Goal: Task Accomplishment & Management: Manage account settings

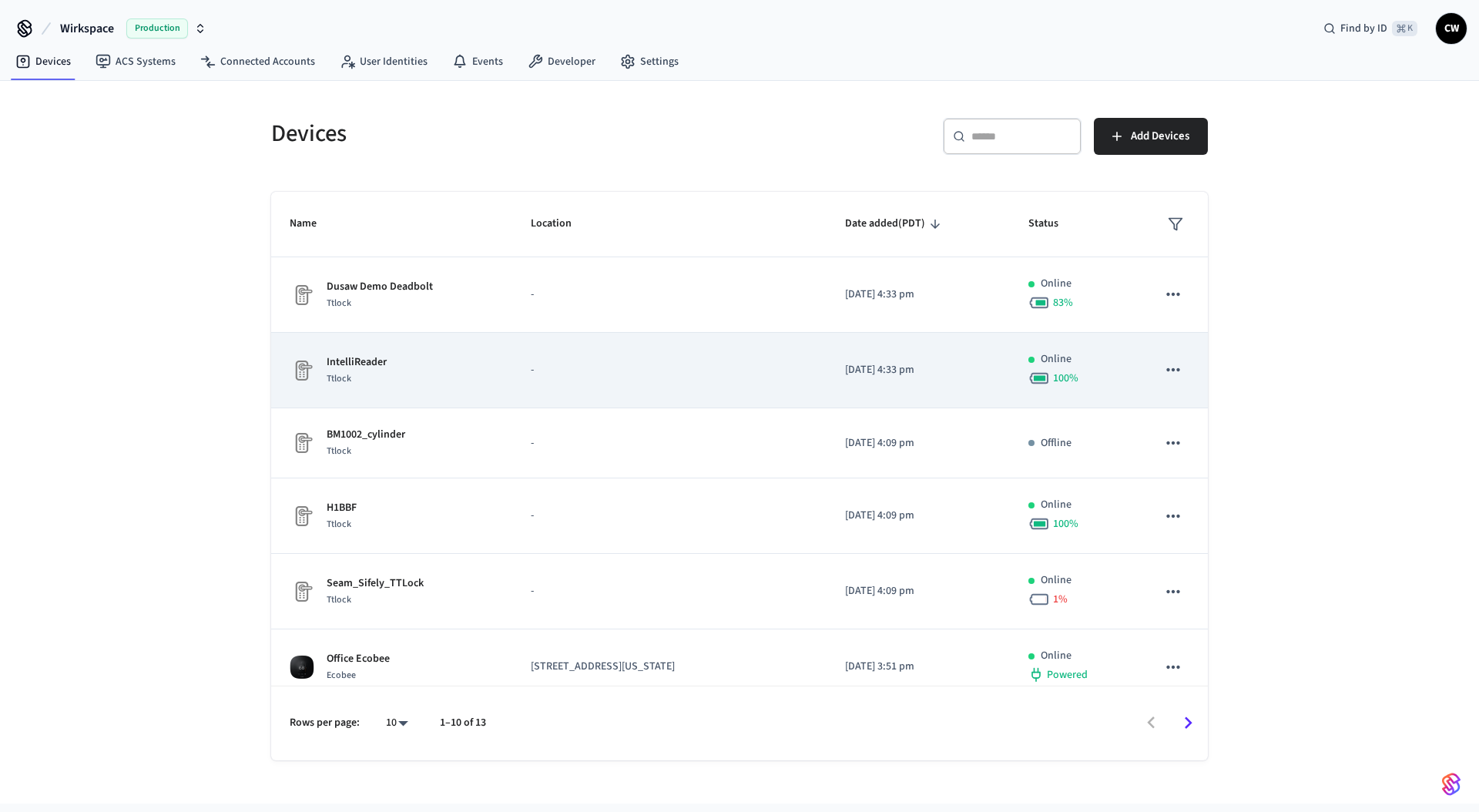
click at [512, 385] on td "-" at bounding box center [670, 370] width 314 height 76
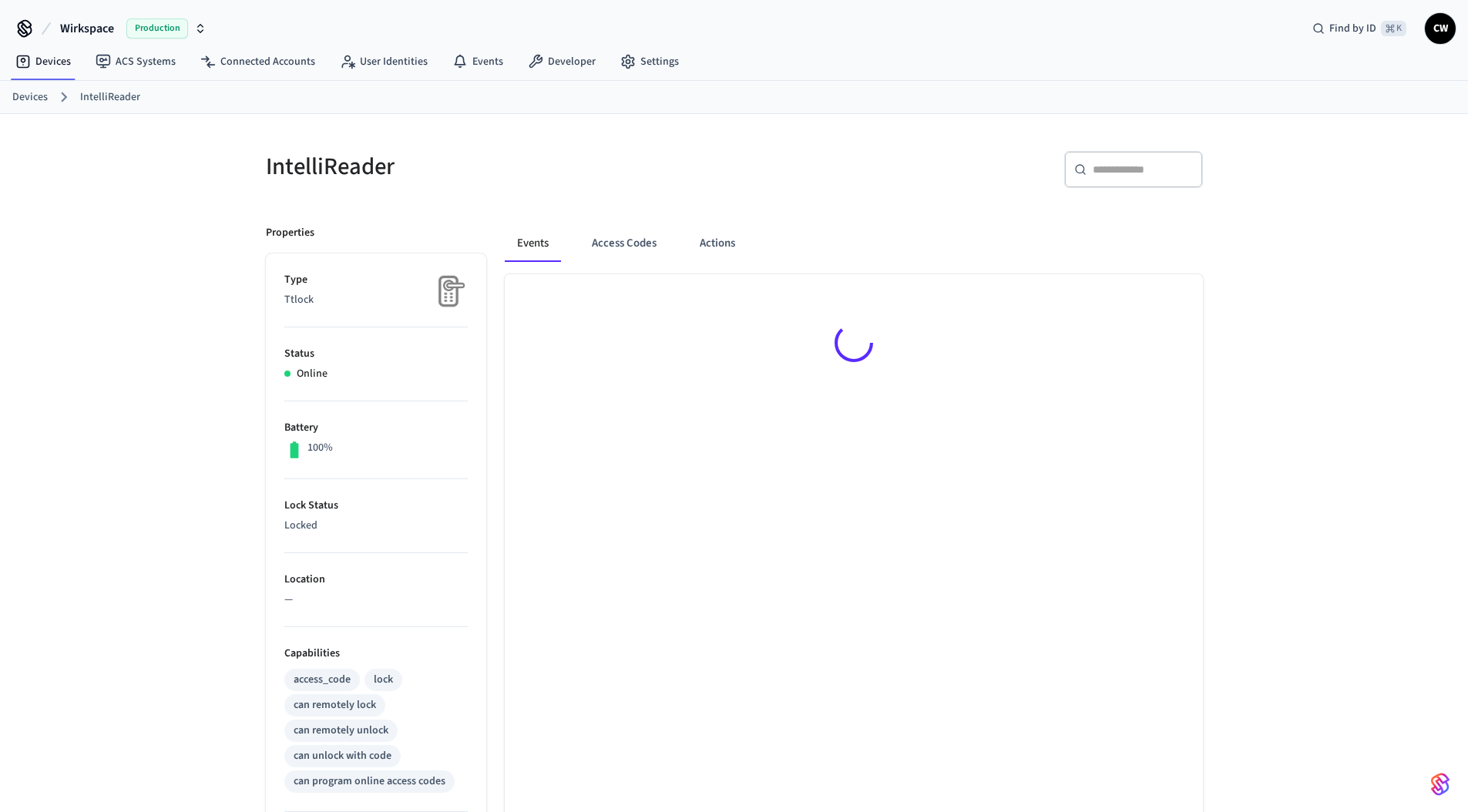
click at [618, 167] on h5 "IntelliReader" at bounding box center [495, 166] width 459 height 32
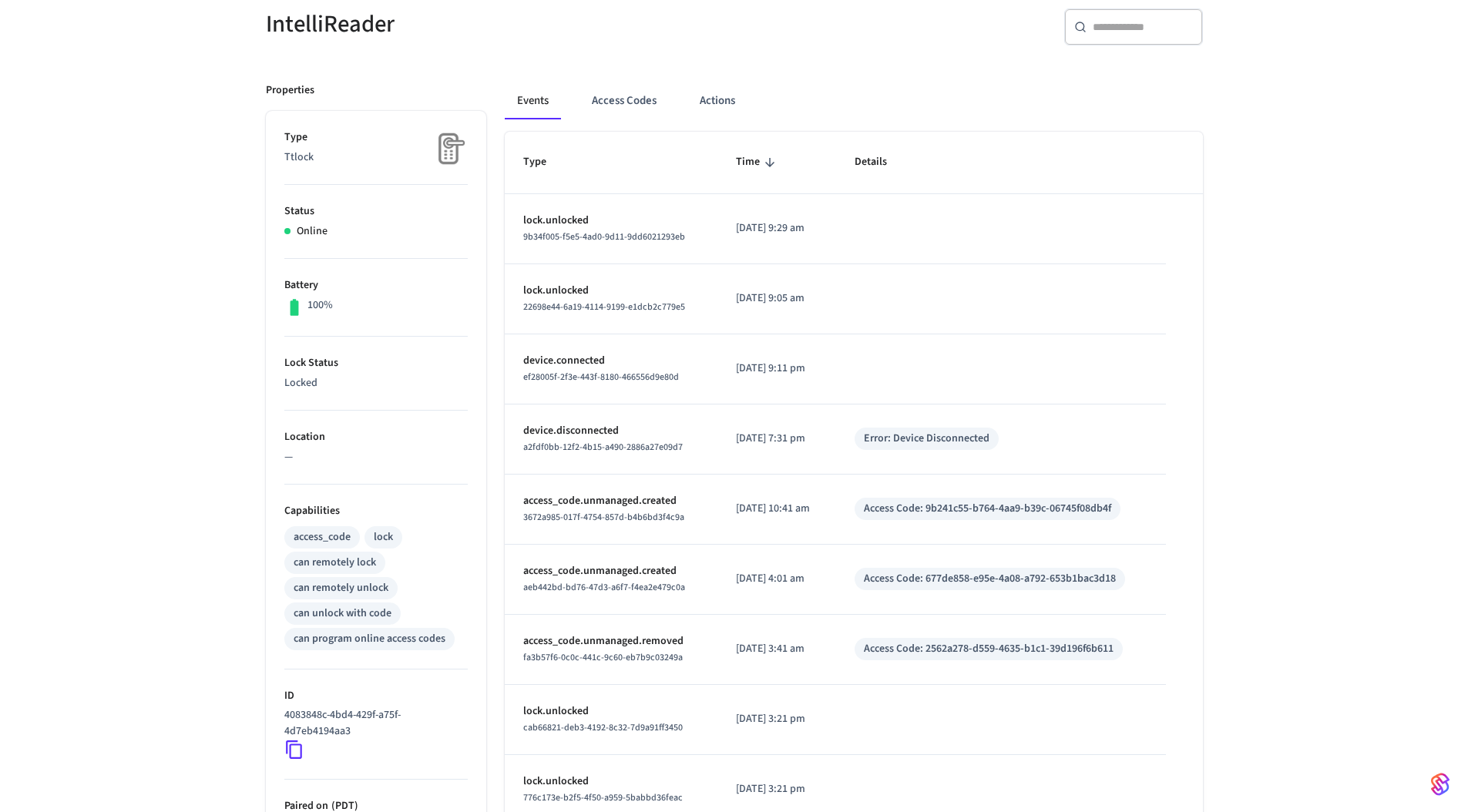
scroll to position [314, 0]
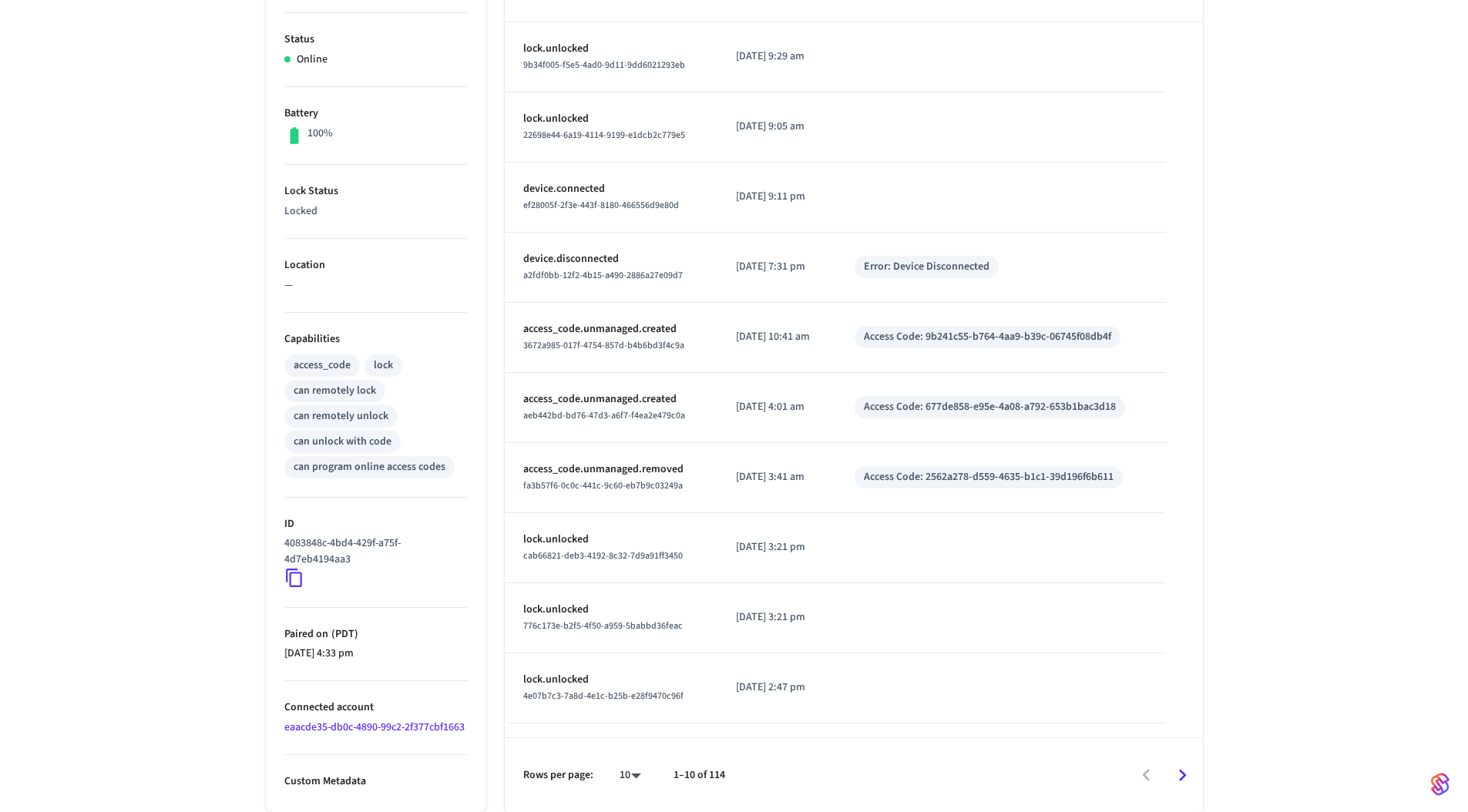
click at [294, 577] on icon at bounding box center [294, 578] width 20 height 20
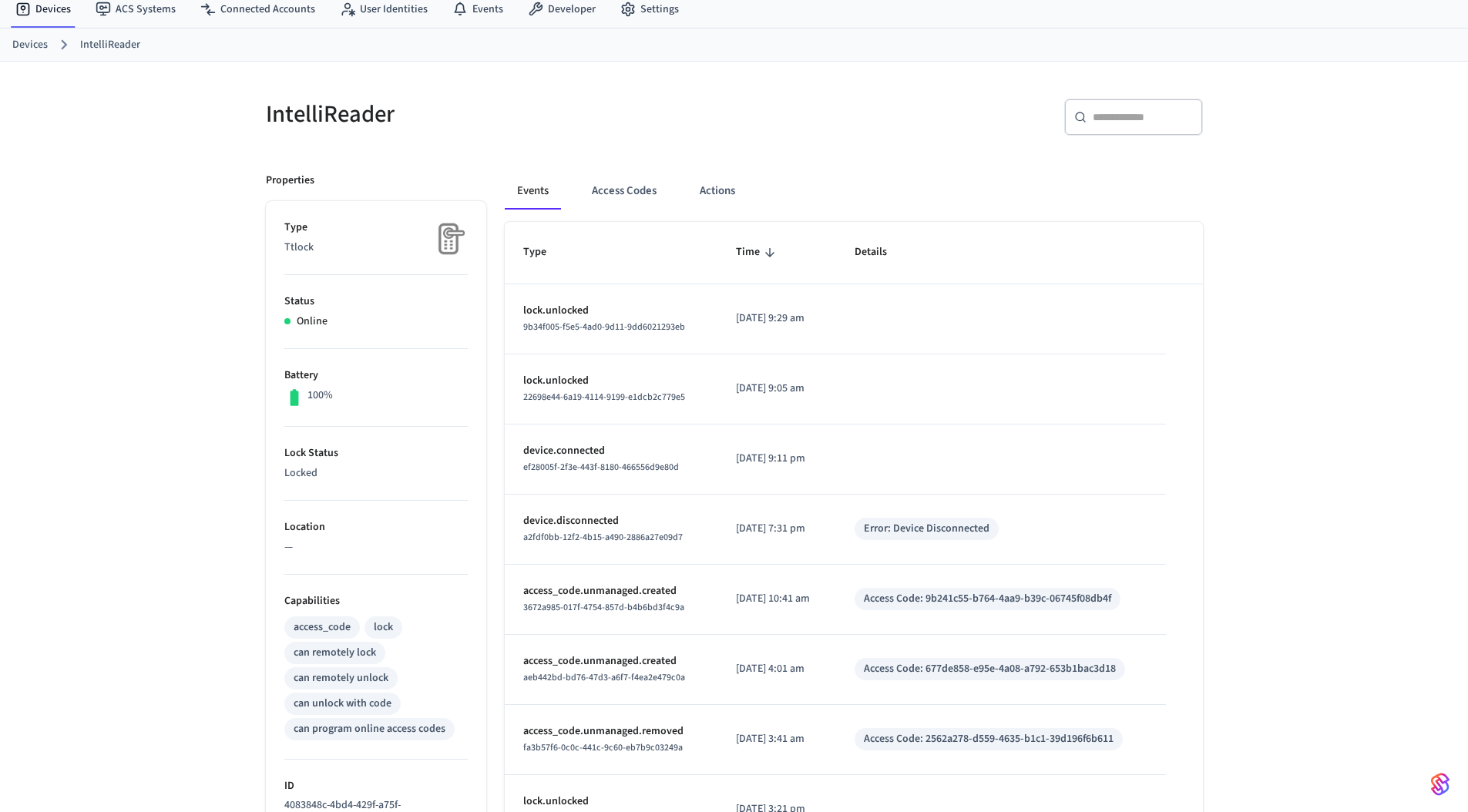
scroll to position [0, 0]
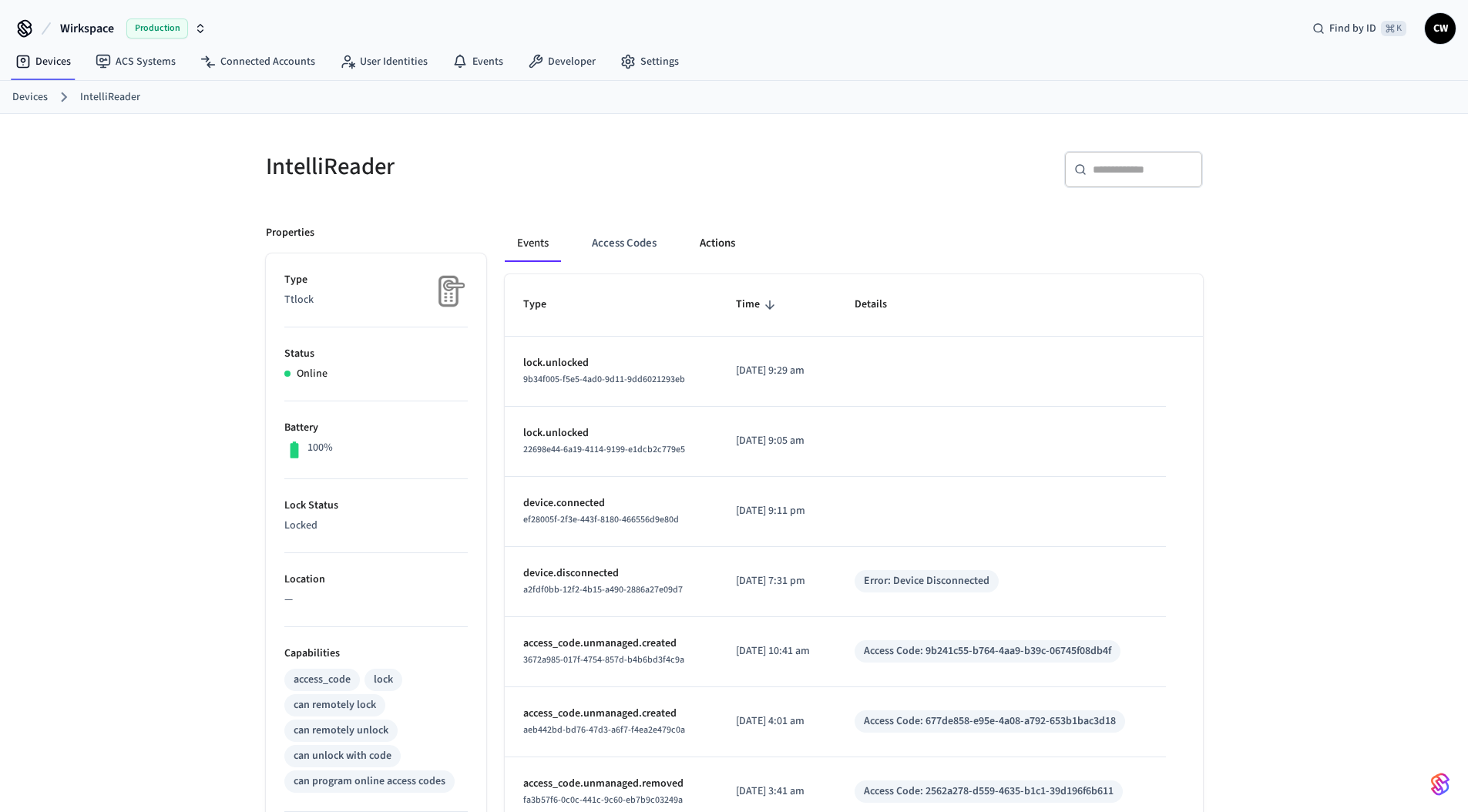
click at [716, 248] on button "Actions" at bounding box center [717, 243] width 60 height 37
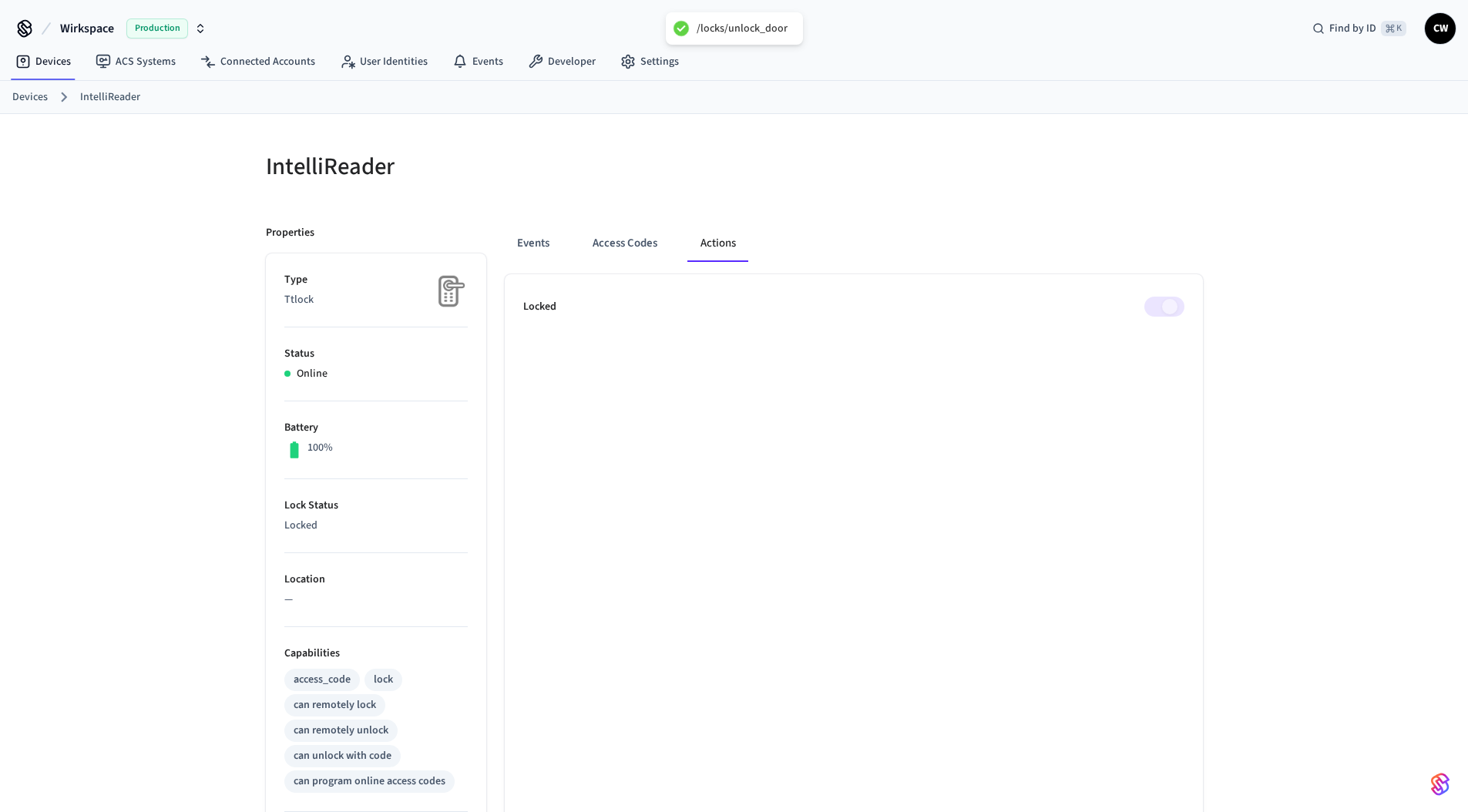
click at [524, 207] on div "Events Access Codes Actions Locked" at bounding box center [844, 666] width 716 height 920
click at [533, 239] on button "Events" at bounding box center [533, 243] width 57 height 37
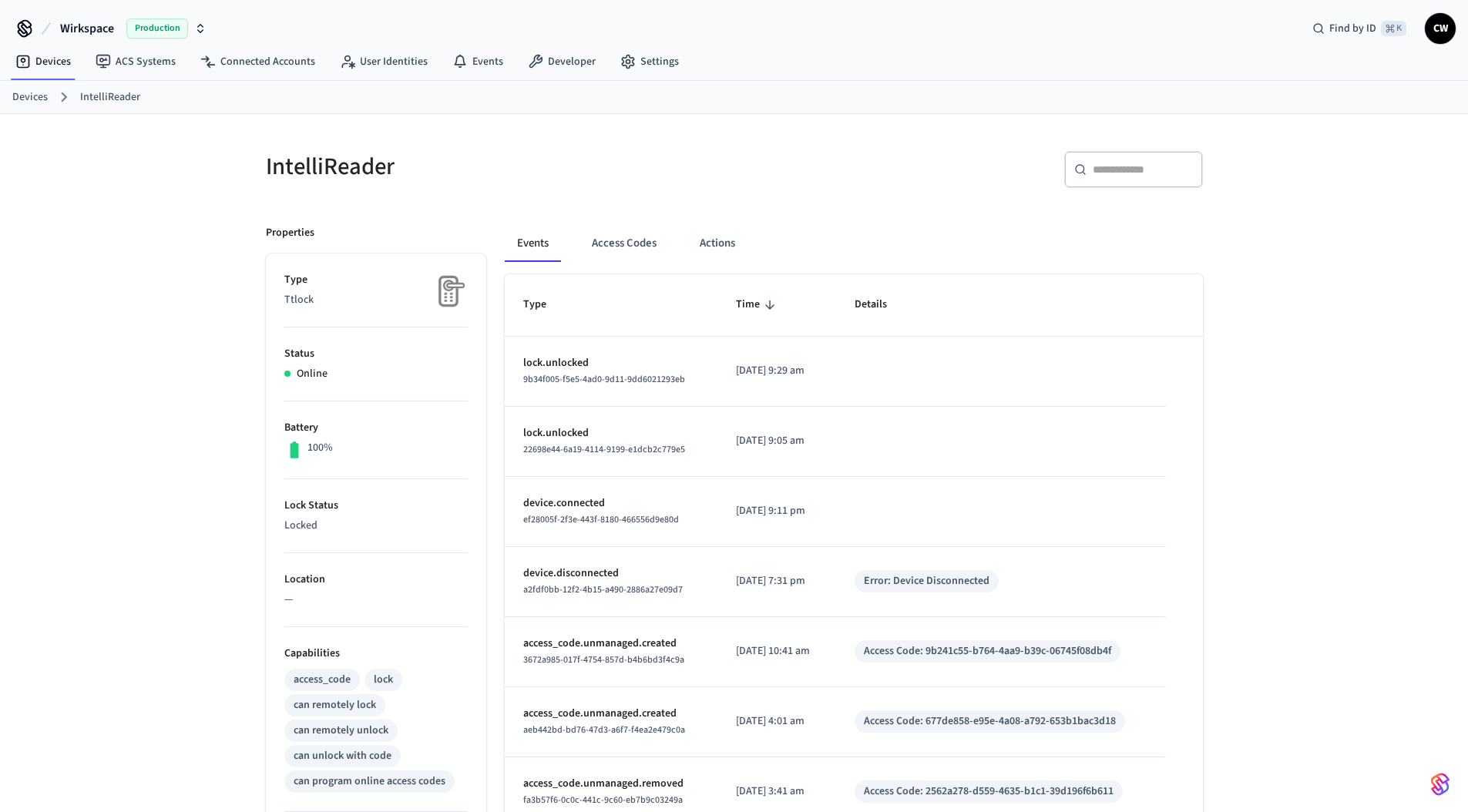
click at [618, 174] on h5 "IntelliReader" at bounding box center [495, 166] width 459 height 32
click at [735, 224] on div "Events Access Codes Actions Type Time Details lock.unlocked 9b34f005-f5e5-4ad0-…" at bounding box center [844, 666] width 716 height 920
click at [712, 242] on button "Actions" at bounding box center [717, 243] width 60 height 37
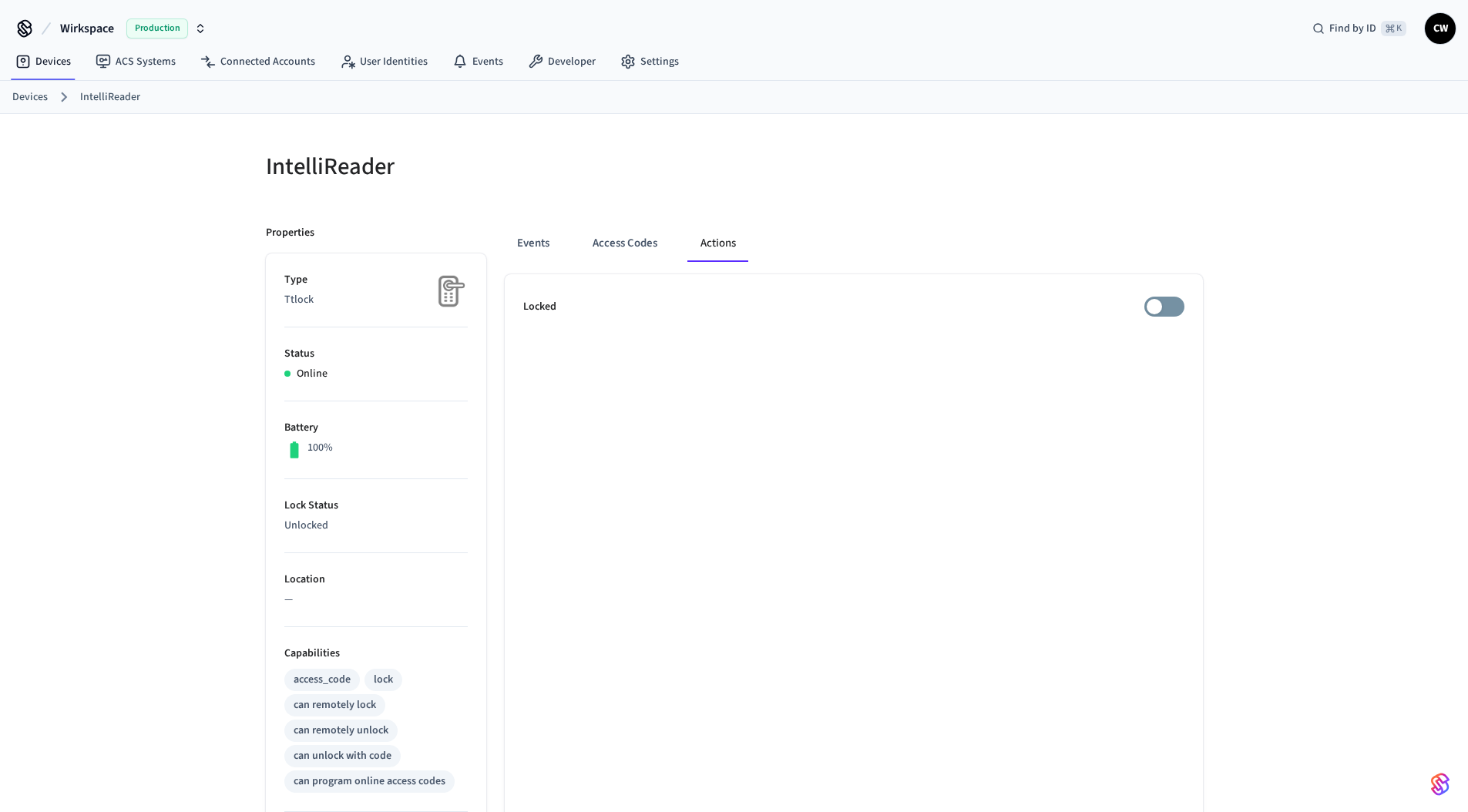
click at [794, 168] on div at bounding box center [973, 175] width 459 height 49
click at [743, 204] on div "IntelliReader Properties Type Ttlock Status Online Battery 100% Lock Status Unl…" at bounding box center [734, 629] width 962 height 994
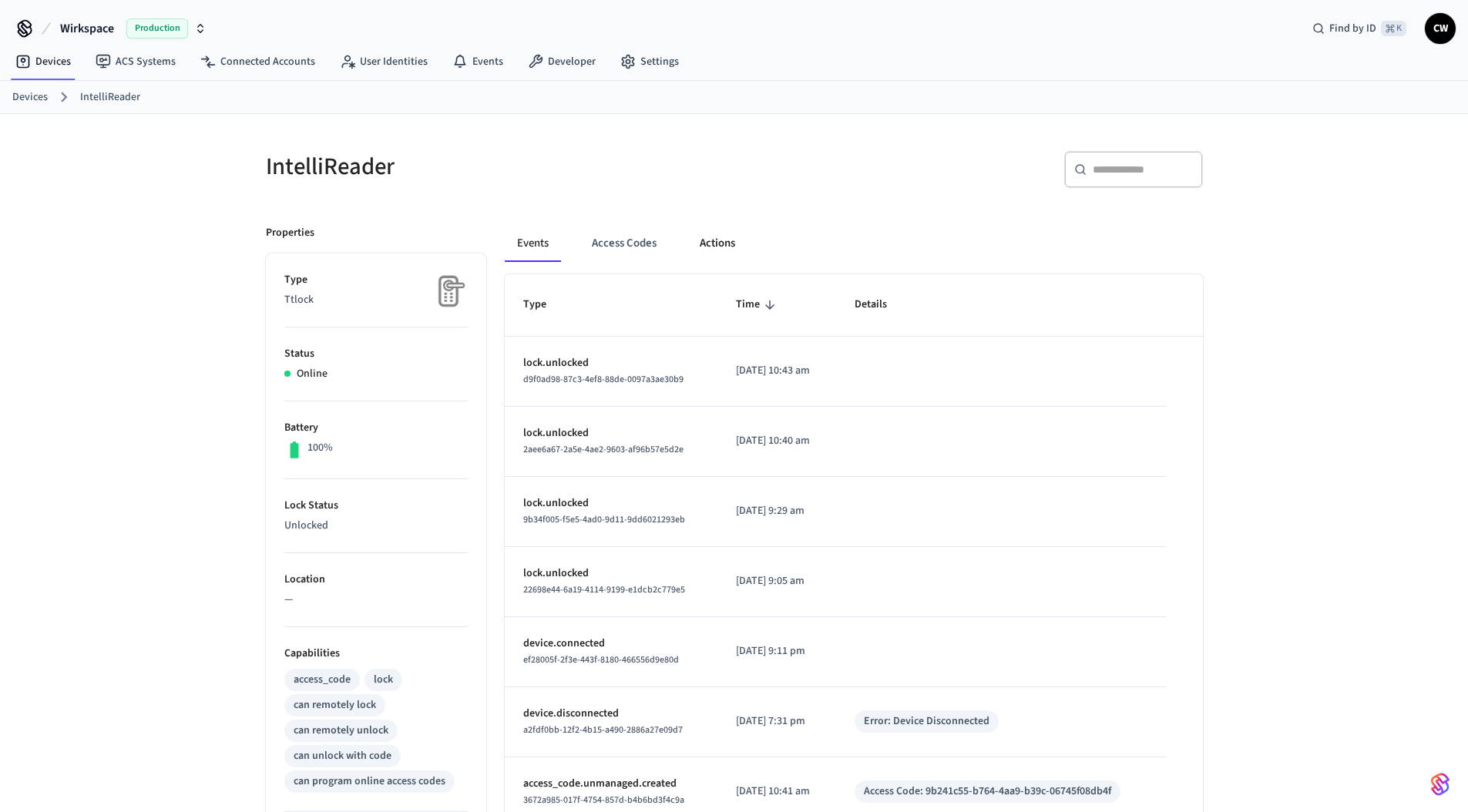
click at [716, 243] on button "Actions" at bounding box center [717, 243] width 60 height 37
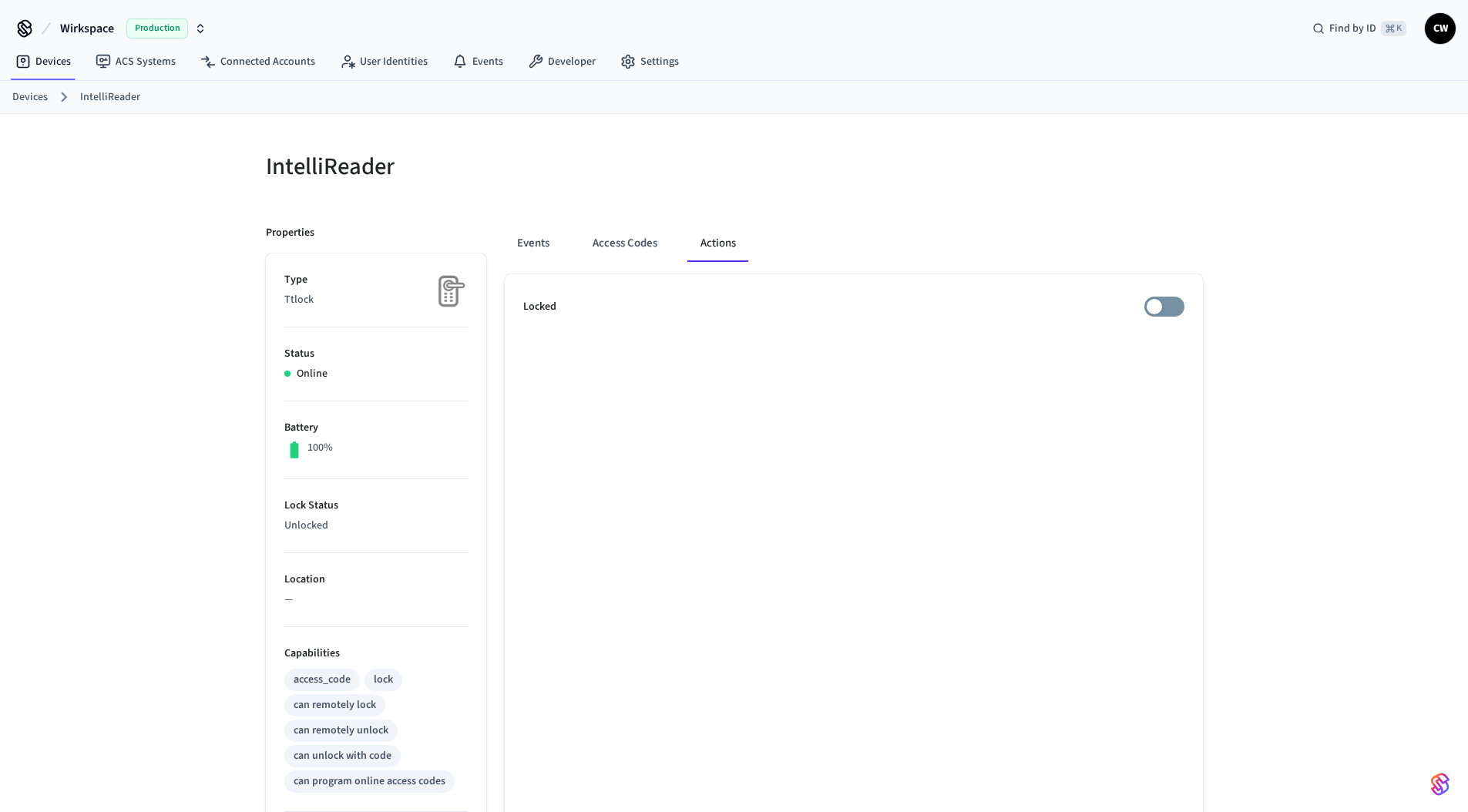
click at [835, 218] on div "Events Access Codes Actions Locked" at bounding box center [844, 666] width 716 height 920
drag, startPoint x: 1127, startPoint y: 298, endPoint x: 1138, endPoint y: 301, distance: 11.4
click at [1130, 298] on div "Locked" at bounding box center [854, 307] width 661 height 20
click at [721, 190] on div "IntelliReader" at bounding box center [486, 166] width 478 height 68
click at [844, 193] on div at bounding box center [973, 175] width 459 height 49
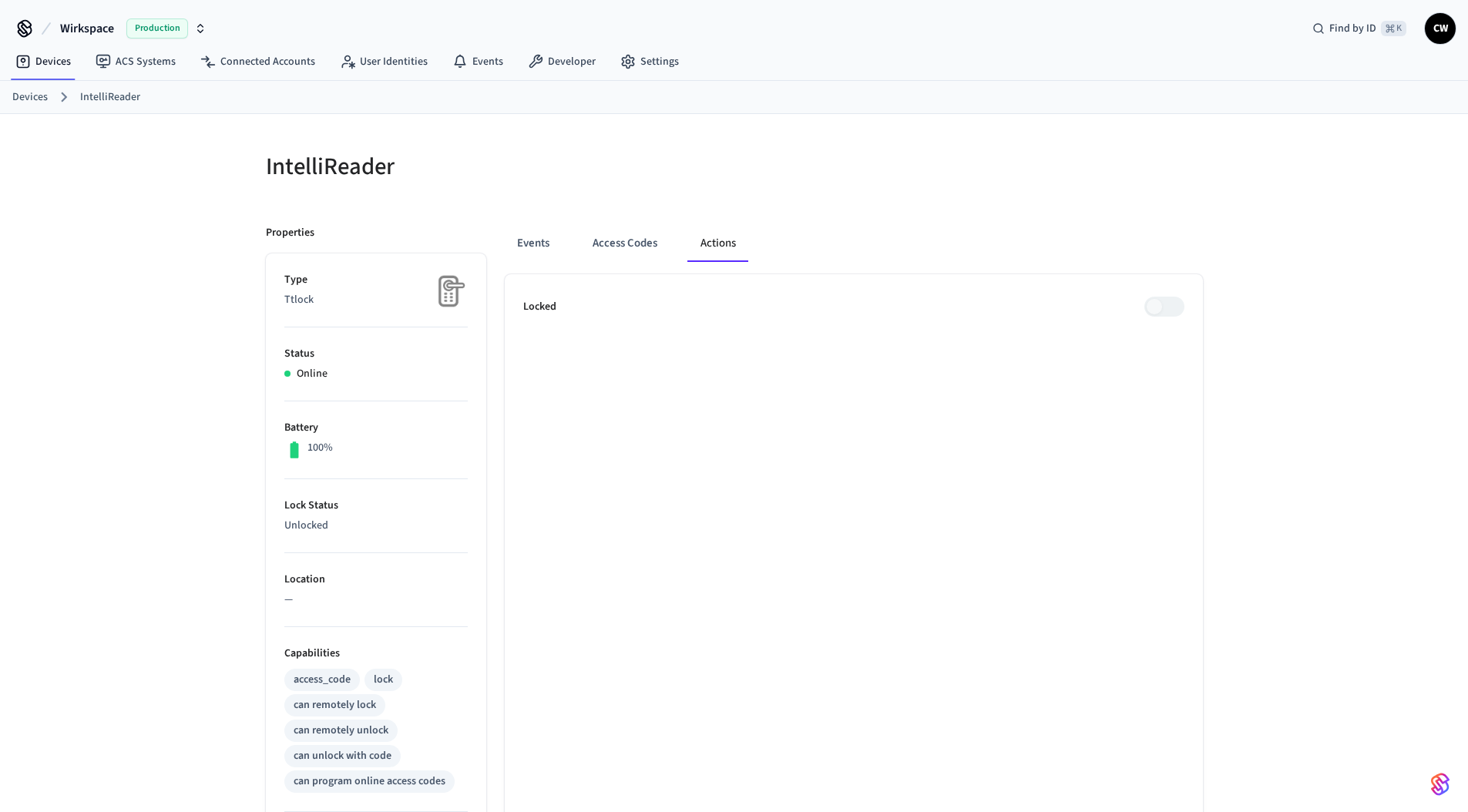
click at [844, 193] on div at bounding box center [973, 175] width 459 height 49
click at [846, 192] on div at bounding box center [973, 175] width 459 height 49
click at [849, 192] on div at bounding box center [973, 175] width 459 height 49
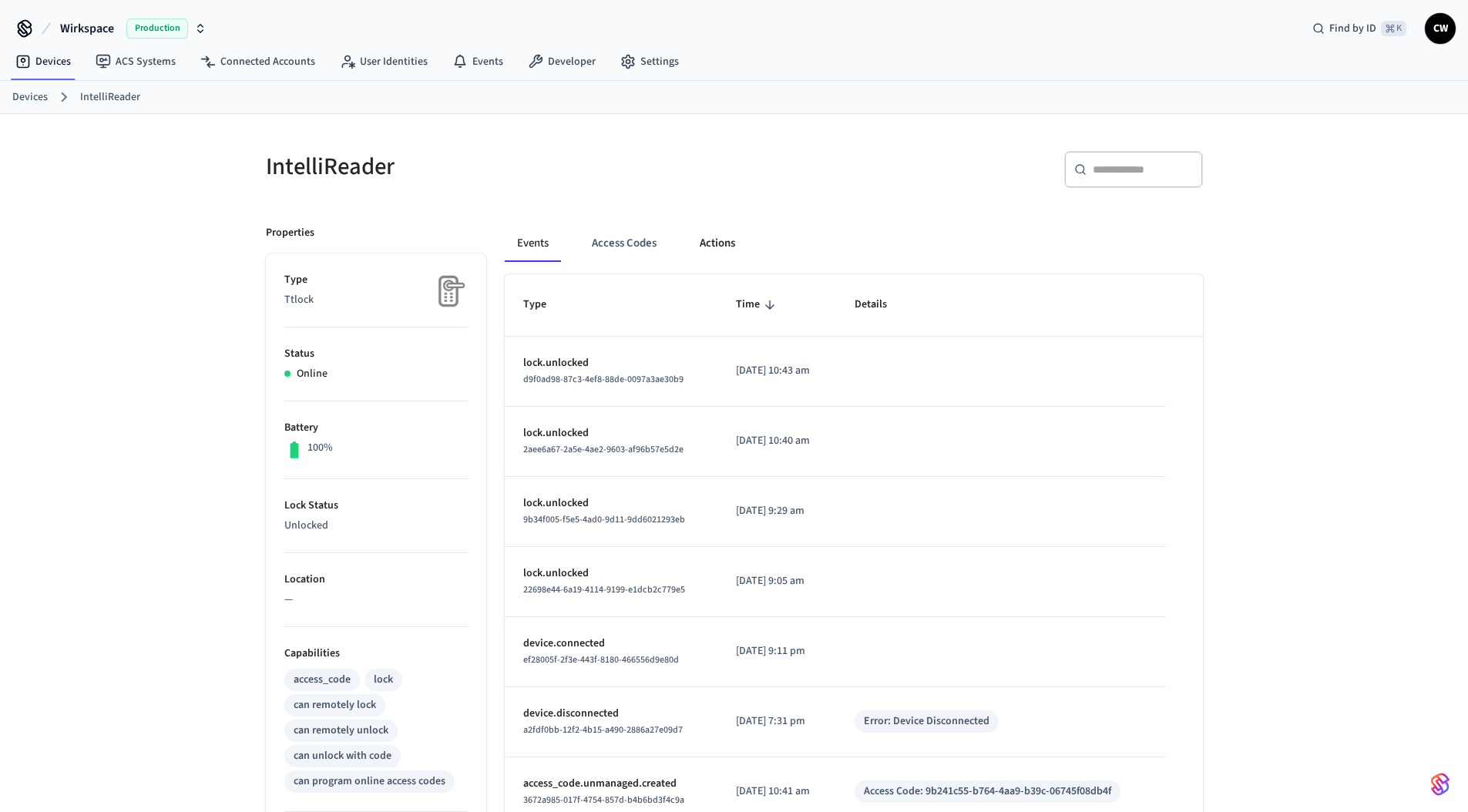
click at [723, 244] on button "Actions" at bounding box center [717, 243] width 60 height 37
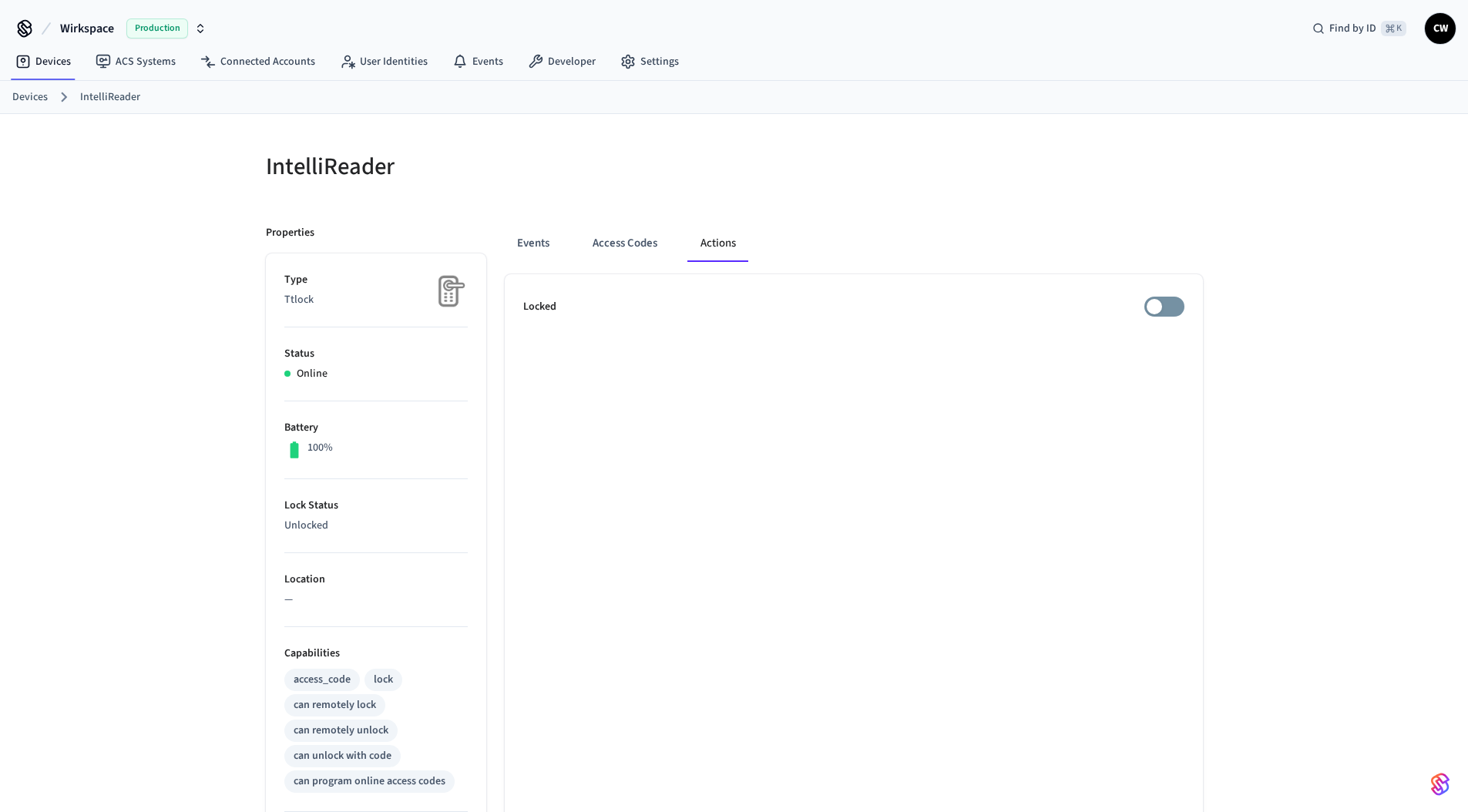
drag, startPoint x: 882, startPoint y: 205, endPoint x: 1082, endPoint y: 246, distance: 204.2
click at [882, 204] on div "IntelliReader Properties Type Ttlock Status Online Battery 100% Lock Status Unl…" at bounding box center [734, 629] width 962 height 994
click at [924, 180] on div at bounding box center [973, 175] width 459 height 49
click at [557, 238] on button "Events" at bounding box center [533, 243] width 57 height 37
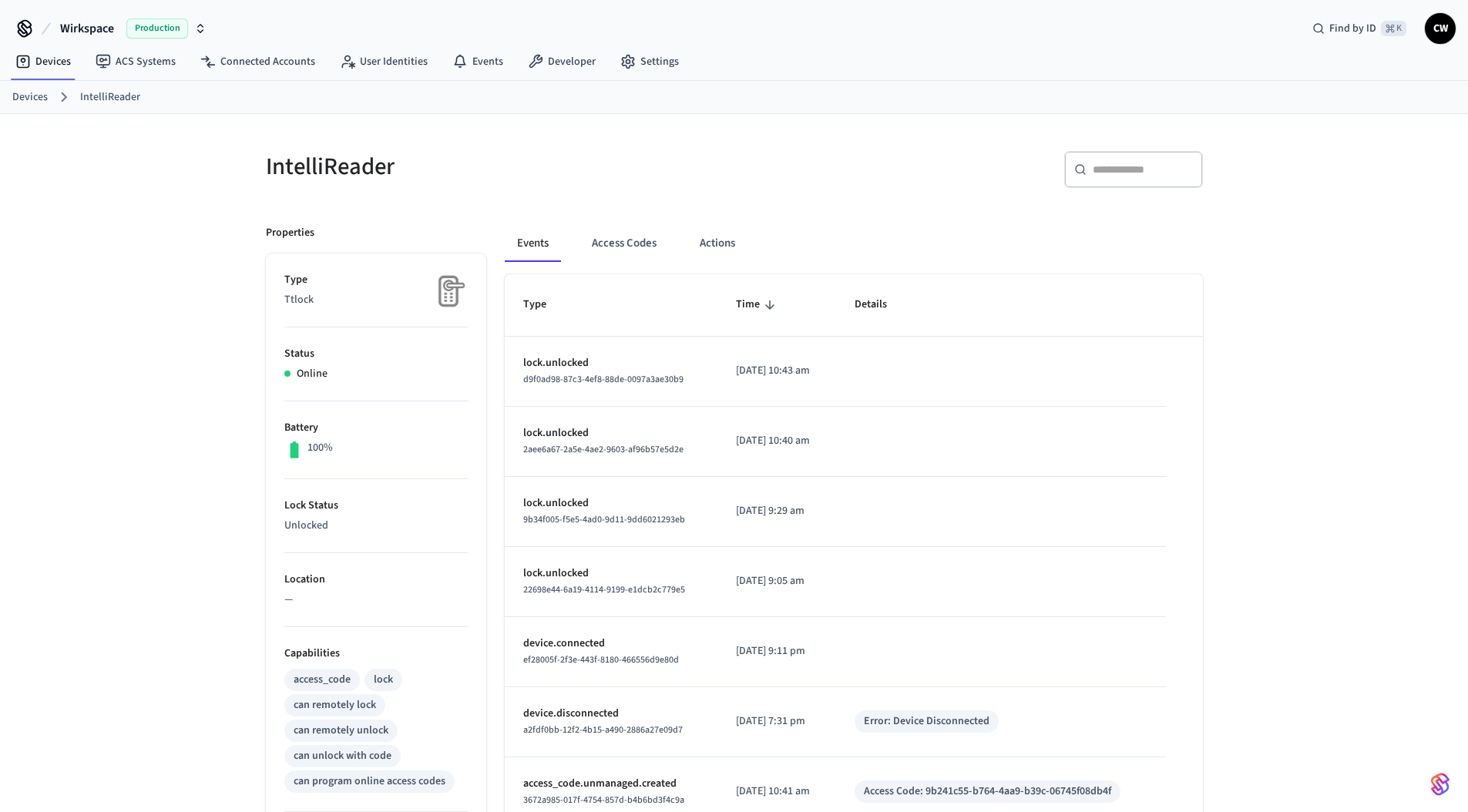
click at [551, 188] on div "IntelliReader" at bounding box center [486, 166] width 478 height 68
click at [726, 245] on button "Actions" at bounding box center [717, 243] width 60 height 37
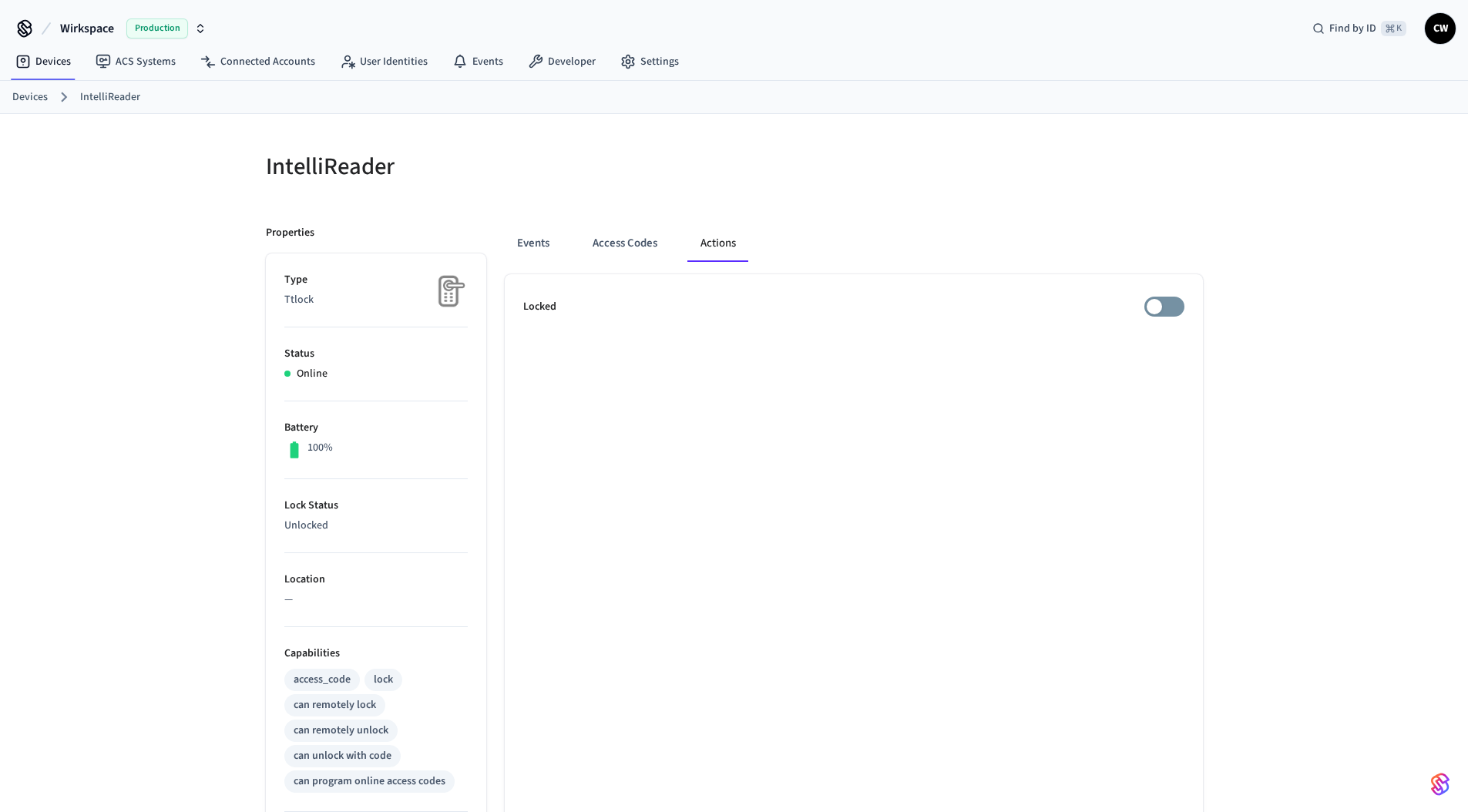
click at [454, 195] on div "IntelliReader" at bounding box center [486, 166] width 478 height 68
click at [247, 59] on link "Connected Accounts" at bounding box center [258, 61] width 140 height 27
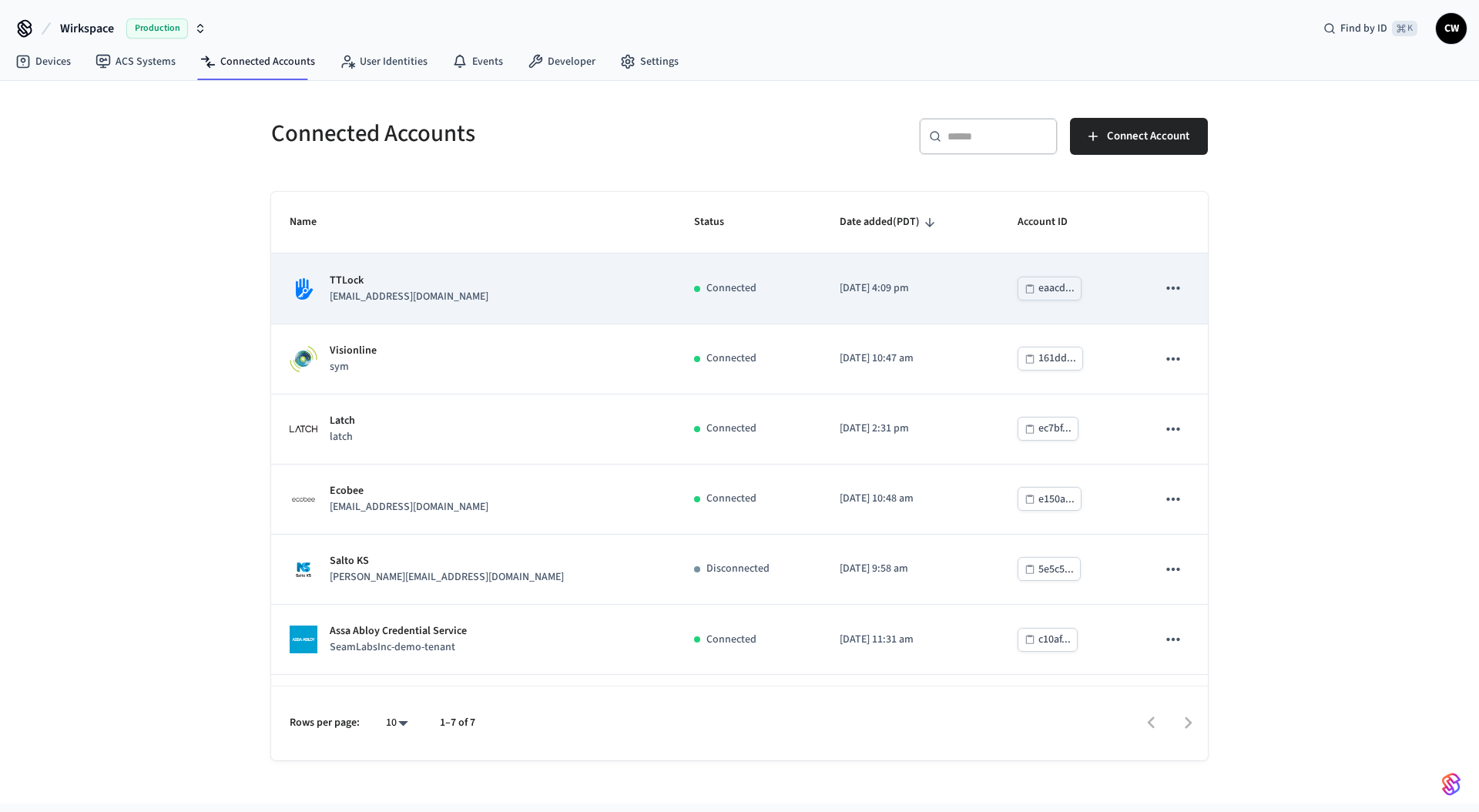
click at [446, 293] on div "TTLock lab.ttlock@getseam.com" at bounding box center [473, 289] width 367 height 32
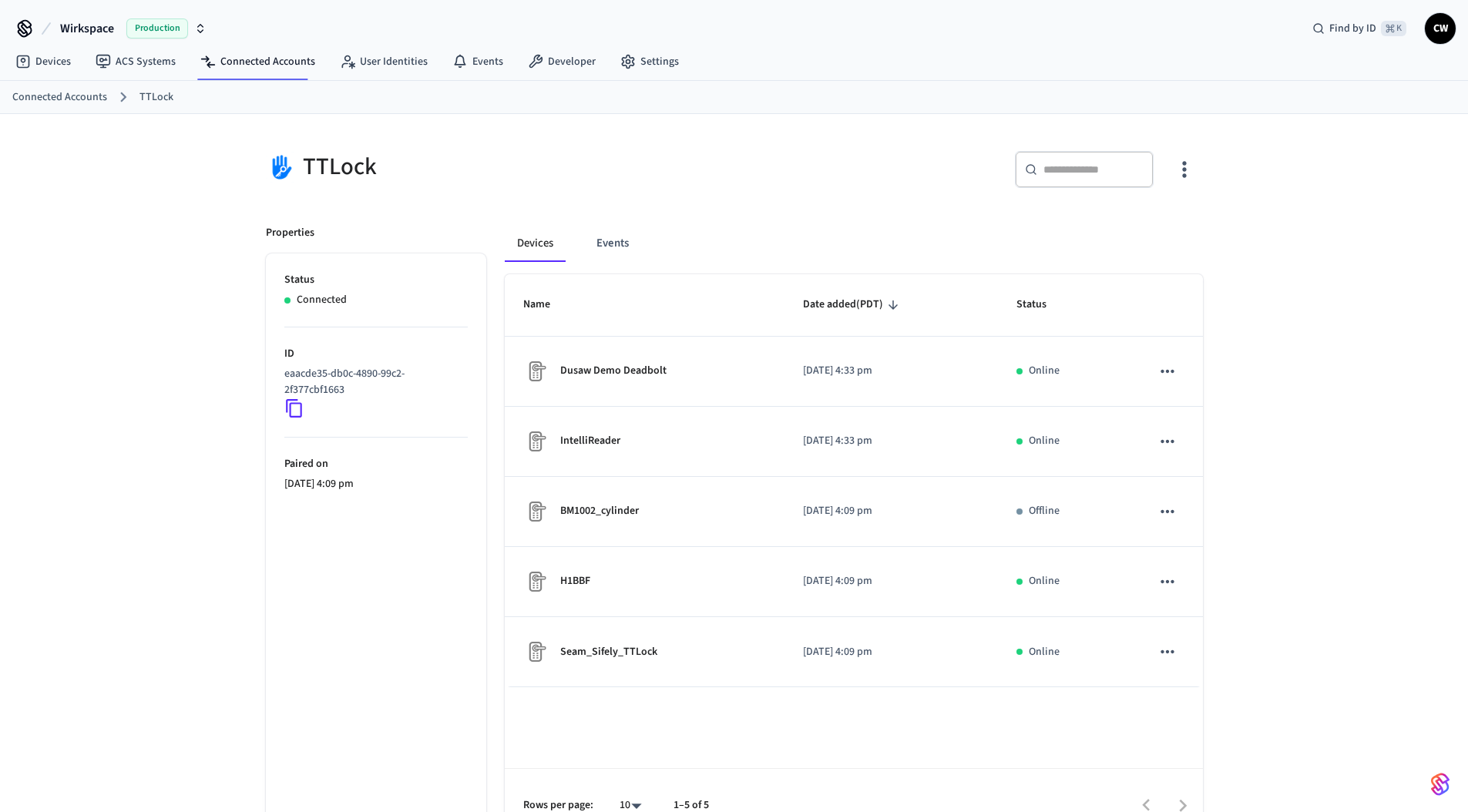
click at [1168, 170] on button "button" at bounding box center [1184, 169] width 37 height 61
click at [1158, 224] on li "Sync Account" at bounding box center [1133, 233] width 116 height 41
click at [582, 195] on div at bounding box center [739, 406] width 1479 height 812
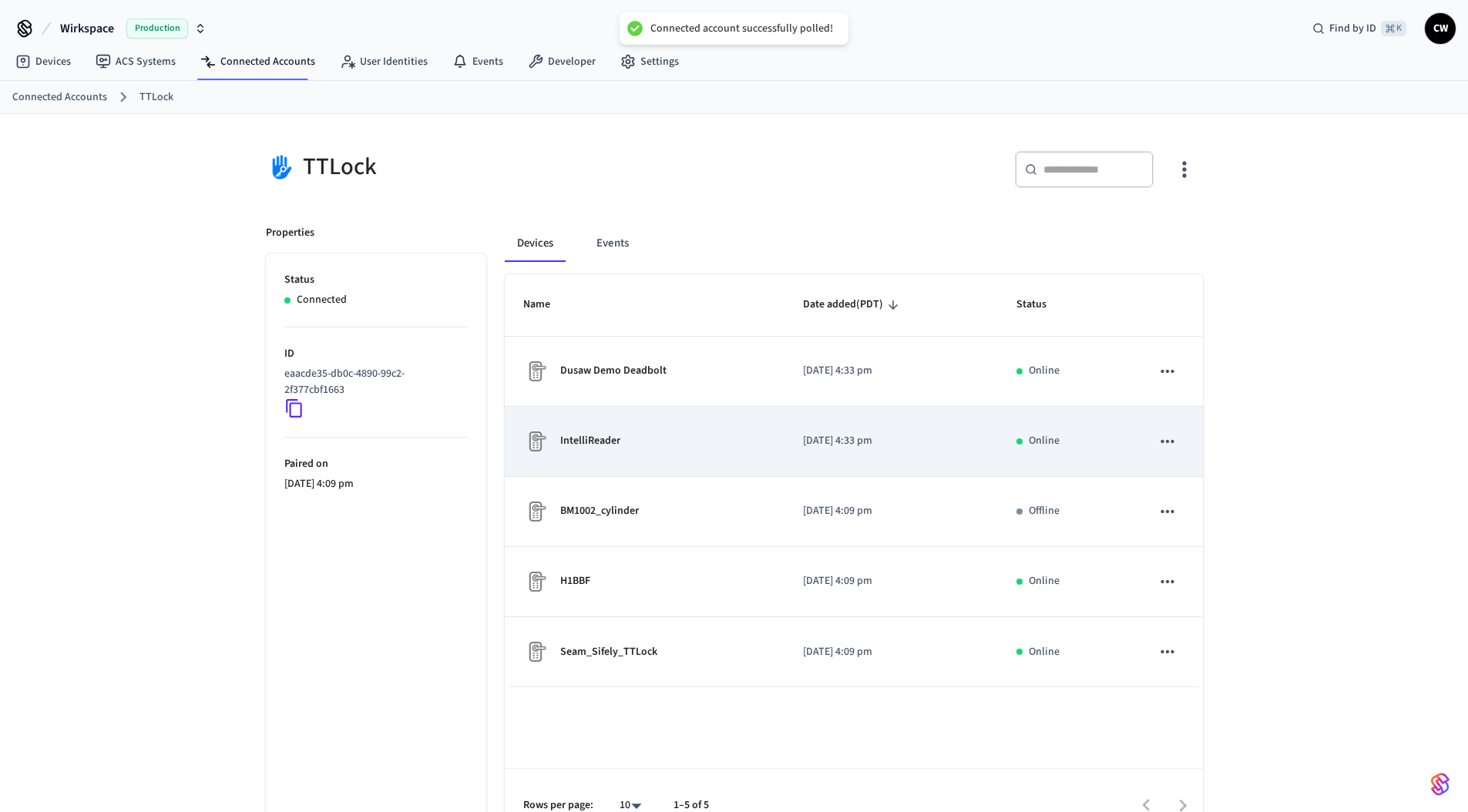
click at [618, 436] on p "IntelliReader" at bounding box center [590, 441] width 60 height 16
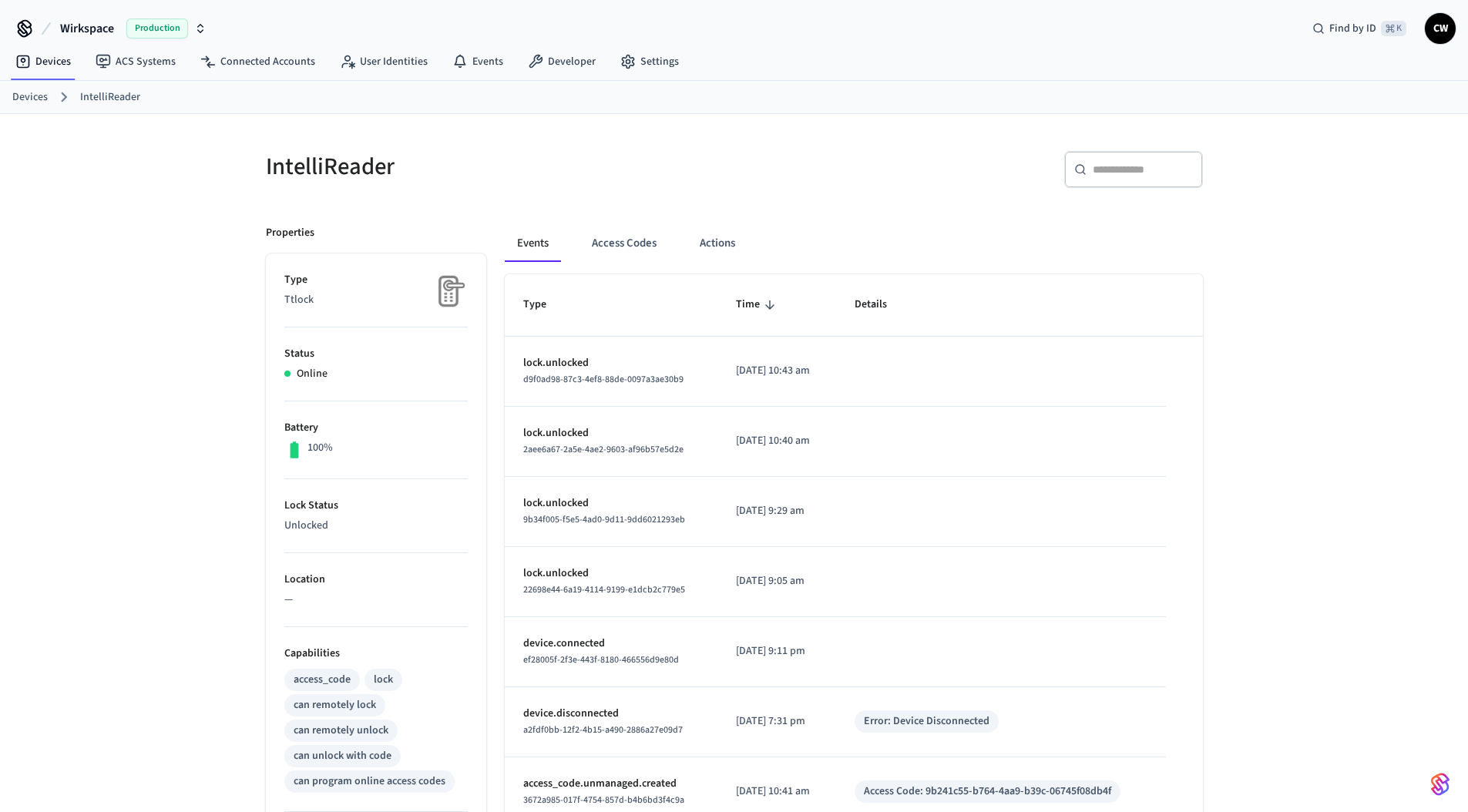
click at [642, 164] on h5 "IntelliReader" at bounding box center [495, 166] width 459 height 32
click at [639, 233] on button "Access Codes" at bounding box center [624, 243] width 90 height 37
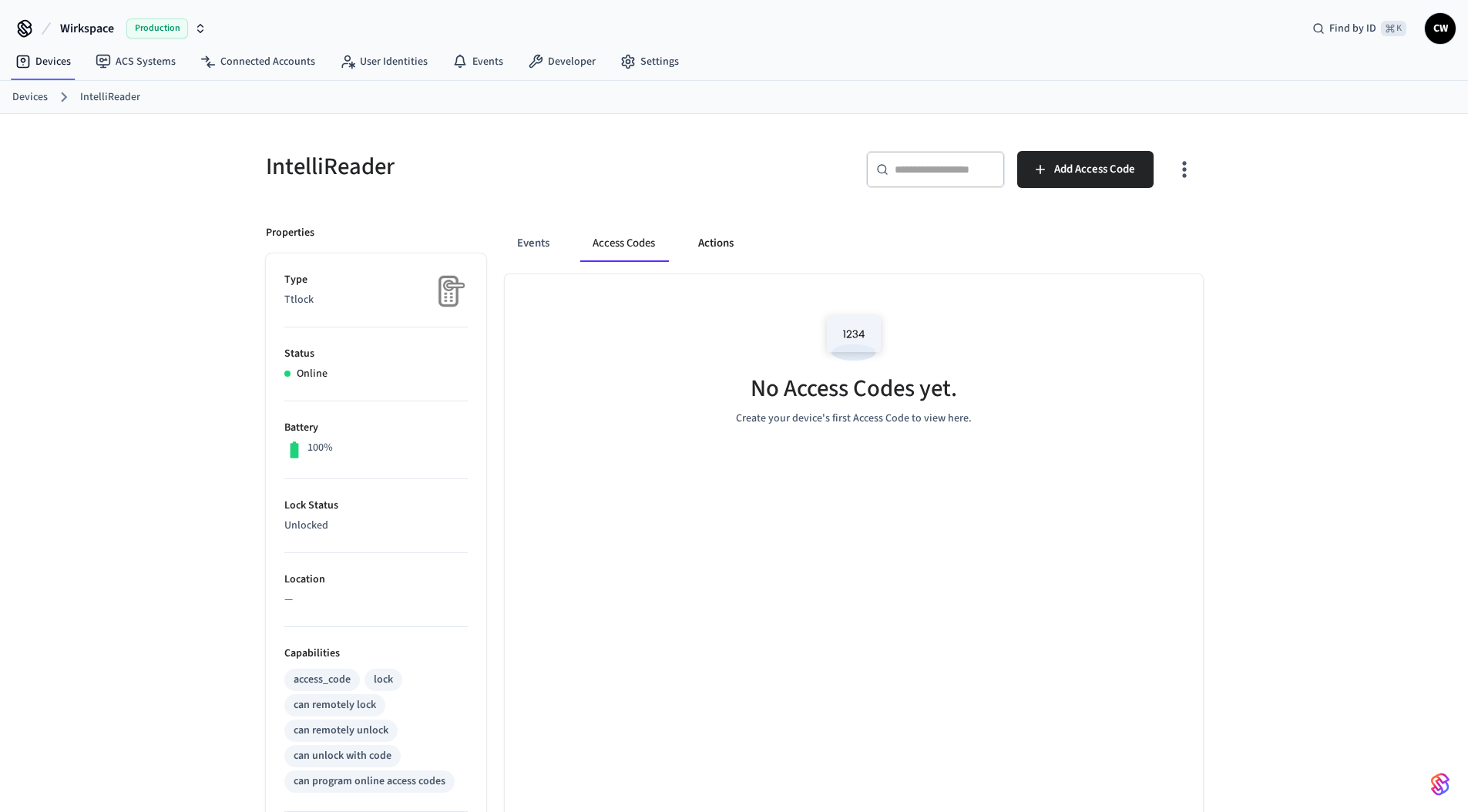
click at [712, 227] on button "Actions" at bounding box center [716, 243] width 60 height 37
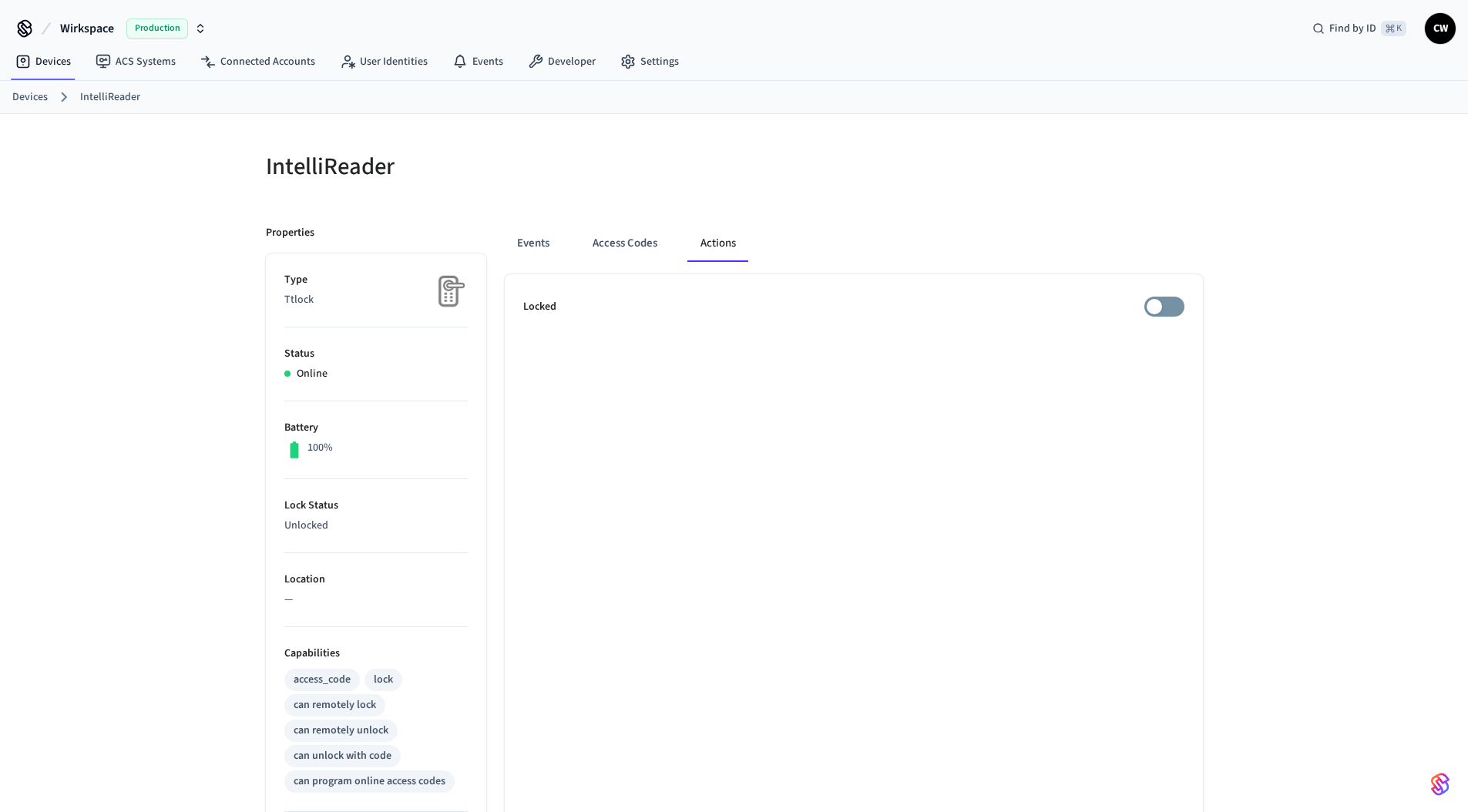
click at [559, 197] on div "IntelliReader" at bounding box center [486, 166] width 478 height 68
click at [543, 246] on button "Events" at bounding box center [533, 243] width 57 height 37
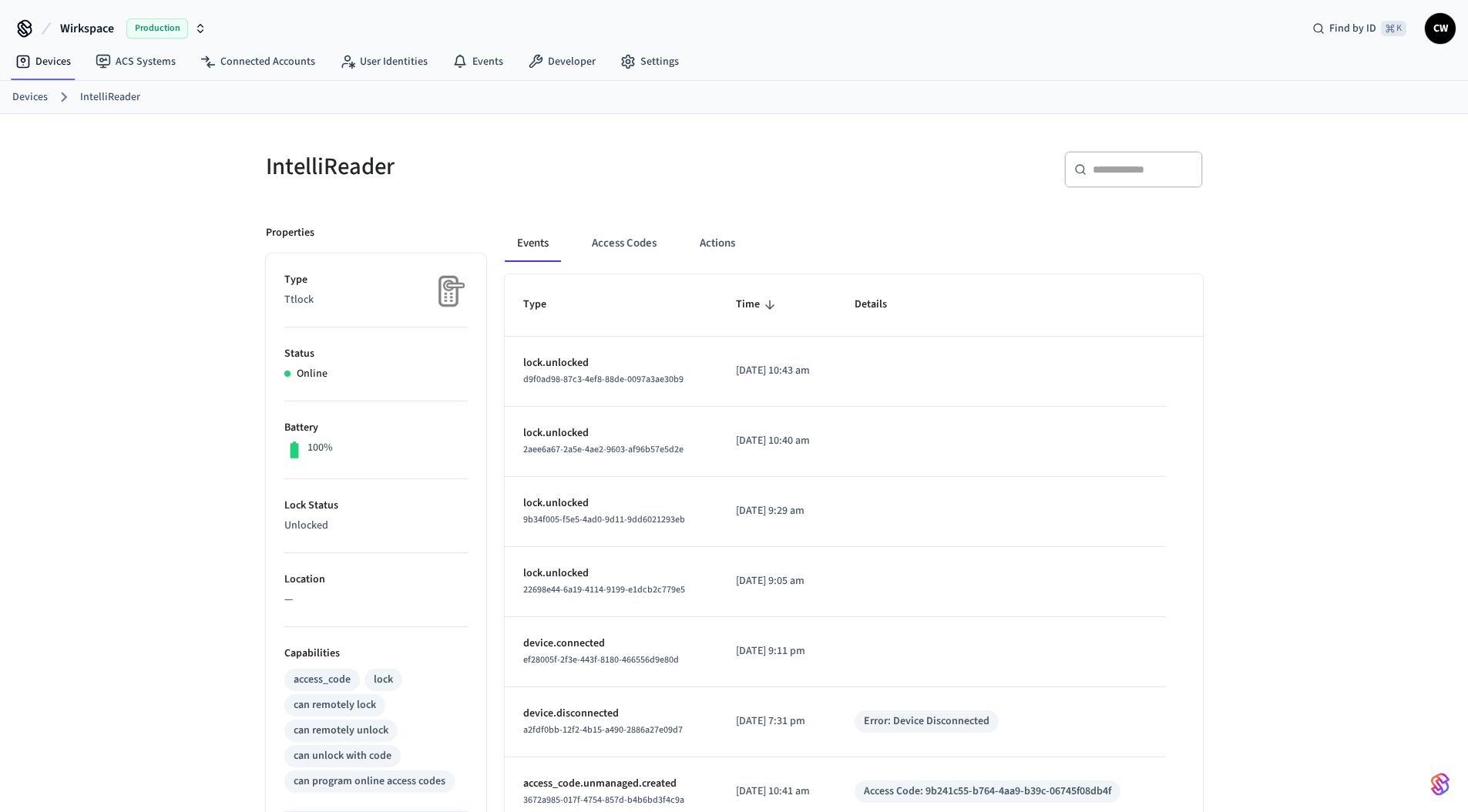
click at [498, 207] on div "Events Access Codes Actions Type Time Details lock.unlocked d9f0ad98-87c3-4ef8-…" at bounding box center [844, 666] width 716 height 920
click at [193, 398] on div "IntelliReader ​ ​ Properties Type Ttlock Status Online Battery 100% Lock Status…" at bounding box center [734, 620] width 1468 height 1012
click at [140, 228] on div "IntelliReader ​ ​ Properties Type Ttlock Status Online Battery 100% Lock Status…" at bounding box center [734, 620] width 1468 height 1012
click at [111, 95] on link "IntelliReader" at bounding box center [111, 98] width 60 height 16
click at [709, 238] on button "Actions" at bounding box center [717, 243] width 60 height 37
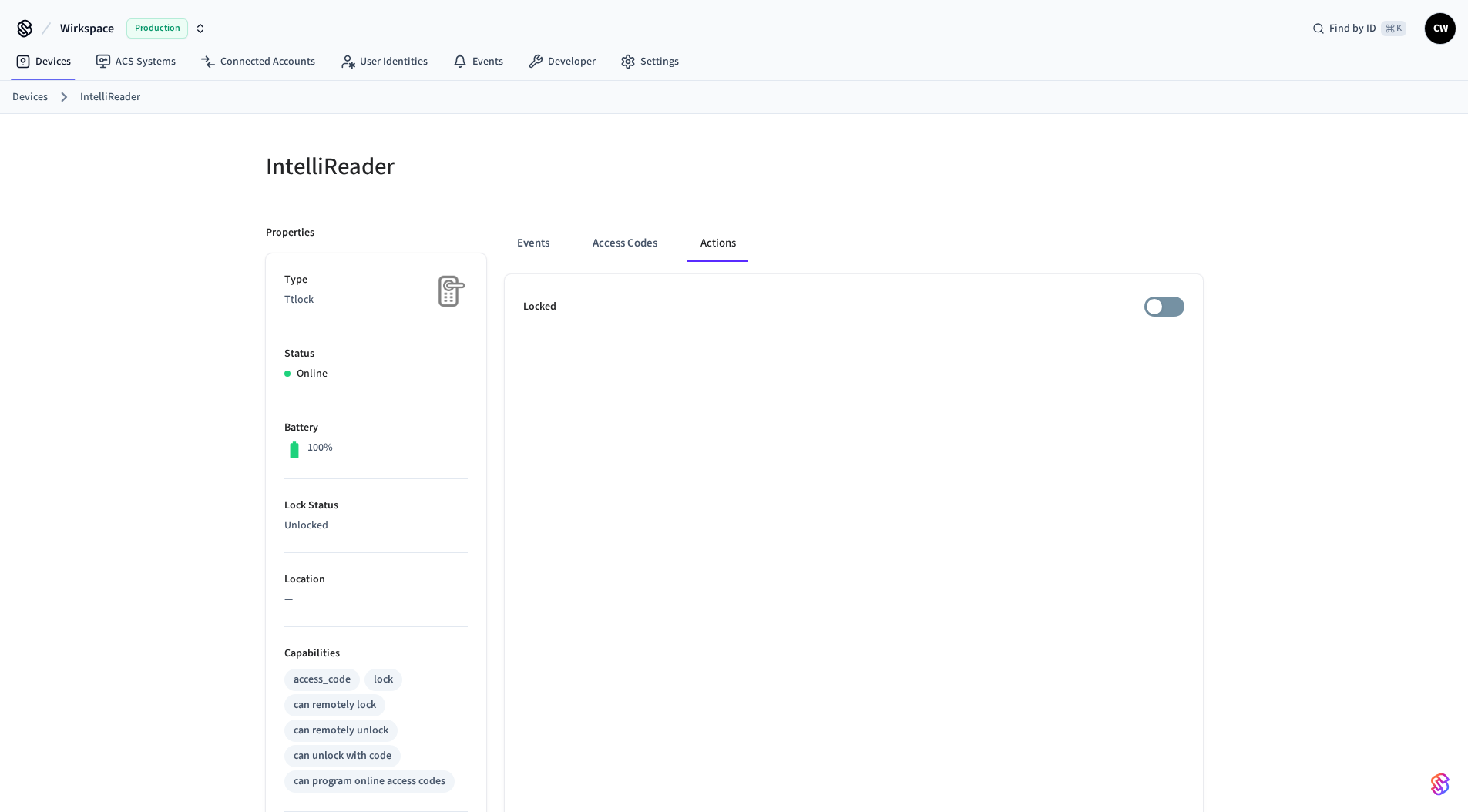
click at [1143, 226] on div "Events Access Codes Actions" at bounding box center [853, 243] width 698 height 37
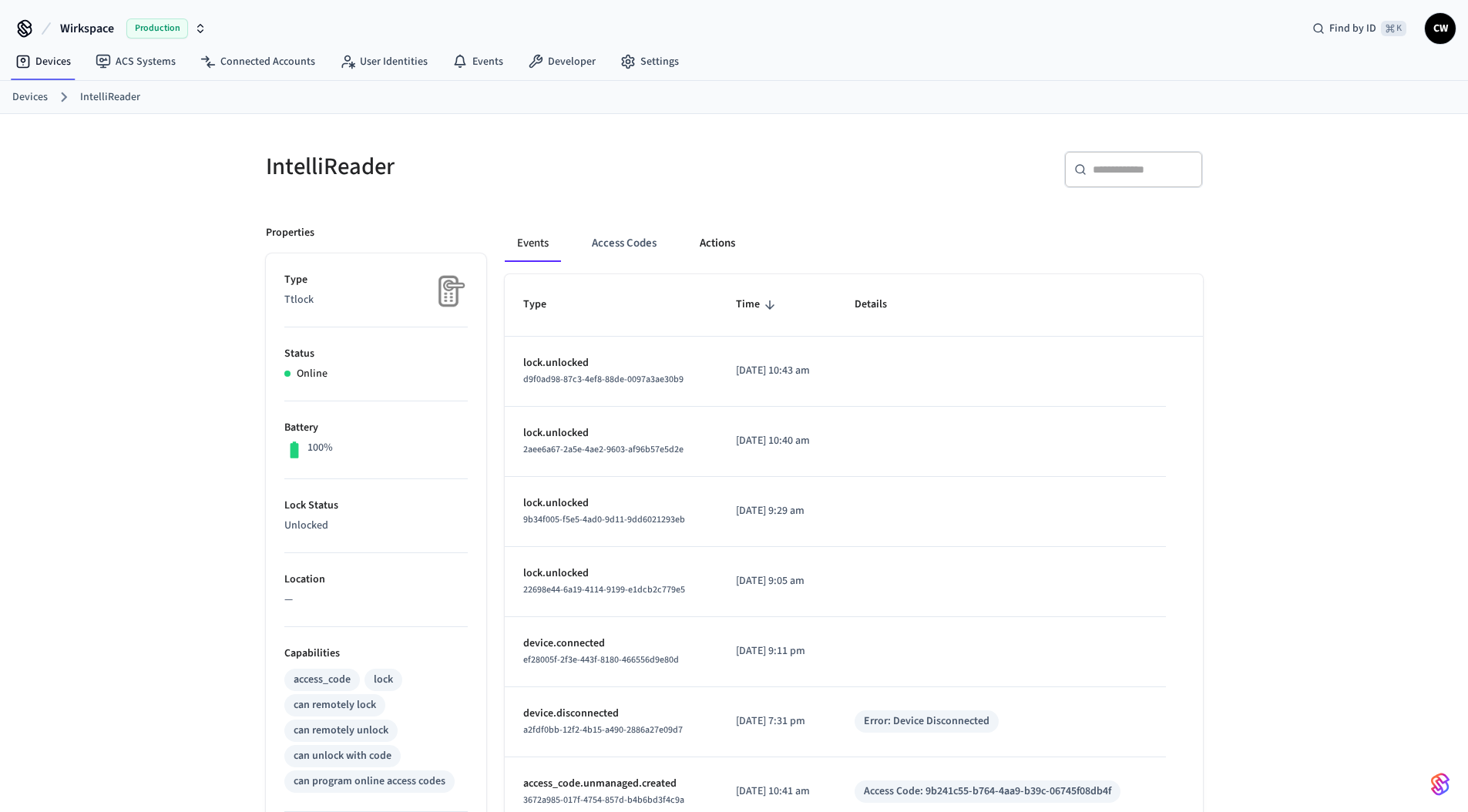
click at [721, 246] on button "Actions" at bounding box center [717, 243] width 60 height 37
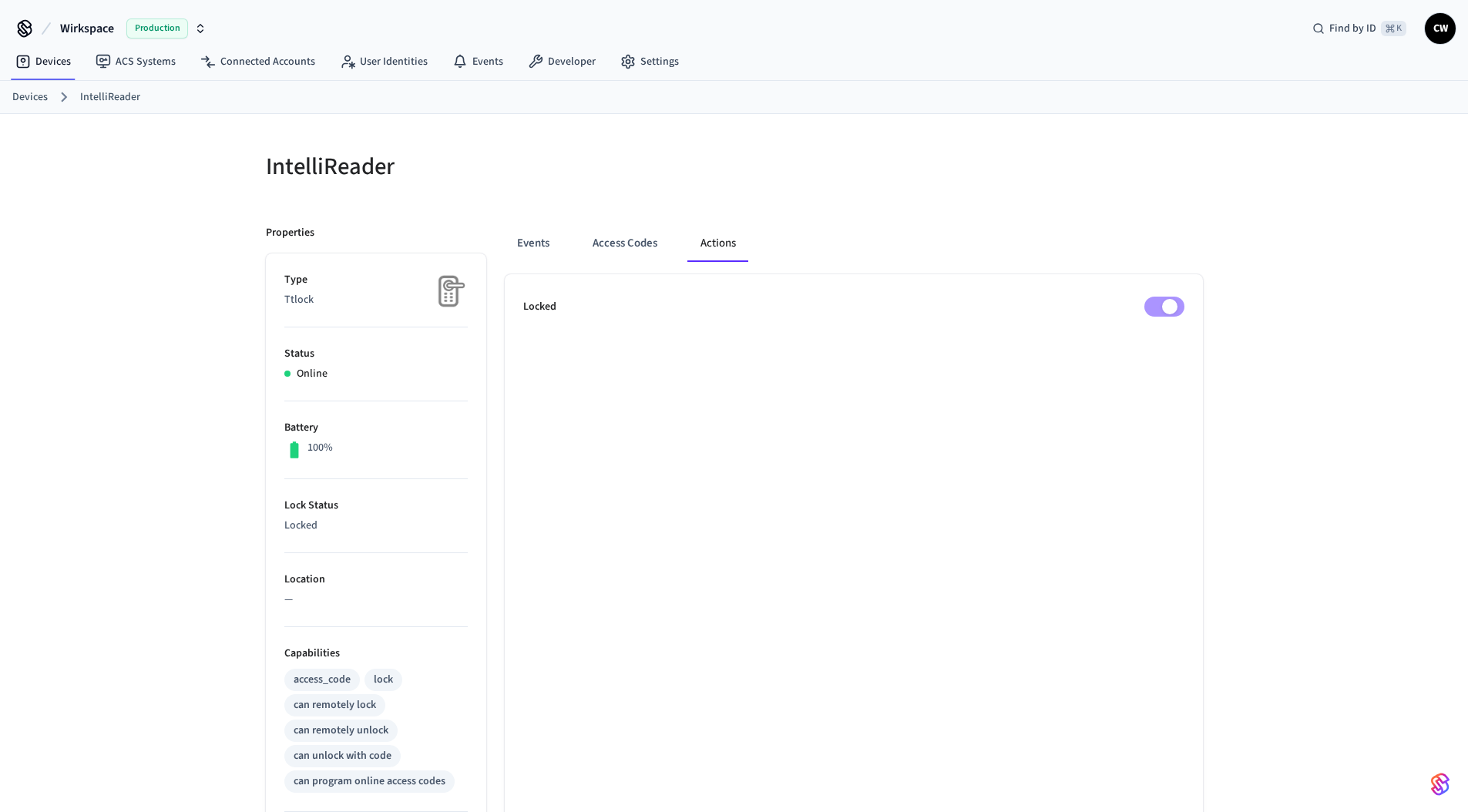
click at [654, 153] on h5 "IntelliReader" at bounding box center [495, 166] width 459 height 32
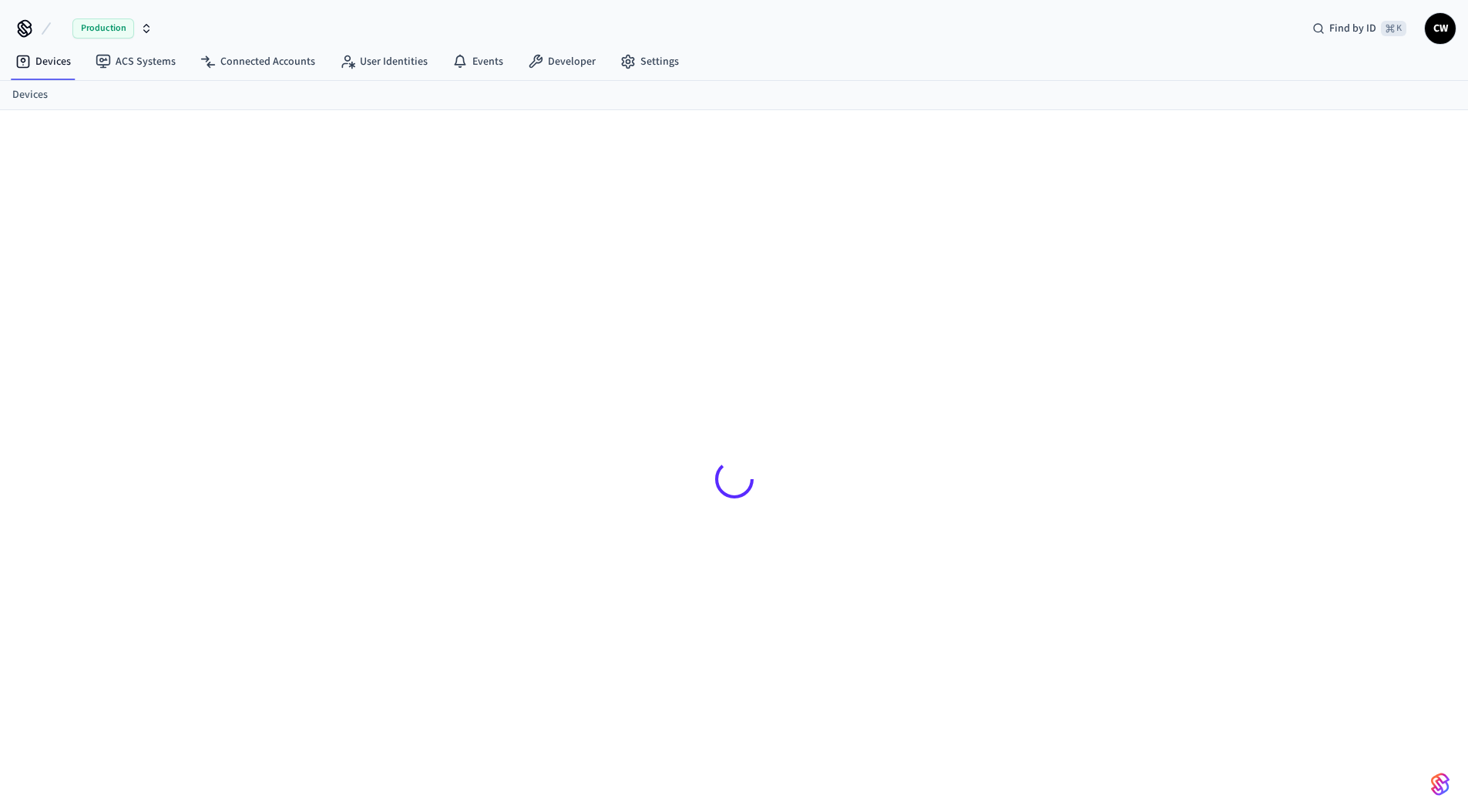
click at [126, 247] on div at bounding box center [734, 471] width 1468 height 722
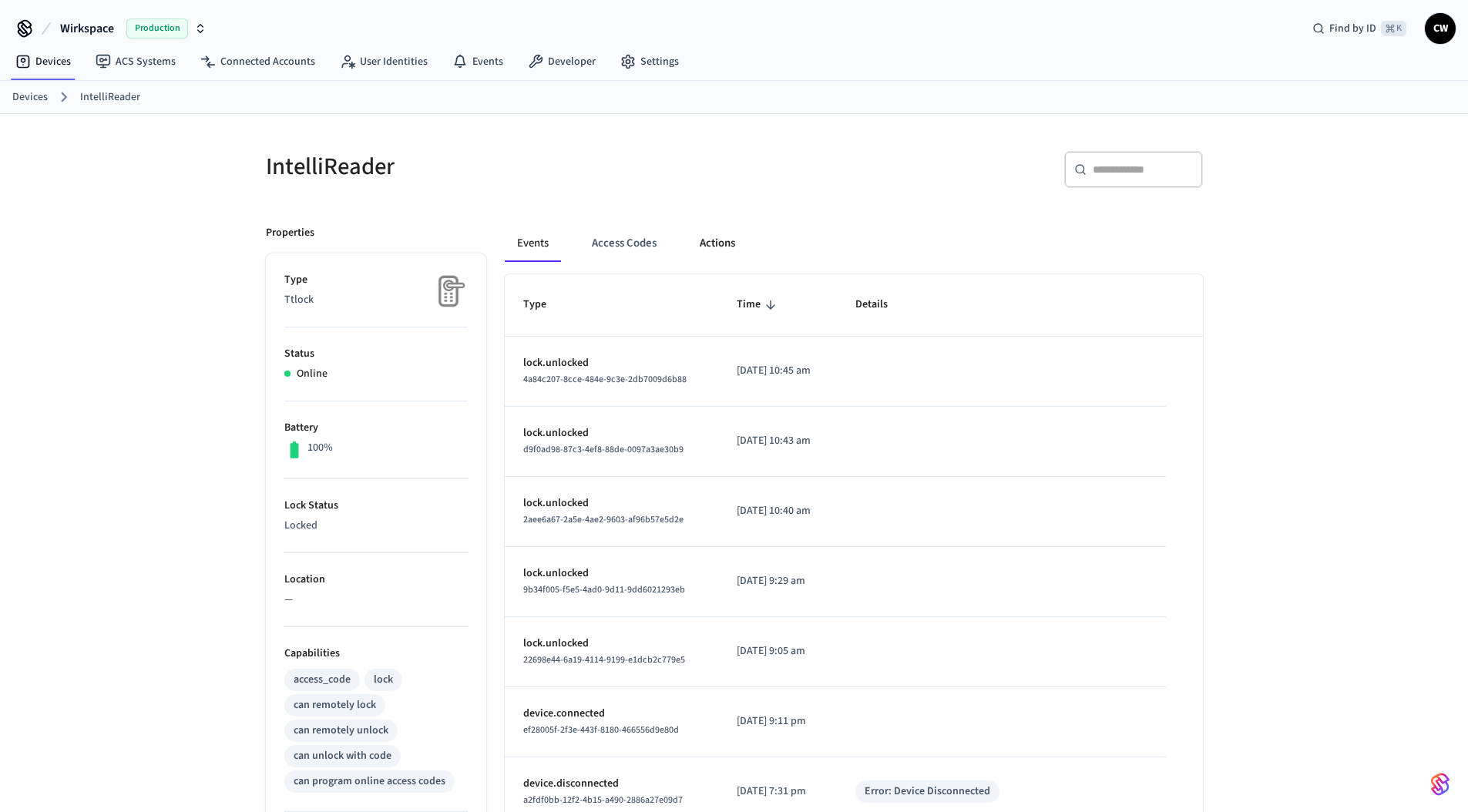
click at [726, 247] on button "Actions" at bounding box center [717, 243] width 60 height 37
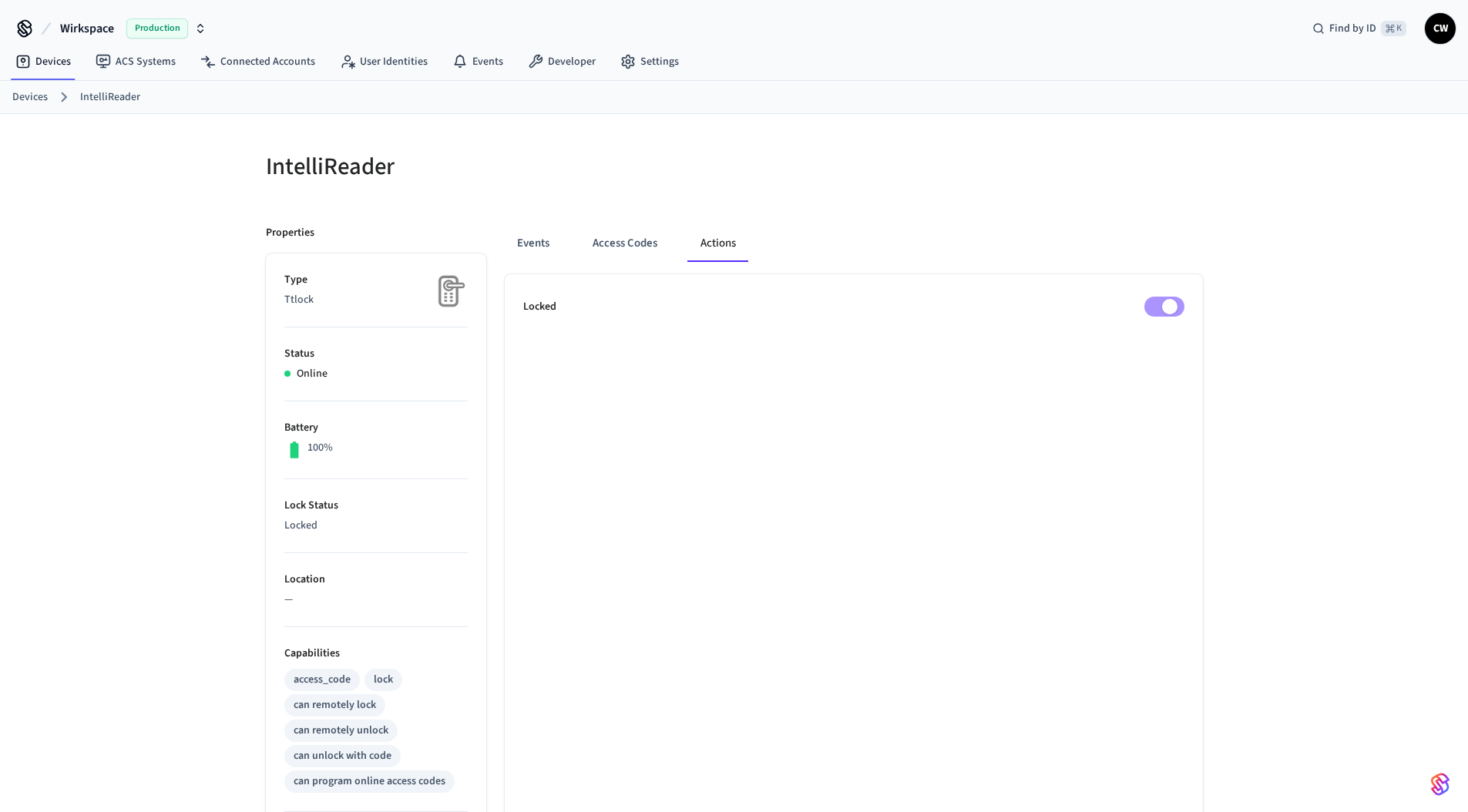
click at [932, 195] on div at bounding box center [973, 175] width 459 height 49
click at [1093, 240] on div "Events Access Codes Actions" at bounding box center [853, 243] width 698 height 37
click at [545, 125] on div "IntelliReader Properties Type Ttlock Status Online Battery 100% Lock Status Loc…" at bounding box center [734, 620] width 986 height 1012
click at [612, 176] on h5 "IntelliReader" at bounding box center [495, 166] width 459 height 32
click at [1139, 301] on div "Locked" at bounding box center [854, 307] width 661 height 20
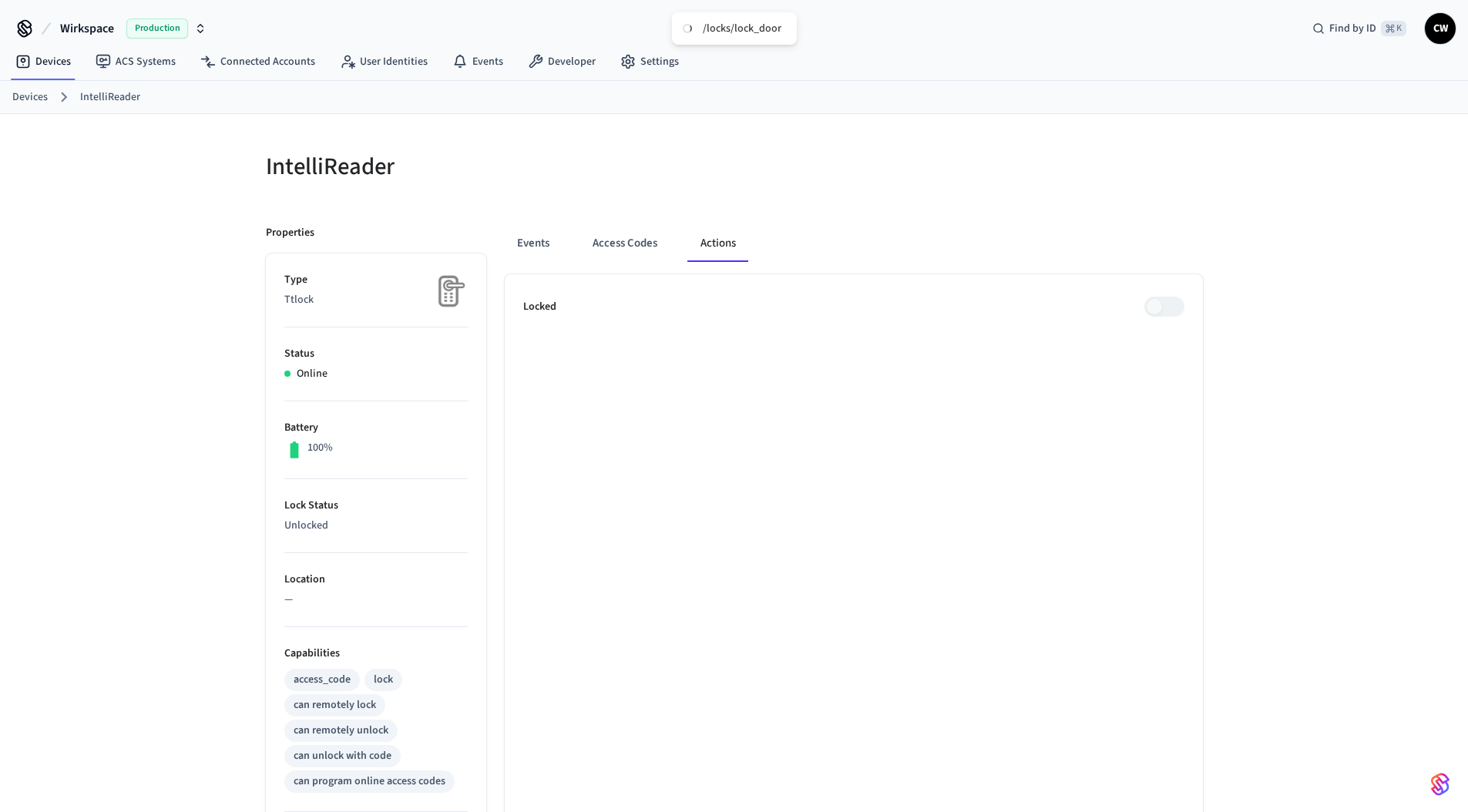
click at [1056, 204] on div "IntelliReader Properties Type Ttlock Status Online Battery 100% Lock Status Unl…" at bounding box center [734, 629] width 962 height 994
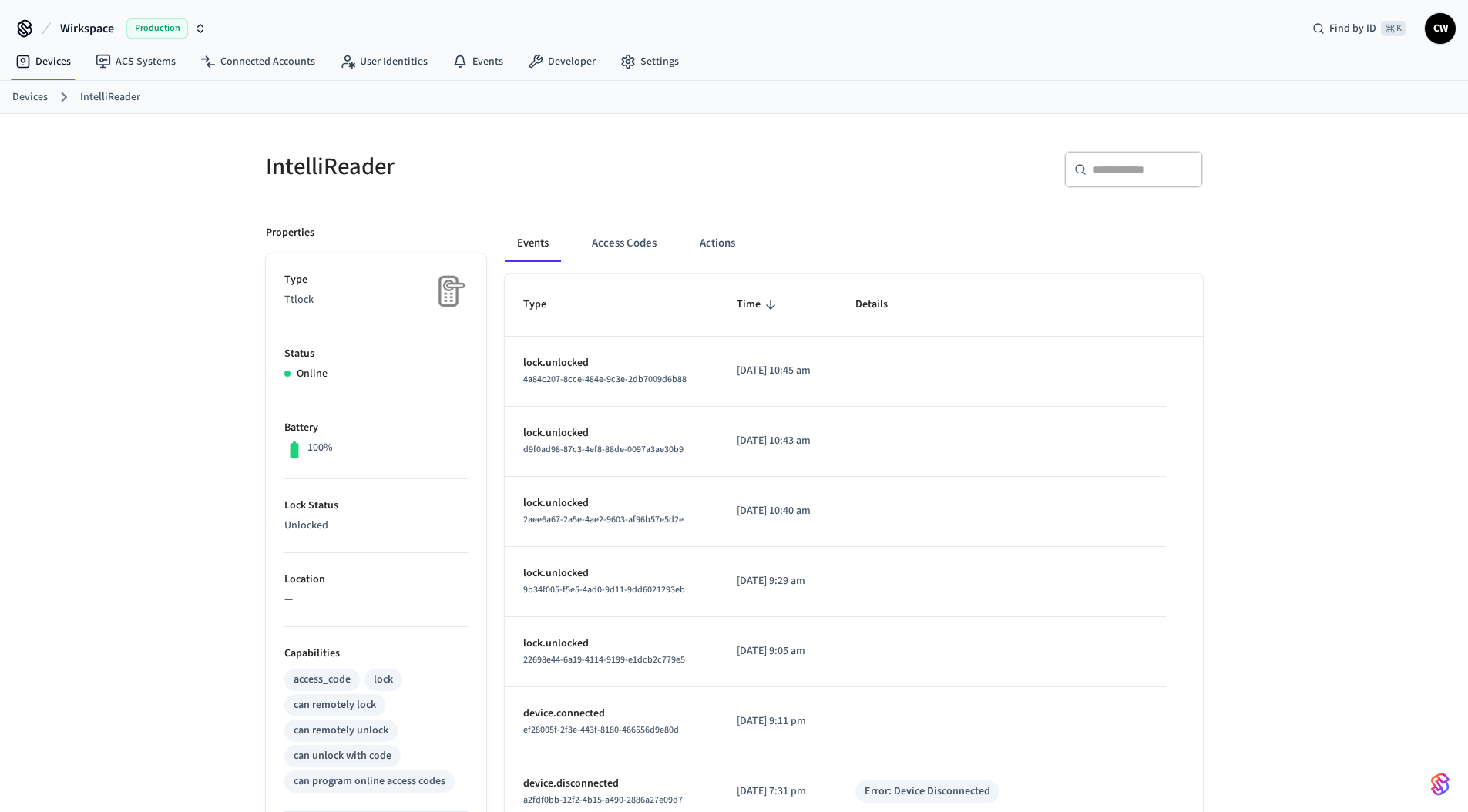
click at [667, 153] on h5 "IntelliReader" at bounding box center [495, 166] width 459 height 32
click at [734, 231] on button "Actions" at bounding box center [717, 243] width 60 height 37
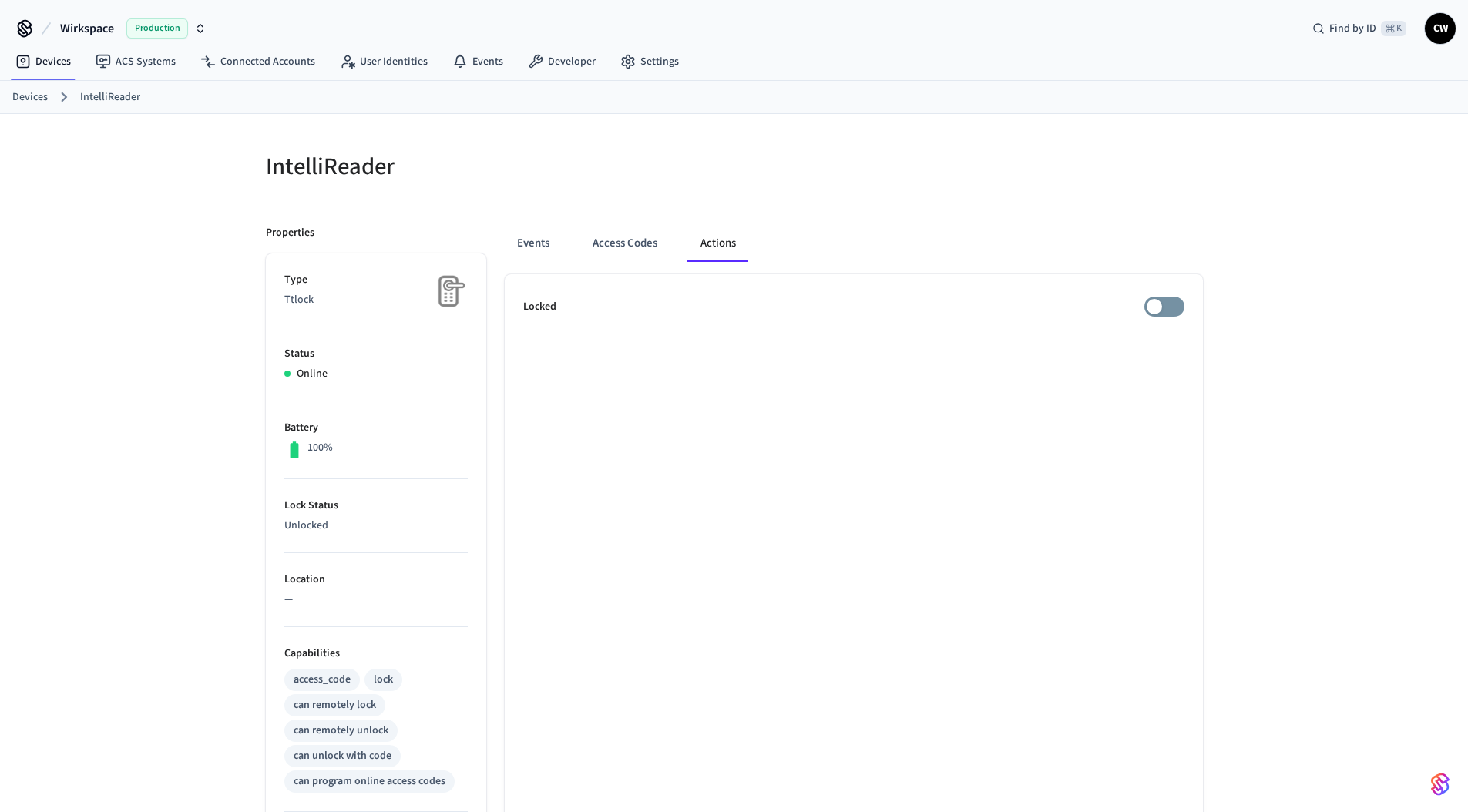
click at [1088, 213] on div "Events Access Codes Actions Locked" at bounding box center [844, 666] width 716 height 920
click at [1170, 293] on ul "Locked" at bounding box center [853, 700] width 698 height 852
click at [818, 195] on div at bounding box center [973, 175] width 459 height 49
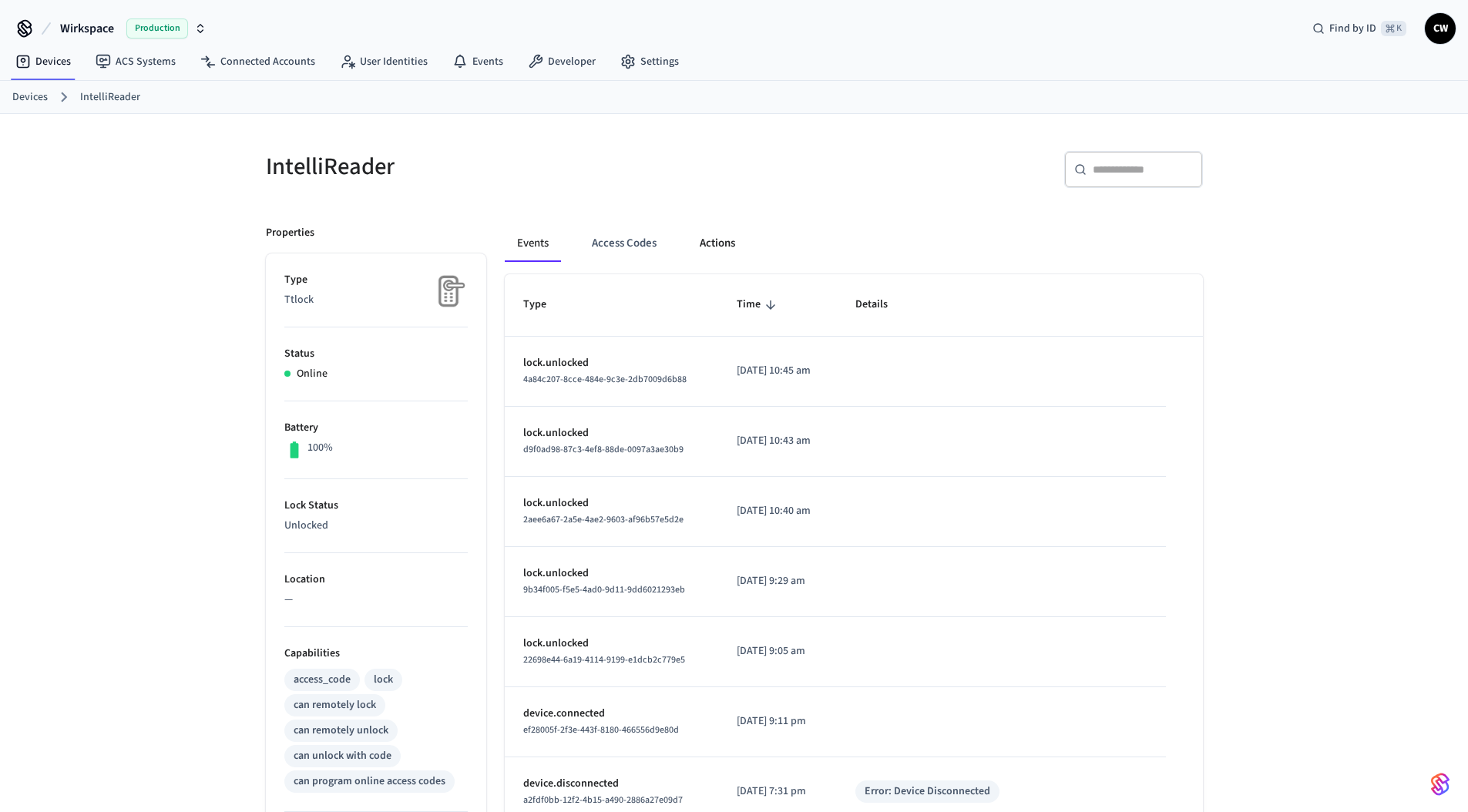
click at [713, 244] on button "Actions" at bounding box center [717, 243] width 60 height 37
click at [718, 248] on button "Actions" at bounding box center [717, 243] width 60 height 37
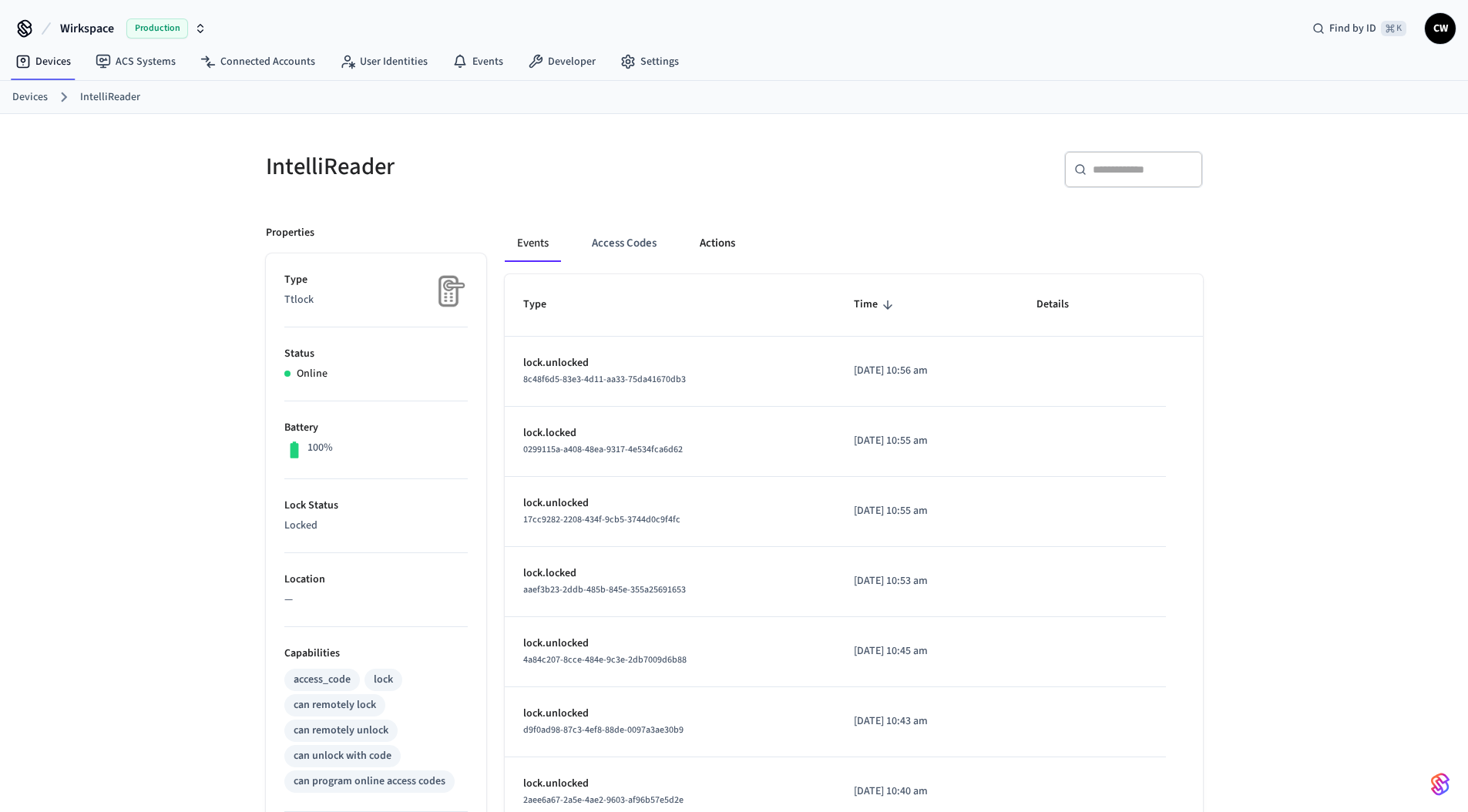
click at [713, 239] on button "Actions" at bounding box center [717, 243] width 60 height 37
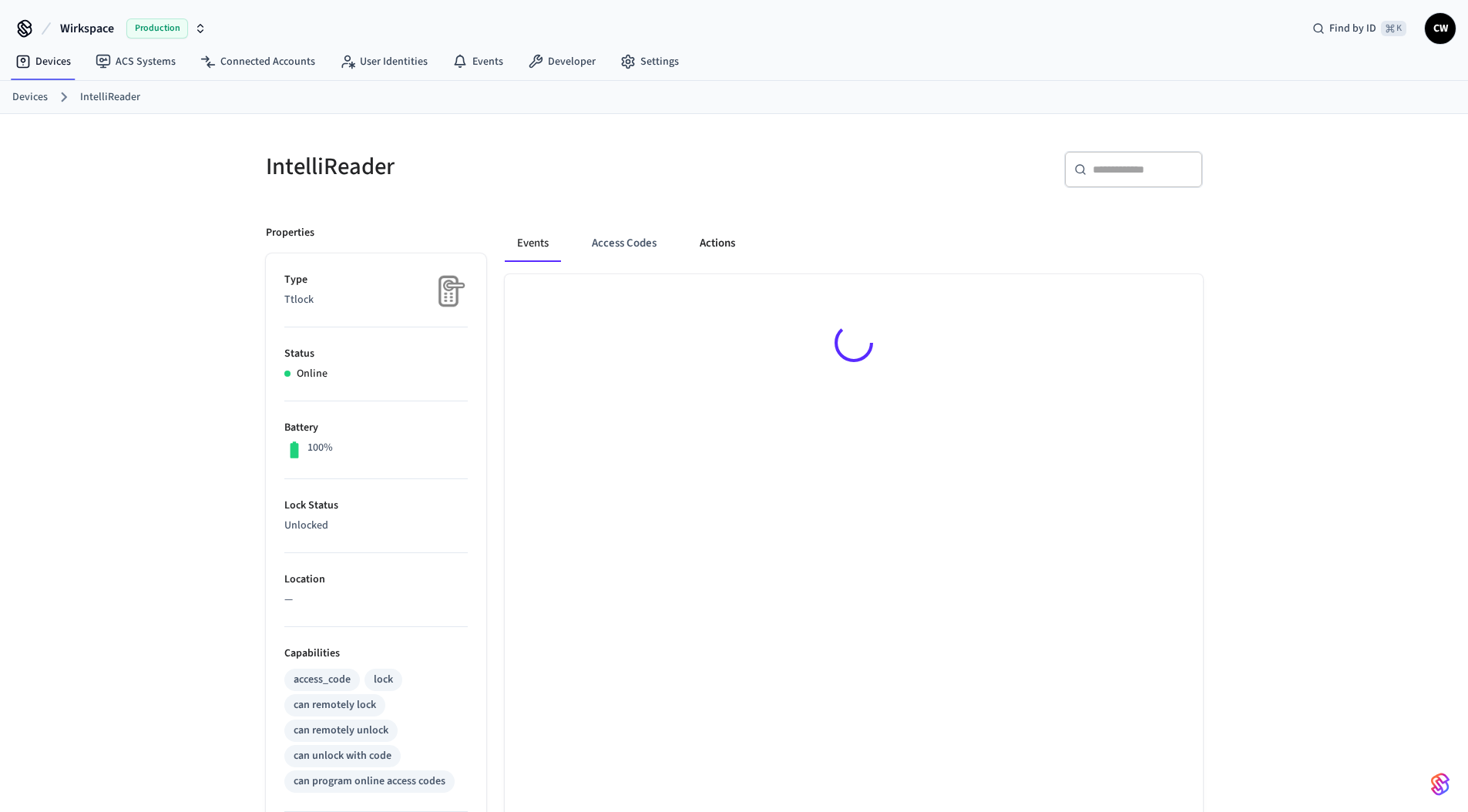
click at [725, 249] on button "Actions" at bounding box center [717, 243] width 60 height 37
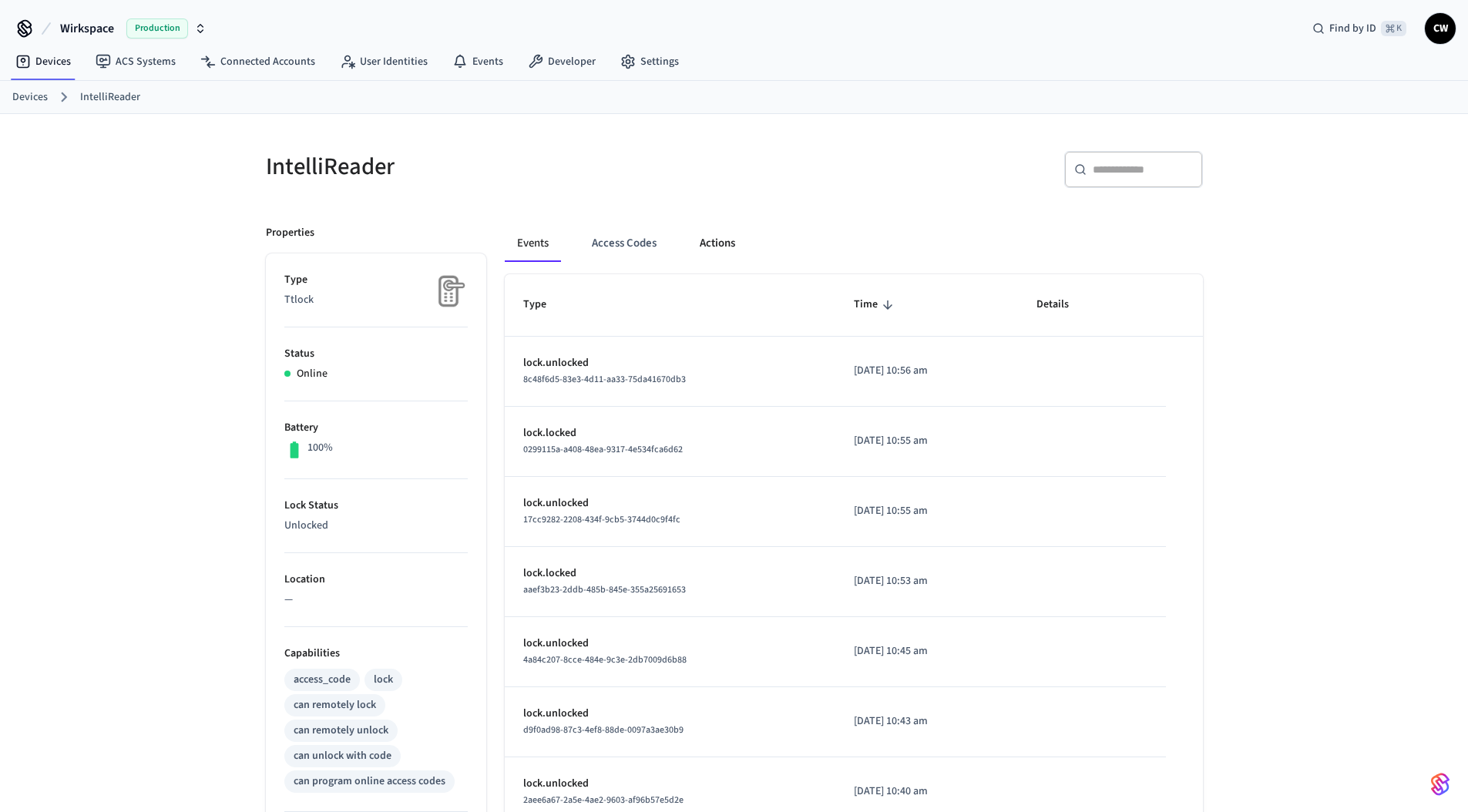
click at [715, 230] on button "Actions" at bounding box center [717, 243] width 60 height 37
click at [702, 241] on button "Actions" at bounding box center [717, 243] width 60 height 37
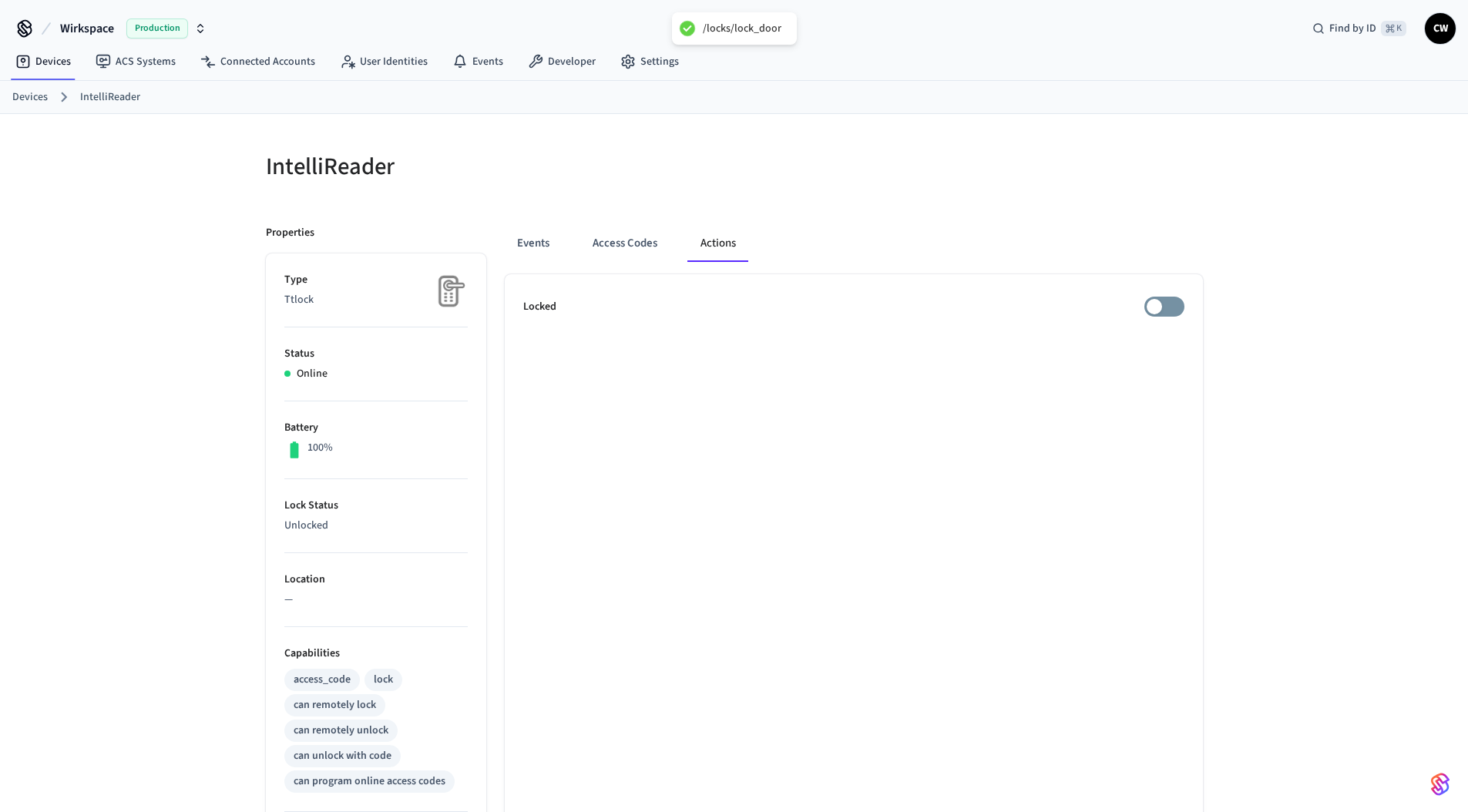
click at [1187, 312] on ul "Locked" at bounding box center [853, 700] width 698 height 852
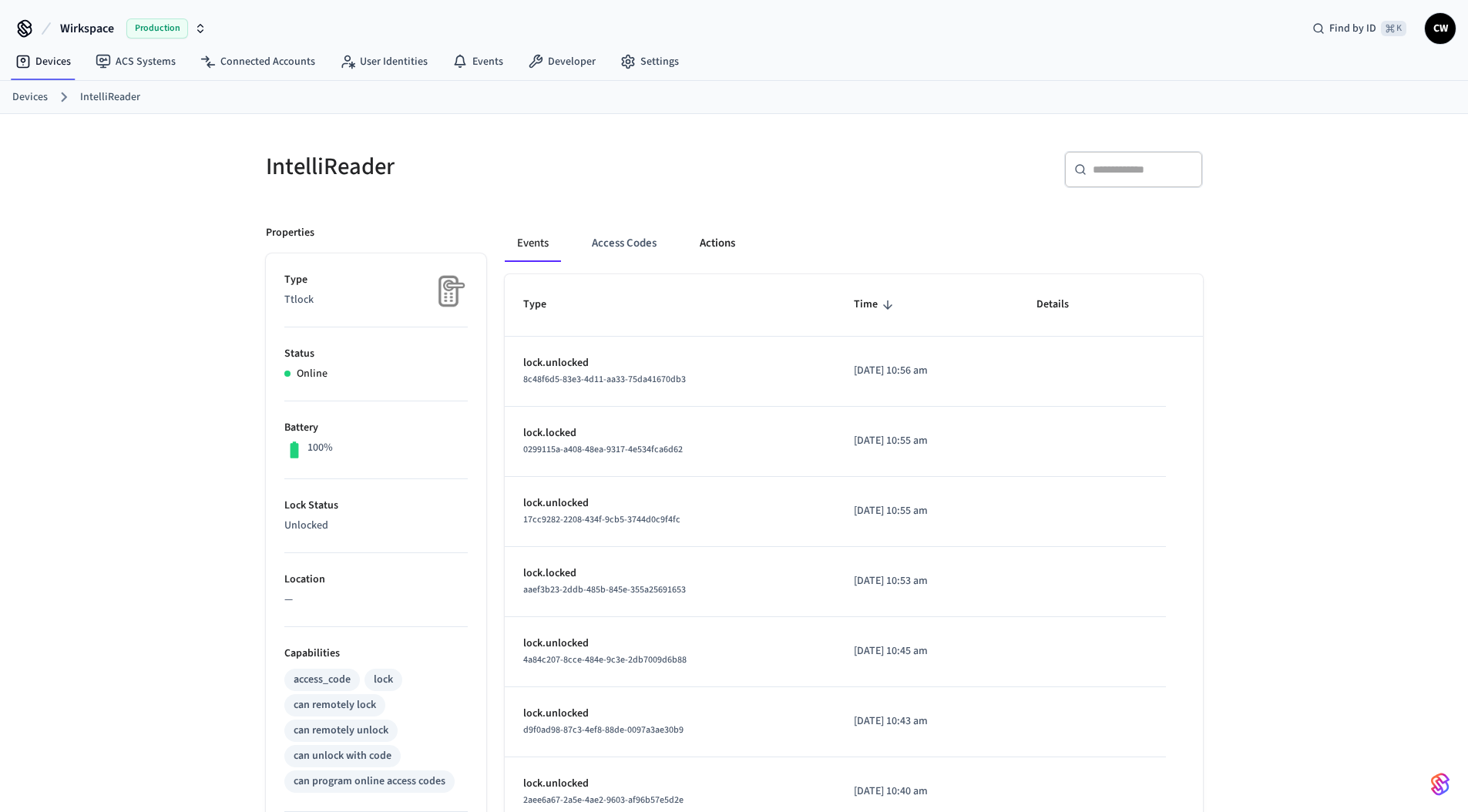
drag, startPoint x: 687, startPoint y: 239, endPoint x: 708, endPoint y: 242, distance: 21.2
click at [688, 239] on button "Actions" at bounding box center [717, 243] width 60 height 37
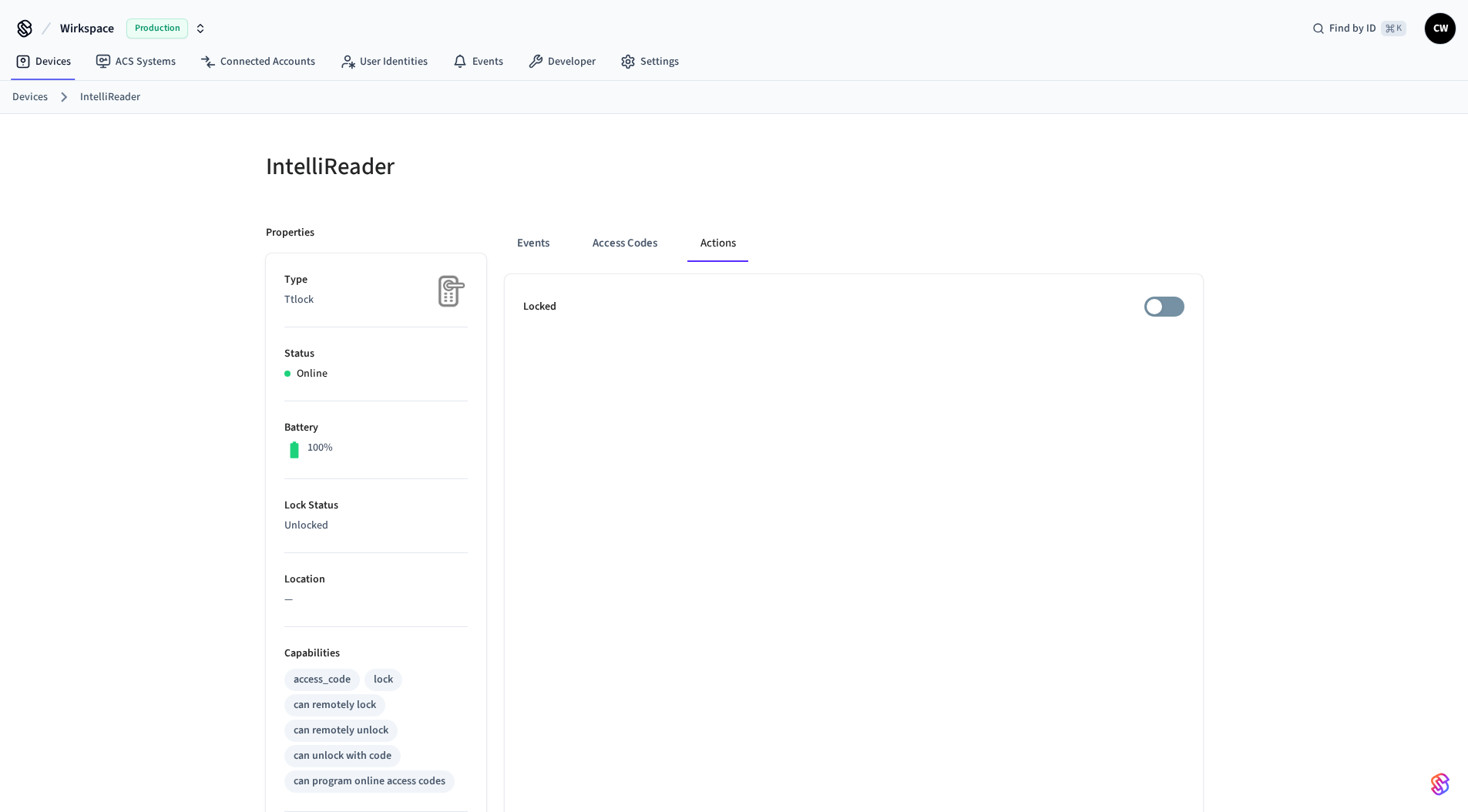
click at [780, 191] on div at bounding box center [973, 175] width 459 height 49
drag, startPoint x: 0, startPoint y: 0, endPoint x: 784, endPoint y: 190, distance: 806.7
click at [784, 190] on div "​ ​" at bounding box center [973, 175] width 459 height 49
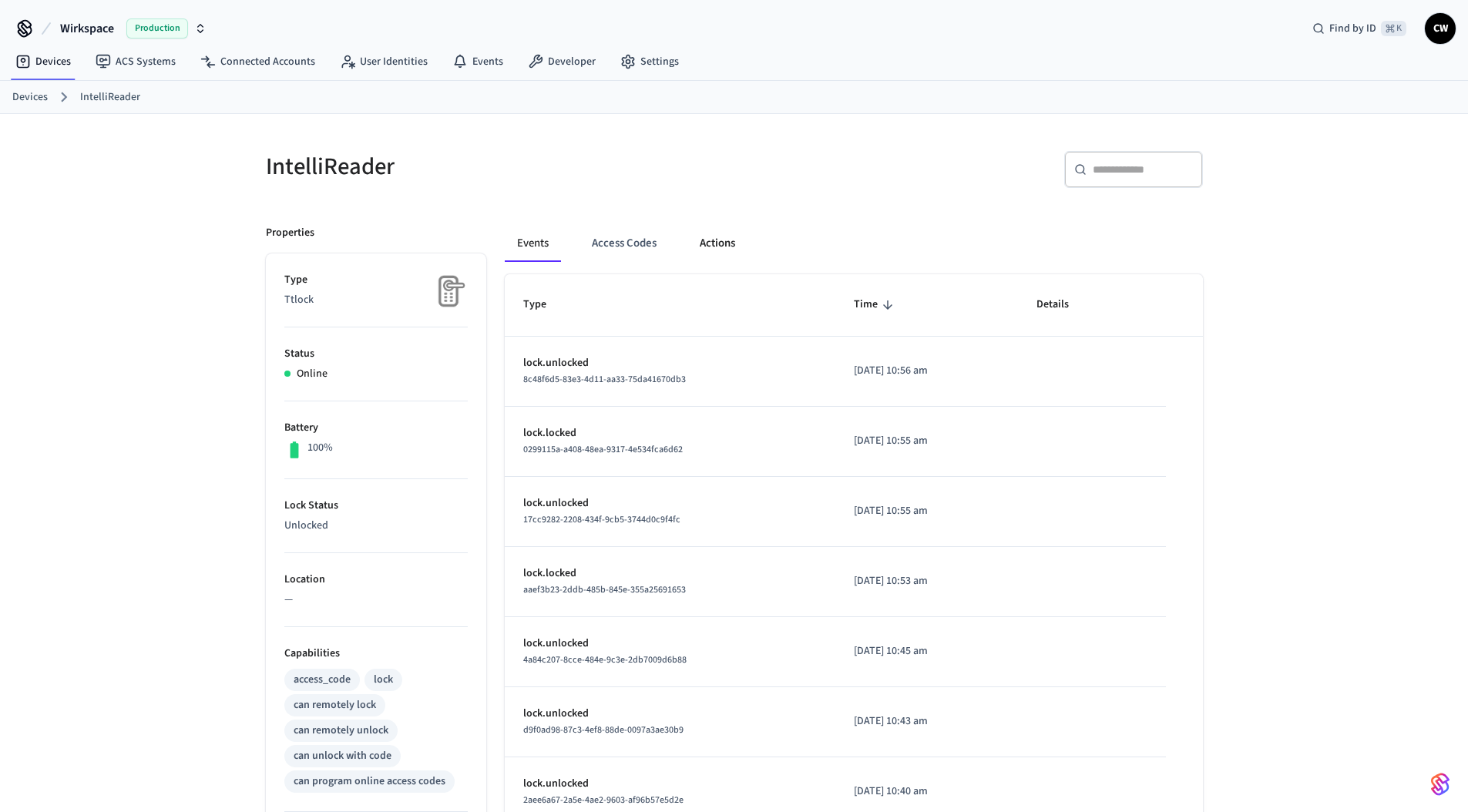
click at [710, 231] on button "Actions" at bounding box center [717, 243] width 60 height 37
click at [722, 244] on button "Actions" at bounding box center [717, 243] width 60 height 37
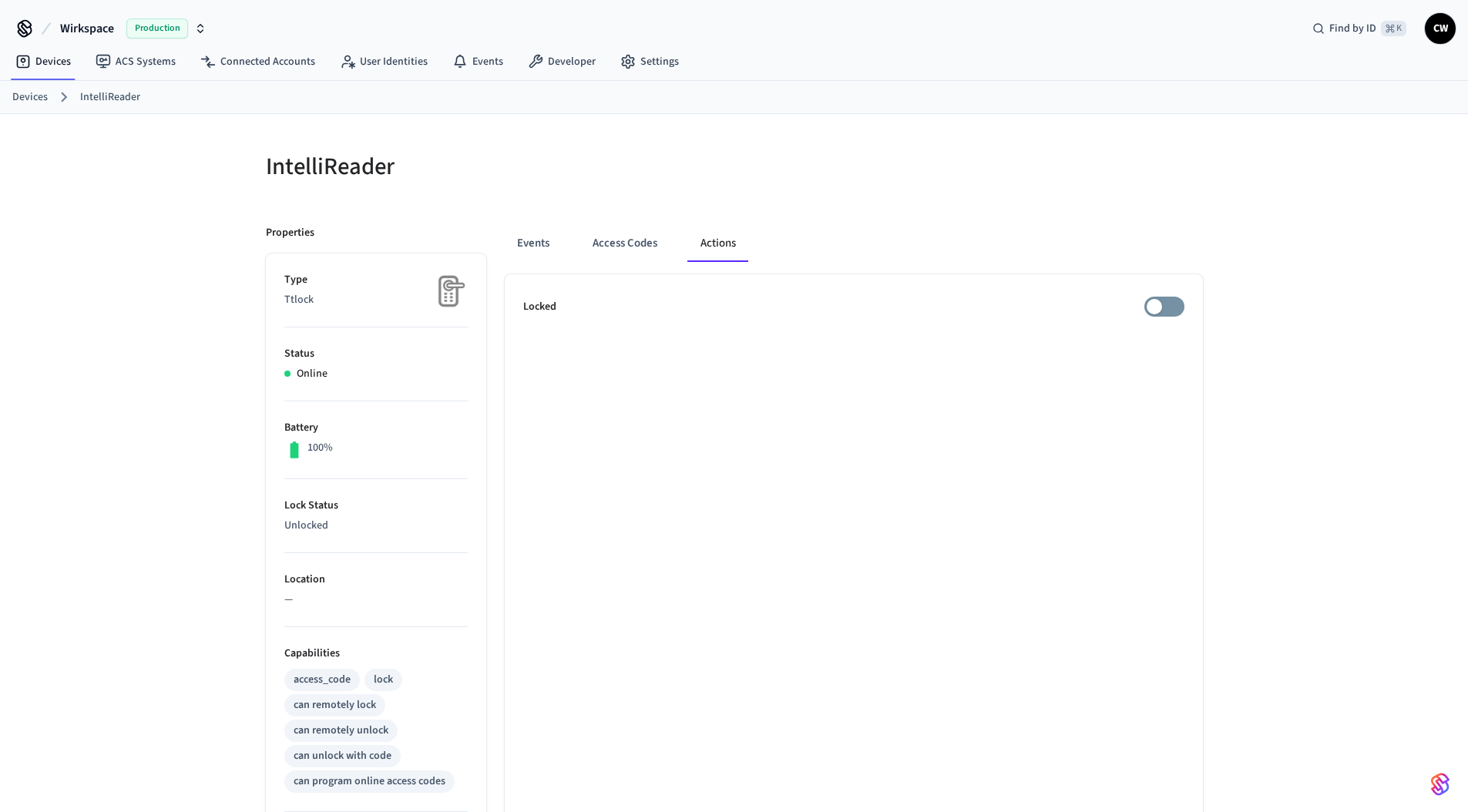
click at [1177, 295] on ul "Locked" at bounding box center [853, 700] width 698 height 852
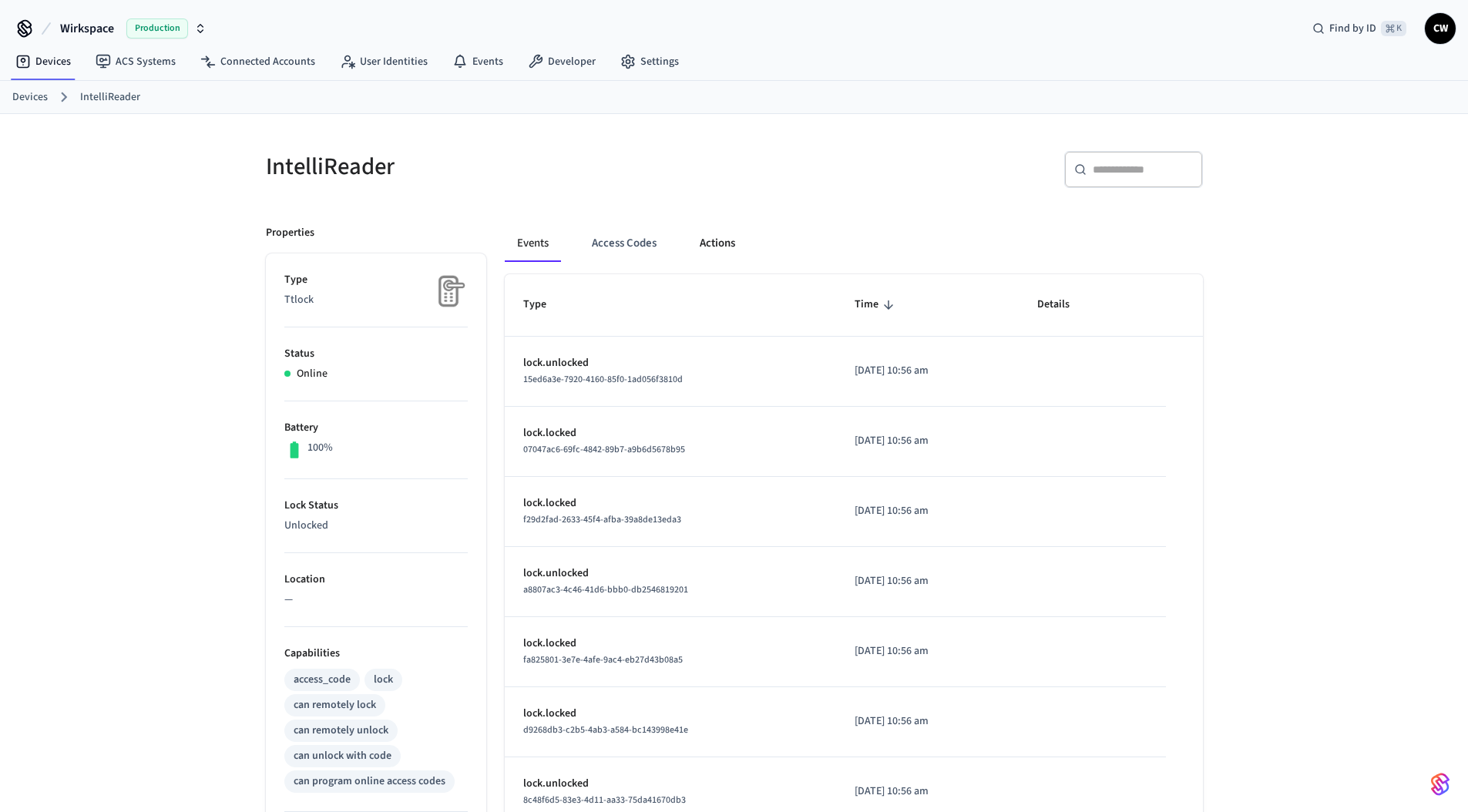
click at [745, 241] on button "Actions" at bounding box center [717, 243] width 60 height 37
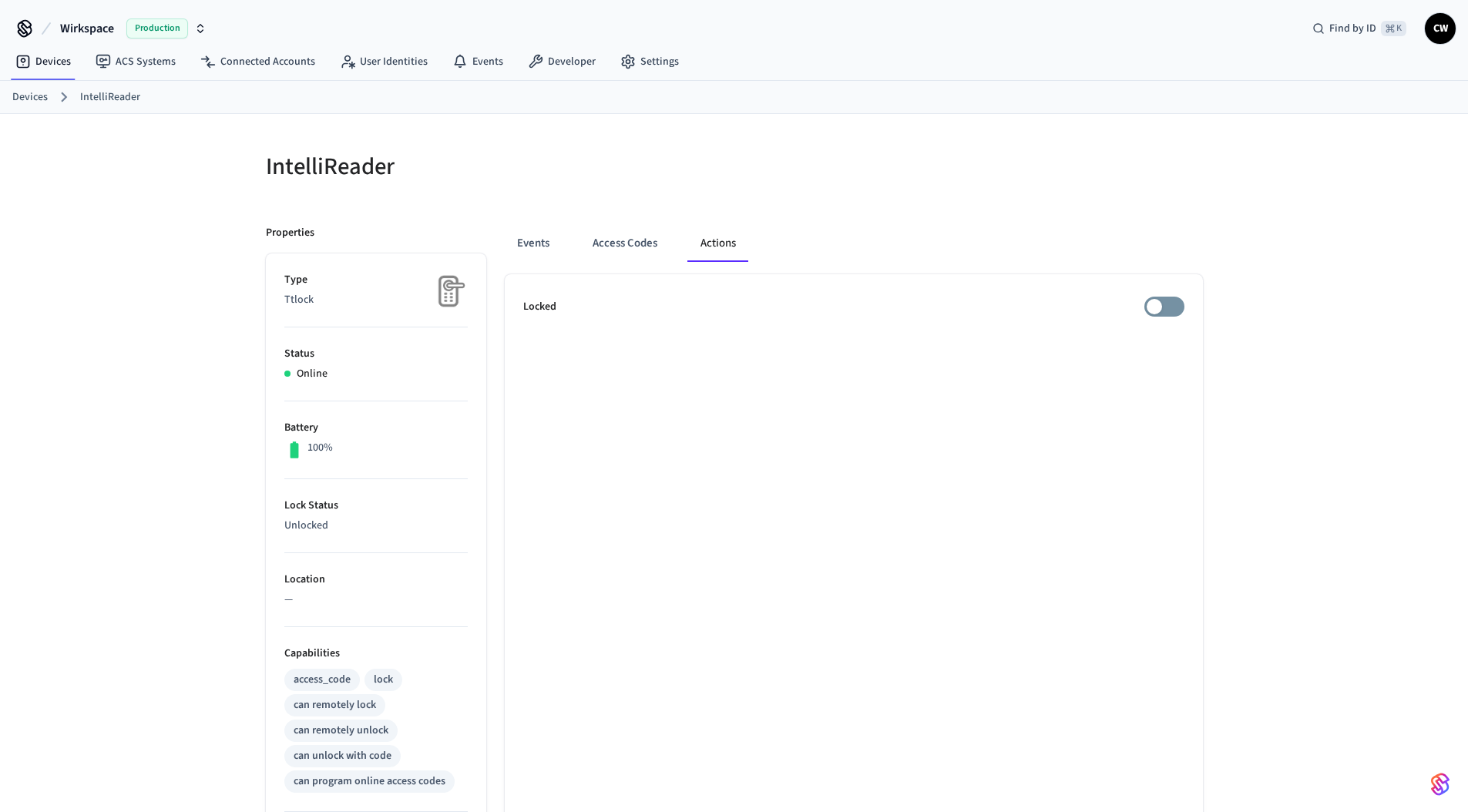
click at [736, 248] on button "Actions" at bounding box center [718, 243] width 60 height 37
click at [1331, 312] on div "IntelliReader Properties Type Ttlock Status Online Battery 100% Lock Status Loc…" at bounding box center [734, 620] width 1468 height 1012
click at [1050, 206] on div "Events Access Codes Actions Locked" at bounding box center [844, 666] width 716 height 920
click at [974, 206] on div "IntelliReader Properties Type Ttlock Status Online Battery 100% Lock Status Loc…" at bounding box center [734, 629] width 962 height 994
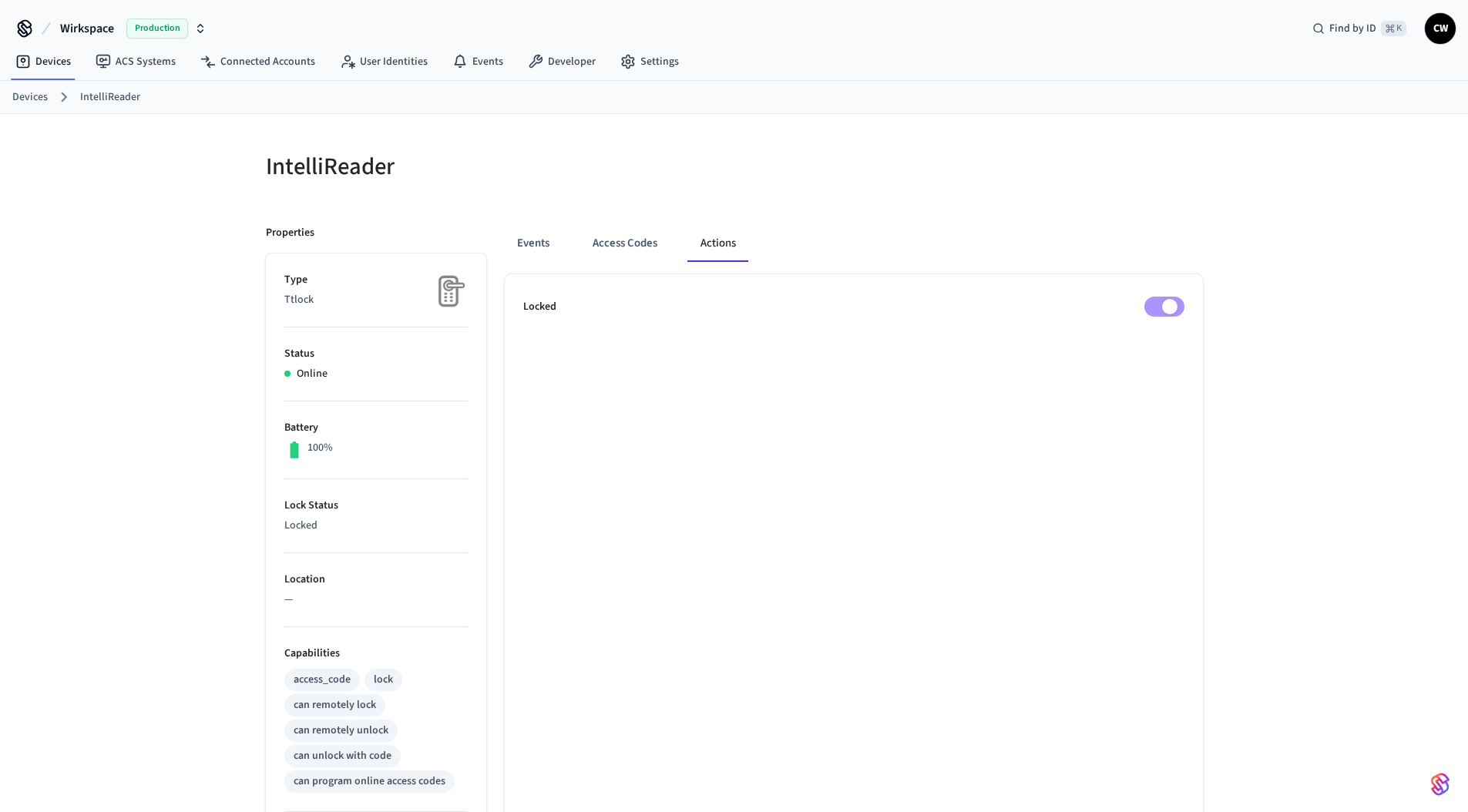
click at [712, 231] on button "Actions" at bounding box center [718, 243] width 60 height 37
click at [921, 206] on div "IntelliReader Properties Type Ttlock Status Online Battery 100% Lock Status Loc…" at bounding box center [734, 629] width 962 height 994
click at [1156, 255] on div "Events Access Codes Actions" at bounding box center [853, 243] width 698 height 37
click at [731, 236] on button "Actions" at bounding box center [717, 243] width 60 height 37
click at [1051, 257] on div "Events Access Codes Actions" at bounding box center [853, 243] width 698 height 37
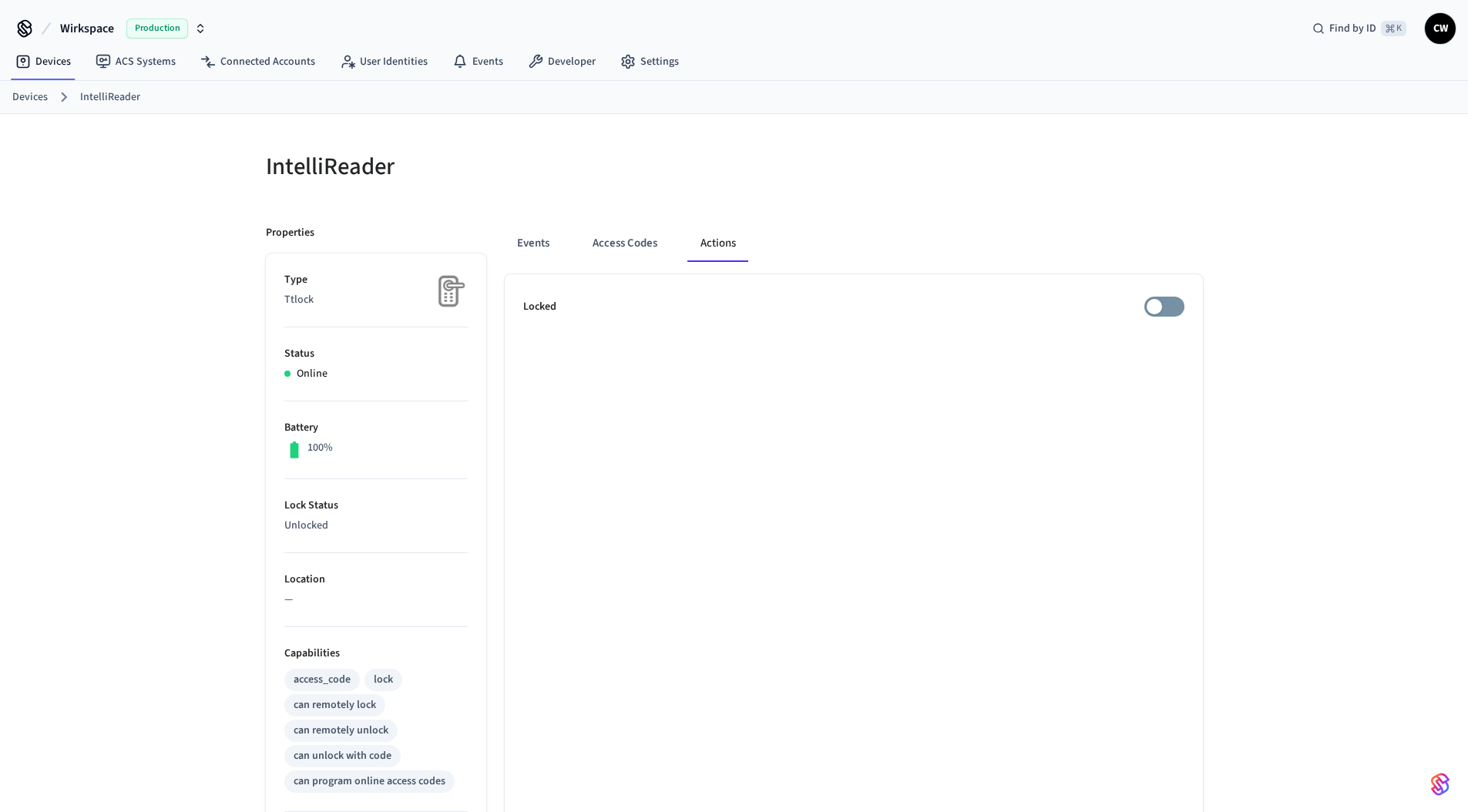
click at [977, 196] on div at bounding box center [973, 175] width 459 height 49
click at [1156, 296] on ul "Locked" at bounding box center [853, 700] width 698 height 852
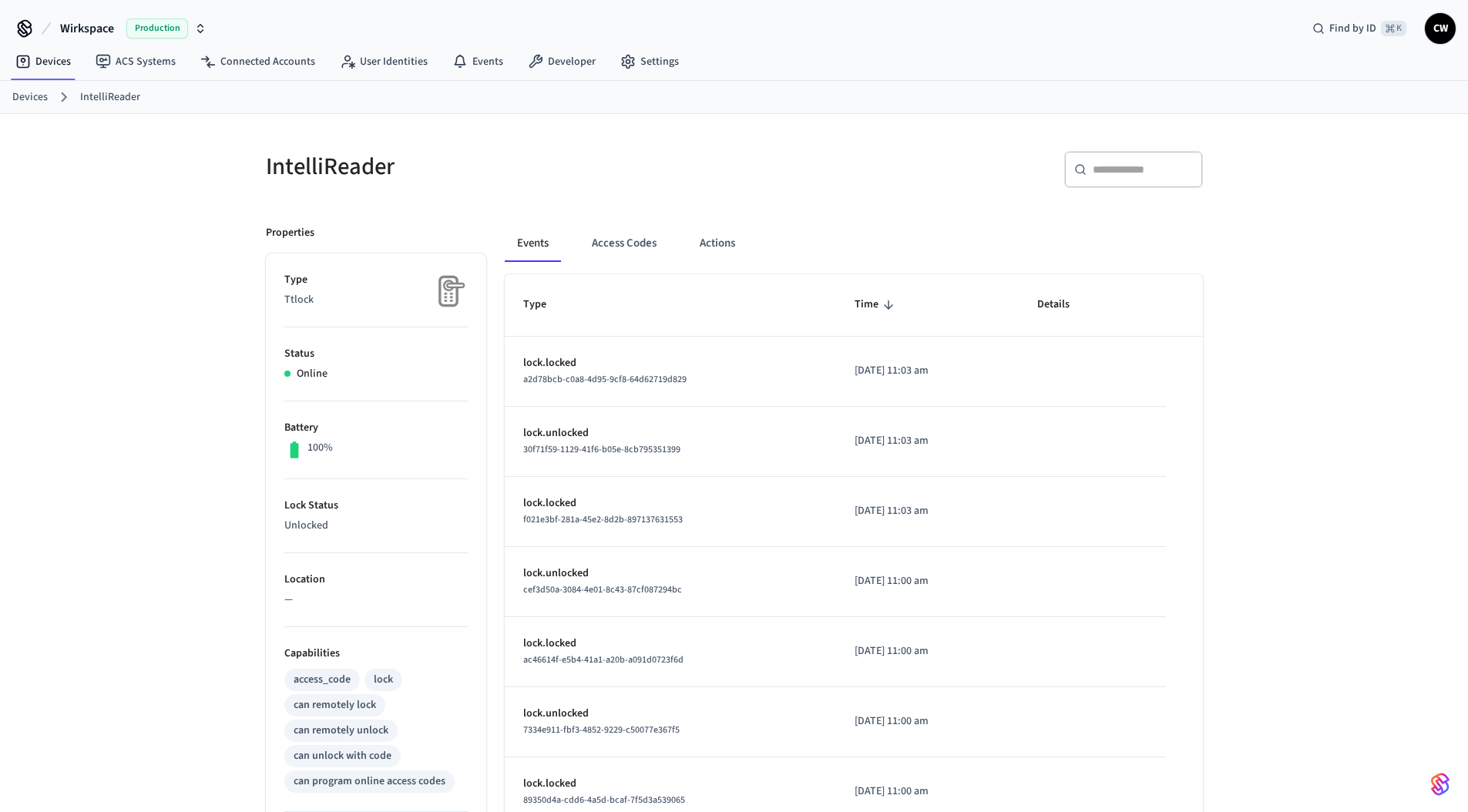
click at [704, 224] on div "Events Access Codes Actions Type Time Details lock.locked a2d78bcb-c0a8-4d95-9c…" at bounding box center [844, 666] width 716 height 920
click at [715, 237] on button "Actions" at bounding box center [717, 243] width 60 height 37
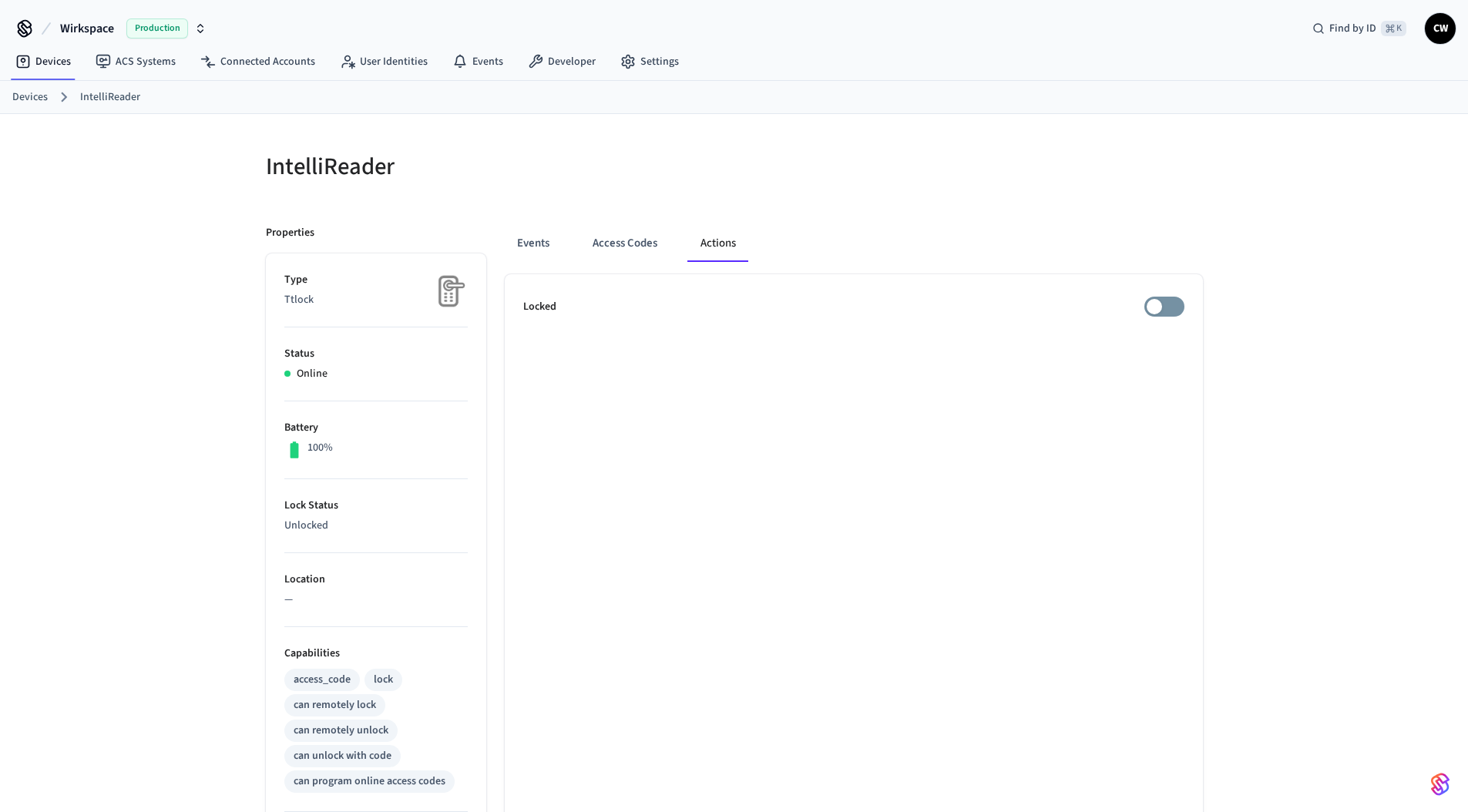
click at [720, 248] on button "Actions" at bounding box center [718, 243] width 60 height 37
click at [882, 185] on div at bounding box center [973, 175] width 459 height 49
drag, startPoint x: 882, startPoint y: 185, endPoint x: 898, endPoint y: 38, distance: 147.9
click at [882, 185] on div at bounding box center [973, 175] width 459 height 49
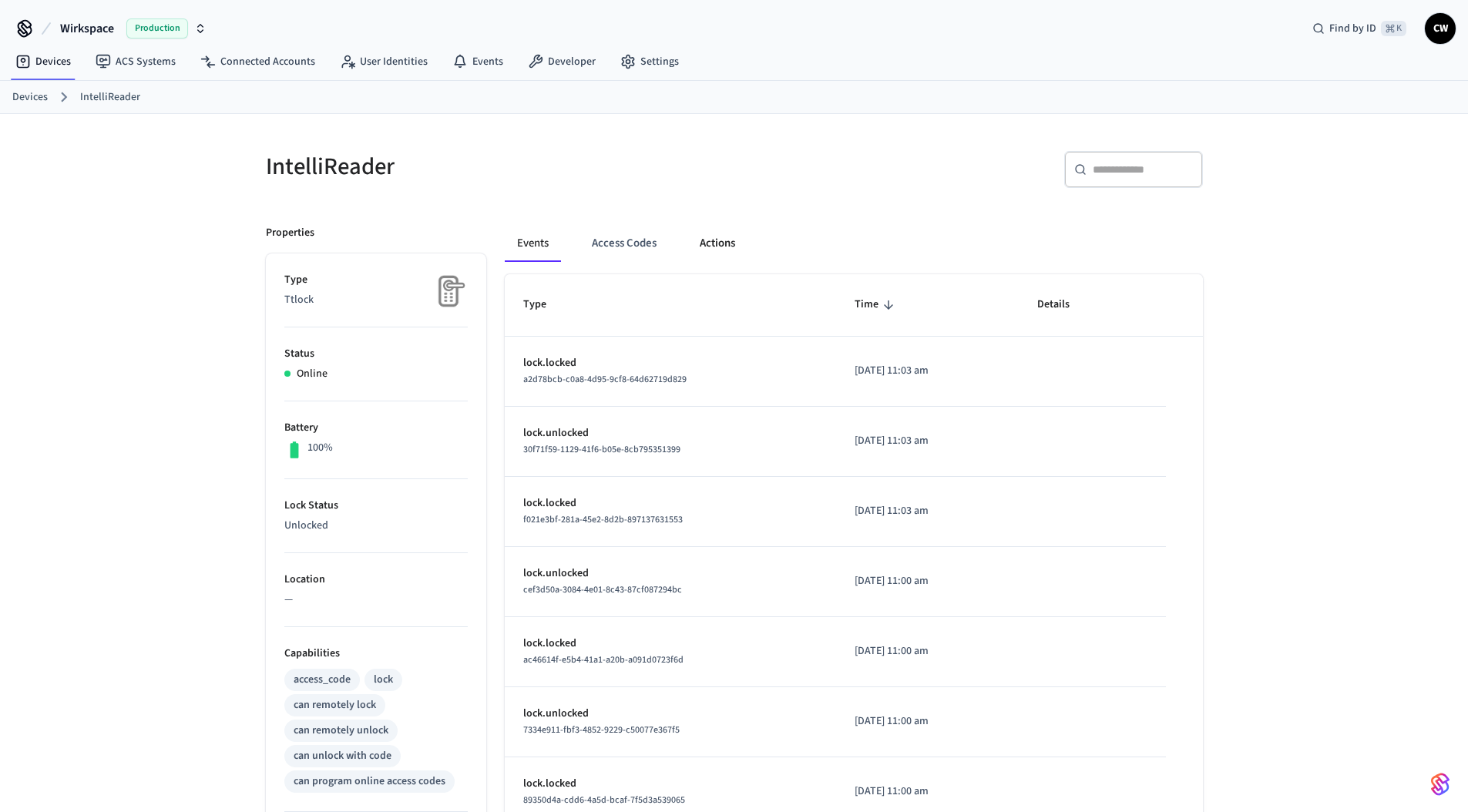
click at [719, 237] on button "Actions" at bounding box center [717, 243] width 60 height 37
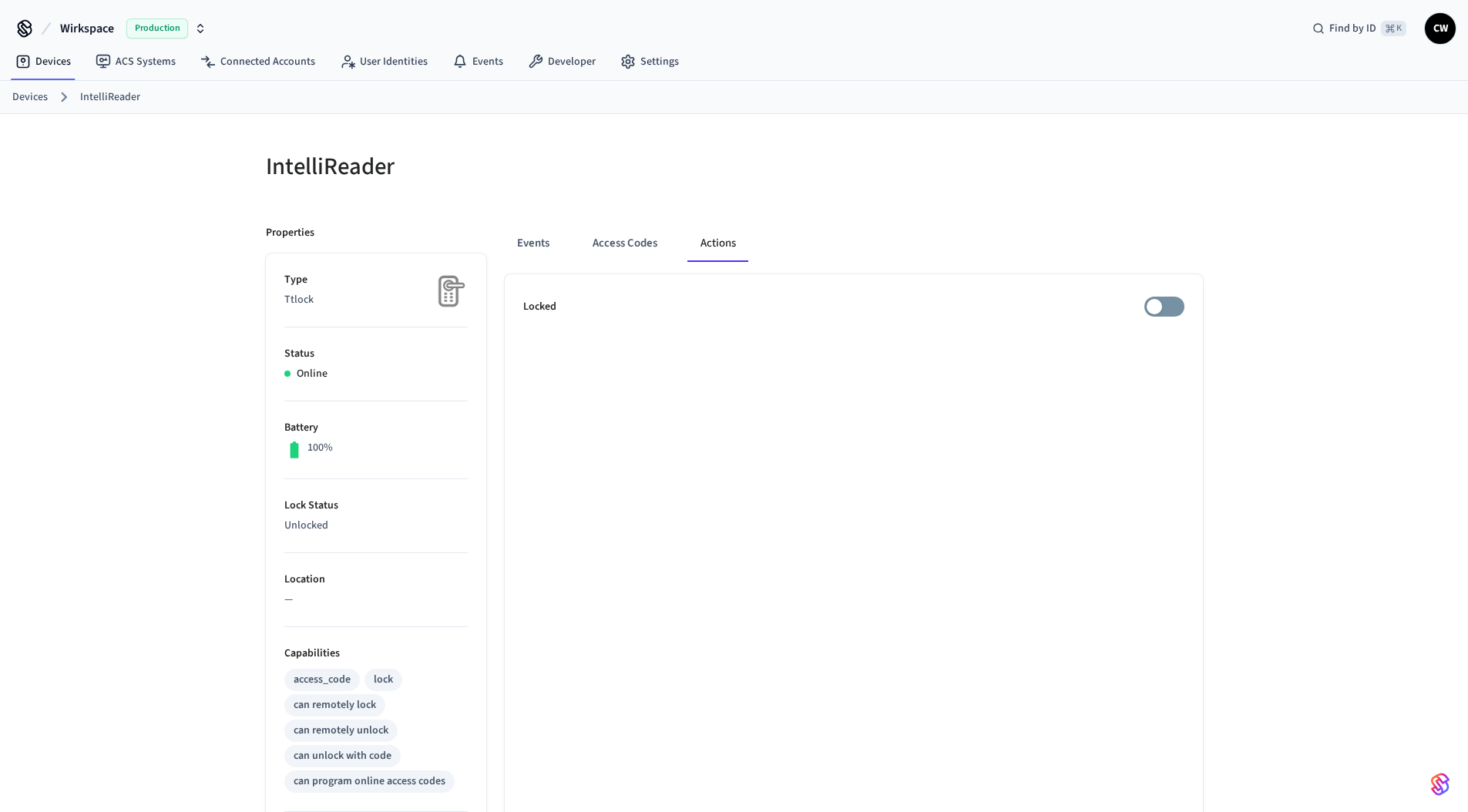
click at [962, 228] on div "Events Access Codes Actions" at bounding box center [853, 243] width 698 height 37
click at [1067, 256] on div "Events Access Codes Actions" at bounding box center [853, 243] width 698 height 37
click at [107, 22] on span "Wirkspace" at bounding box center [87, 28] width 54 height 18
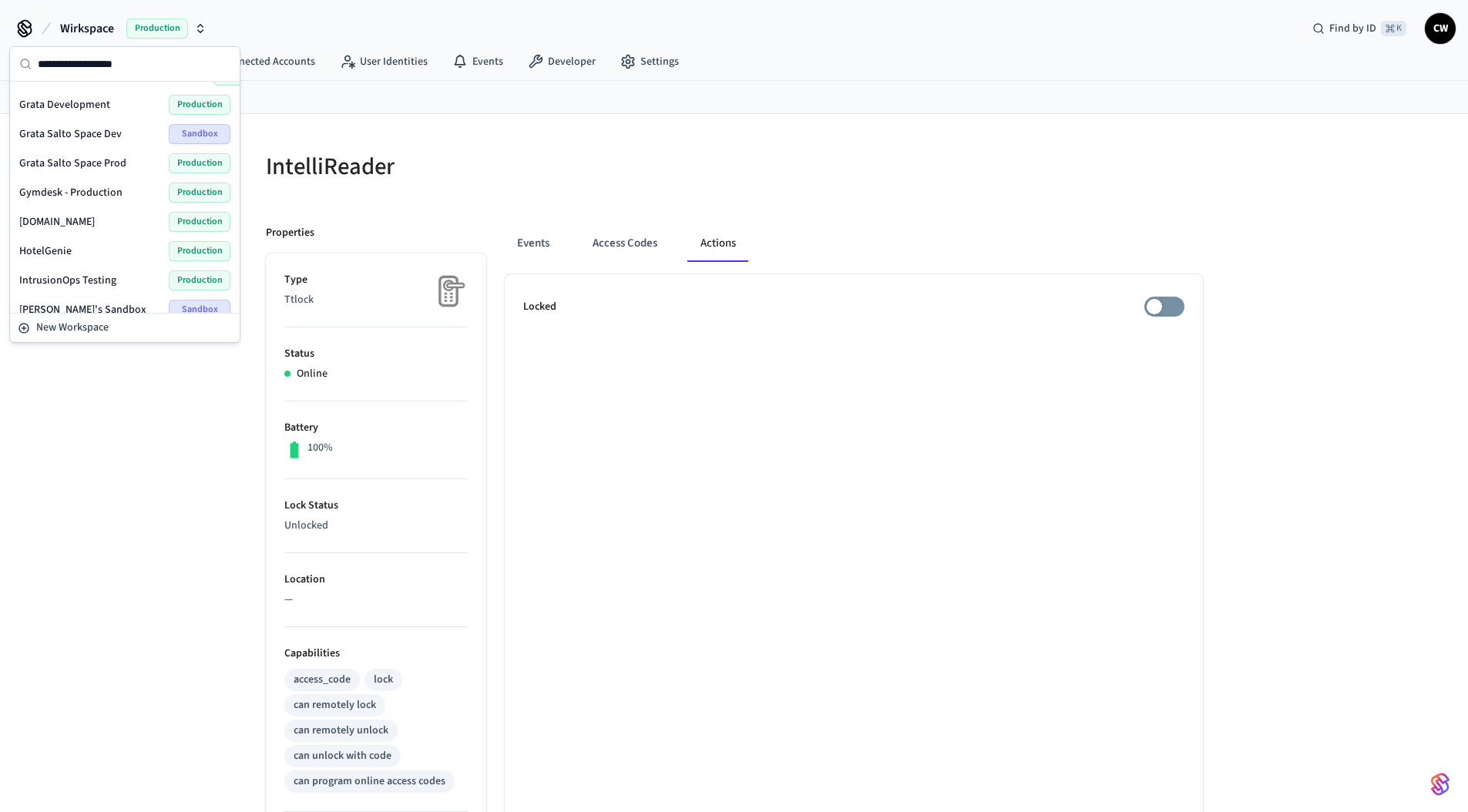
scroll to position [278, 0]
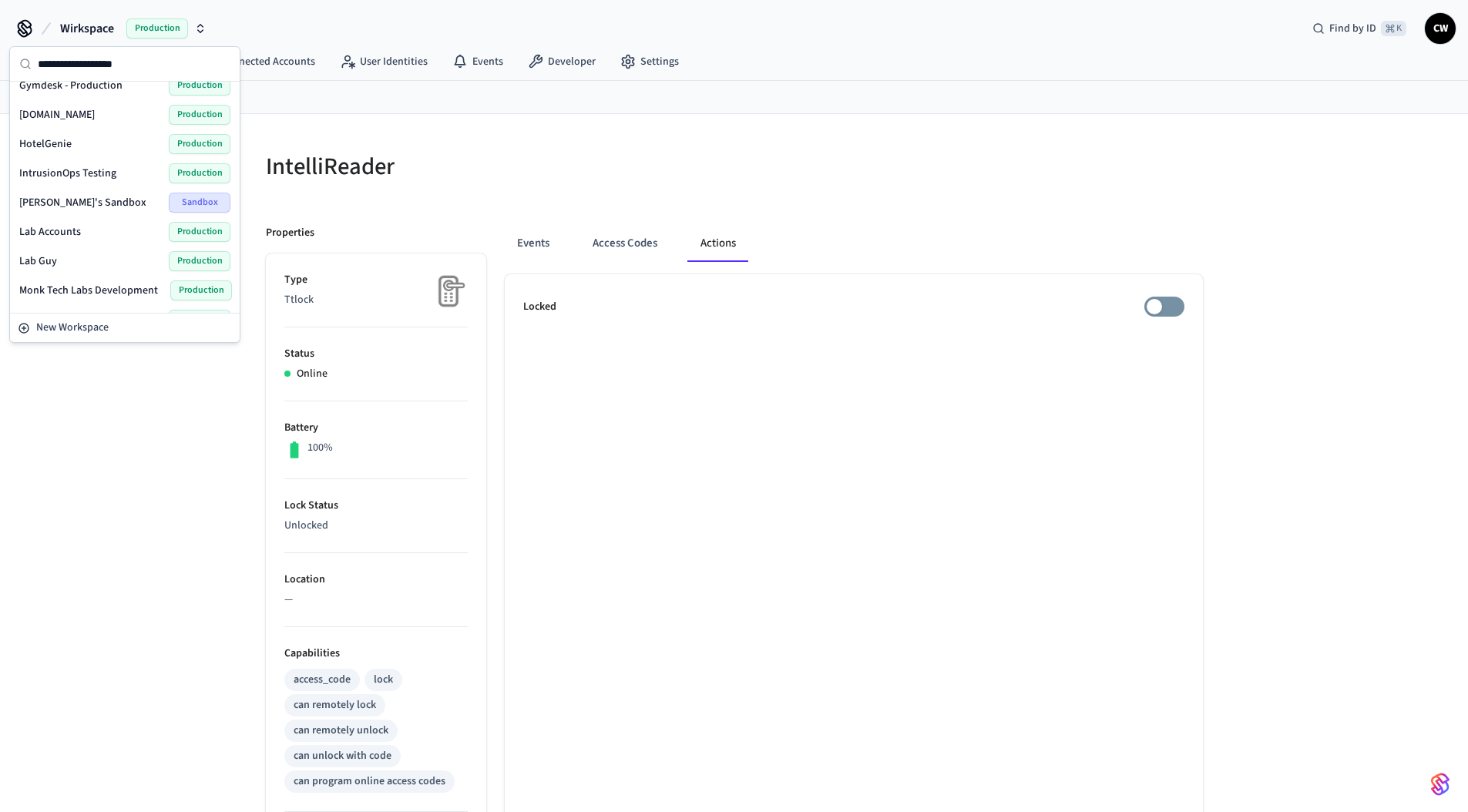
click at [58, 261] on div "Lab Guy Production" at bounding box center [124, 261] width 211 height 20
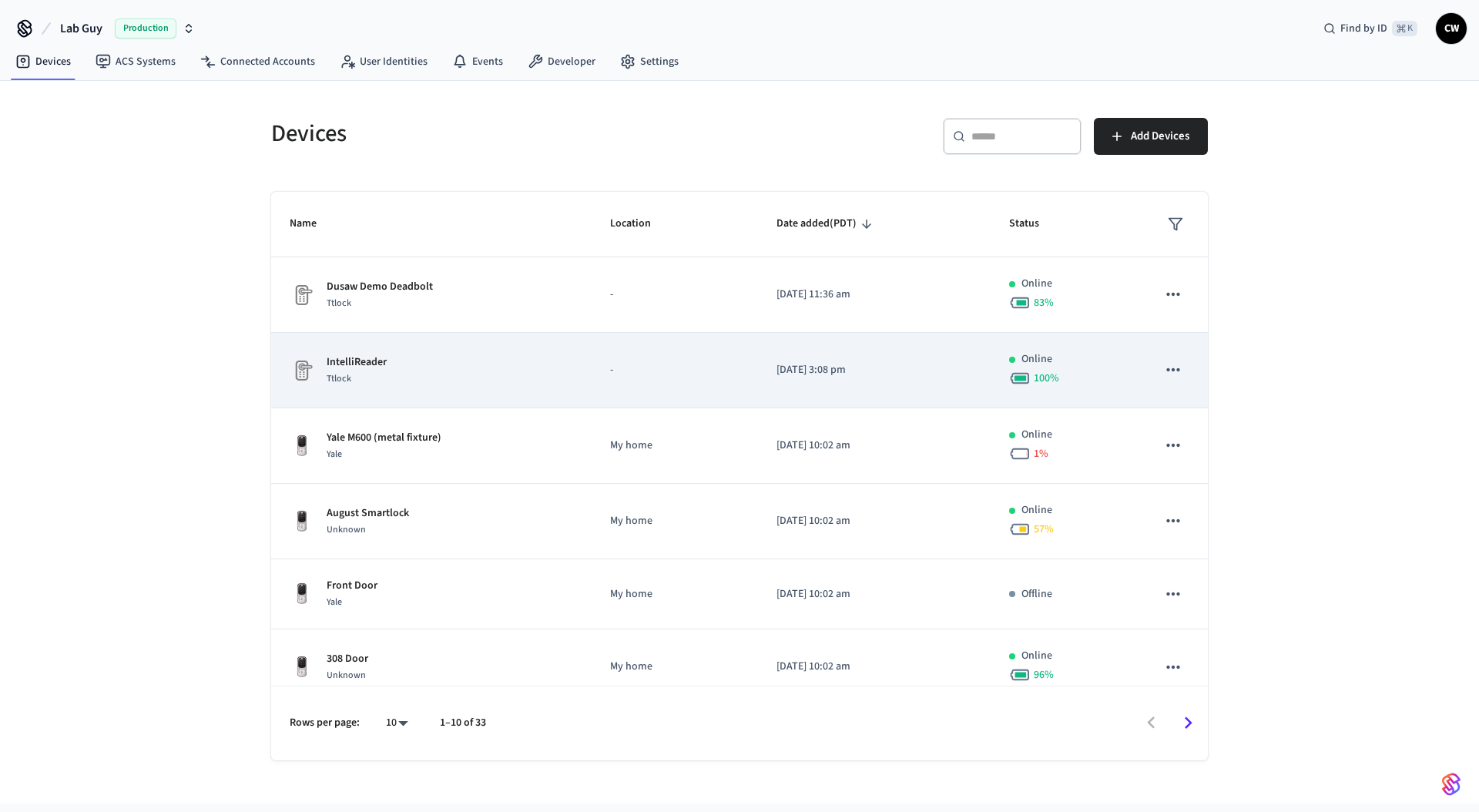
click at [413, 385] on div "IntelliReader Ttlock" at bounding box center [431, 370] width 283 height 32
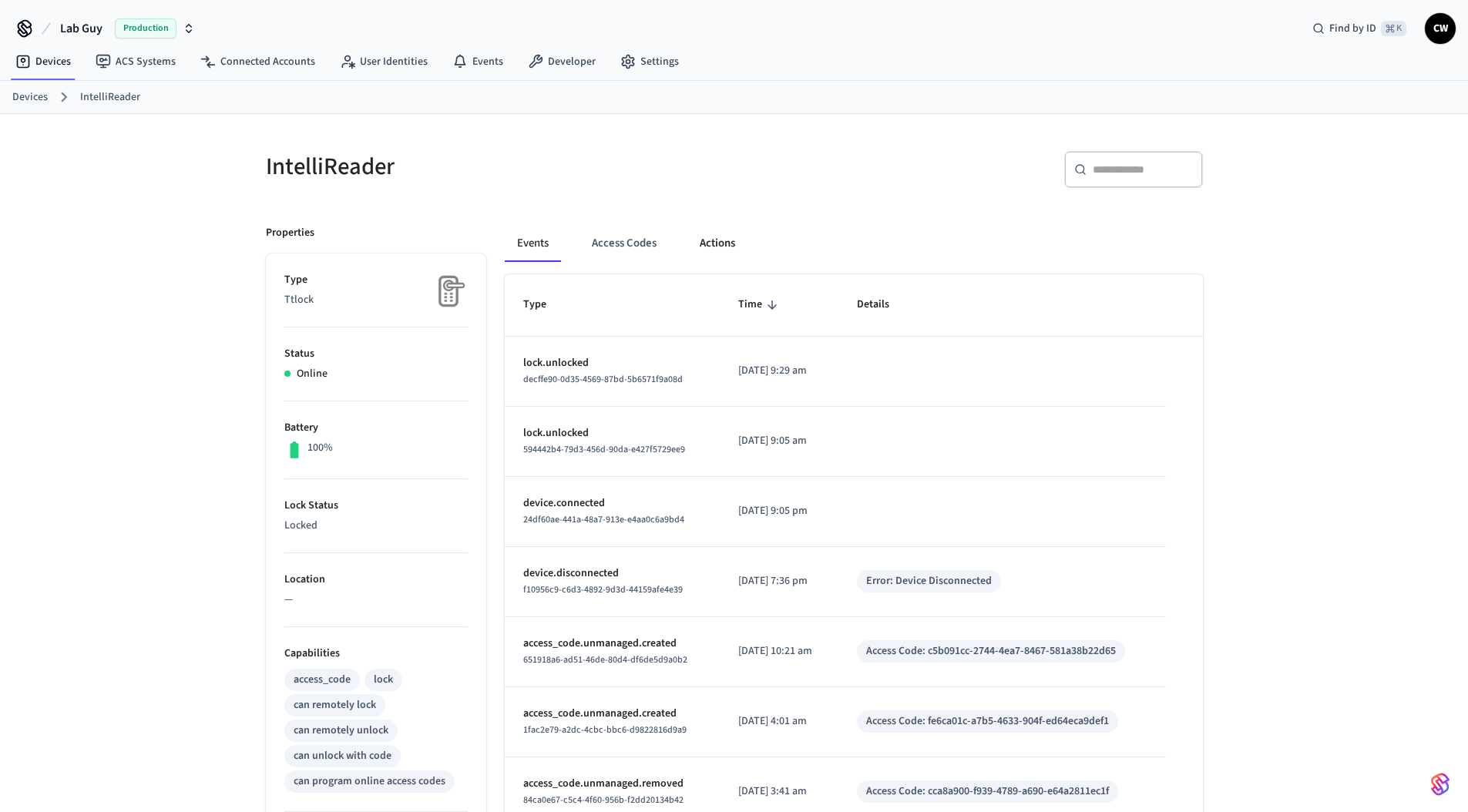
click at [718, 247] on button "Actions" at bounding box center [717, 243] width 60 height 37
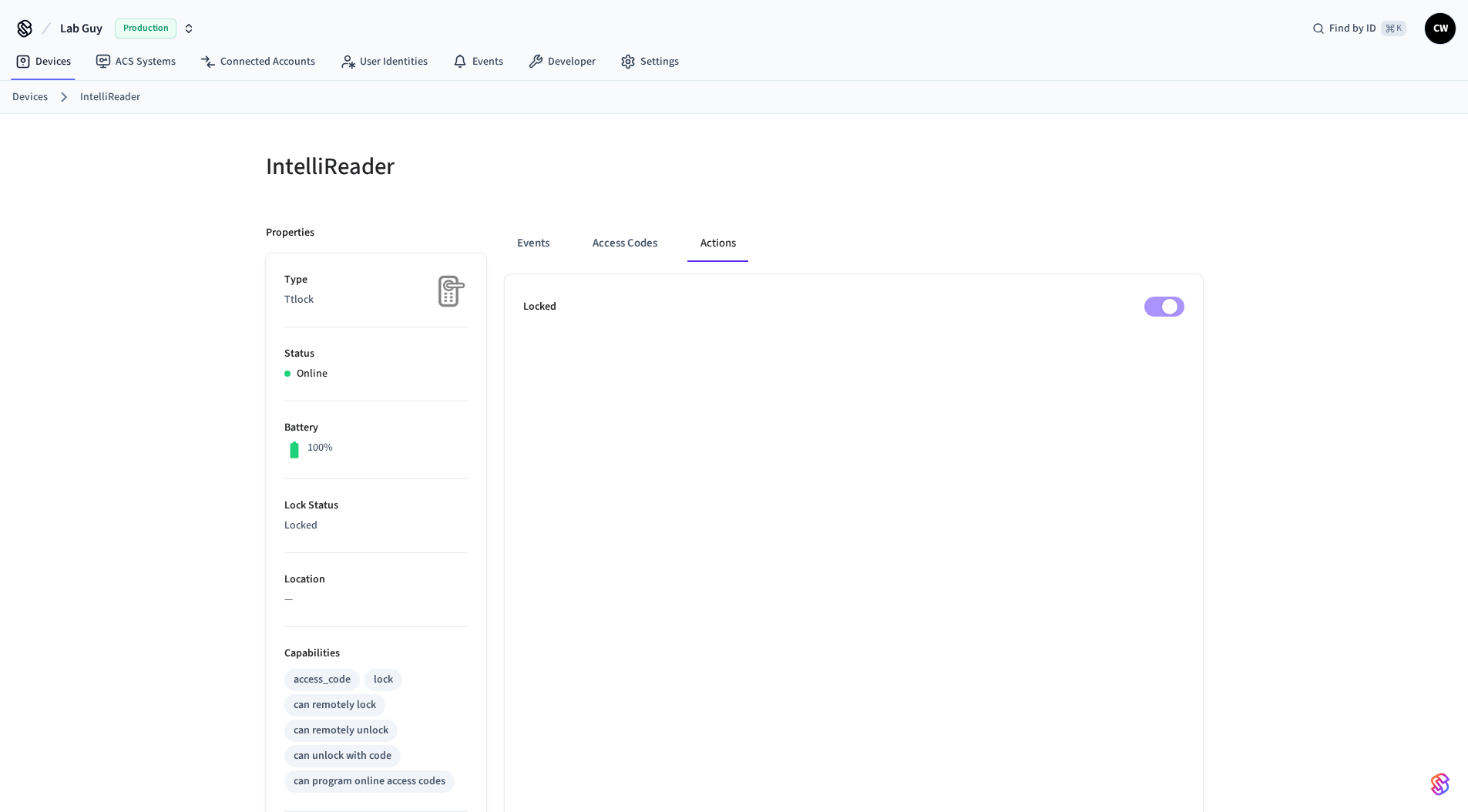
click at [1152, 227] on div "Events Access Codes Actions" at bounding box center [853, 243] width 698 height 37
click at [1084, 190] on div at bounding box center [973, 175] width 459 height 49
click at [85, 26] on span "Lab Guy" at bounding box center [81, 28] width 42 height 18
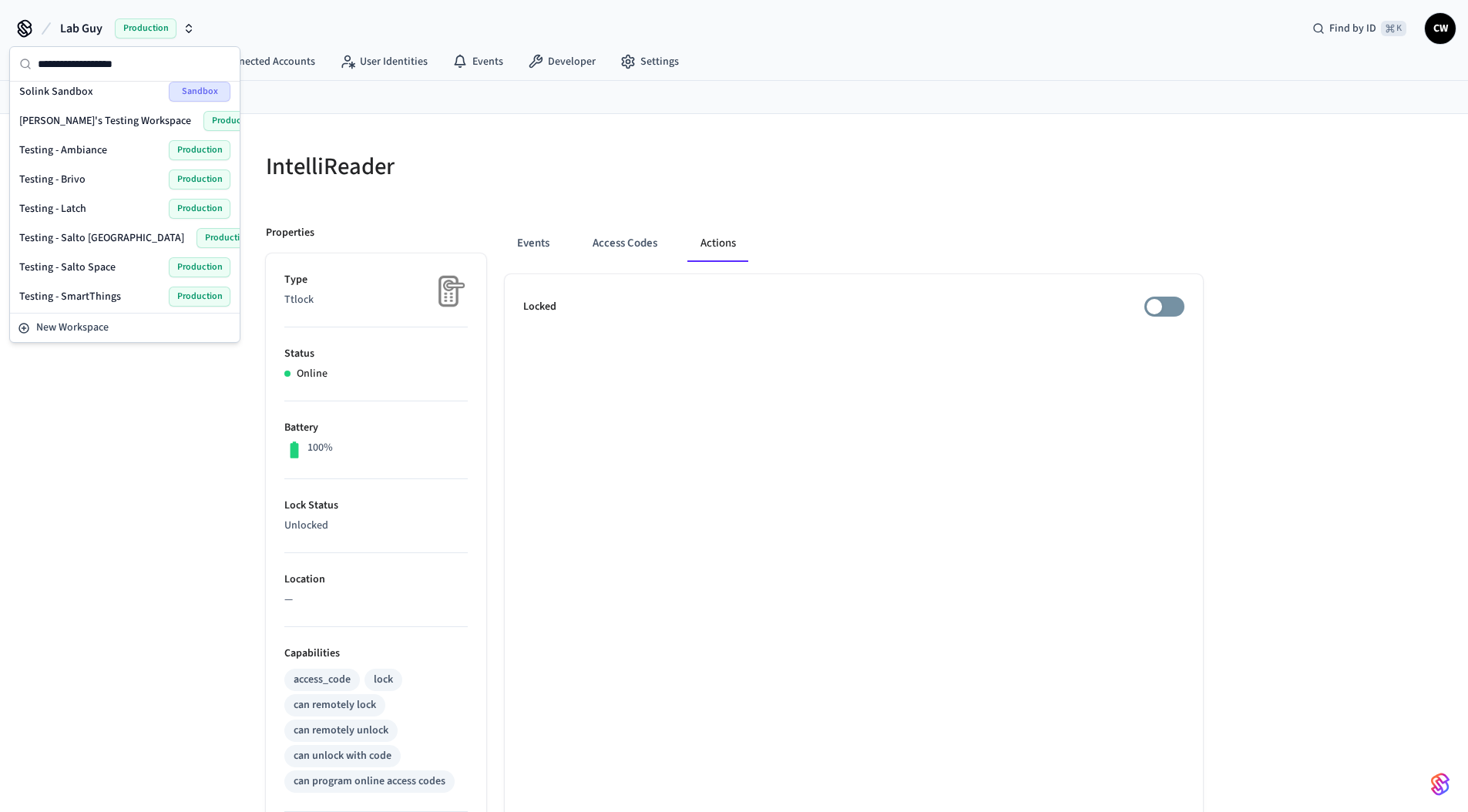
scroll to position [682, 0]
click at [59, 293] on span "Wirkspace" at bounding box center [42, 295] width 47 height 16
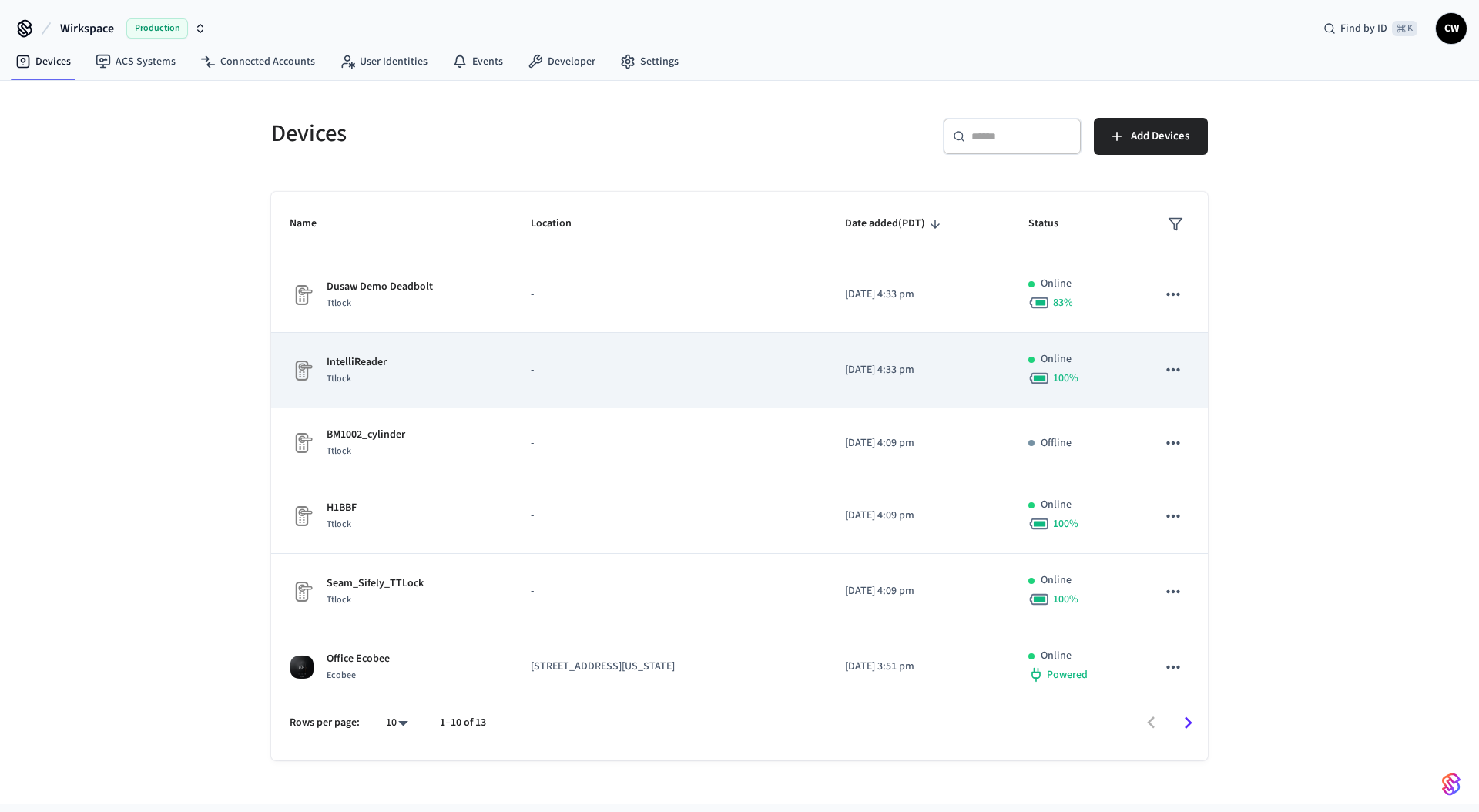
click at [394, 356] on div "IntelliReader Ttlock" at bounding box center [391, 370] width 204 height 32
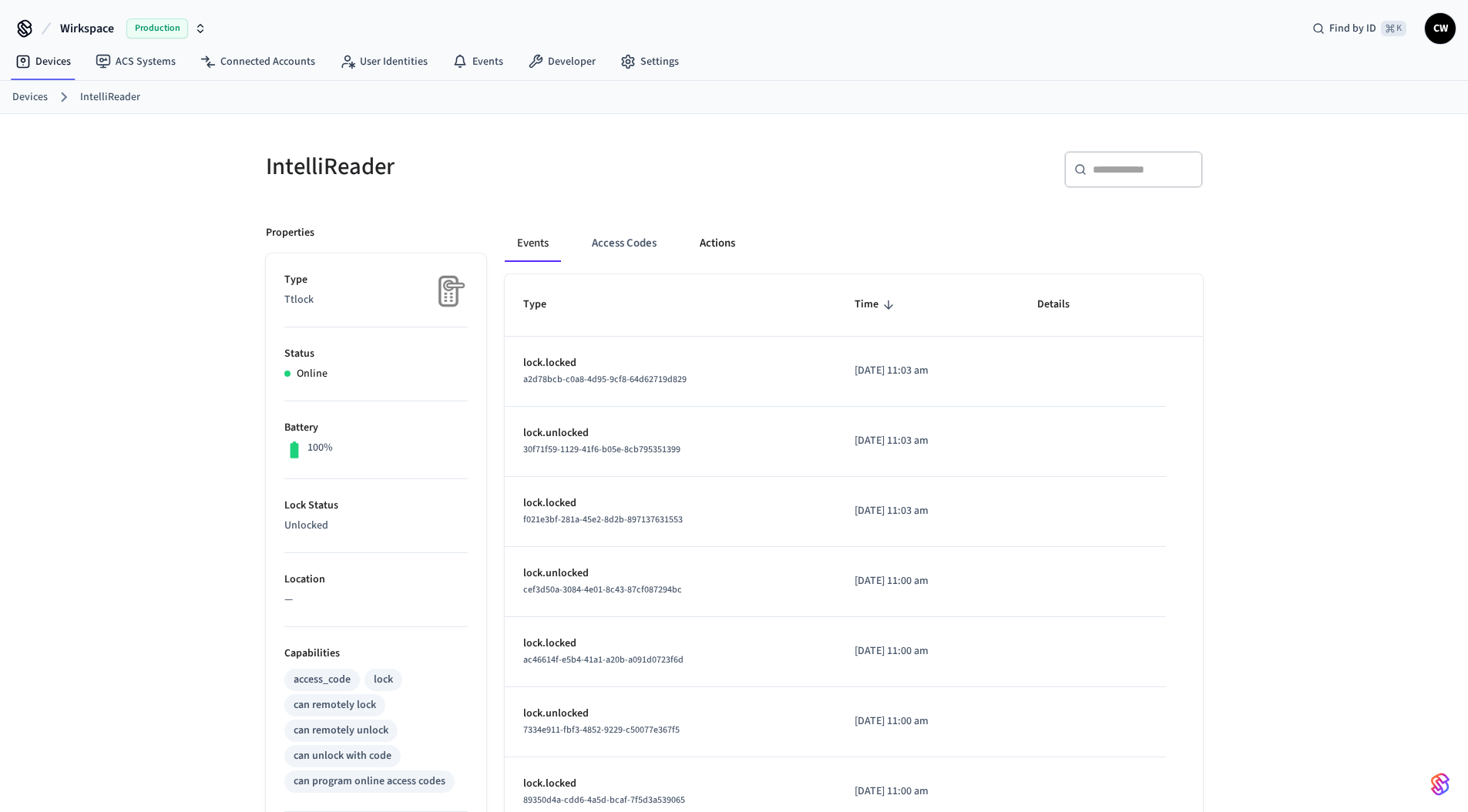
click at [727, 239] on button "Actions" at bounding box center [717, 243] width 60 height 37
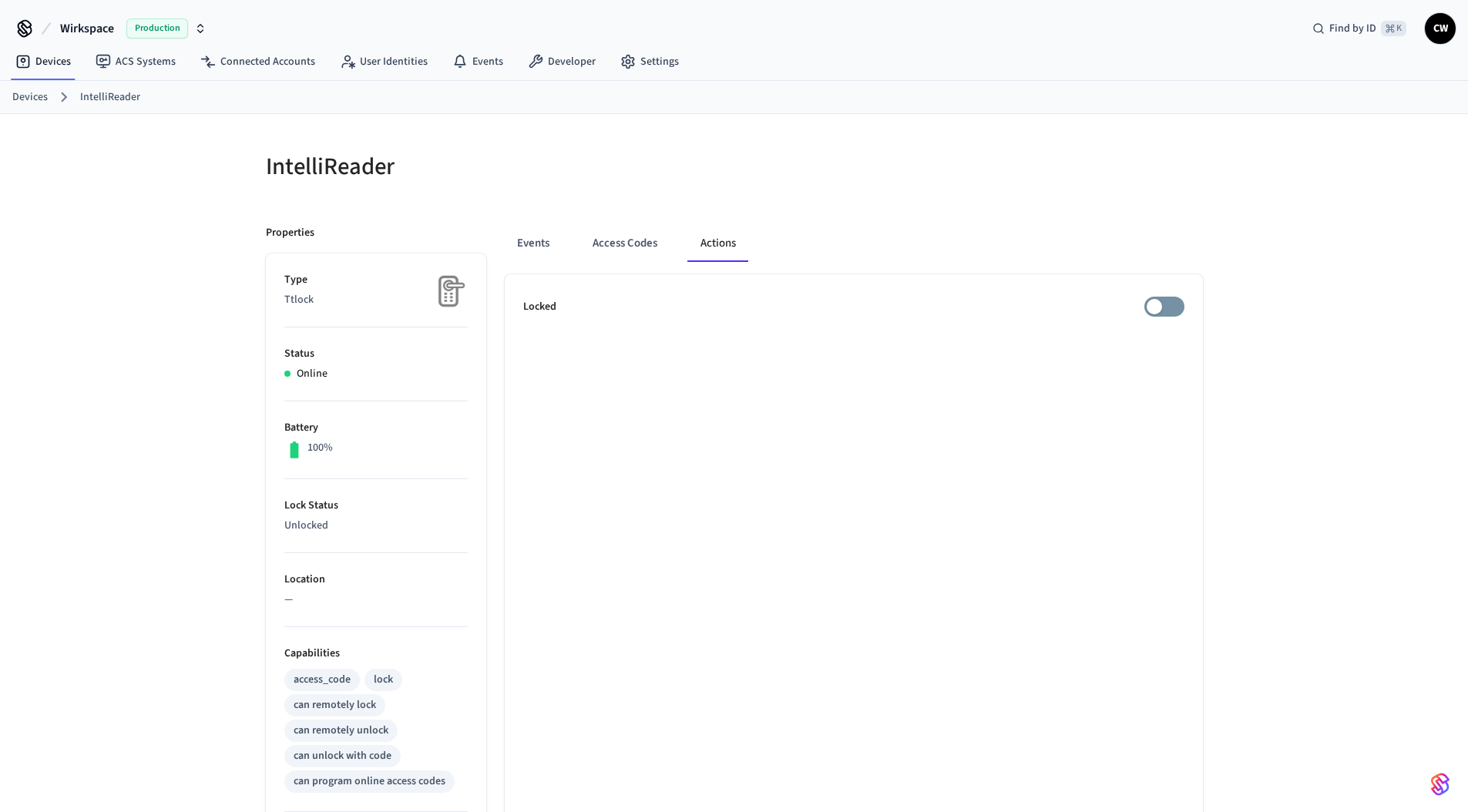
click at [850, 185] on div at bounding box center [973, 175] width 459 height 49
click at [82, 22] on span "Wirkspace" at bounding box center [87, 28] width 54 height 18
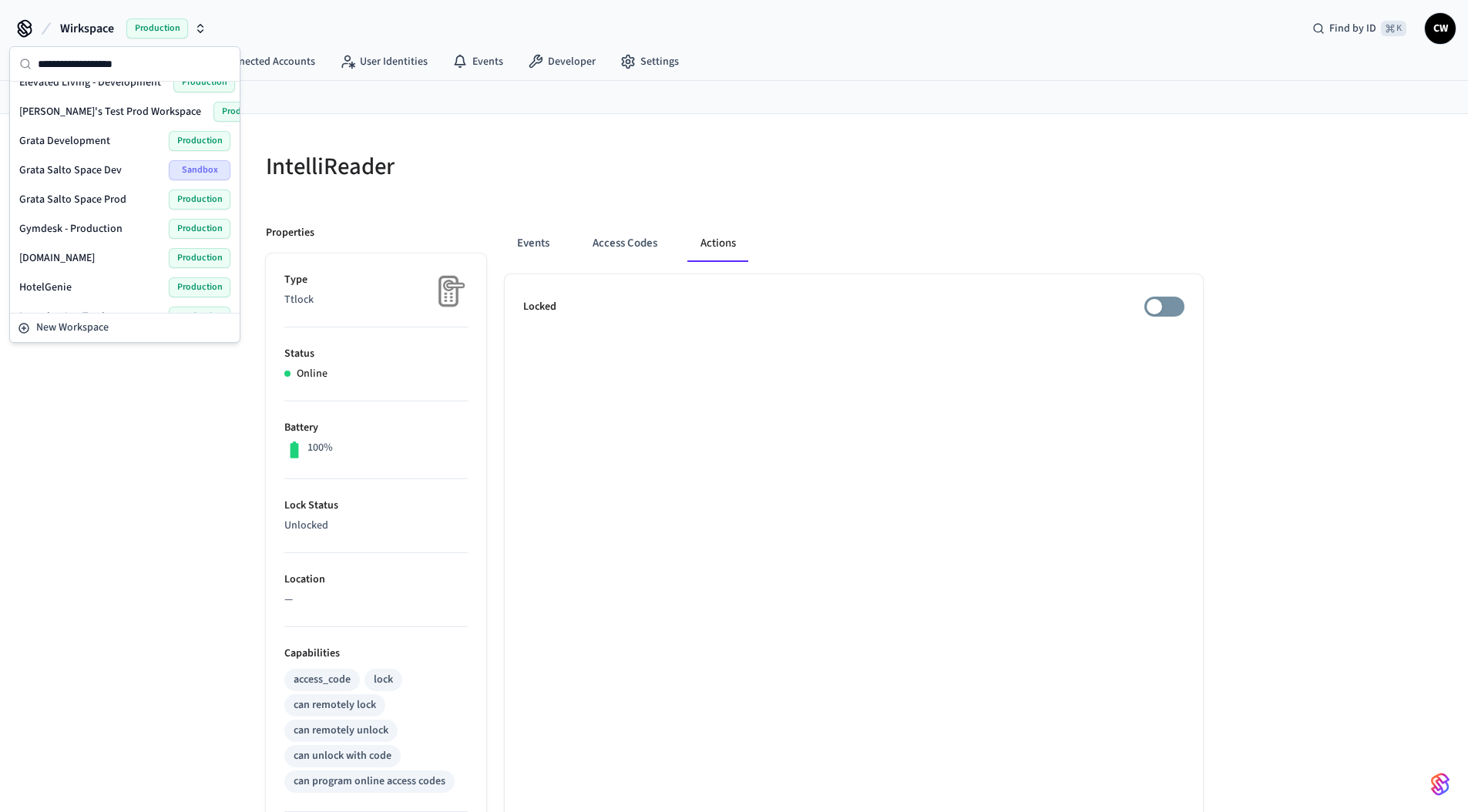
scroll to position [255, 0]
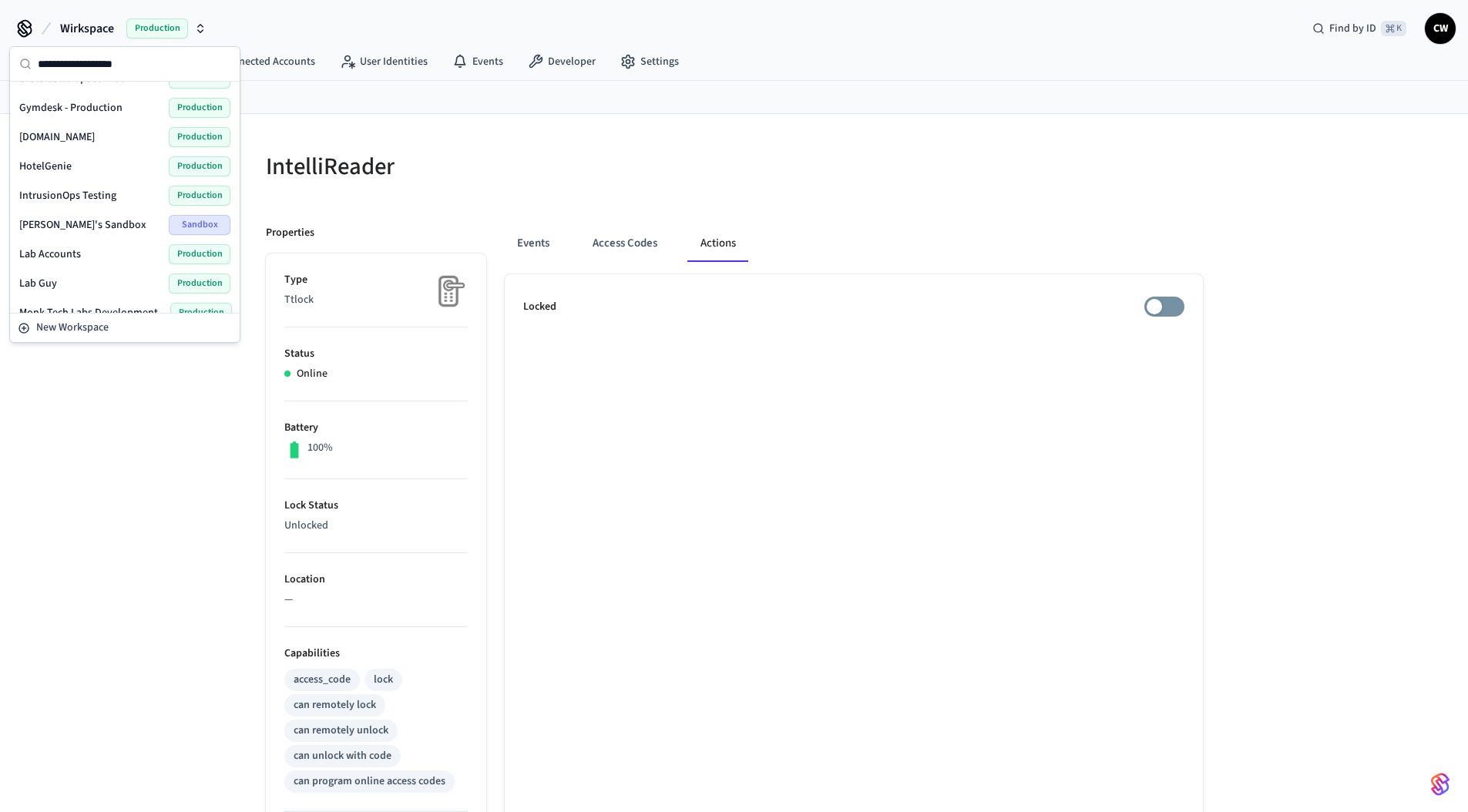
click at [99, 469] on div "IntelliReader Properties Type Ttlock Status Online Battery 100% Lock Status Unl…" at bounding box center [734, 620] width 1468 height 1012
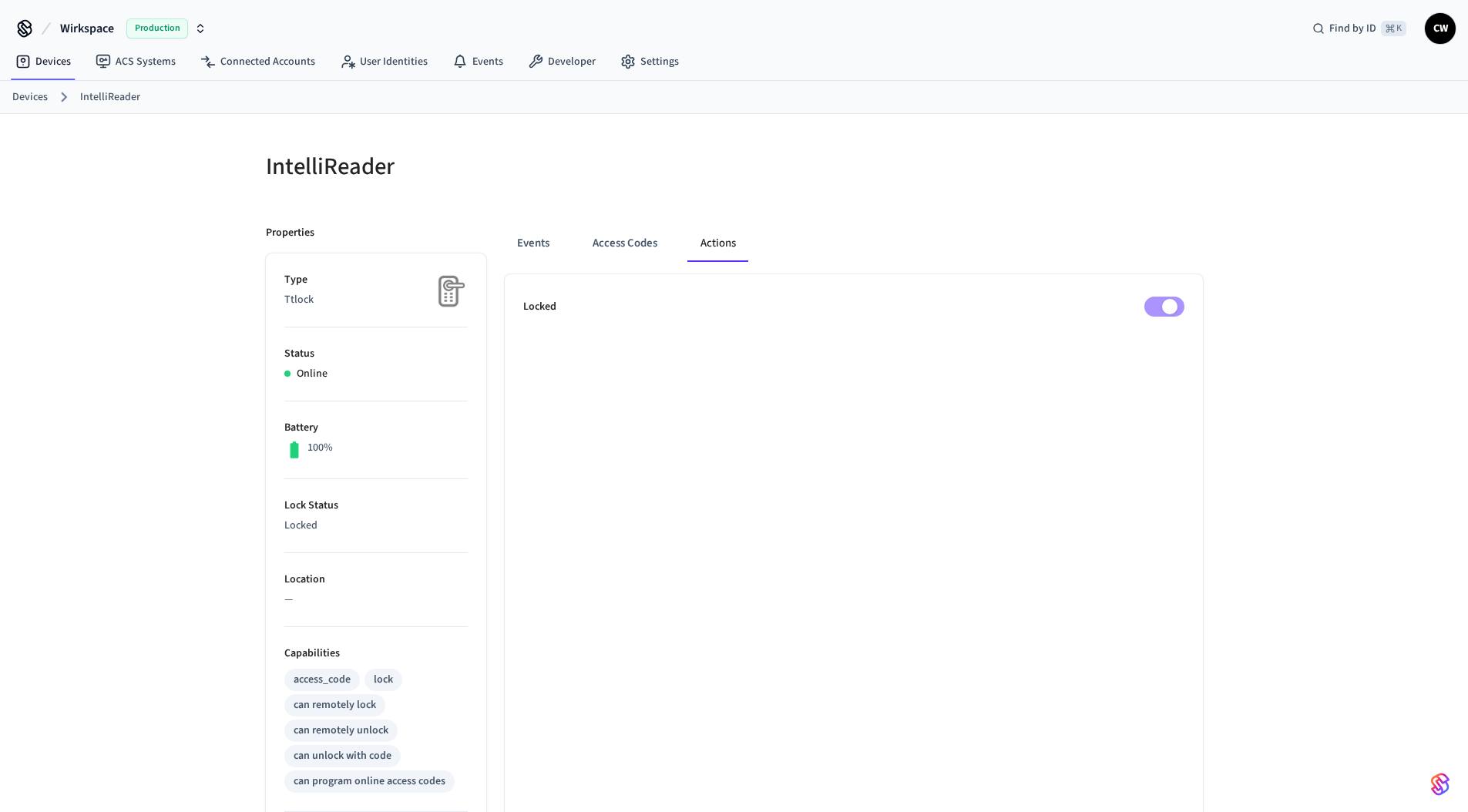
click at [925, 241] on div "Events Access Codes Actions" at bounding box center [853, 243] width 698 height 37
click at [772, 263] on div "Events Access Codes Actions" at bounding box center [853, 249] width 698 height 49
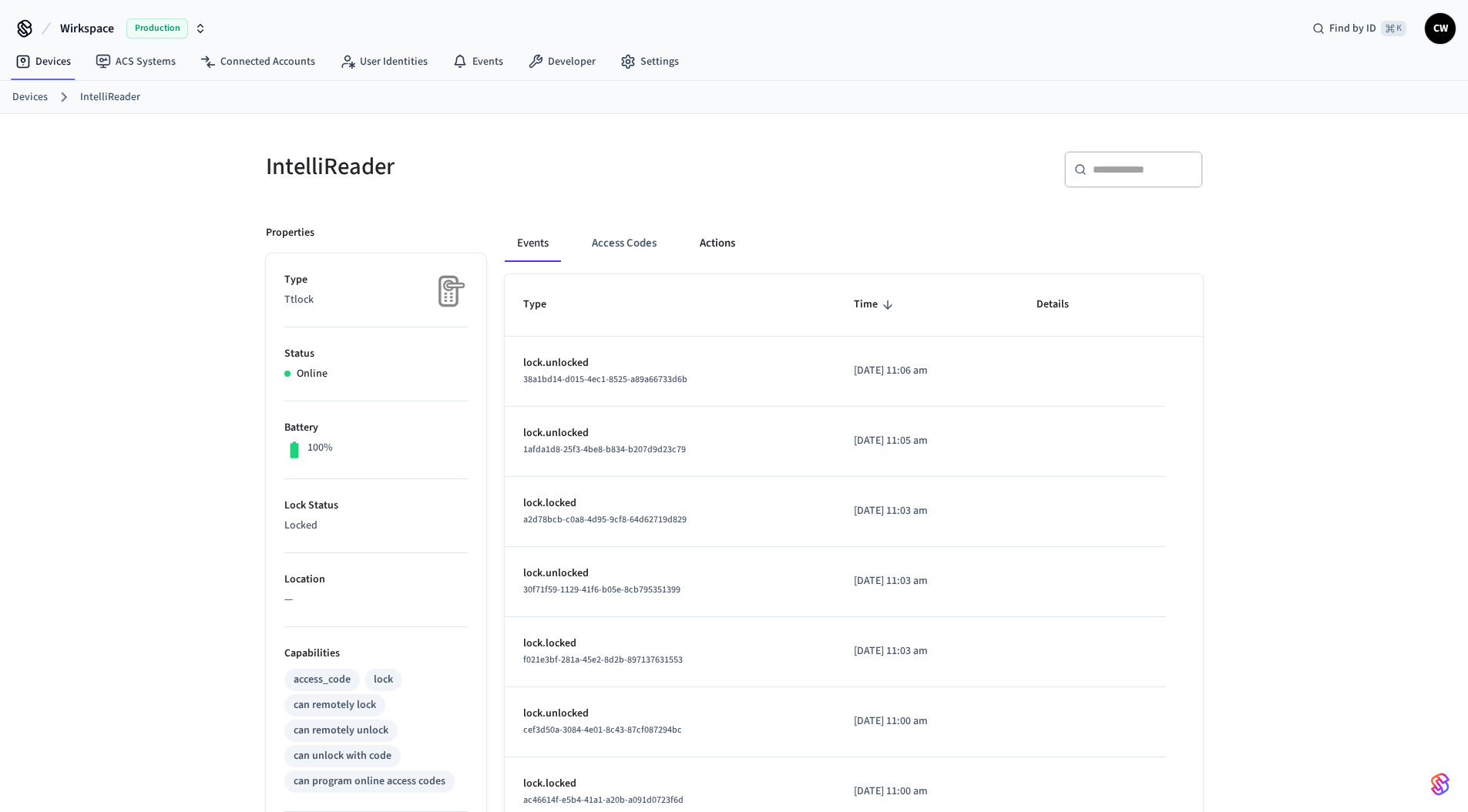
click at [712, 234] on button "Actions" at bounding box center [717, 243] width 60 height 37
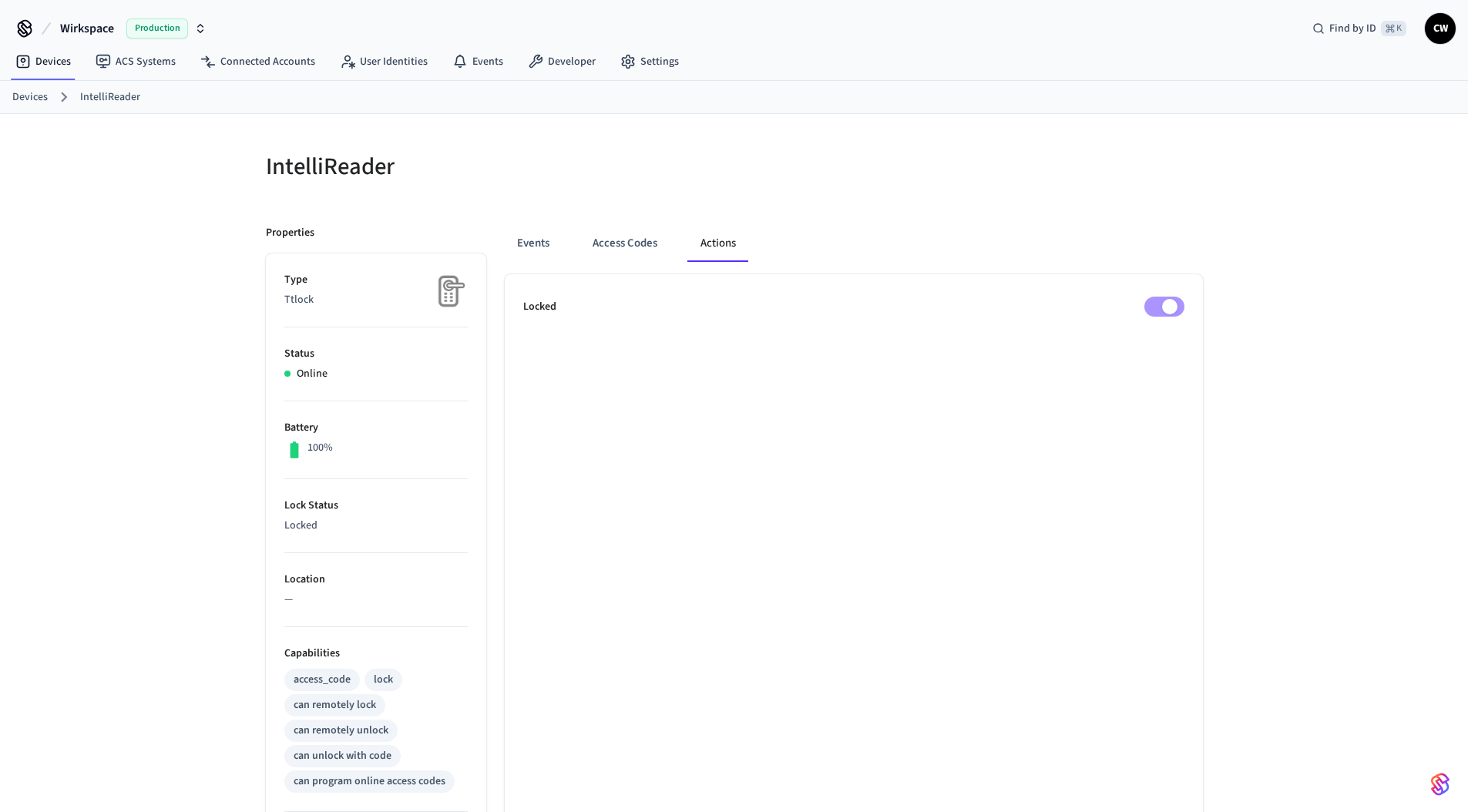
click at [787, 184] on div at bounding box center [973, 175] width 459 height 49
click at [1080, 196] on div at bounding box center [973, 175] width 459 height 49
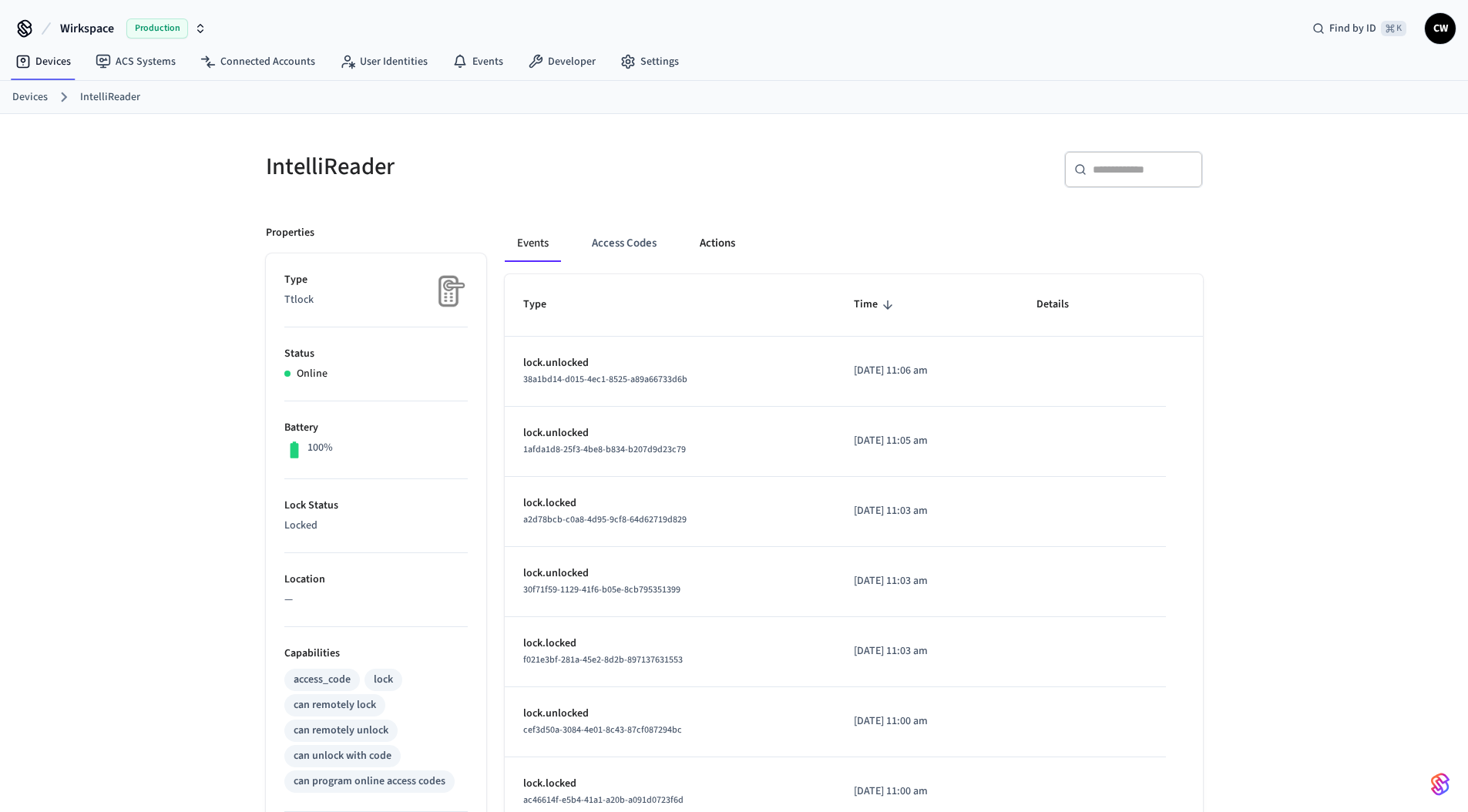
click at [717, 247] on button "Actions" at bounding box center [717, 243] width 60 height 37
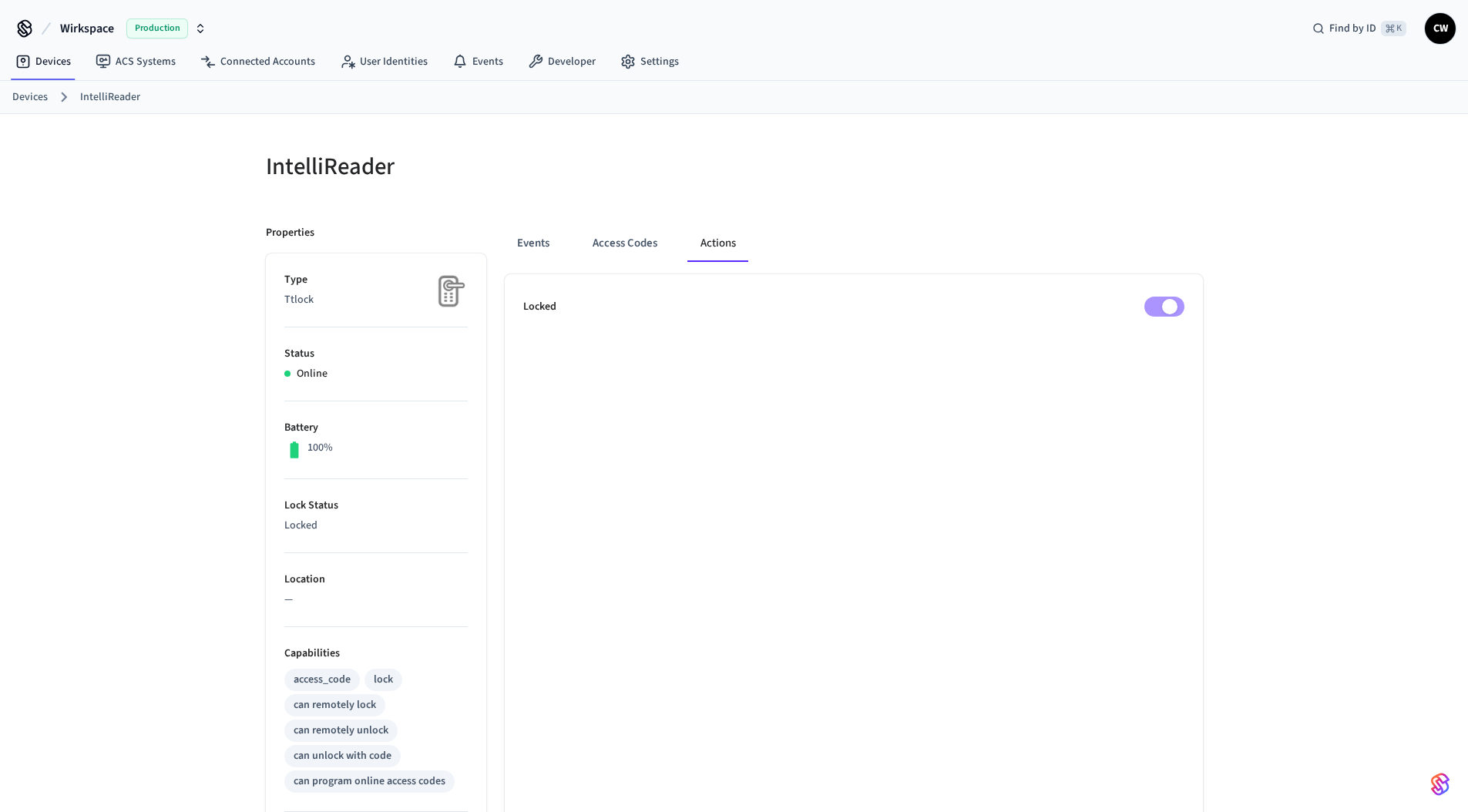
click at [1050, 248] on div "Events Access Codes Actions" at bounding box center [853, 243] width 698 height 37
click at [697, 138] on div "IntelliReader" at bounding box center [486, 166] width 478 height 68
drag, startPoint x: 78, startPoint y: 45, endPoint x: 81, endPoint y: 31, distance: 14.3
click at [79, 38] on div "Wirkspace Production Find by ID ⌘ K CW Devices ACS Systems Connected Accounts U…" at bounding box center [734, 563] width 1468 height 1126
click at [81, 31] on span "Wirkspace" at bounding box center [87, 28] width 54 height 18
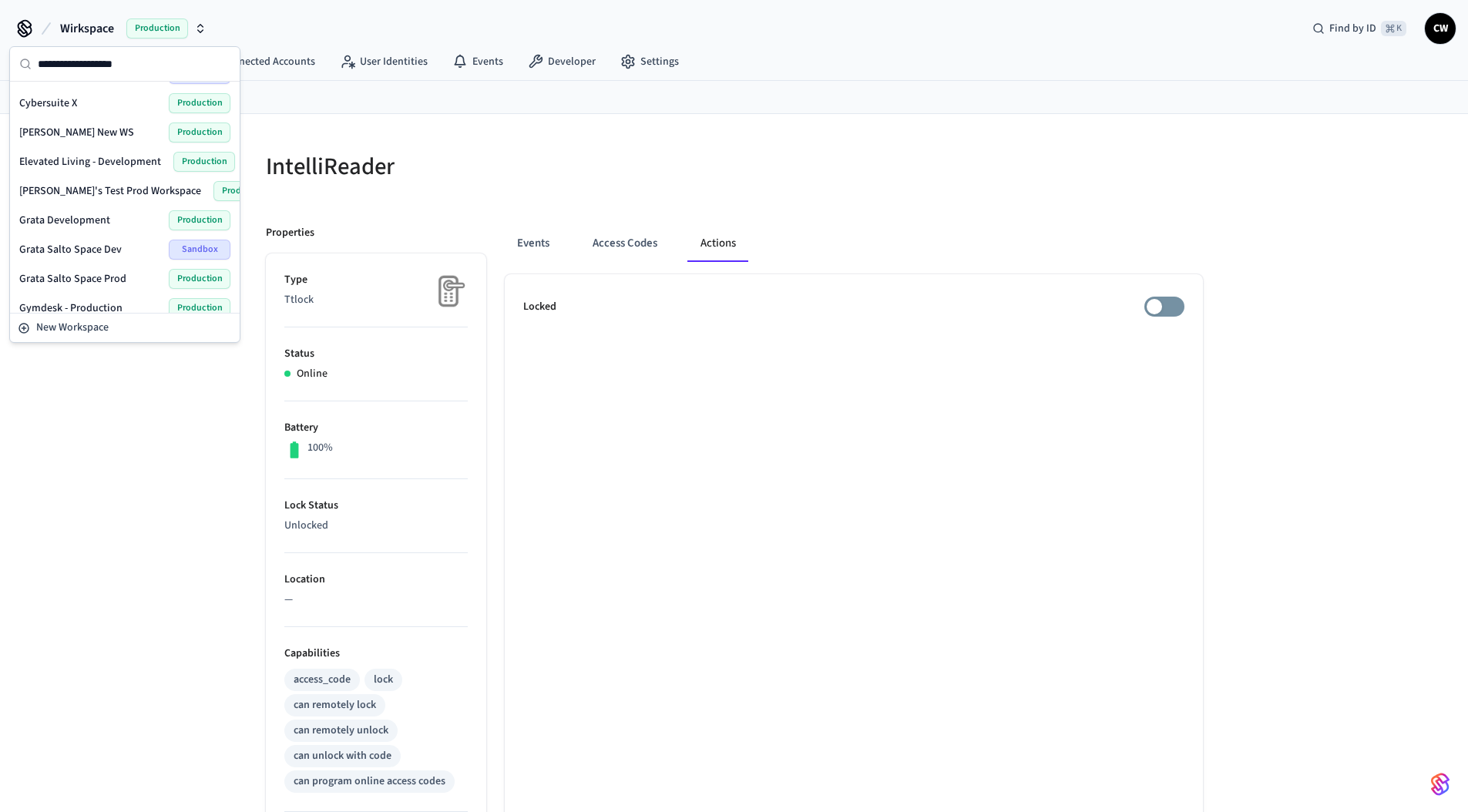
scroll to position [317, 0]
click at [44, 226] on span "Lab Guy" at bounding box center [37, 221] width 37 height 16
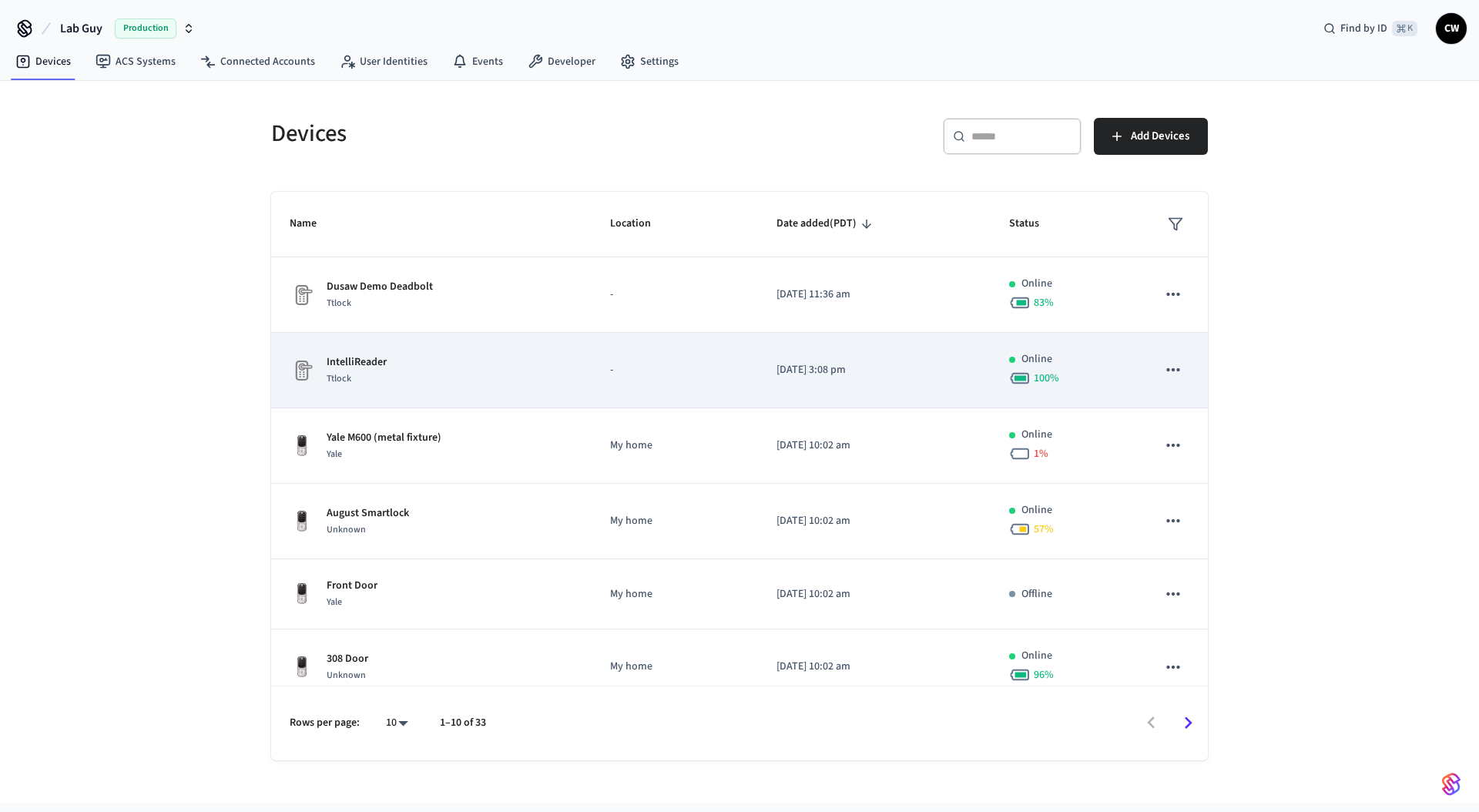
click at [409, 344] on td "IntelliReader Ttlock" at bounding box center [431, 370] width 321 height 76
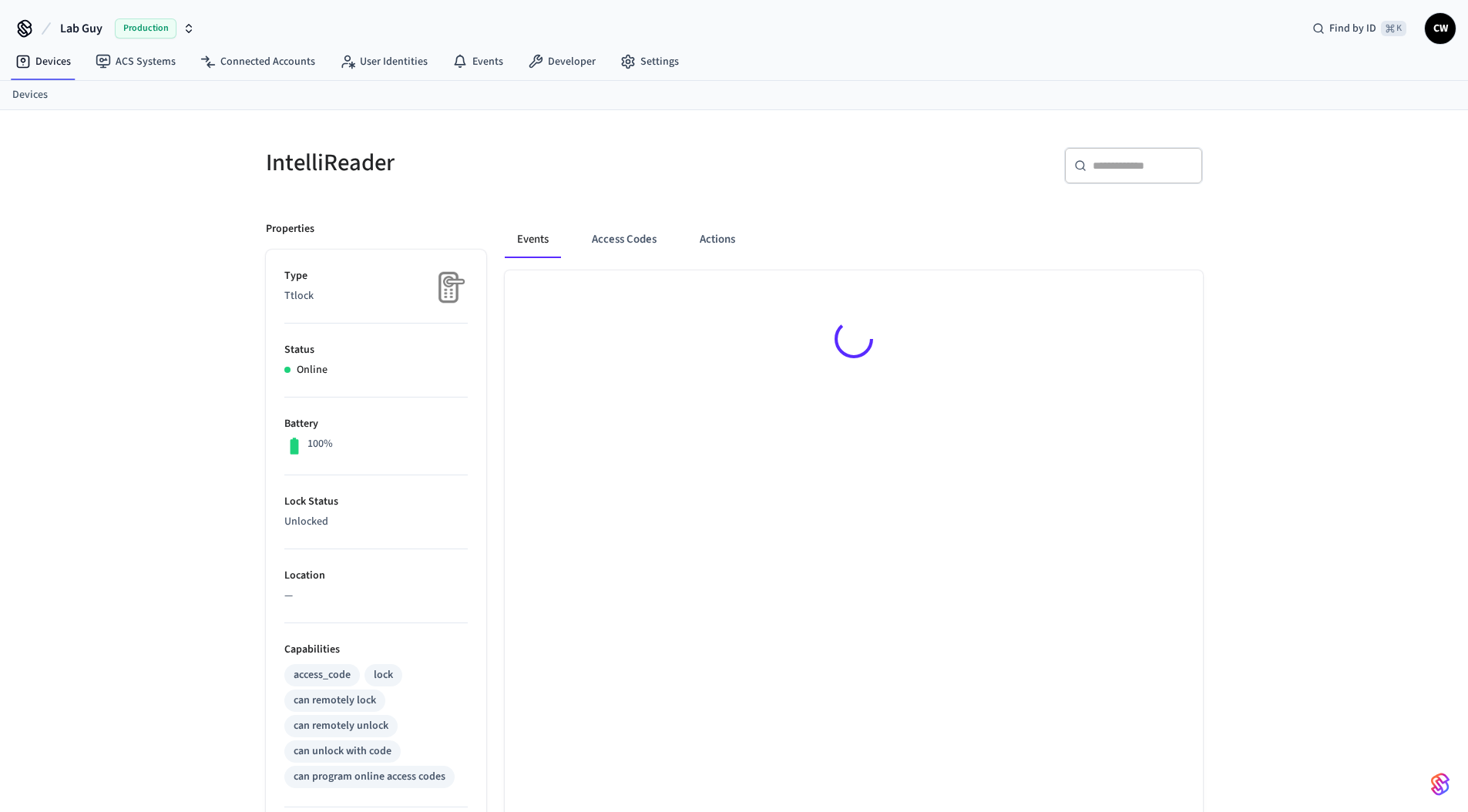
click at [723, 224] on div "Events Access Codes Actions" at bounding box center [844, 662] width 716 height 920
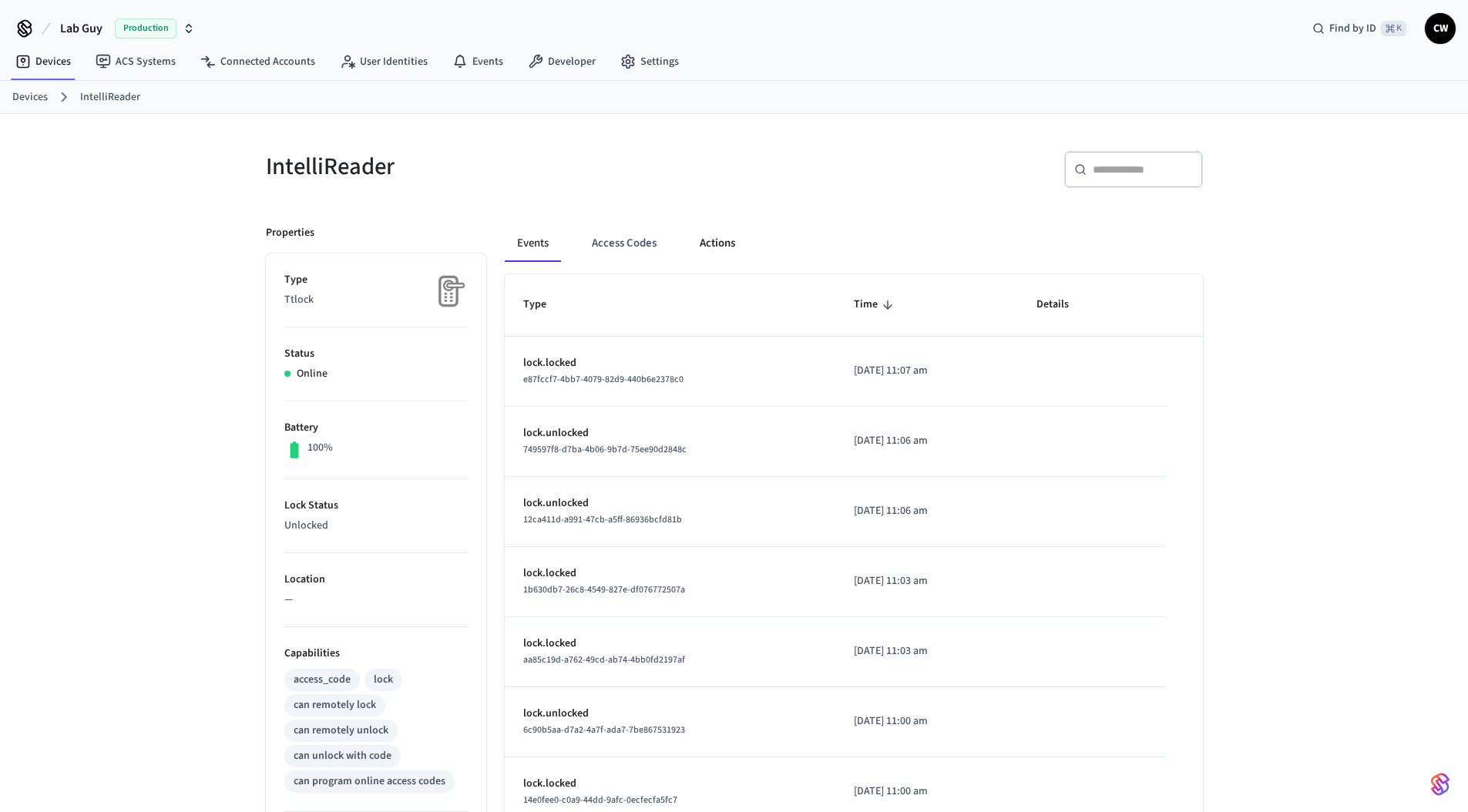
click at [717, 233] on button "Actions" at bounding box center [717, 243] width 60 height 37
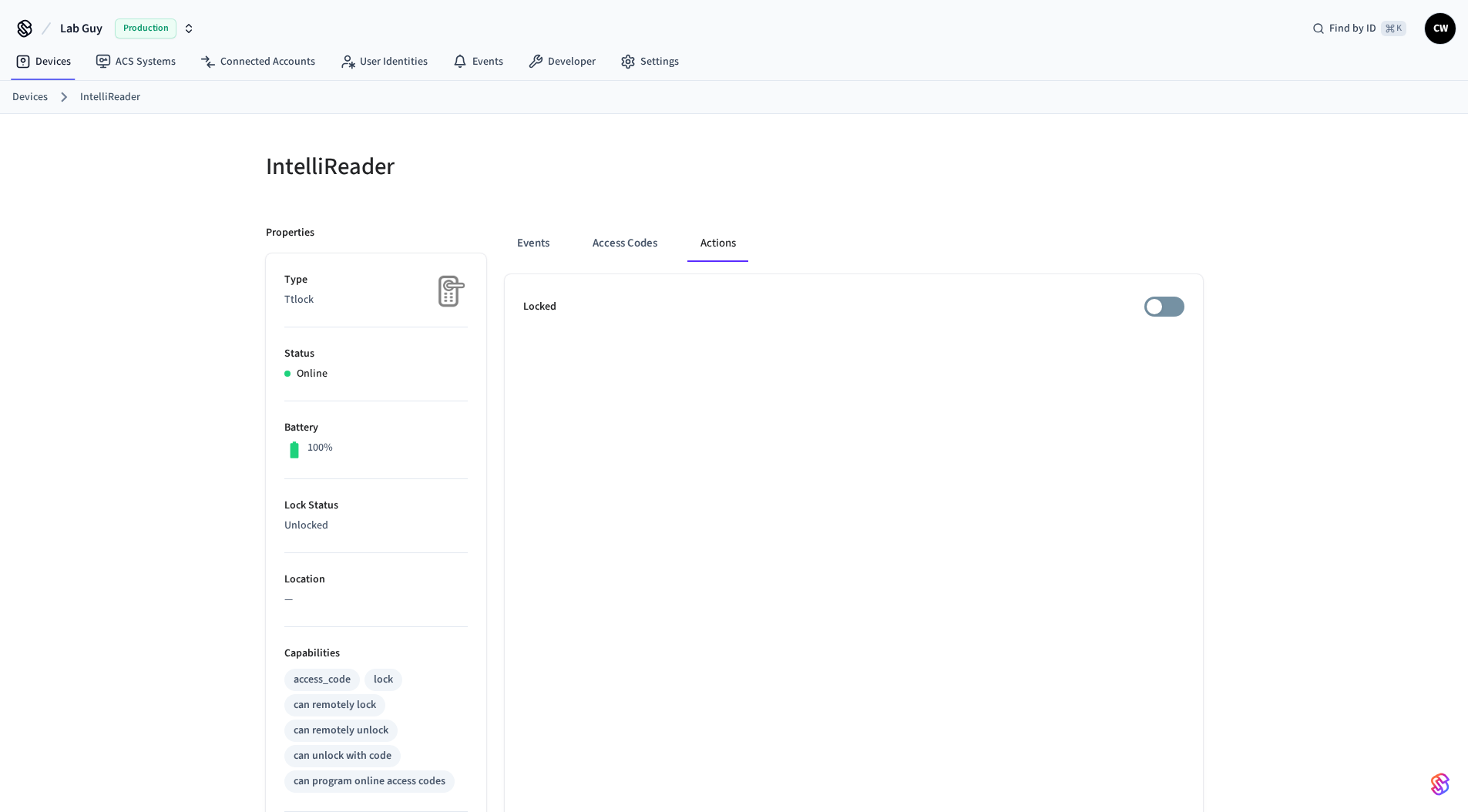
click at [977, 187] on div at bounding box center [973, 175] width 459 height 49
click at [1184, 315] on ul "Locked" at bounding box center [853, 700] width 698 height 852
click at [1224, 234] on div "IntelliReader Properties Type Ttlock Status Online Battery 100% Lock Status Loc…" at bounding box center [734, 620] width 986 height 1012
click at [937, 175] on div at bounding box center [973, 175] width 459 height 49
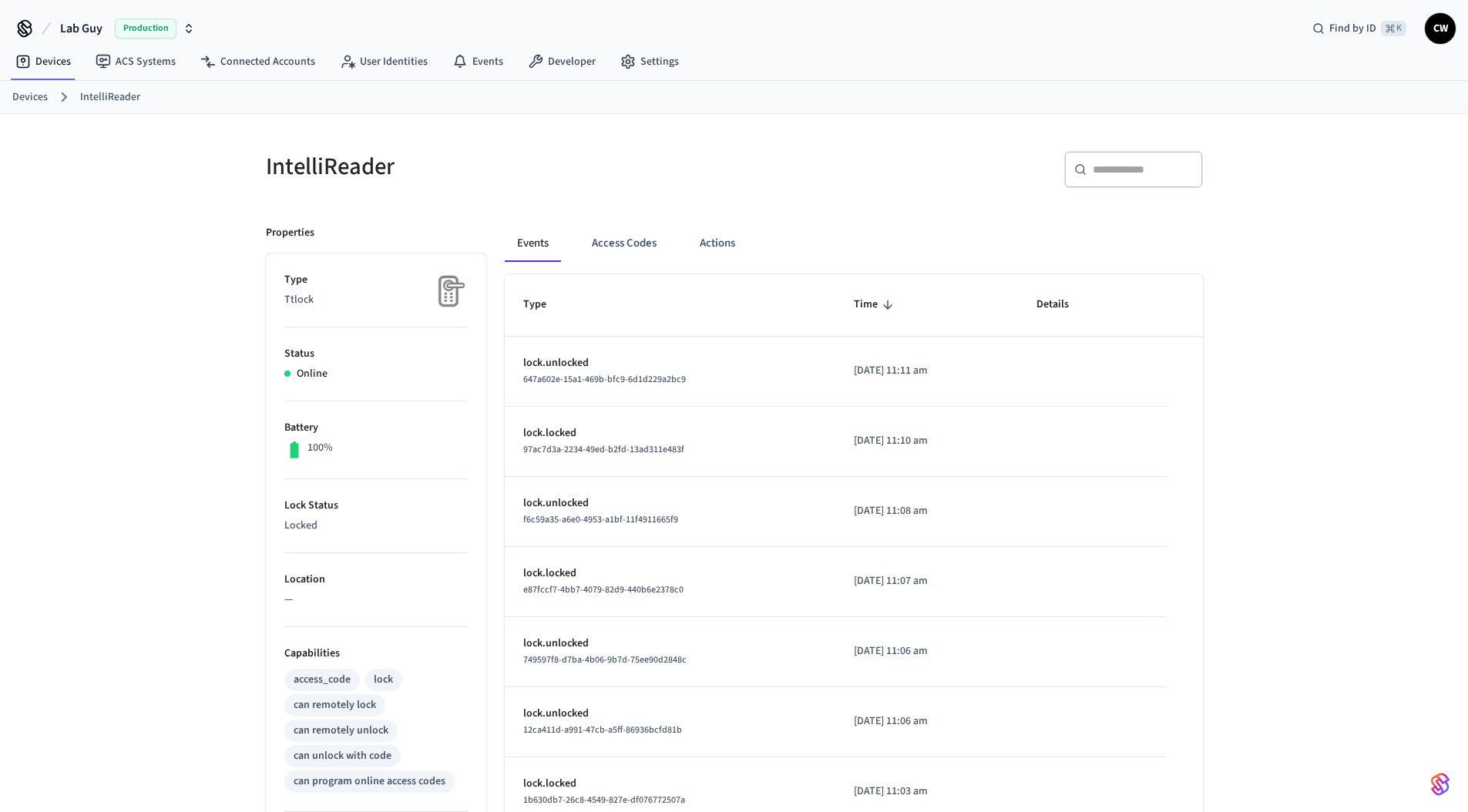
click at [883, 212] on div "Events Access Codes Actions Type Time Details lock.unlocked 647a602e-15a1-469b-…" at bounding box center [844, 666] width 716 height 920
click at [701, 238] on button "Actions" at bounding box center [717, 243] width 60 height 37
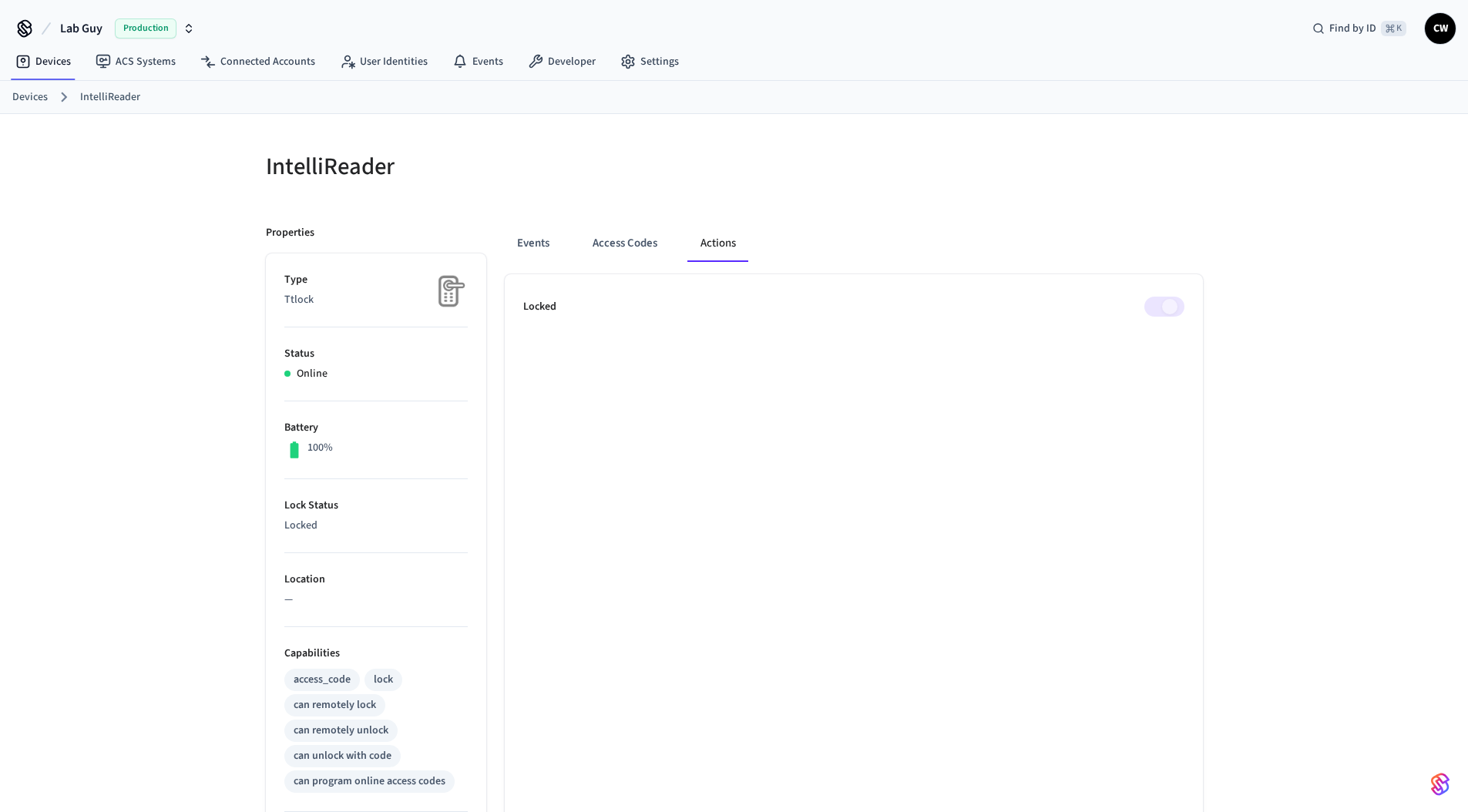
click at [802, 202] on div "IntelliReader Properties Type Ttlock Status Online Battery 100% Lock Status Loc…" at bounding box center [734, 629] width 962 height 994
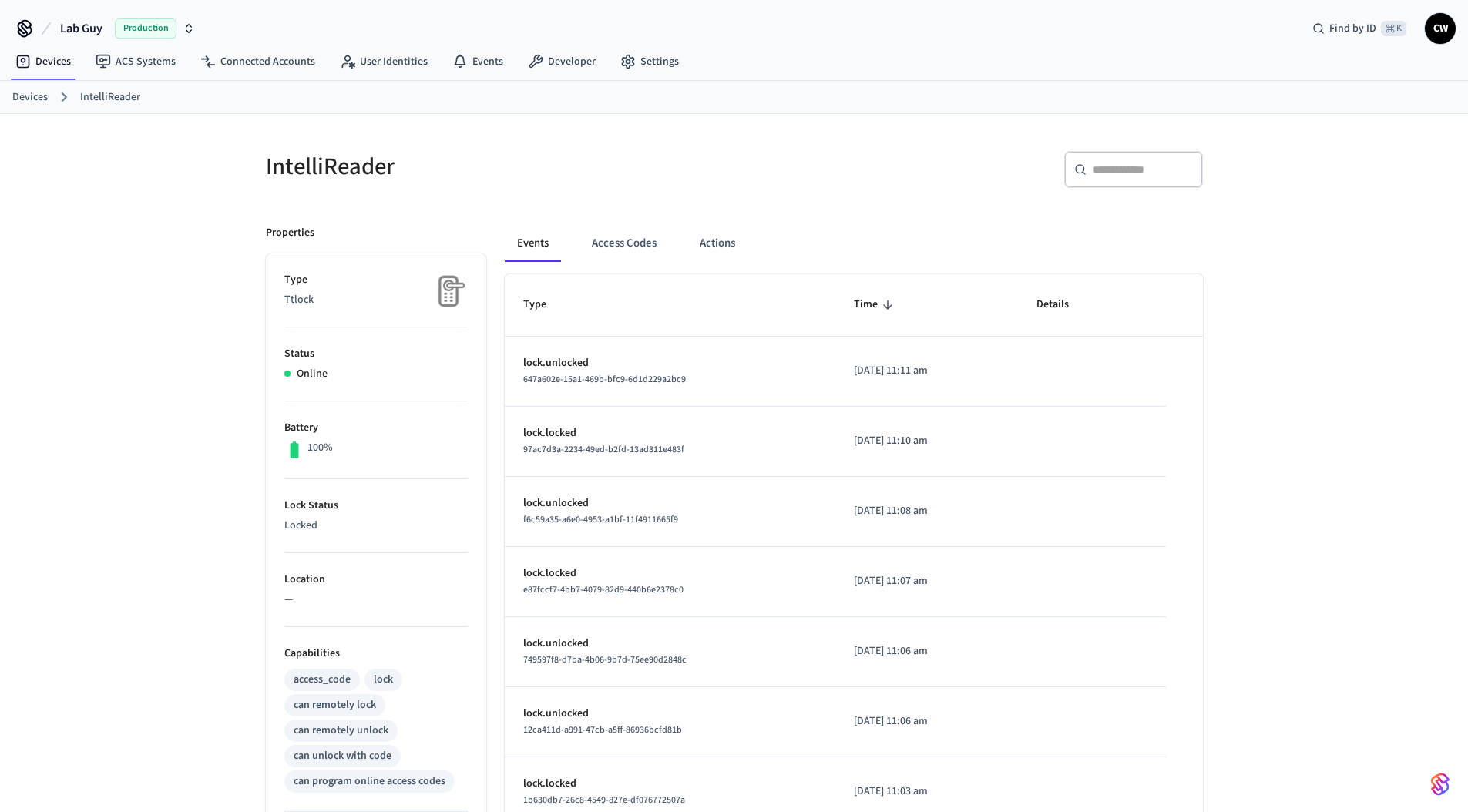
click at [752, 241] on div "Events Access Codes Actions" at bounding box center [853, 243] width 698 height 37
click at [714, 240] on button "Actions" at bounding box center [717, 243] width 60 height 37
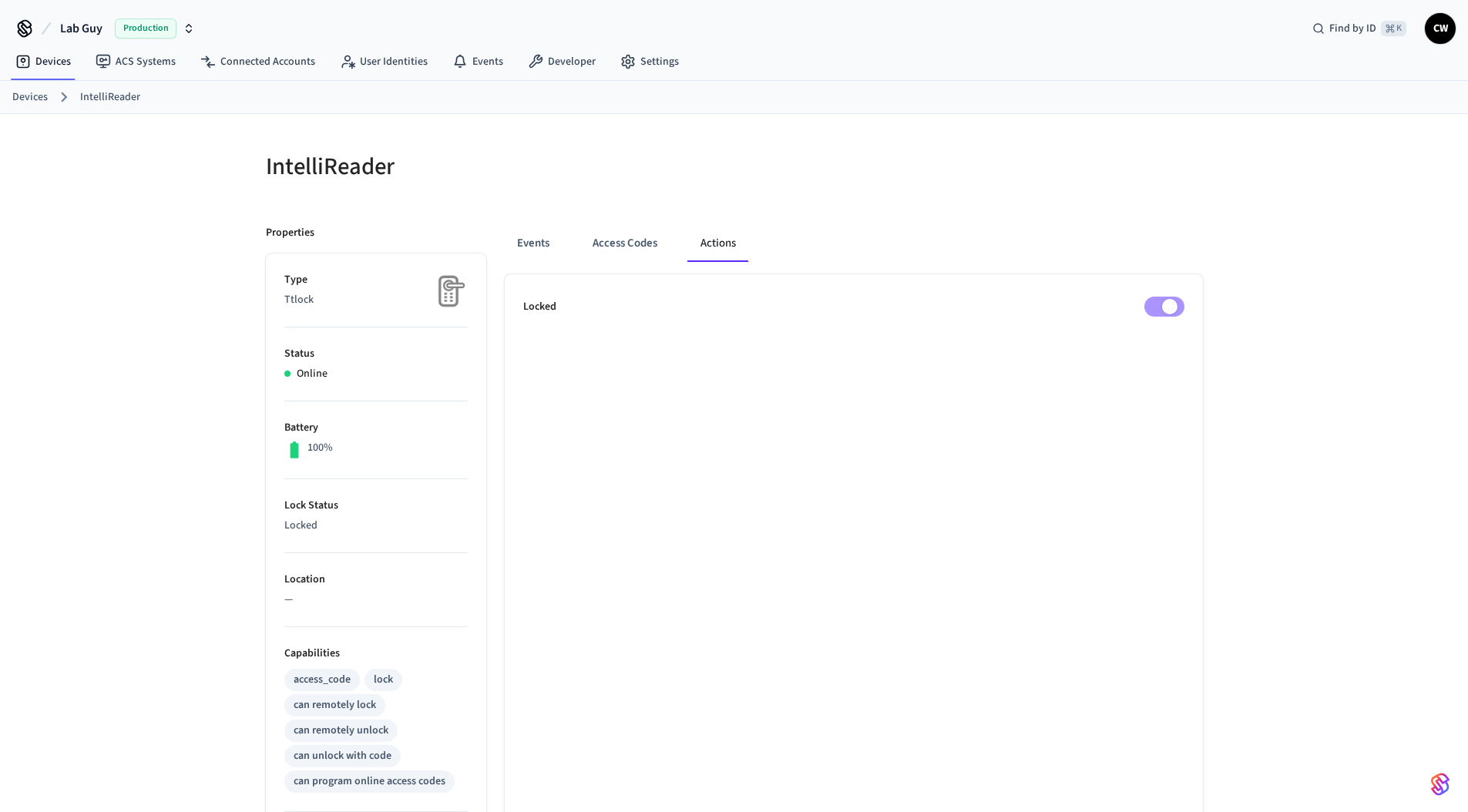
click at [931, 210] on div "Events Access Codes Actions Locked" at bounding box center [844, 666] width 716 height 920
click at [92, 32] on span "Lab Guy" at bounding box center [81, 28] width 42 height 18
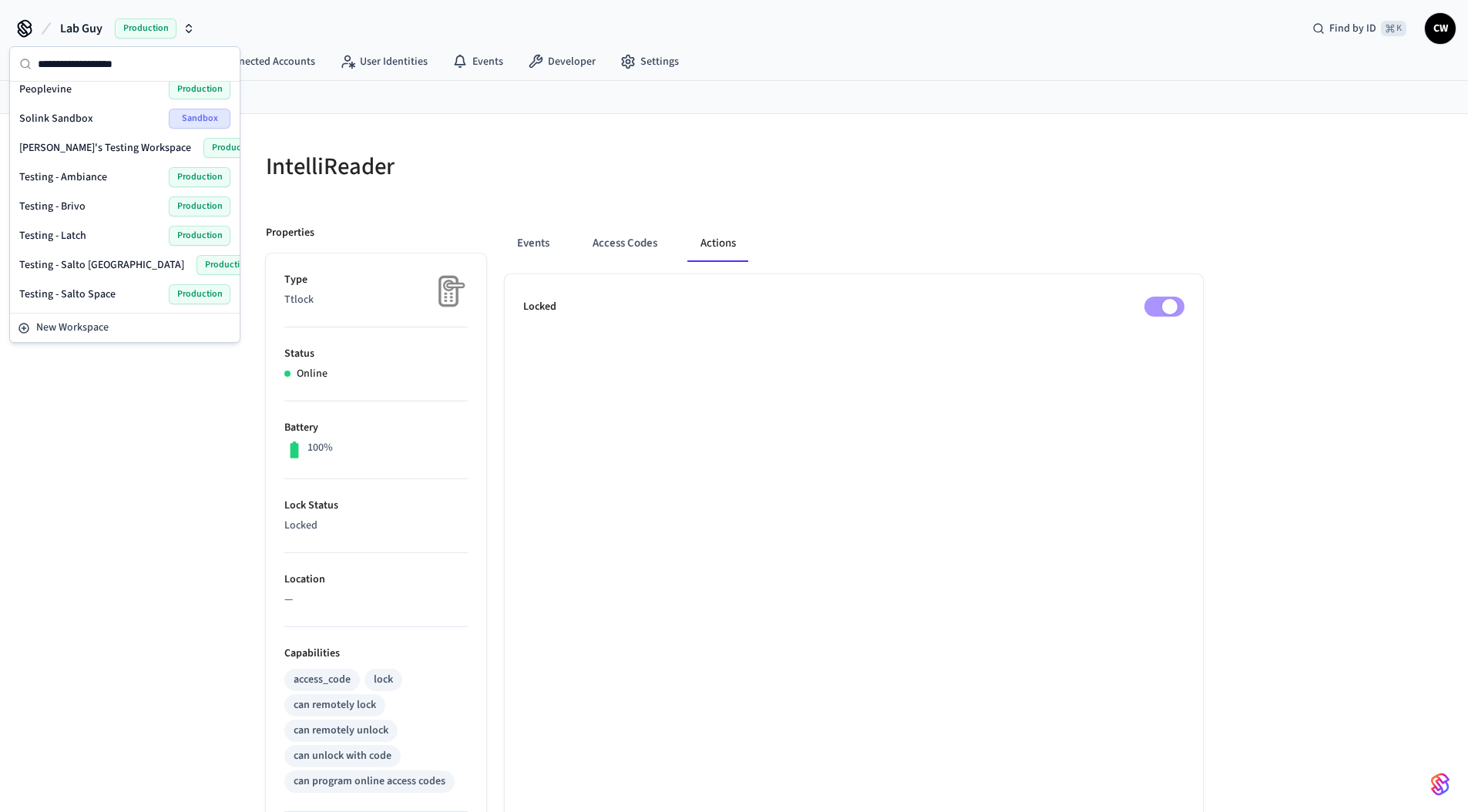
scroll to position [682, 0]
click at [86, 297] on div "Wirkspace Production" at bounding box center [124, 295] width 211 height 20
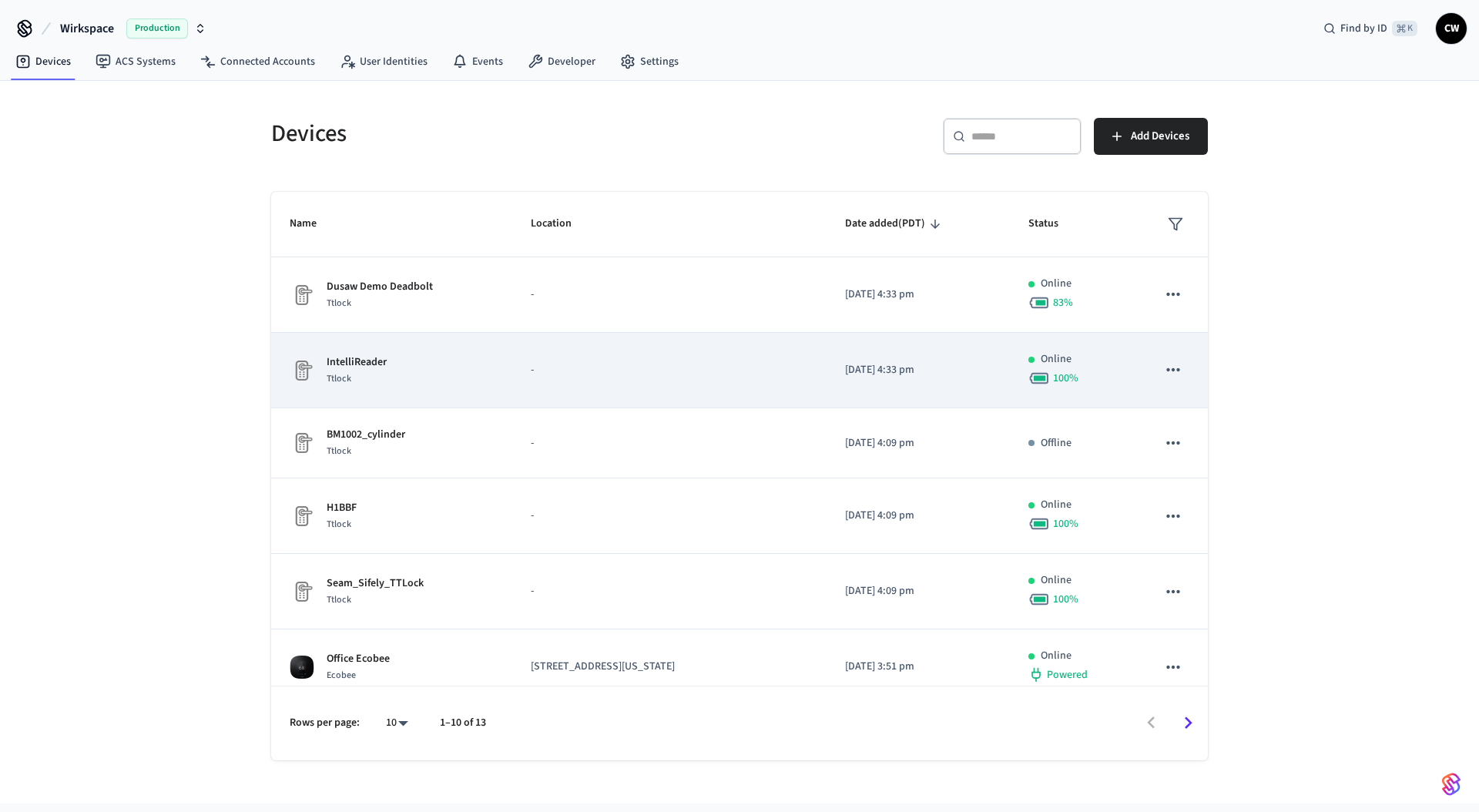
click at [443, 365] on div "IntelliReader Ttlock" at bounding box center [391, 370] width 204 height 32
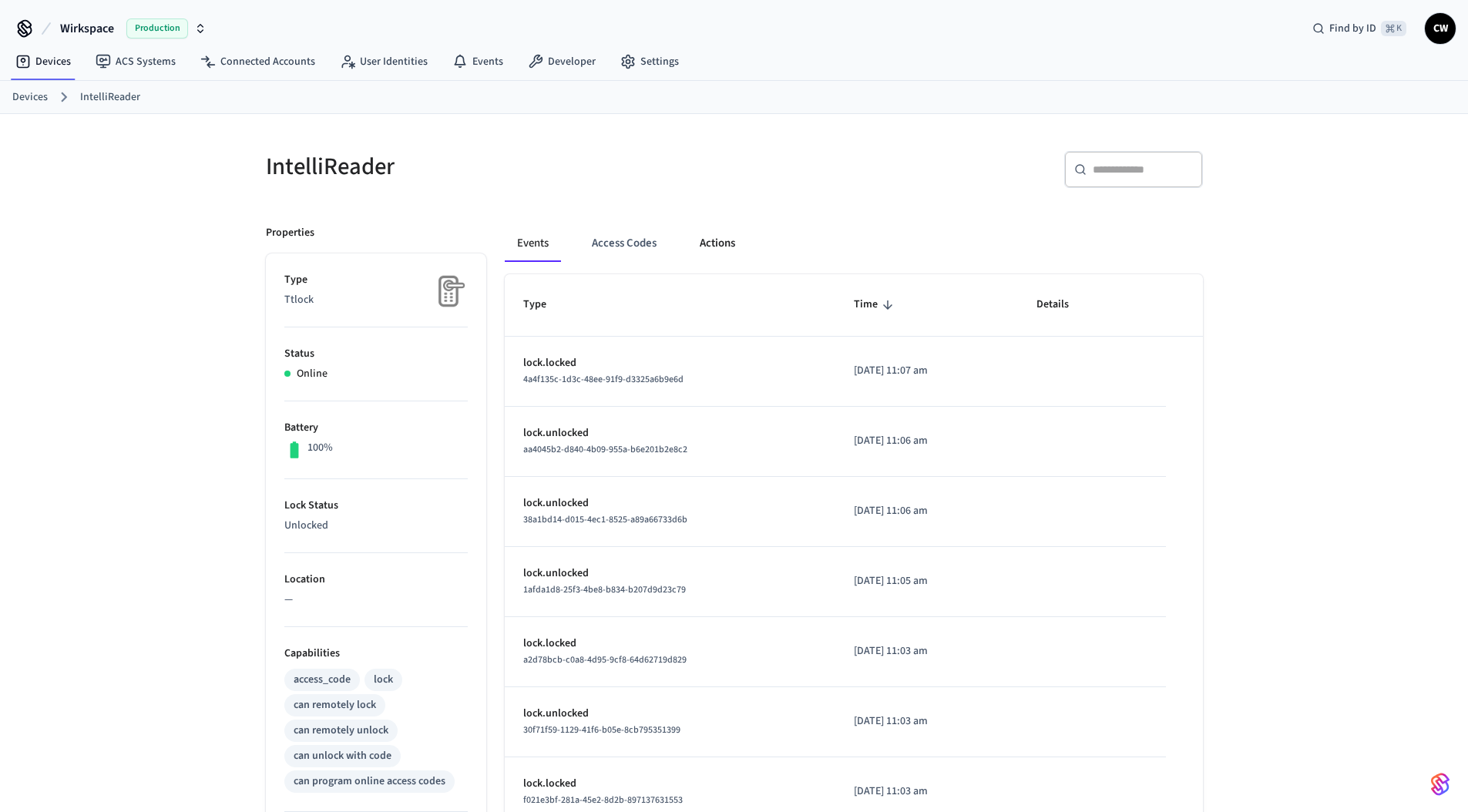
click at [730, 235] on button "Actions" at bounding box center [717, 243] width 60 height 37
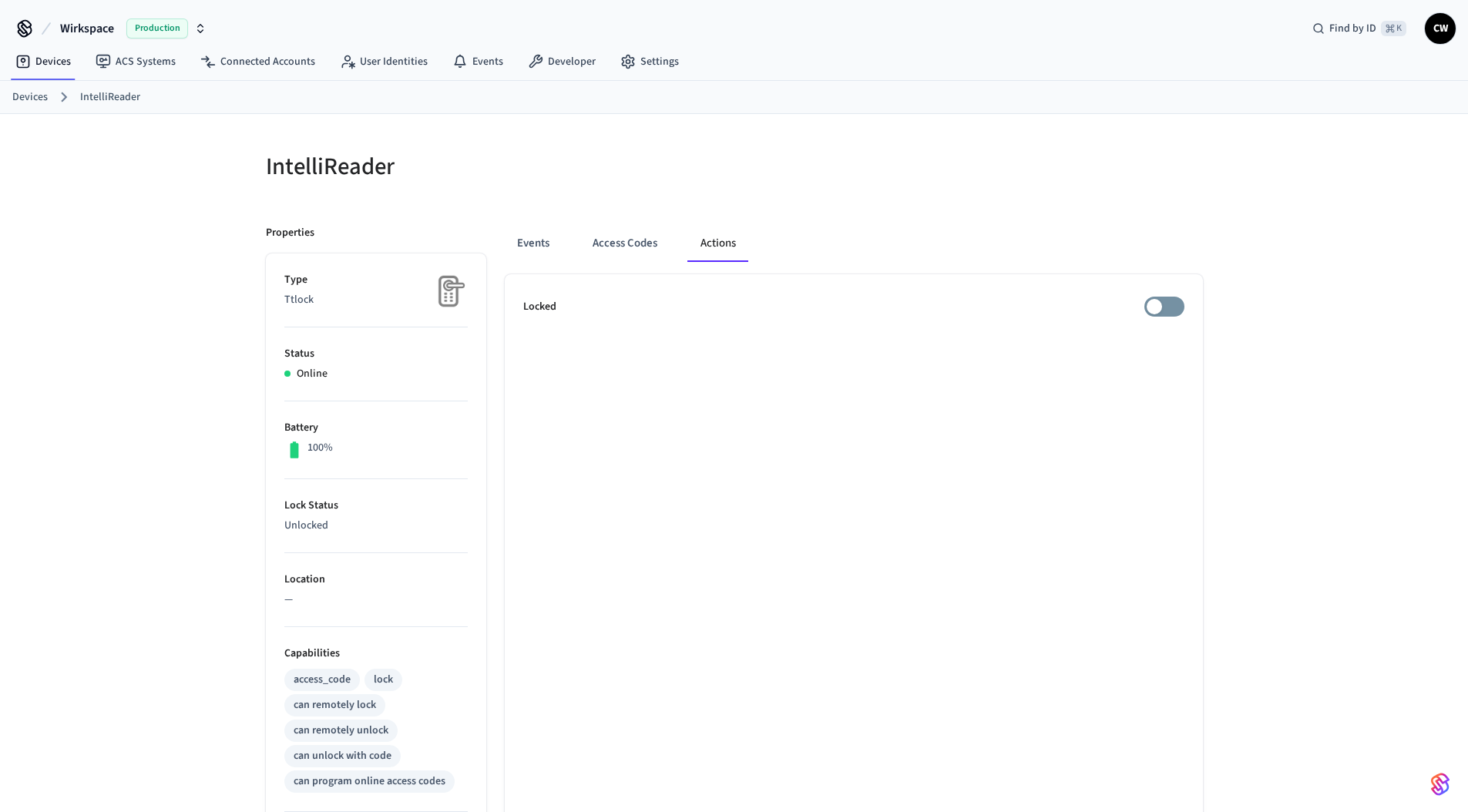
click at [986, 218] on div "Events Access Codes Actions Locked" at bounding box center [844, 666] width 716 height 920
click at [910, 230] on div "Events Access Codes Actions" at bounding box center [853, 243] width 698 height 37
click at [945, 225] on div "Events Access Codes Actions" at bounding box center [853, 243] width 698 height 37
click at [1198, 308] on ul "Locked" at bounding box center [853, 700] width 698 height 852
click at [936, 209] on div "Events Access Codes Actions Locked" at bounding box center [844, 666] width 716 height 920
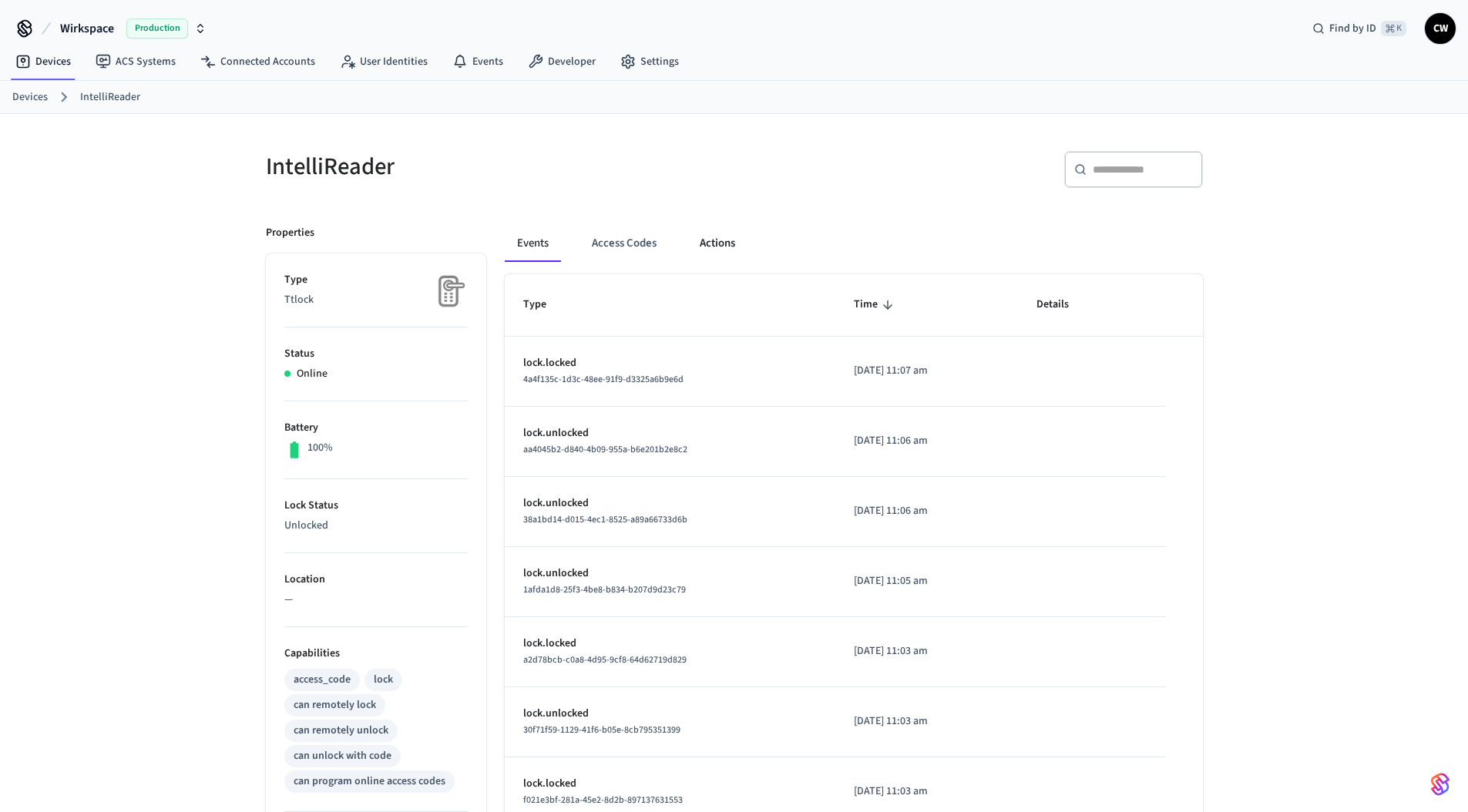
click at [713, 246] on button "Actions" at bounding box center [717, 243] width 60 height 37
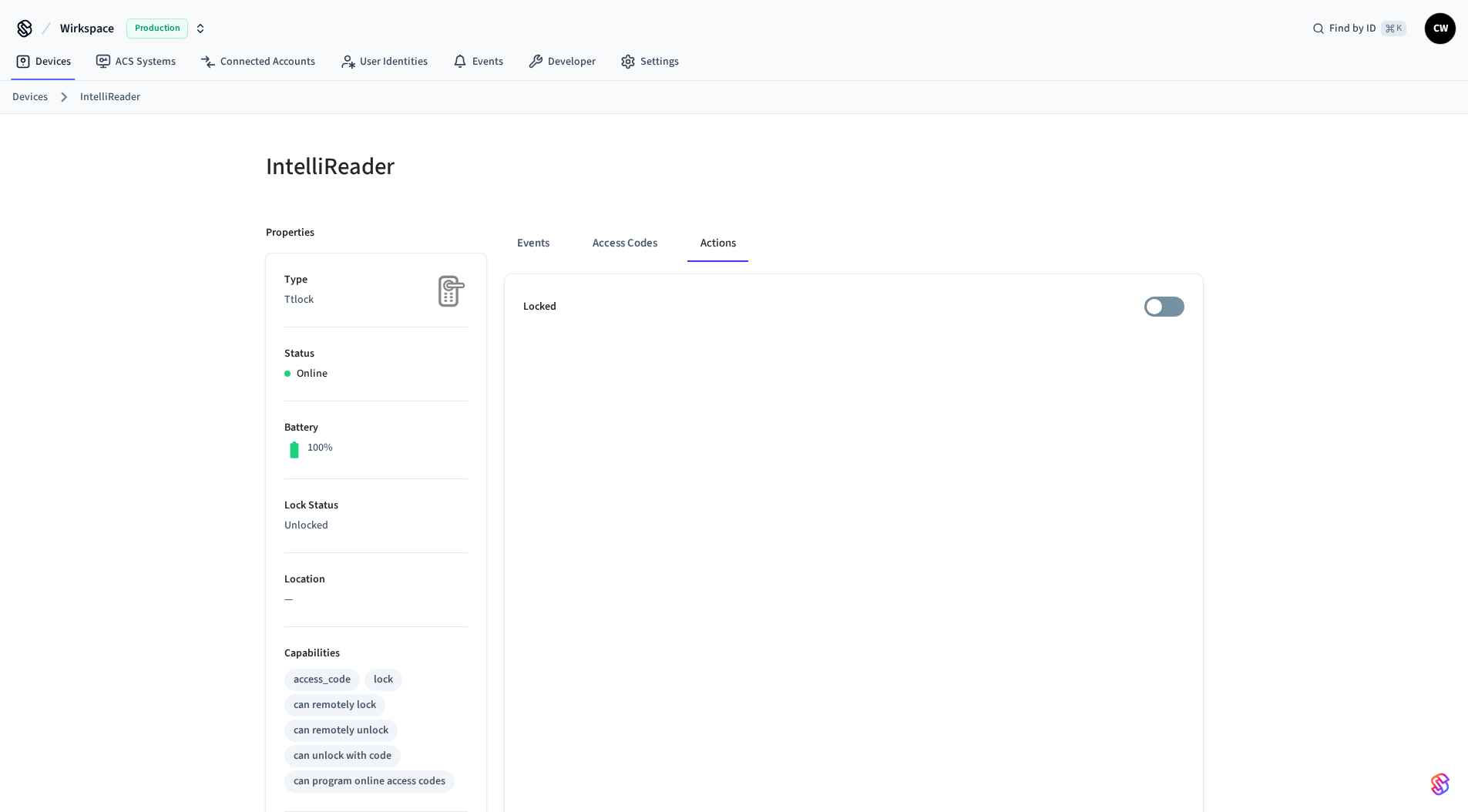
click at [989, 236] on div "Events Access Codes Actions" at bounding box center [853, 243] width 698 height 37
click at [903, 170] on div at bounding box center [973, 175] width 459 height 49
click at [866, 186] on div at bounding box center [973, 175] width 459 height 49
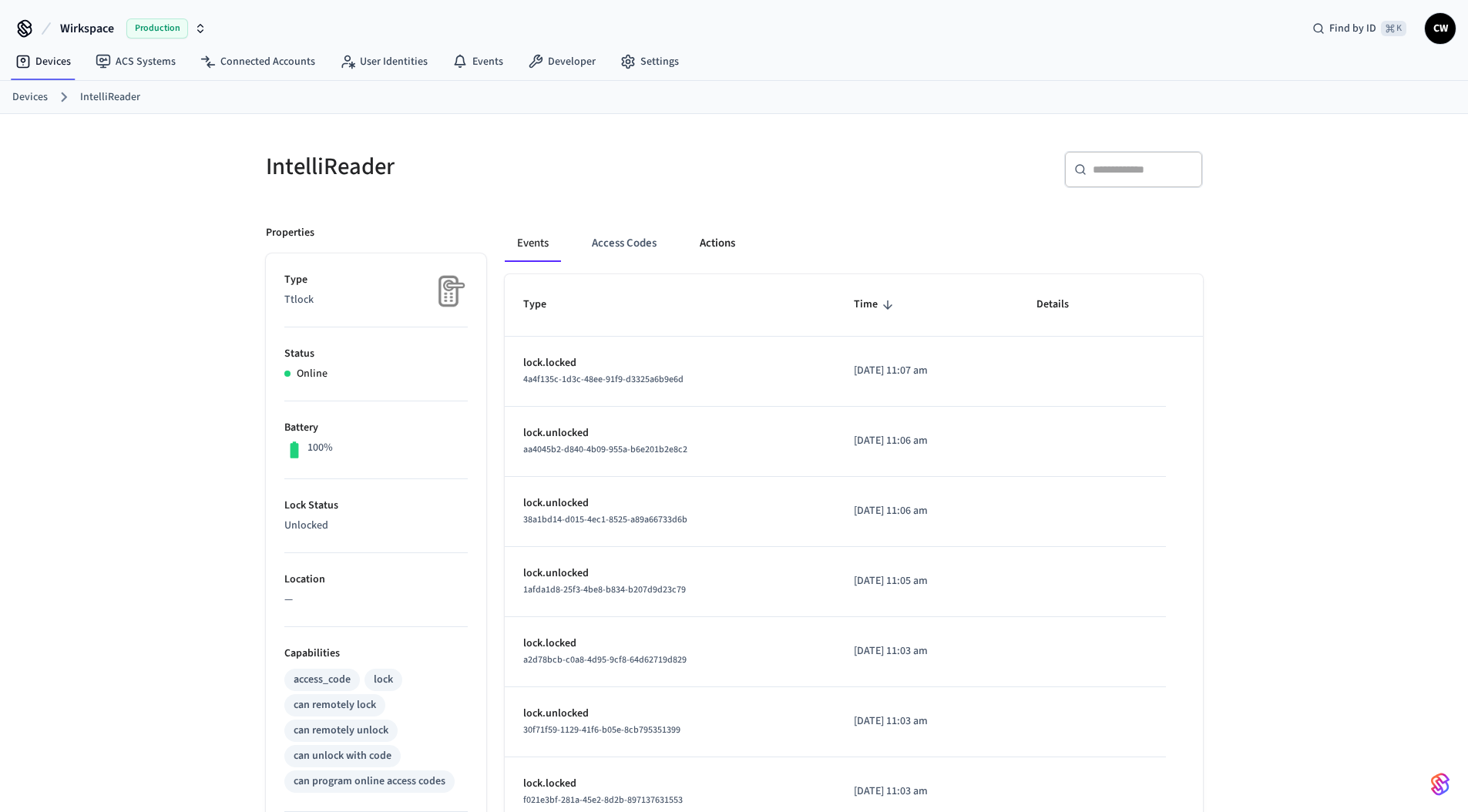
click at [702, 232] on button "Actions" at bounding box center [717, 243] width 60 height 37
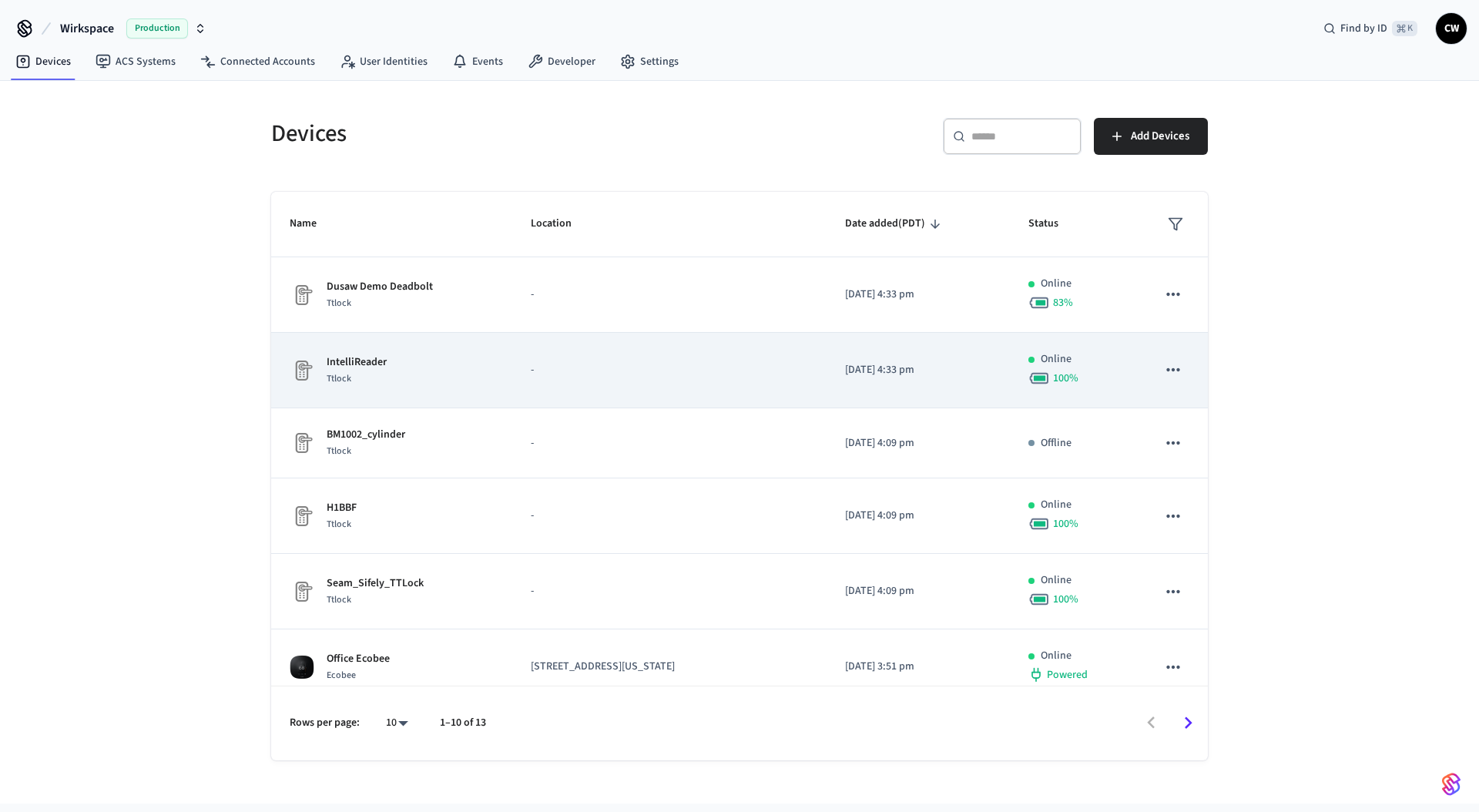
click at [426, 343] on td "IntelliReader Ttlock" at bounding box center [392, 370] width 241 height 76
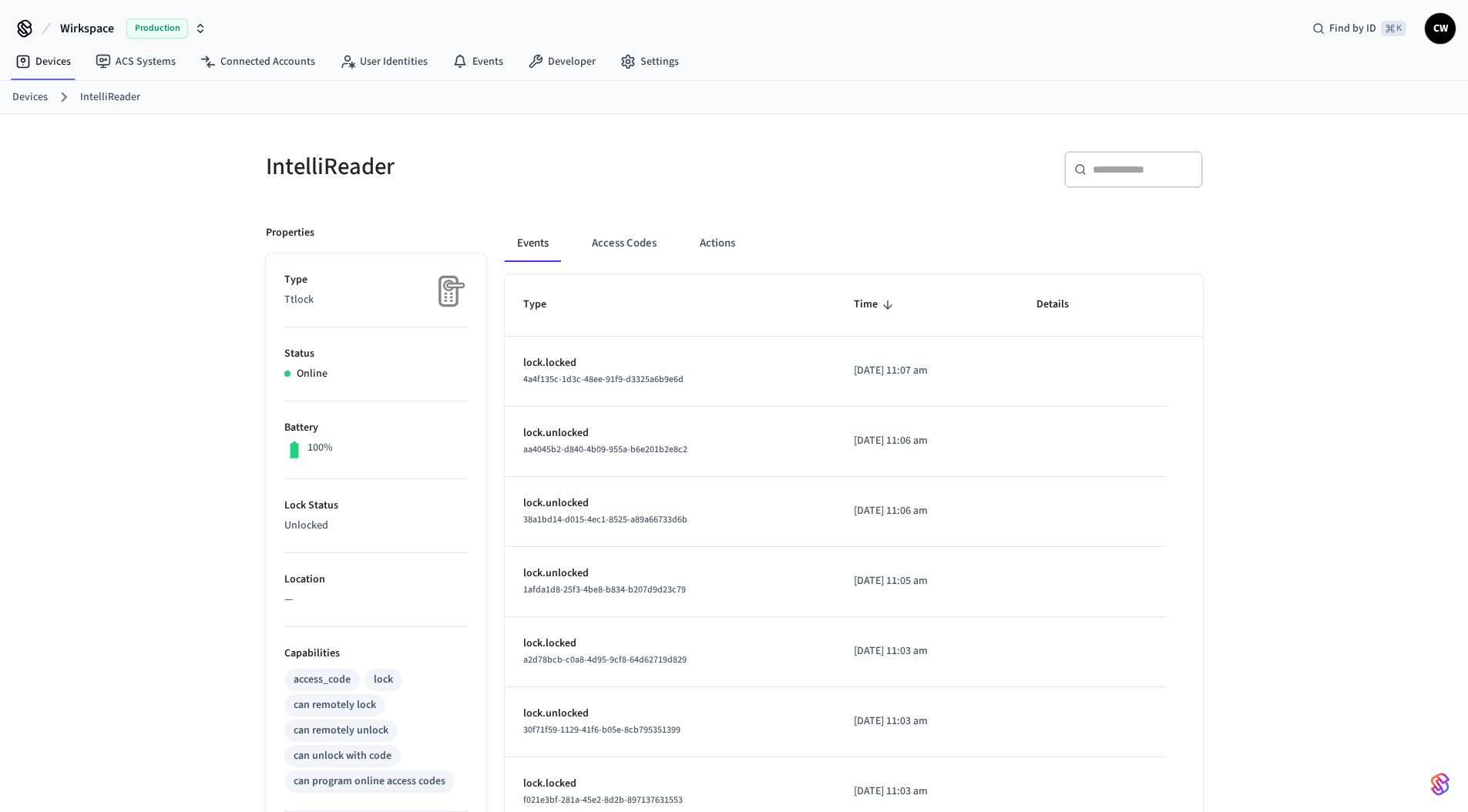
click at [761, 255] on div "Events Access Codes Actions" at bounding box center [853, 243] width 698 height 37
click at [684, 234] on div "Events Access Codes Actions" at bounding box center [853, 243] width 698 height 37
click at [715, 229] on button "Actions" at bounding box center [717, 243] width 60 height 37
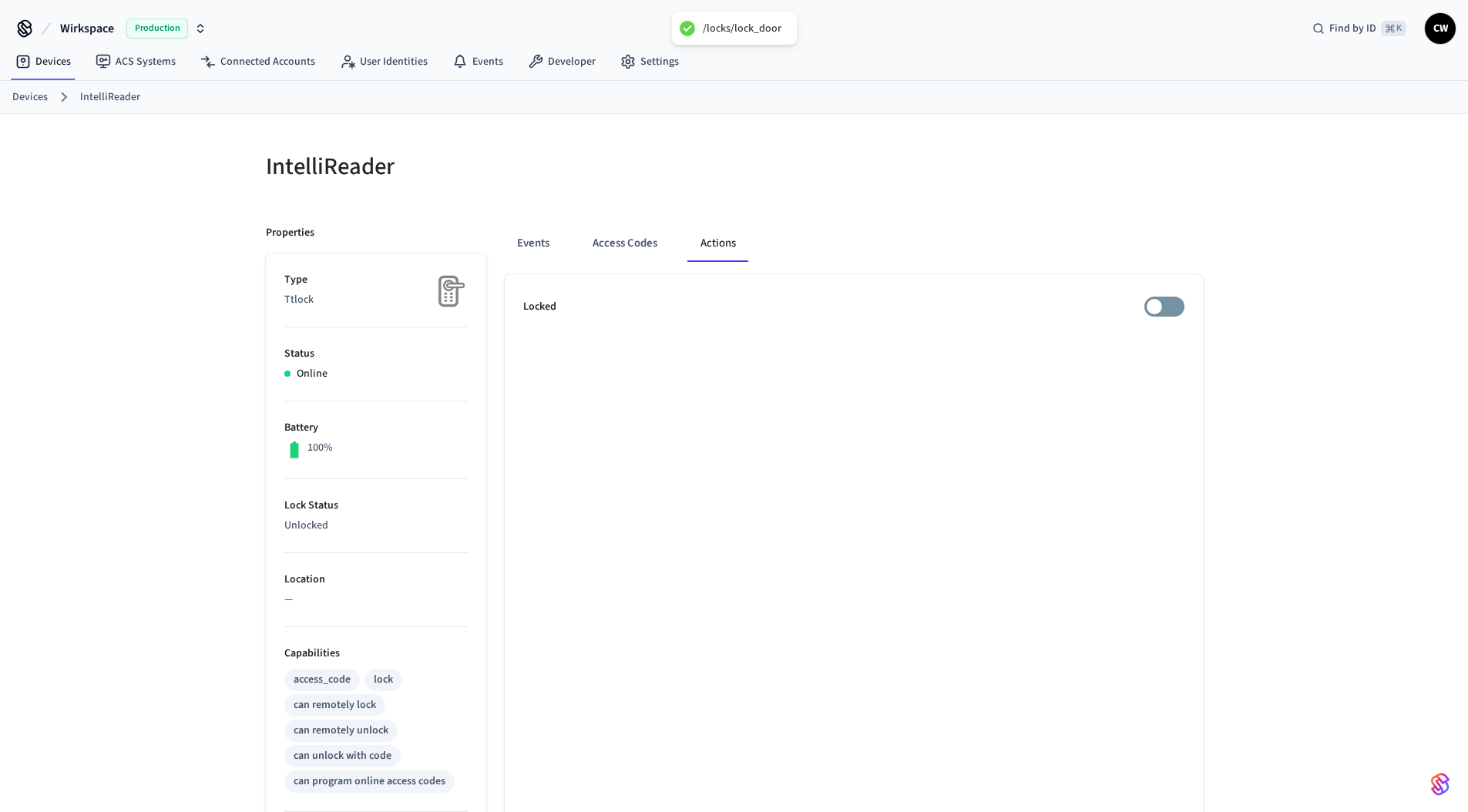
click at [792, 189] on div at bounding box center [973, 175] width 459 height 49
click at [892, 208] on div "Events Access Codes Actions Locked" at bounding box center [844, 666] width 716 height 920
click at [1164, 319] on ul "Locked" at bounding box center [853, 700] width 698 height 852
click at [1173, 294] on ul "Locked" at bounding box center [853, 700] width 698 height 852
click at [960, 201] on div "IntelliReader Properties Type Ttlock Status Online Battery 100% Lock Status Unl…" at bounding box center [734, 629] width 962 height 994
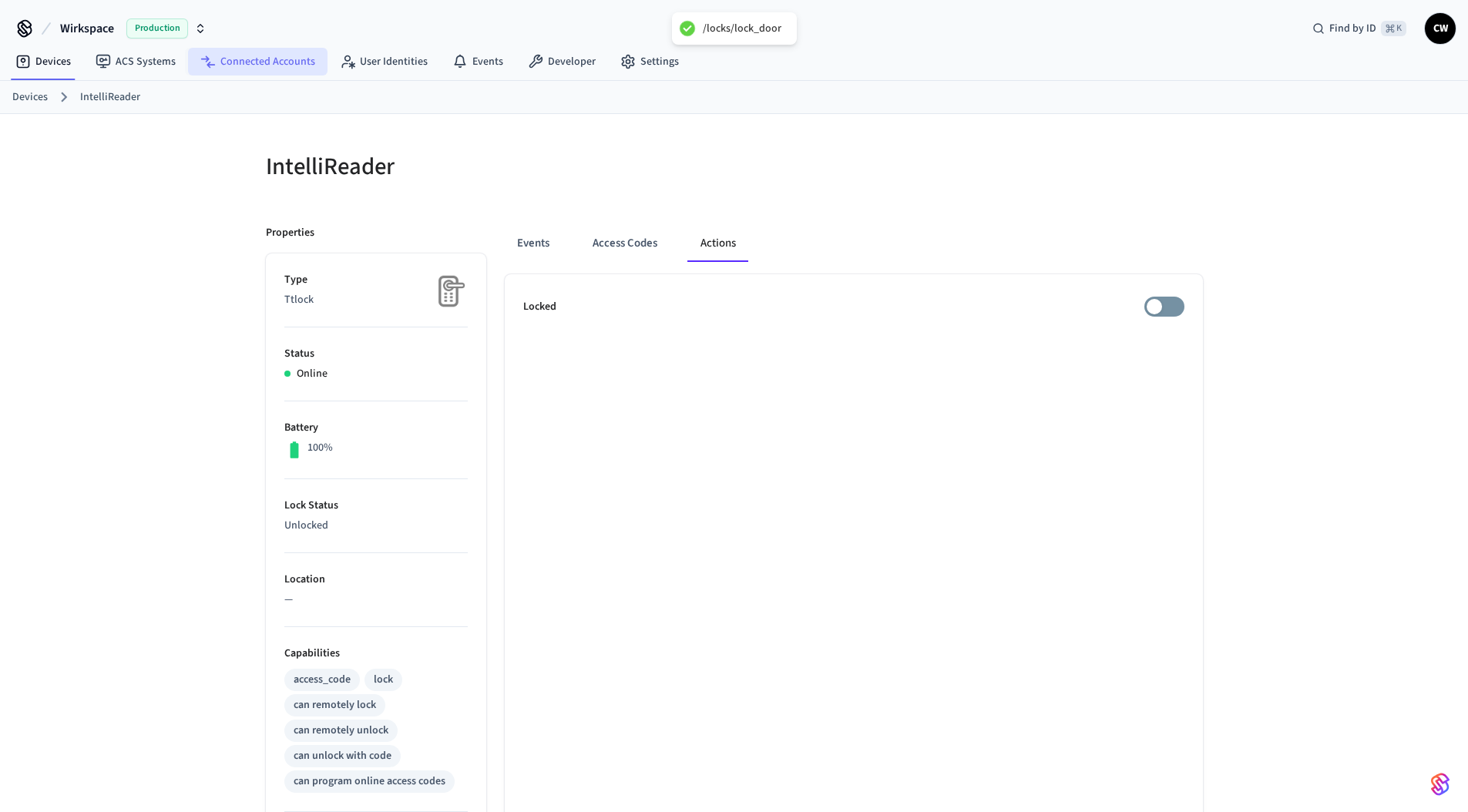
click at [302, 64] on link "Connected Accounts" at bounding box center [258, 61] width 140 height 27
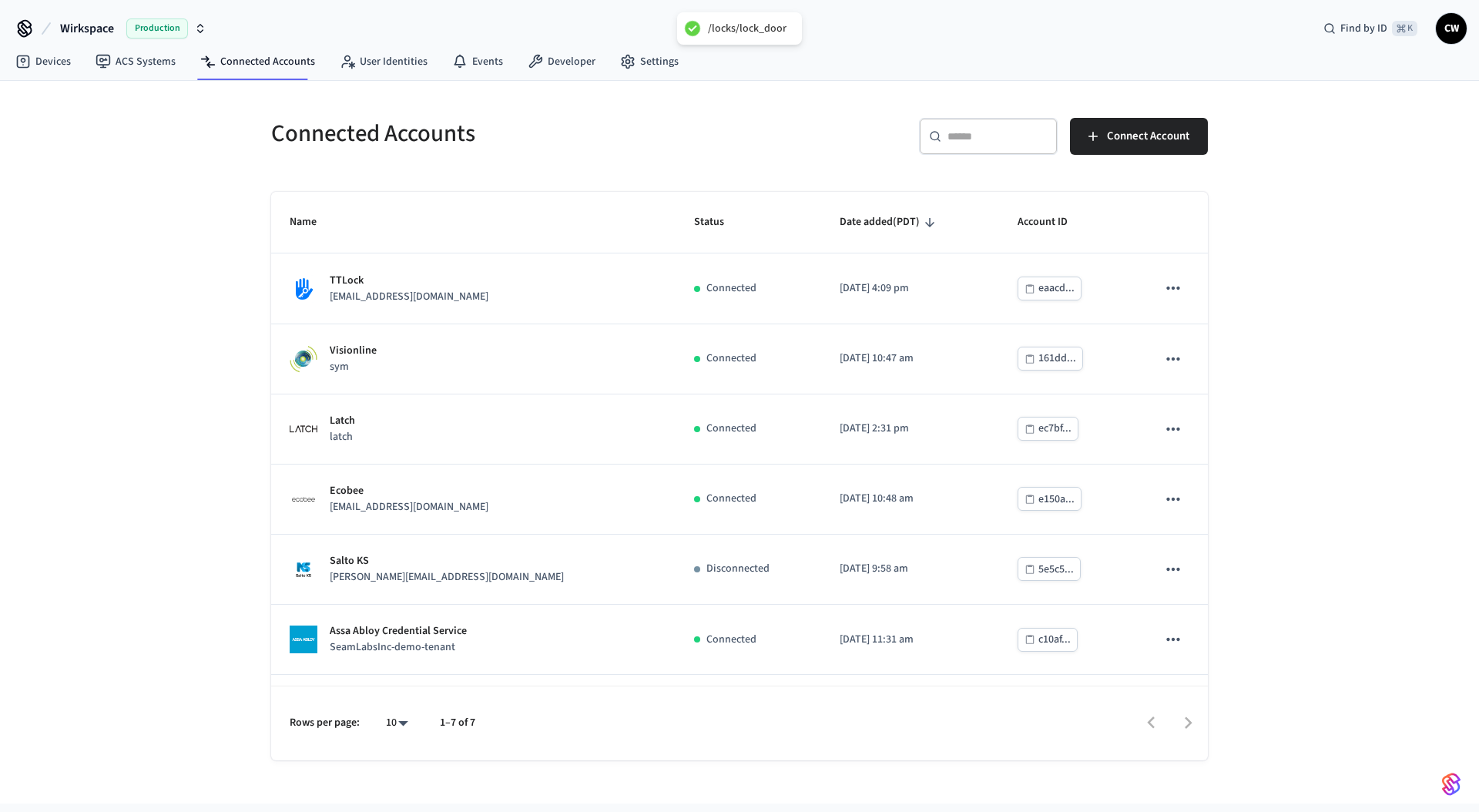
click at [174, 186] on div "Connected Accounts ​ ​ Connect Account Name Status Date added (PDT) Account ID …" at bounding box center [739, 442] width 1479 height 722
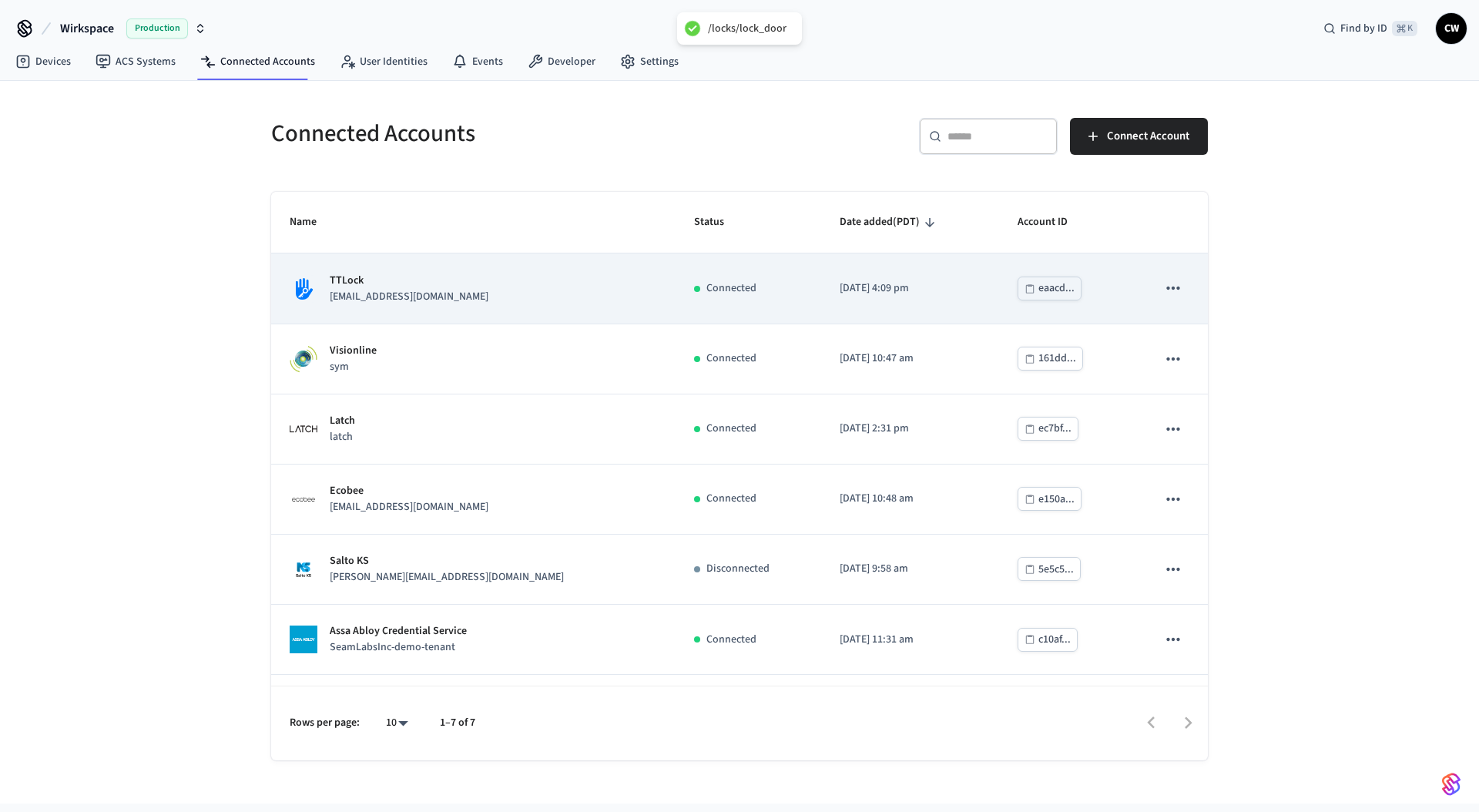
click at [398, 293] on p "lab.ttlock@getseam.com" at bounding box center [409, 297] width 159 height 16
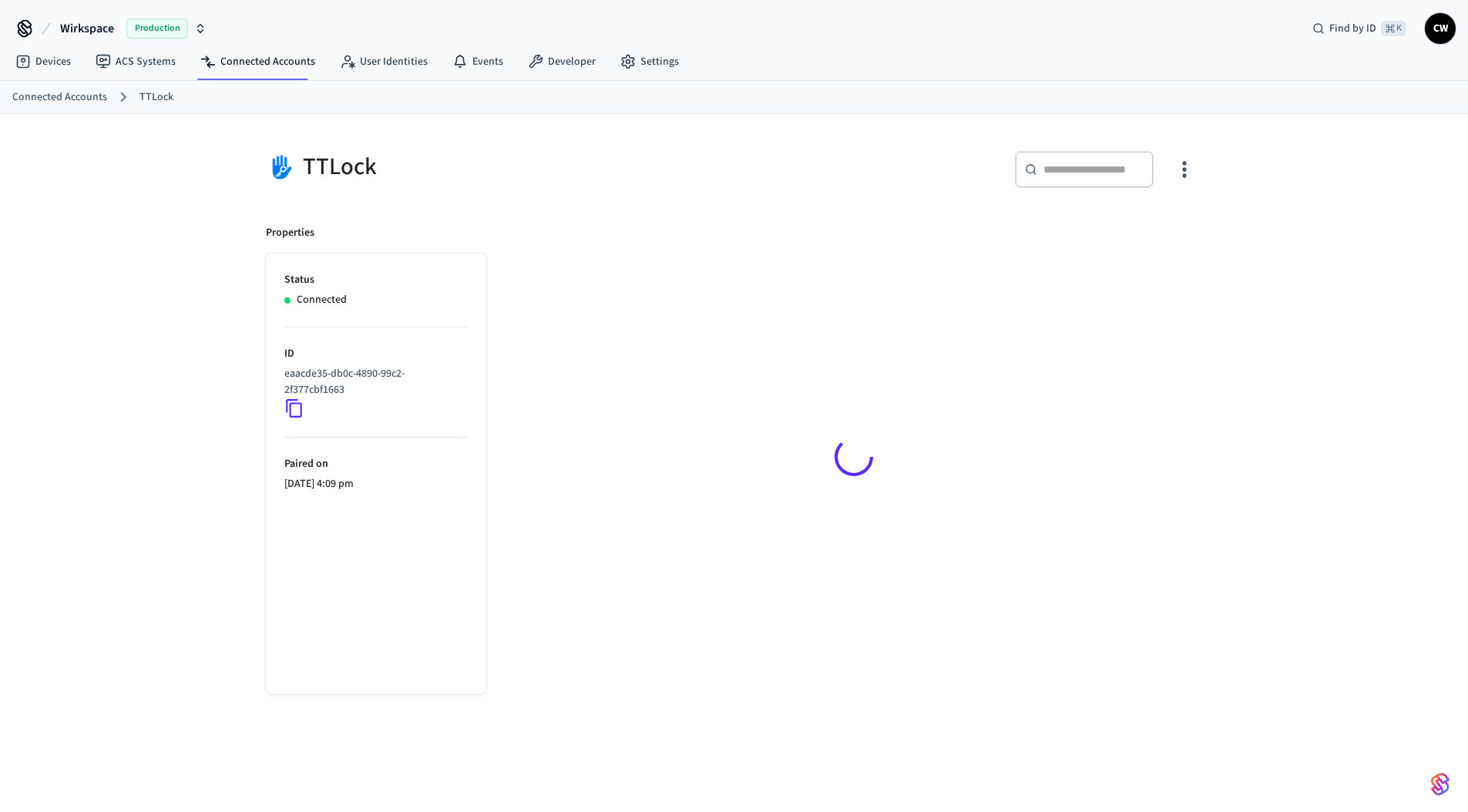
drag, startPoint x: 808, startPoint y: 164, endPoint x: 820, endPoint y: 160, distance: 12.6
click at [813, 160] on div "​ ​" at bounding box center [973, 175] width 459 height 49
click at [1188, 171] on icon "button" at bounding box center [1184, 169] width 24 height 24
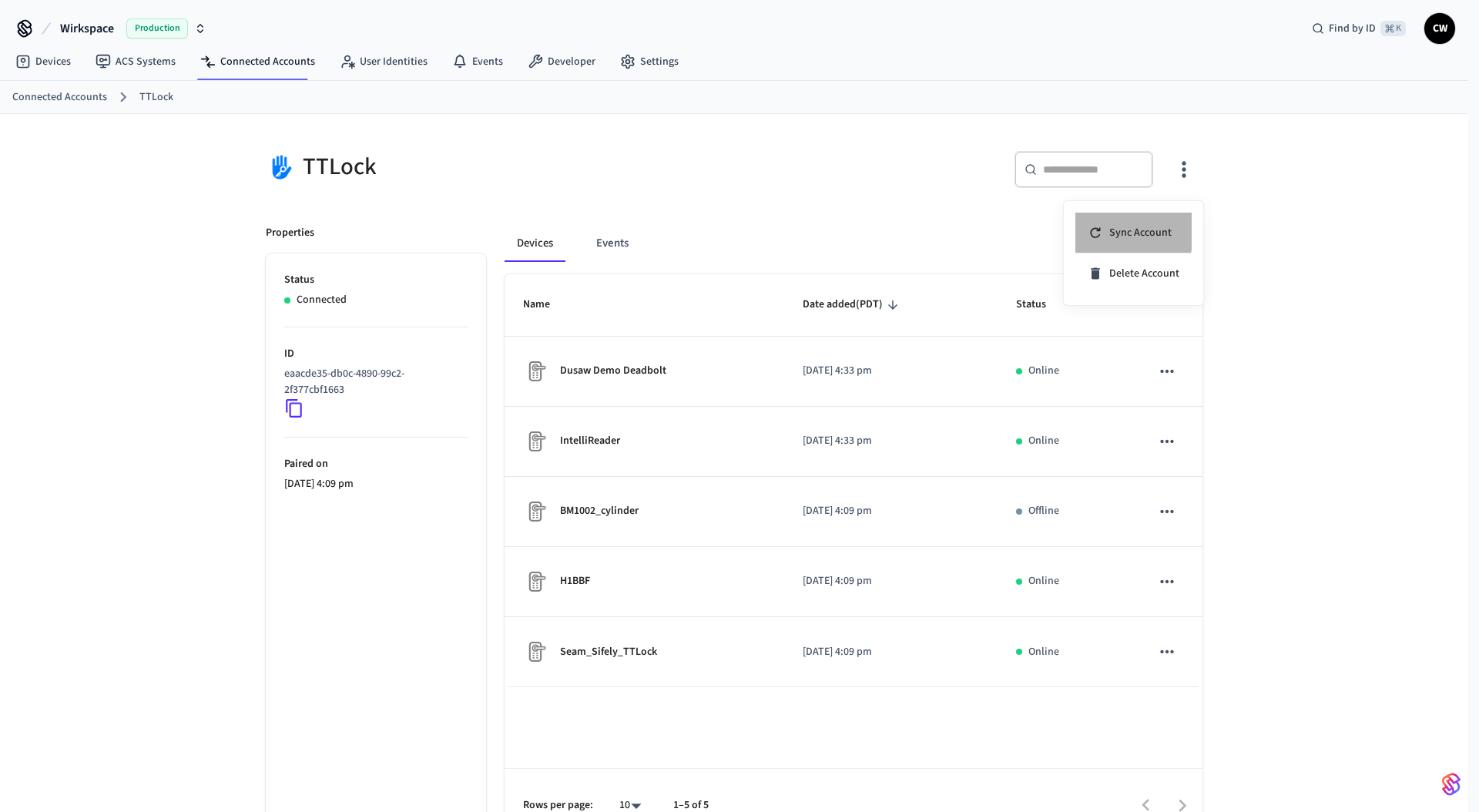
click at [1086, 227] on li "Sync Account" at bounding box center [1133, 233] width 116 height 41
click at [682, 190] on div at bounding box center [739, 406] width 1479 height 812
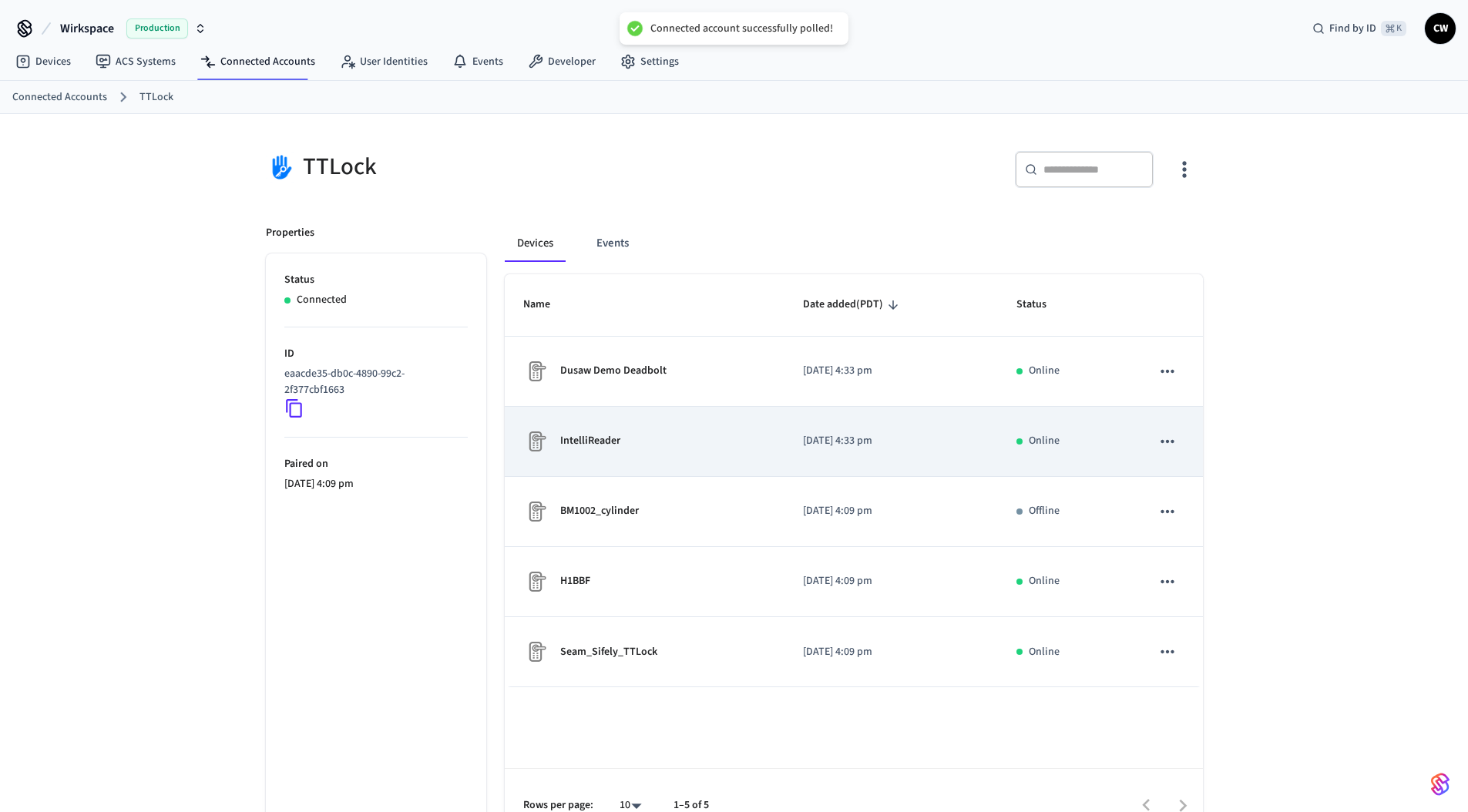
click at [638, 432] on div "IntelliReader" at bounding box center [645, 441] width 244 height 25
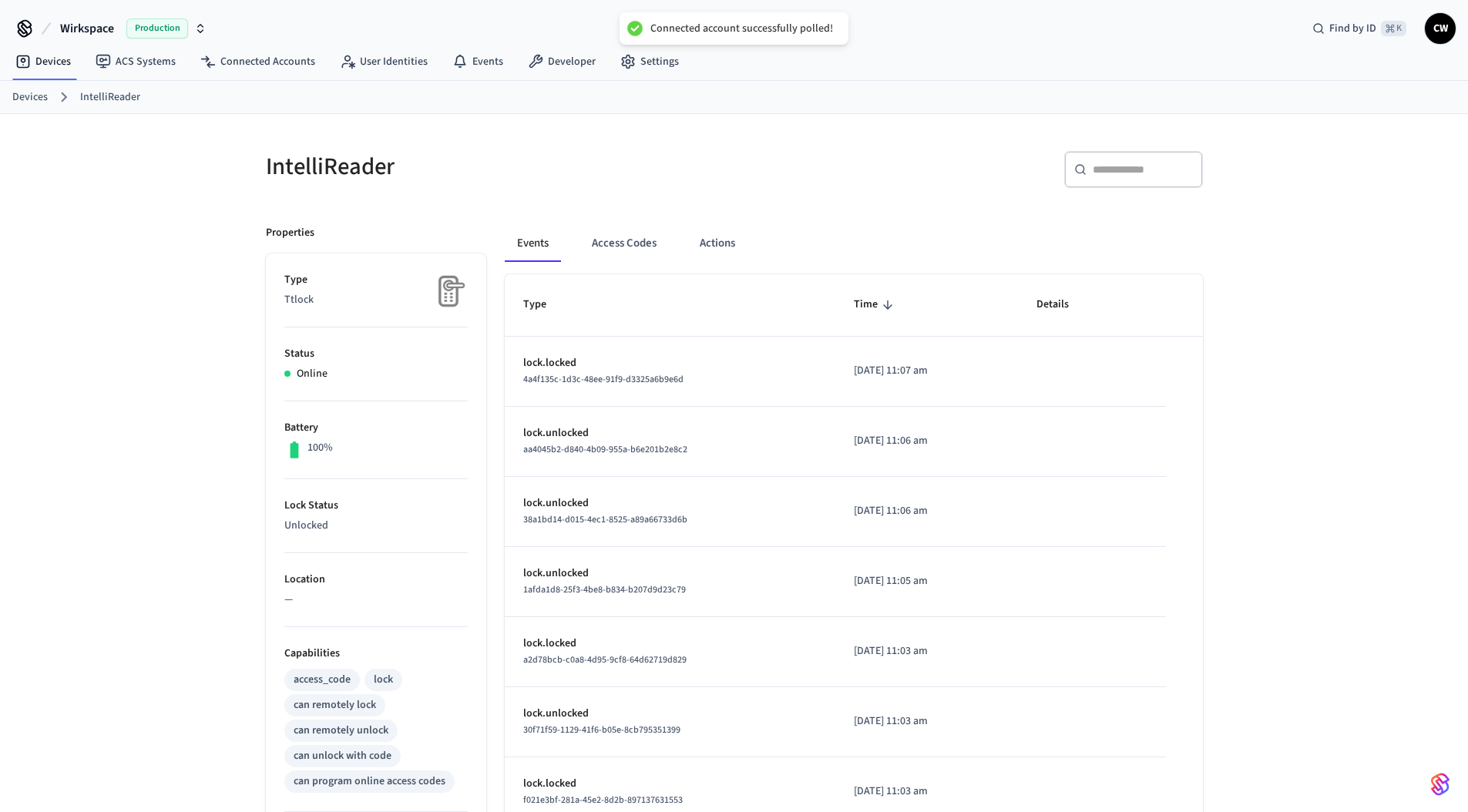
click at [635, 131] on div "IntelliReader ​ ​ Properties Type Ttlock Status Online Battery 100% Lock Status…" at bounding box center [734, 620] width 986 height 1012
click at [741, 243] on button "Actions" at bounding box center [717, 243] width 60 height 37
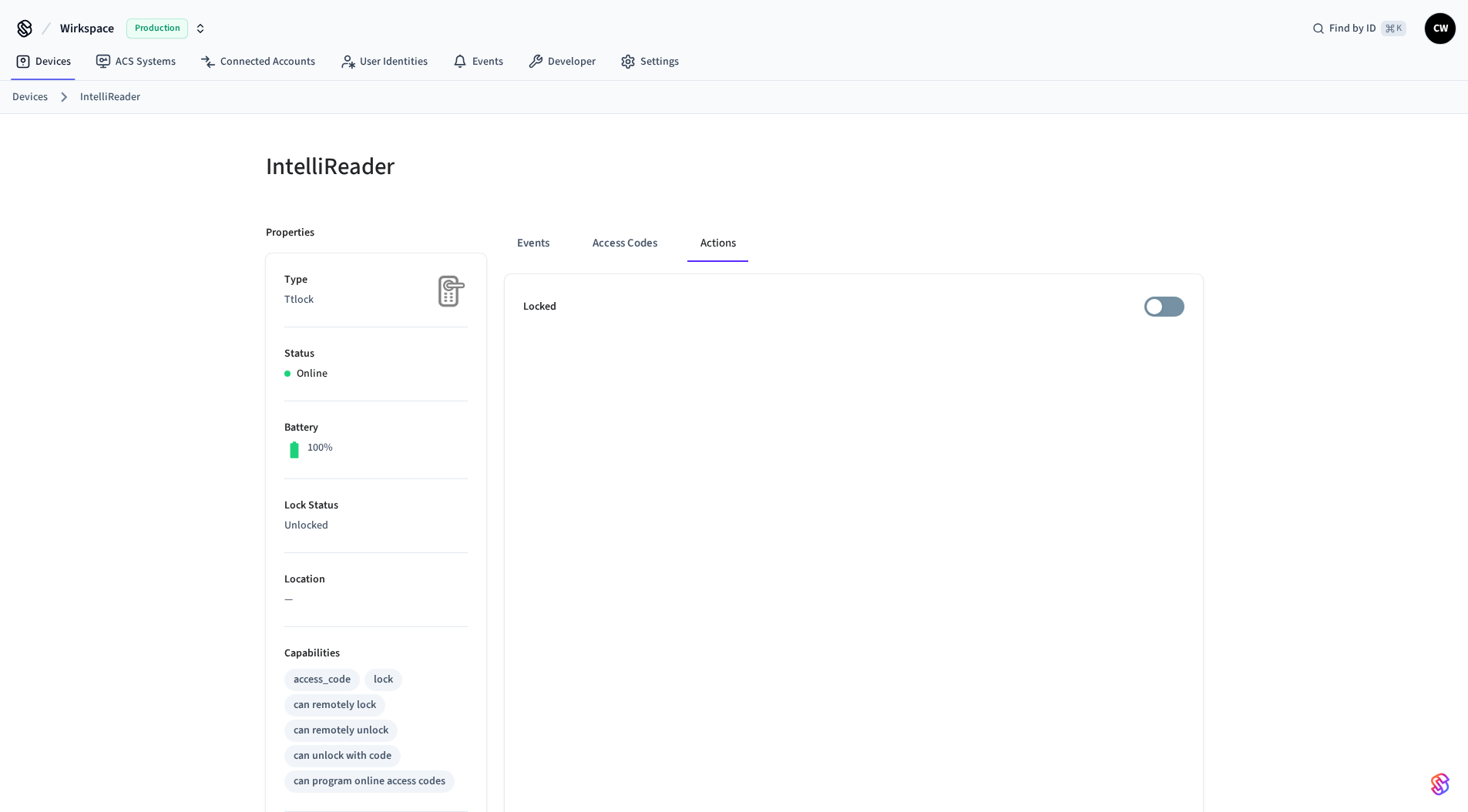
click at [986, 209] on div "Events Access Codes Actions Locked" at bounding box center [844, 666] width 716 height 920
click at [1114, 185] on div at bounding box center [973, 175] width 459 height 49
click at [1135, 376] on ul "Locked" at bounding box center [853, 700] width 698 height 852
click at [1161, 295] on ul "Locked" at bounding box center [853, 700] width 698 height 852
click at [1165, 309] on span at bounding box center [1164, 307] width 40 height 20
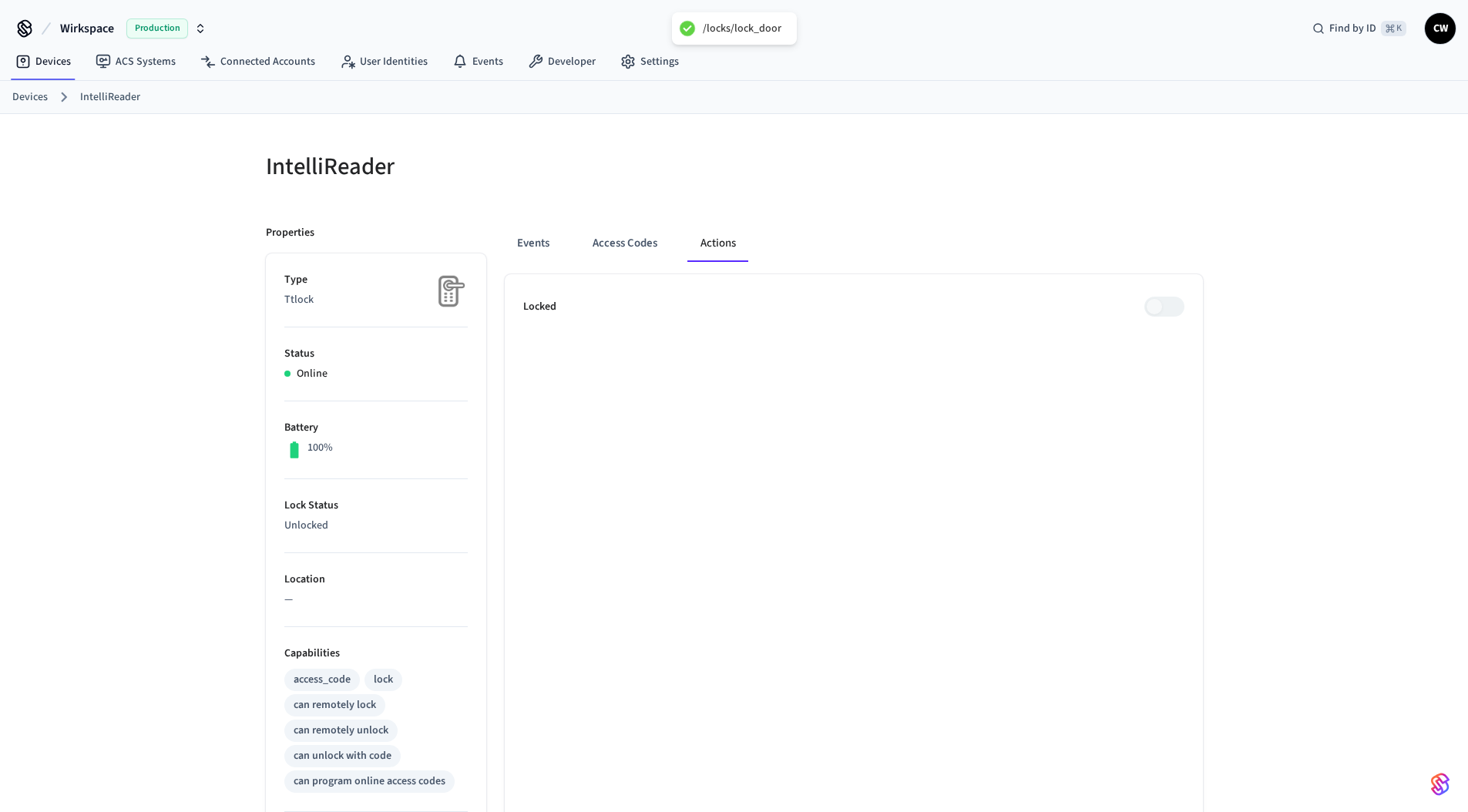
click at [1165, 309] on span at bounding box center [1164, 307] width 40 height 20
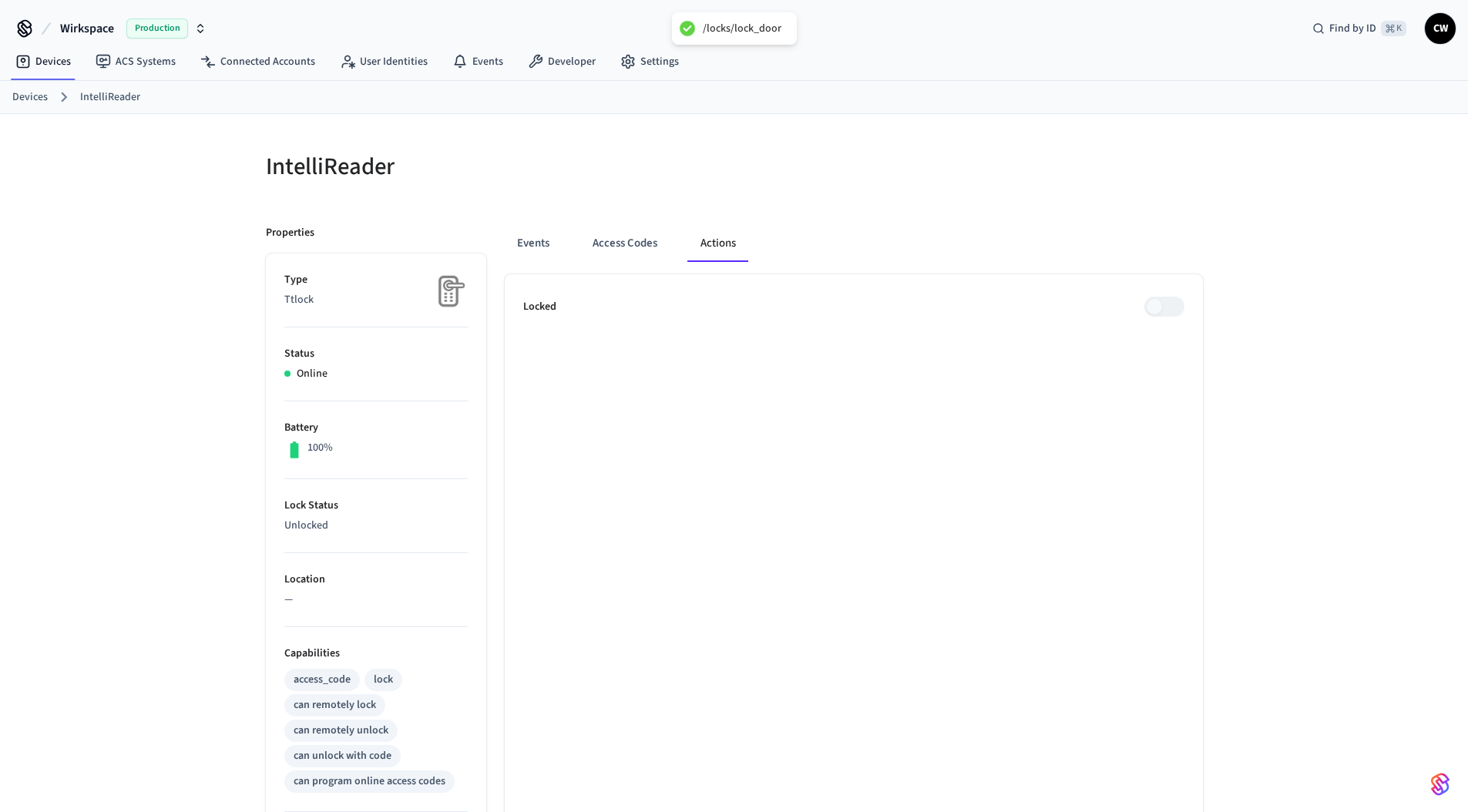
click at [1165, 309] on span at bounding box center [1164, 307] width 40 height 20
click at [96, 27] on span "Wirkspace" at bounding box center [87, 28] width 54 height 18
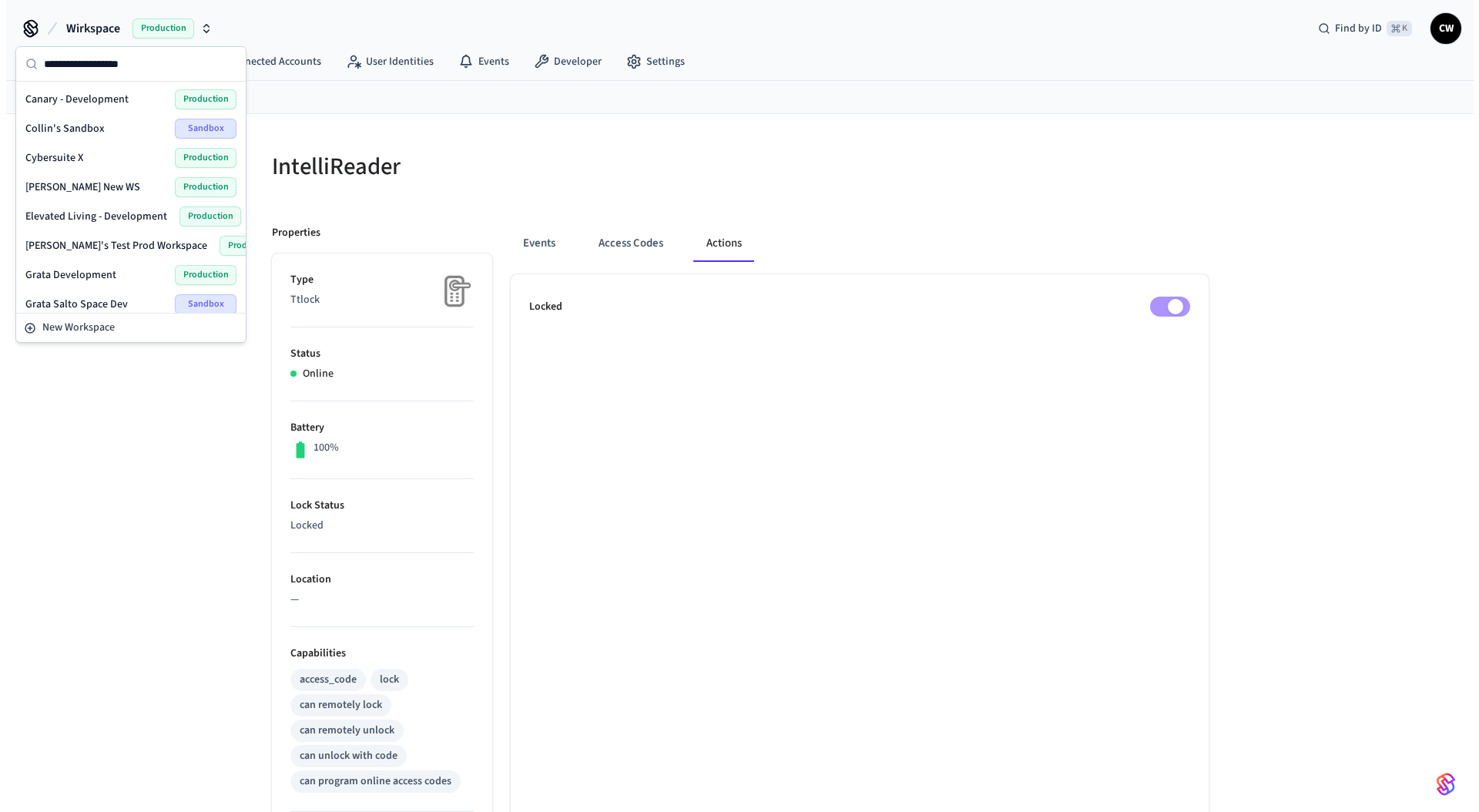
scroll to position [279, 0]
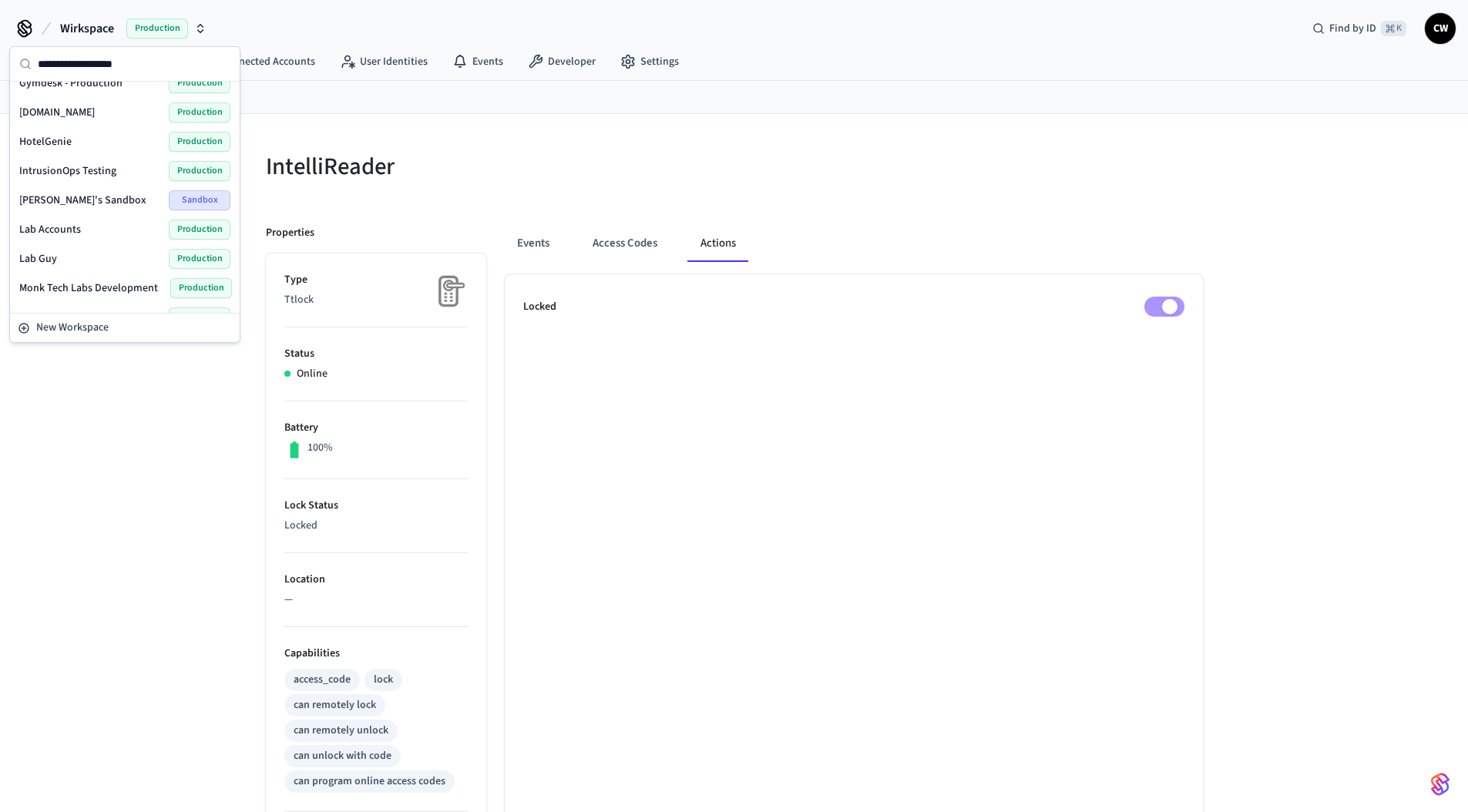
click at [50, 248] on div "Lab Guy Production" at bounding box center [124, 258] width 224 height 29
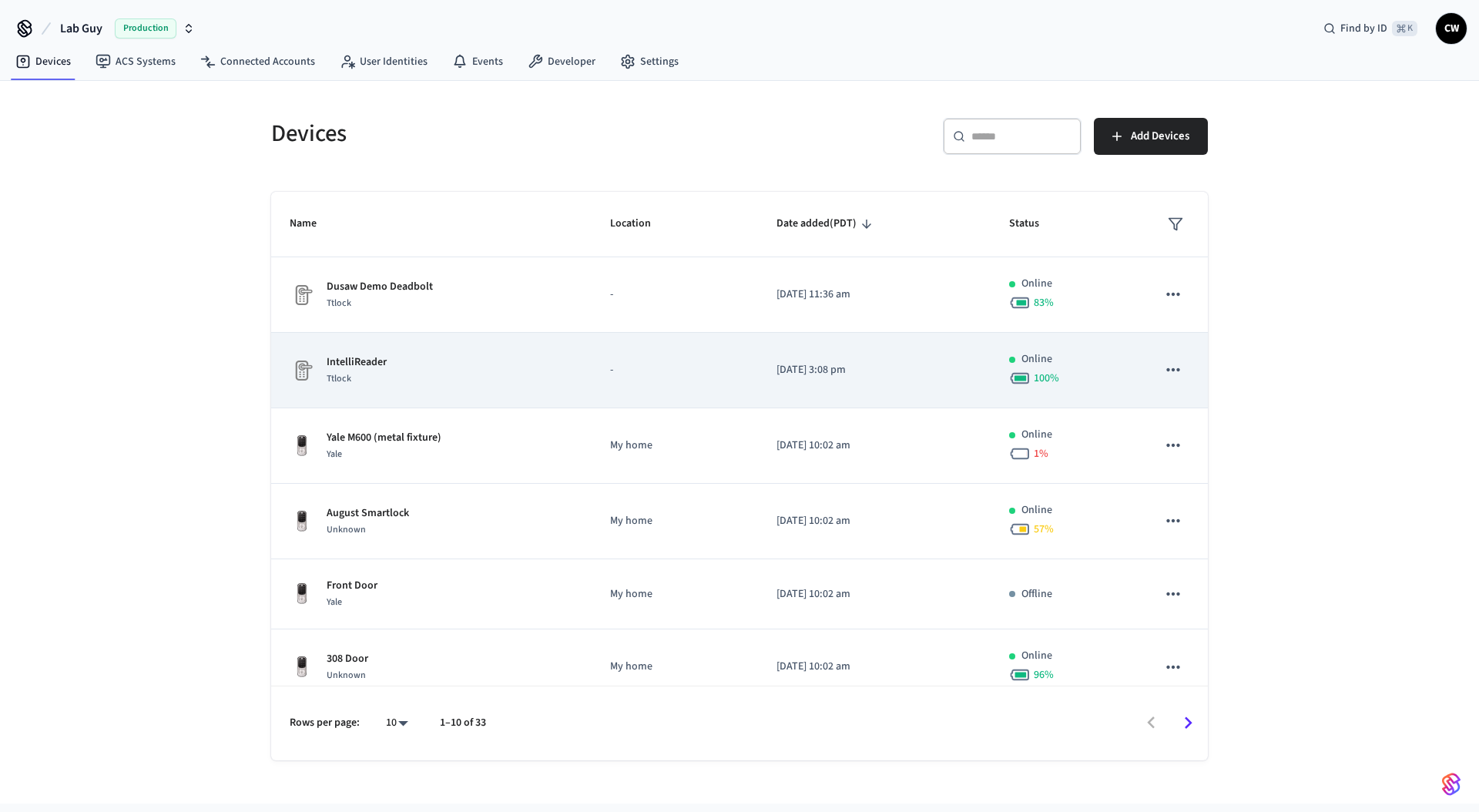
click at [384, 343] on td "IntelliReader Ttlock" at bounding box center [431, 370] width 321 height 76
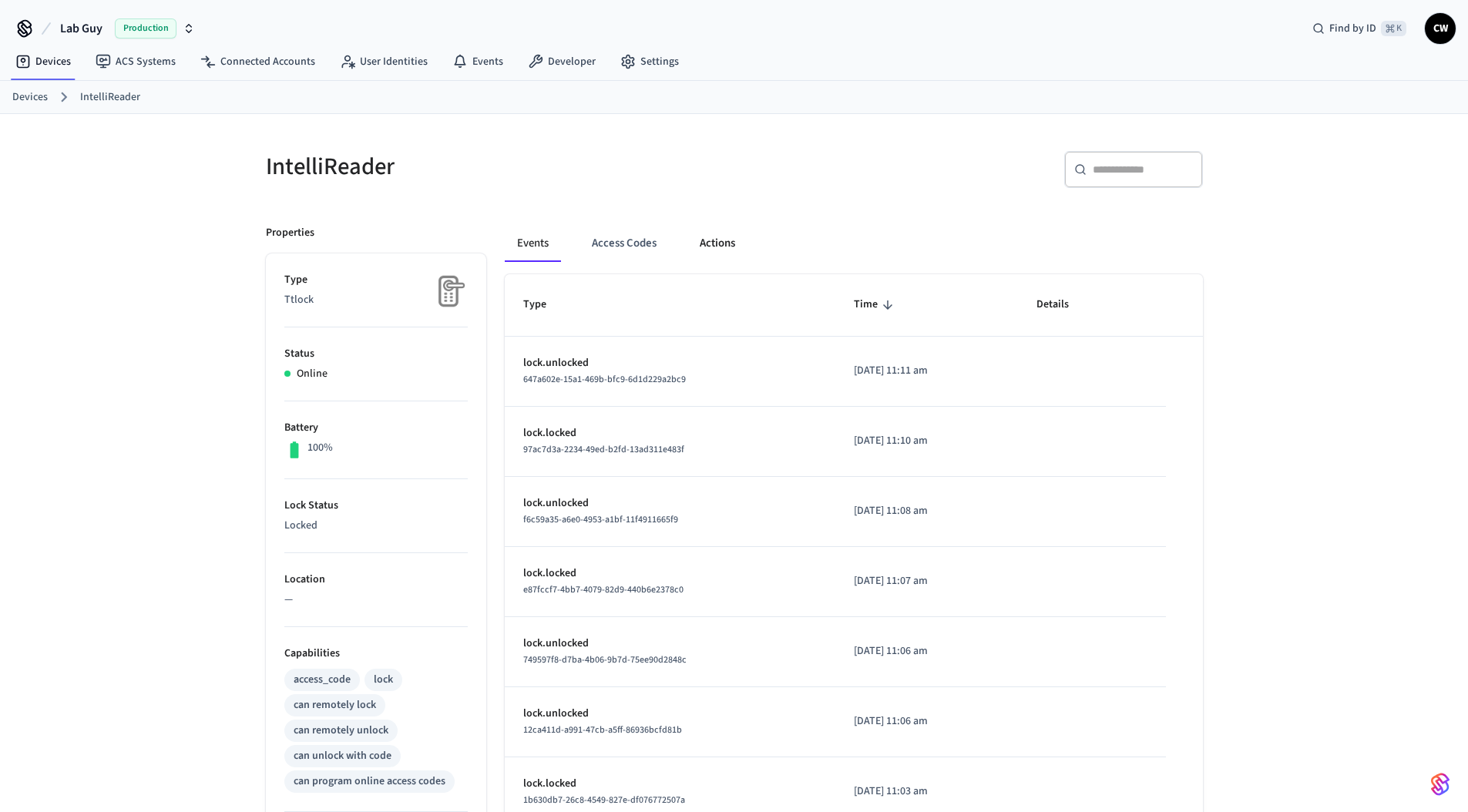
click at [715, 238] on button "Actions" at bounding box center [717, 243] width 60 height 37
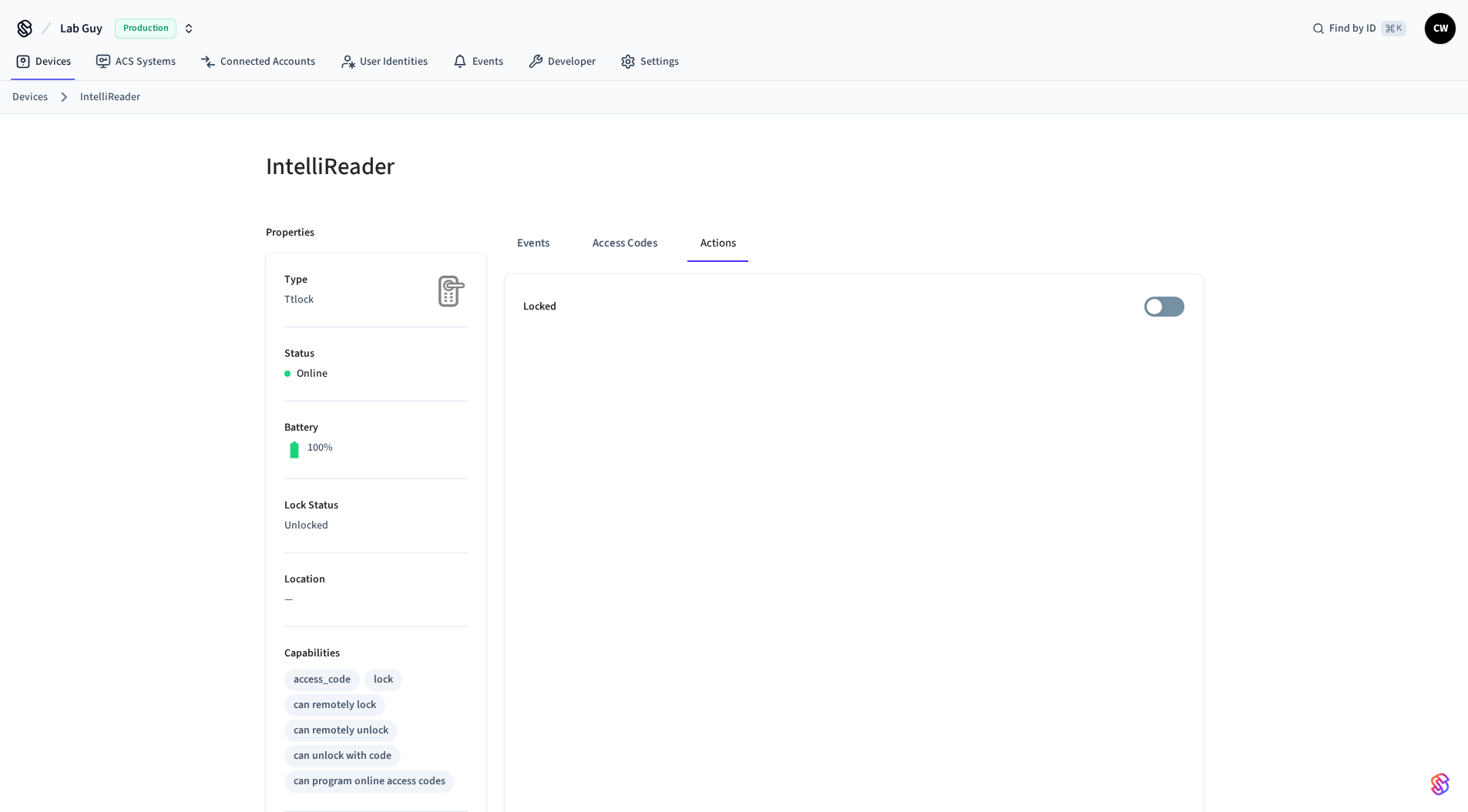
click at [657, 208] on div "Events Access Codes Actions Locked" at bounding box center [844, 666] width 716 height 920
drag, startPoint x: 607, startPoint y: 226, endPoint x: 615, endPoint y: 244, distance: 19.7
click at [610, 229] on button "Access Codes" at bounding box center [625, 243] width 90 height 37
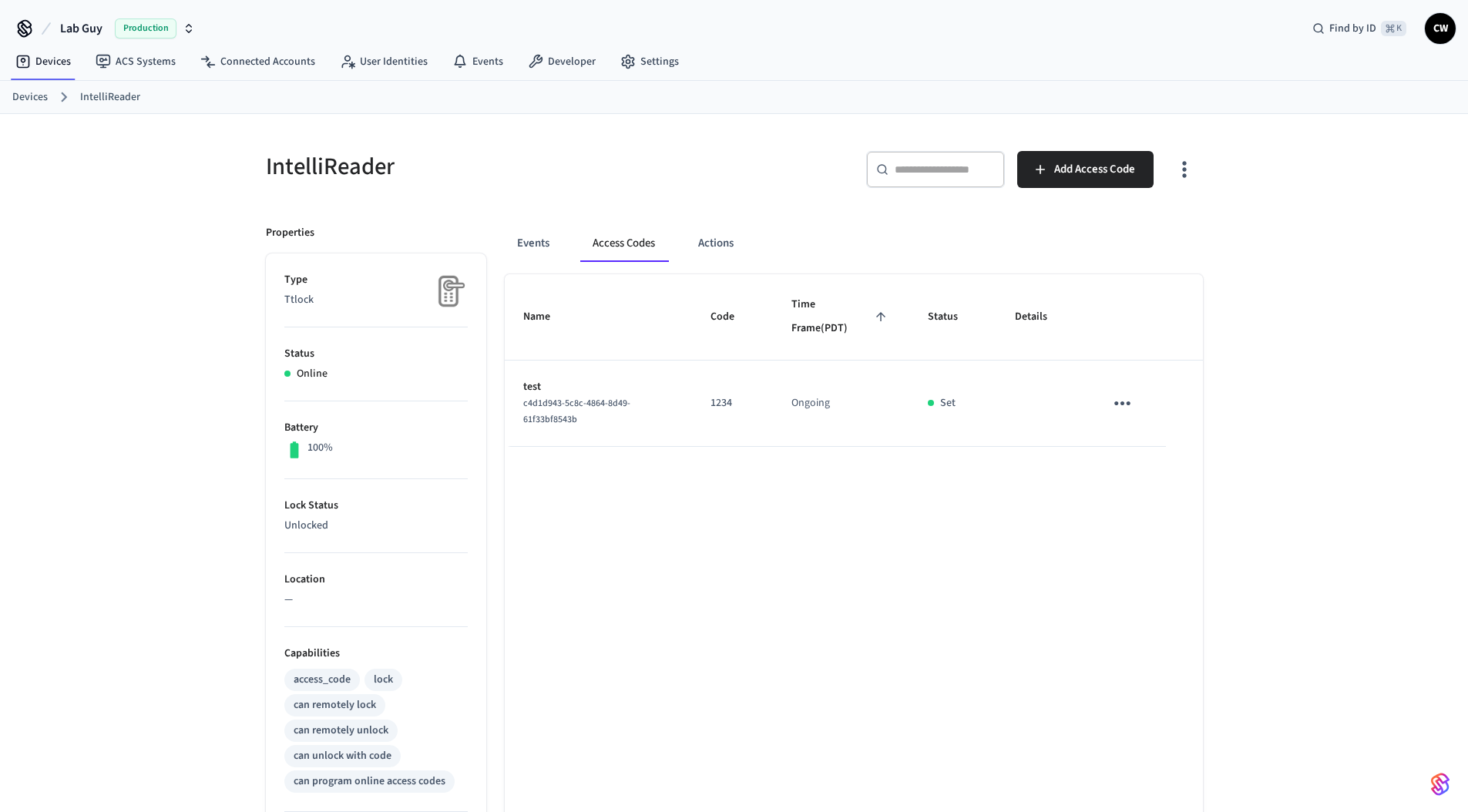
click at [1130, 404] on icon "sticky table" at bounding box center [1122, 403] width 24 height 24
click at [1174, 499] on li "Delete" at bounding box center [1159, 490] width 73 height 41
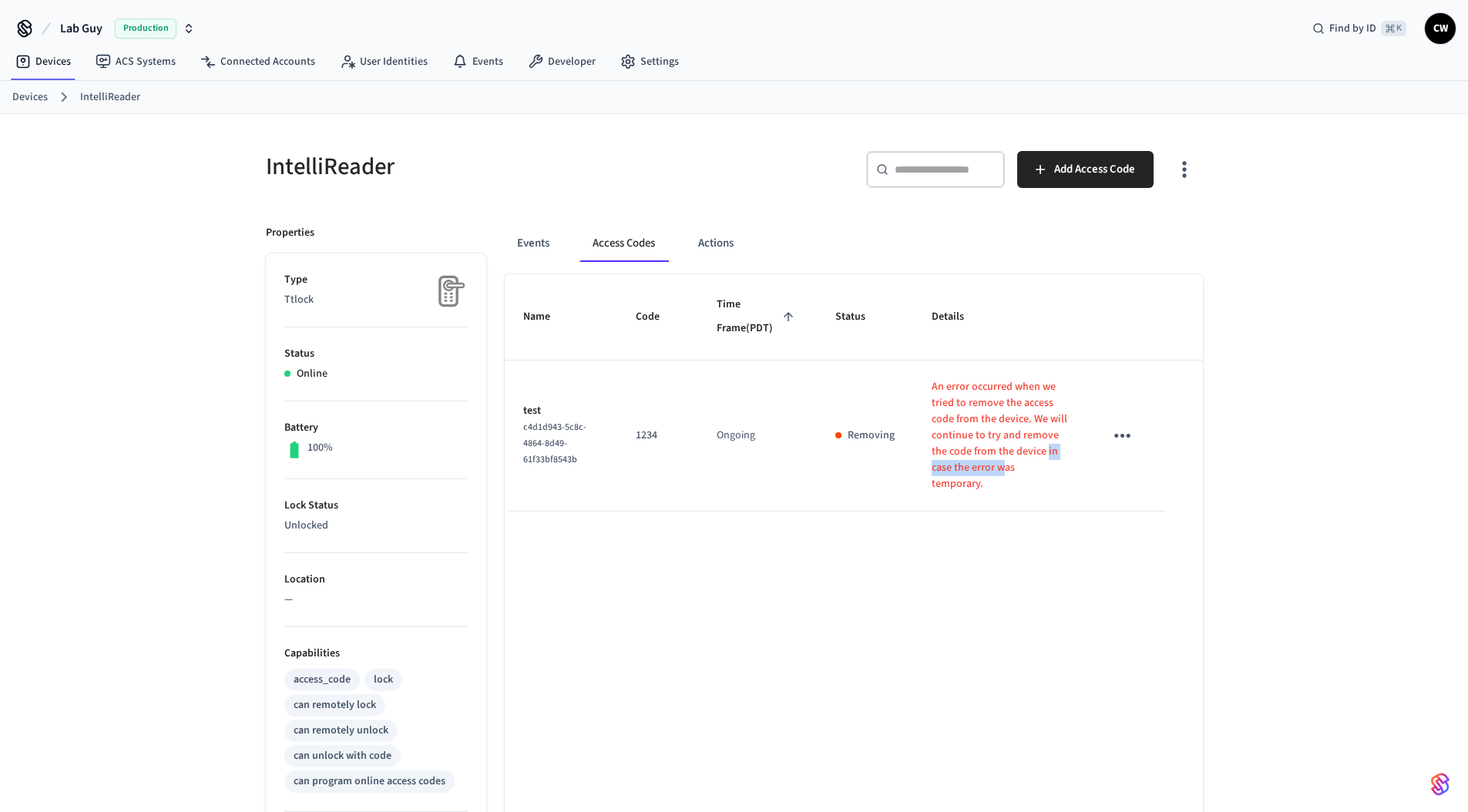
drag, startPoint x: 946, startPoint y: 474, endPoint x: 1031, endPoint y: 474, distance: 85.0
click at [1031, 474] on p "An error occurred when we tried to remove the access code from the device. We w…" at bounding box center [999, 436] width 135 height 113
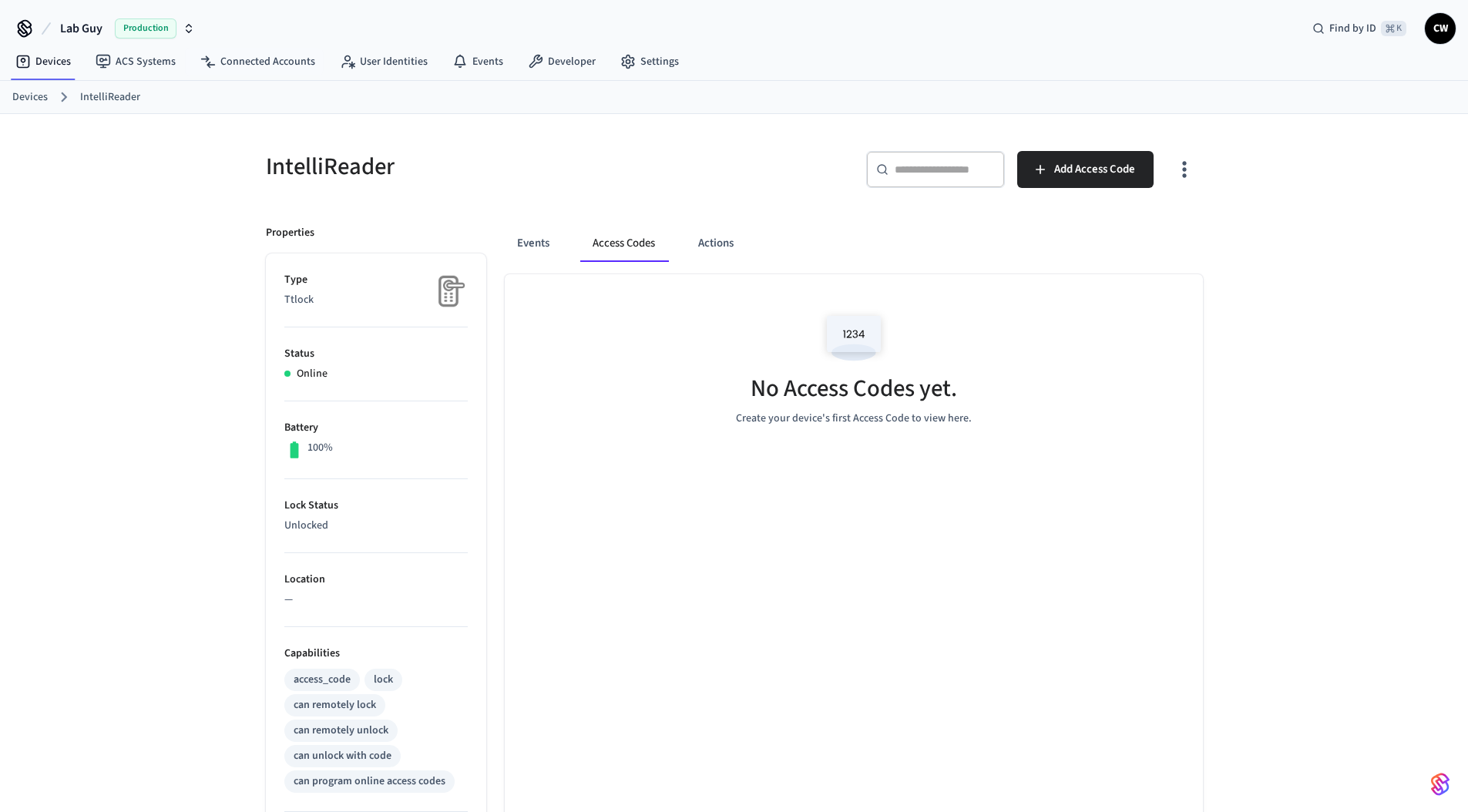
click at [139, 209] on div "IntelliReader ​ ​ Add Access Code Properties Type Ttlock Status Online Battery …" at bounding box center [734, 620] width 1468 height 1012
click at [659, 179] on h5 "IntelliReader" at bounding box center [495, 166] width 459 height 32
click at [1052, 174] on button "Add Access Code" at bounding box center [1084, 169] width 136 height 37
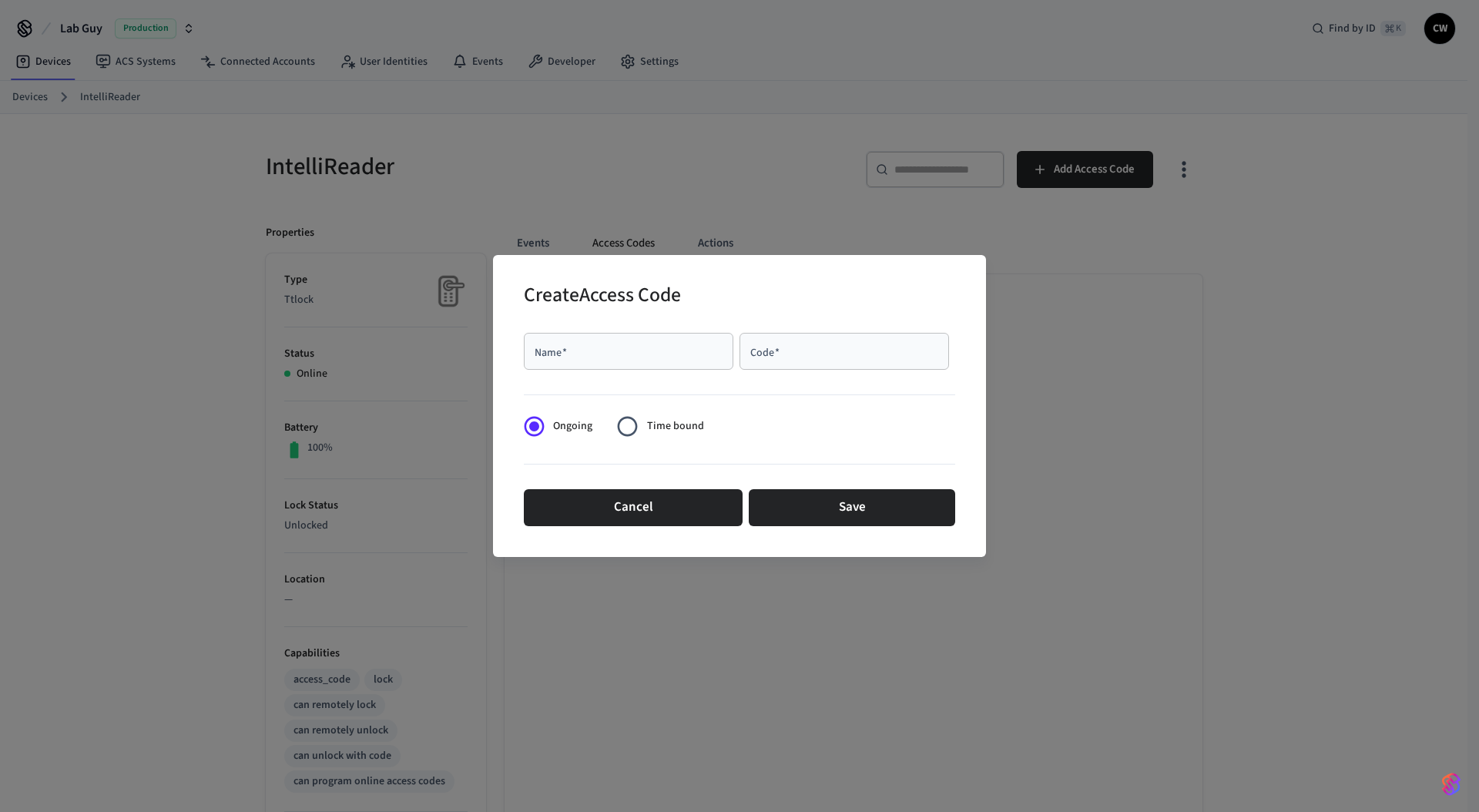
click at [667, 420] on span "Time bound" at bounding box center [675, 427] width 57 height 16
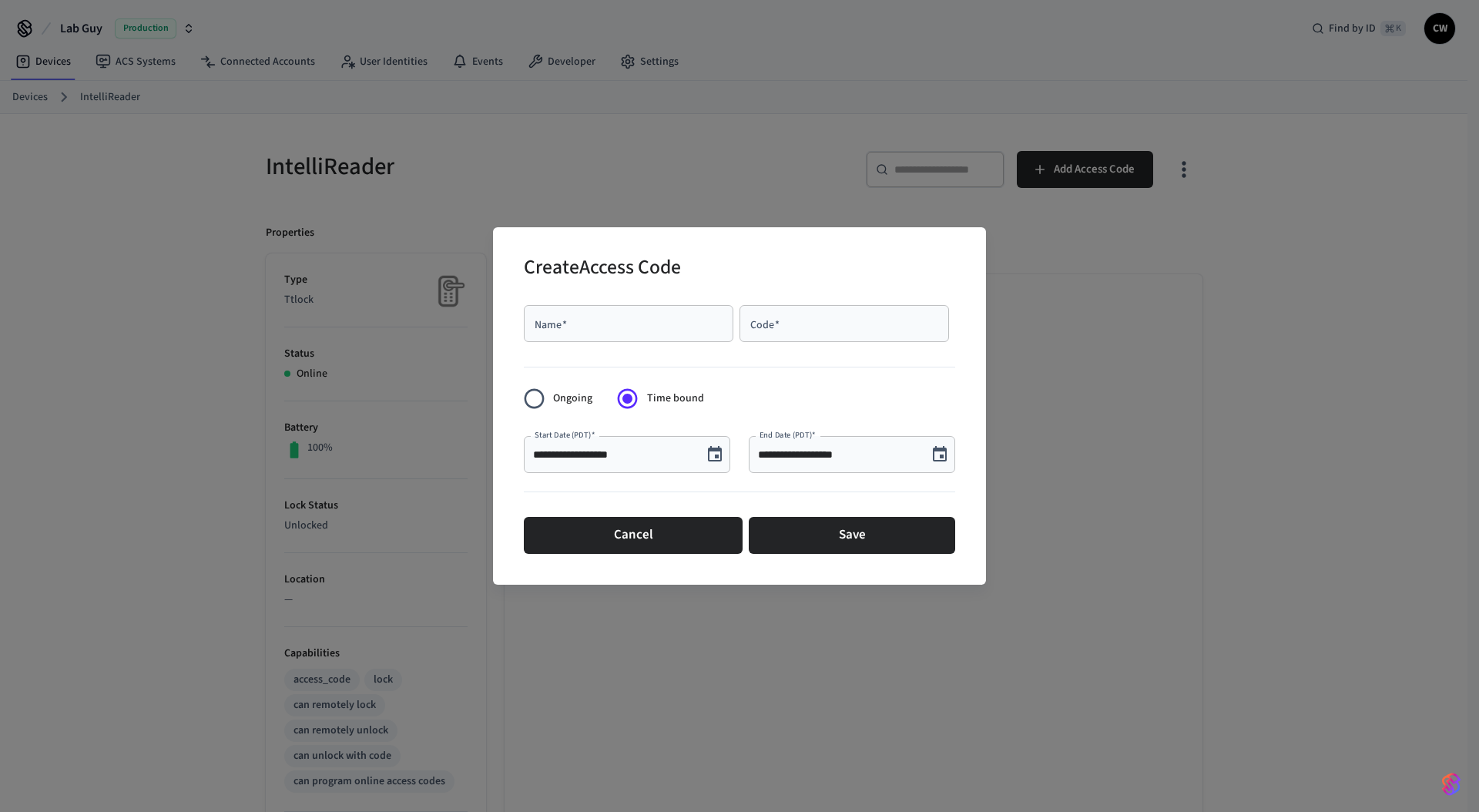
click at [652, 333] on div "Name   *" at bounding box center [628, 323] width 209 height 37
type input "**********"
type input "****"
click at [715, 451] on icon "Choose date, selected date is Sep 3, 2025" at bounding box center [714, 453] width 14 height 16
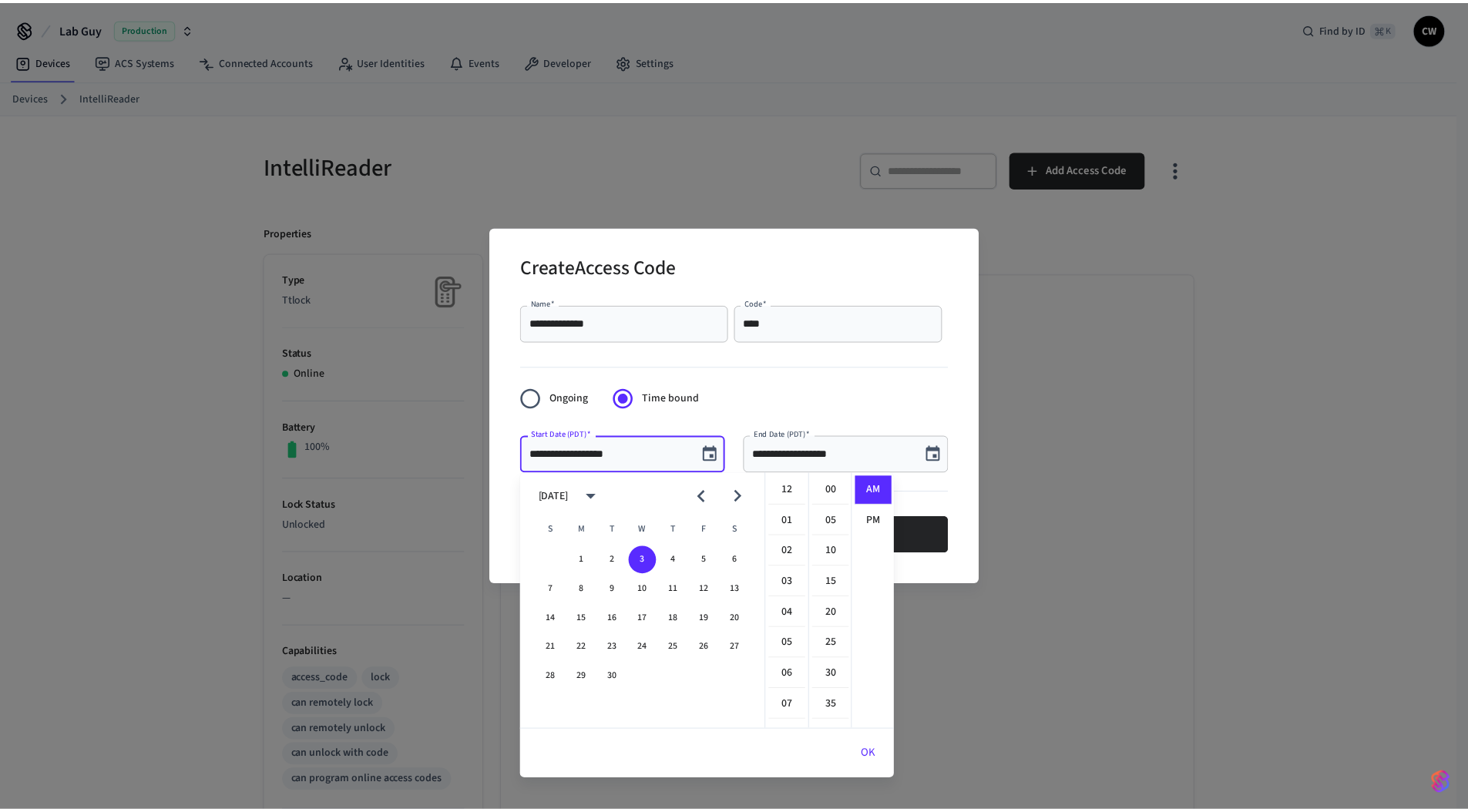
scroll to position [337, 0]
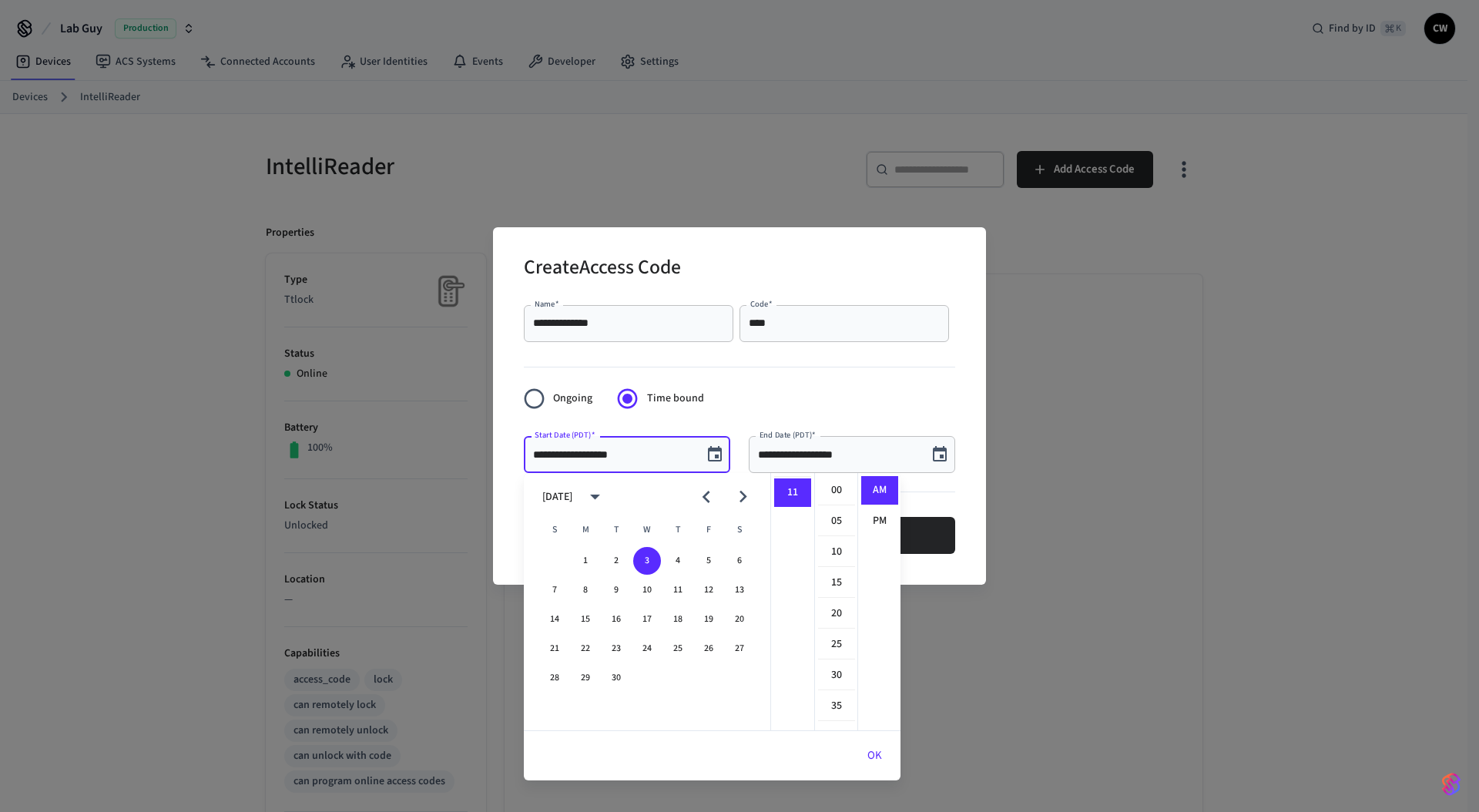
click at [607, 455] on input "**********" at bounding box center [613, 454] width 160 height 16
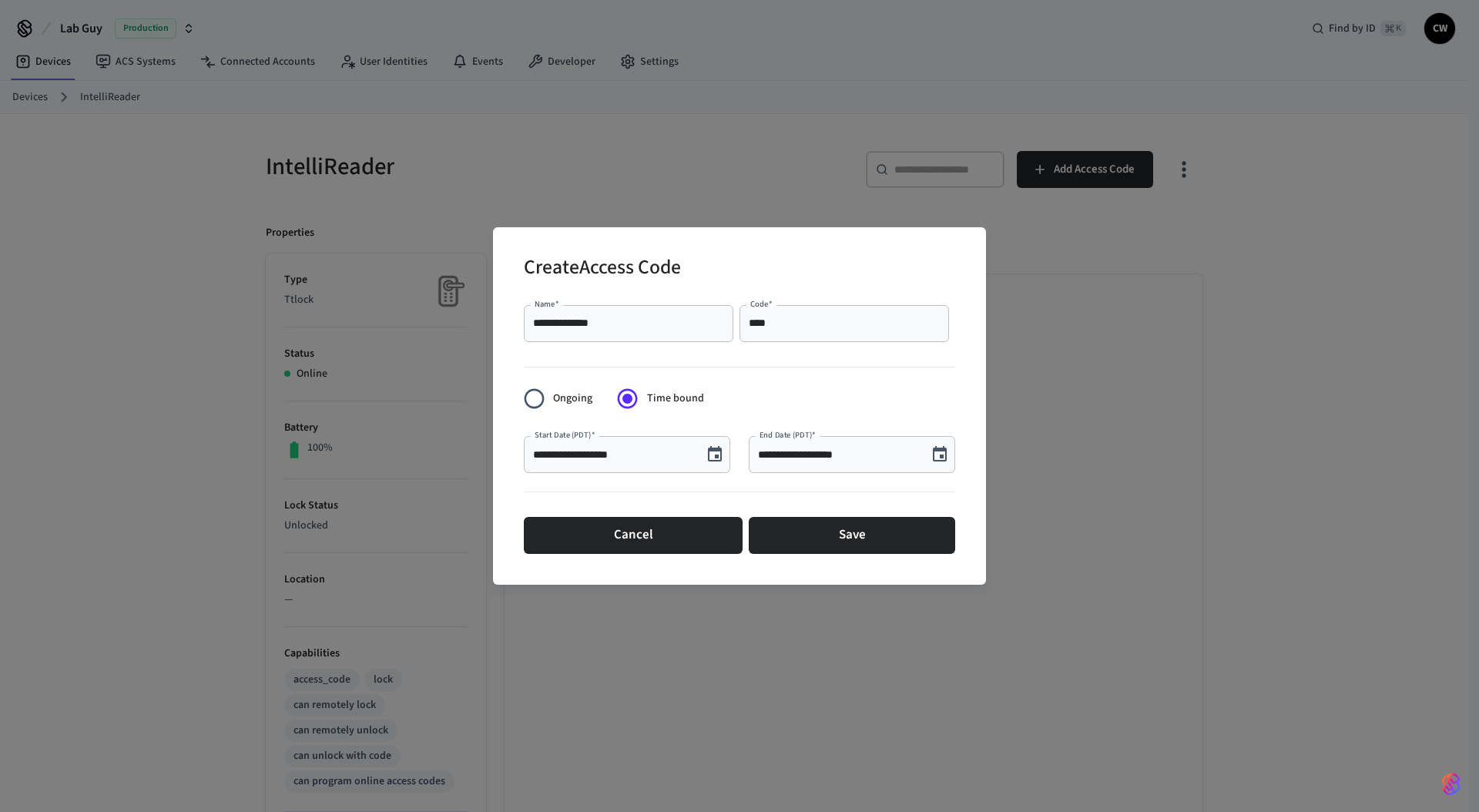
click at [609, 447] on input "**********" at bounding box center [613, 454] width 160 height 16
type input "**********"
click at [829, 452] on input "**********" at bounding box center [838, 454] width 160 height 16
click at [812, 450] on input "**********" at bounding box center [838, 454] width 160 height 16
click at [829, 456] on input "**********" at bounding box center [838, 454] width 160 height 16
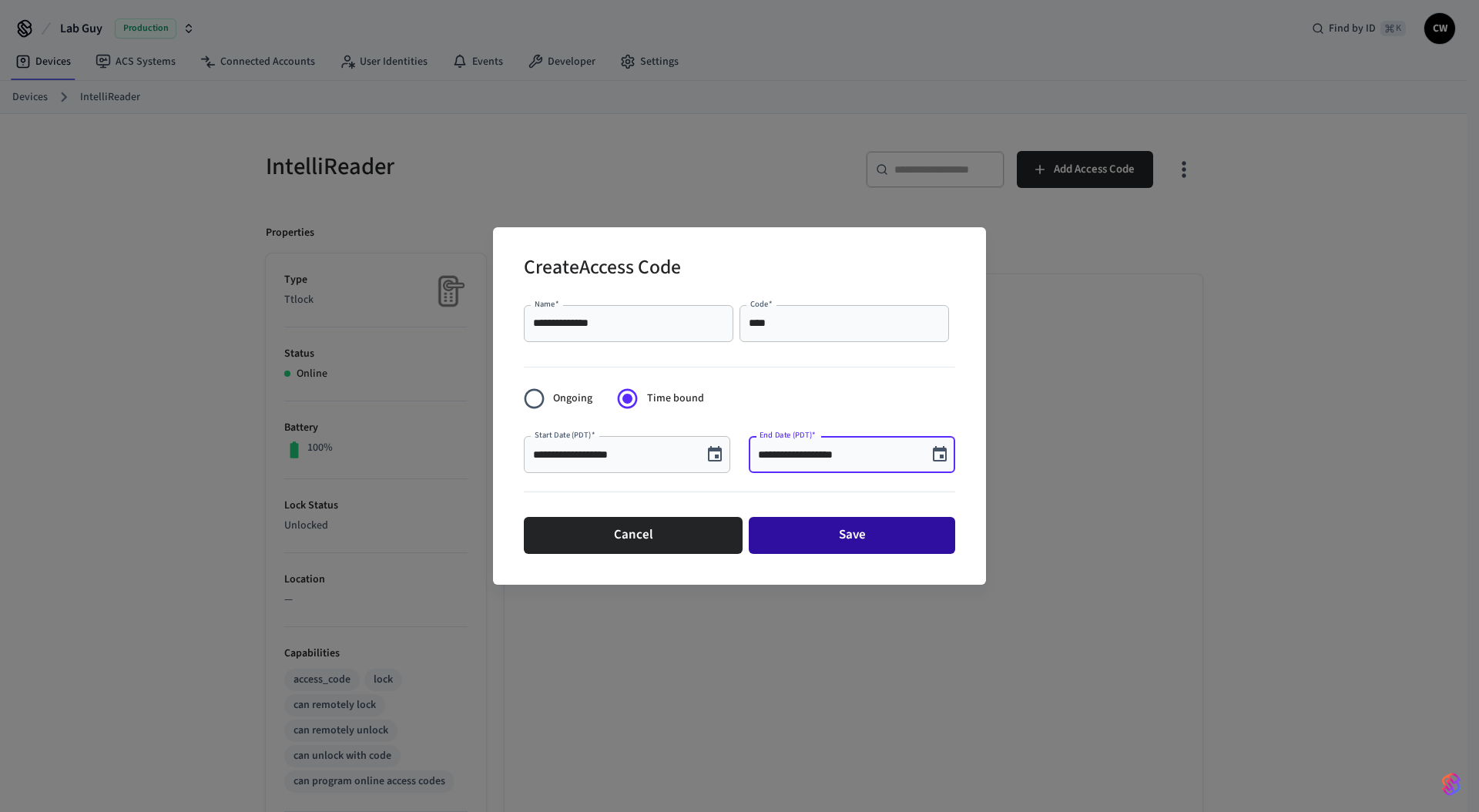
type input "**********"
click at [875, 536] on button "Save" at bounding box center [852, 535] width 206 height 37
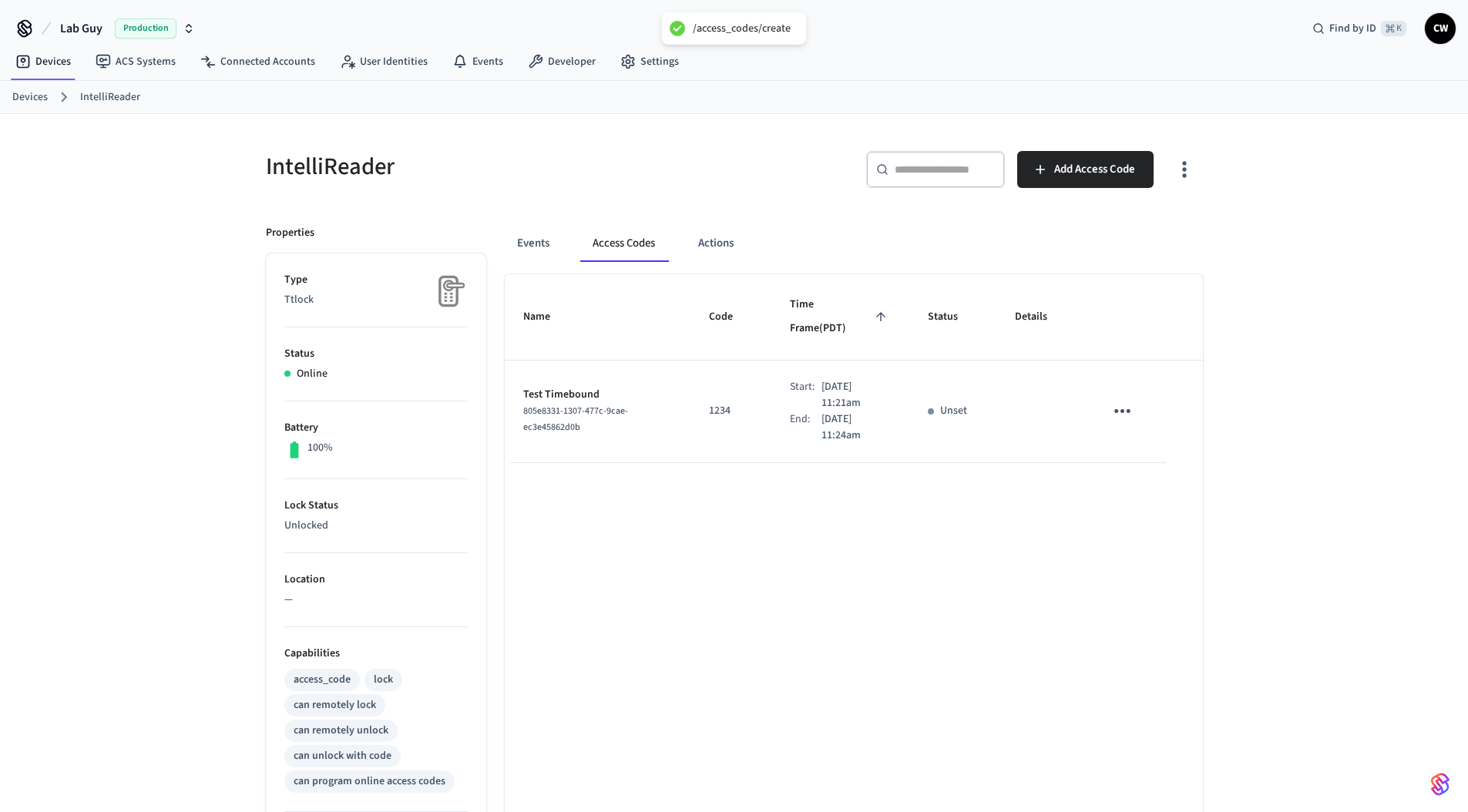
click at [808, 484] on div "Name Code Time Frame (PDT) Status Details Test Timebound 805e8331-1307-477c-9ca…" at bounding box center [853, 700] width 698 height 852
click at [715, 158] on h5 "IntelliReader" at bounding box center [495, 166] width 459 height 32
click at [731, 170] on div "​ ​ Add Access Code" at bounding box center [964, 166] width 478 height 68
click at [1129, 399] on icon "sticky table" at bounding box center [1122, 411] width 24 height 24
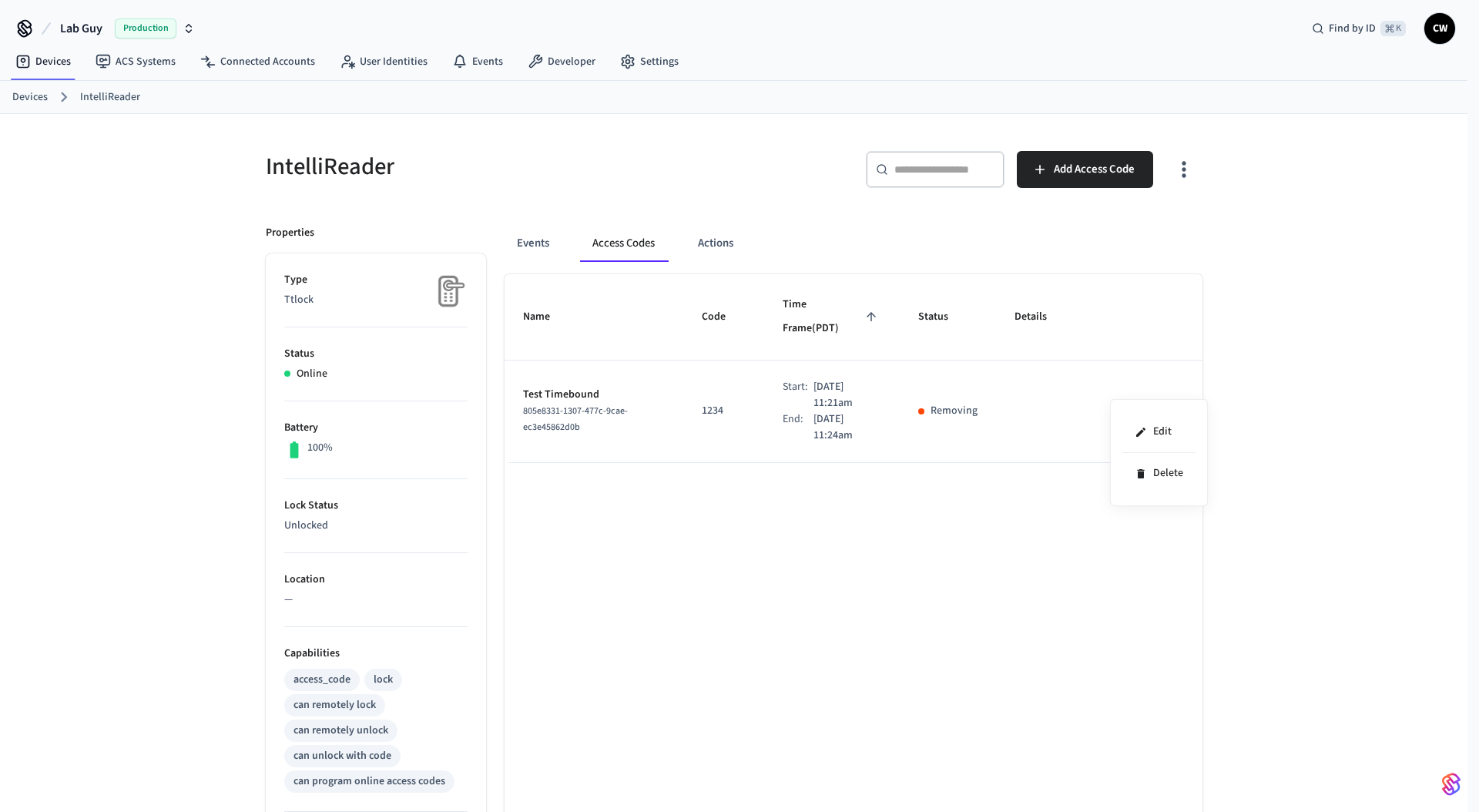
click at [863, 221] on div at bounding box center [739, 406] width 1479 height 812
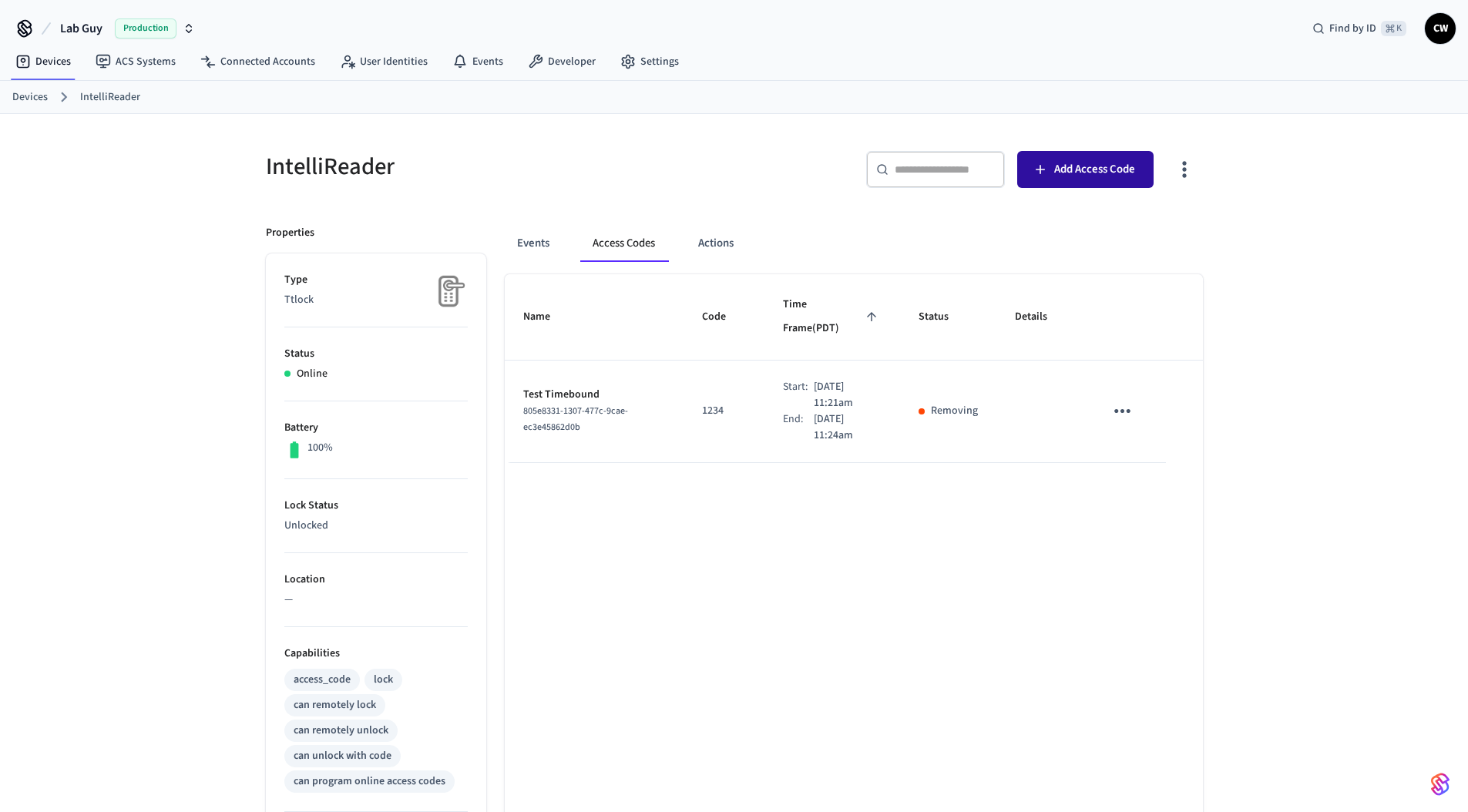
click at [1099, 160] on span "Add Access Code" at bounding box center [1094, 170] width 81 height 20
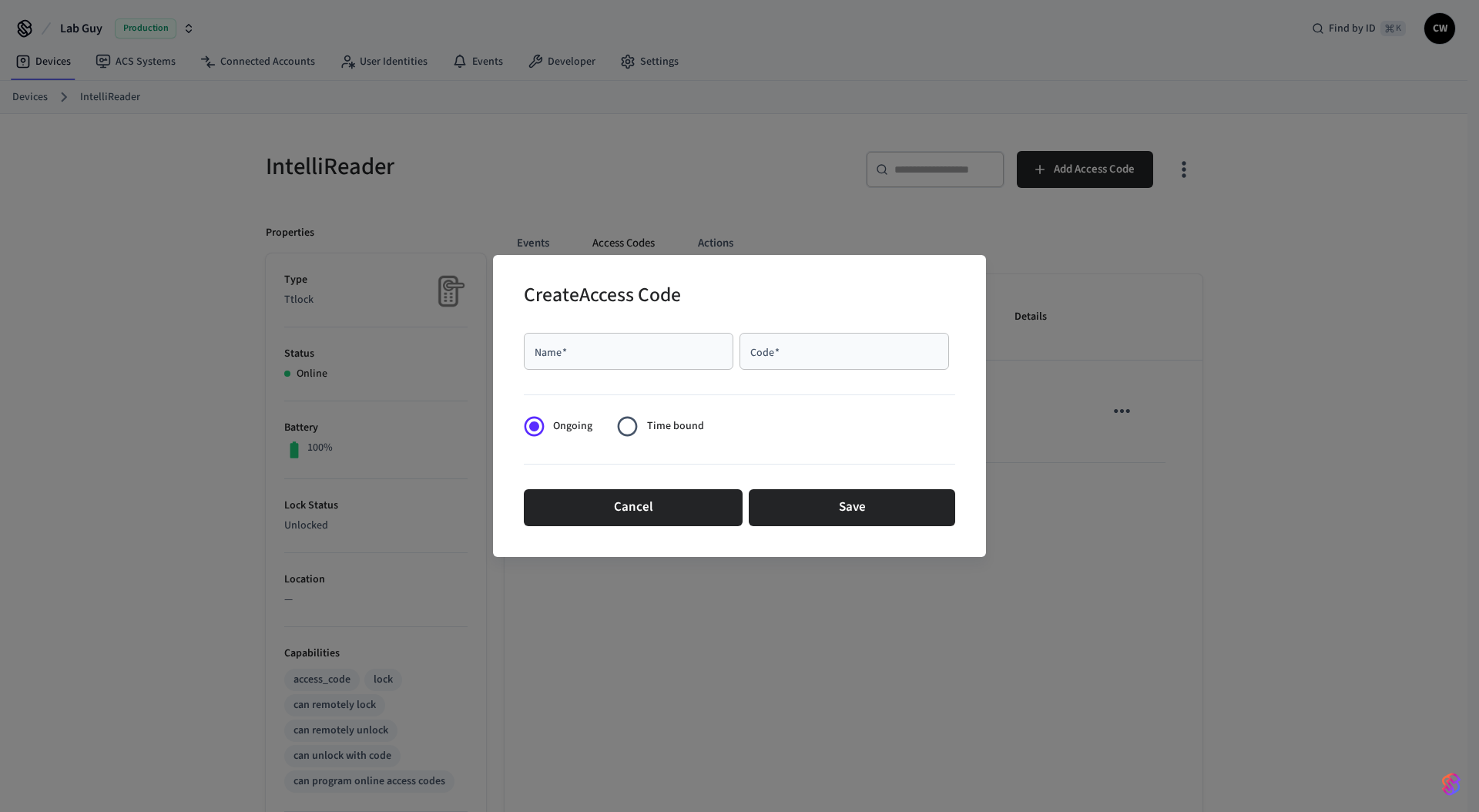
click at [693, 364] on div "Name   *" at bounding box center [628, 351] width 209 height 37
type input "******"
type input "****"
click at [676, 438] on label "Time bound" at bounding box center [656, 426] width 95 height 37
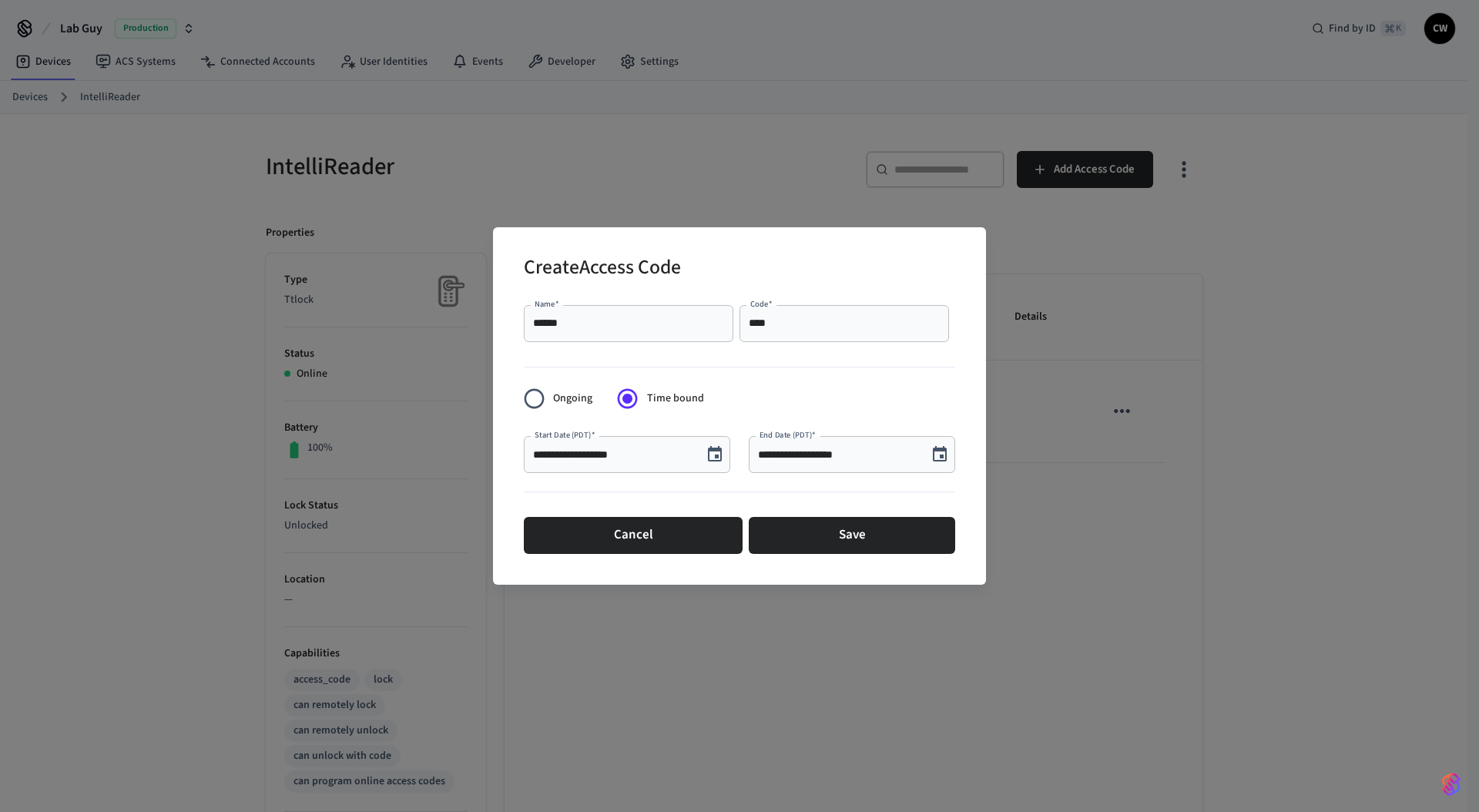
click at [832, 454] on input "**********" at bounding box center [838, 454] width 160 height 16
type input "**********"
click at [603, 455] on input "**********" at bounding box center [613, 454] width 160 height 16
click at [608, 450] on input "**********" at bounding box center [613, 454] width 160 height 16
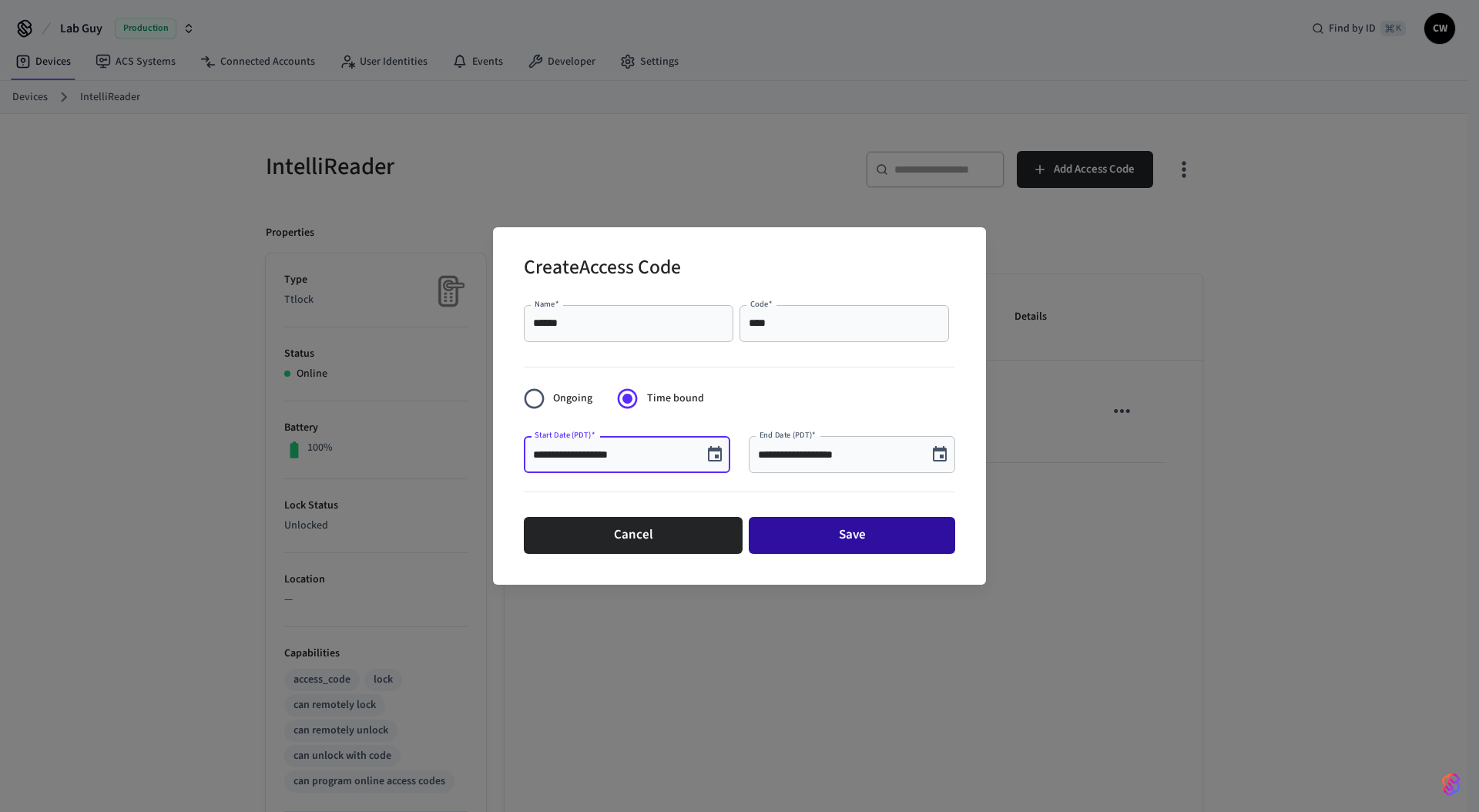
type input "**********"
click at [848, 533] on button "Save" at bounding box center [852, 535] width 206 height 37
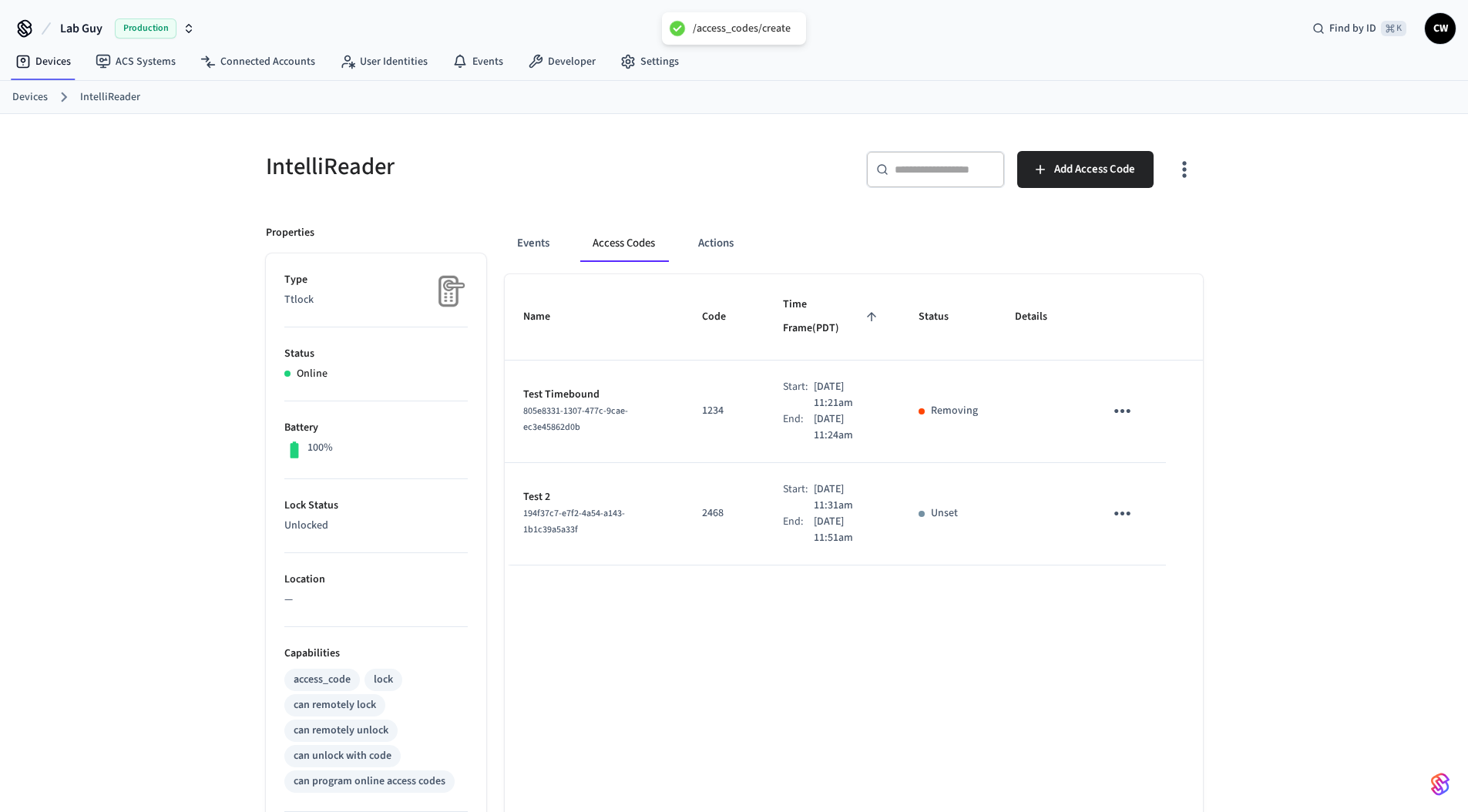
click at [821, 625] on div "Name Code Time Frame (PDT) Status Details Test Timebound 805e8331-1307-477c-9ca…" at bounding box center [853, 700] width 698 height 852
click at [1121, 511] on icon "sticky table" at bounding box center [1122, 513] width 16 height 4
click at [1156, 525] on li "Edit" at bounding box center [1163, 525] width 73 height 42
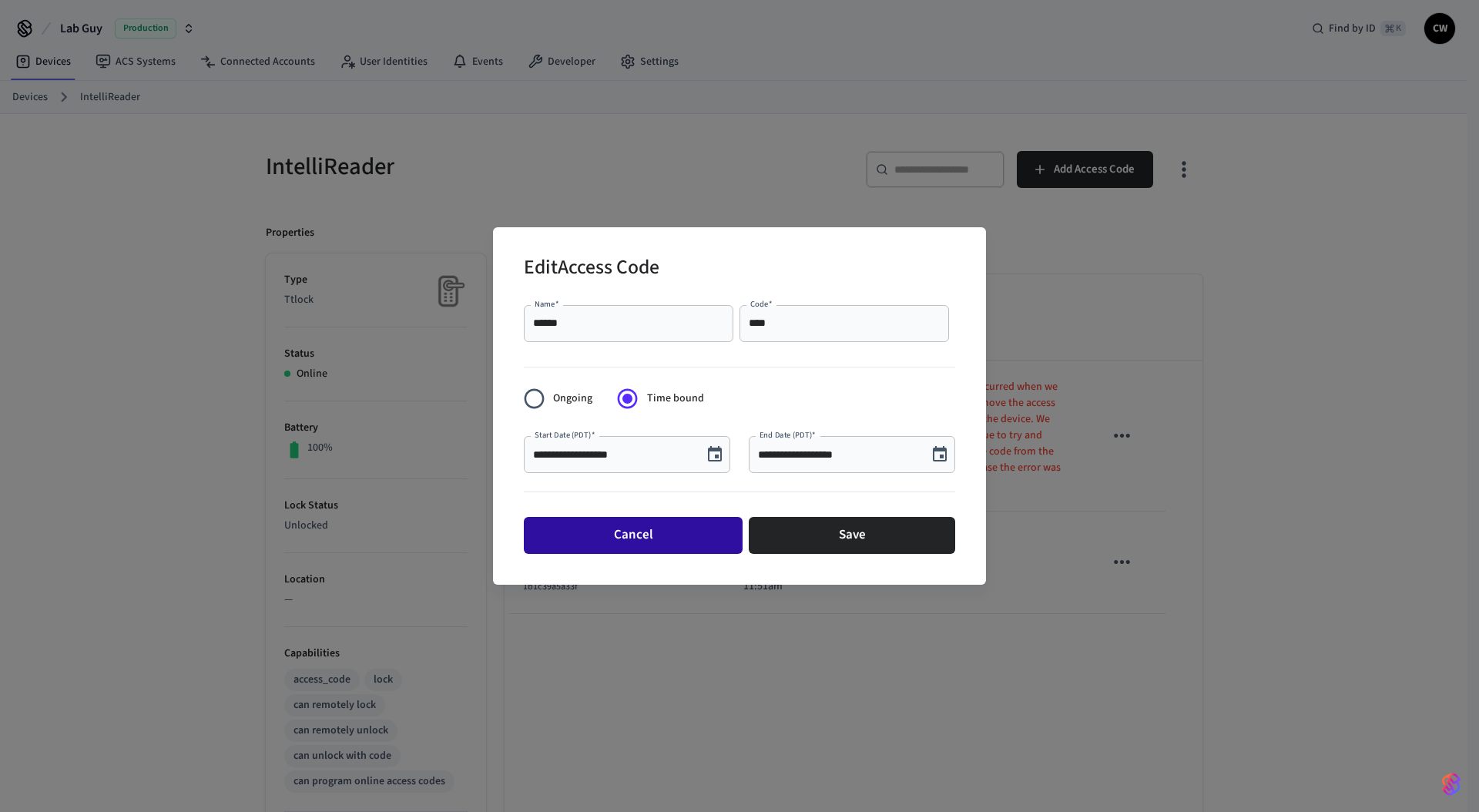
click at [656, 534] on button "Cancel" at bounding box center [633, 535] width 219 height 37
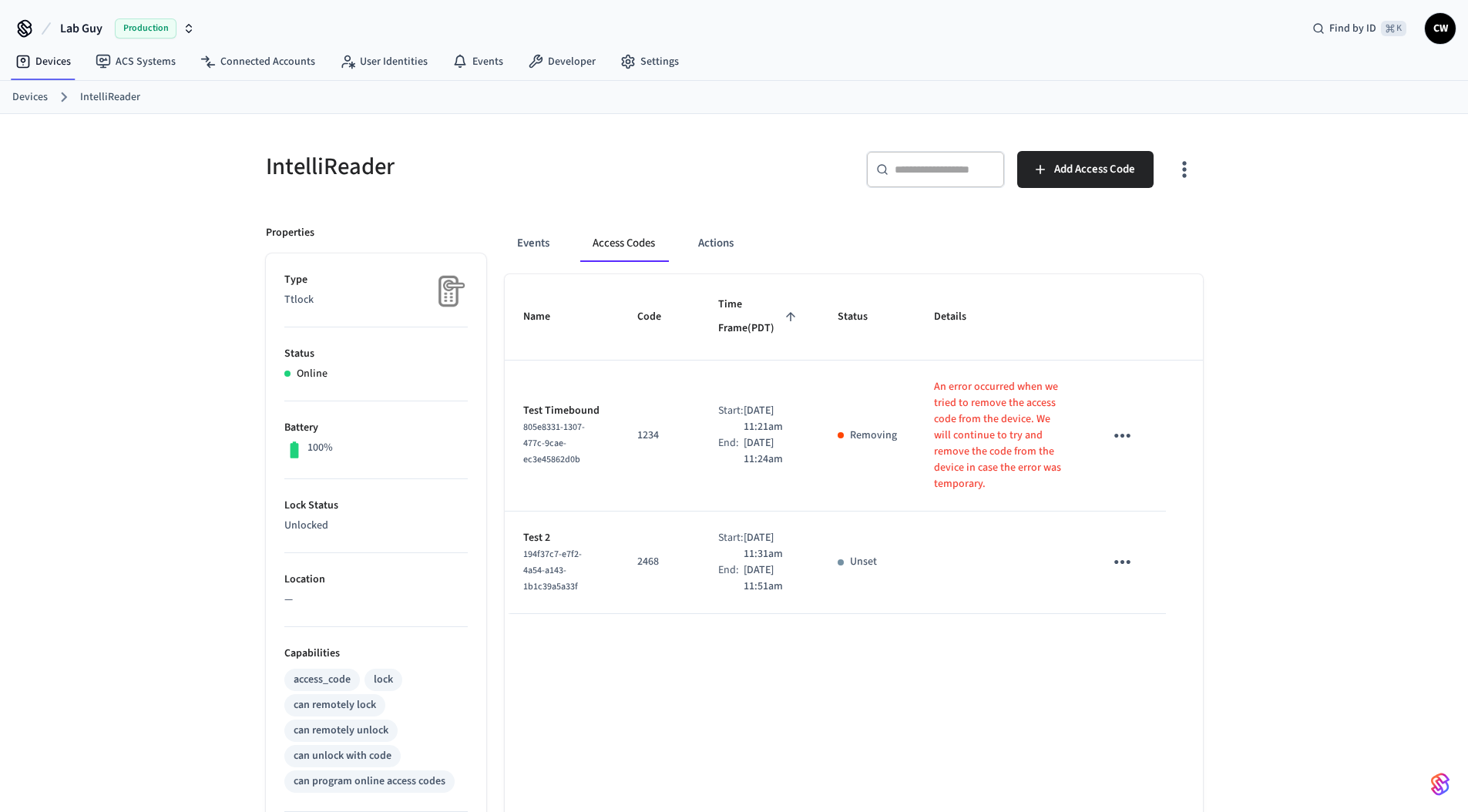
click at [765, 701] on div "Name Code Time Frame (PDT) Status Details Test Timebound 805e8331-1307-477c-9ca…" at bounding box center [853, 700] width 698 height 852
click at [1126, 561] on icon "sticky table" at bounding box center [1122, 562] width 16 height 4
click at [1174, 597] on li "Edit" at bounding box center [1163, 597] width 73 height 42
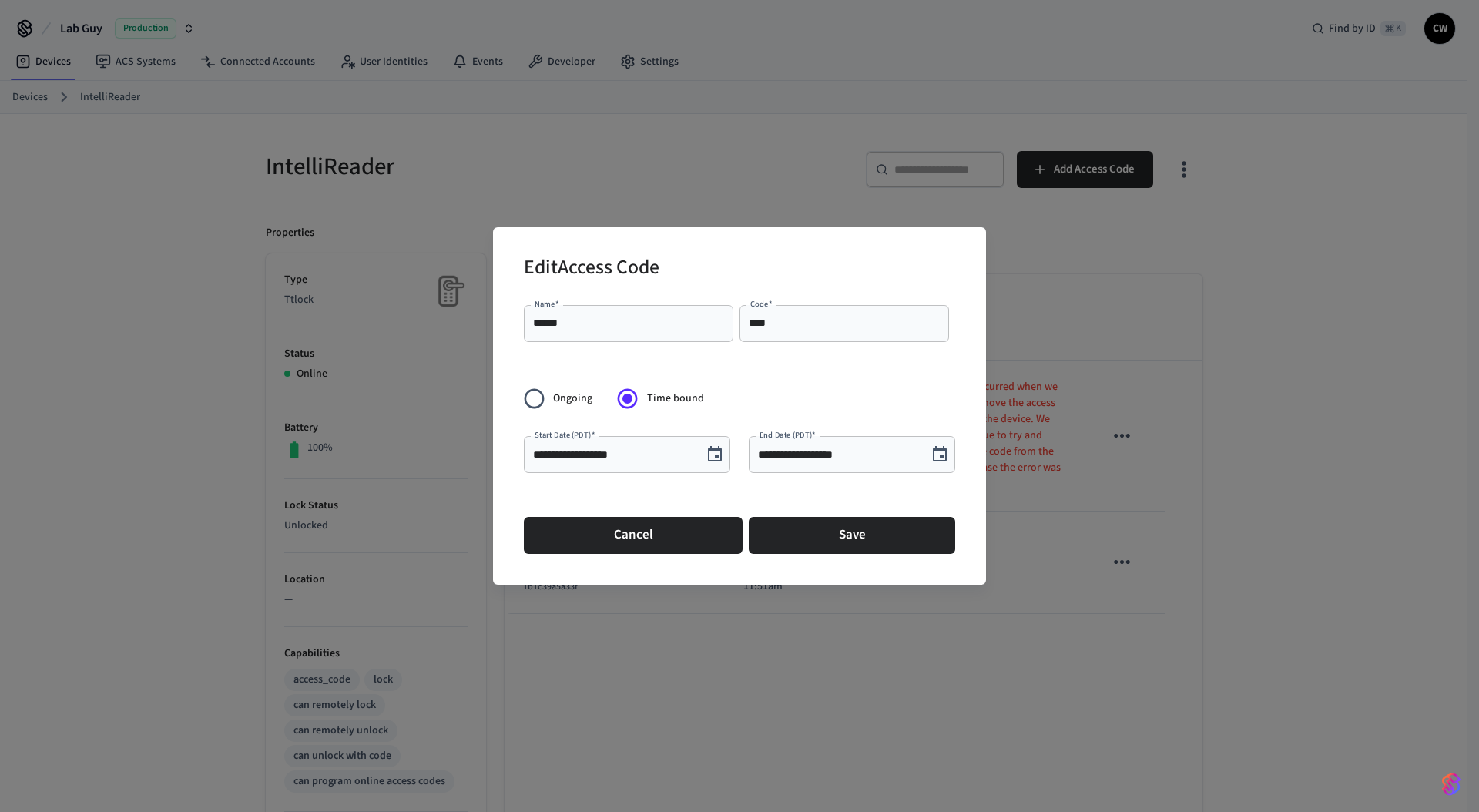
click at [839, 451] on input "**********" at bounding box center [838, 454] width 160 height 16
click at [830, 451] on input "**********" at bounding box center [838, 454] width 160 height 16
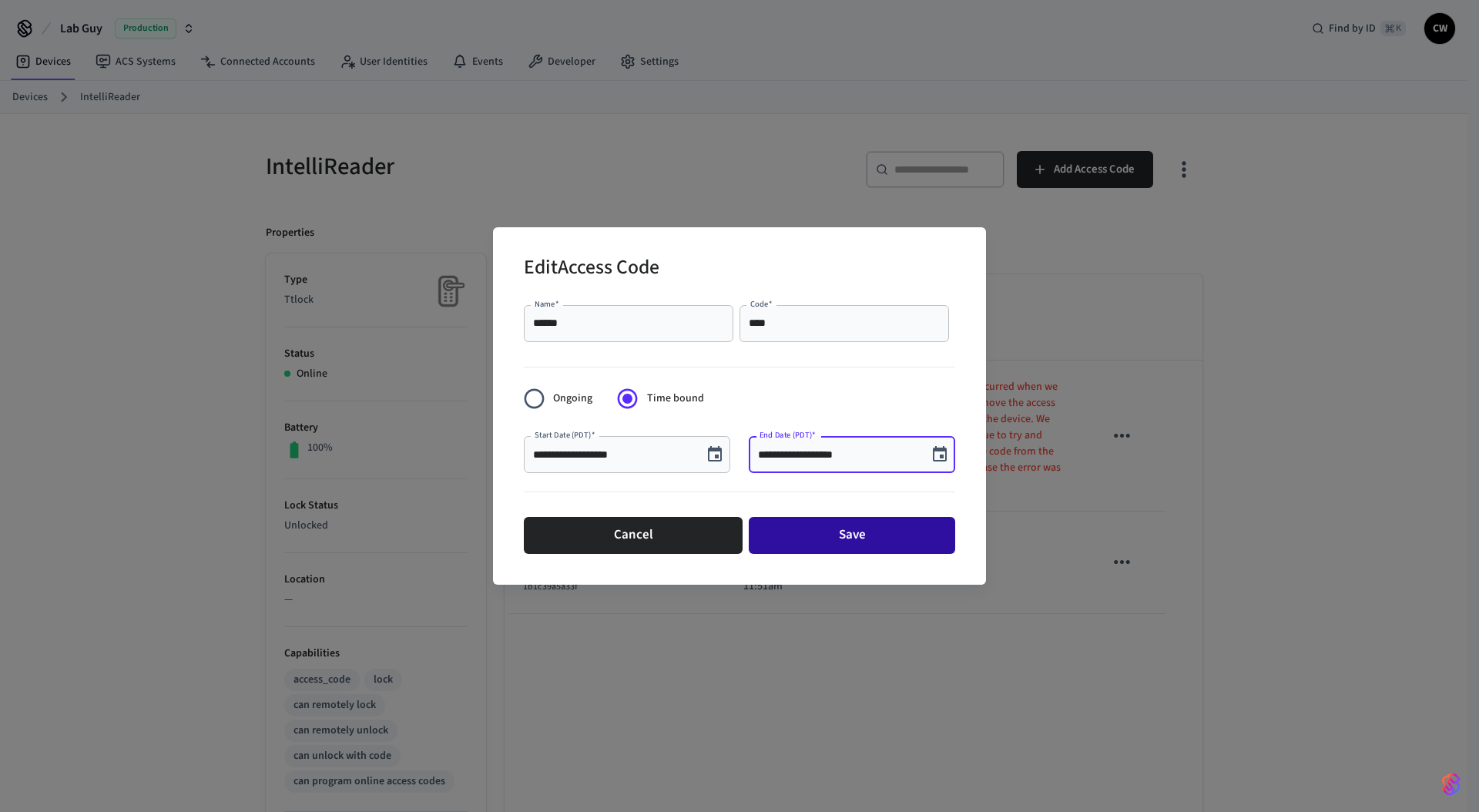
type input "**********"
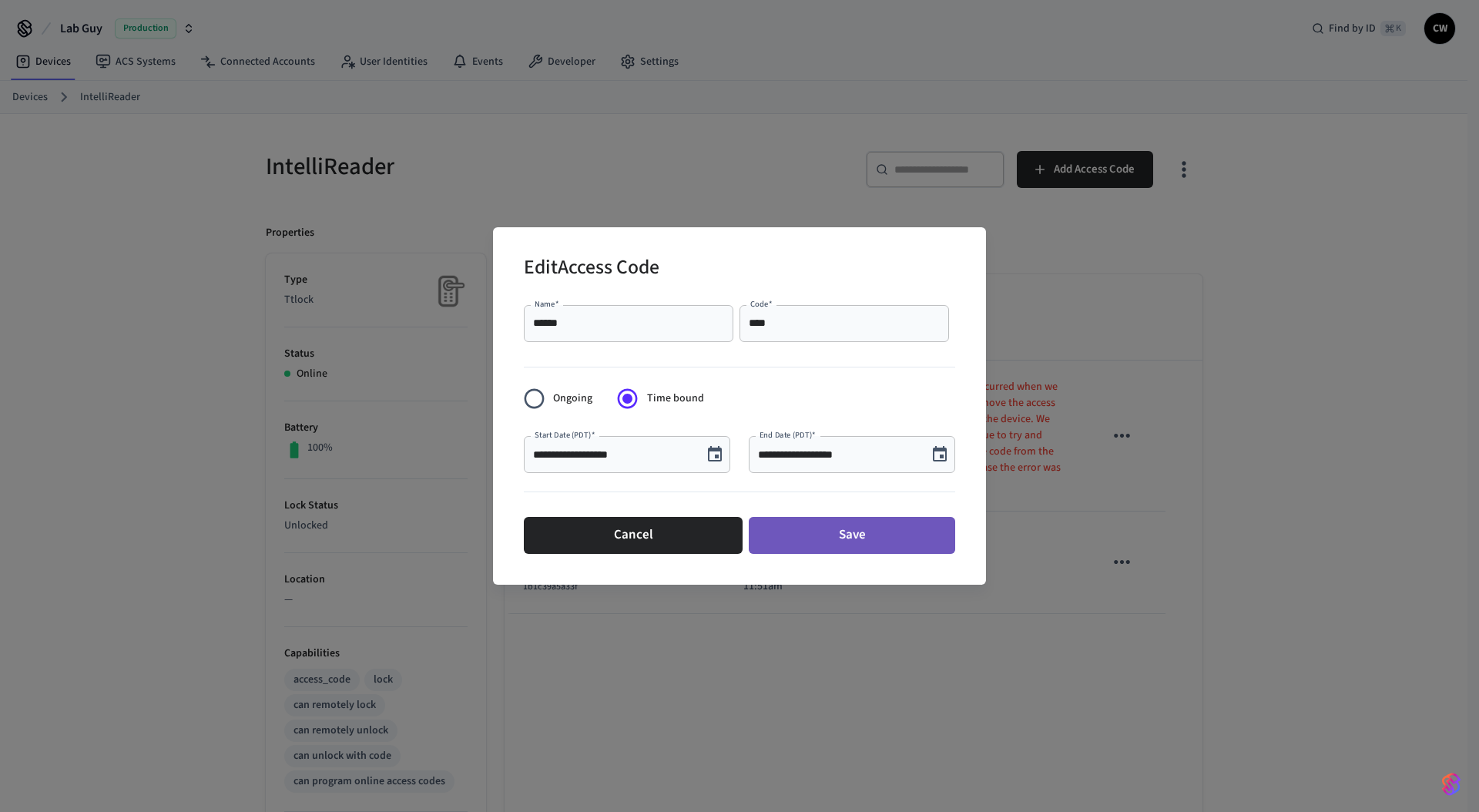
click at [871, 530] on button "Save" at bounding box center [852, 535] width 206 height 37
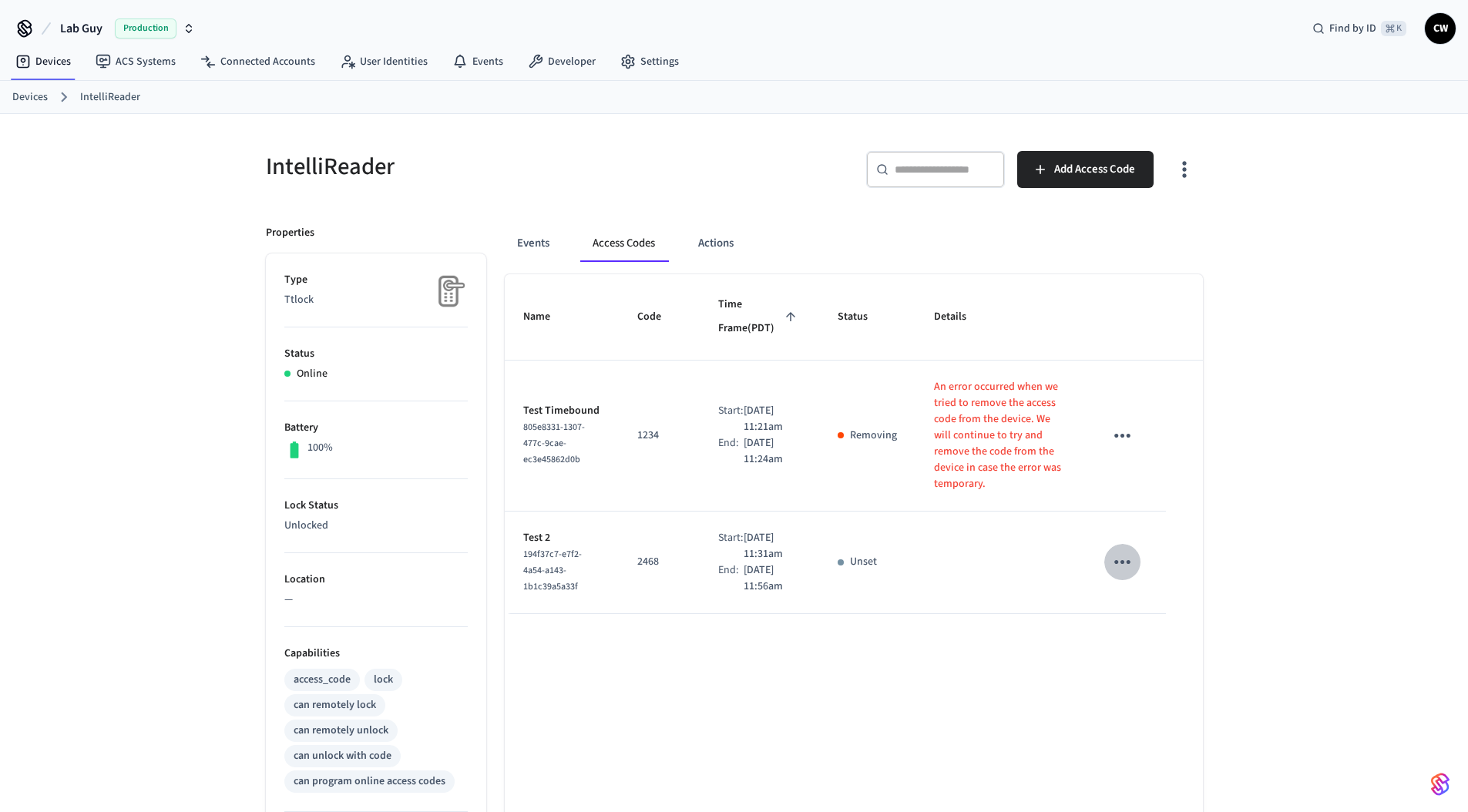
click at [1115, 561] on icon "sticky table" at bounding box center [1122, 562] width 16 height 4
click at [1158, 593] on li "Edit" at bounding box center [1163, 597] width 73 height 42
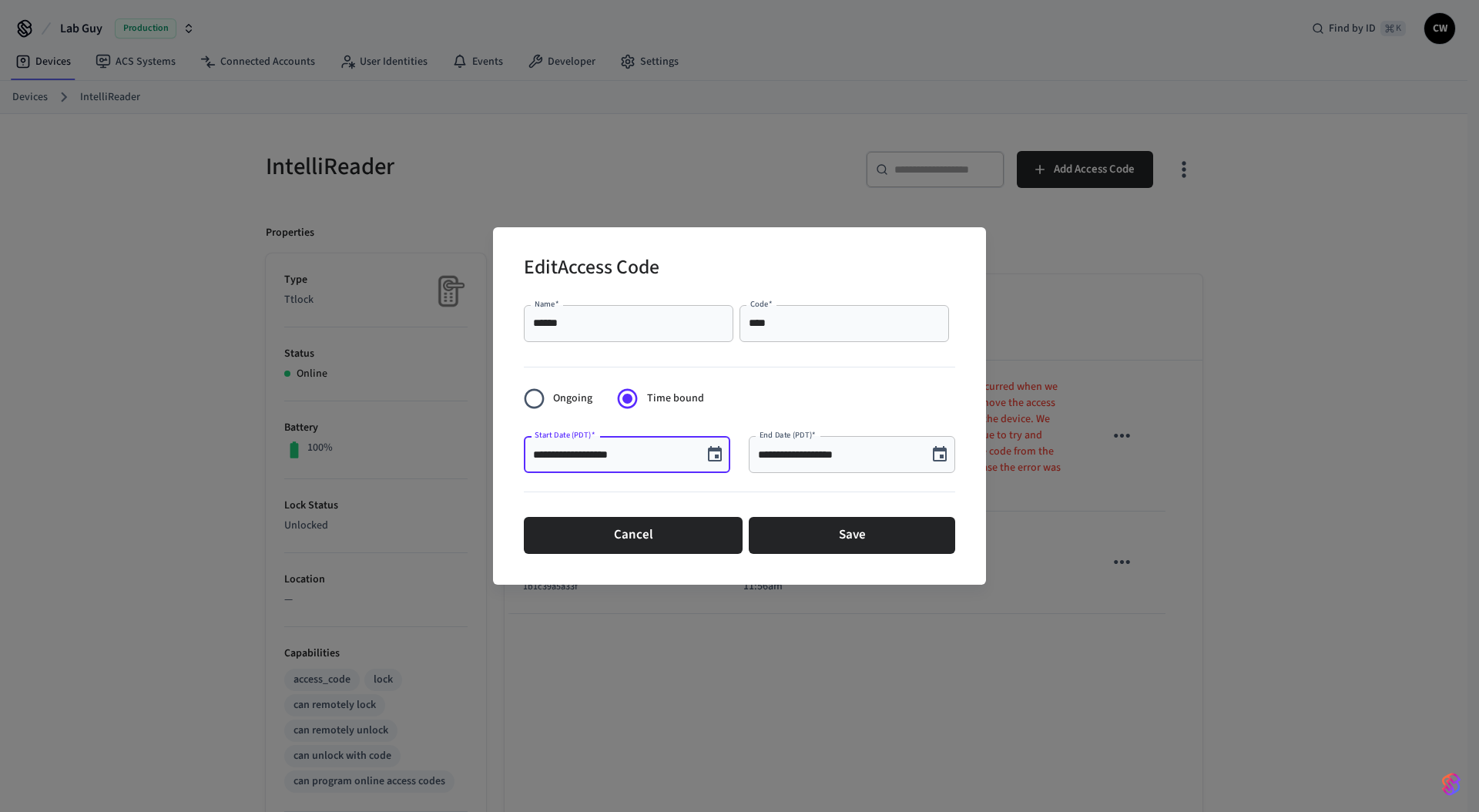
click at [606, 453] on input "**********" at bounding box center [613, 454] width 160 height 16
type input "**********"
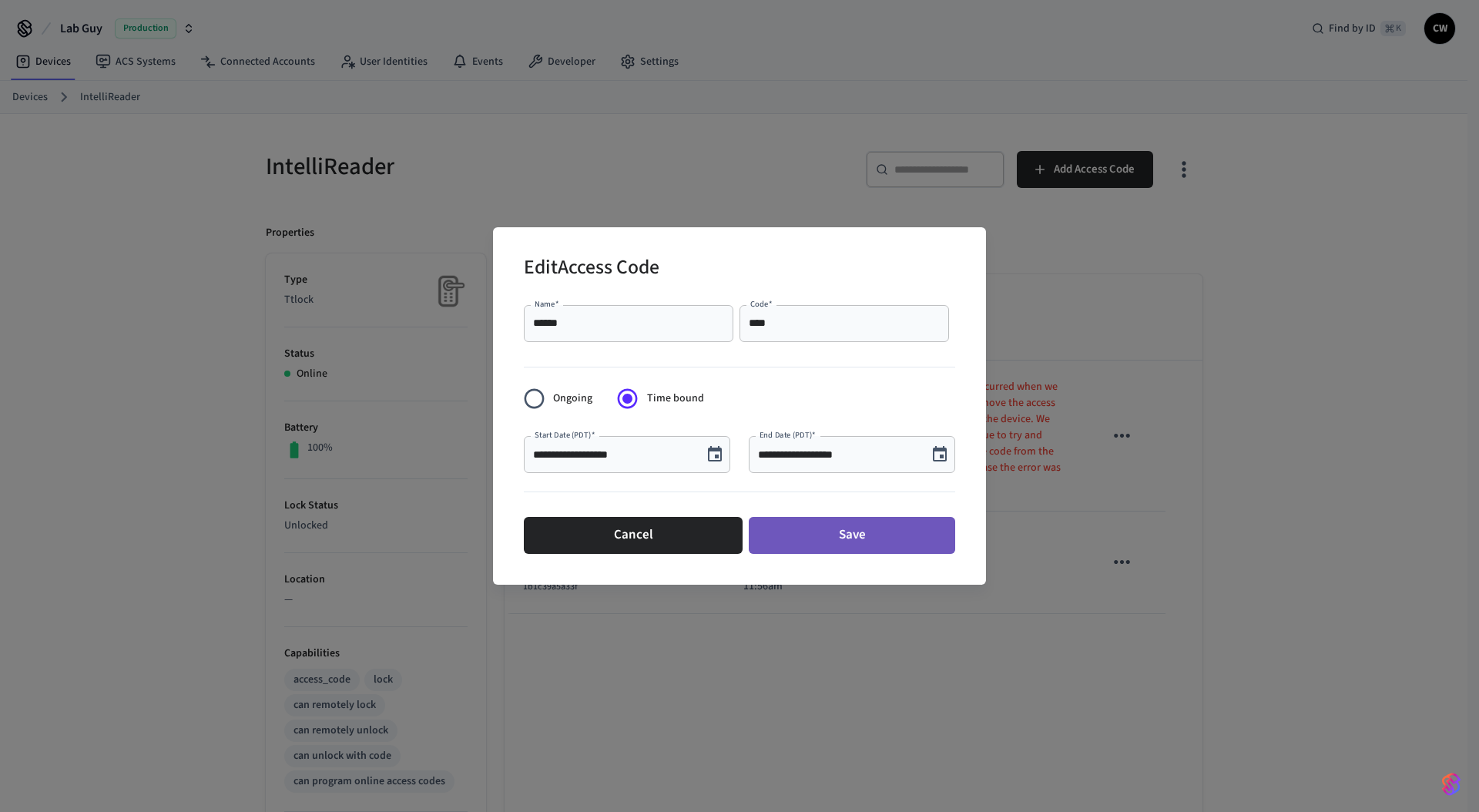
click at [863, 529] on button "Save" at bounding box center [852, 535] width 206 height 37
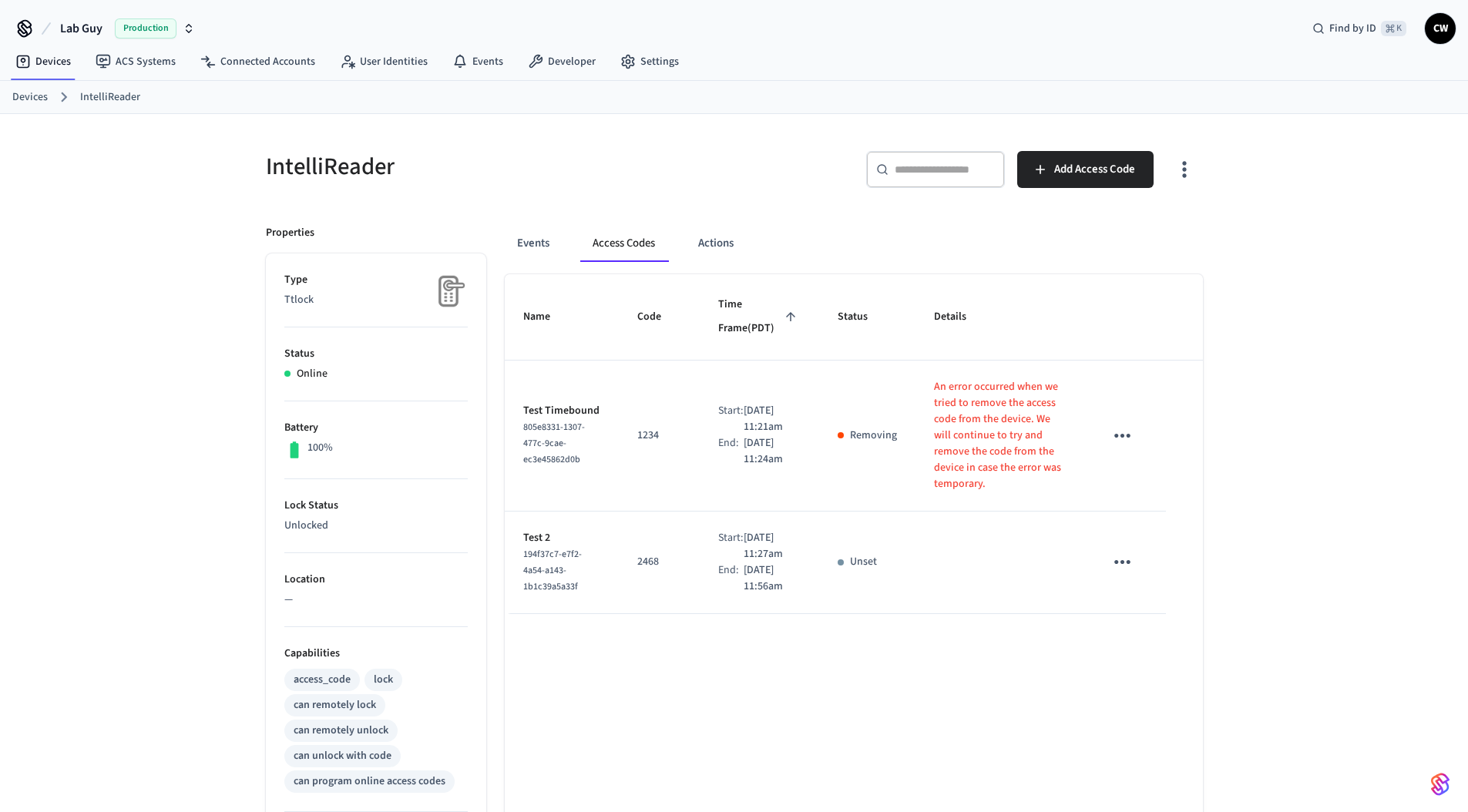
click at [767, 681] on div "Name Code Time Frame (PDT) Status Details Test Timebound 805e8331-1307-477c-9ca…" at bounding box center [853, 700] width 698 height 852
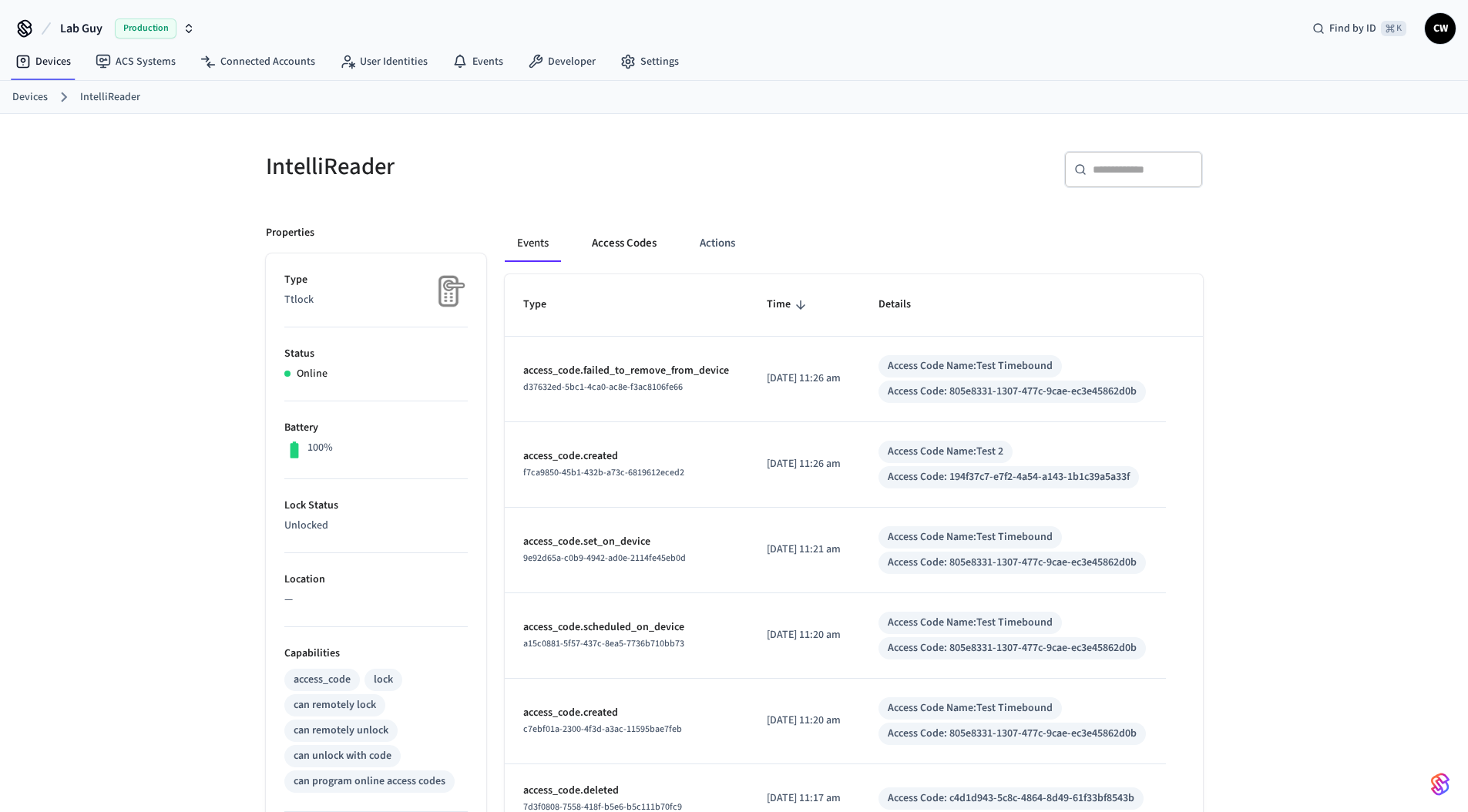
click at [619, 240] on button "Access Codes" at bounding box center [624, 243] width 90 height 37
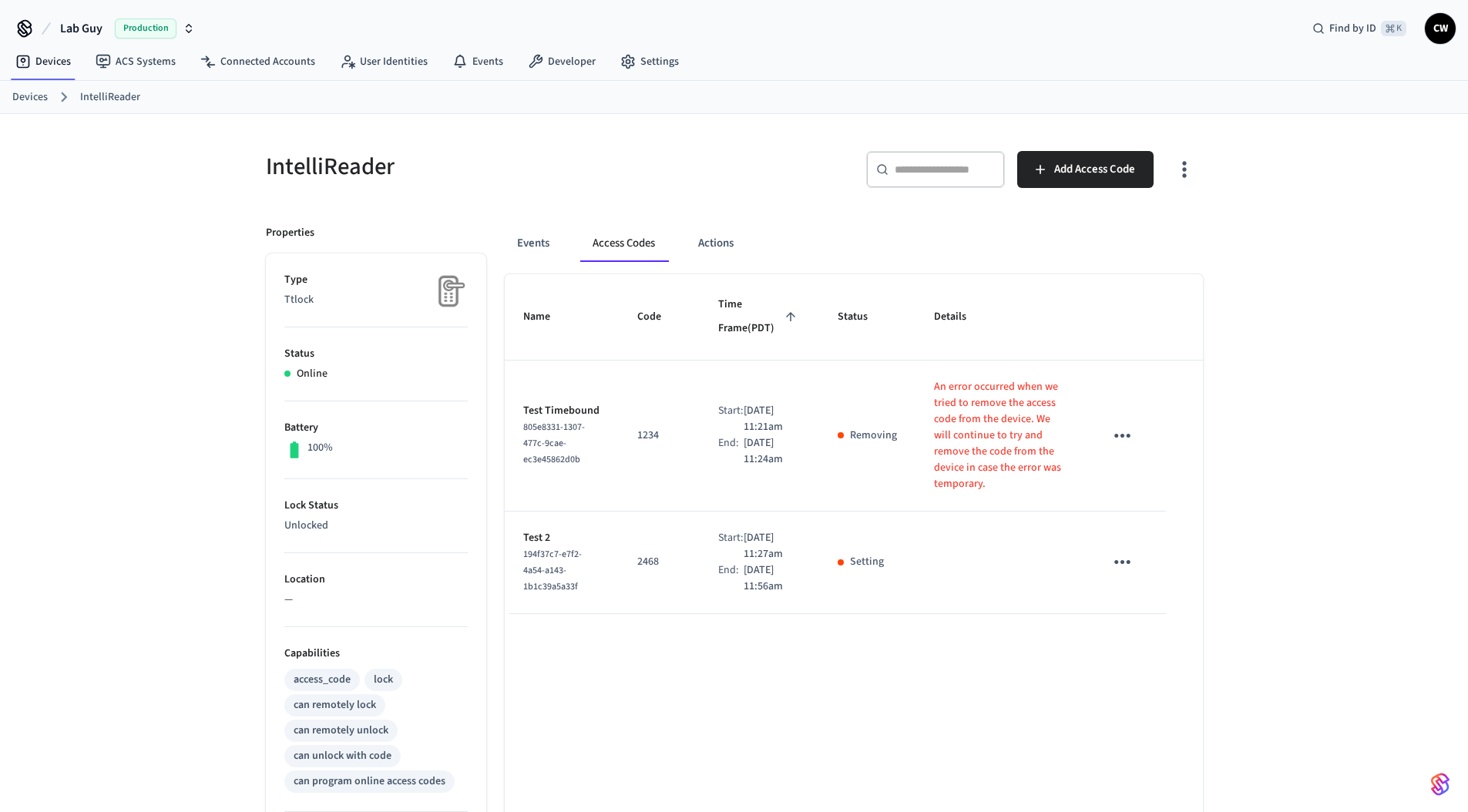
click at [758, 183] on div "​ ​ Add Access Code" at bounding box center [973, 175] width 459 height 49
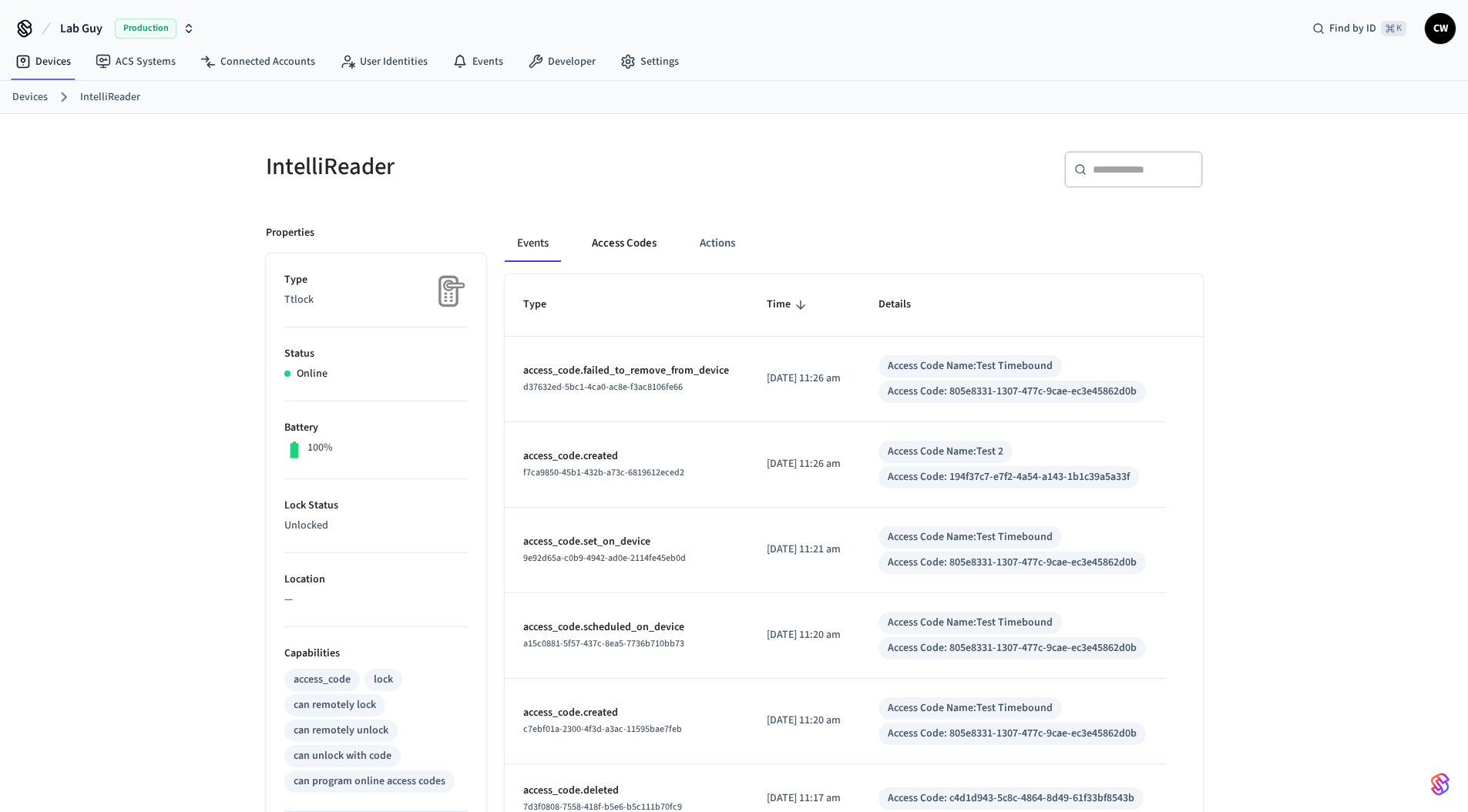
click at [607, 239] on button "Access Codes" at bounding box center [624, 243] width 90 height 37
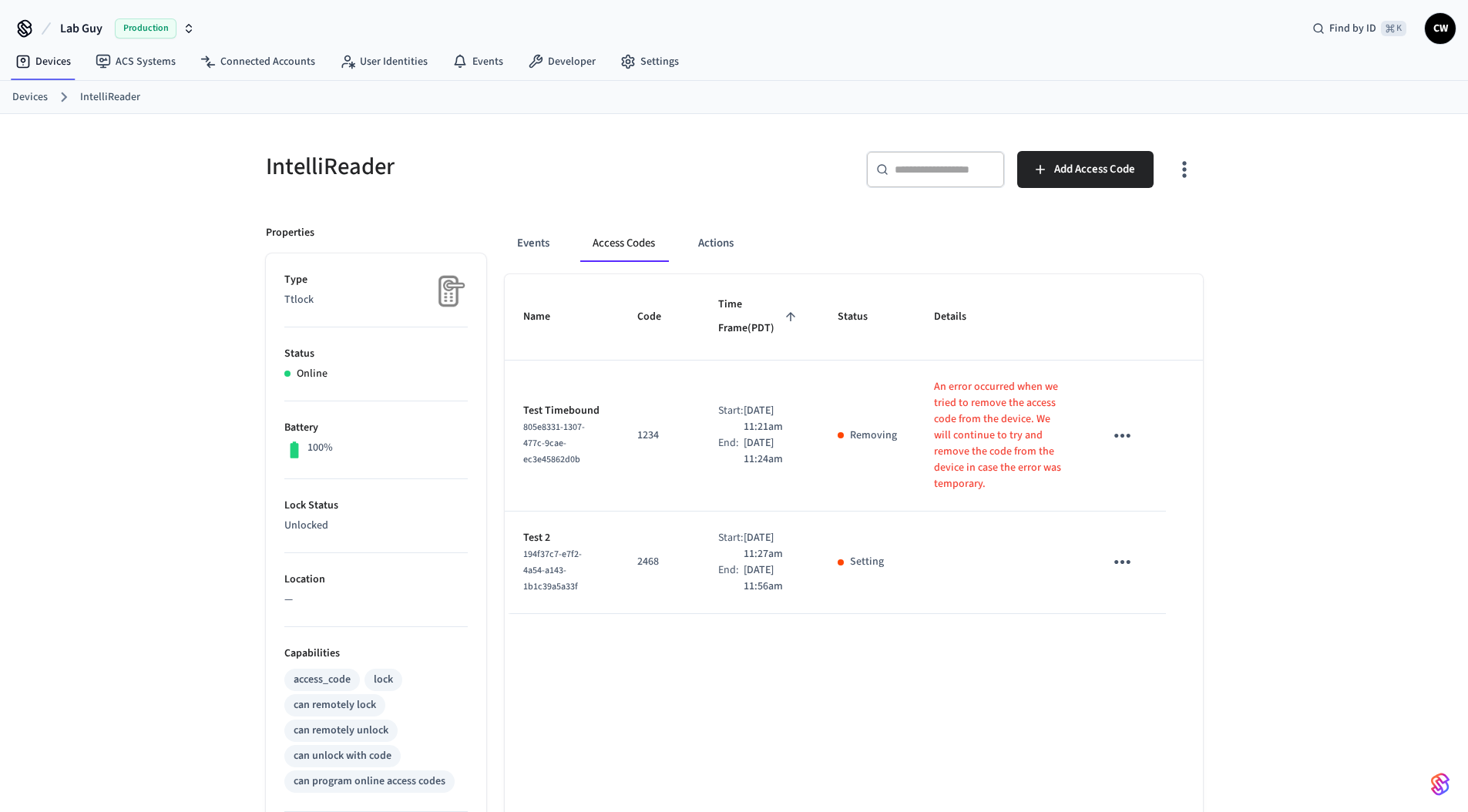
click at [748, 167] on div "​ ​ Add Access Code" at bounding box center [973, 175] width 459 height 49
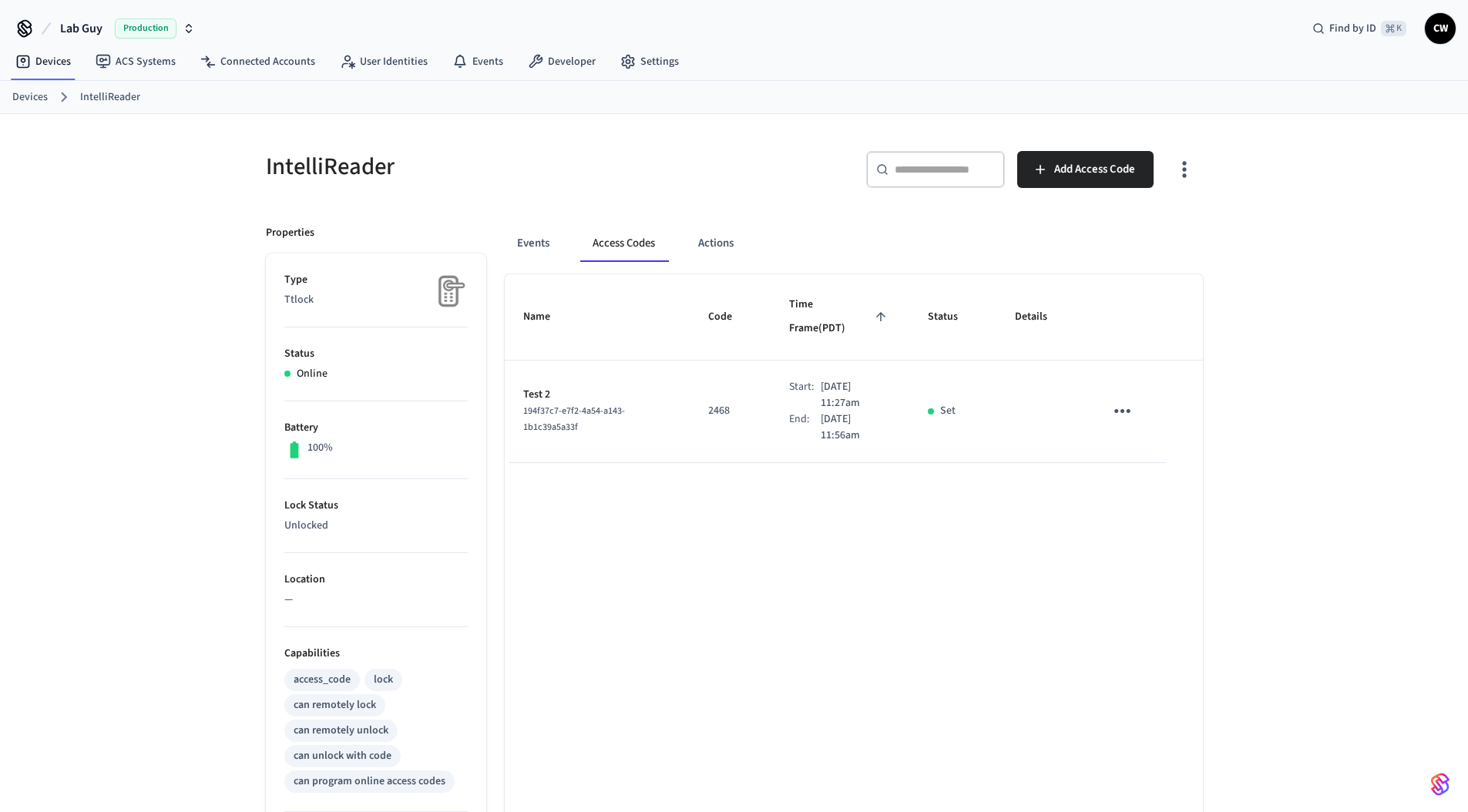
click at [823, 186] on div "​ ​ Add Access Code" at bounding box center [973, 175] width 459 height 49
click at [1121, 409] on icon "sticky table" at bounding box center [1122, 411] width 16 height 4
click at [1163, 422] on li "Edit" at bounding box center [1163, 422] width 73 height 42
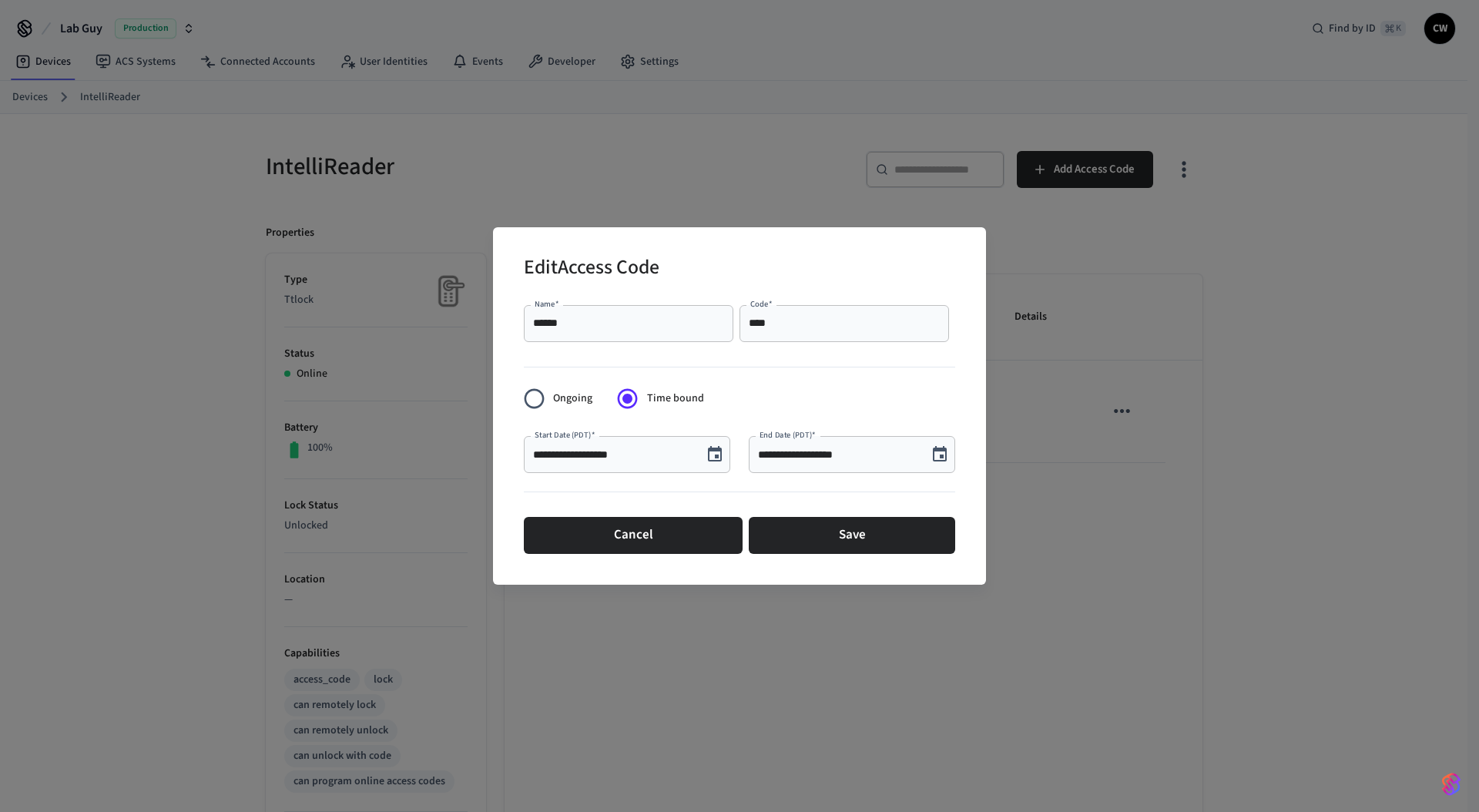
click at [839, 451] on input "**********" at bounding box center [838, 454] width 160 height 16
click at [833, 452] on input "**********" at bounding box center [838, 454] width 160 height 16
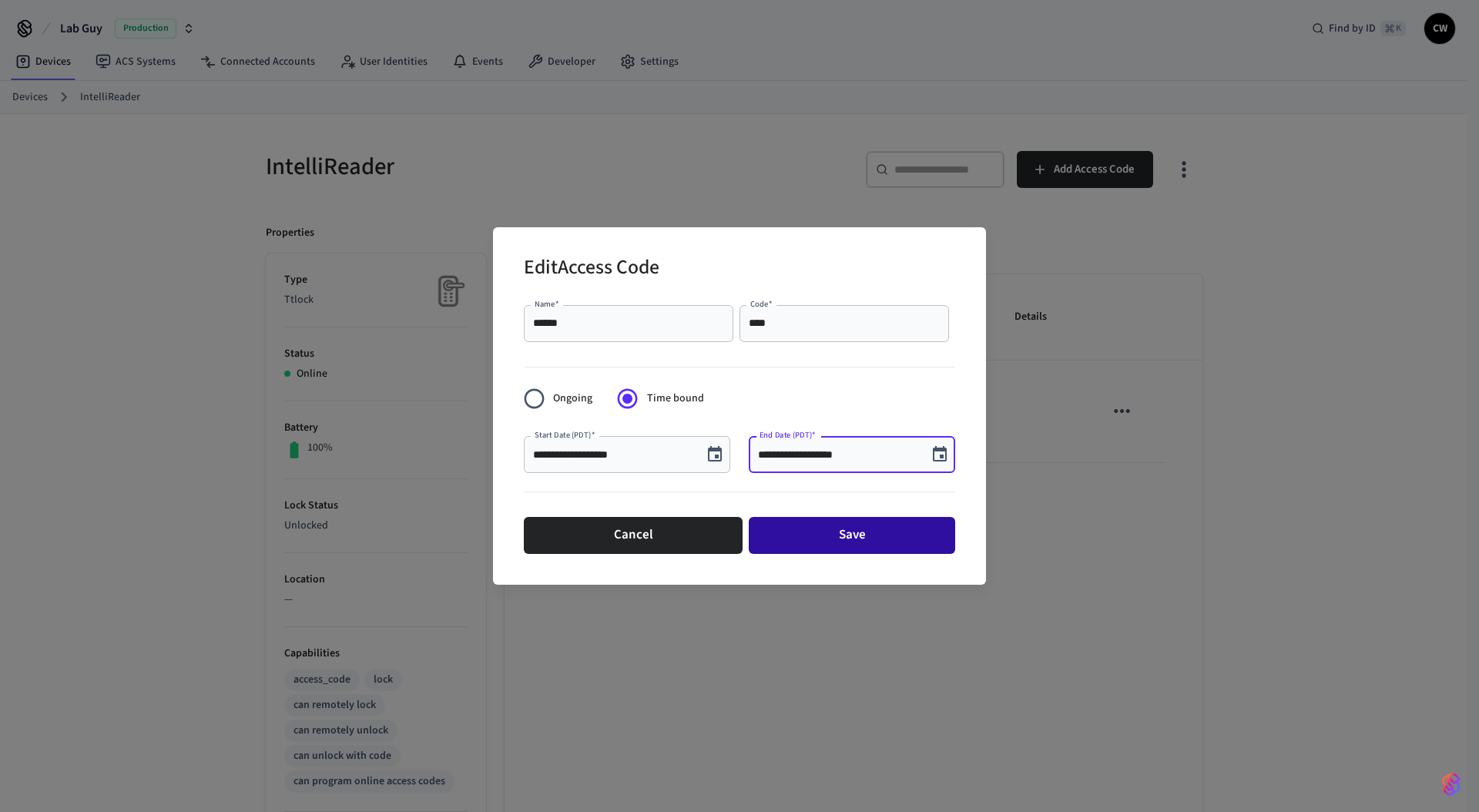
type input "**********"
click at [887, 527] on button "Save" at bounding box center [852, 535] width 206 height 37
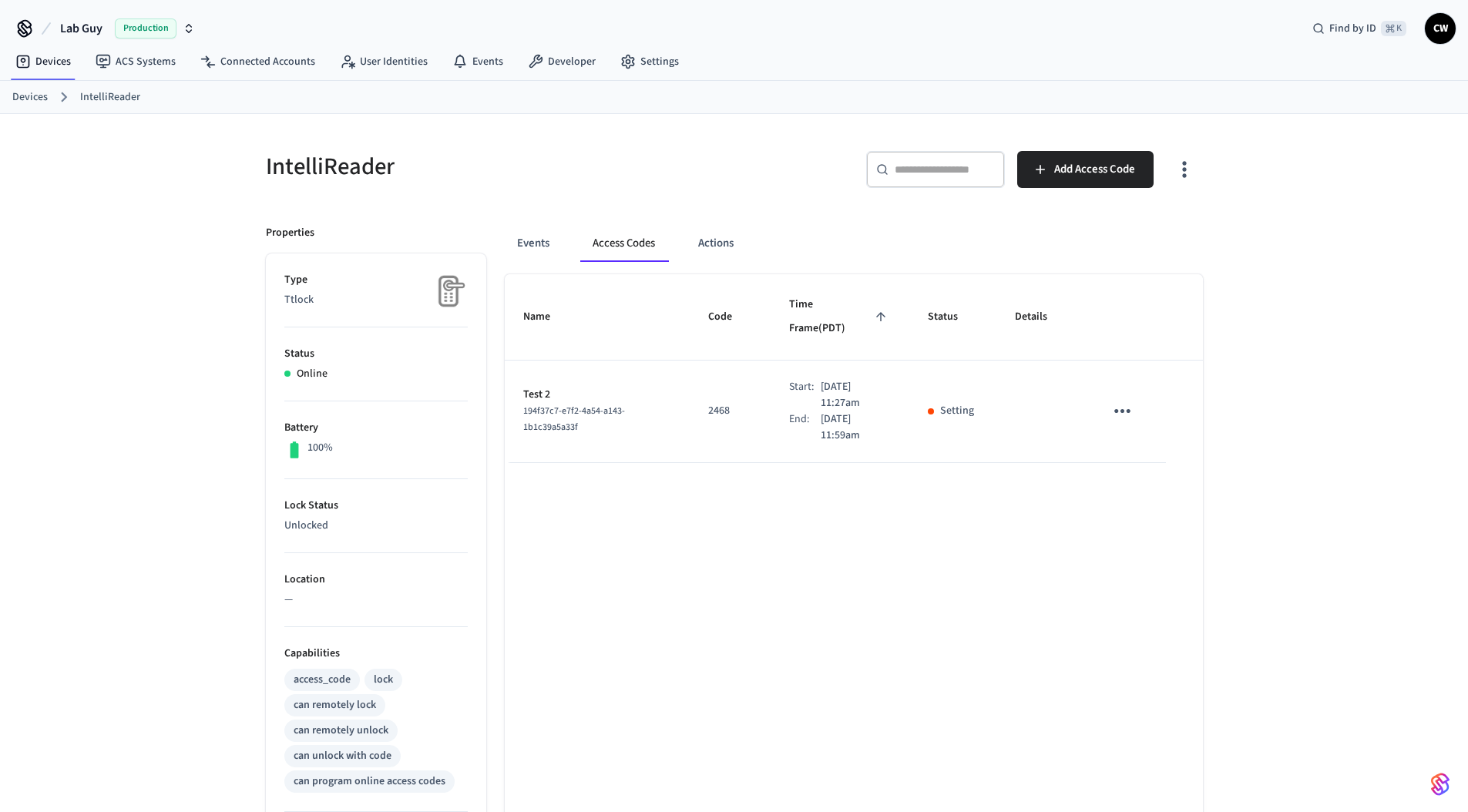
click at [1099, 238] on div "Events Access Codes Actions" at bounding box center [853, 243] width 698 height 37
click at [1085, 172] on span "Add Access Code" at bounding box center [1094, 170] width 81 height 20
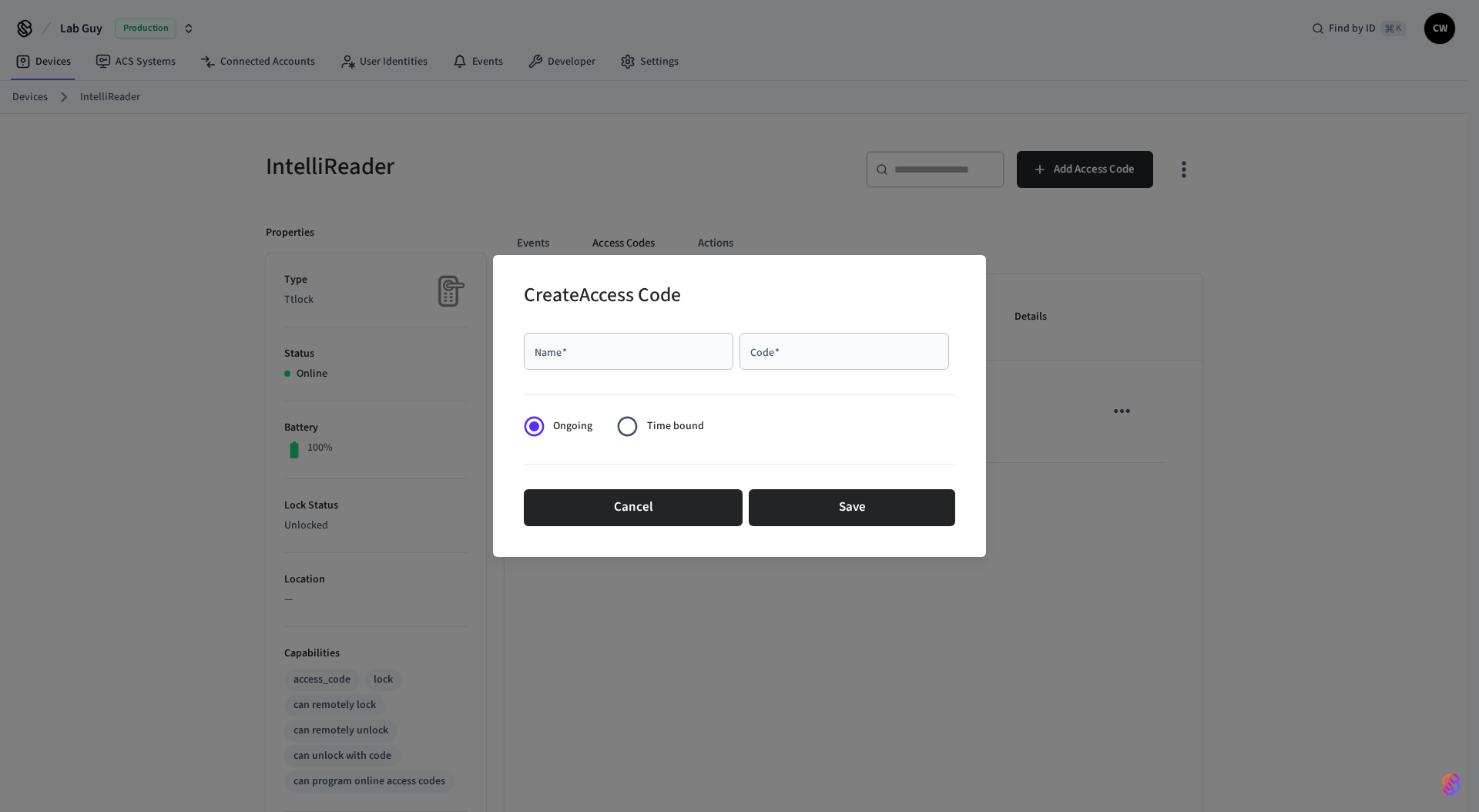
click at [661, 346] on input "Name   *" at bounding box center [629, 351] width 191 height 16
type input "******"
type input "****"
click at [657, 427] on span "Time bound" at bounding box center [675, 427] width 57 height 16
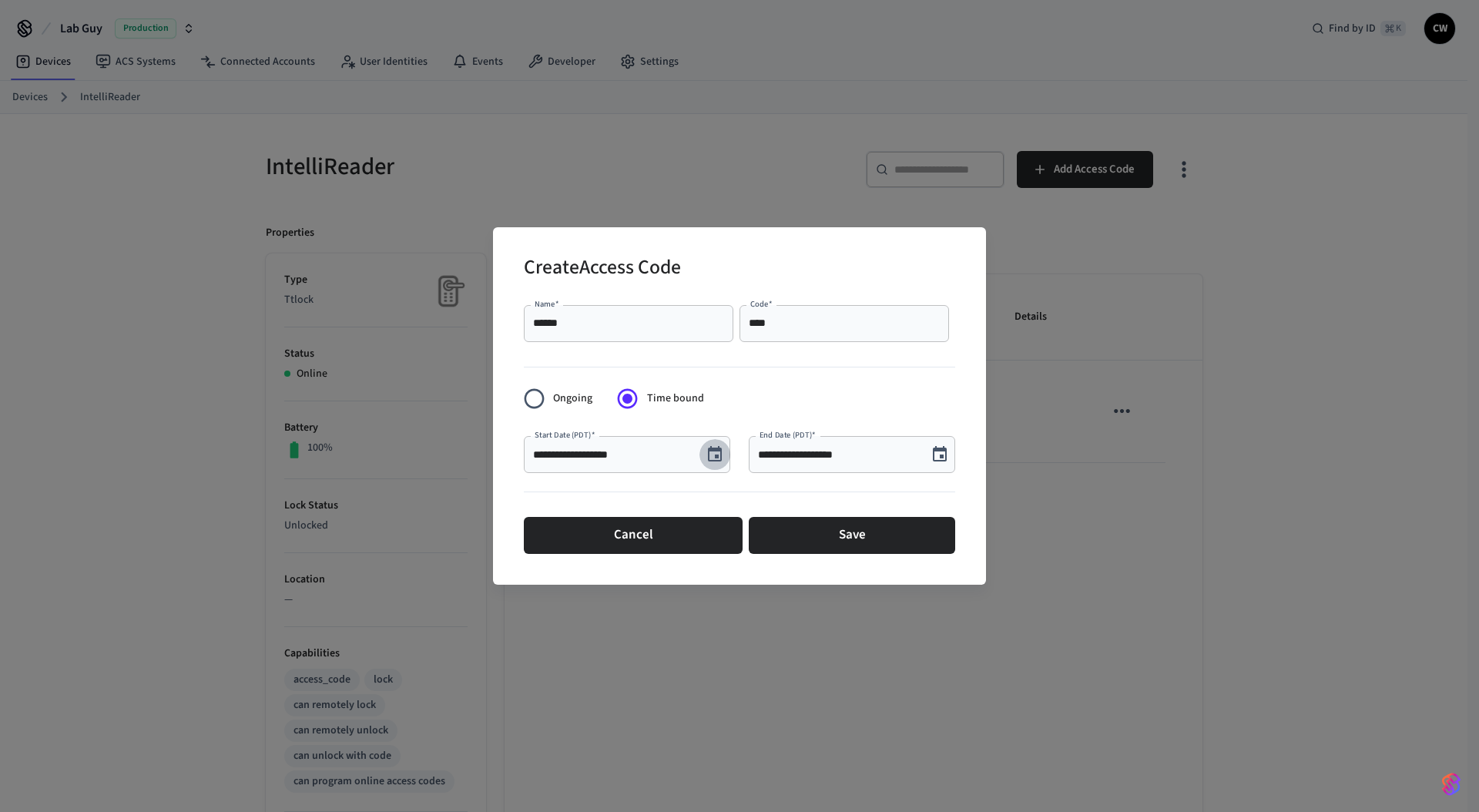
click at [721, 459] on icon "Choose date, selected date is Sep 3, 2025" at bounding box center [714, 453] width 14 height 16
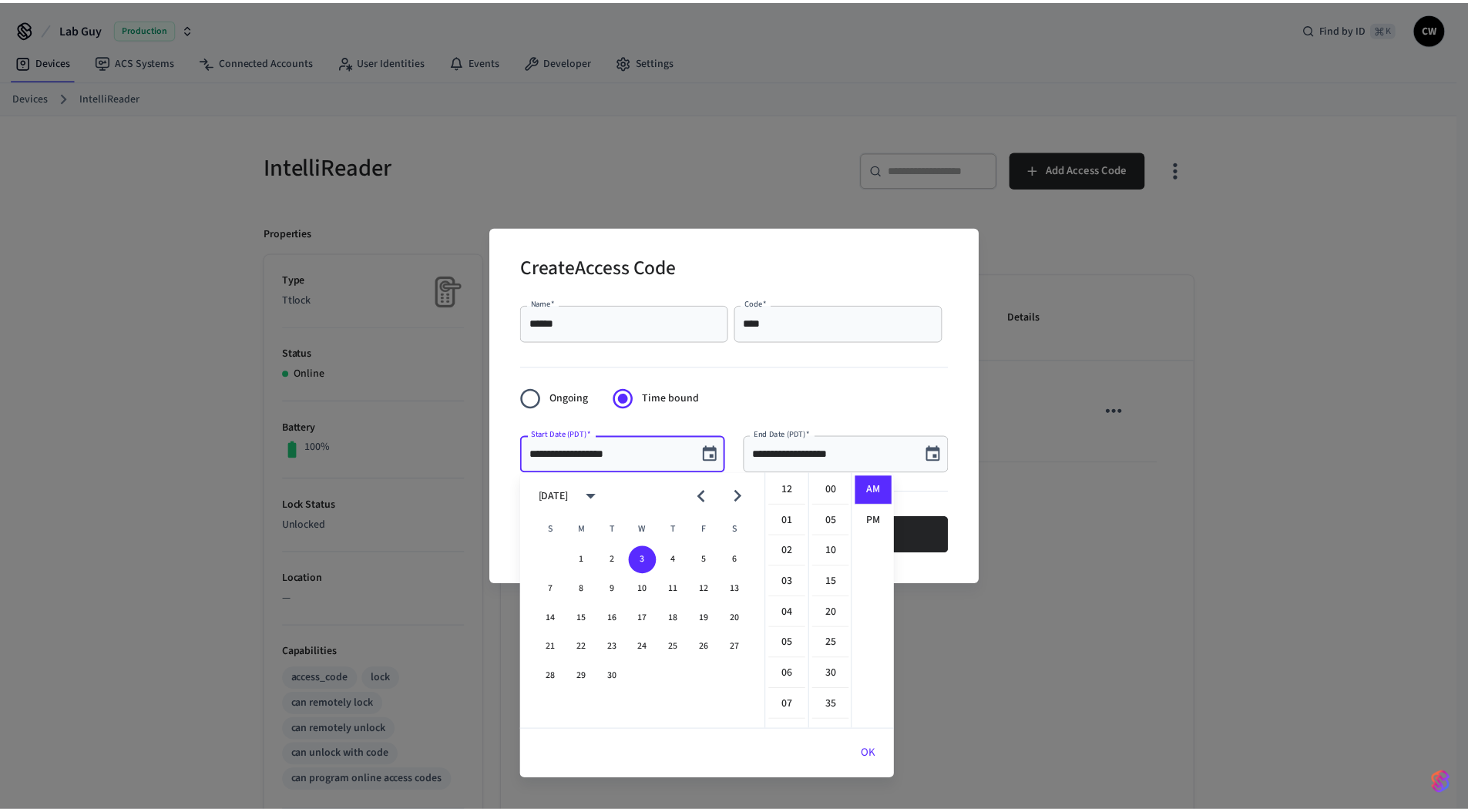
scroll to position [337, 0]
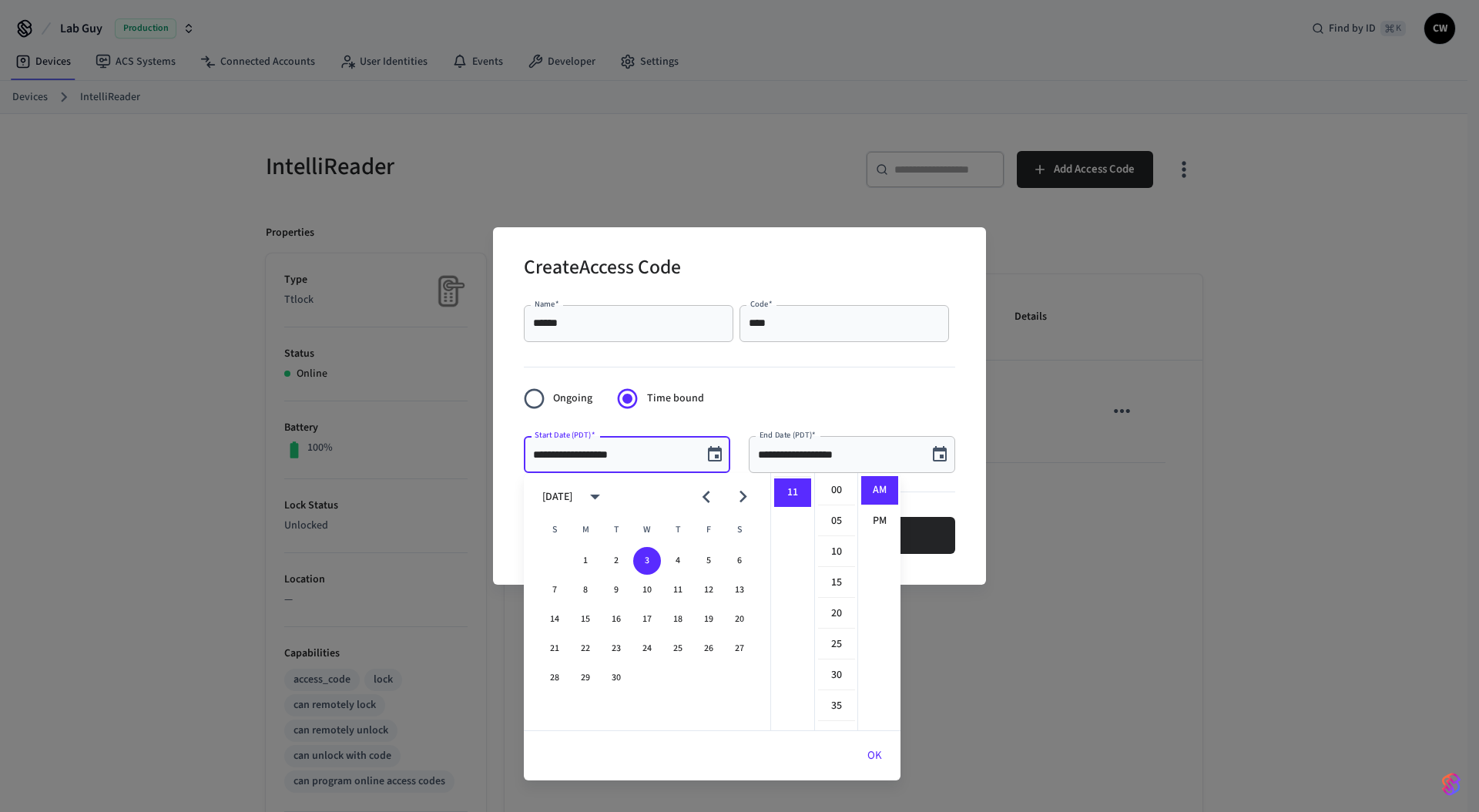
click at [767, 398] on form "**********" at bounding box center [739, 429] width 431 height 261
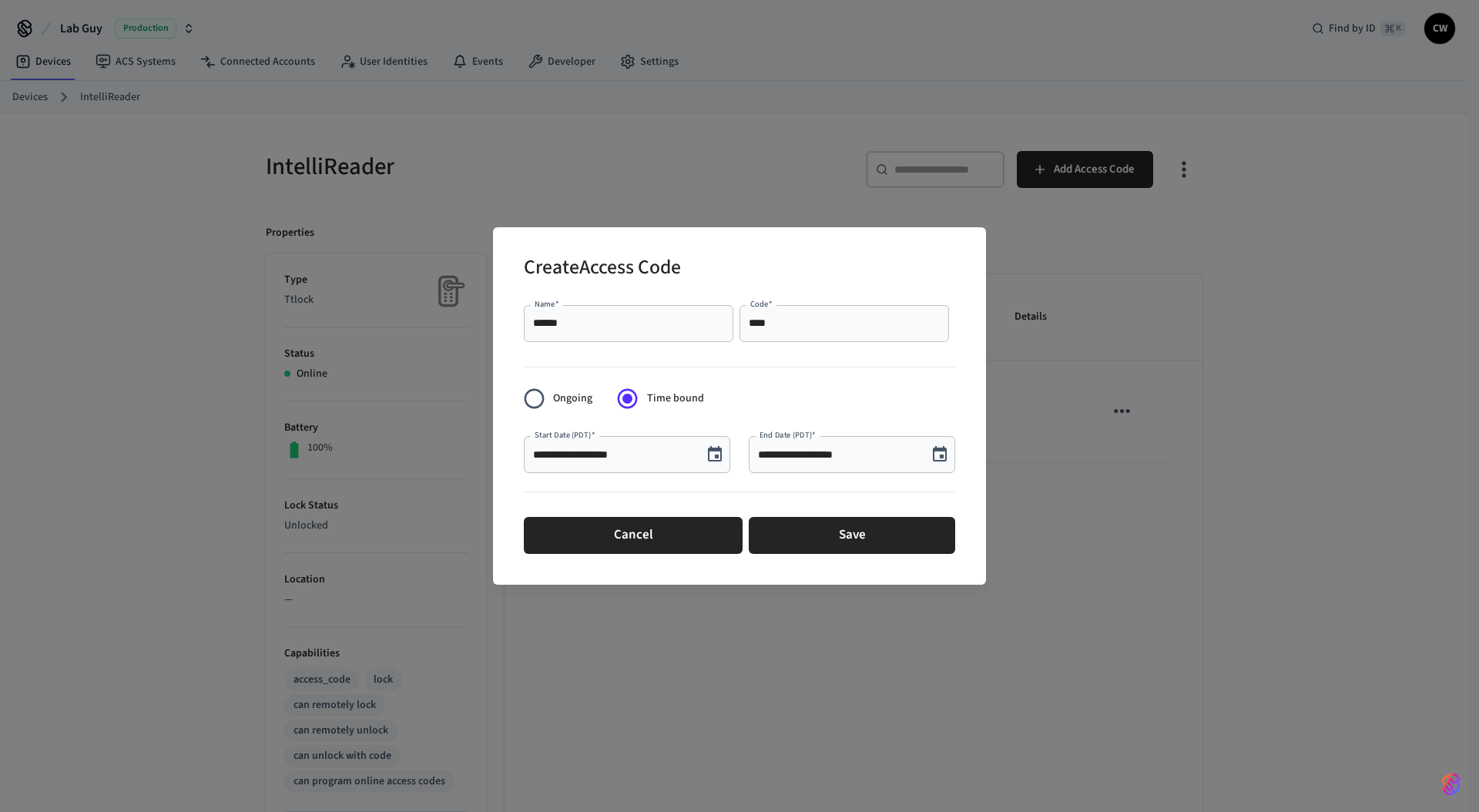
click at [607, 454] on input "**********" at bounding box center [613, 454] width 160 height 16
type input "**********"
click at [828, 453] on input "**********" at bounding box center [838, 454] width 160 height 16
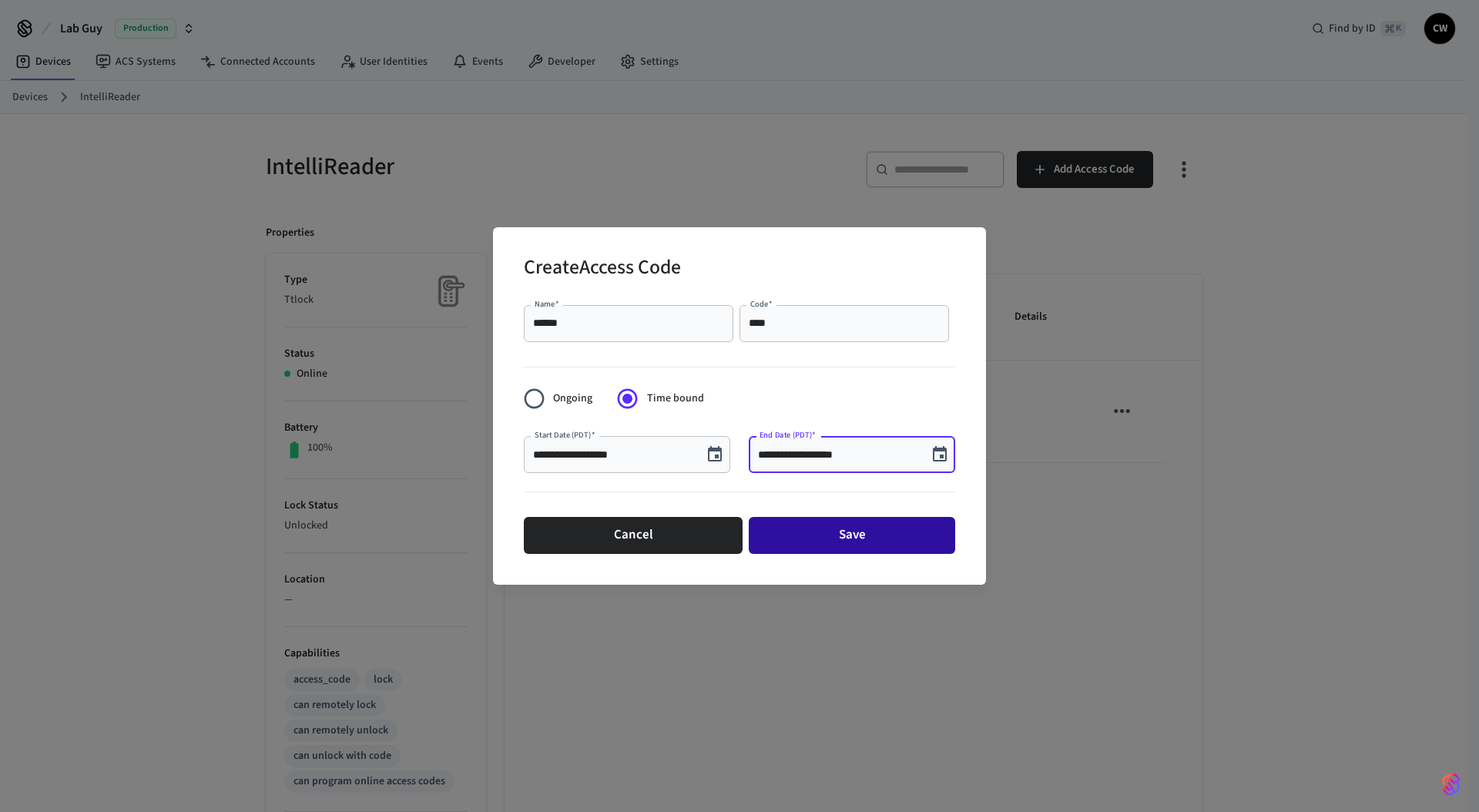
type input "**********"
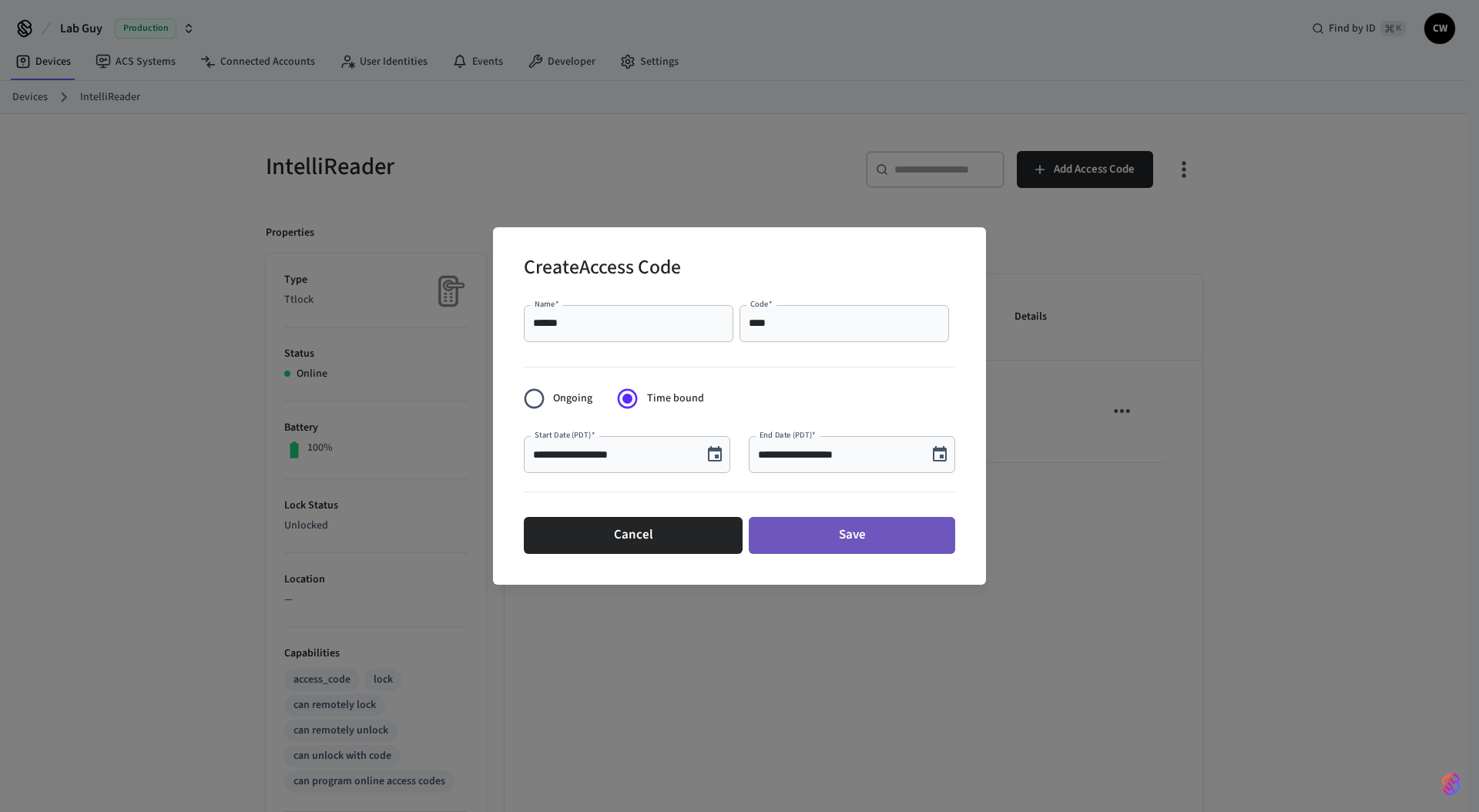
click at [870, 544] on button "Save" at bounding box center [852, 535] width 206 height 37
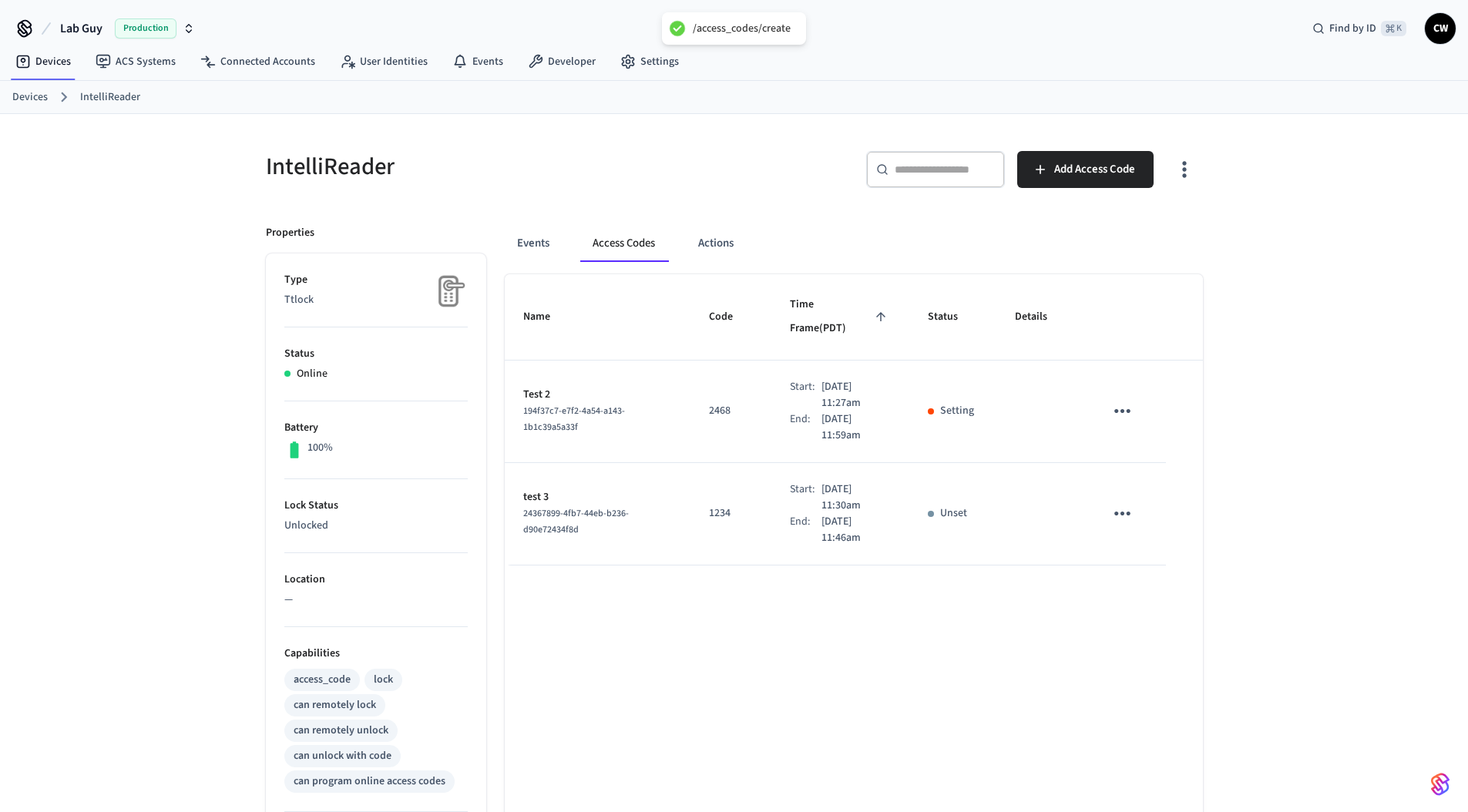
click at [839, 514] on p "[DATE] 11:46am" at bounding box center [856, 530] width 69 height 32
click at [1135, 495] on button "sticky table" at bounding box center [1123, 513] width 37 height 37
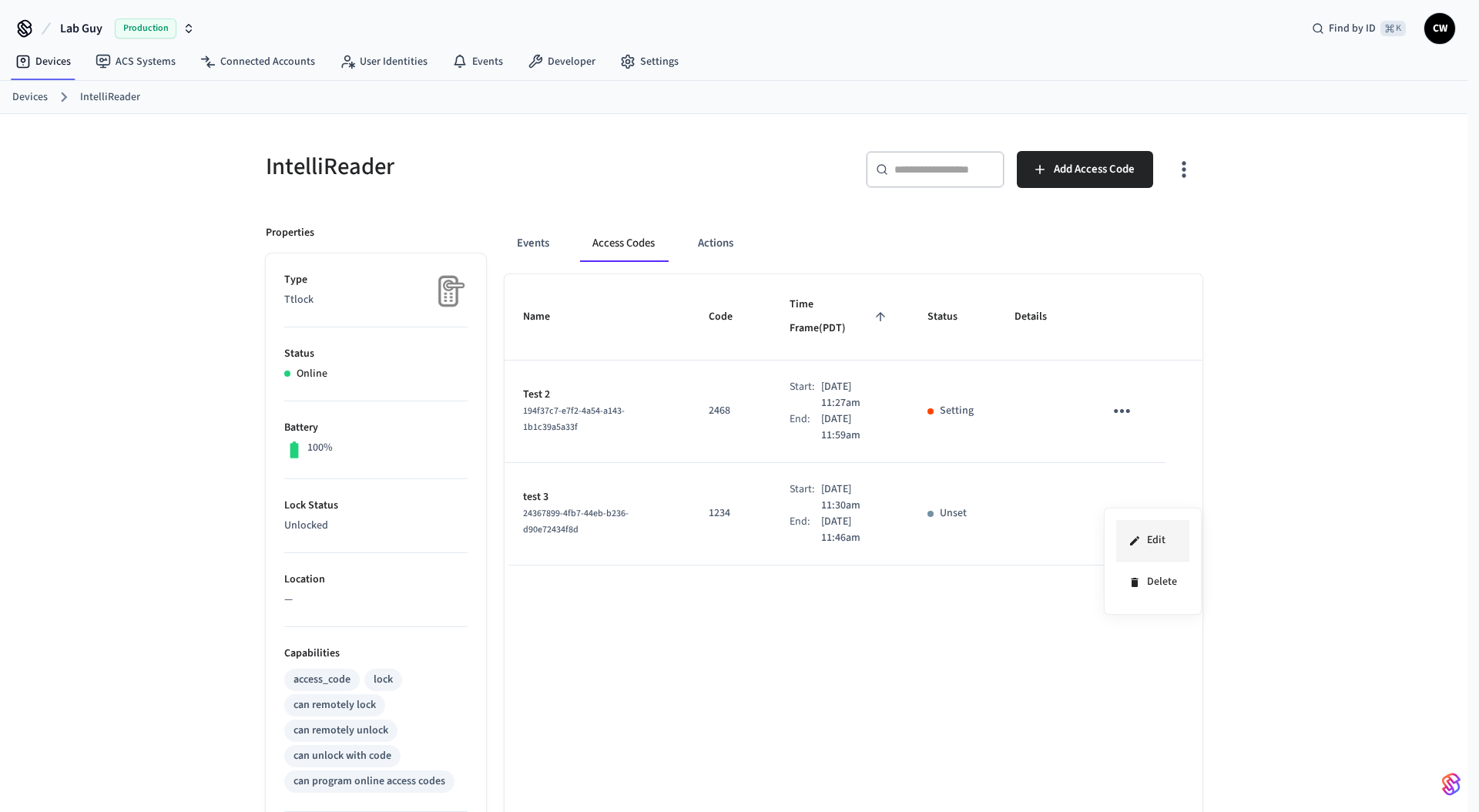
click at [1147, 533] on li "Edit" at bounding box center [1153, 541] width 73 height 42
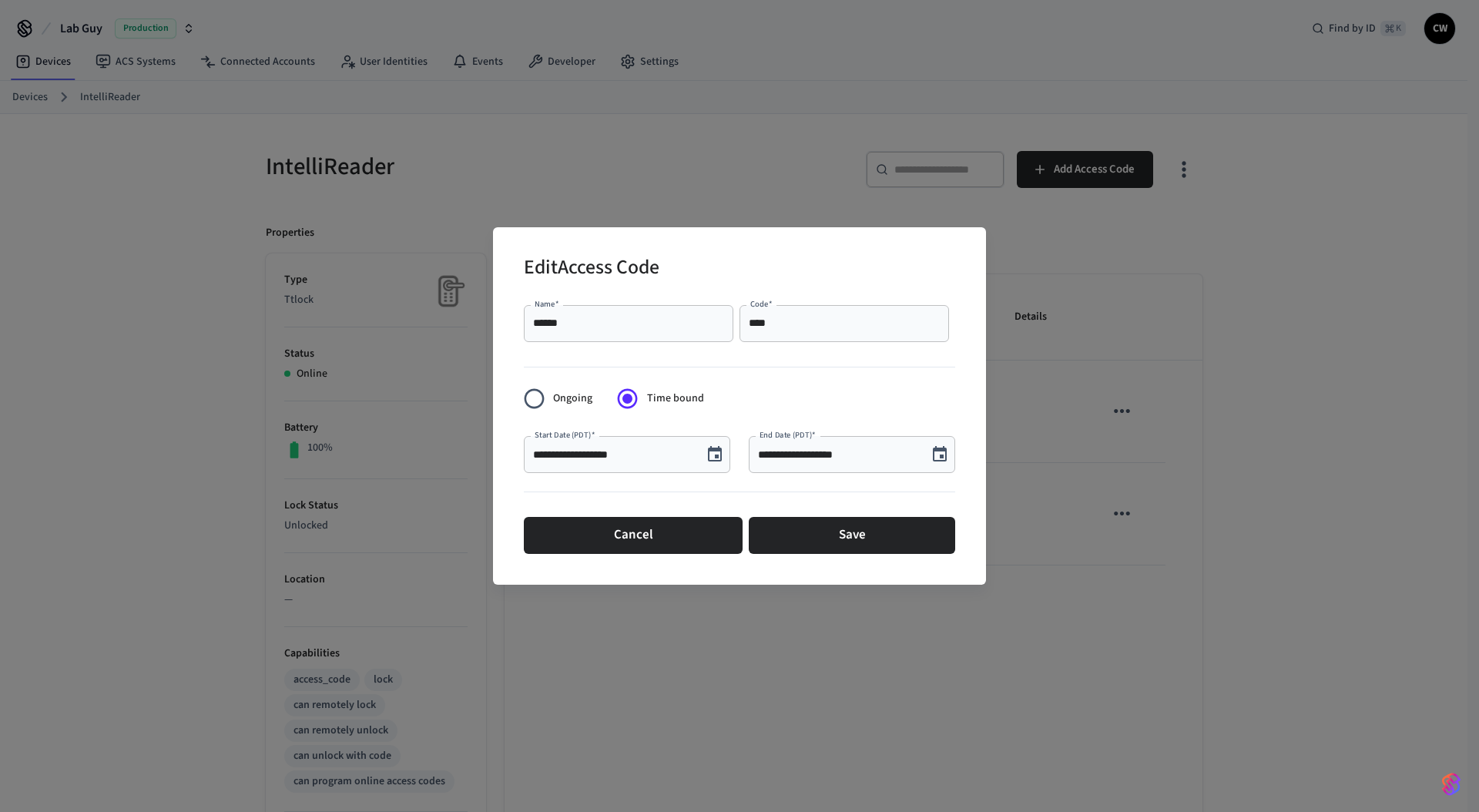
click at [780, 319] on input "****" at bounding box center [844, 323] width 191 height 16
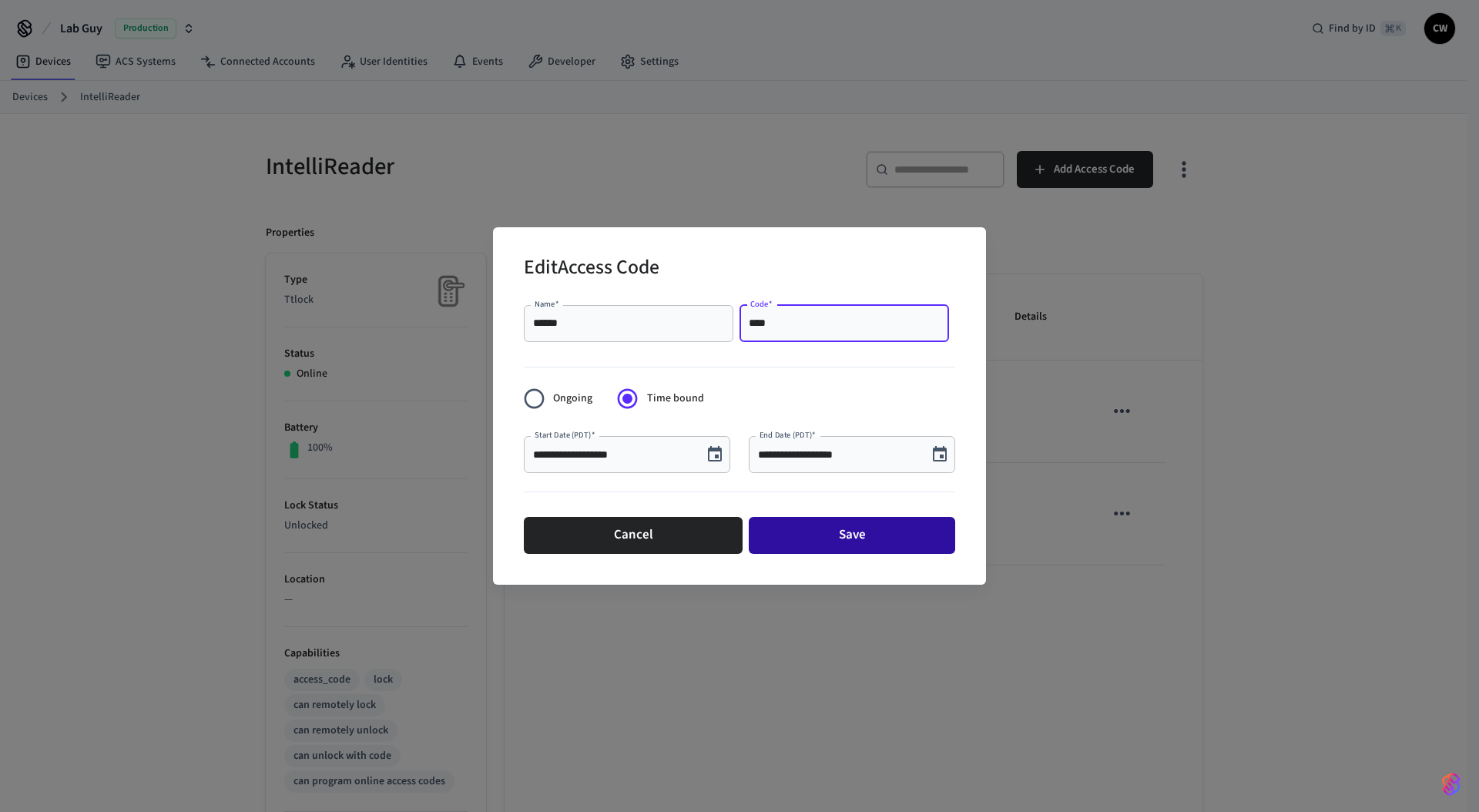
type input "****"
click at [873, 541] on button "Save" at bounding box center [852, 535] width 206 height 37
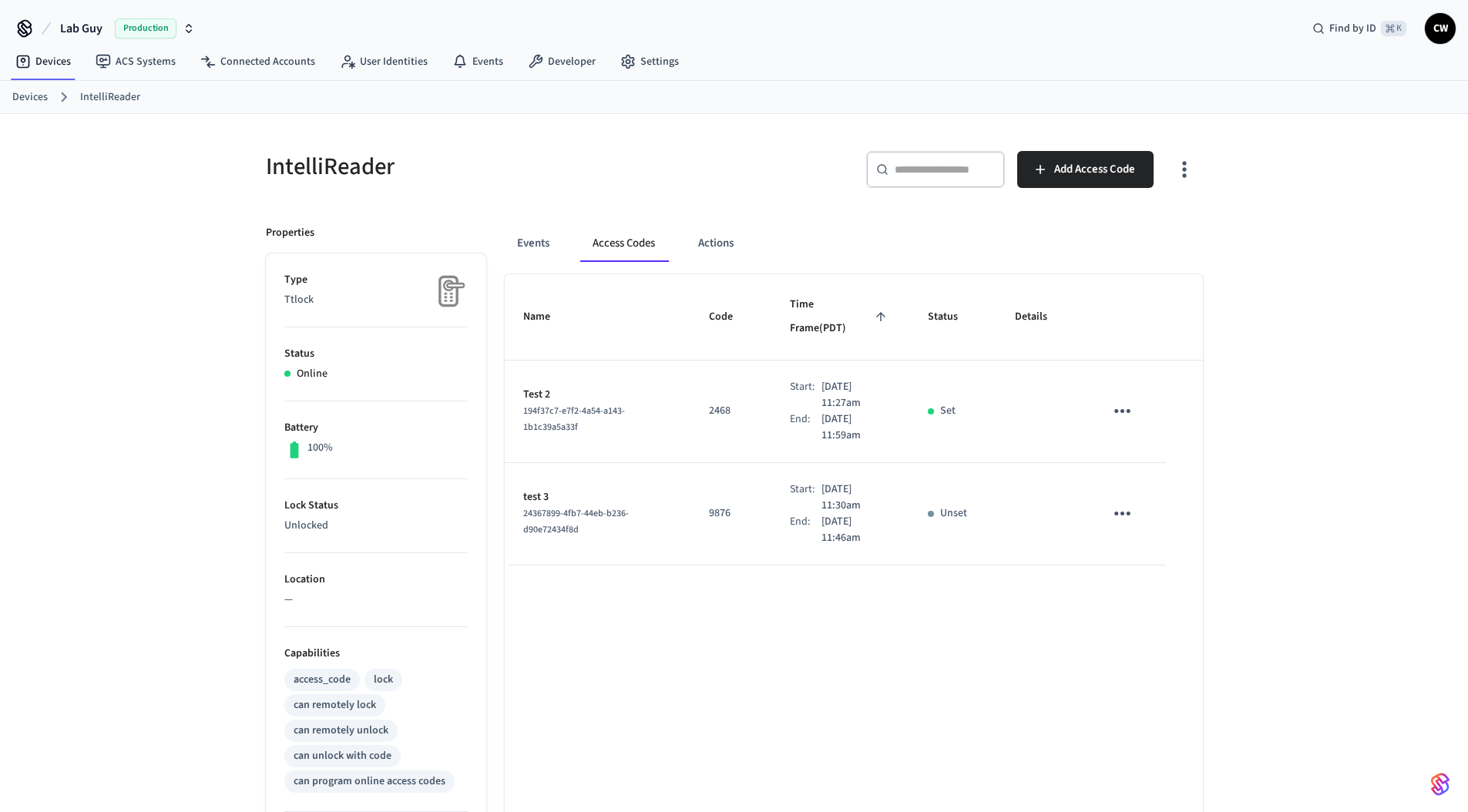
click at [809, 620] on div "Name Code Time Frame (PDT) Status Details Test 2 194f37c7-e7f2-4a54-a143-1b1c39…" at bounding box center [853, 700] width 698 height 852
click at [1130, 399] on icon "sticky table" at bounding box center [1122, 411] width 24 height 24
click at [1296, 362] on div at bounding box center [739, 406] width 1479 height 812
click at [1093, 418] on td "sticky table" at bounding box center [1125, 412] width 79 height 102
click at [1135, 495] on button "sticky table" at bounding box center [1123, 513] width 37 height 37
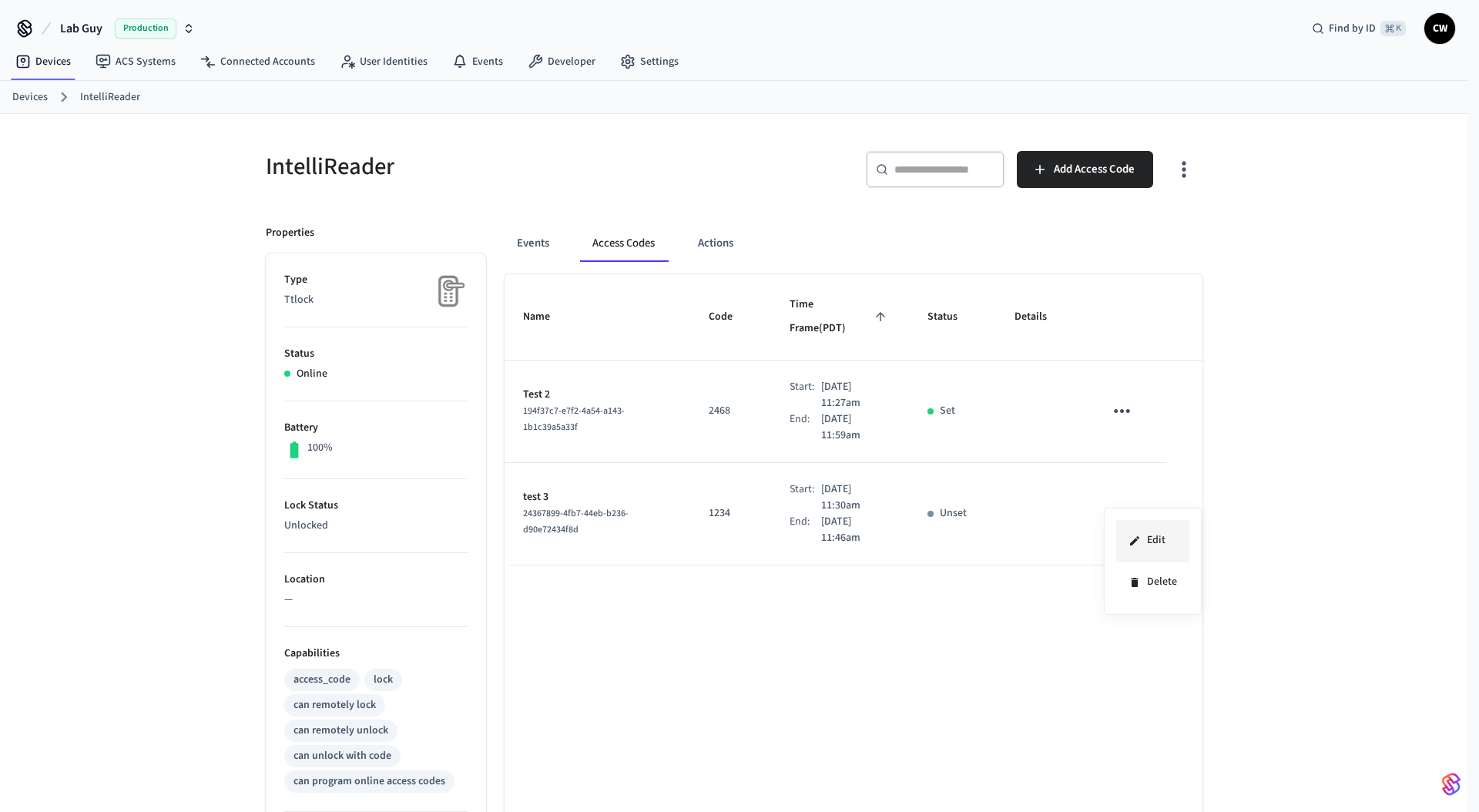
click at [1137, 538] on icon at bounding box center [1135, 540] width 12 height 12
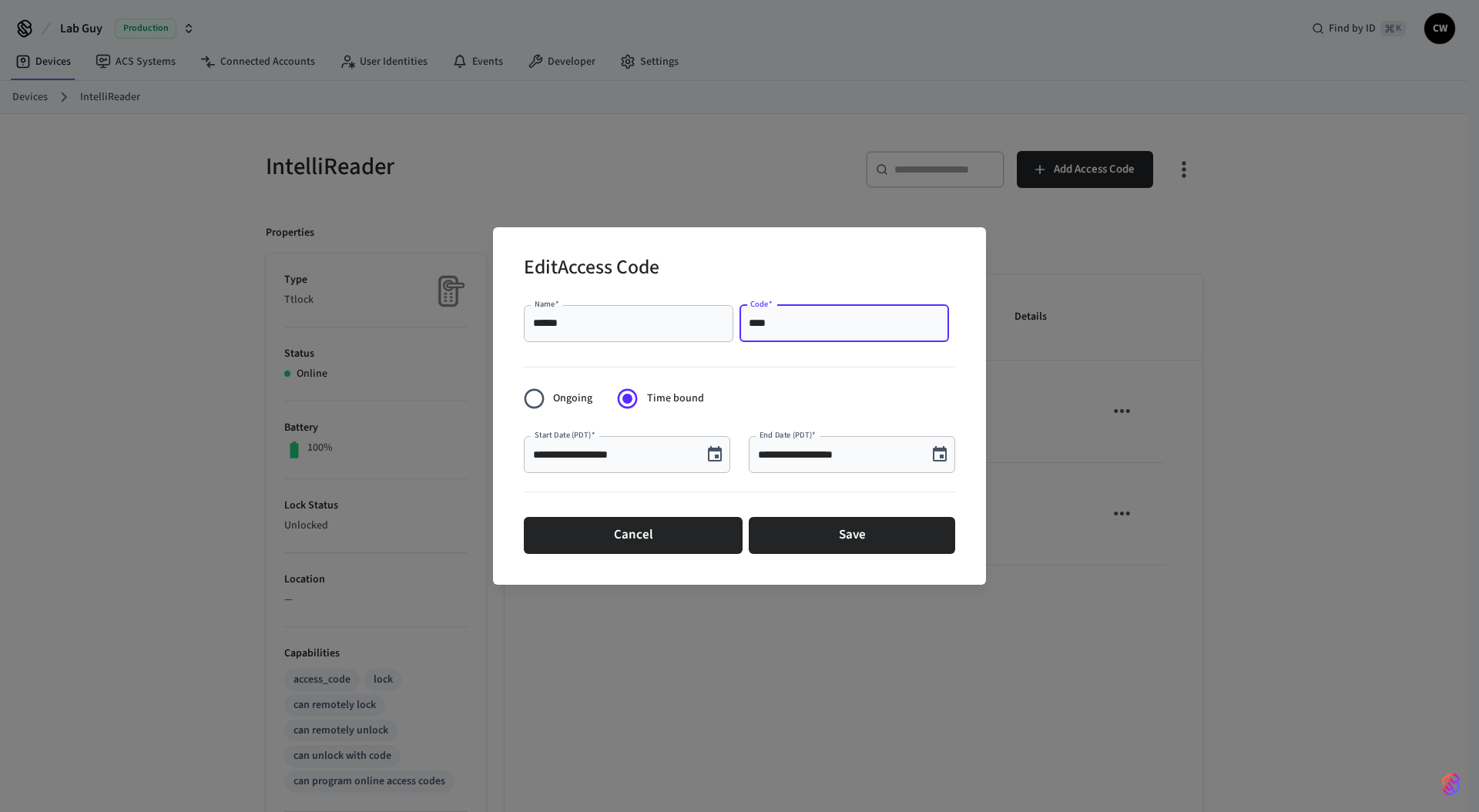
click at [794, 322] on input "****" at bounding box center [844, 323] width 191 height 16
type input "****"
click at [882, 541] on button "Save" at bounding box center [852, 535] width 206 height 37
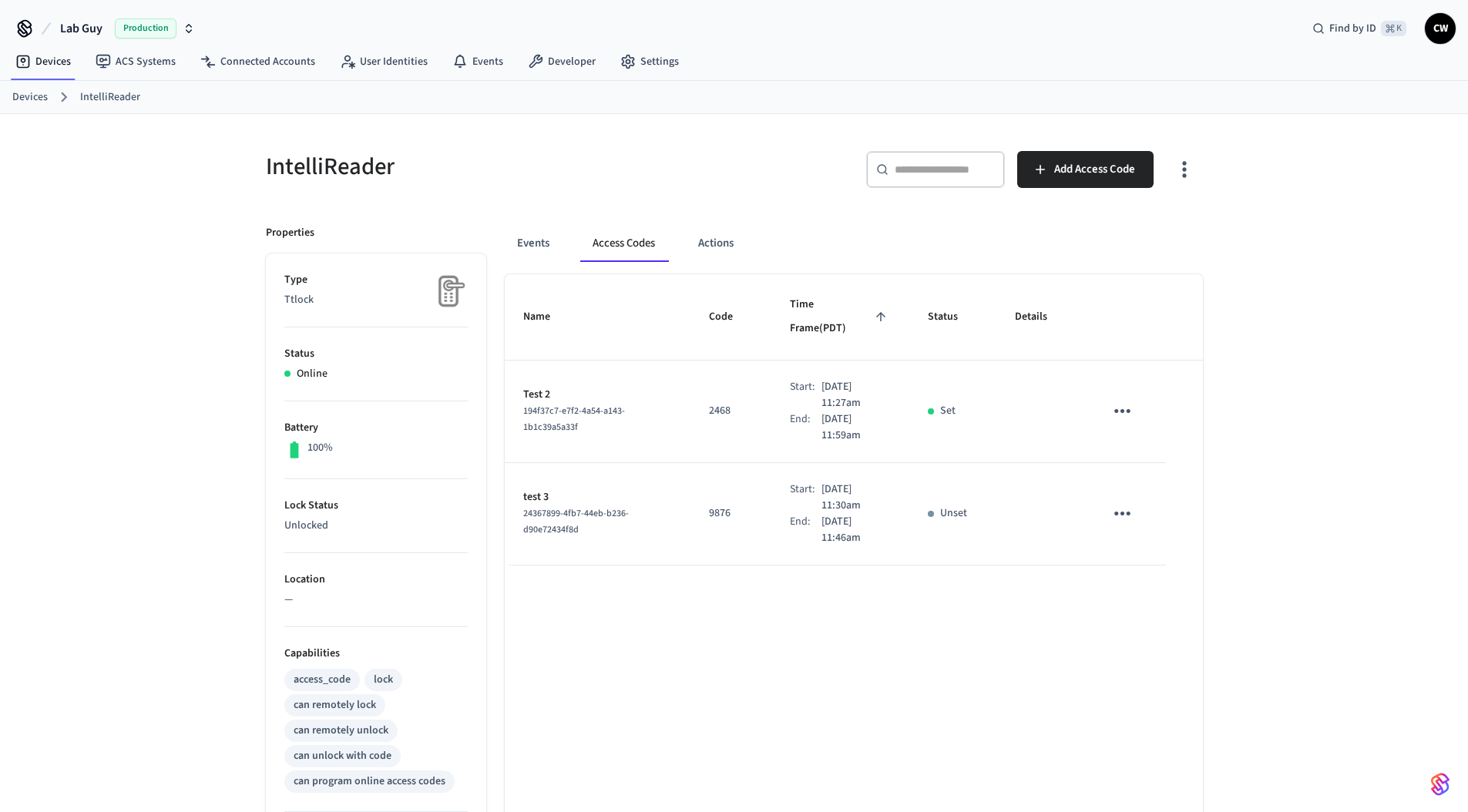
click at [772, 598] on div "Name Code Time Frame (PDT) Status Details Test 2 194f37c7-e7f2-4a54-a143-1b1c39…" at bounding box center [853, 700] width 698 height 852
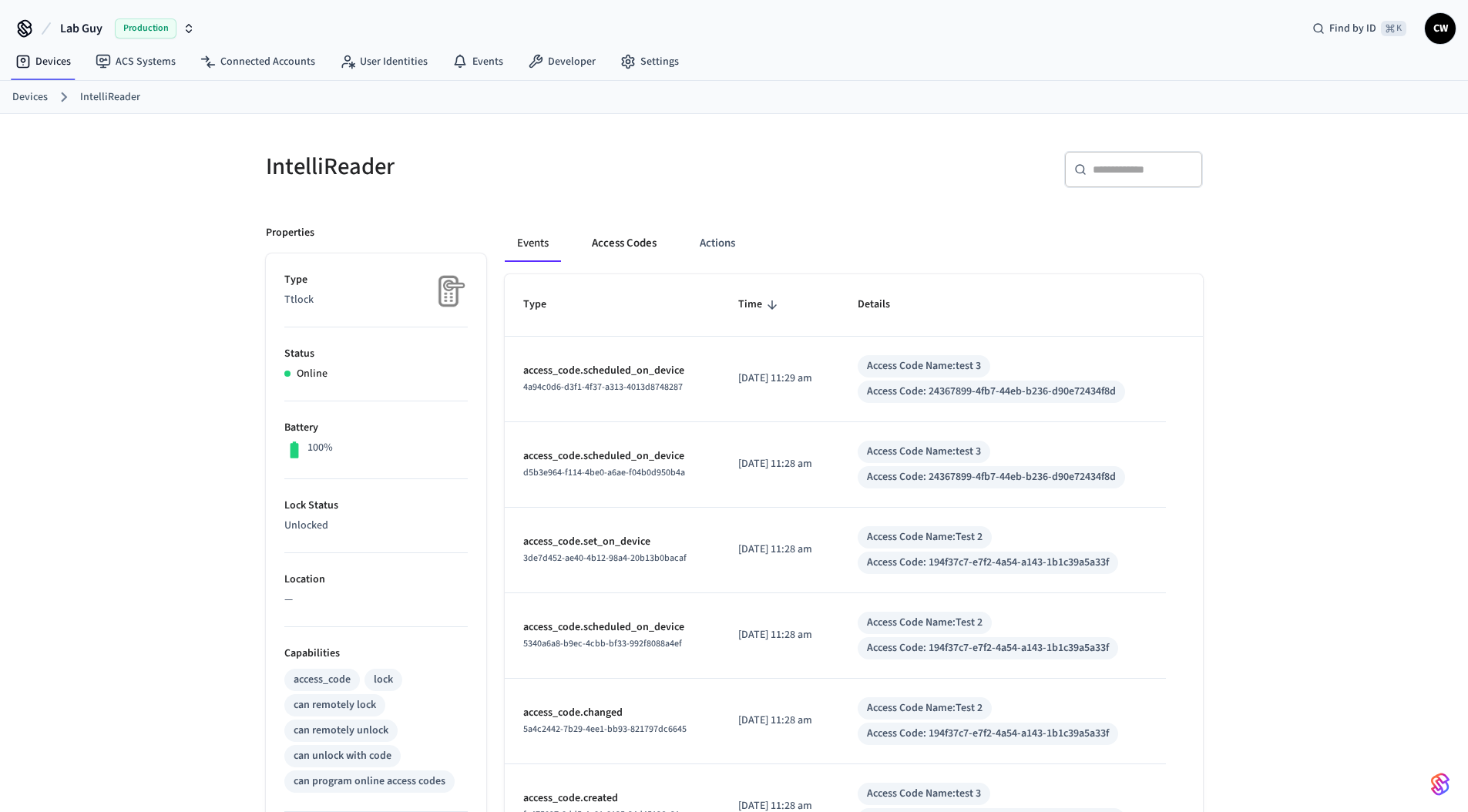
click at [640, 243] on button "Access Codes" at bounding box center [624, 243] width 90 height 37
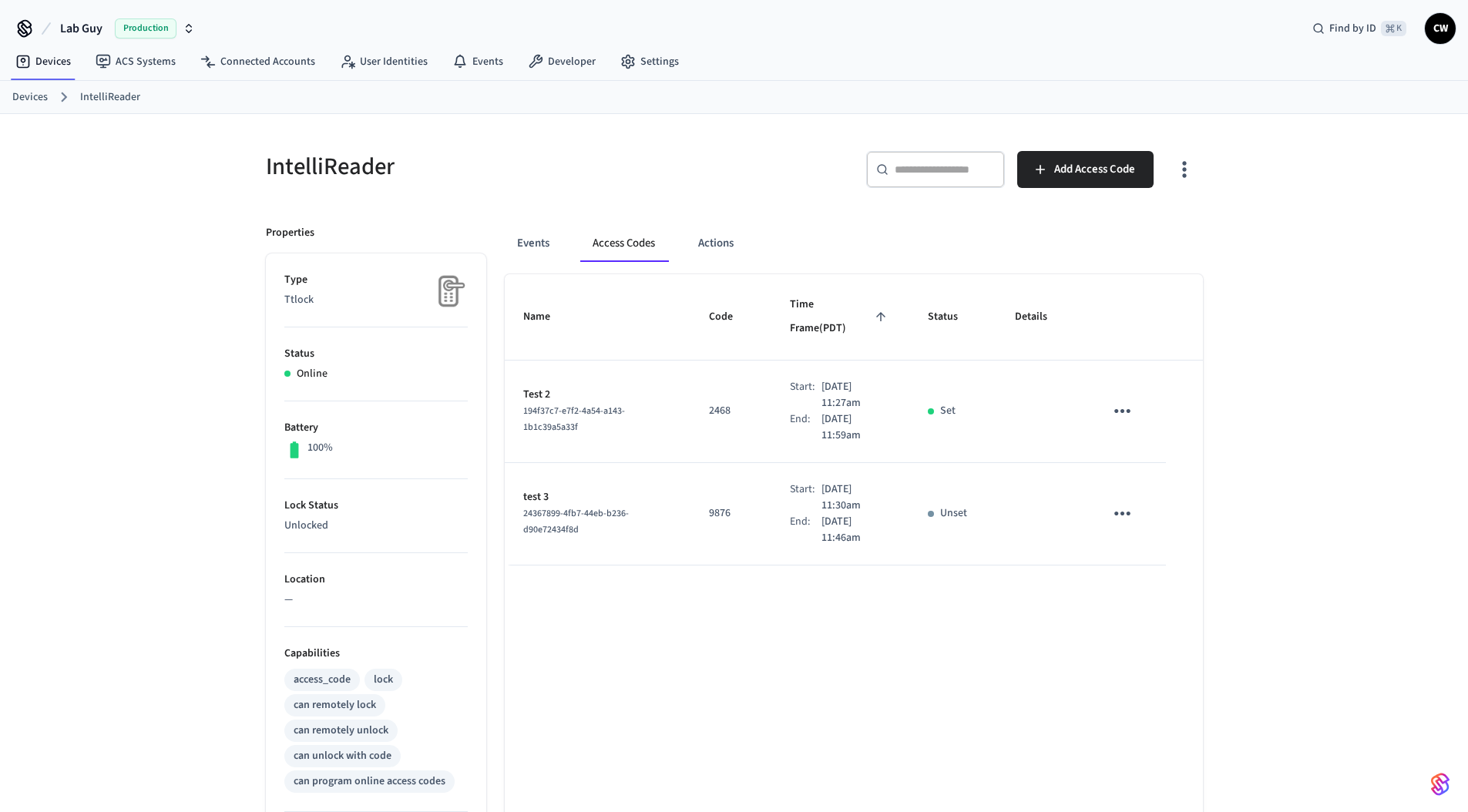
click at [656, 179] on h5 "IntelliReader" at bounding box center [495, 166] width 459 height 32
click at [725, 152] on div "​ ​ Add Access Code" at bounding box center [964, 166] width 478 height 68
click at [687, 161] on h5 "IntelliReader" at bounding box center [495, 166] width 459 height 32
click at [1143, 482] on td "sticky table" at bounding box center [1125, 514] width 79 height 102
click at [1134, 495] on button "sticky table" at bounding box center [1123, 513] width 37 height 37
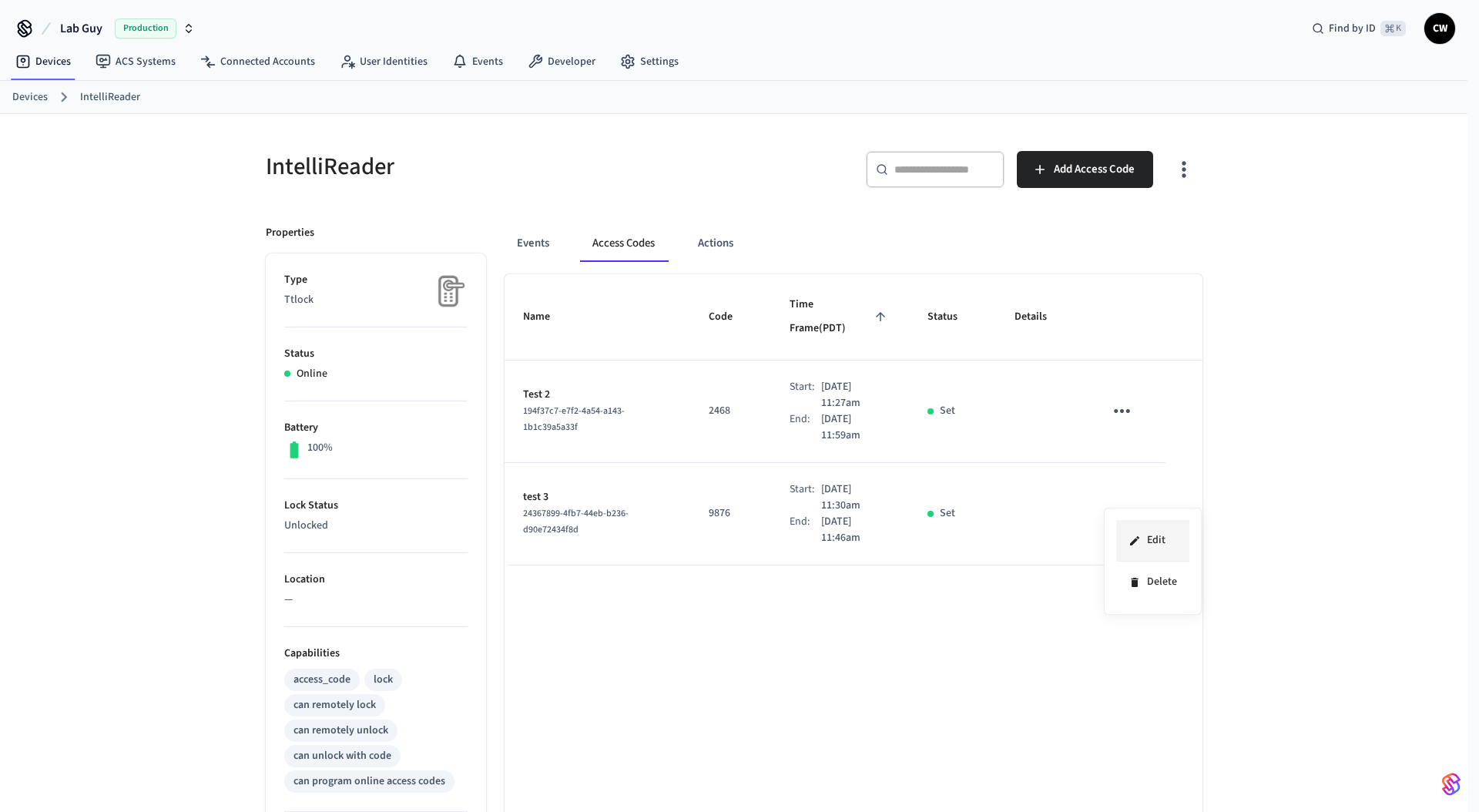
click at [1146, 543] on li "Edit" at bounding box center [1153, 541] width 73 height 42
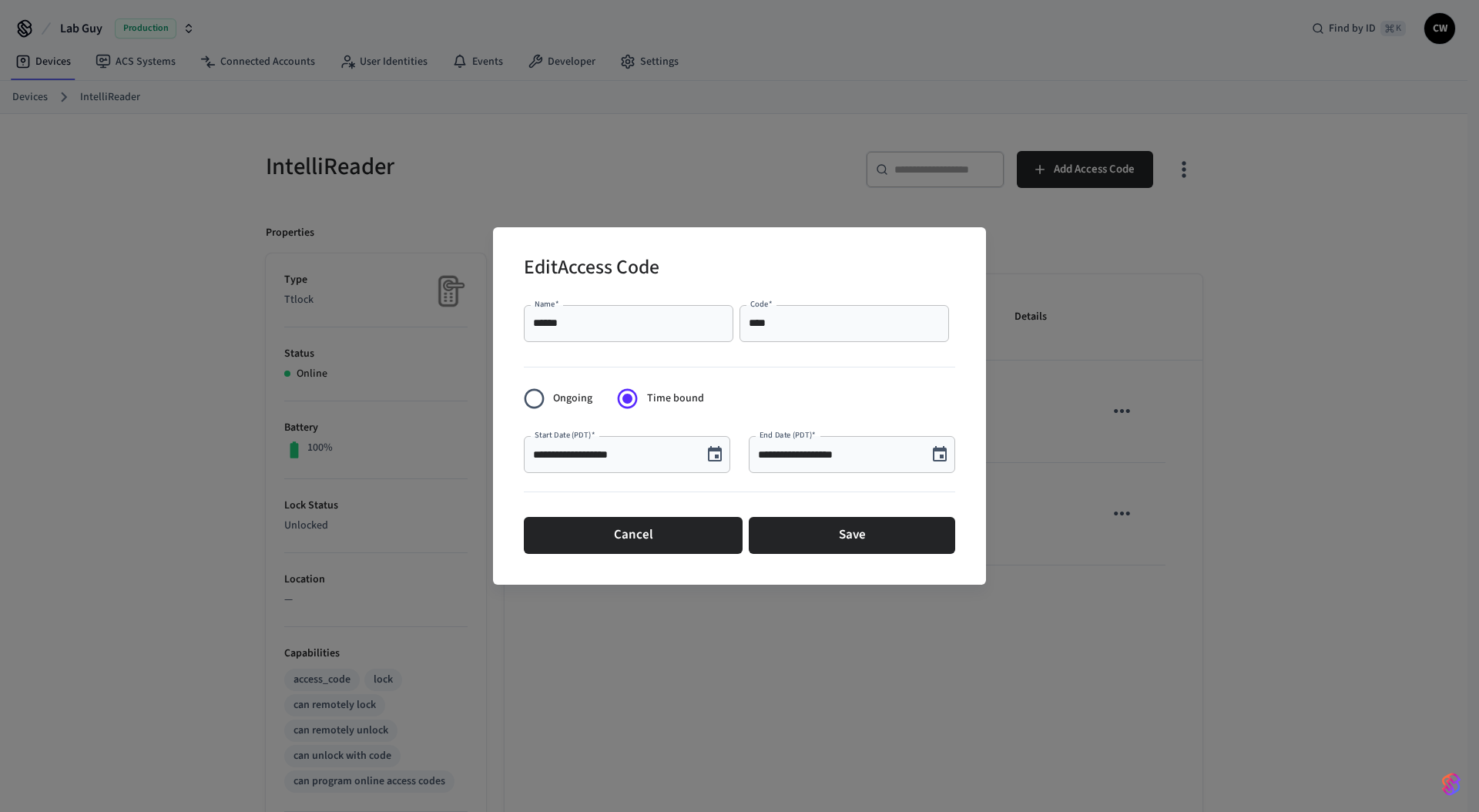
click at [793, 330] on input "****" at bounding box center [844, 323] width 191 height 16
type input "*"
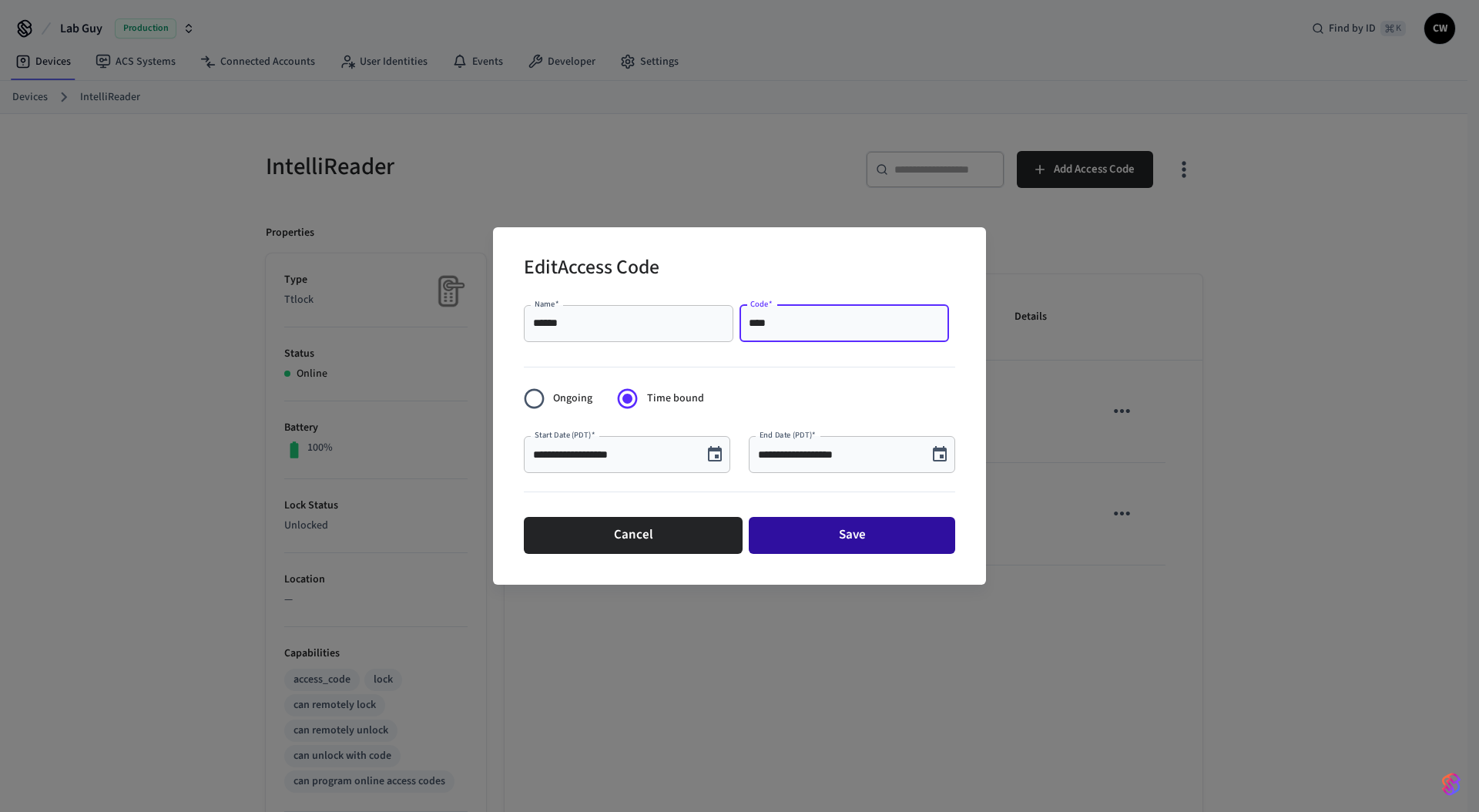
type input "****"
click at [880, 543] on button "Save" at bounding box center [852, 535] width 206 height 37
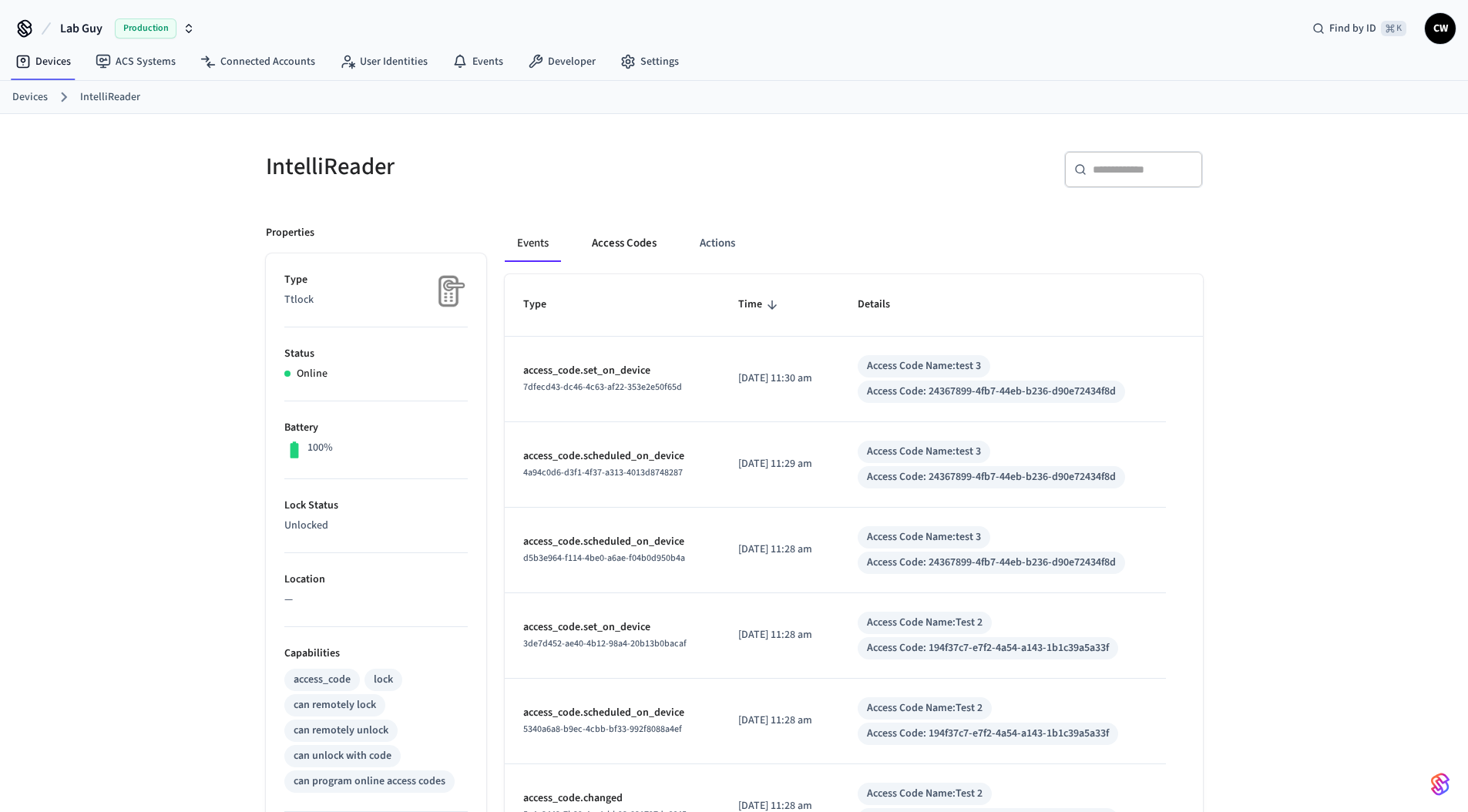
click at [613, 245] on button "Access Codes" at bounding box center [624, 243] width 90 height 37
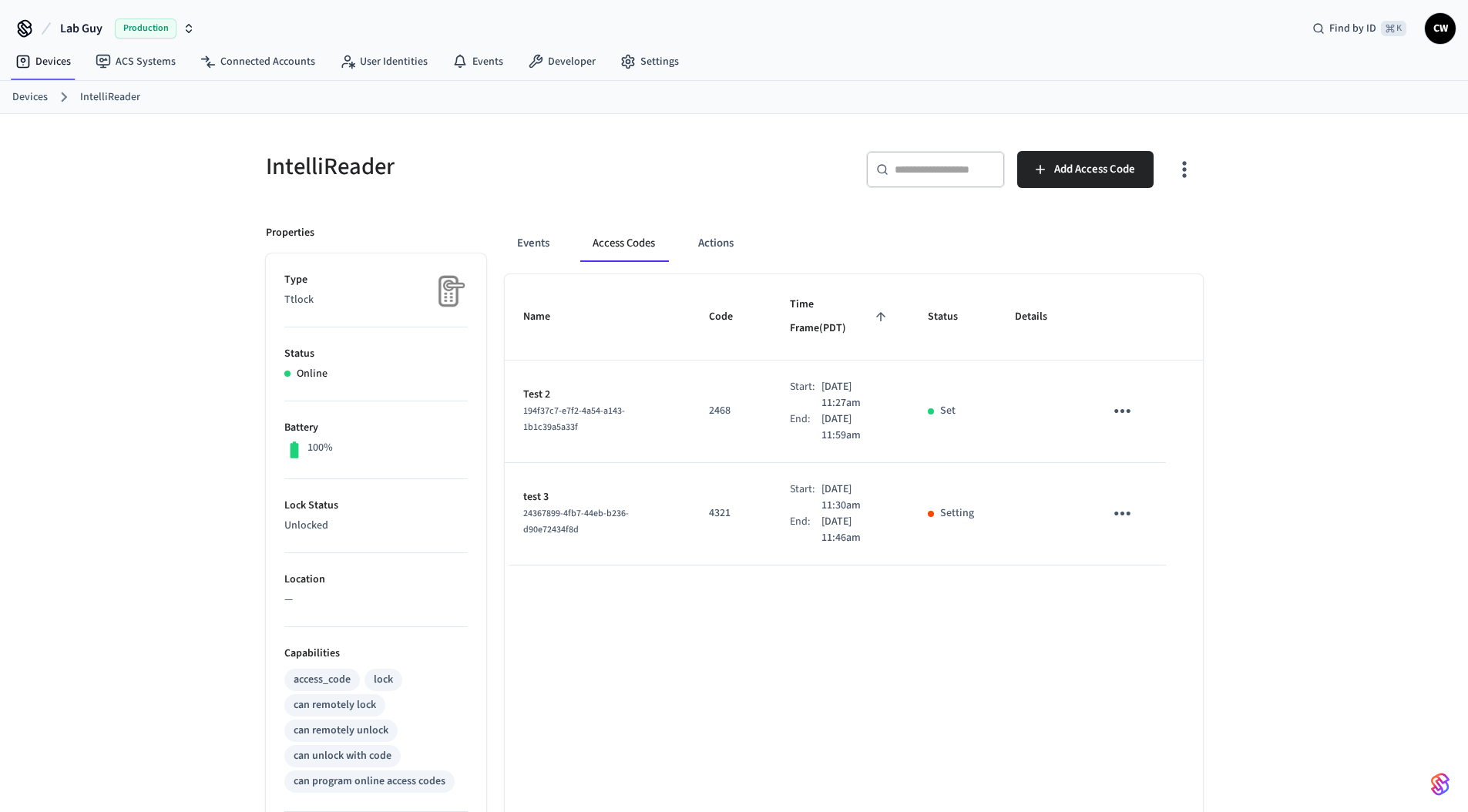
click at [775, 191] on div "​ ​ Add Access Code" at bounding box center [973, 175] width 459 height 49
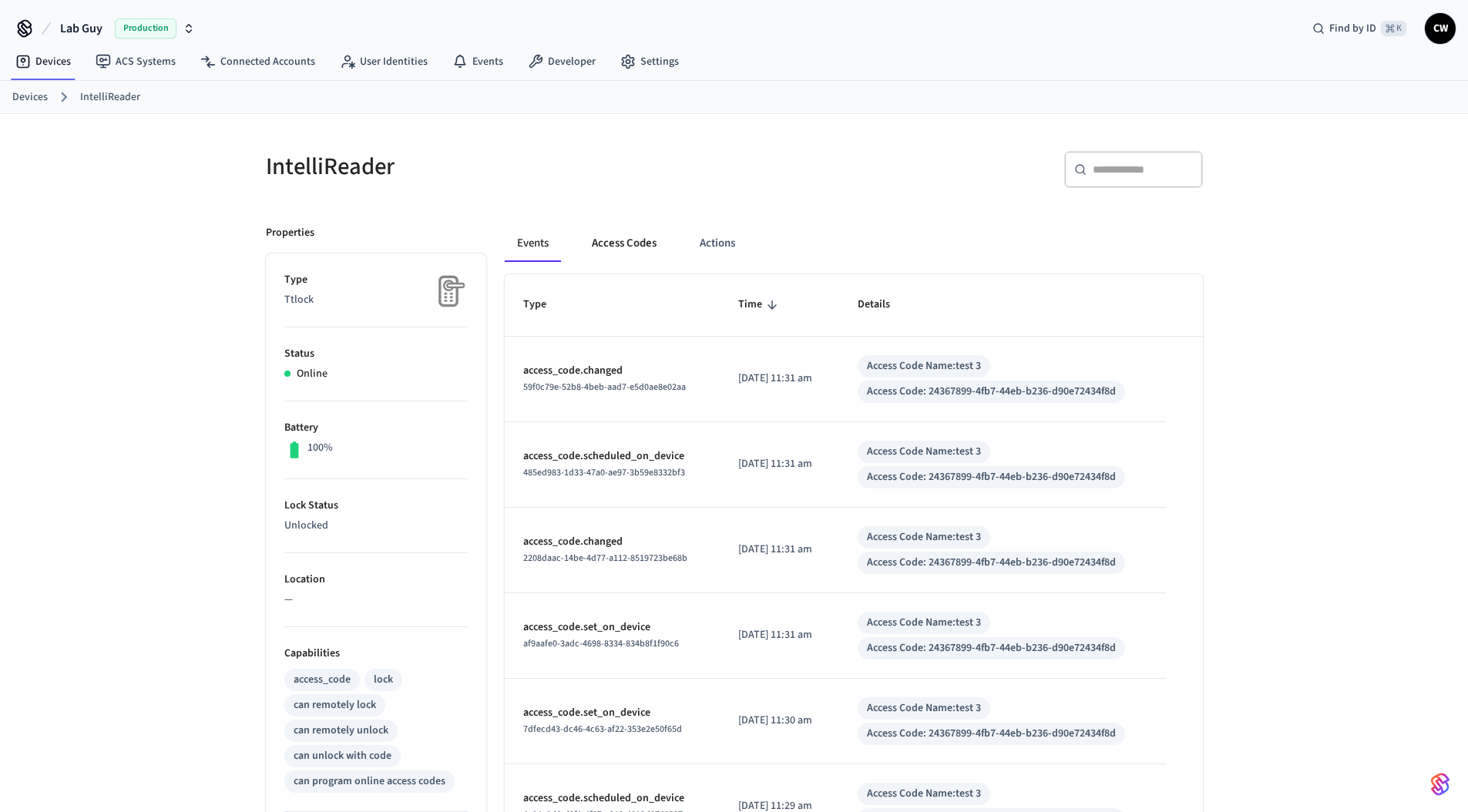
click at [641, 249] on button "Access Codes" at bounding box center [624, 243] width 90 height 37
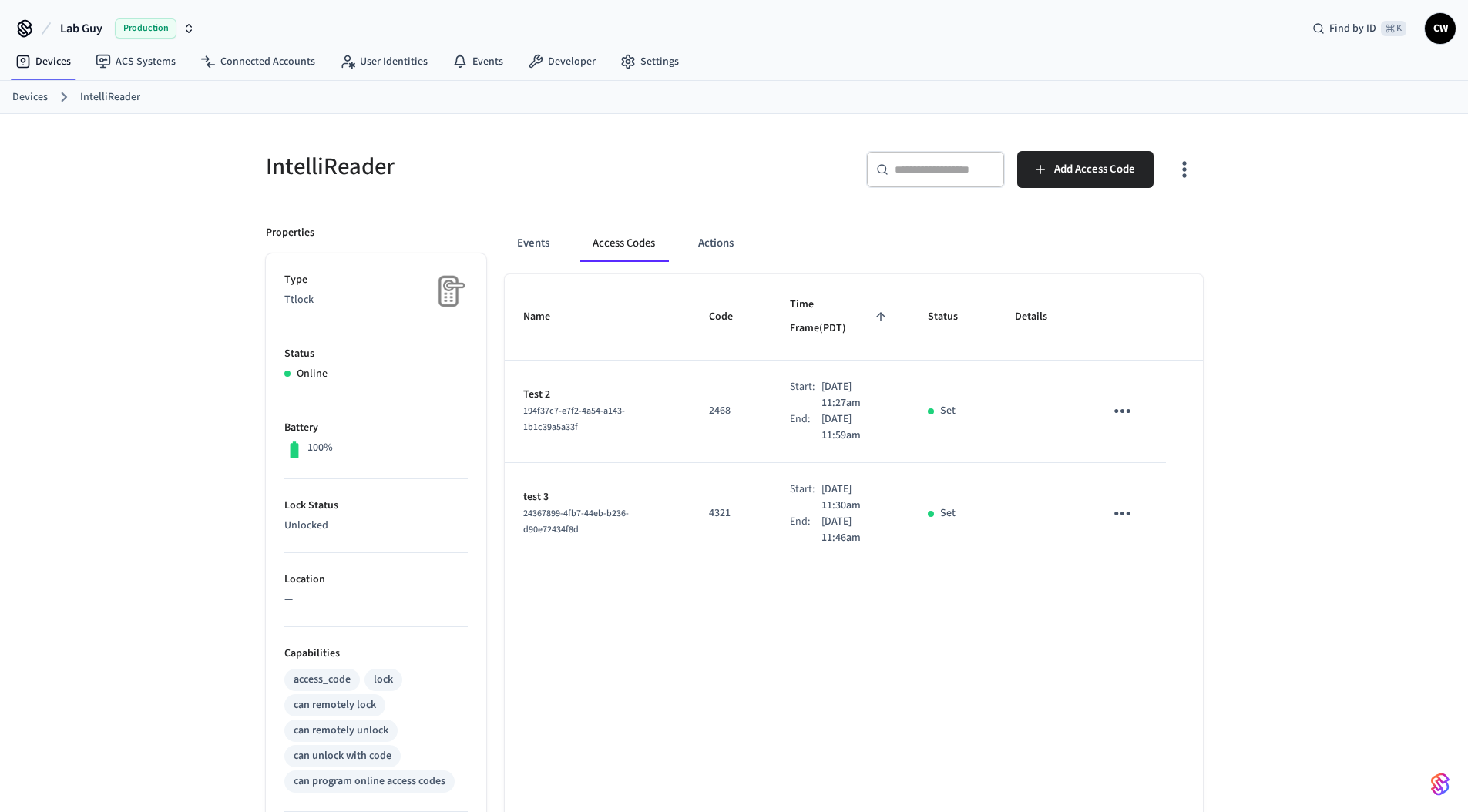
click at [748, 204] on div "IntelliReader ​ ​ Add Access Code Properties Type Ttlock Status Online Battery …" at bounding box center [734, 629] width 962 height 994
click at [125, 427] on div "IntelliReader ​ ​ Add Access Code Properties Type Ttlock Status Online Battery …" at bounding box center [734, 620] width 1468 height 1012
click at [220, 457] on div "IntelliReader ​ ​ Add Access Code Properties Type Ttlock Status Online Battery …" at bounding box center [734, 620] width 1468 height 1012
click at [1087, 220] on div "Events Access Codes Actions Name Code Time Frame (PDT) Status Details Test 2 19…" at bounding box center [844, 666] width 716 height 920
click at [1101, 170] on span "Add Access Code" at bounding box center [1094, 170] width 81 height 20
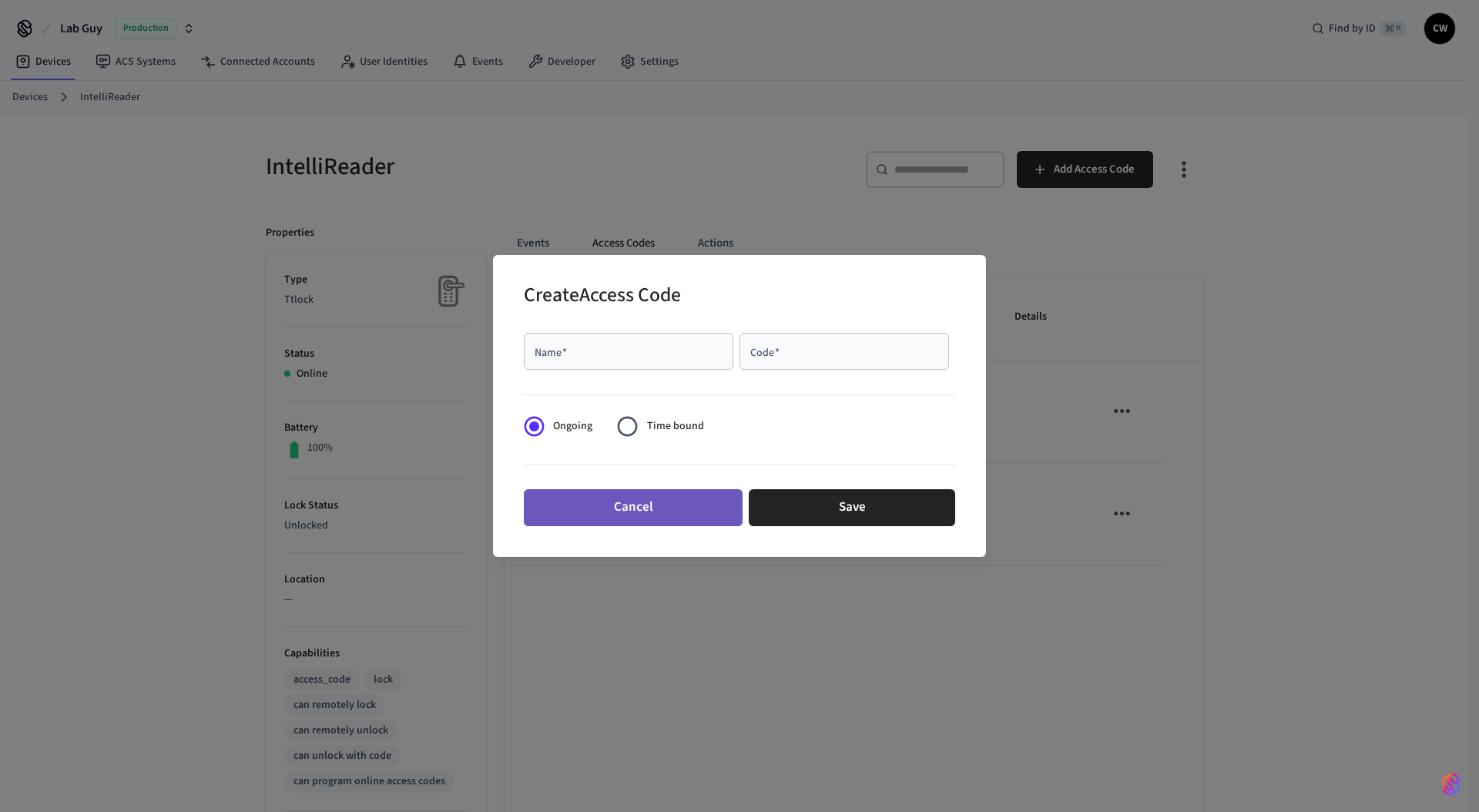
click at [671, 515] on button "Cancel" at bounding box center [633, 508] width 219 height 37
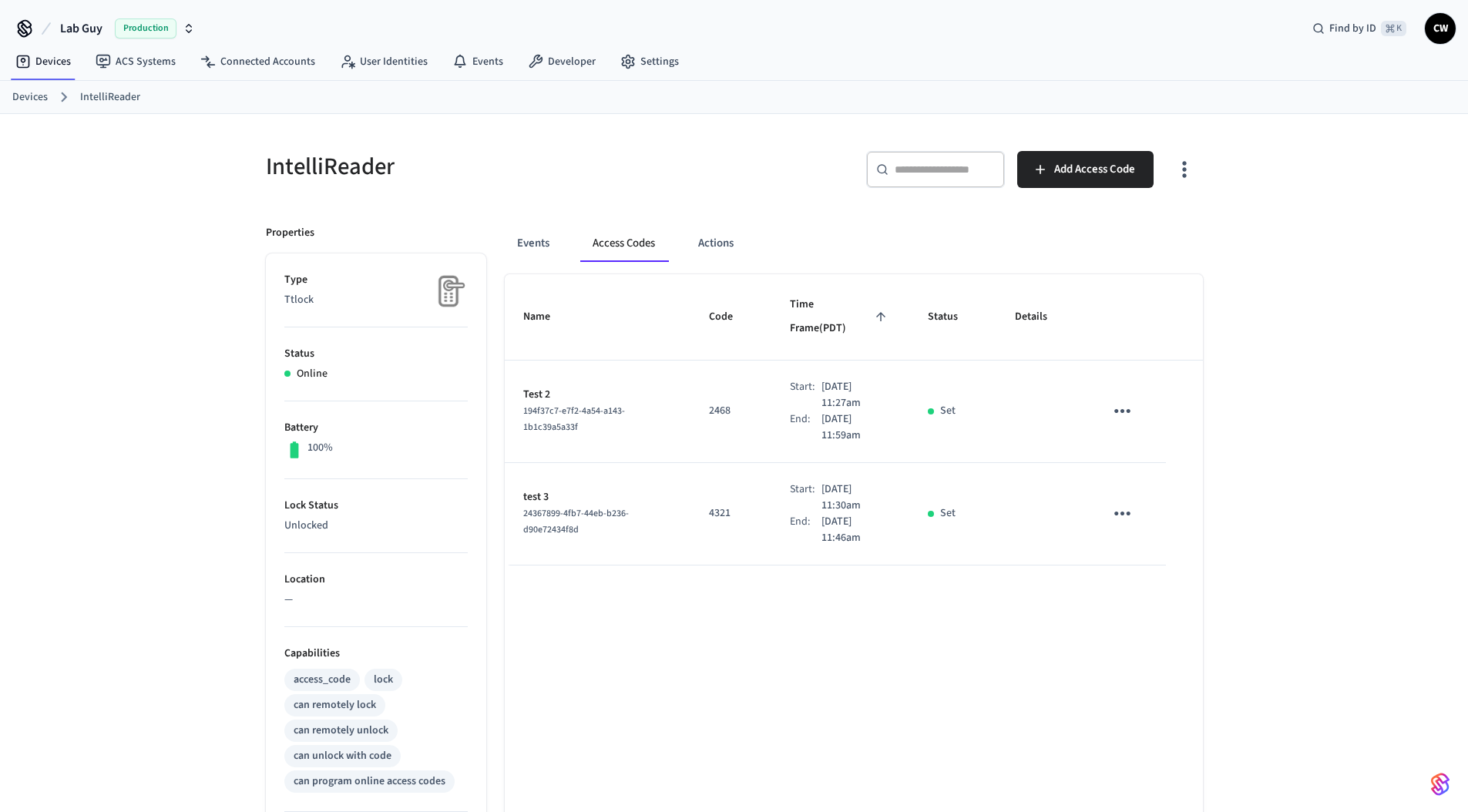
click at [914, 252] on div "Events Access Codes Actions" at bounding box center [853, 243] width 698 height 37
click at [1120, 168] on span "Add Access Code" at bounding box center [1094, 170] width 81 height 20
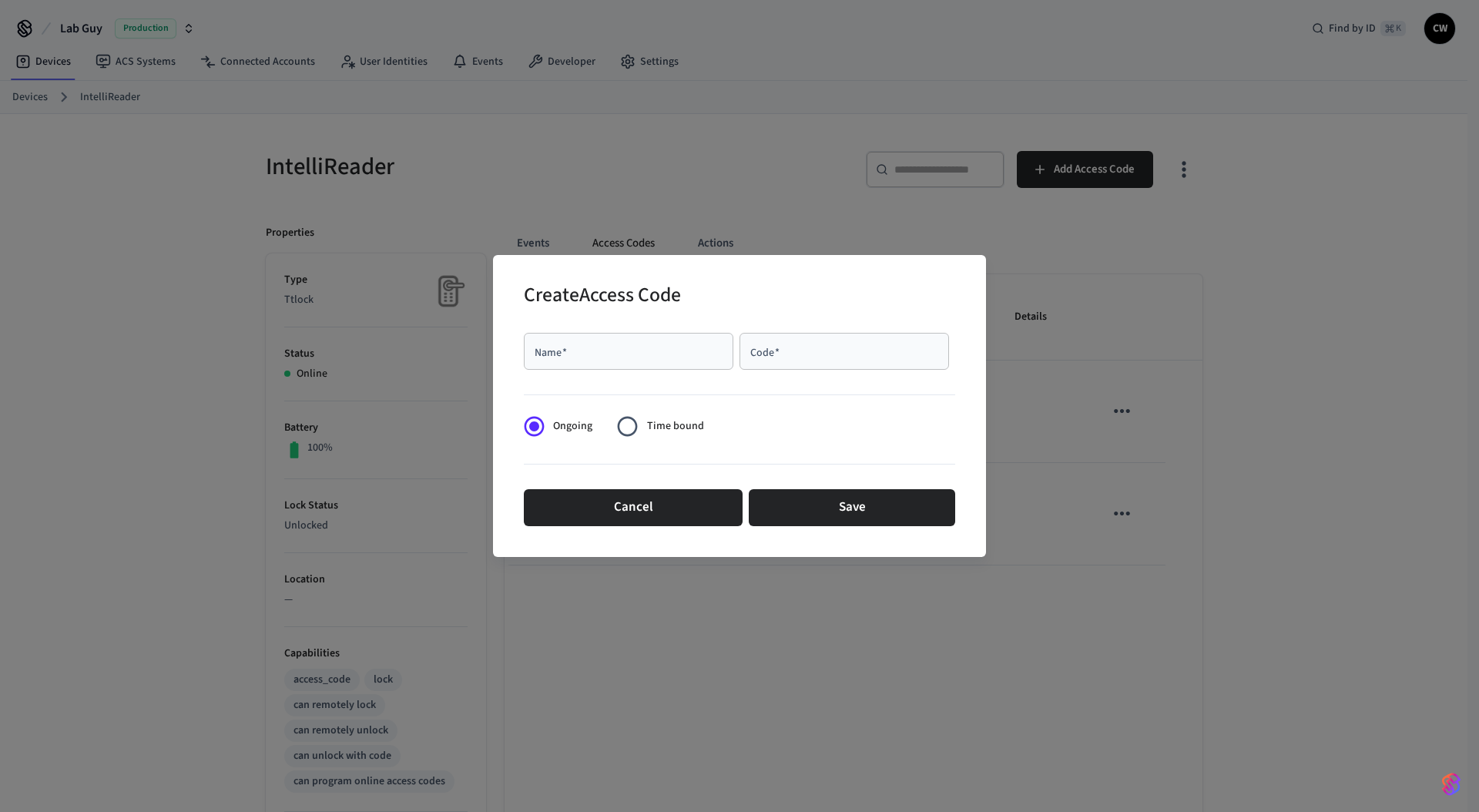
click at [655, 356] on input "Name   *" at bounding box center [629, 351] width 191 height 16
type input "******"
type input "****"
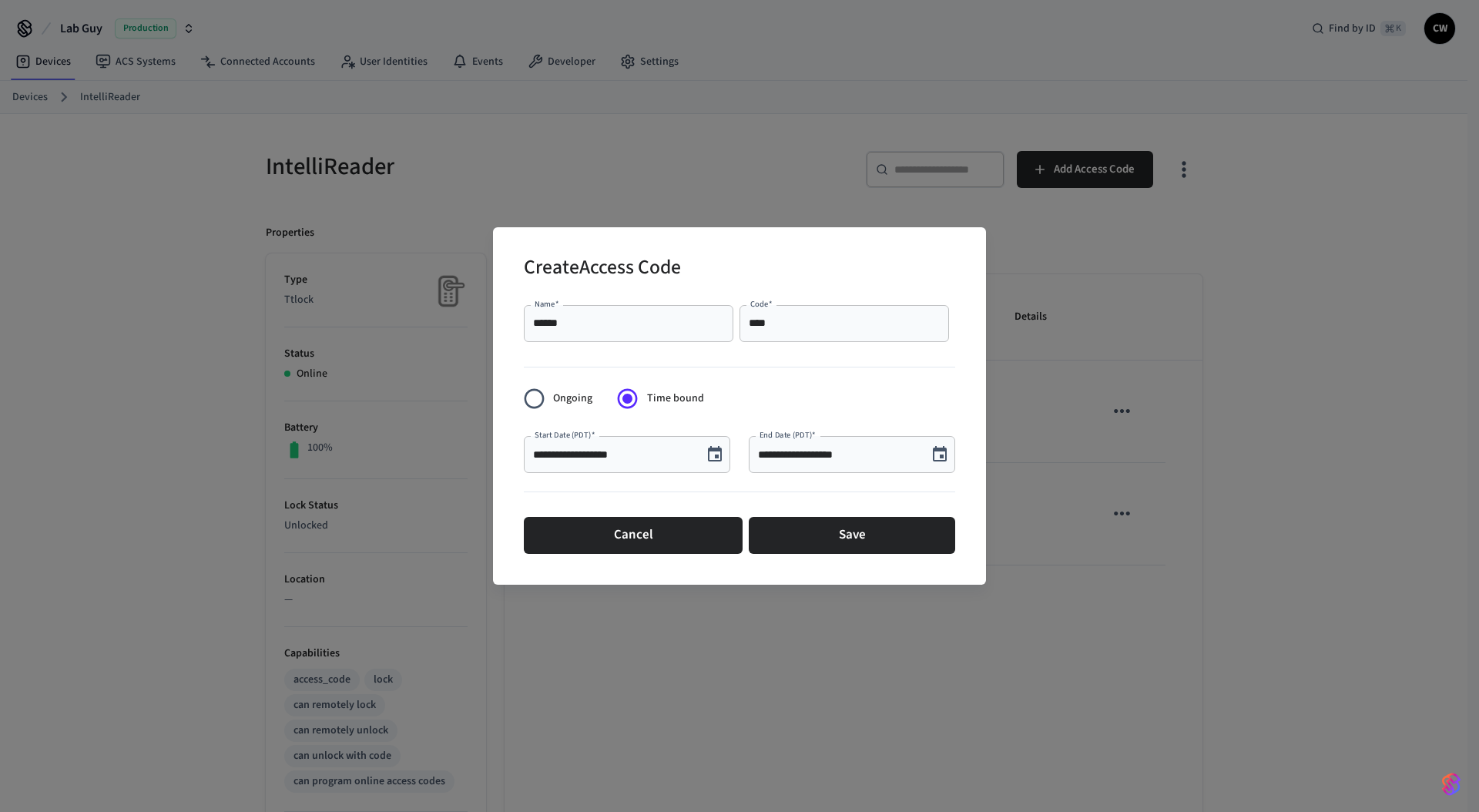
click at [606, 455] on input "**********" at bounding box center [613, 454] width 160 height 16
click at [607, 459] on input "**********" at bounding box center [613, 454] width 160 height 16
type input "**********"
click at [835, 450] on input "**********" at bounding box center [838, 454] width 160 height 16
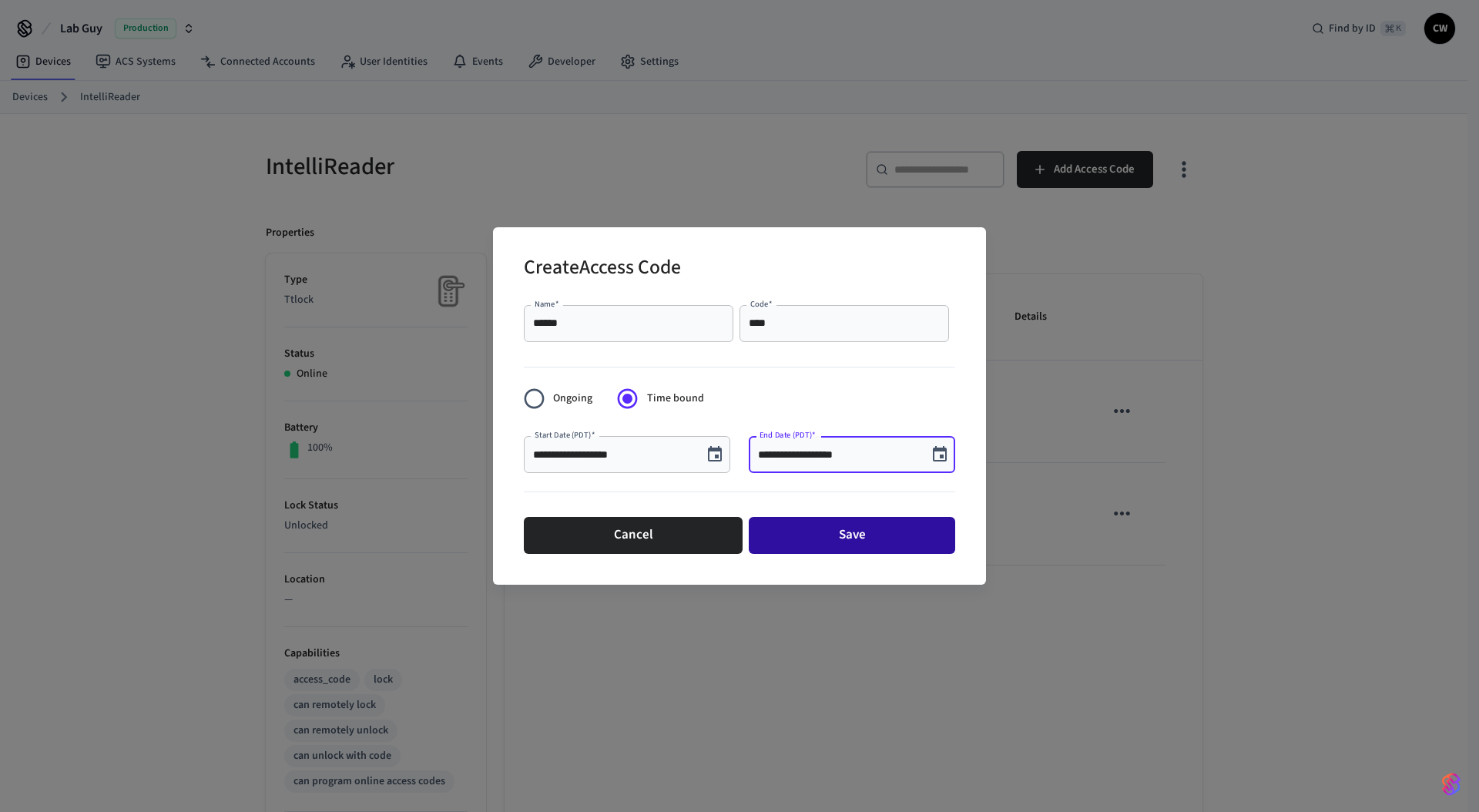
type input "**********"
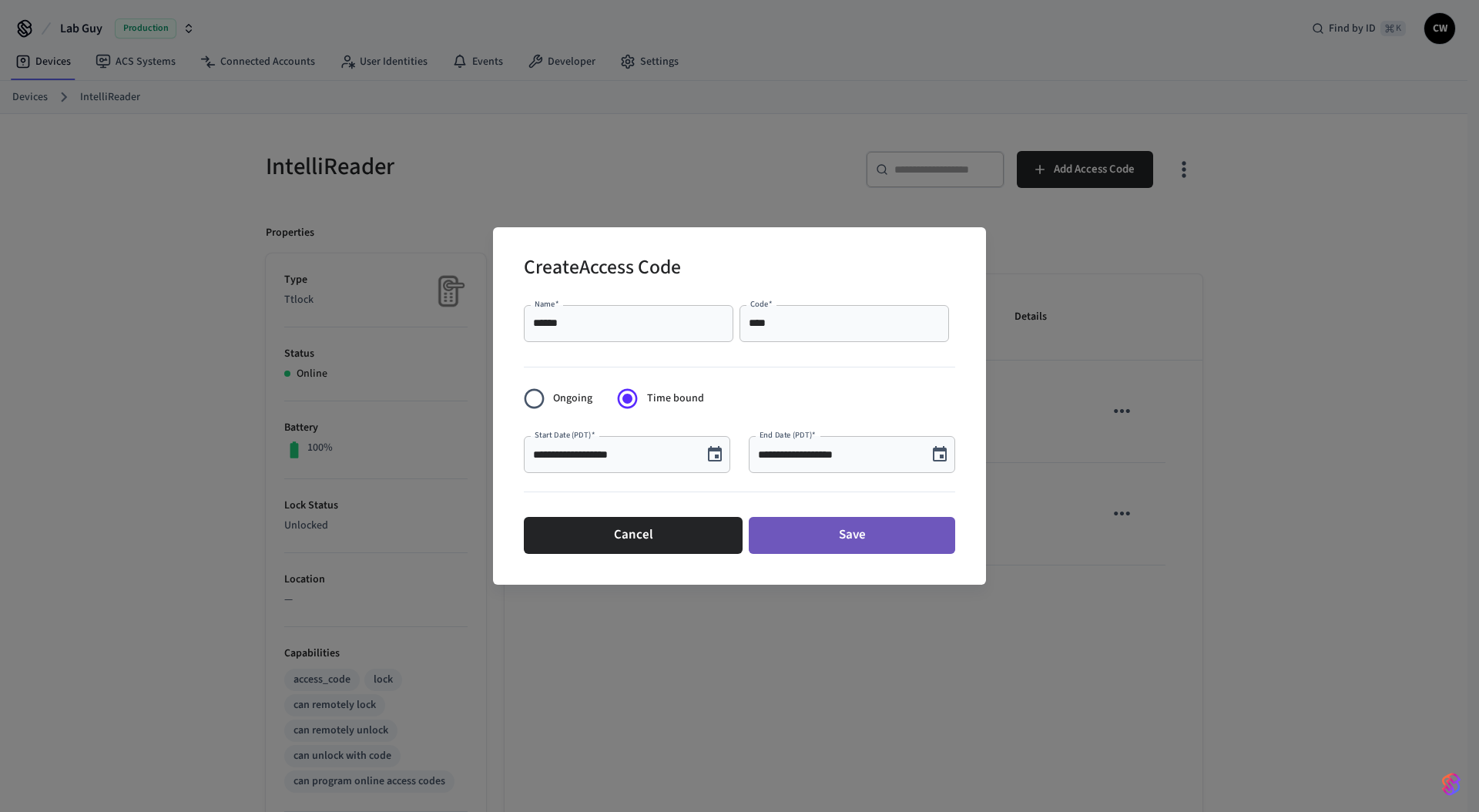
click at [892, 542] on button "Save" at bounding box center [852, 535] width 206 height 37
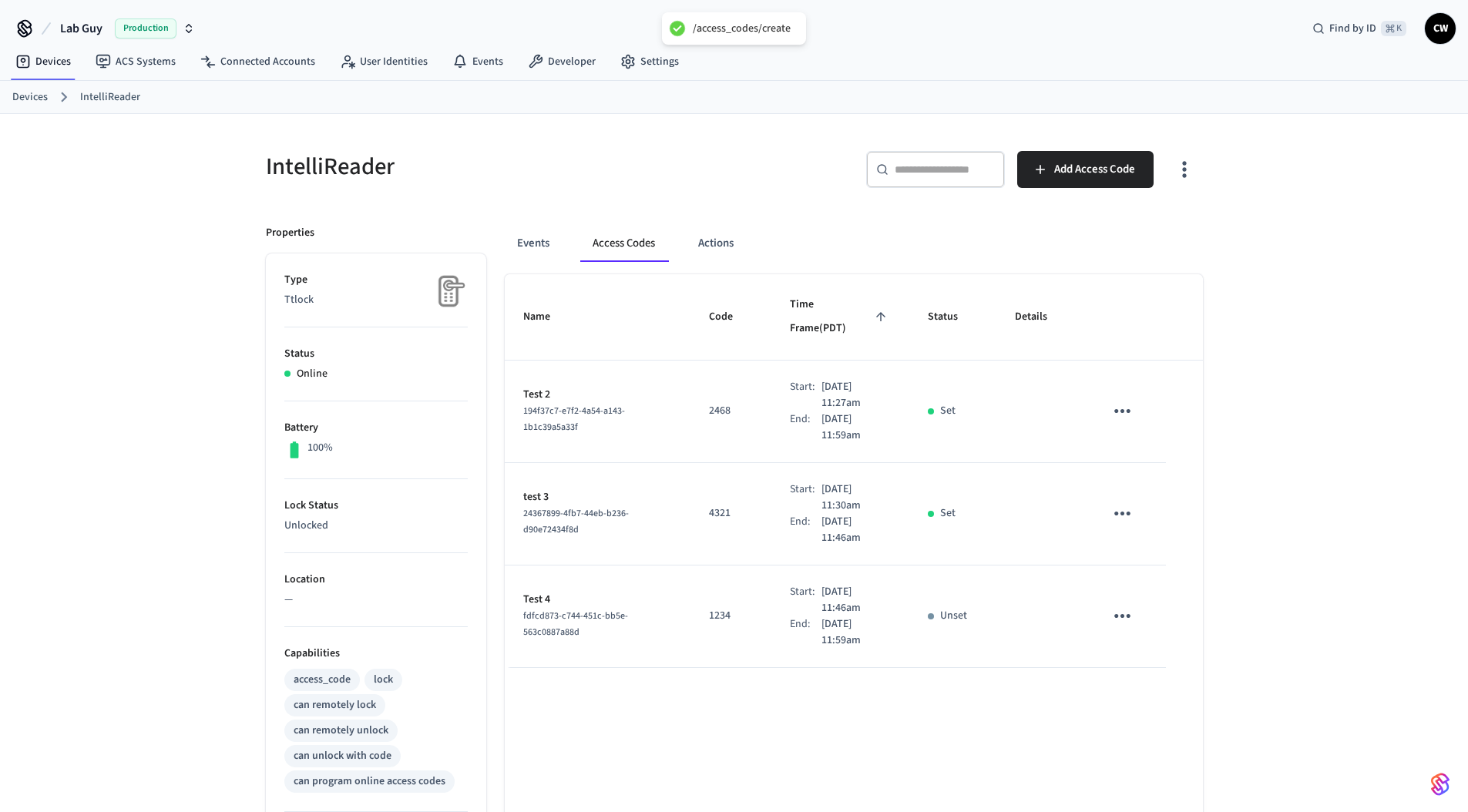
click at [771, 695] on div "Name Code Time Frame (PDT) Status Details Test 2 194f37c7-e7f2-4a54-a143-1b1c39…" at bounding box center [853, 700] width 698 height 852
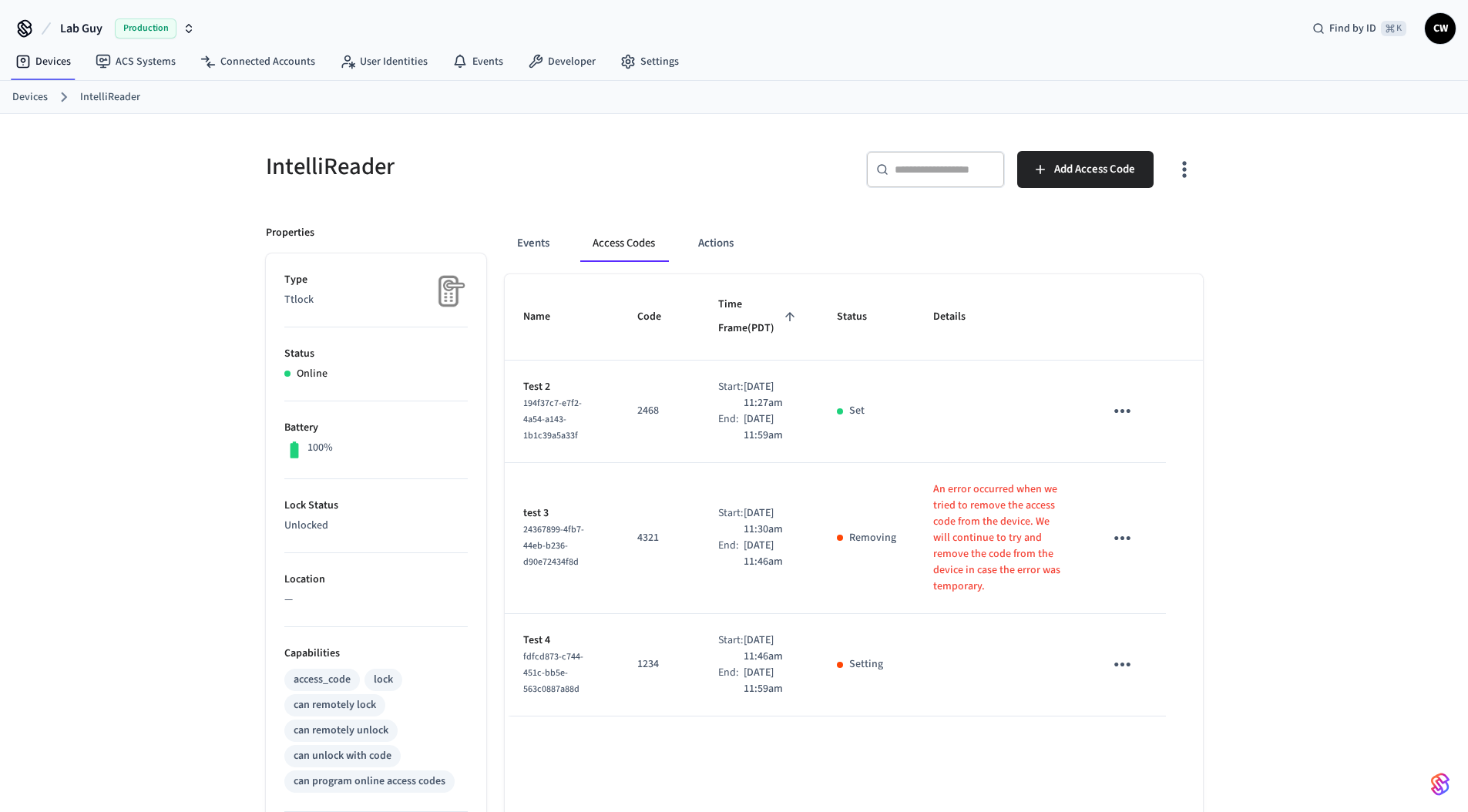
click at [716, 147] on div "IntelliReader" at bounding box center [486, 166] width 478 height 68
click at [242, 403] on div "IntelliReader ​ ​ Add Access Code Properties Type Ttlock Status Online Battery …" at bounding box center [734, 620] width 986 height 1012
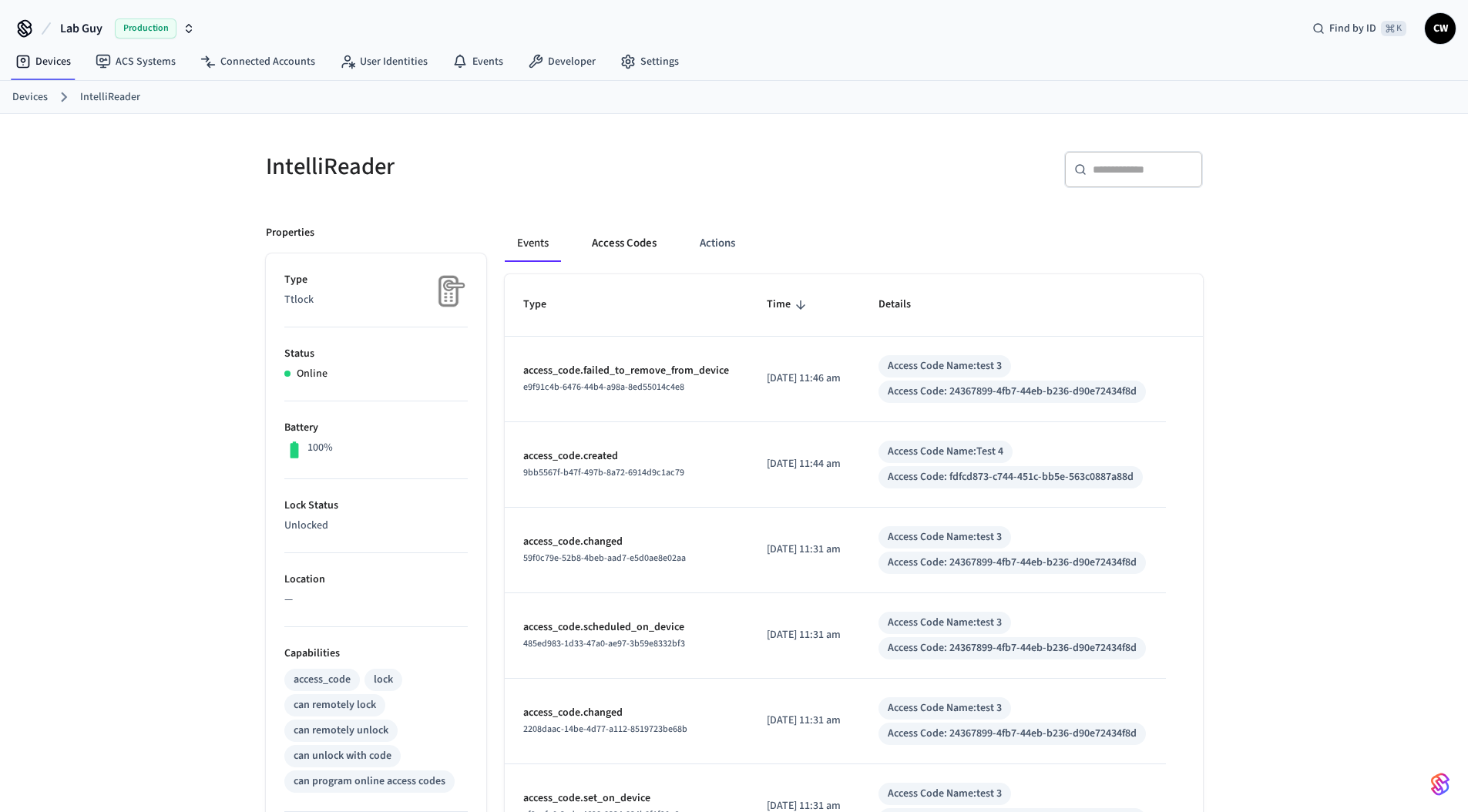
click at [606, 232] on button "Access Codes" at bounding box center [624, 243] width 90 height 37
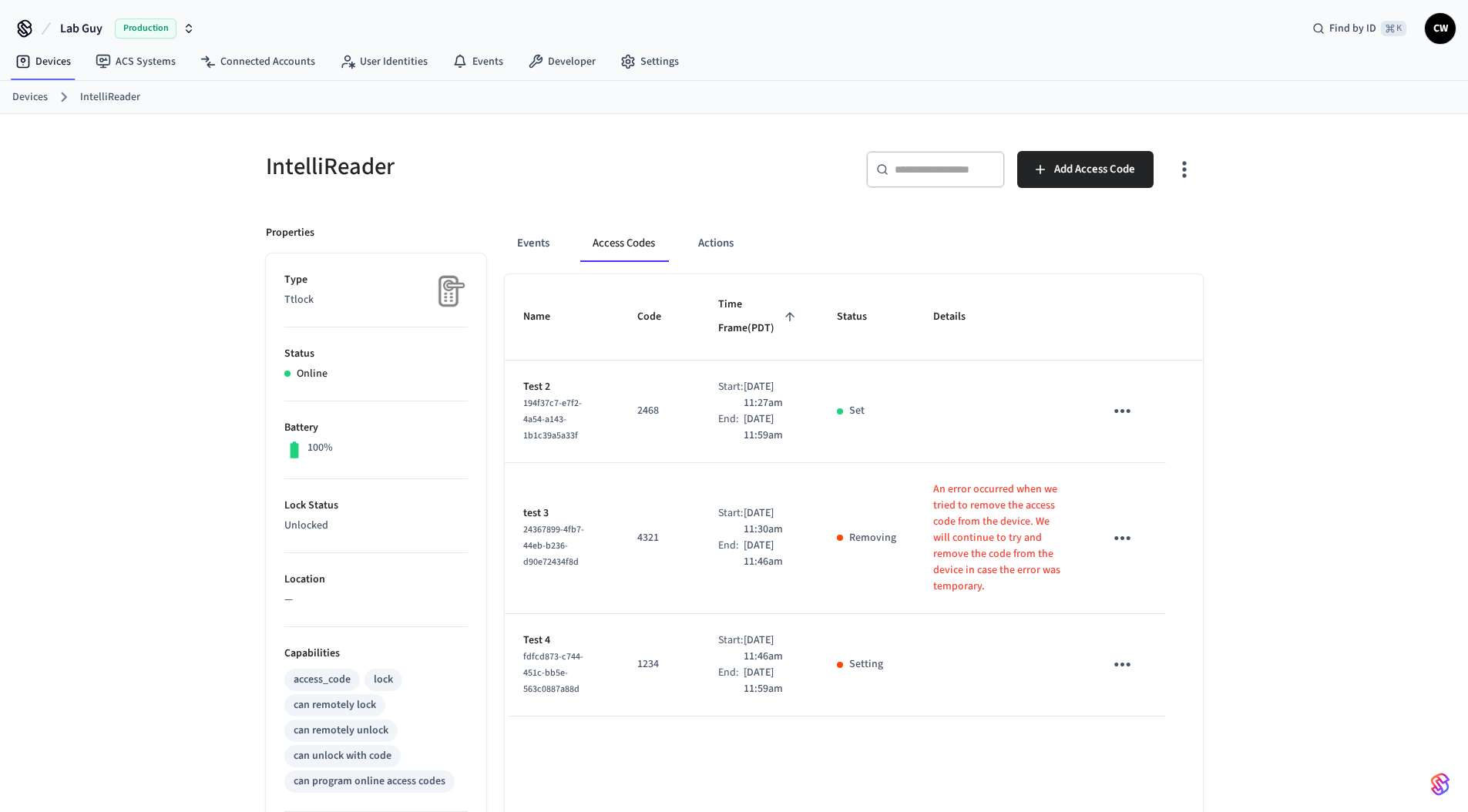
click at [858, 186] on div "​ ​ Add Access Code" at bounding box center [973, 175] width 459 height 49
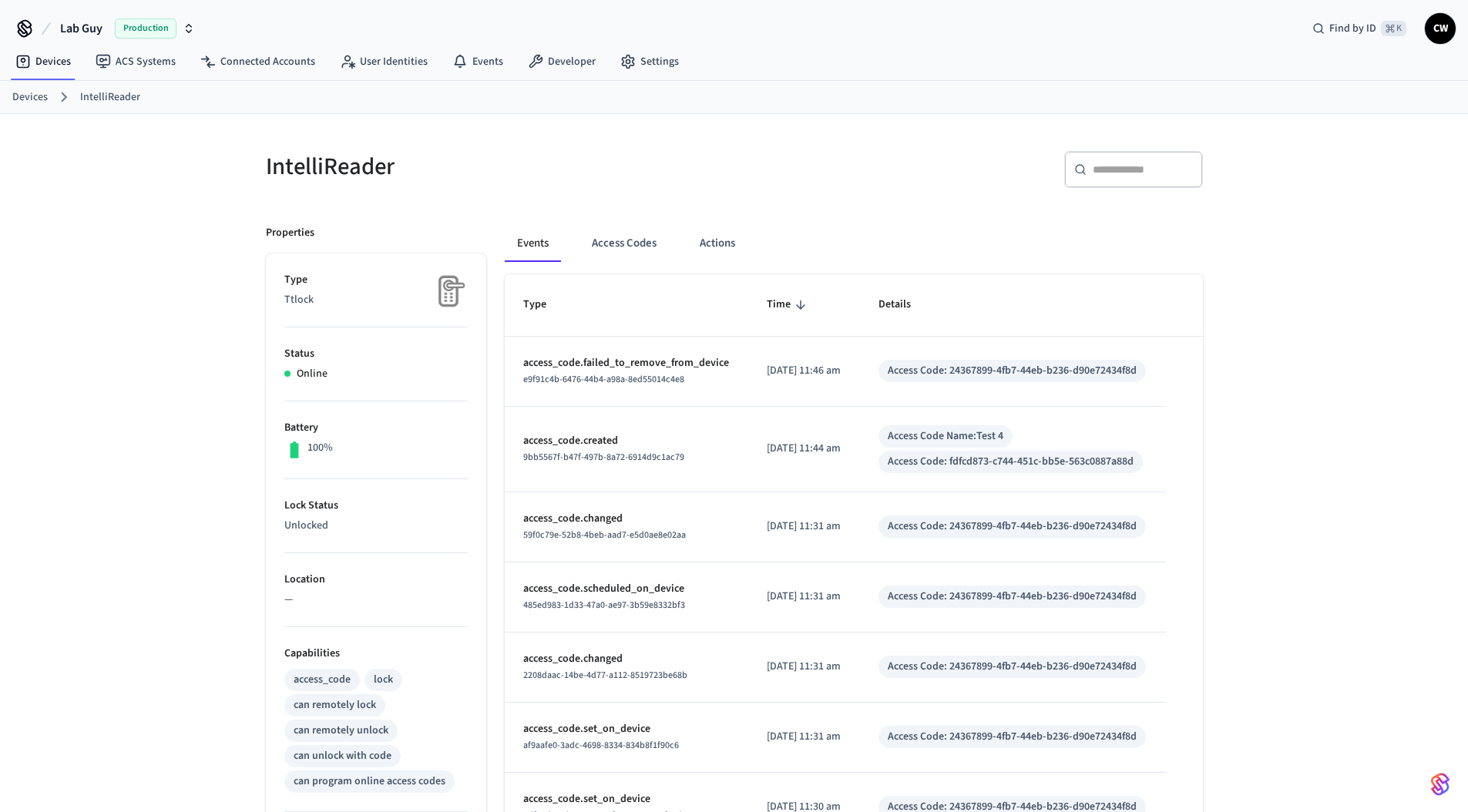
click at [755, 174] on div "​ ​" at bounding box center [973, 175] width 459 height 49
click at [603, 246] on button "Access Codes" at bounding box center [624, 243] width 90 height 37
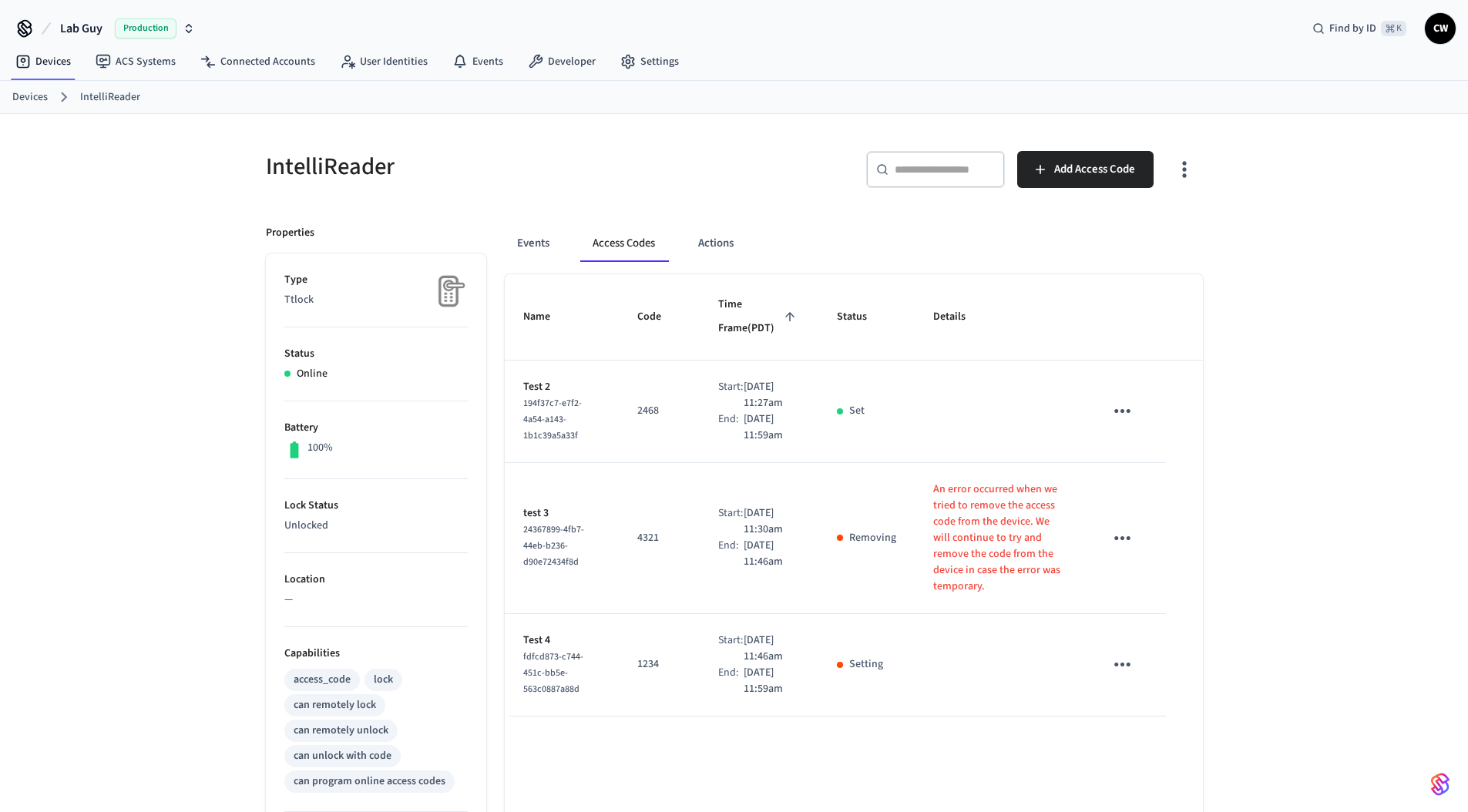
click at [713, 195] on div "IntelliReader" at bounding box center [486, 166] width 478 height 68
click at [882, 191] on div "​ ​" at bounding box center [935, 172] width 139 height 43
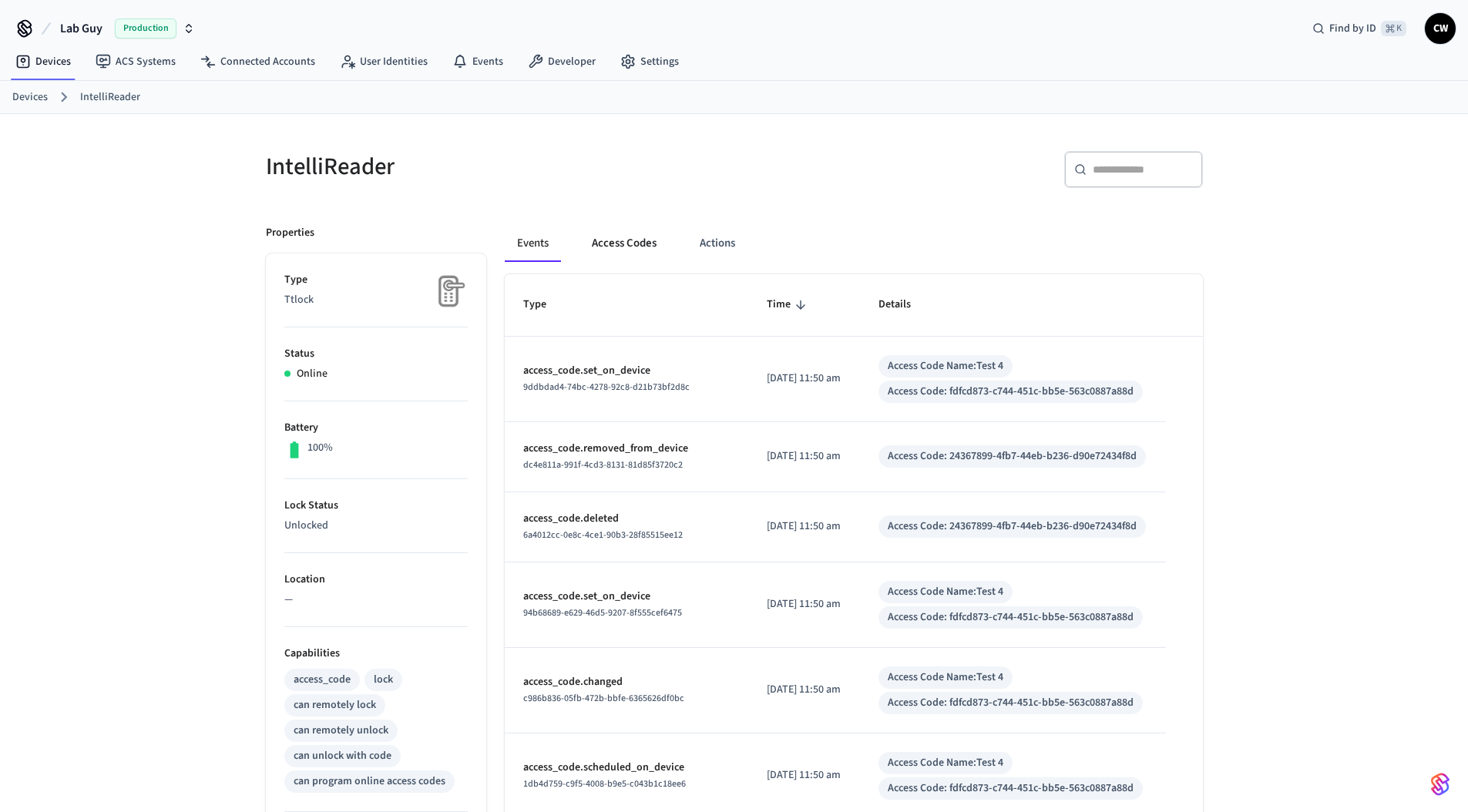
click at [641, 245] on button "Access Codes" at bounding box center [624, 243] width 90 height 37
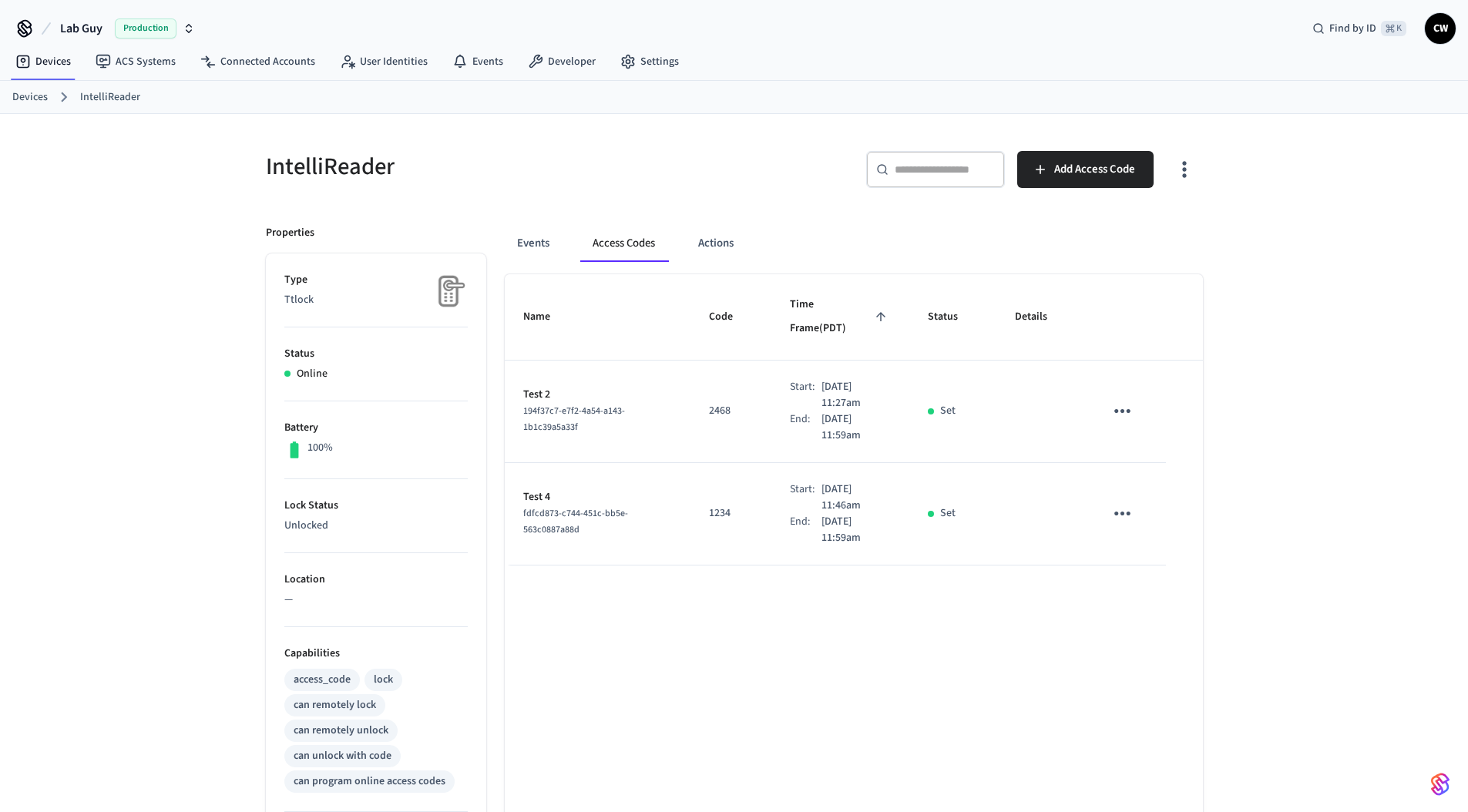
click at [644, 186] on div "IntelliReader" at bounding box center [486, 166] width 478 height 68
click at [148, 258] on div "IntelliReader ​ ​ Add Access Code Properties Type Ttlock Status Online Battery …" at bounding box center [734, 620] width 1468 height 1012
click at [720, 244] on button "Actions" at bounding box center [716, 243] width 60 height 37
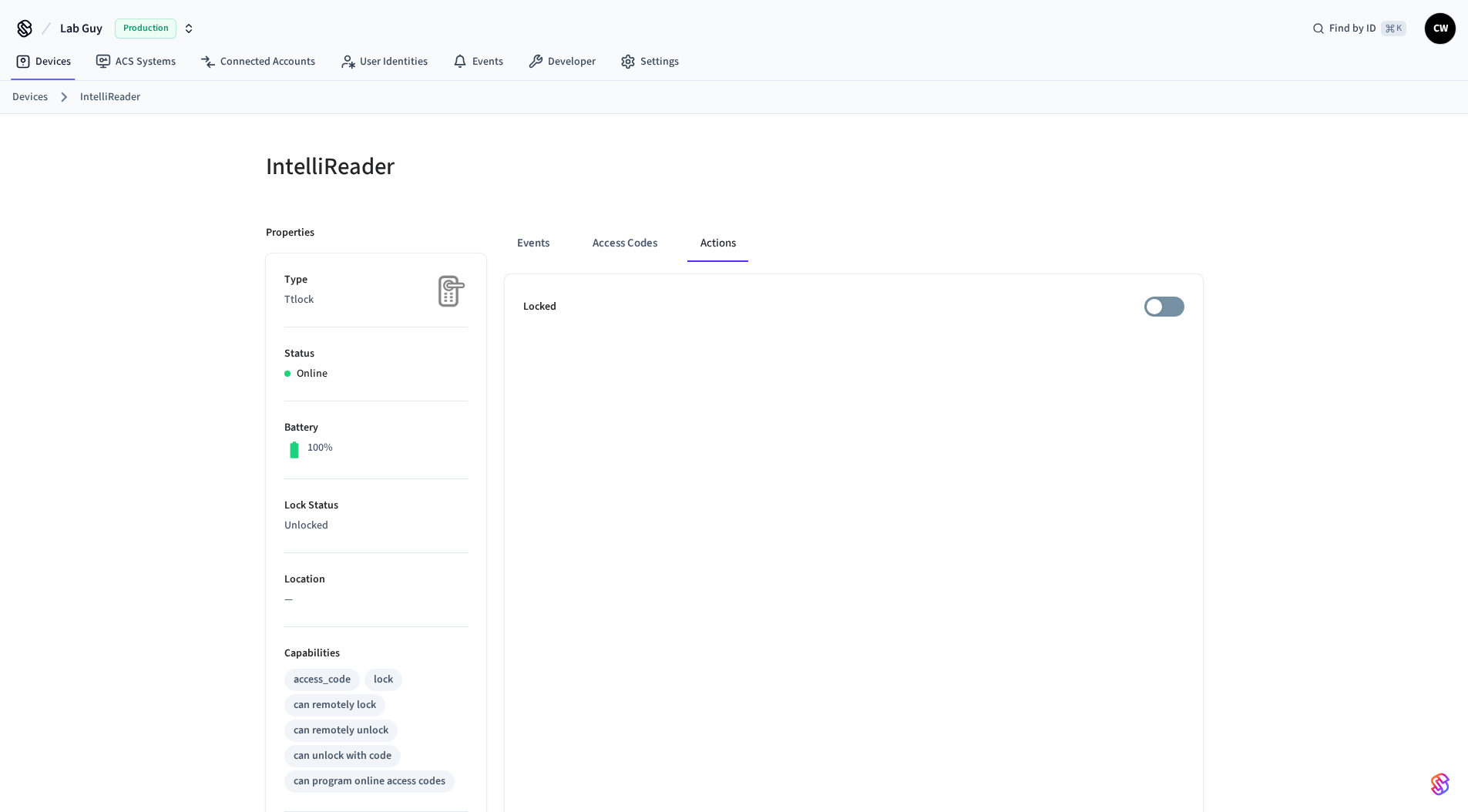
click at [990, 240] on div "Events Access Codes Actions" at bounding box center [853, 243] width 698 height 37
click at [1016, 210] on div "Events Access Codes Actions Locked" at bounding box center [844, 666] width 716 height 920
click at [94, 36] on span "Lab Guy" at bounding box center [81, 28] width 42 height 18
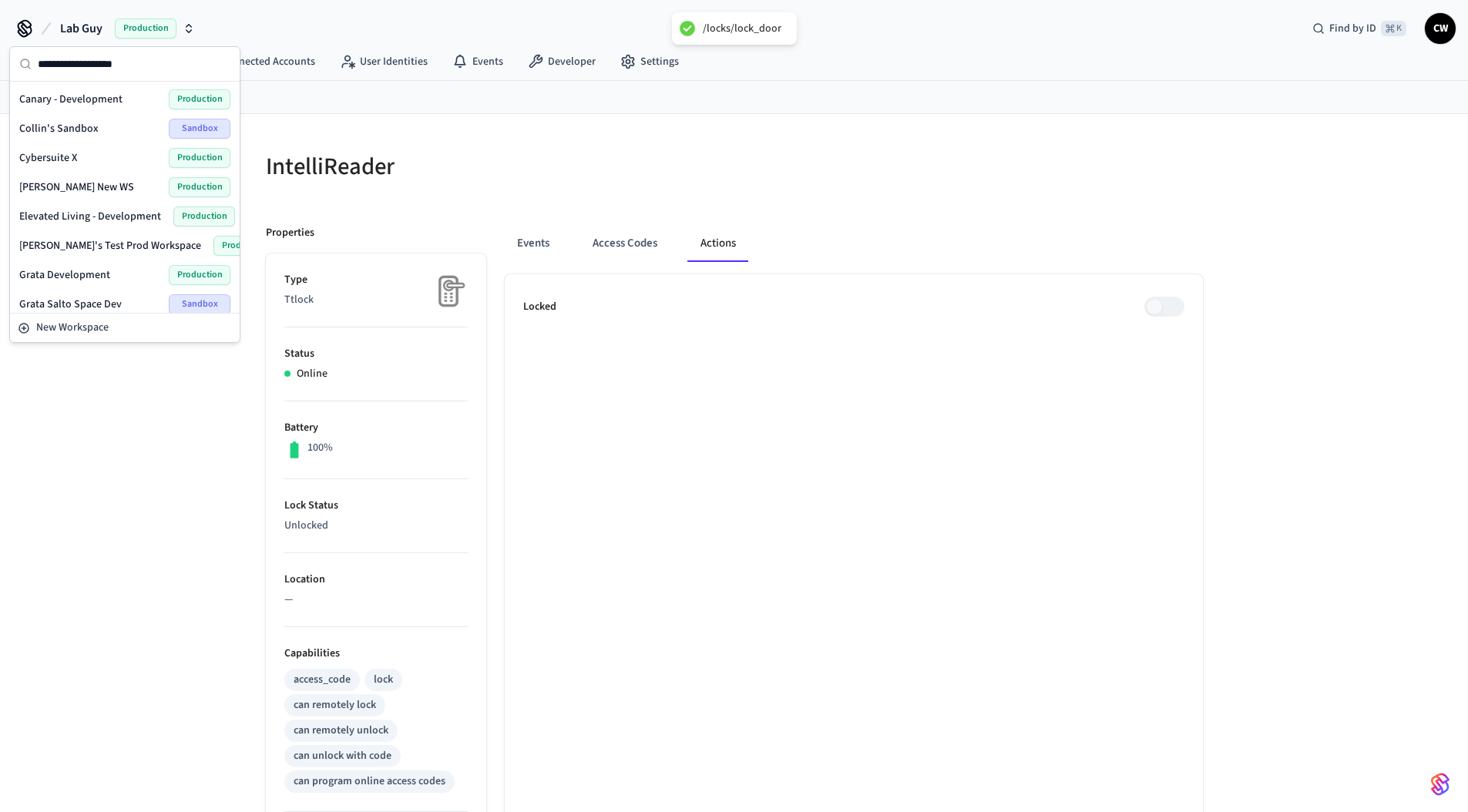
scroll to position [682, 0]
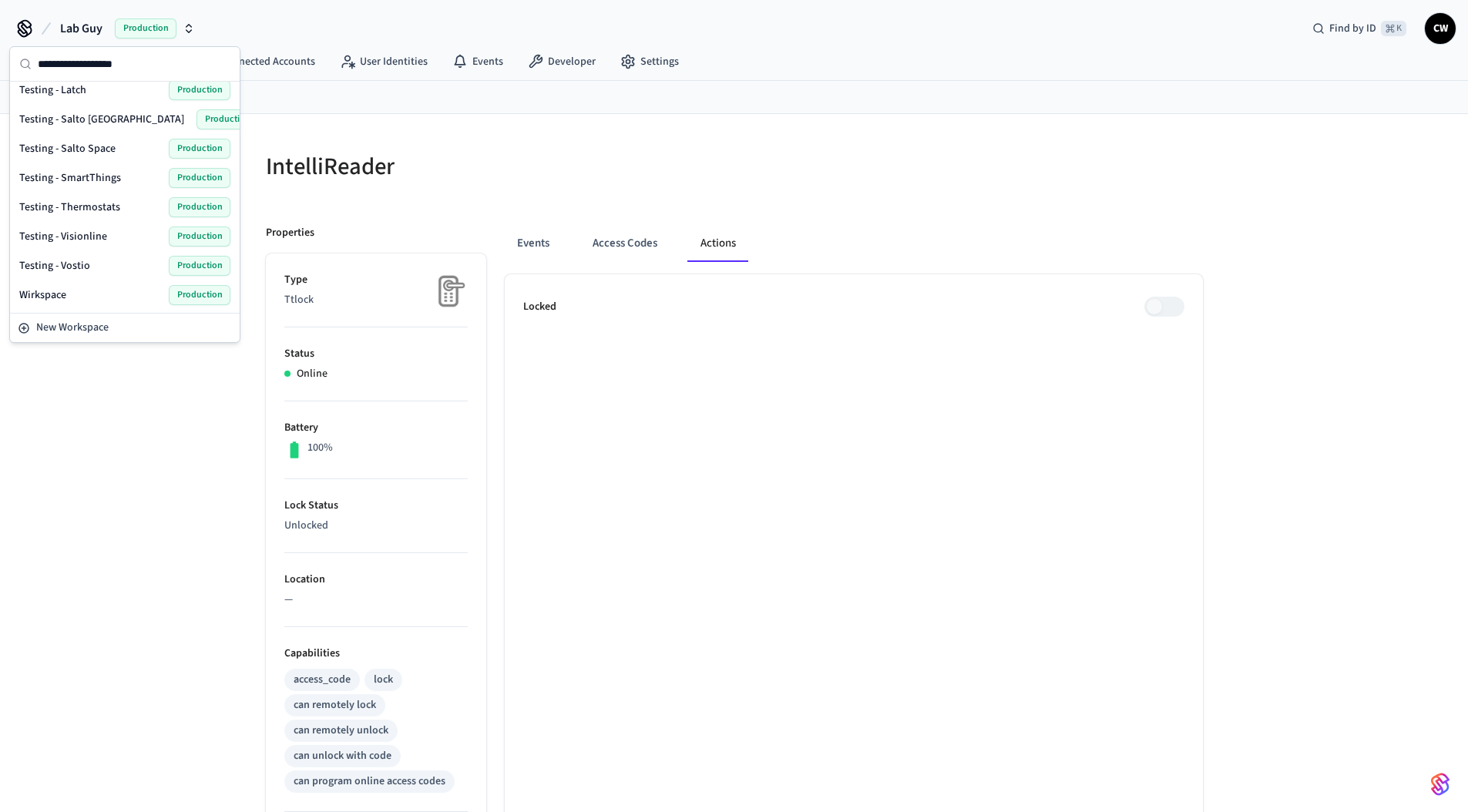
click at [100, 301] on div "Wirkspace Production" at bounding box center [124, 295] width 211 height 20
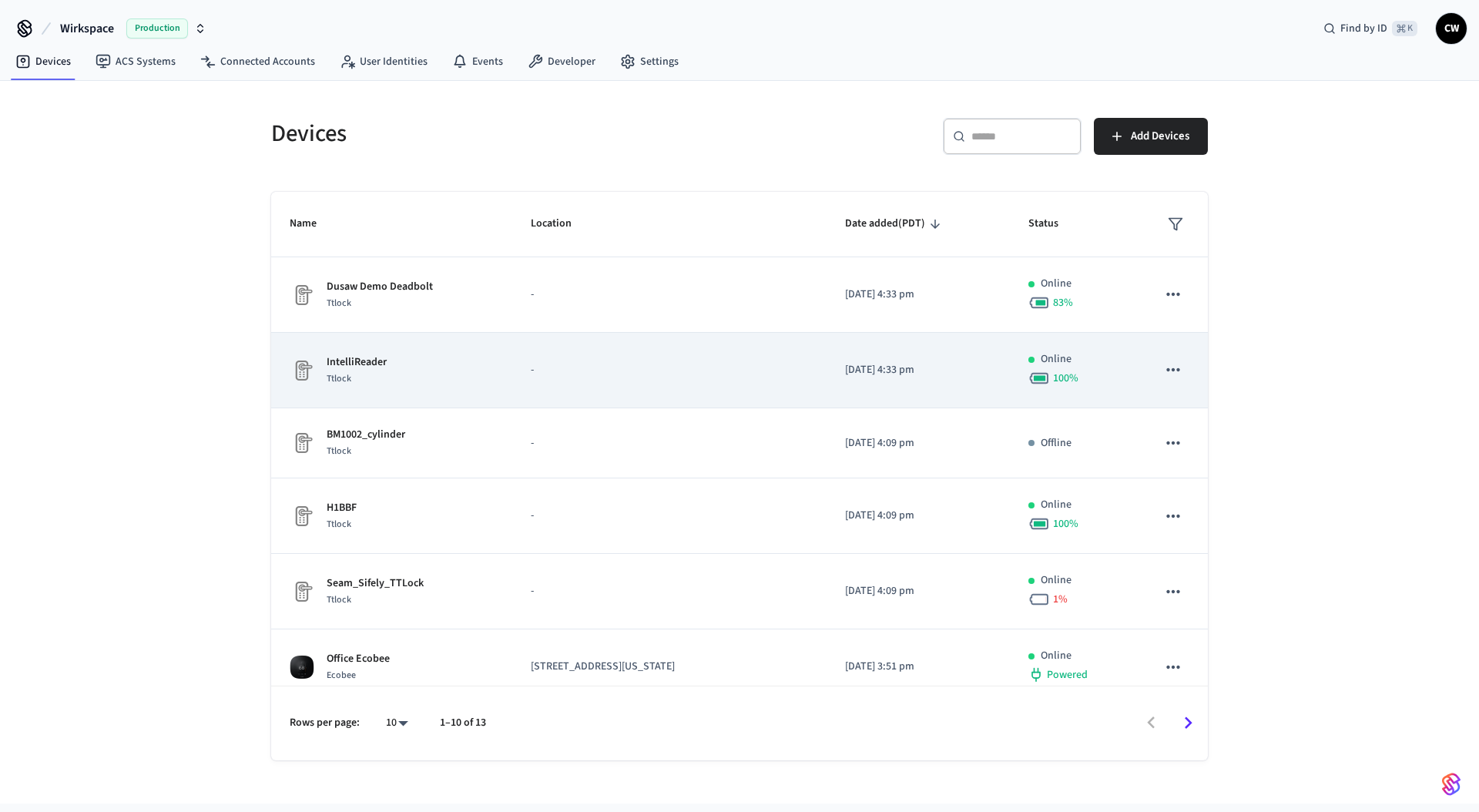
click at [400, 376] on div "IntelliReader Ttlock" at bounding box center [391, 370] width 204 height 32
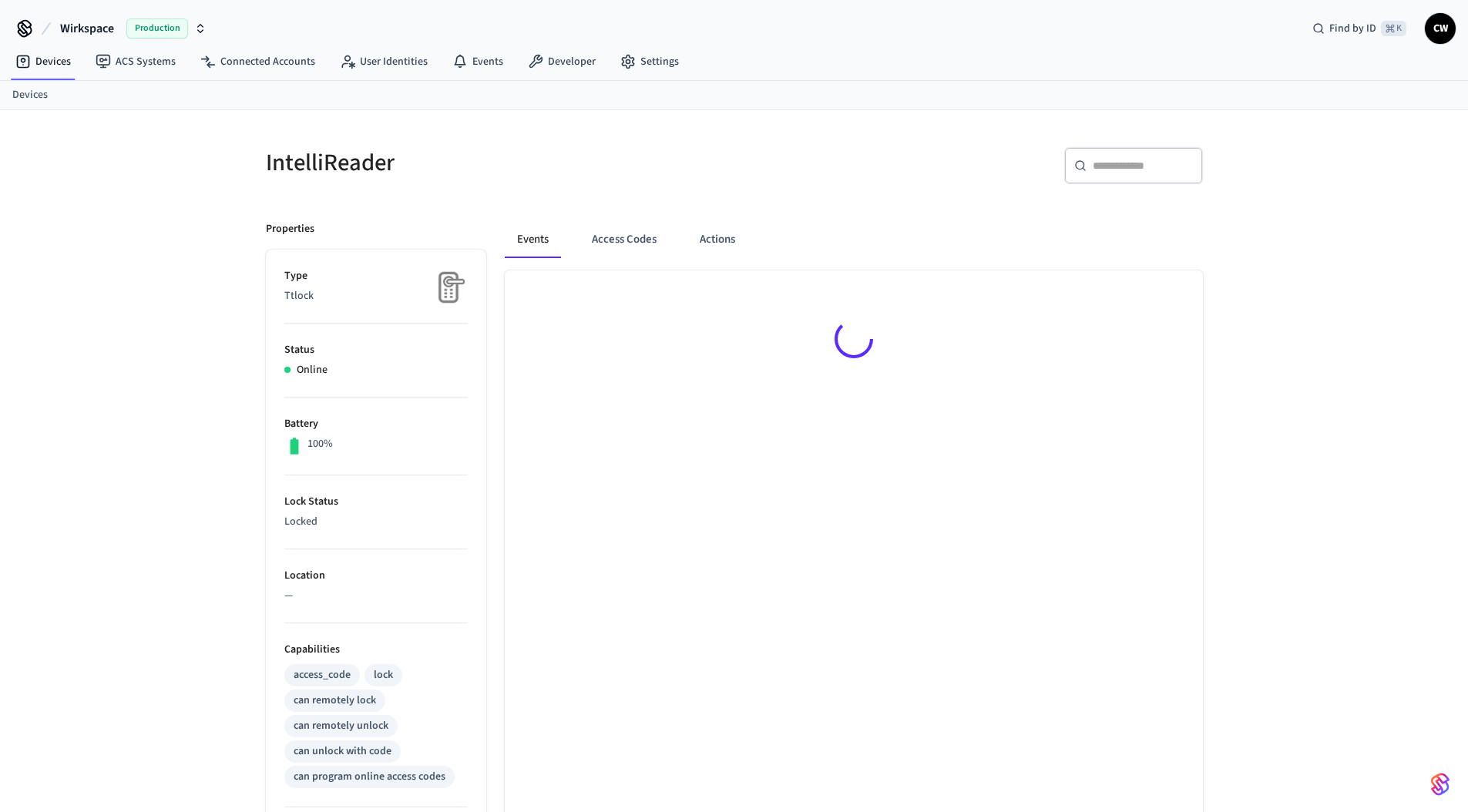
click at [635, 381] on div at bounding box center [853, 342] width 698 height 142
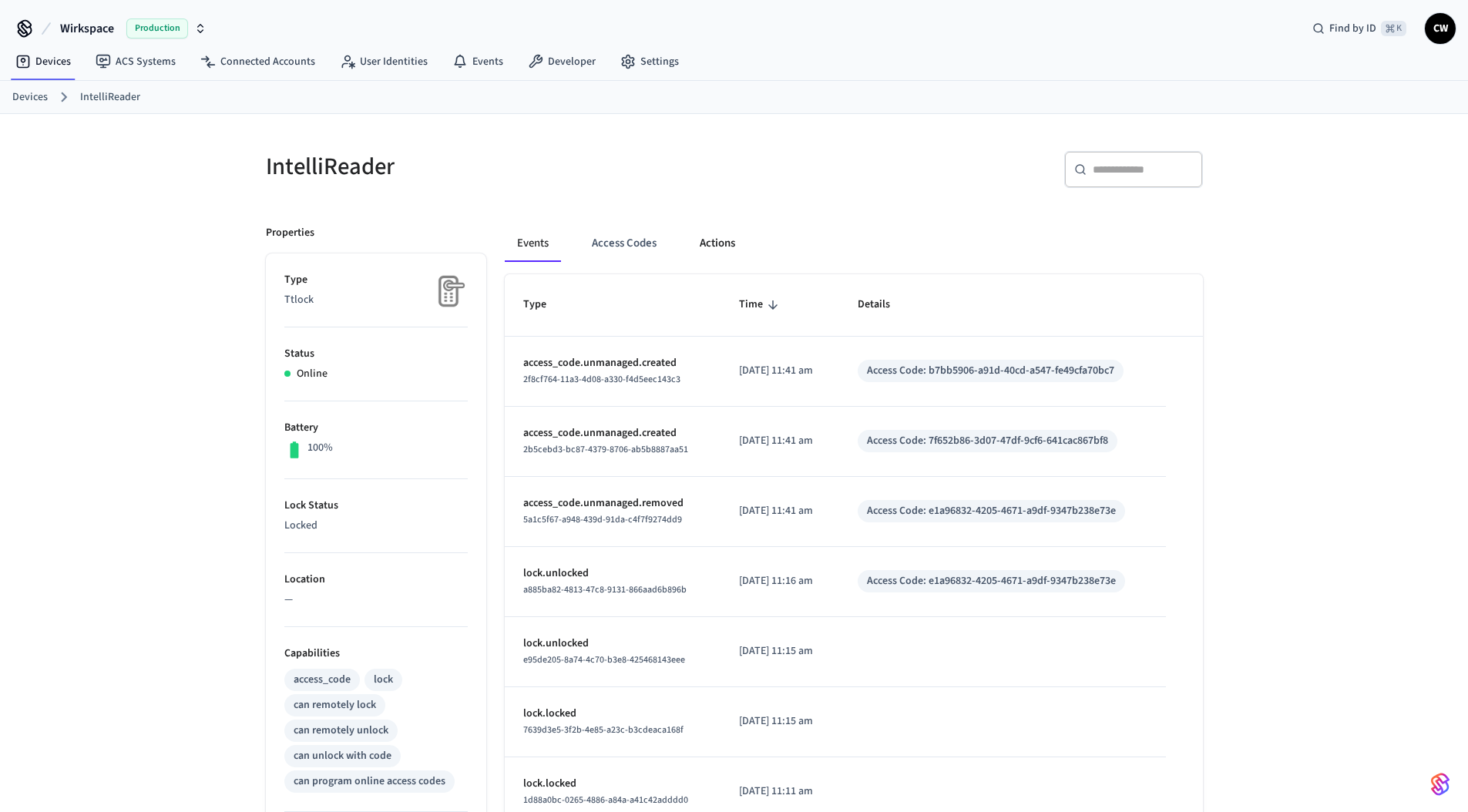
click at [731, 237] on button "Actions" at bounding box center [717, 243] width 60 height 37
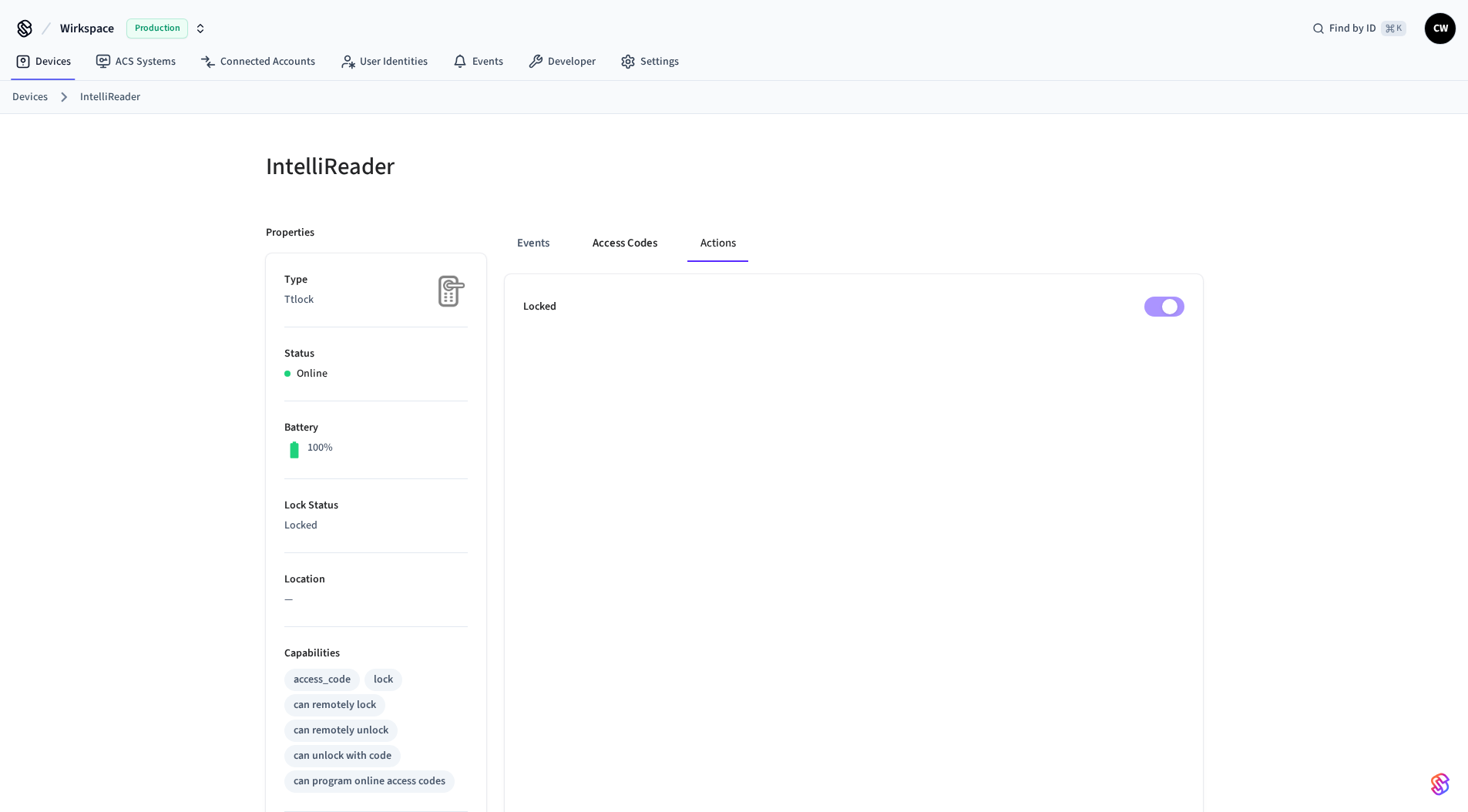
click at [612, 231] on button "Access Codes" at bounding box center [625, 243] width 90 height 37
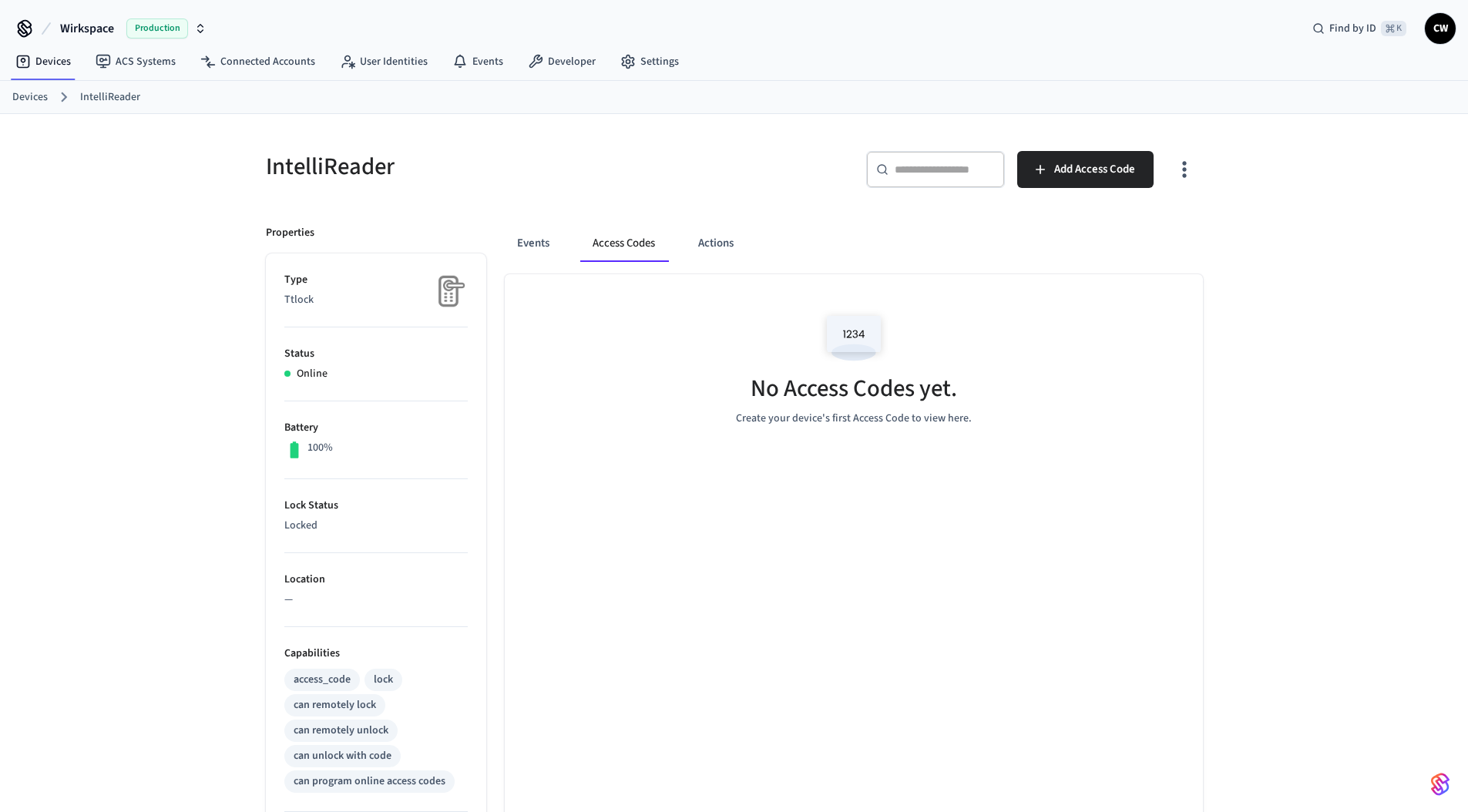
drag, startPoint x: 840, startPoint y: 198, endPoint x: 887, endPoint y: 191, distance: 47.5
click at [841, 197] on div "​ ​ Add Access Code" at bounding box center [973, 175] width 459 height 49
click at [1107, 177] on span "Add Access Code" at bounding box center [1094, 170] width 81 height 20
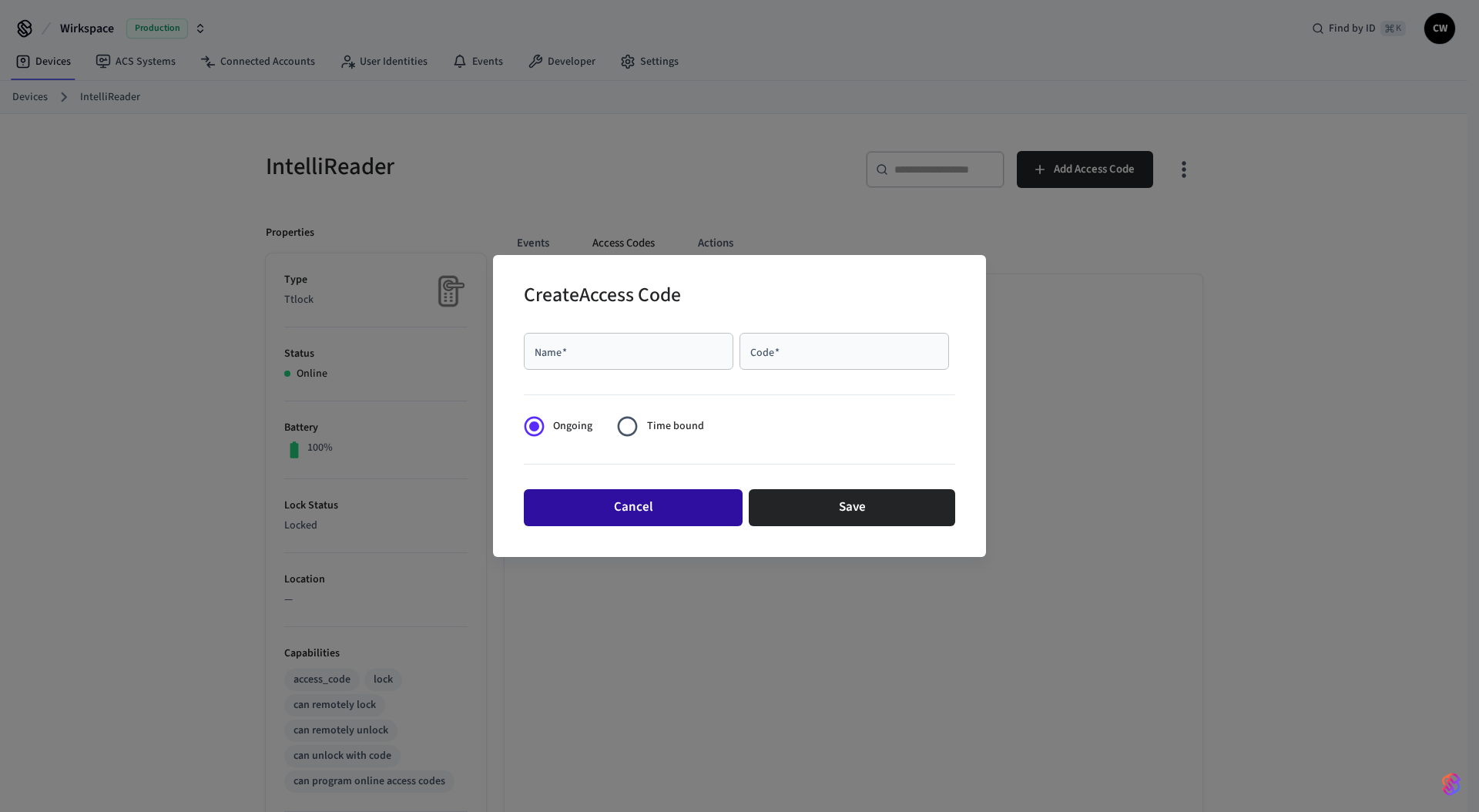
click at [680, 517] on button "Cancel" at bounding box center [633, 508] width 219 height 37
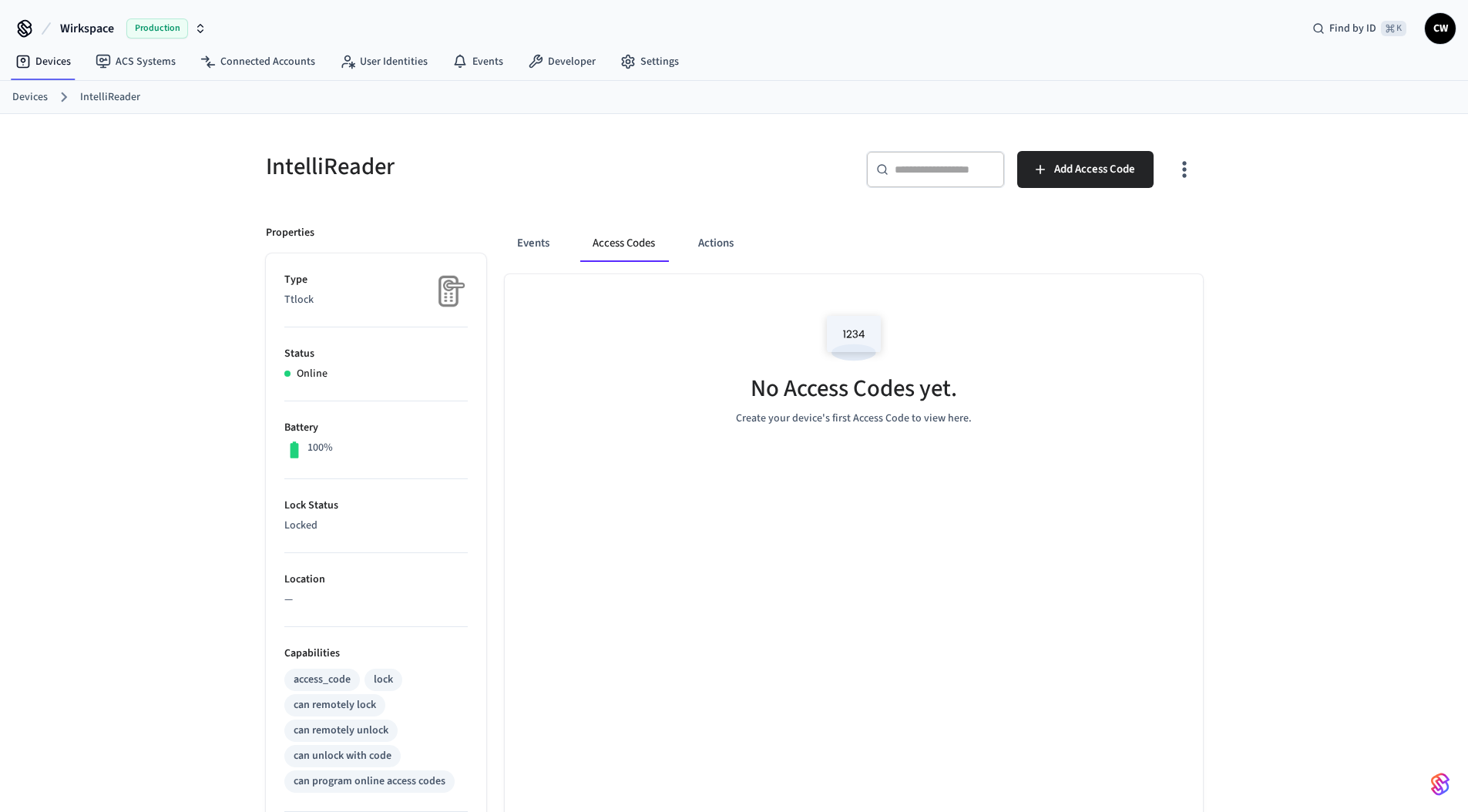
click at [82, 27] on span "Wirkspace" at bounding box center [87, 28] width 54 height 18
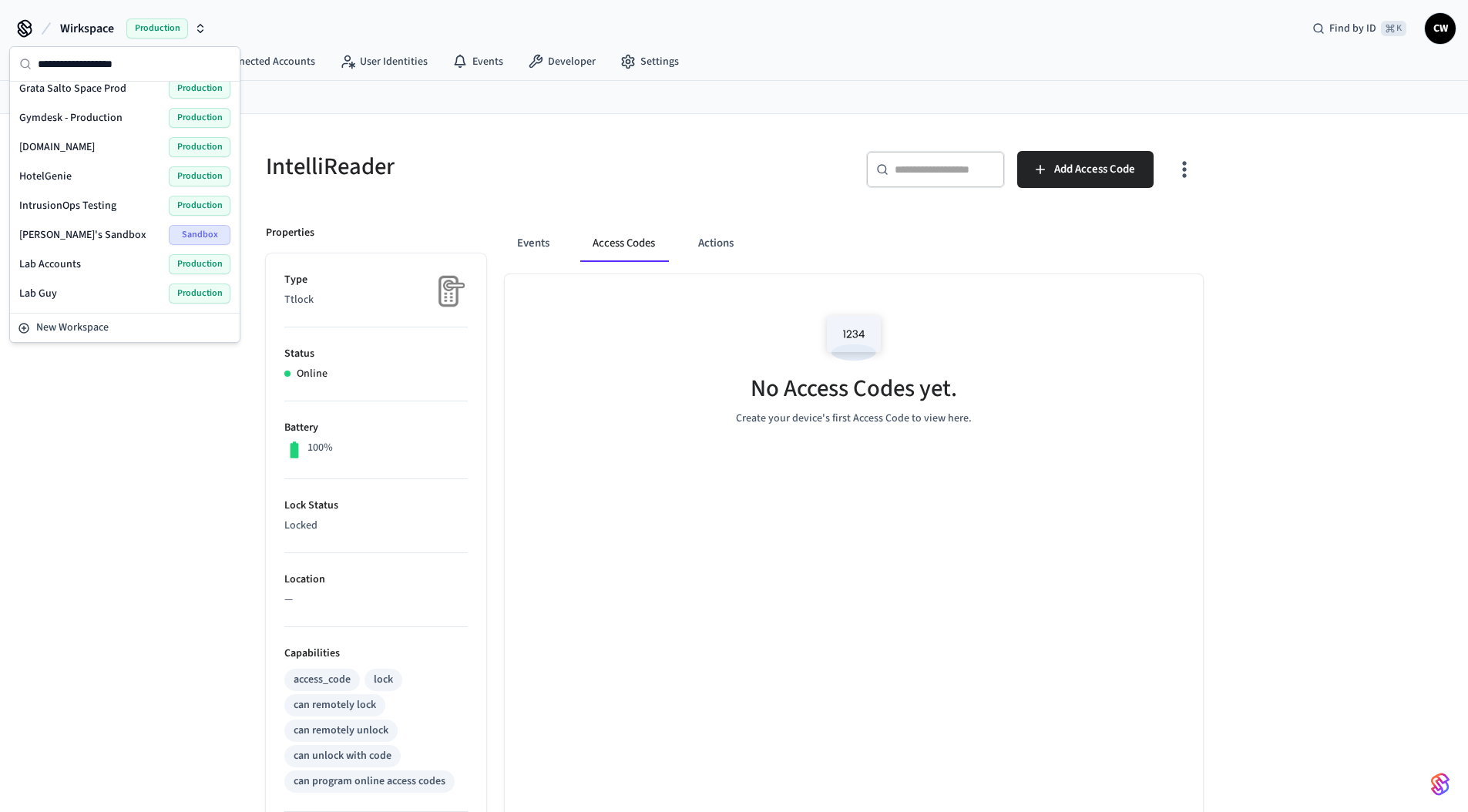
scroll to position [297, 0]
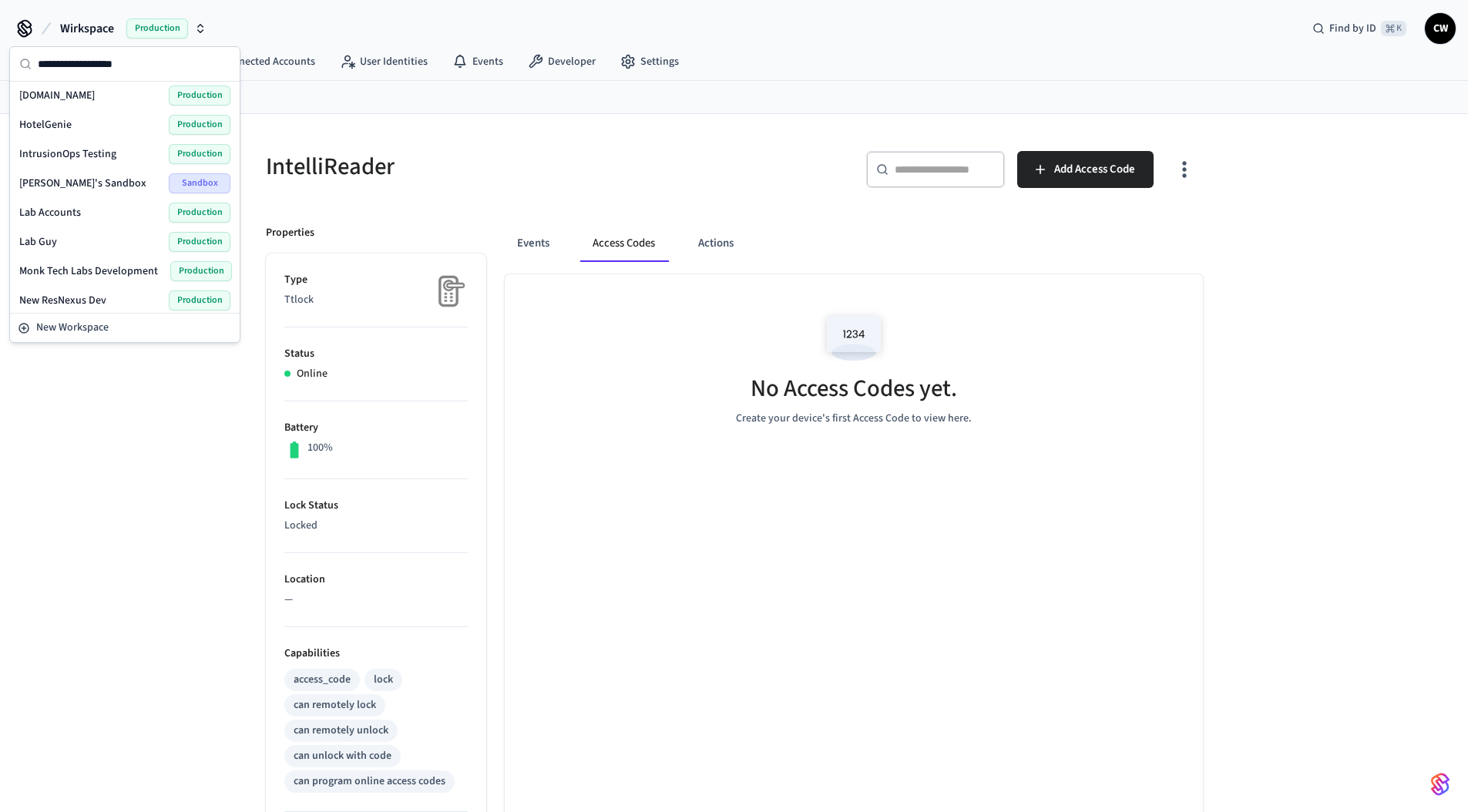
click at [68, 244] on div "Lab Guy Production" at bounding box center [124, 242] width 211 height 20
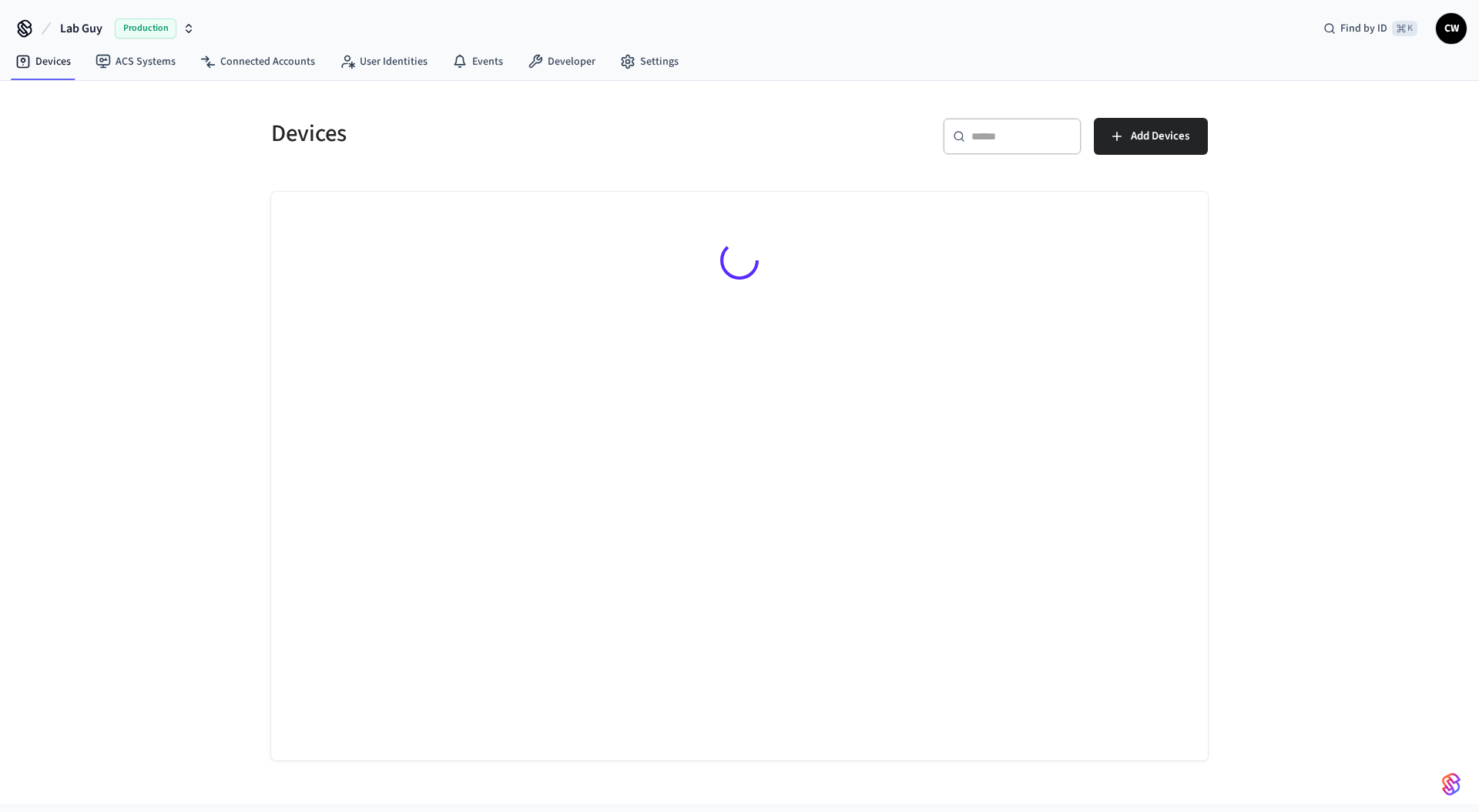
click at [183, 230] on div "Devices ​ ​ Add Devices" at bounding box center [739, 442] width 1479 height 722
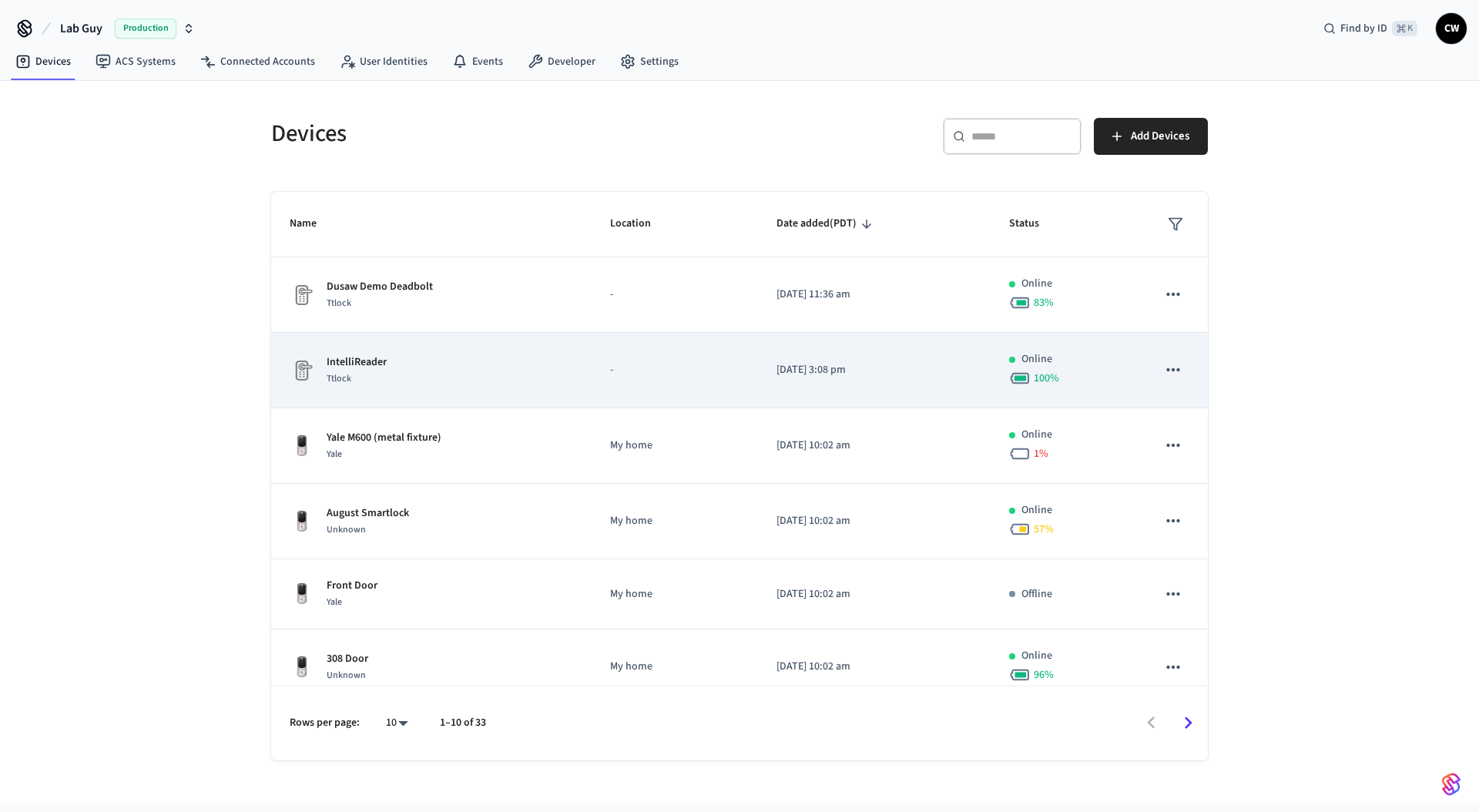
click at [442, 377] on div "IntelliReader Ttlock" at bounding box center [431, 370] width 283 height 32
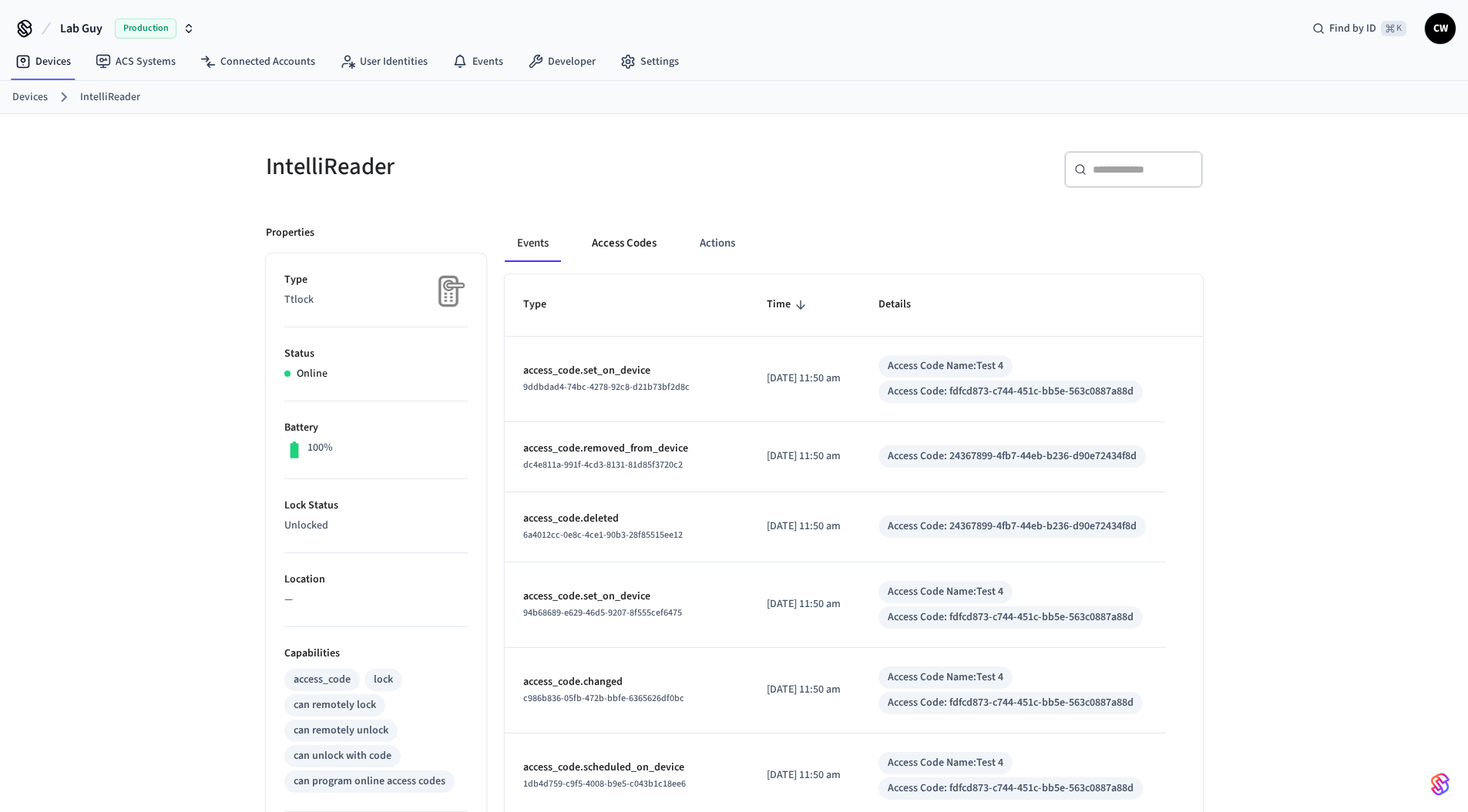
click at [610, 244] on button "Access Codes" at bounding box center [624, 243] width 90 height 37
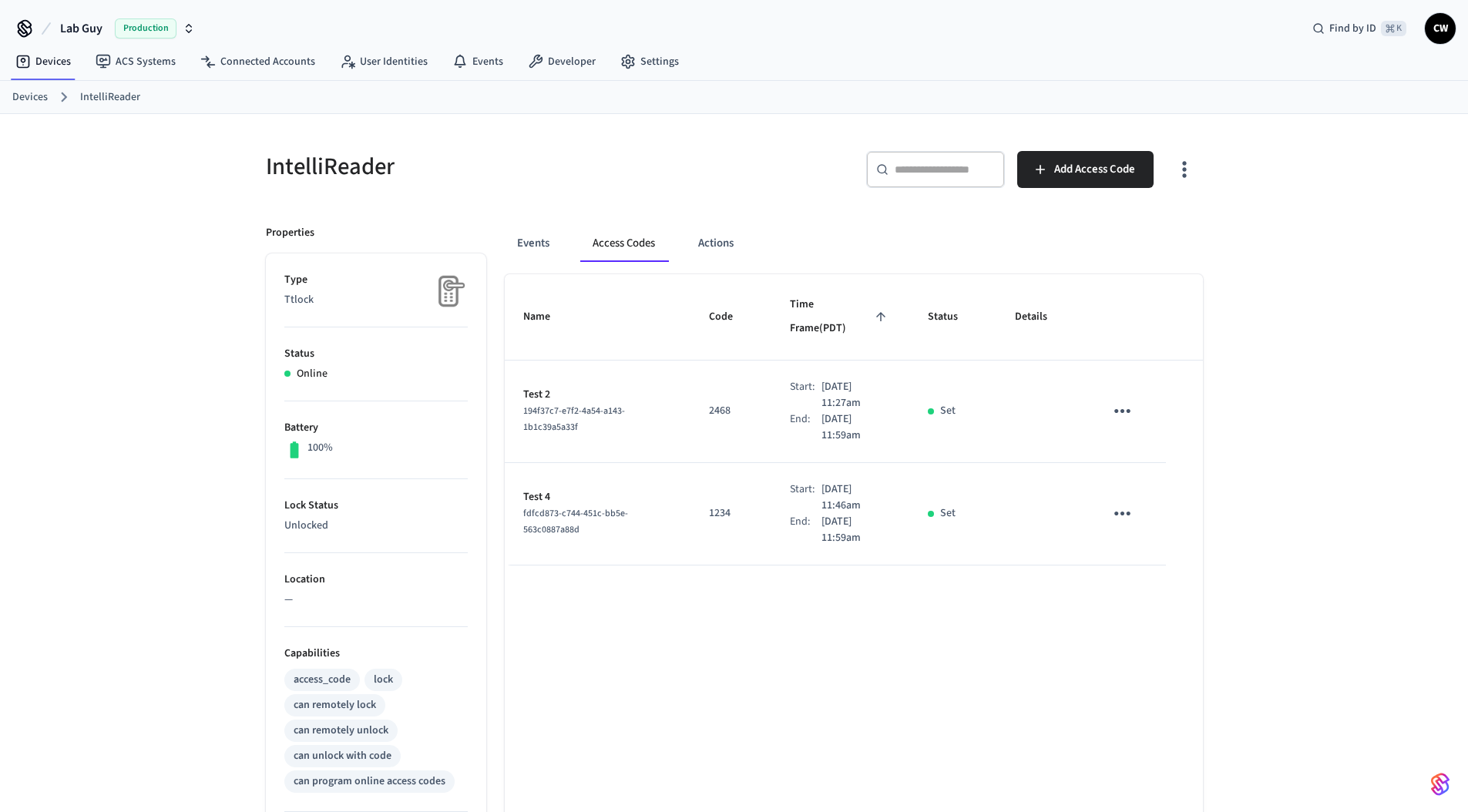
click at [765, 194] on div "​ ​ Add Access Code" at bounding box center [973, 175] width 459 height 49
click at [1109, 162] on span "Add Access Code" at bounding box center [1094, 170] width 81 height 20
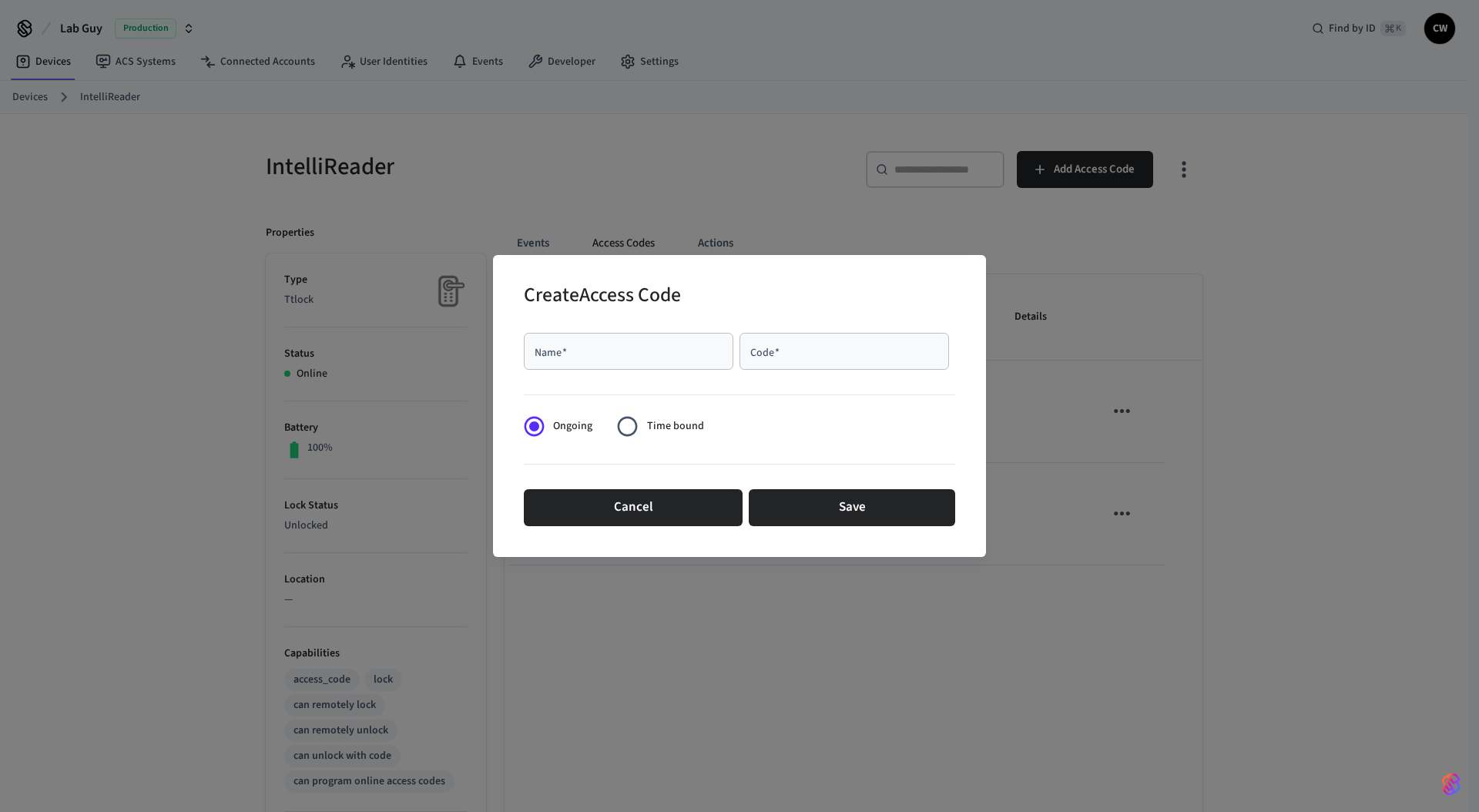
click at [686, 347] on input "Name   *" at bounding box center [629, 351] width 191 height 16
type input "******"
type input "*"
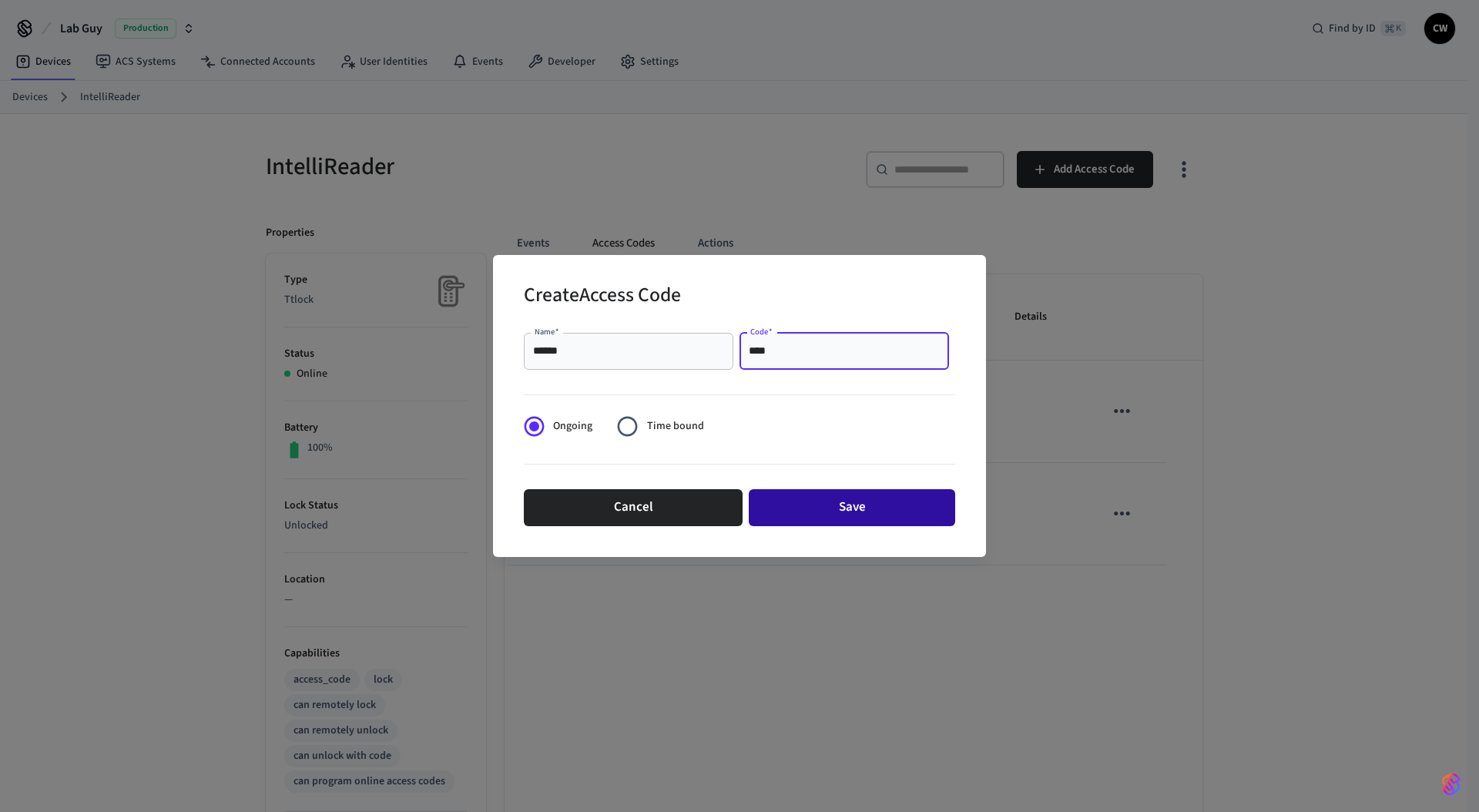
type input "****"
click at [848, 507] on button "Save" at bounding box center [852, 508] width 206 height 37
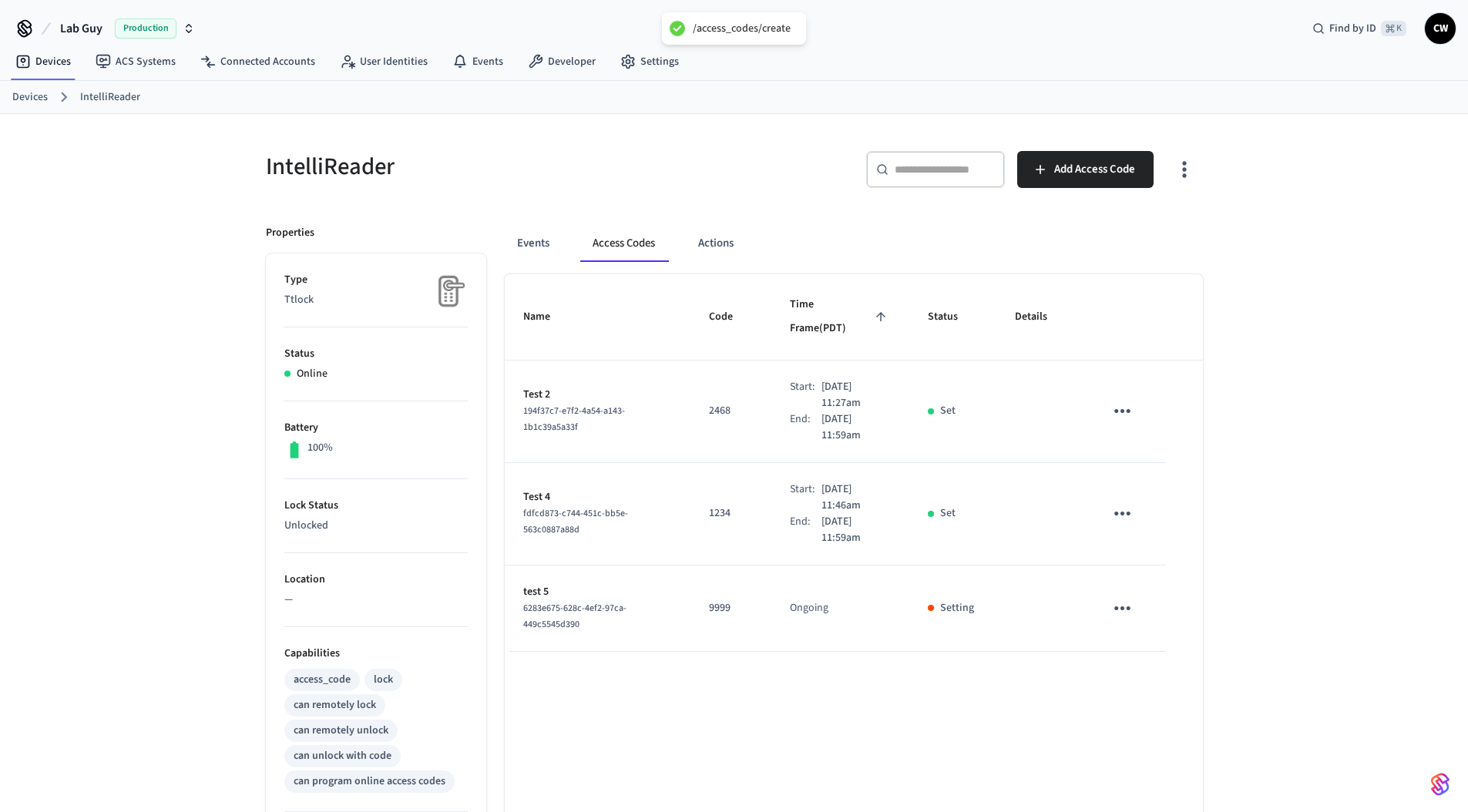
click at [705, 626] on td "9999" at bounding box center [731, 608] width 81 height 86
click at [713, 655] on div "Name Code Time Frame (PDT) Status Details Test 2 194f37c7-e7f2-4a54-a143-1b1c39…" at bounding box center [853, 700] width 698 height 852
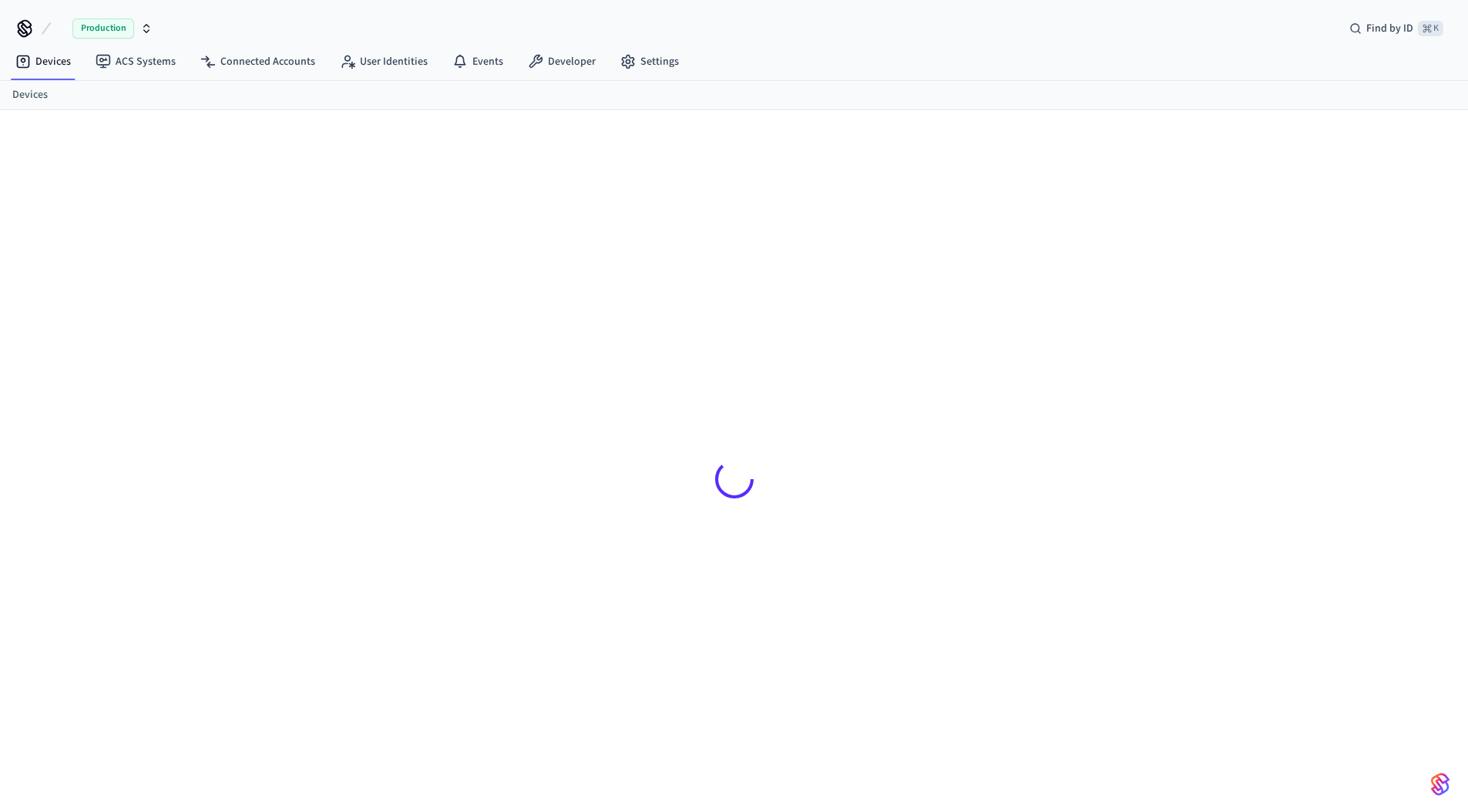
click at [132, 251] on div at bounding box center [734, 471] width 1468 height 722
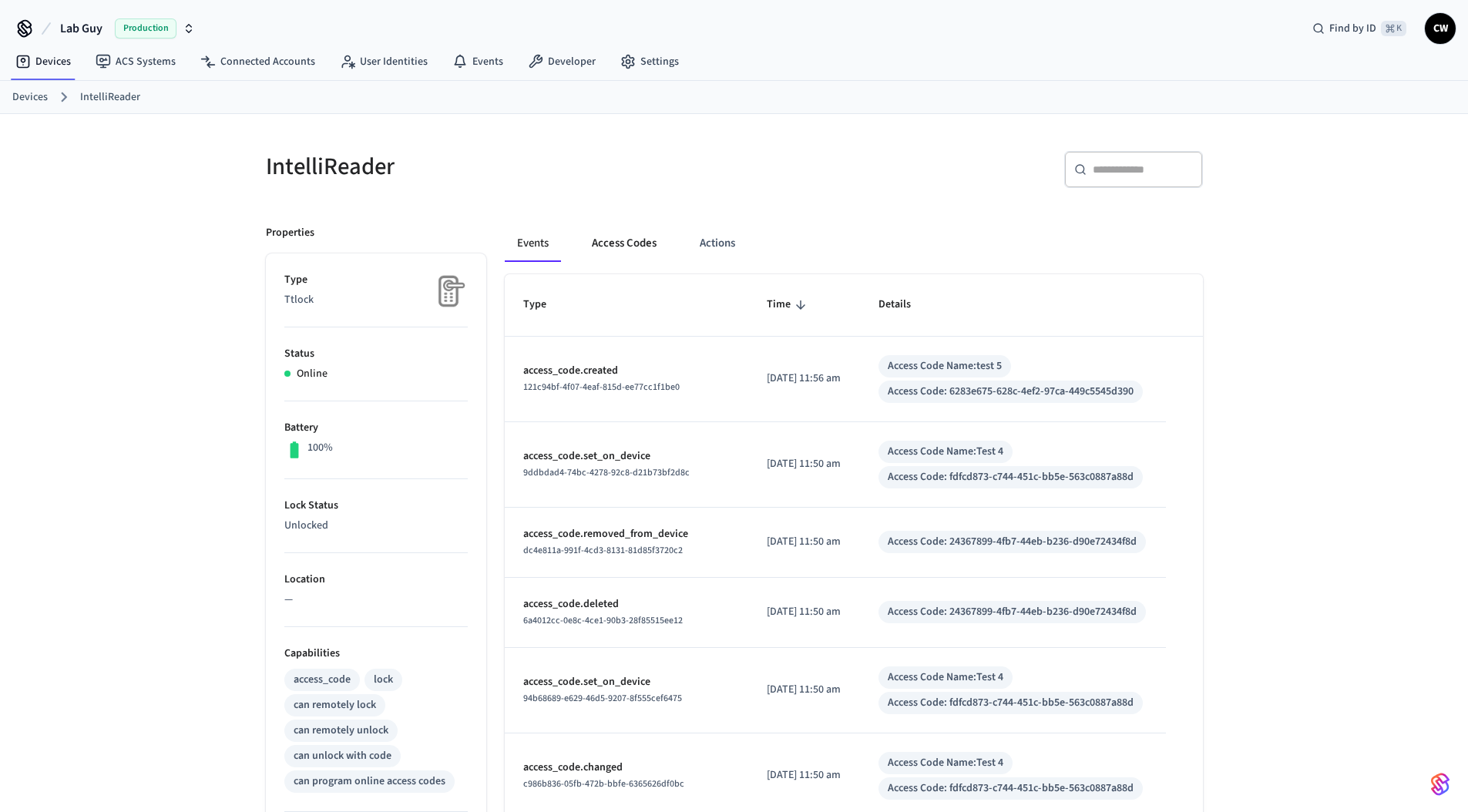
click at [603, 245] on button "Access Codes" at bounding box center [624, 243] width 90 height 37
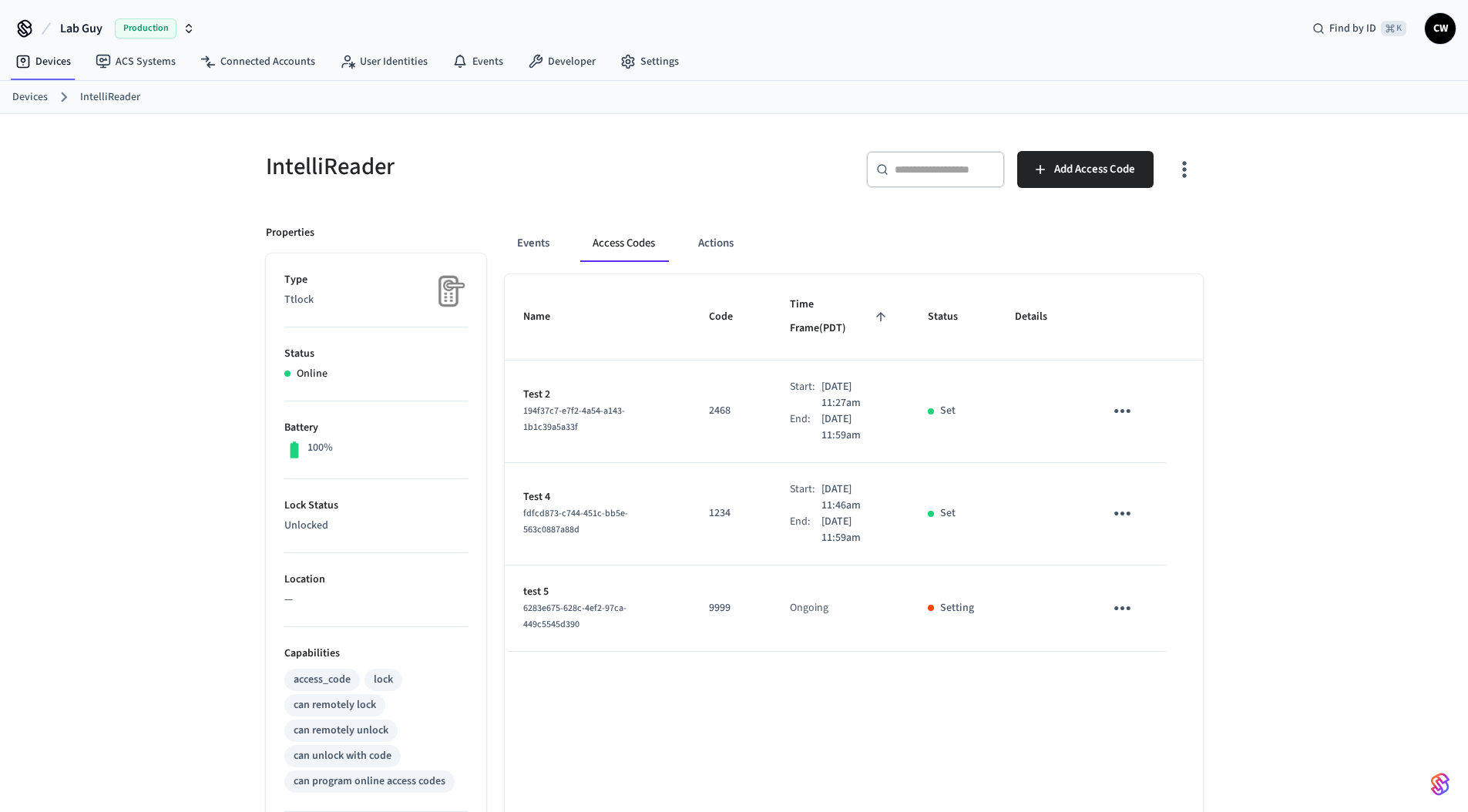
click at [659, 190] on div "IntelliReader" at bounding box center [486, 166] width 478 height 68
drag, startPoint x: 88, startPoint y: 188, endPoint x: 61, endPoint y: 23, distance: 167.2
click at [93, 186] on div "IntelliReader ​ ​ Add Access Code Properties Type Ttlock Status Online Battery …" at bounding box center [734, 620] width 1468 height 1012
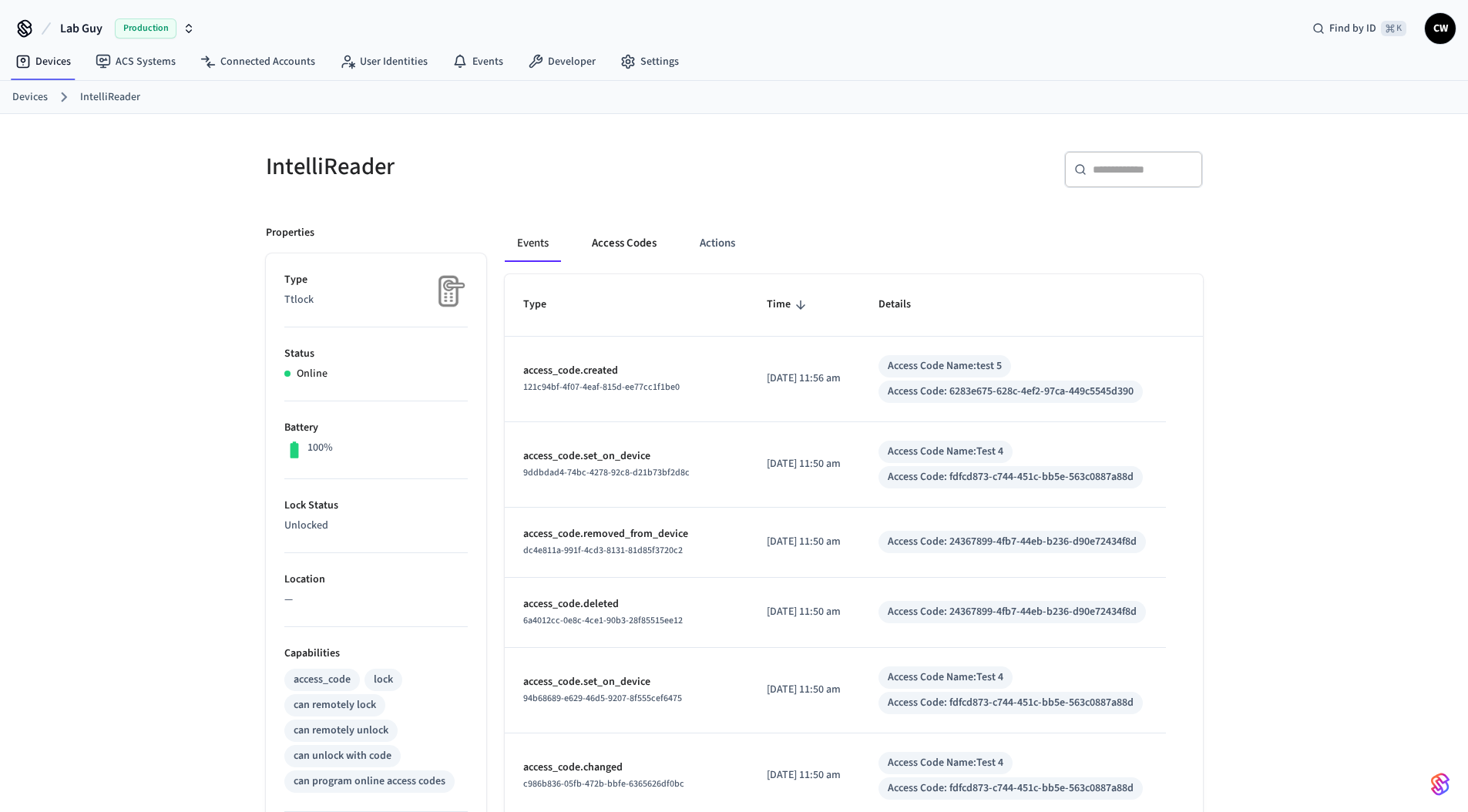
click at [650, 239] on button "Access Codes" at bounding box center [624, 243] width 90 height 37
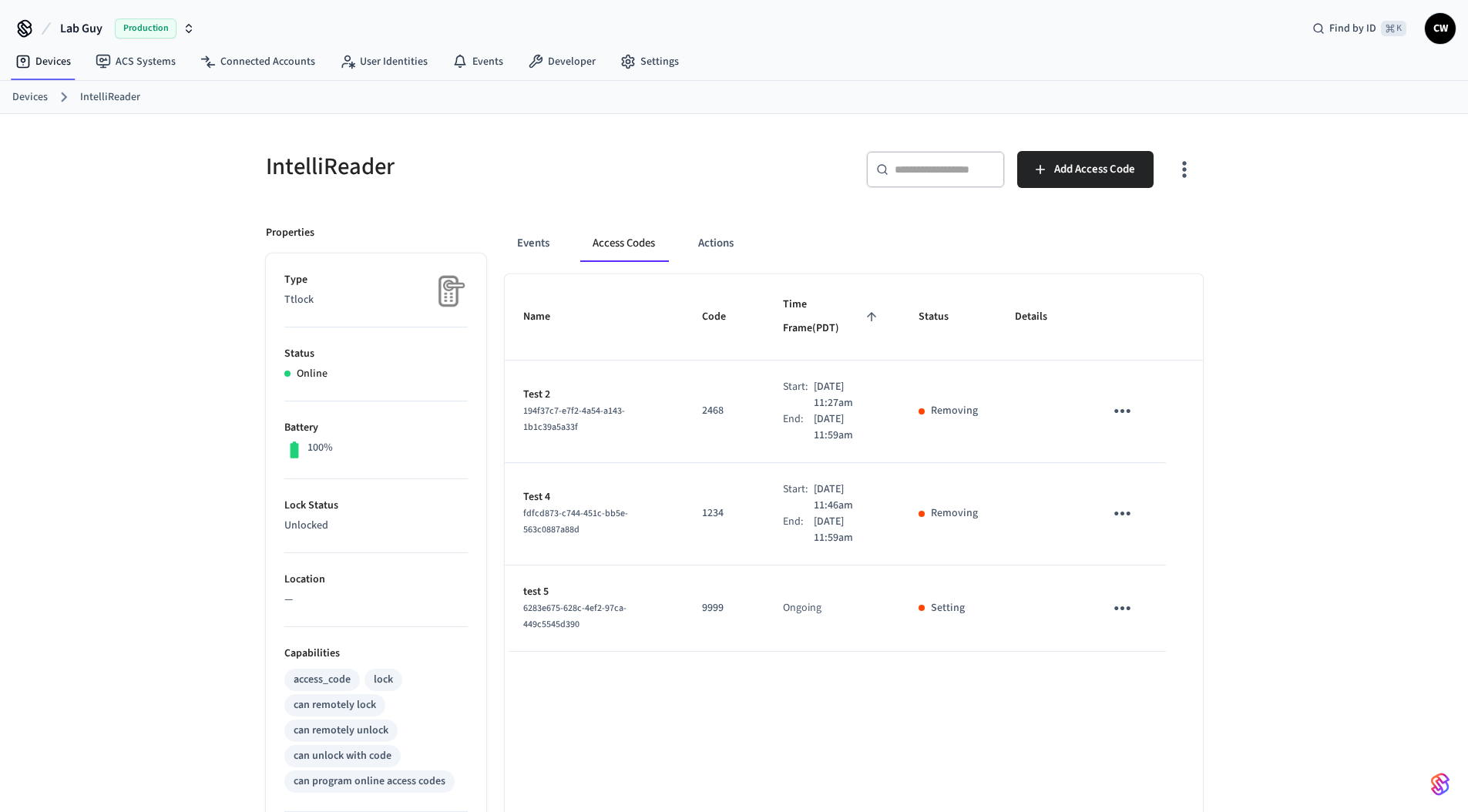
click at [686, 195] on div "IntelliReader" at bounding box center [486, 166] width 478 height 68
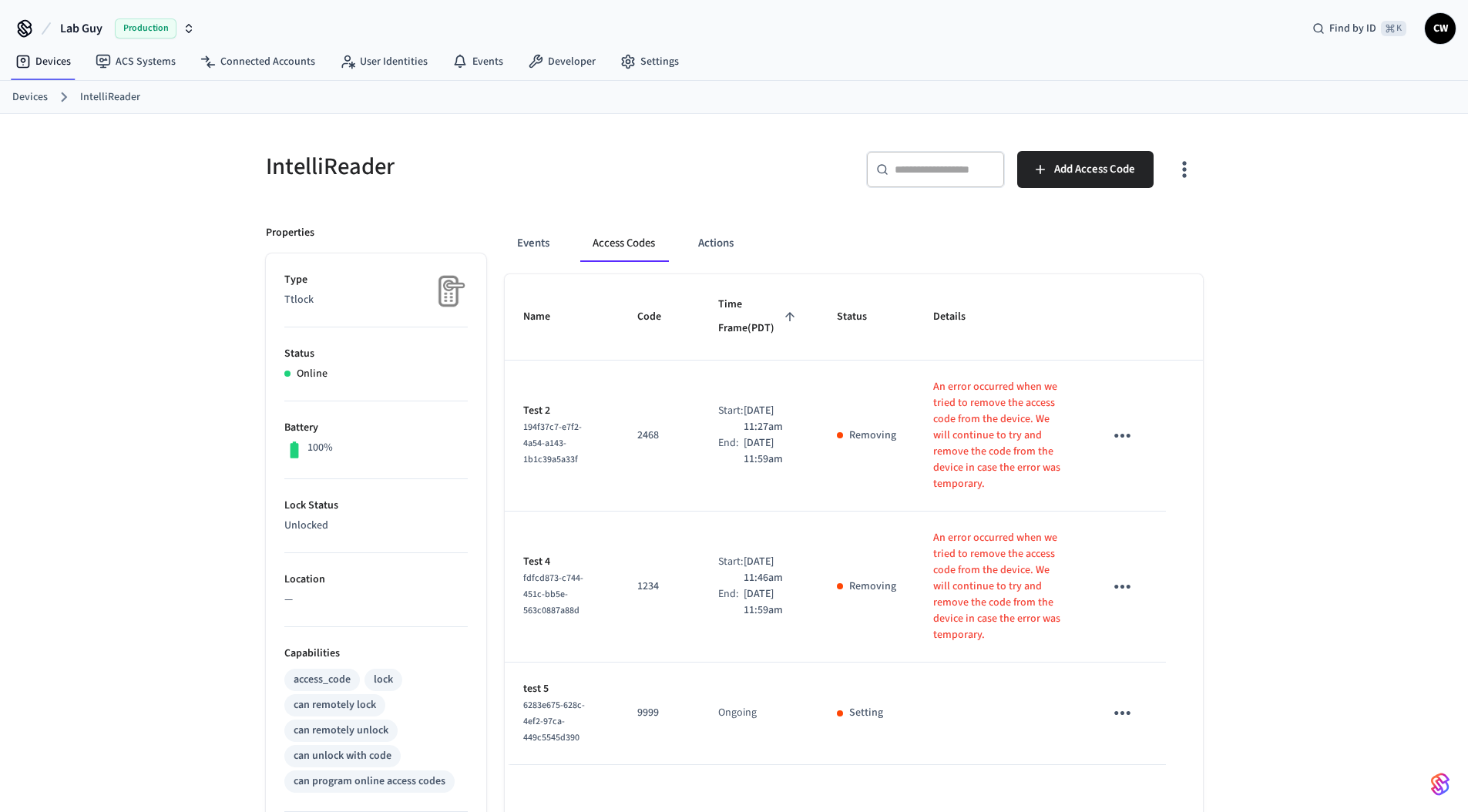
click at [179, 254] on div "IntelliReader ​ ​ Add Access Code Properties Type Ttlock Status Online Battery …" at bounding box center [734, 620] width 1468 height 1012
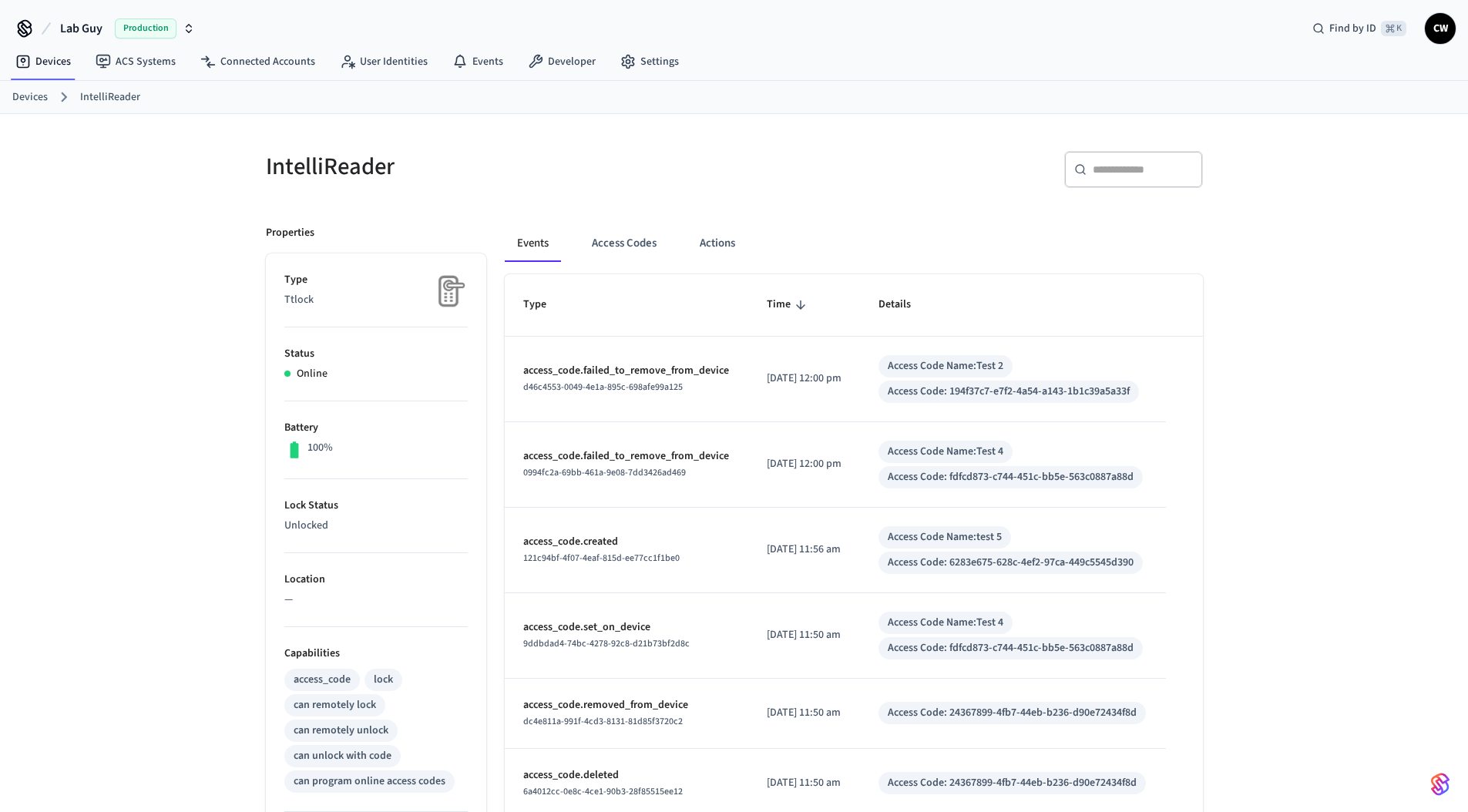
click at [181, 165] on div "IntelliReader ​ ​ Properties Type Ttlock Status Online Battery 100% Lock Status…" at bounding box center [734, 667] width 1468 height 1105
drag, startPoint x: 223, startPoint y: 184, endPoint x: 369, endPoint y: 191, distance: 146.2
click at [224, 184] on div "IntelliReader ​ ​ Properties Type Ttlock Status Online Battery 100% Lock Status…" at bounding box center [734, 667] width 1468 height 1105
click at [718, 234] on button "Actions" at bounding box center [717, 243] width 60 height 37
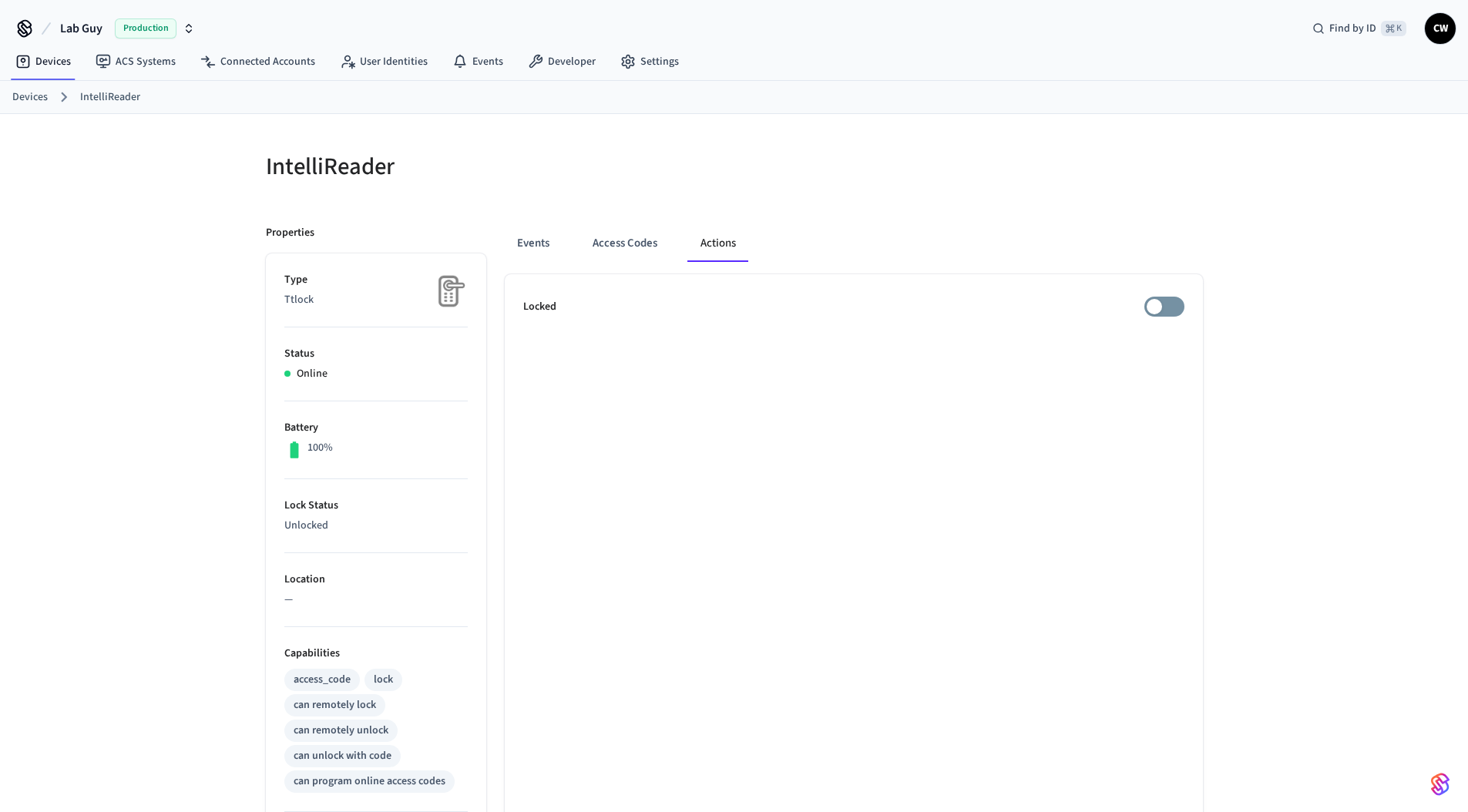
click at [676, 199] on div "IntelliReader" at bounding box center [486, 166] width 478 height 68
click at [615, 237] on button "Access Codes" at bounding box center [625, 243] width 90 height 37
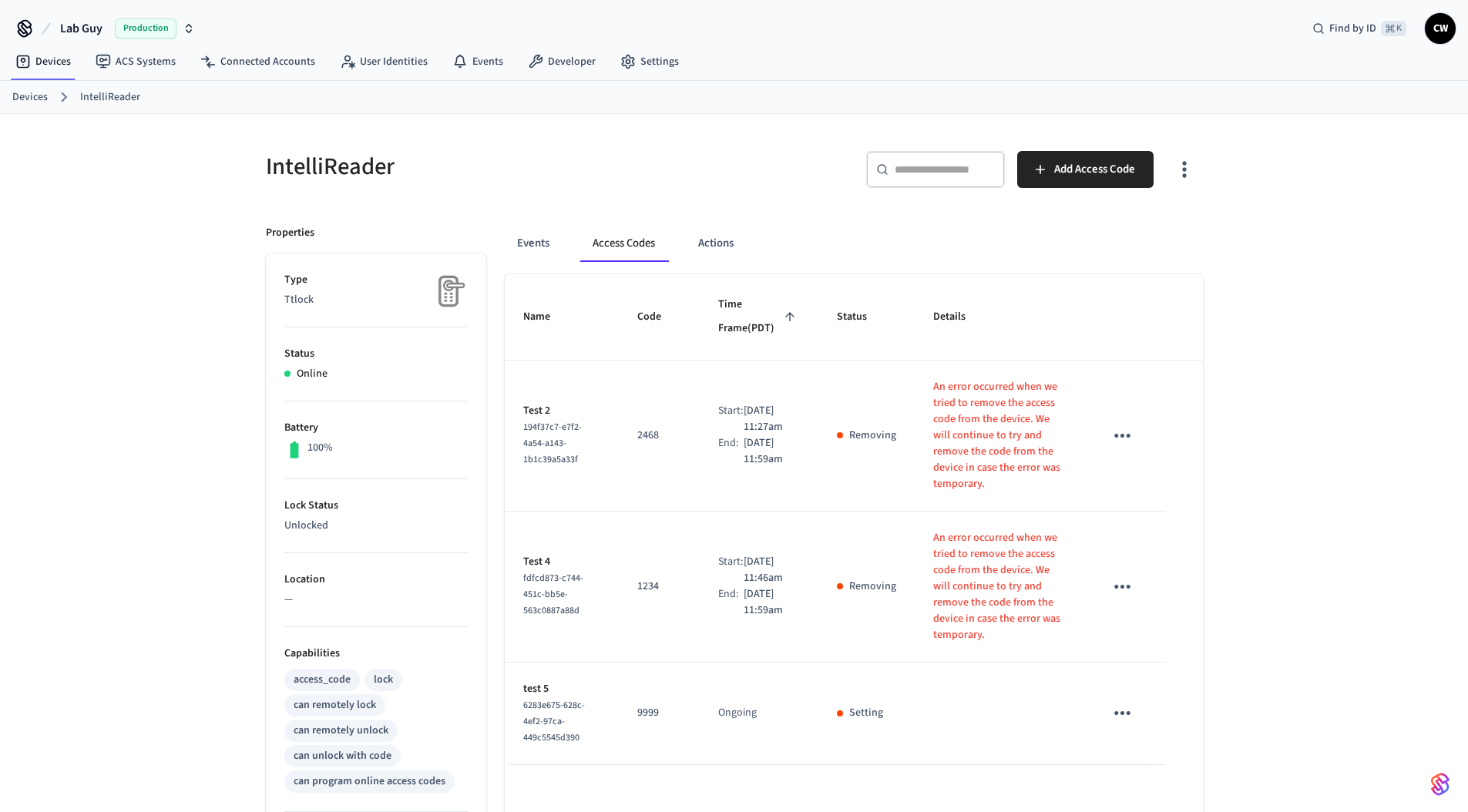
click at [641, 184] on div "IntelliReader" at bounding box center [486, 166] width 478 height 68
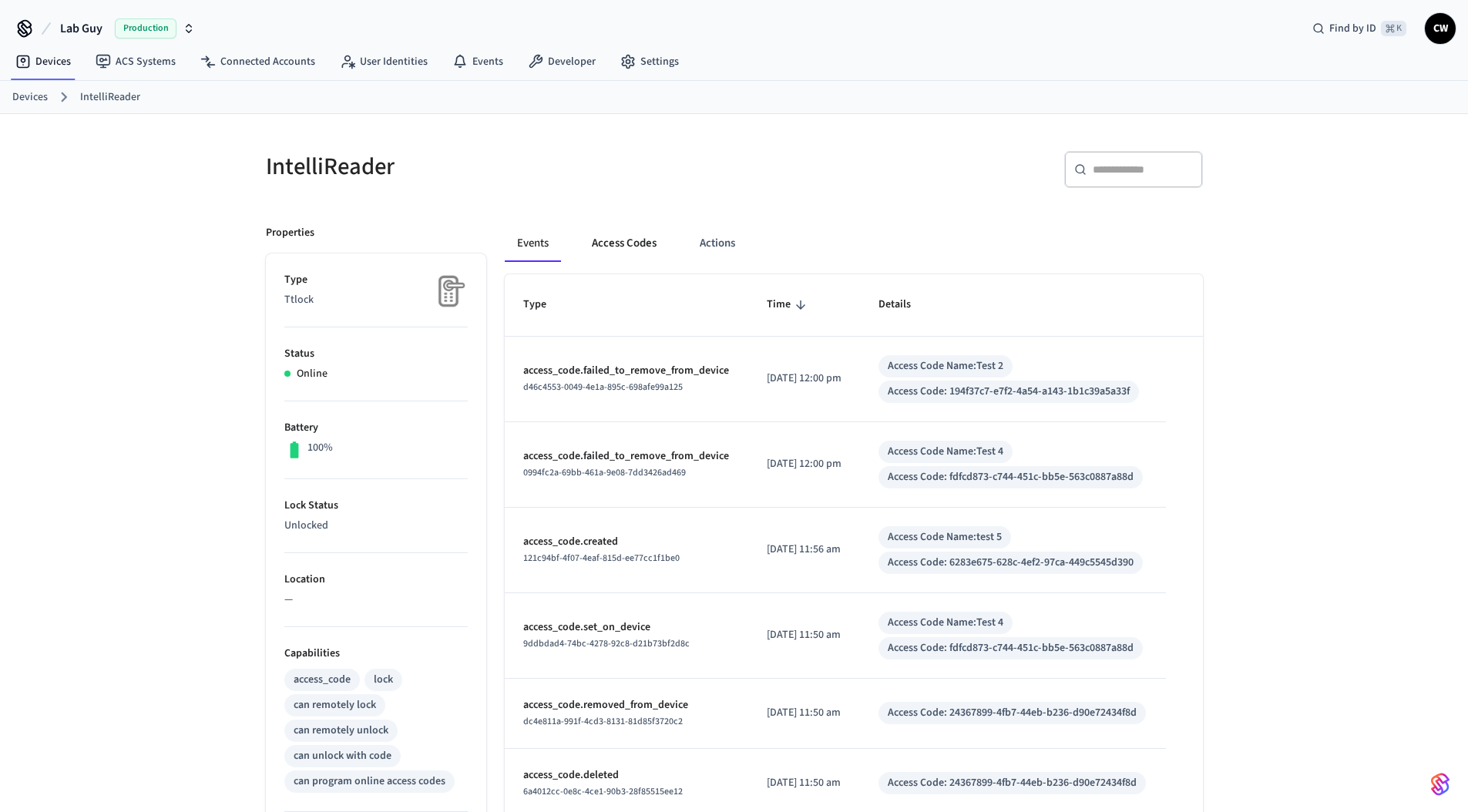
click at [611, 244] on button "Access Codes" at bounding box center [624, 243] width 90 height 37
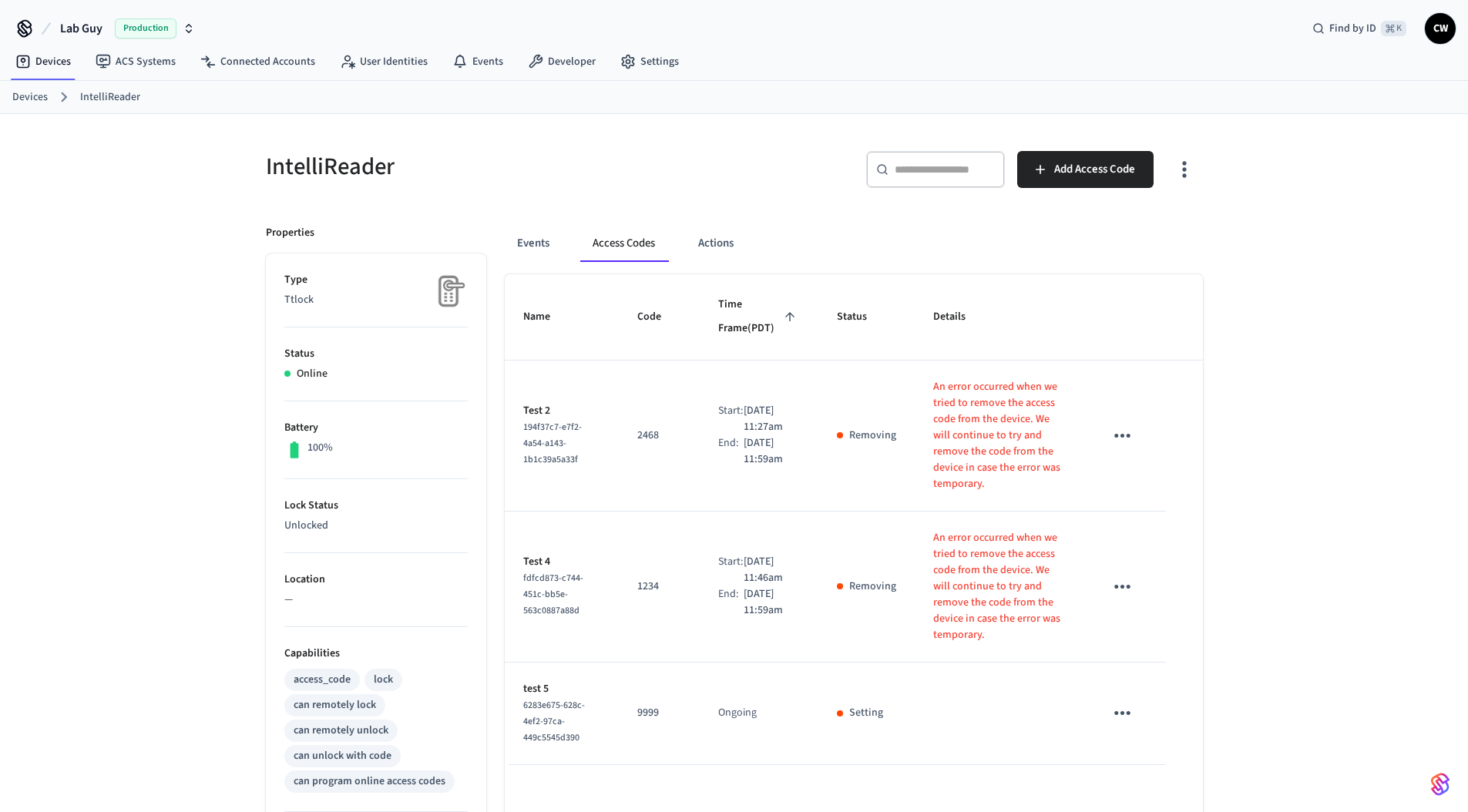
click at [615, 206] on div "Events Access Codes Actions Name Code Time Frame (PDT) Status Details Test 2 19…" at bounding box center [844, 666] width 716 height 920
click at [179, 510] on div "IntelliReader ​ ​ Add Access Code Properties Type Ttlock Status Online Battery …" at bounding box center [734, 620] width 1468 height 1012
click at [647, 707] on p "9999" at bounding box center [659, 713] width 44 height 16
click at [236, 63] on link "Connected Accounts" at bounding box center [258, 61] width 140 height 27
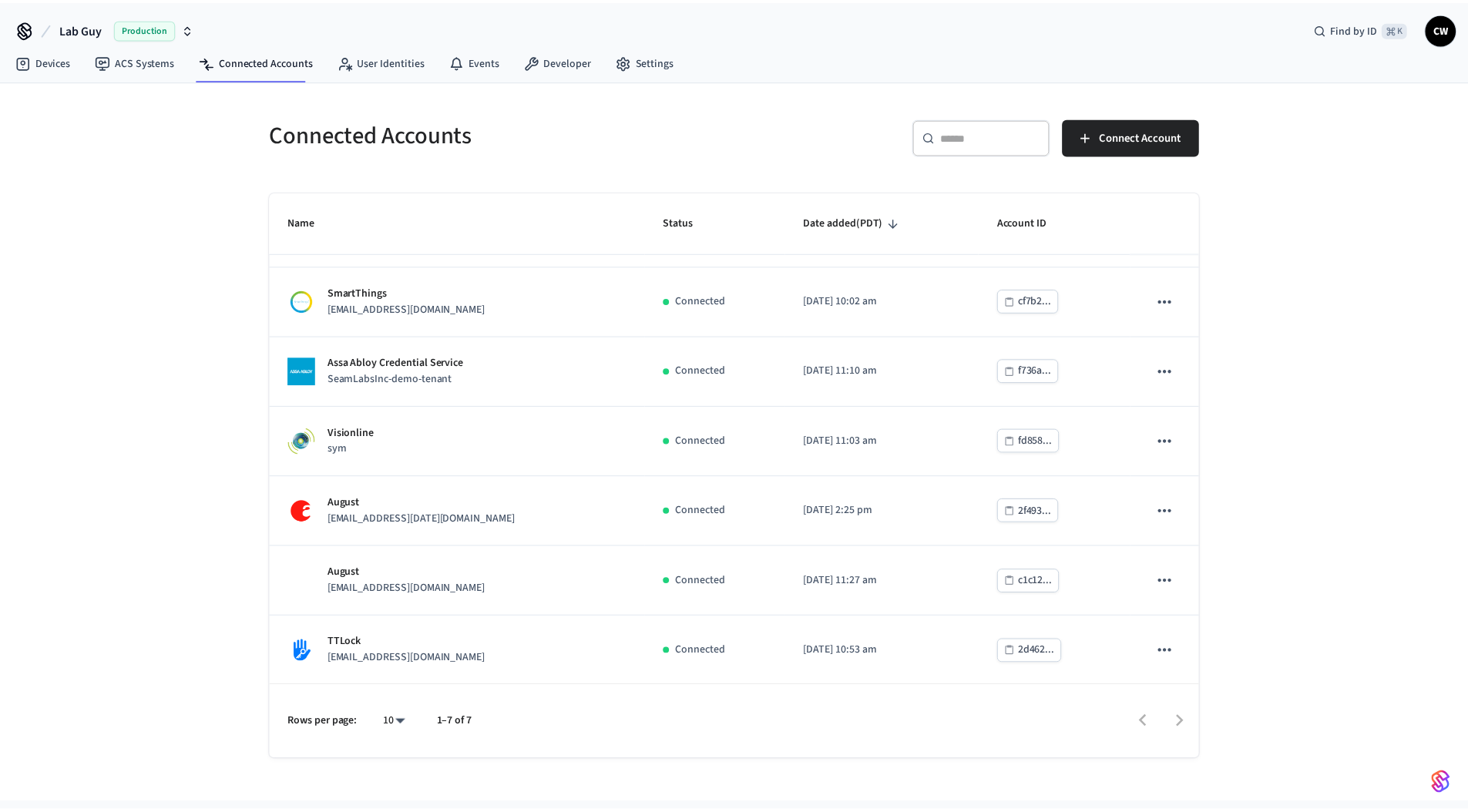
scroll to position [59, 0]
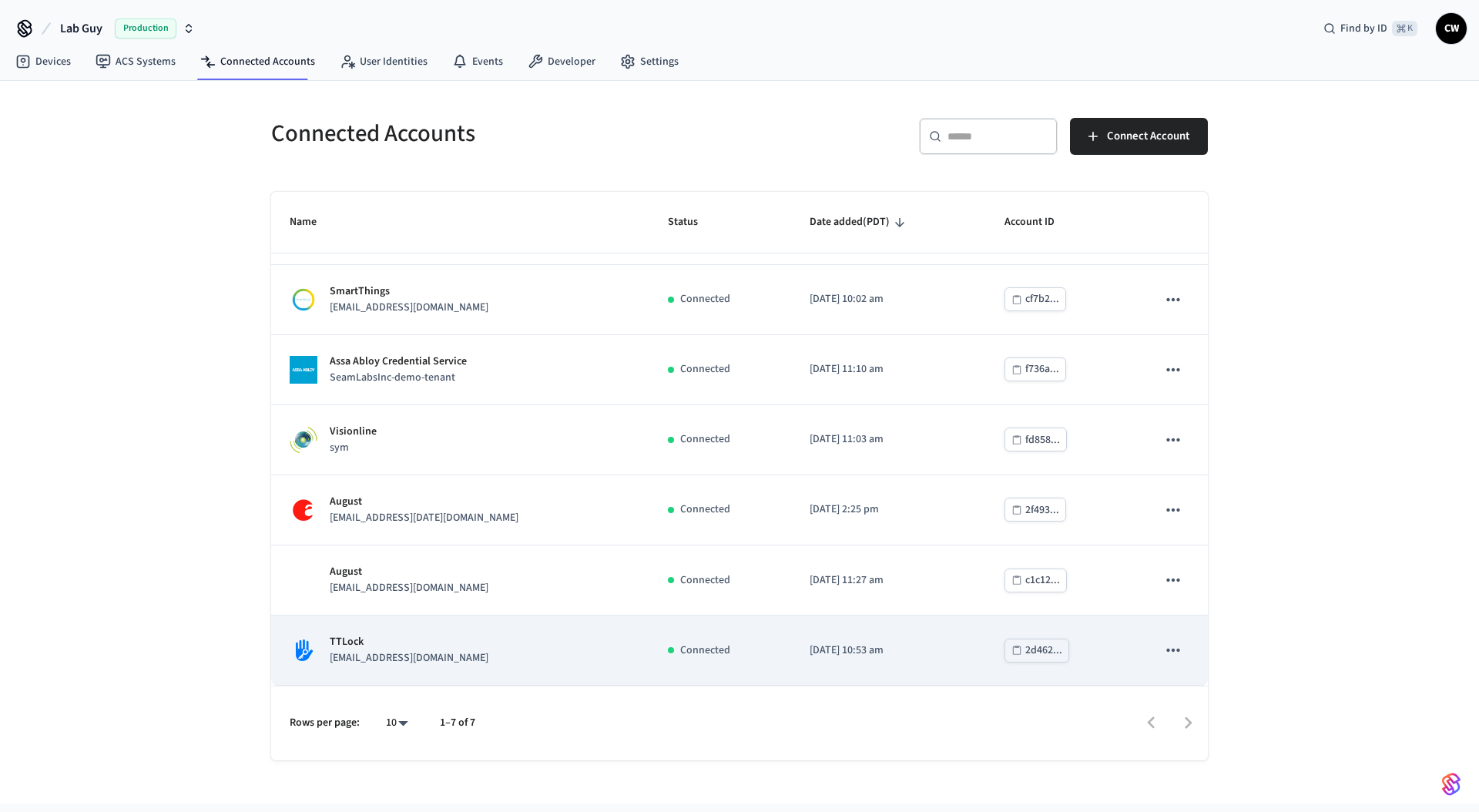
click at [511, 655] on div "TTLock [EMAIL_ADDRESS][DOMAIN_NAME]" at bounding box center [460, 649] width 342 height 32
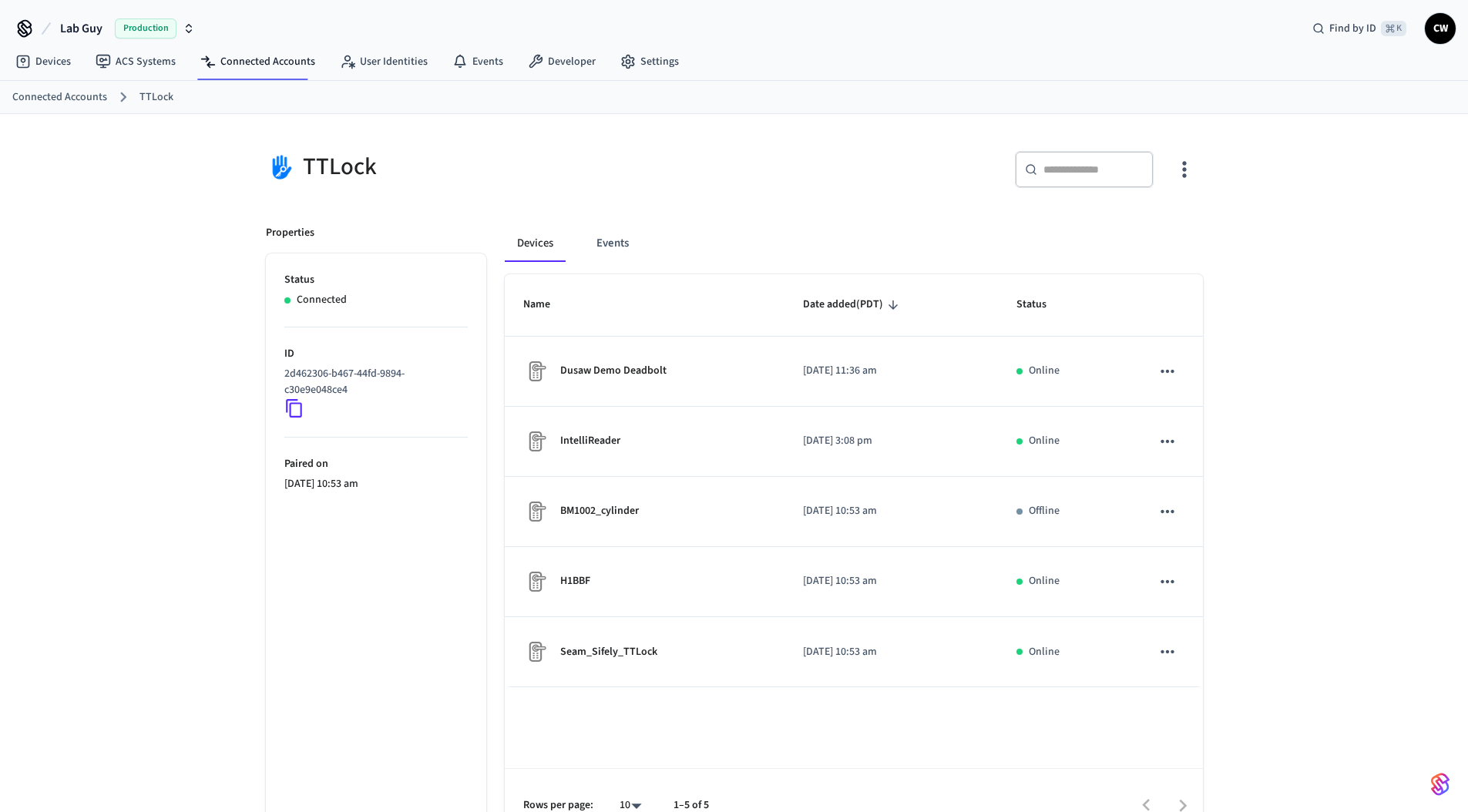
click at [1182, 170] on icon "button" at bounding box center [1184, 170] width 4 height 16
click at [1170, 227] on li "Sync Account" at bounding box center [1133, 233] width 116 height 41
click at [139, 174] on div at bounding box center [739, 406] width 1479 height 812
click at [46, 58] on link "Devices" at bounding box center [43, 61] width 80 height 27
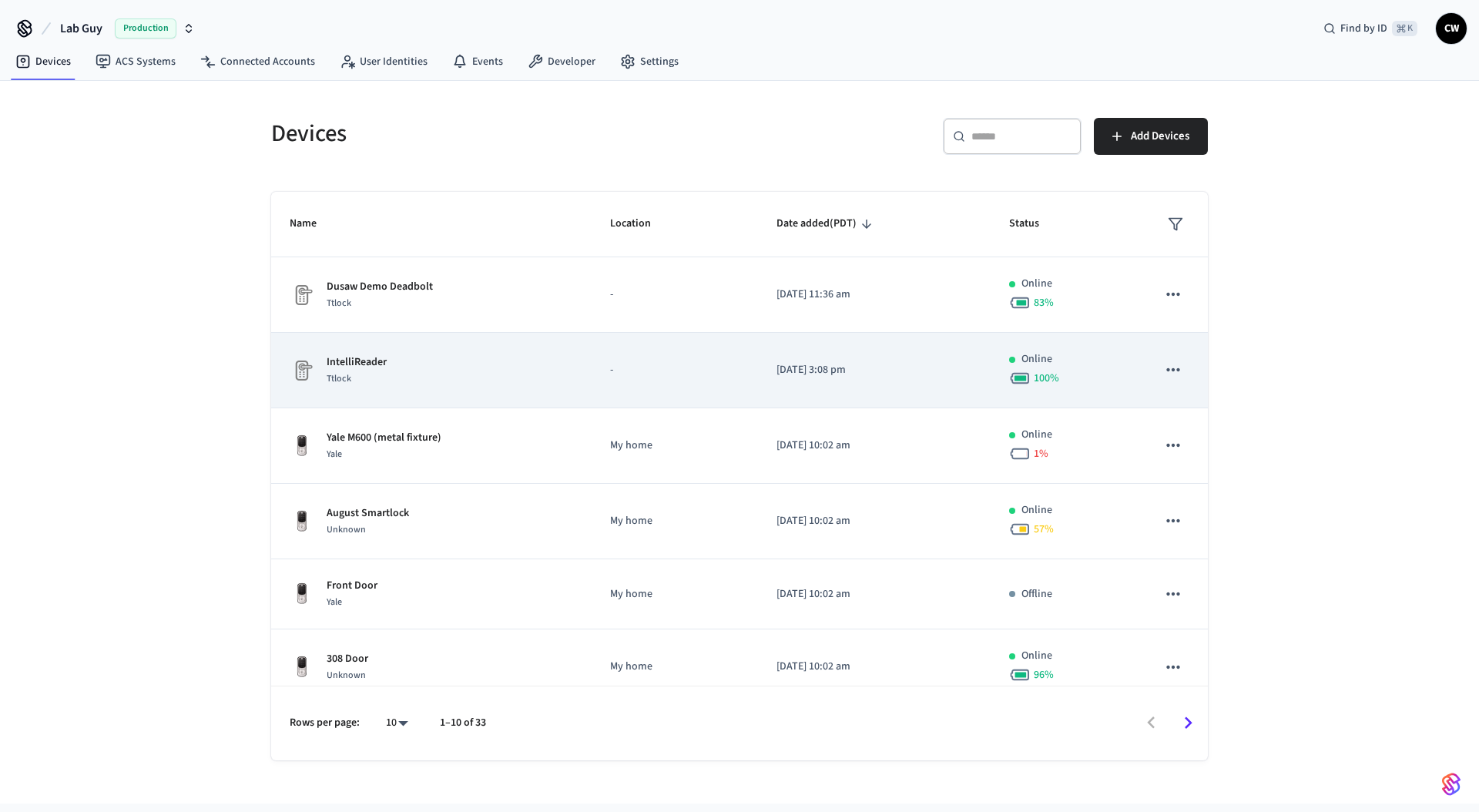
click at [407, 395] on td "IntelliReader Ttlock" at bounding box center [431, 370] width 321 height 76
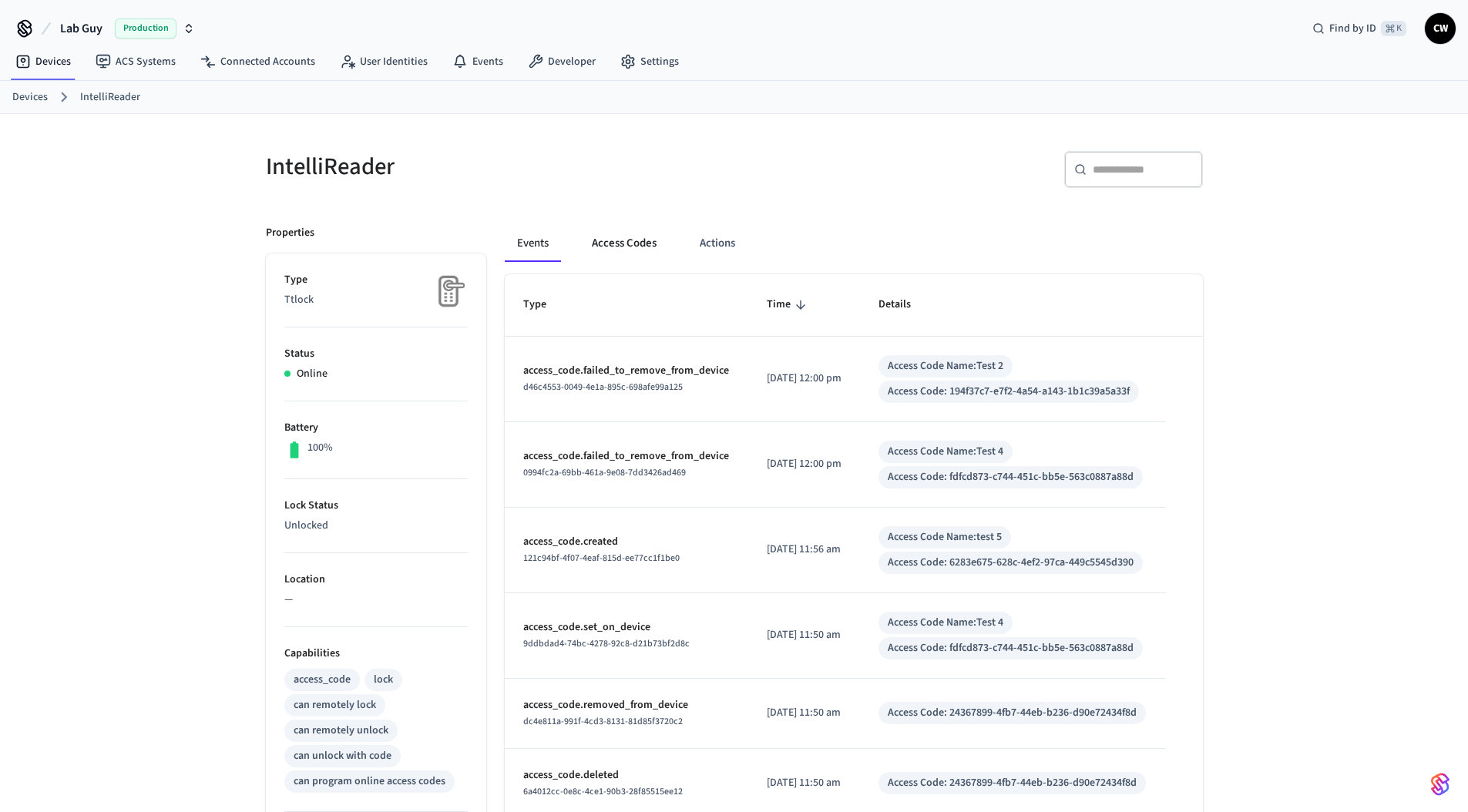
click at [663, 244] on button "Access Codes" at bounding box center [624, 243] width 90 height 37
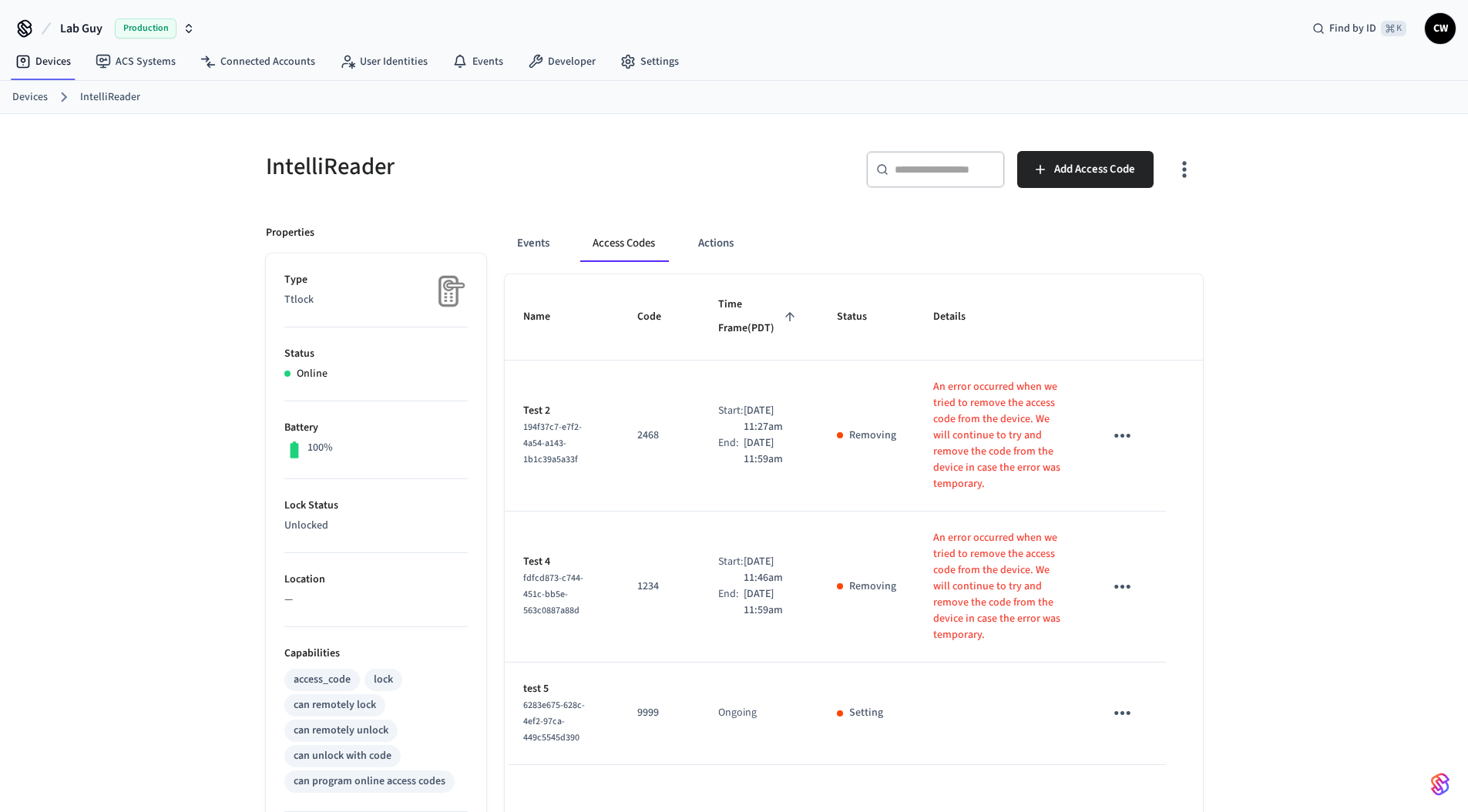
click at [661, 158] on h5 "IntelliReader" at bounding box center [495, 166] width 459 height 32
click at [703, 244] on button "Actions" at bounding box center [716, 243] width 60 height 37
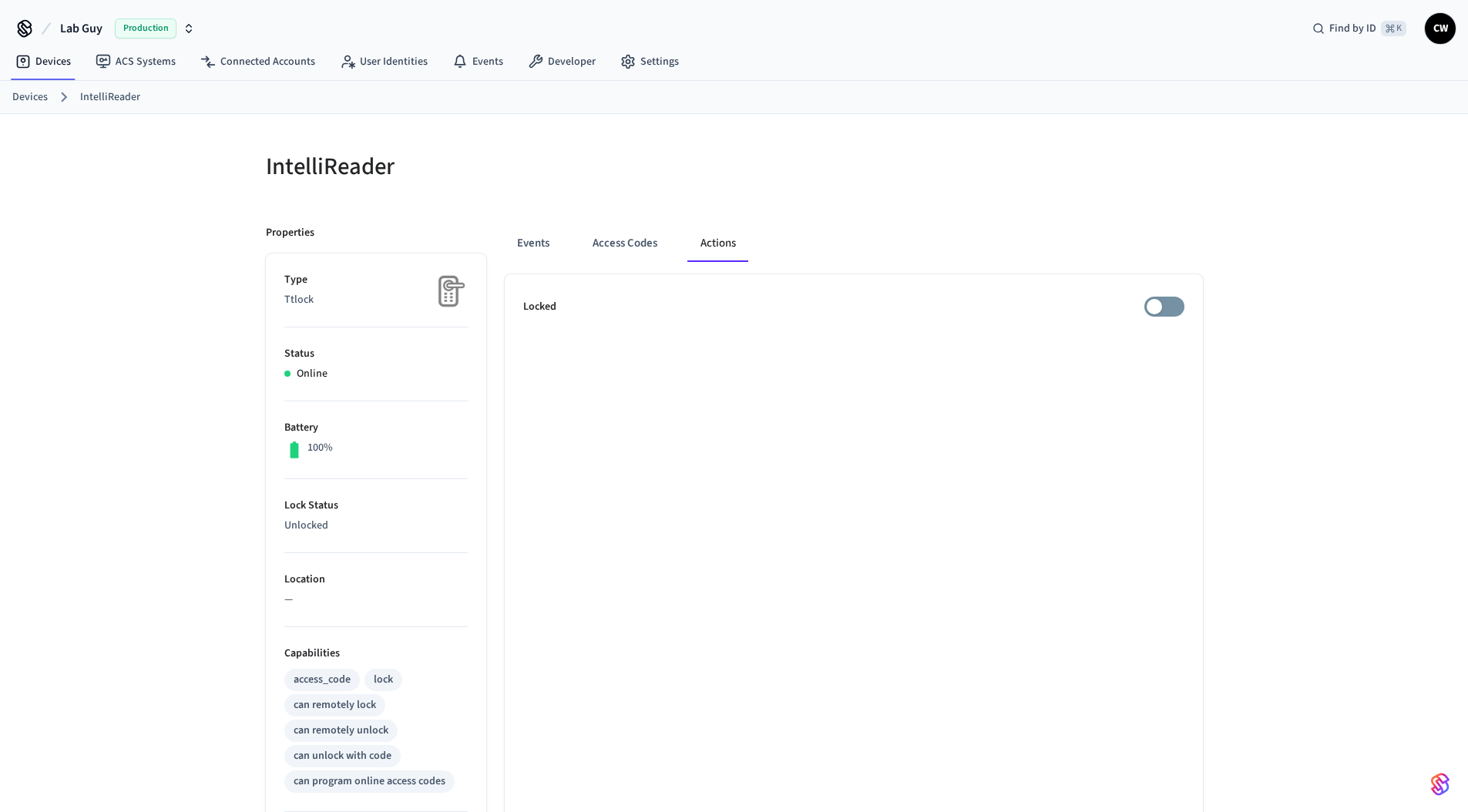
click at [549, 183] on div "IntelliReader" at bounding box center [486, 166] width 478 height 68
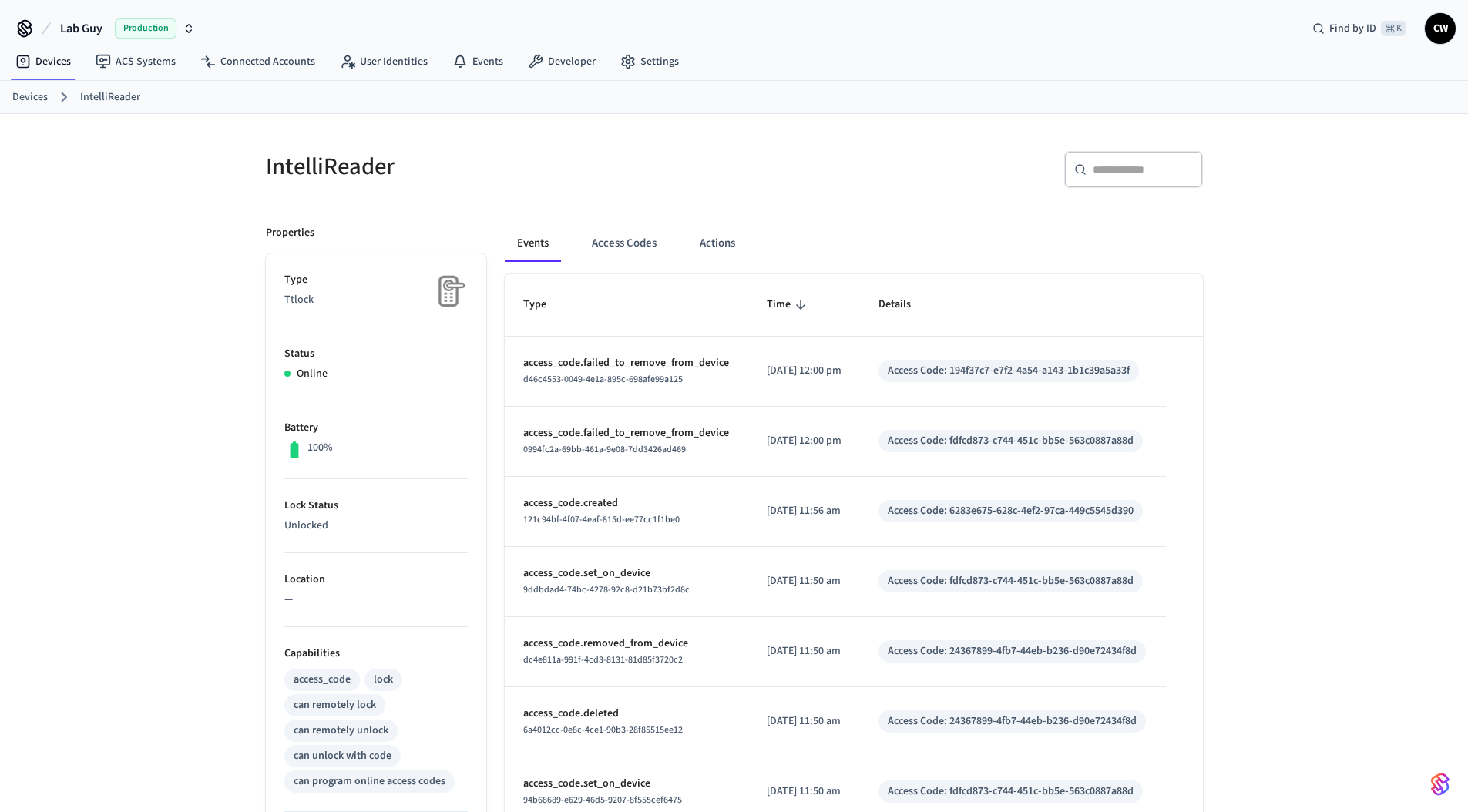
click at [184, 261] on div "IntelliReader ​ ​ Properties Type Ttlock Status Online Battery 100% Lock Status…" at bounding box center [734, 620] width 1468 height 1012
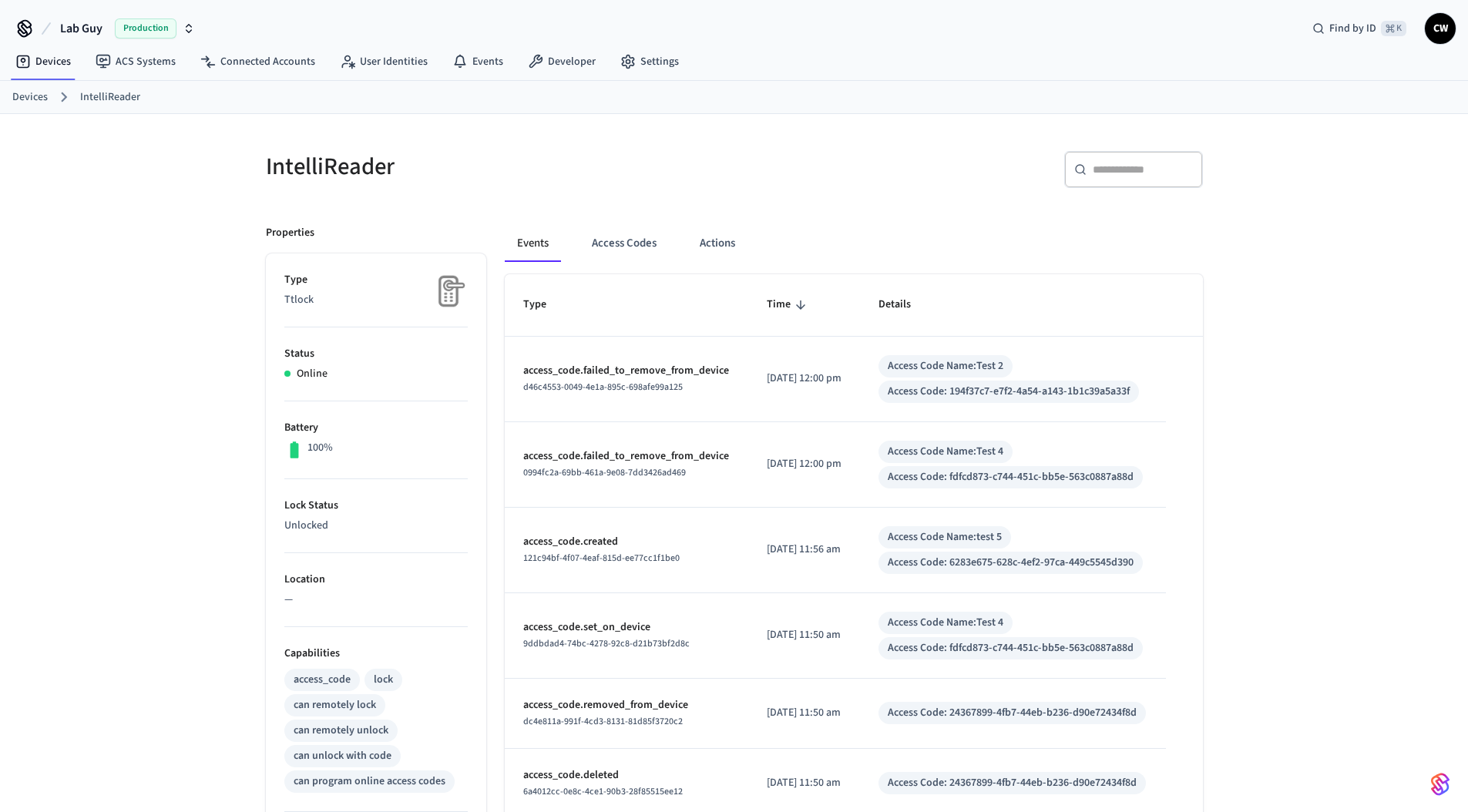
click at [184, 261] on div "IntelliReader ​ ​ Properties Type Ttlock Status Online Battery 100% Lock Status…" at bounding box center [734, 667] width 1468 height 1105
click at [234, 288] on div "IntelliReader ​ ​ Properties Type Ttlock Status Online Battery 100% Lock Status…" at bounding box center [734, 667] width 1468 height 1105
click at [625, 242] on button "Access Codes" at bounding box center [624, 243] width 90 height 37
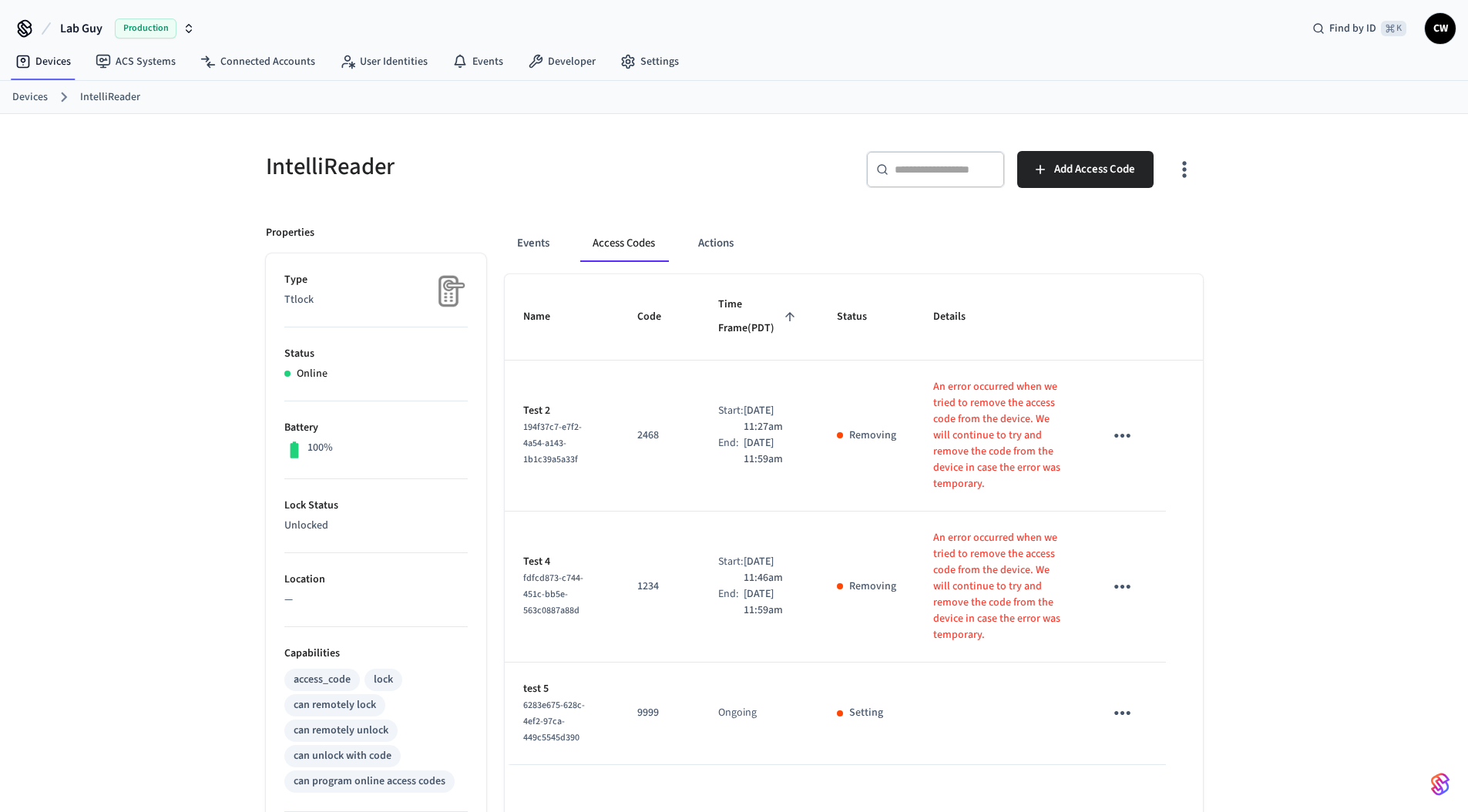
click at [596, 215] on div "Events Access Codes Actions Name Code Time Frame (PDT) Status Details Test 2 19…" at bounding box center [844, 666] width 716 height 920
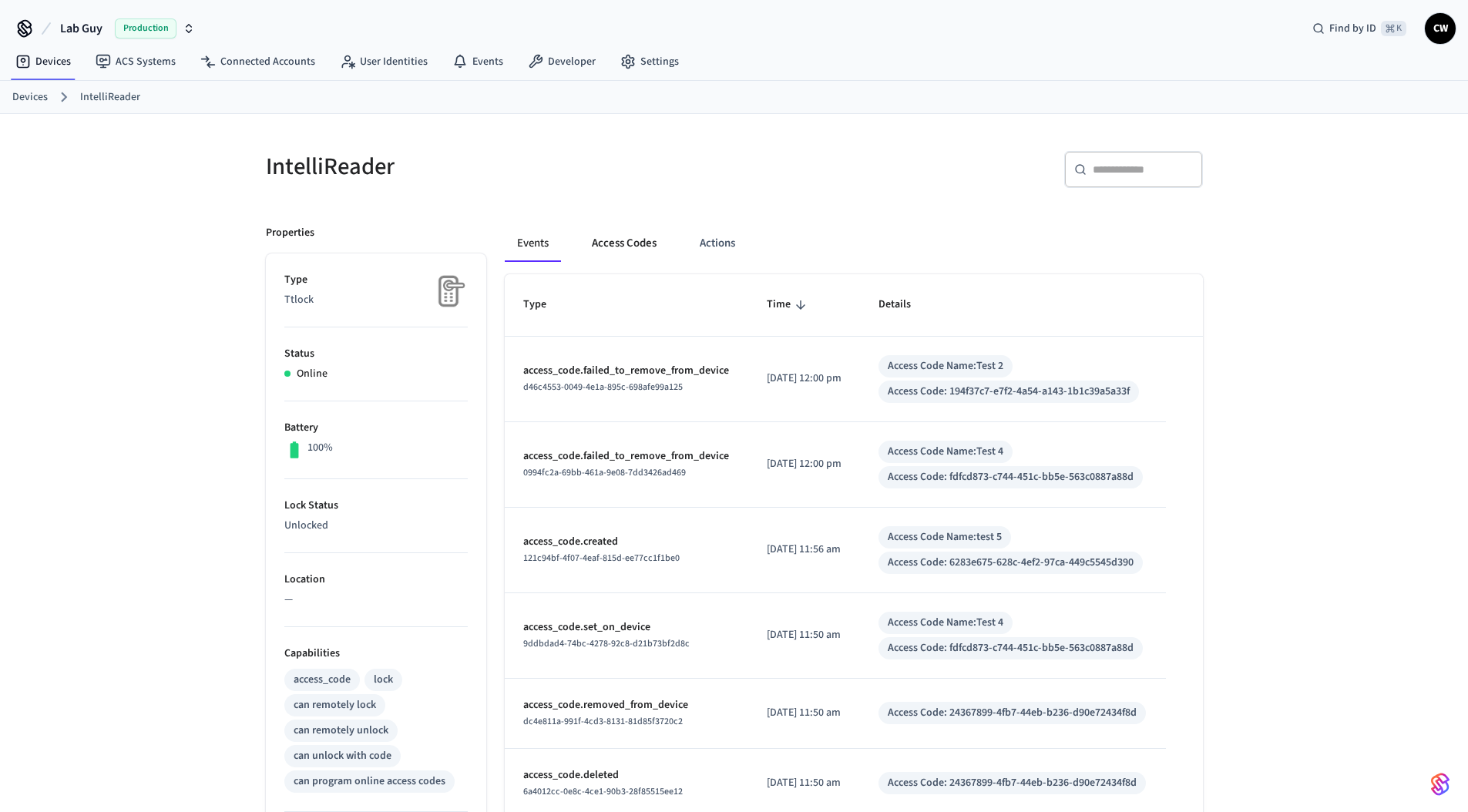
click at [644, 237] on button "Access Codes" at bounding box center [624, 243] width 90 height 37
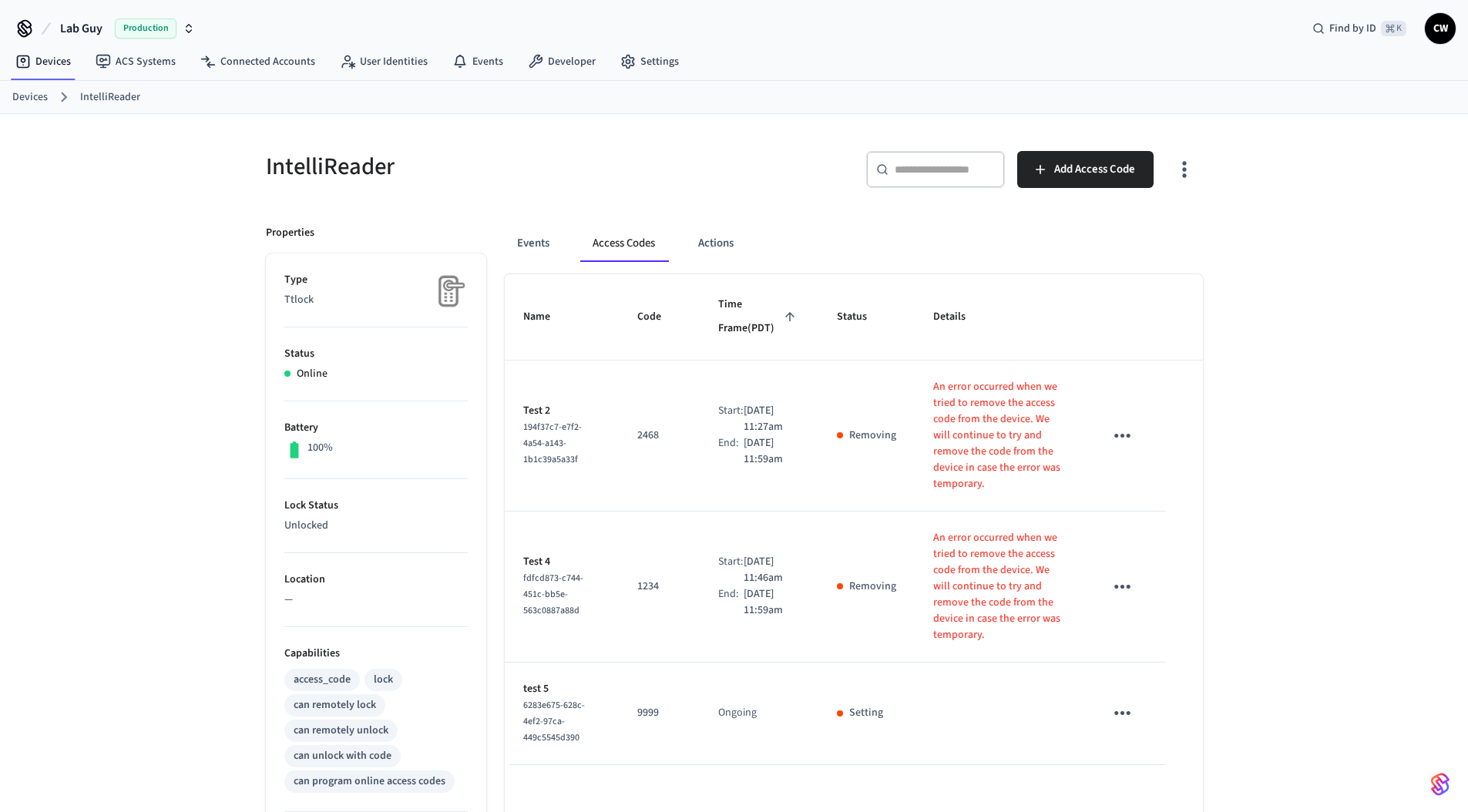
click at [565, 195] on div "IntelliReader" at bounding box center [486, 166] width 478 height 68
click at [248, 67] on link "Connected Accounts" at bounding box center [258, 61] width 140 height 27
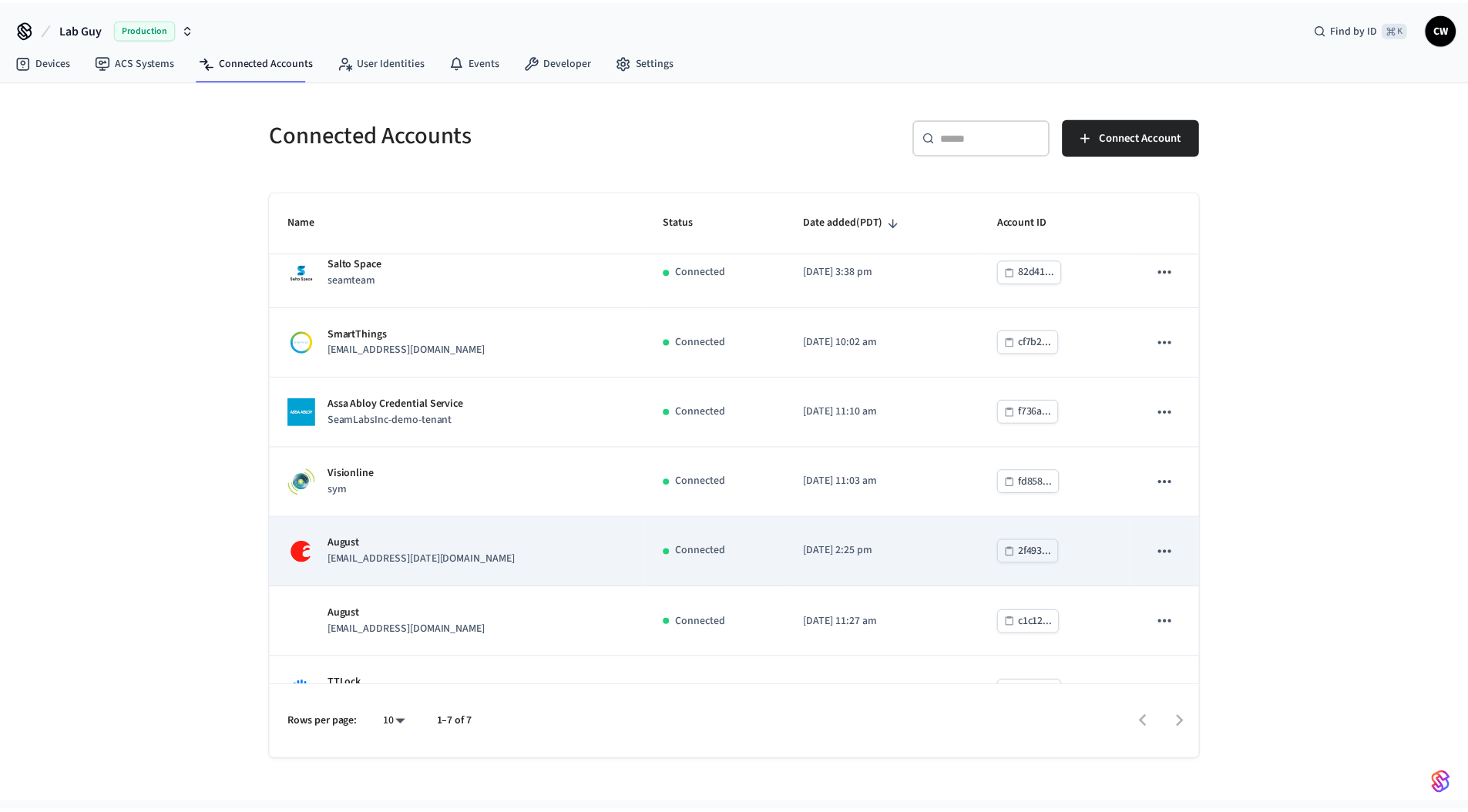
scroll to position [59, 0]
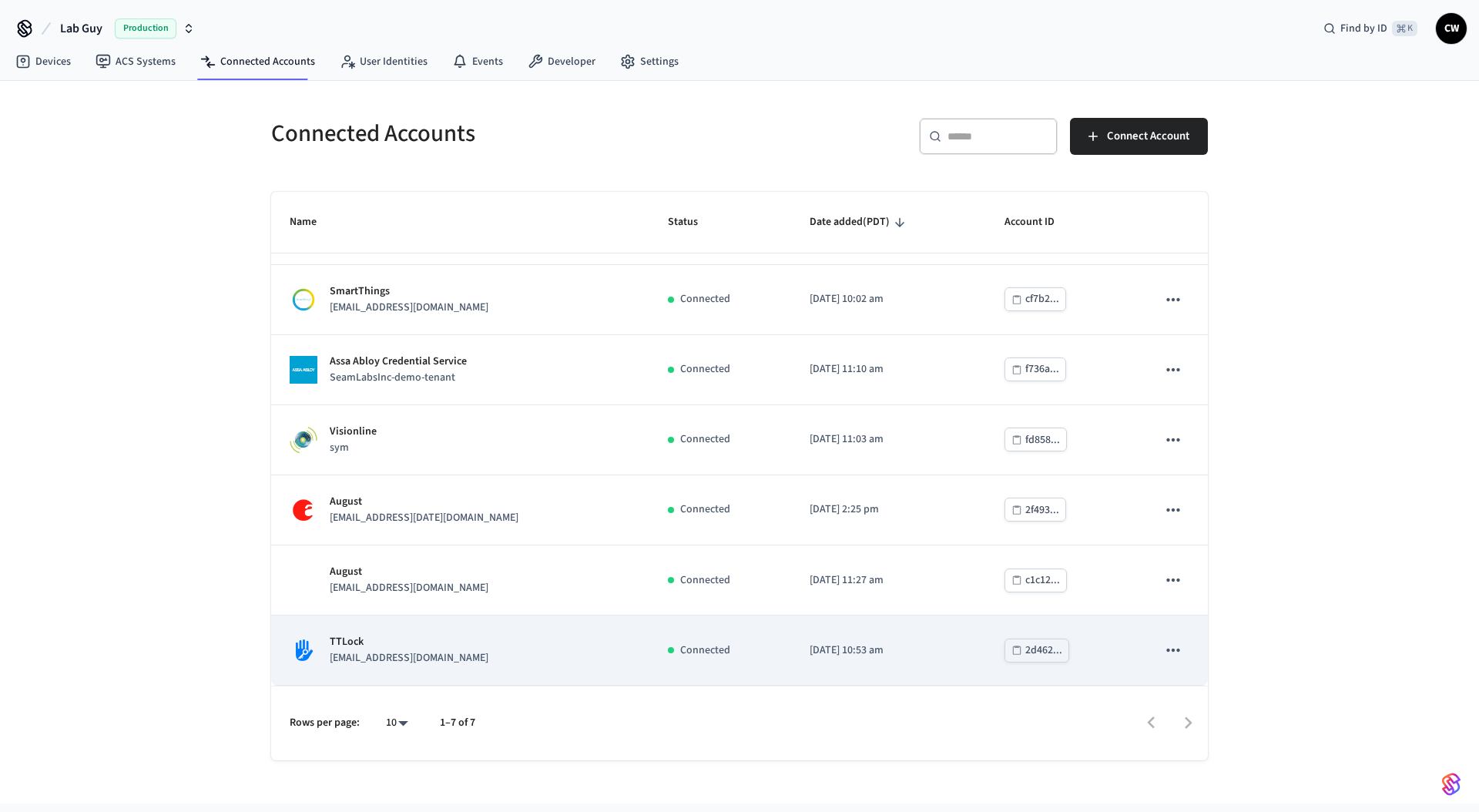
click at [483, 659] on div "TTLock [EMAIL_ADDRESS][DOMAIN_NAME]" at bounding box center [460, 649] width 342 height 32
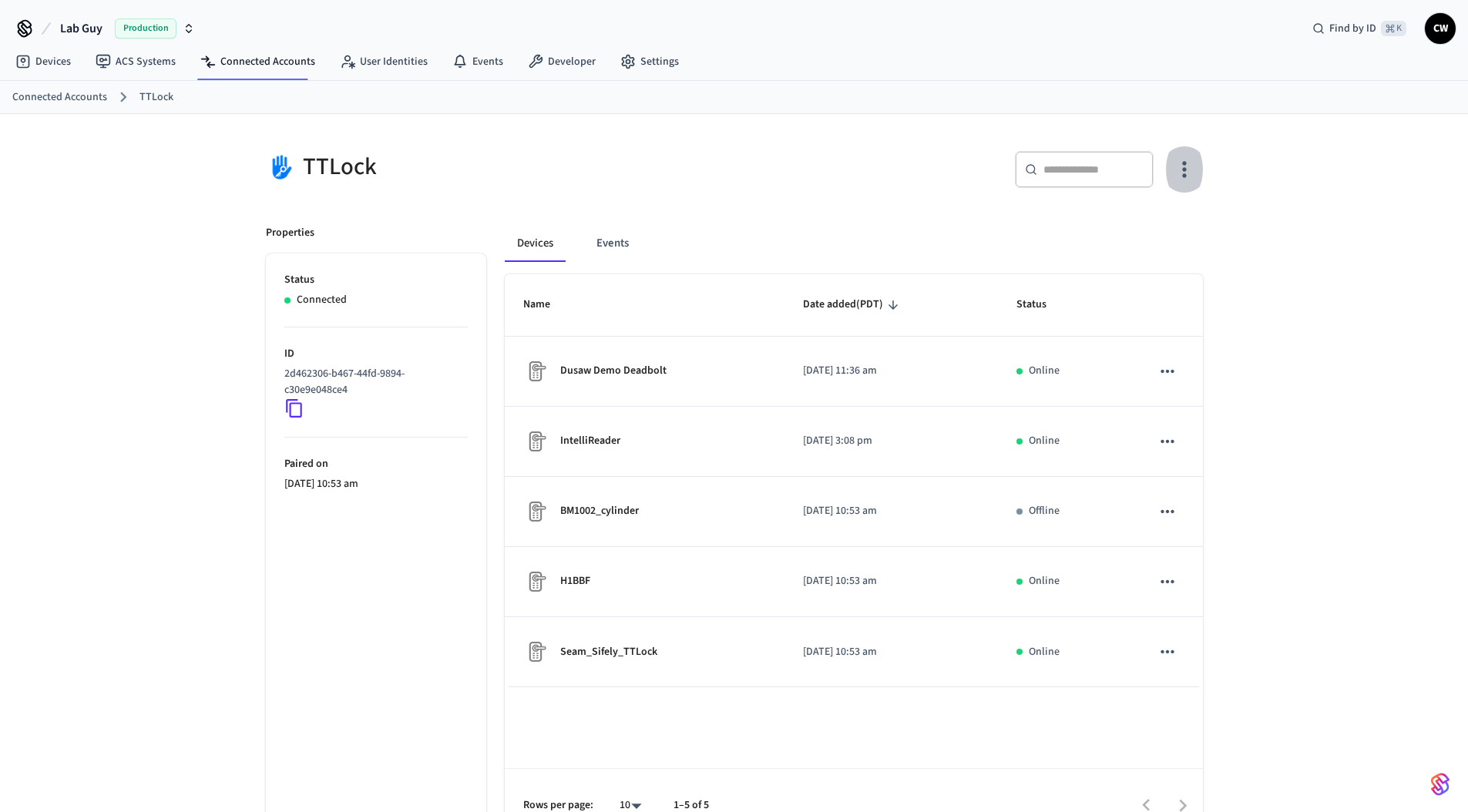
click at [1182, 180] on icon "button" at bounding box center [1184, 169] width 24 height 24
click at [1099, 227] on icon at bounding box center [1095, 232] width 16 height 16
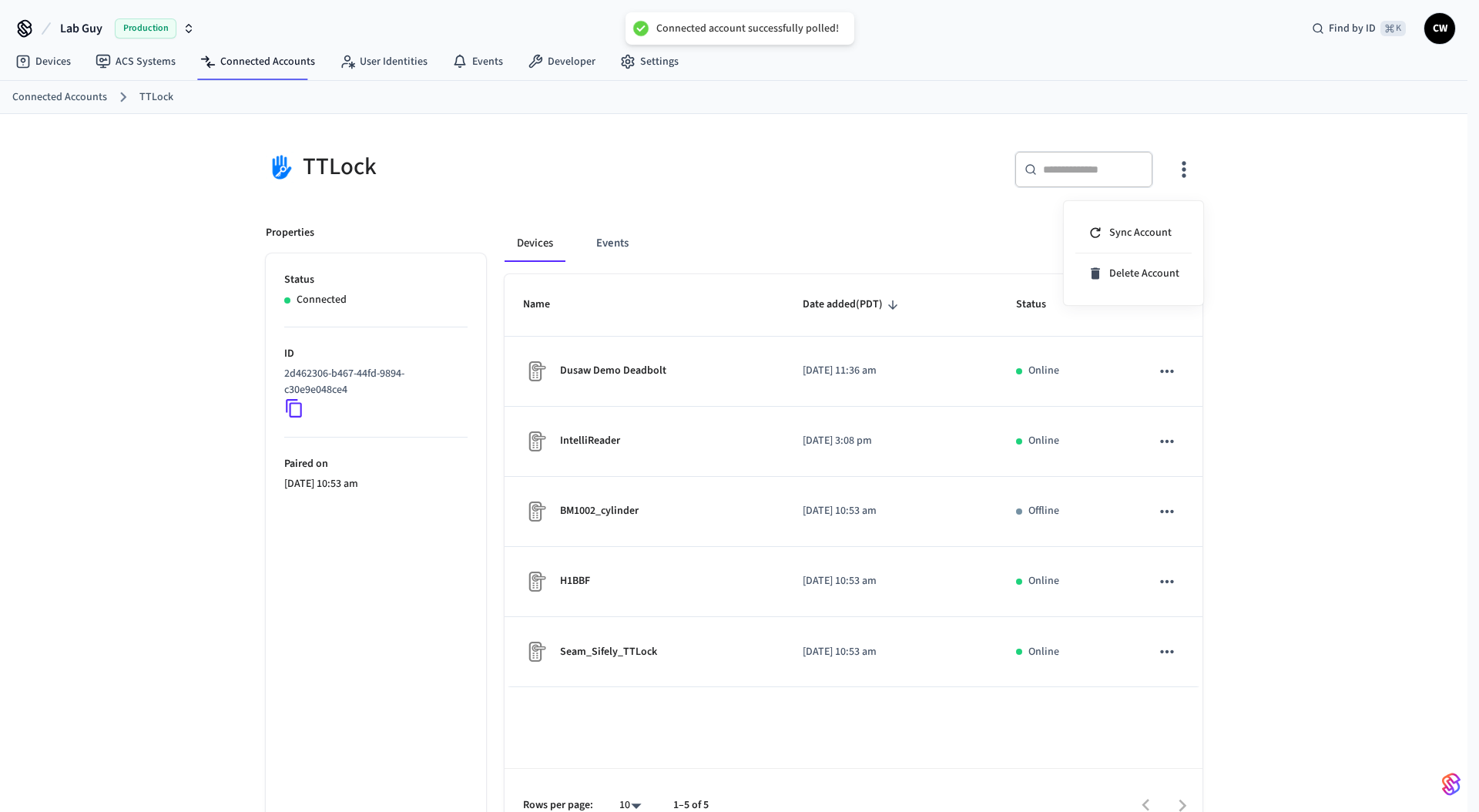
click at [541, 190] on div at bounding box center [739, 406] width 1479 height 812
click at [197, 206] on div "TTLock ​ ​ Properties Status Connected ID 2d462306-b467-44fd-9894-c30e9e048ce4 …" at bounding box center [734, 479] width 1468 height 729
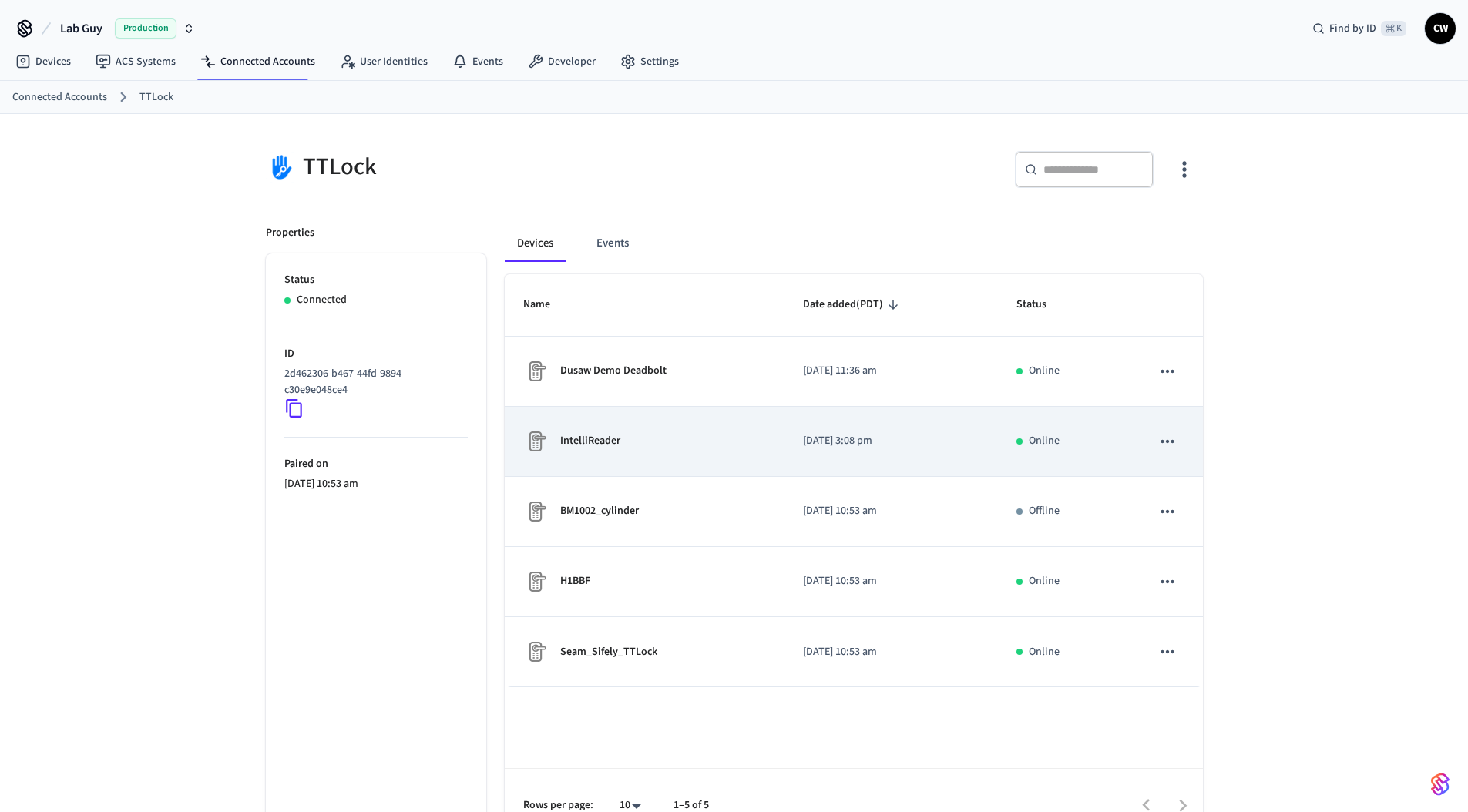
click at [706, 459] on td "IntelliReader" at bounding box center [644, 441] width 280 height 70
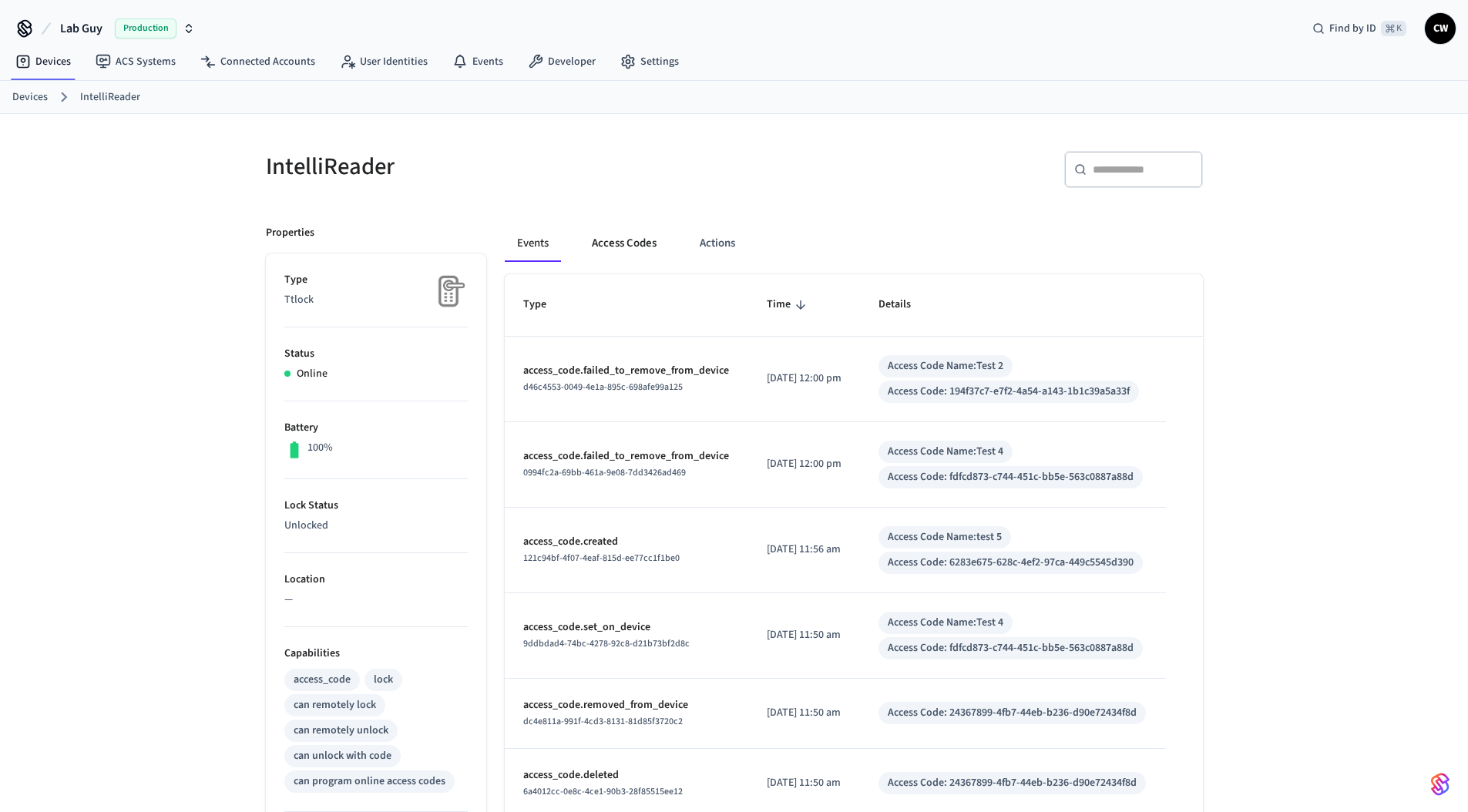
click at [634, 249] on button "Access Codes" at bounding box center [624, 243] width 90 height 37
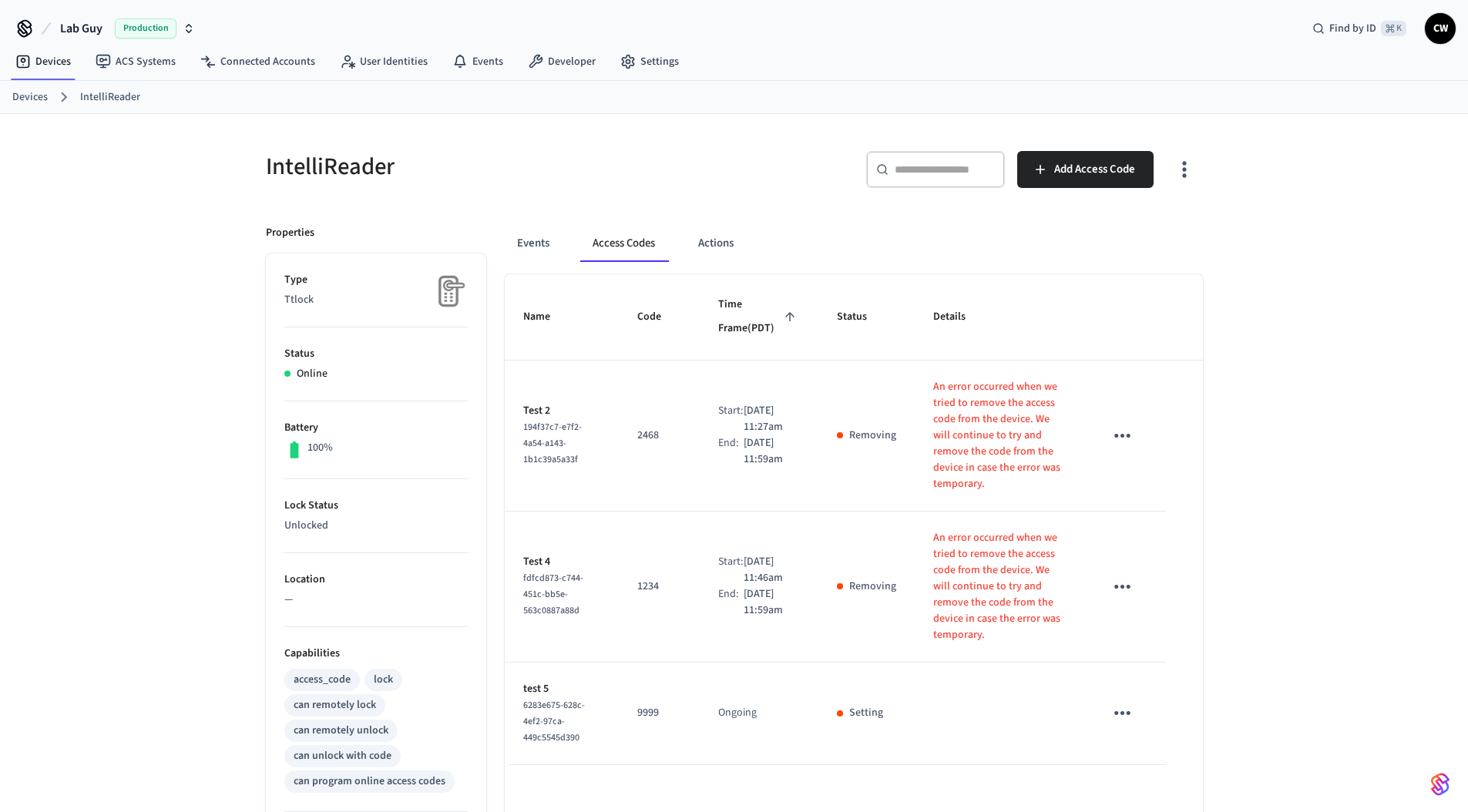
click at [678, 185] on div "IntelliReader" at bounding box center [486, 166] width 478 height 68
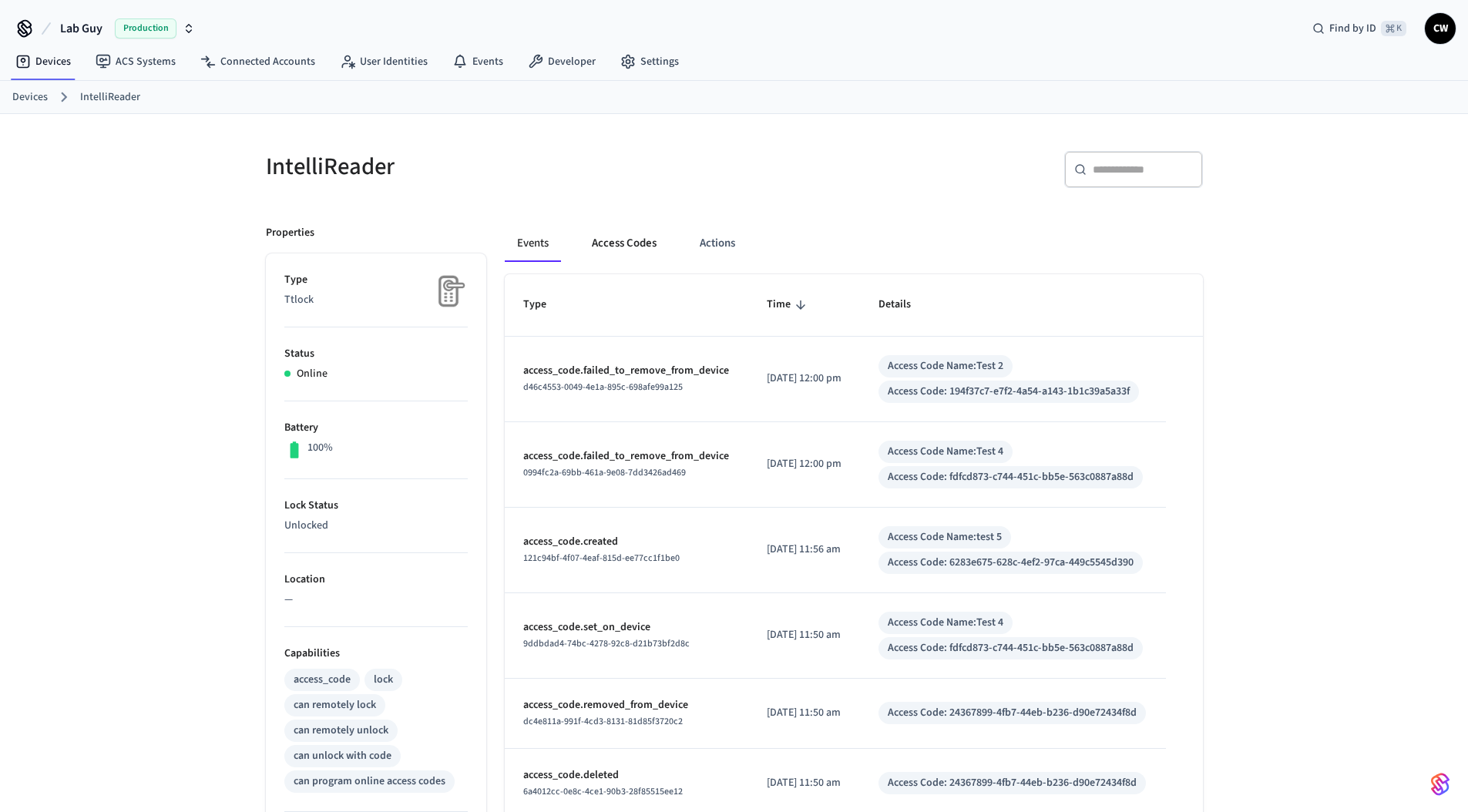
click at [628, 243] on button "Access Codes" at bounding box center [624, 243] width 90 height 37
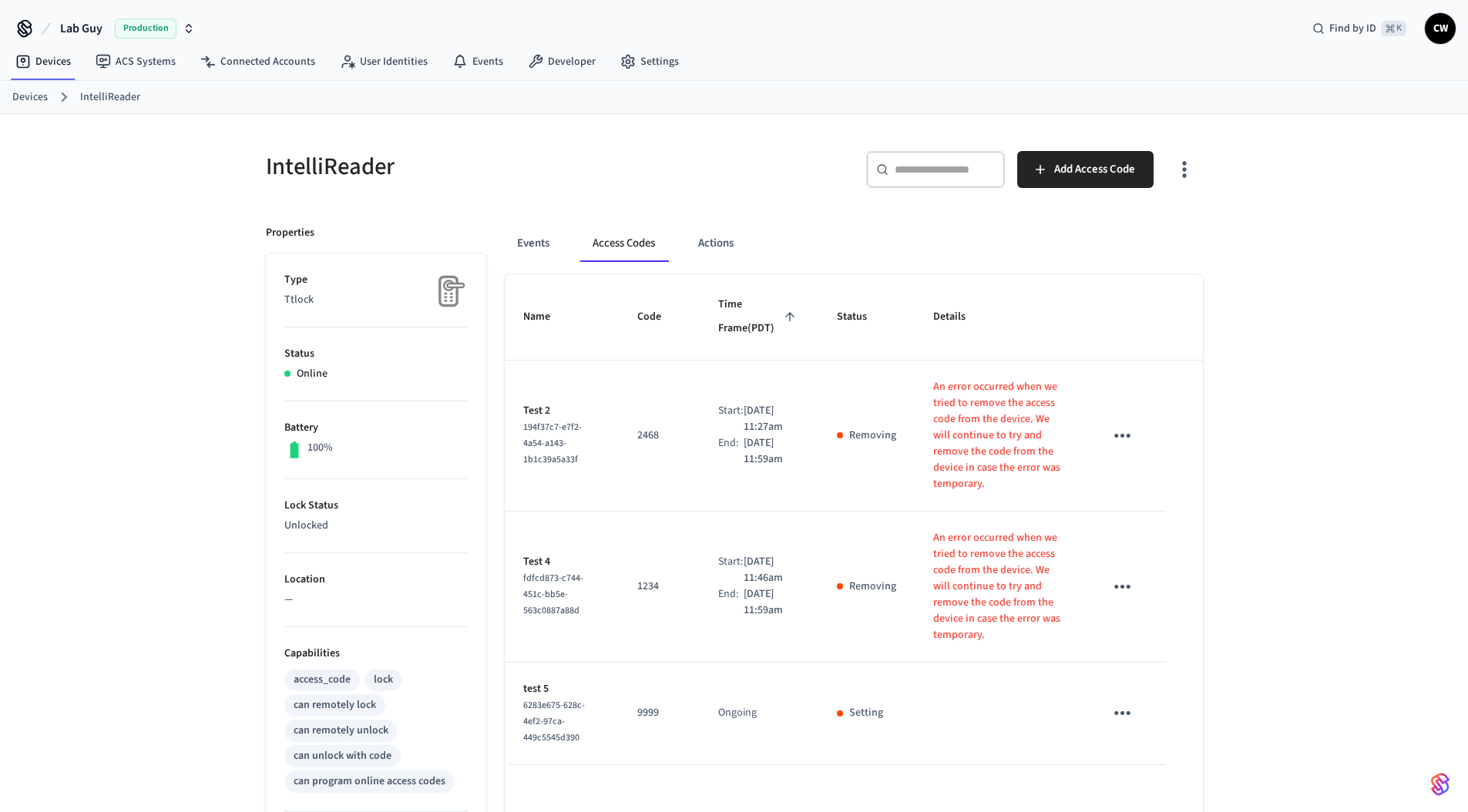
click at [603, 173] on h5 "IntelliReader" at bounding box center [495, 166] width 459 height 32
click at [627, 239] on button "Access Codes" at bounding box center [623, 243] width 87 height 37
click at [575, 173] on h5 "IntelliReader" at bounding box center [495, 166] width 459 height 32
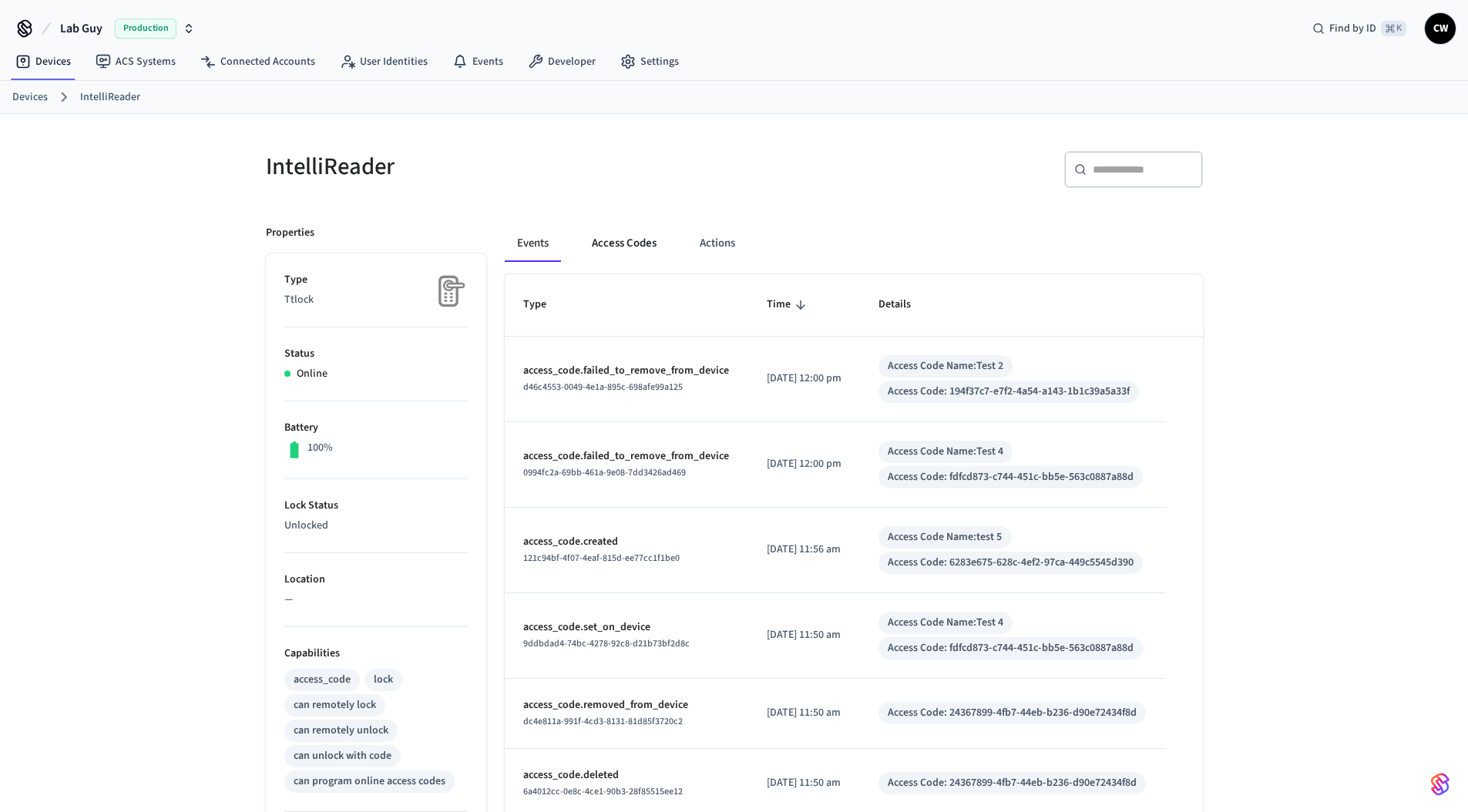
click at [627, 235] on button "Access Codes" at bounding box center [624, 243] width 90 height 37
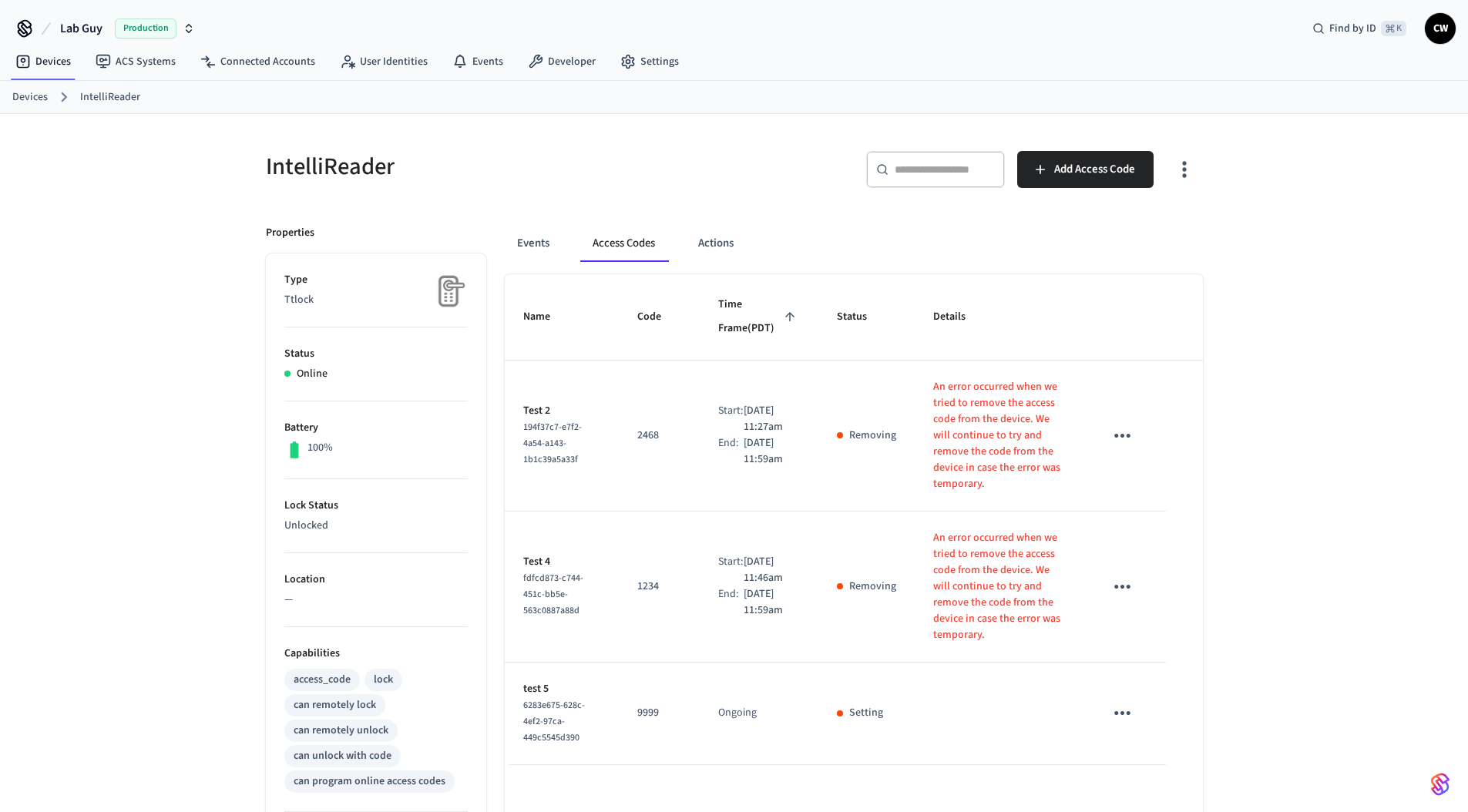
click at [586, 180] on h5 "IntelliReader" at bounding box center [495, 166] width 459 height 32
click at [143, 238] on div "IntelliReader ​ ​ Add Access Code Properties Type Ttlock Status Online Battery …" at bounding box center [734, 620] width 1468 height 1012
click at [1119, 166] on span "Add Access Code" at bounding box center [1094, 170] width 81 height 20
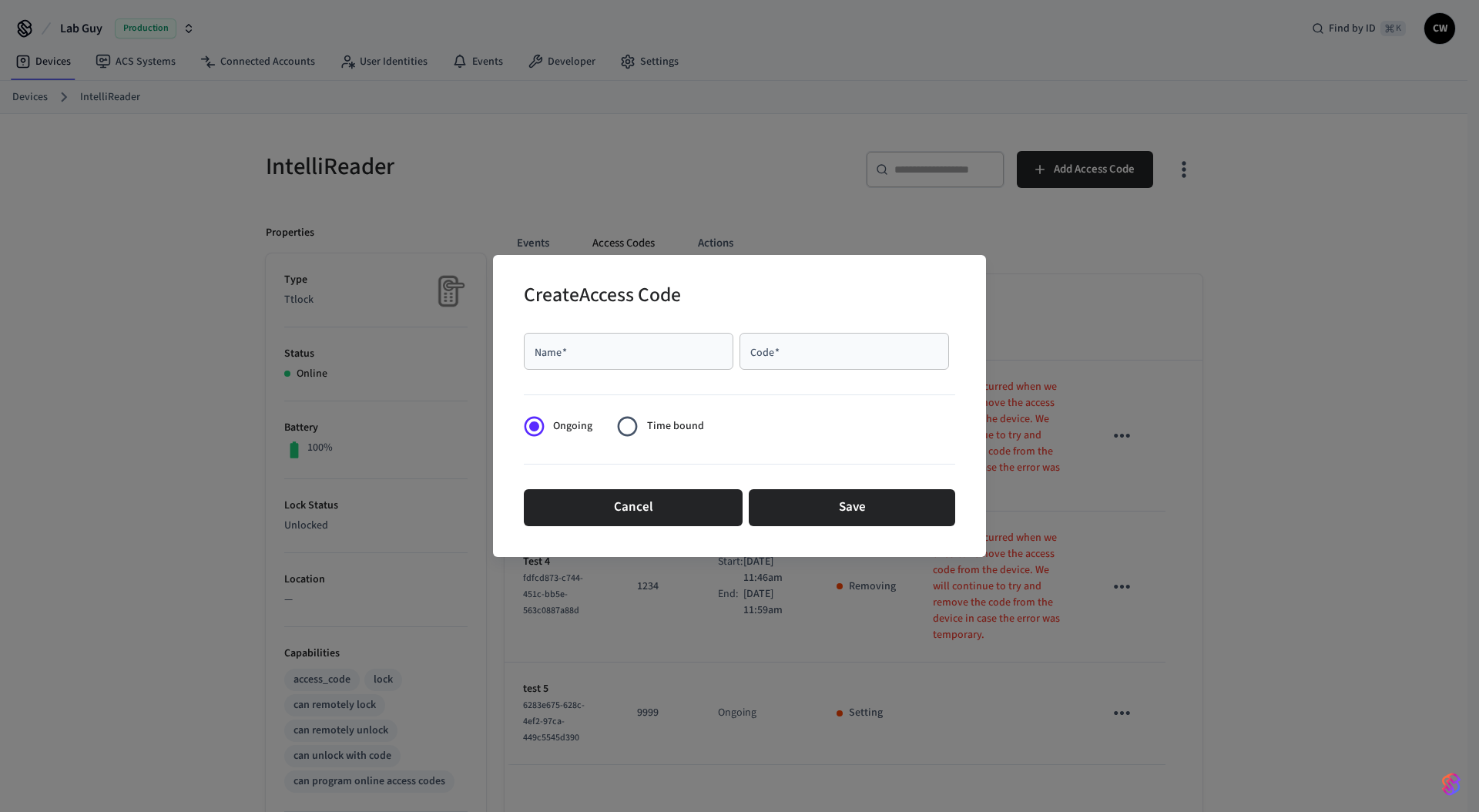
click at [668, 357] on input "Name   *" at bounding box center [629, 351] width 191 height 16
type input "***"
type input "****"
click at [872, 527] on div "Cancel Save" at bounding box center [739, 508] width 431 height 49
click at [874, 520] on button "Save" at bounding box center [852, 508] width 206 height 37
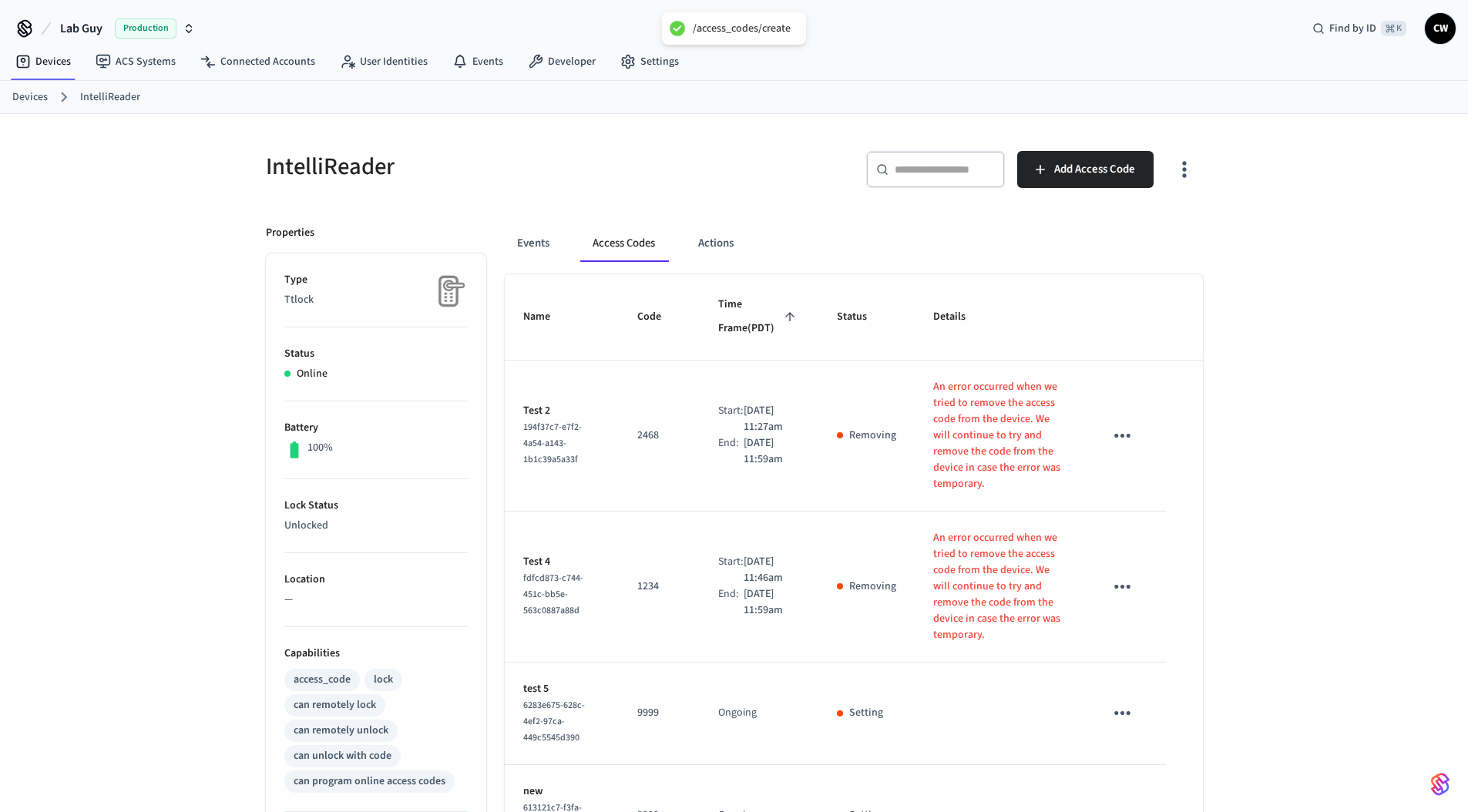
scroll to position [239, 0]
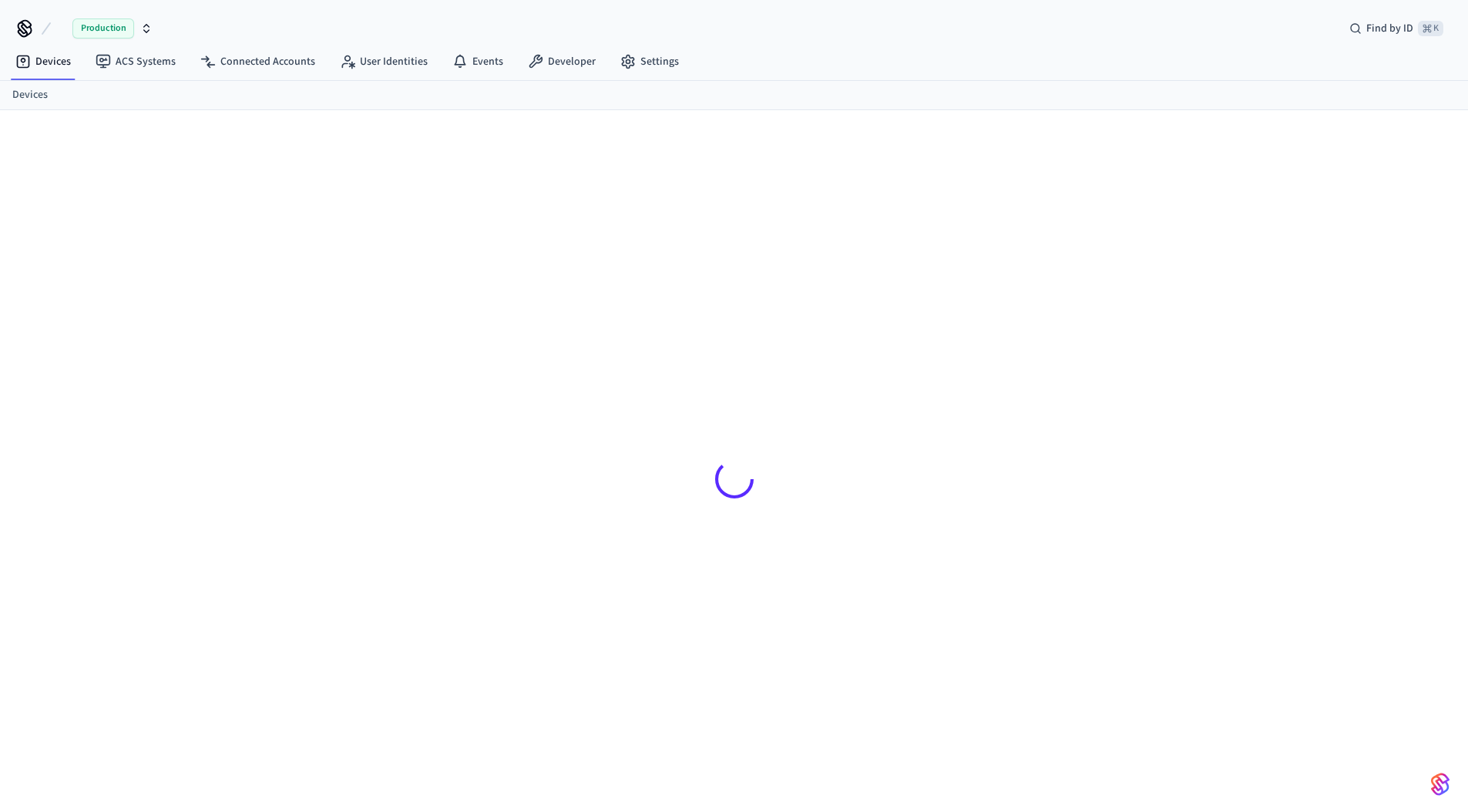
scroll to position [21, 0]
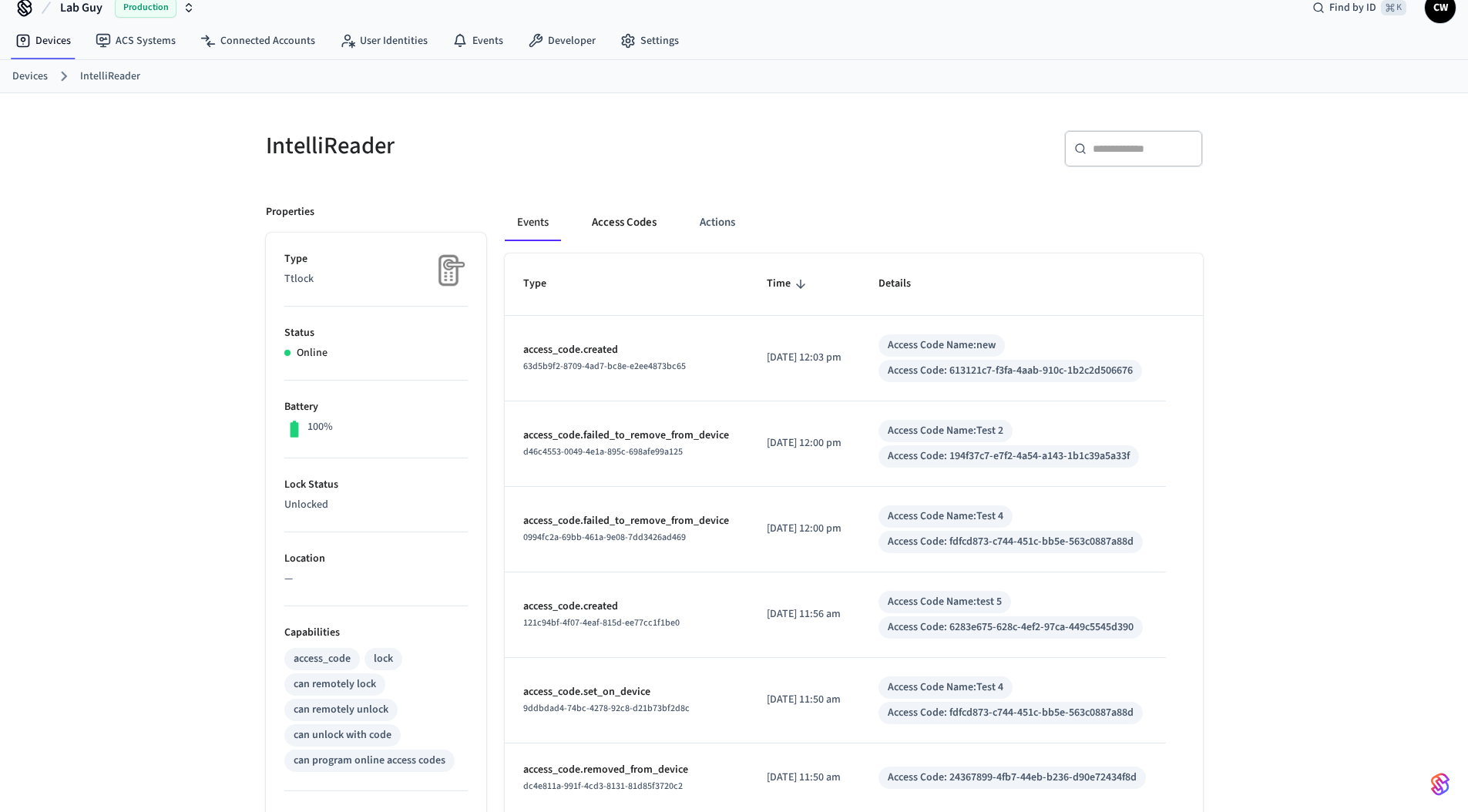
click at [612, 227] on button "Access Codes" at bounding box center [624, 222] width 90 height 37
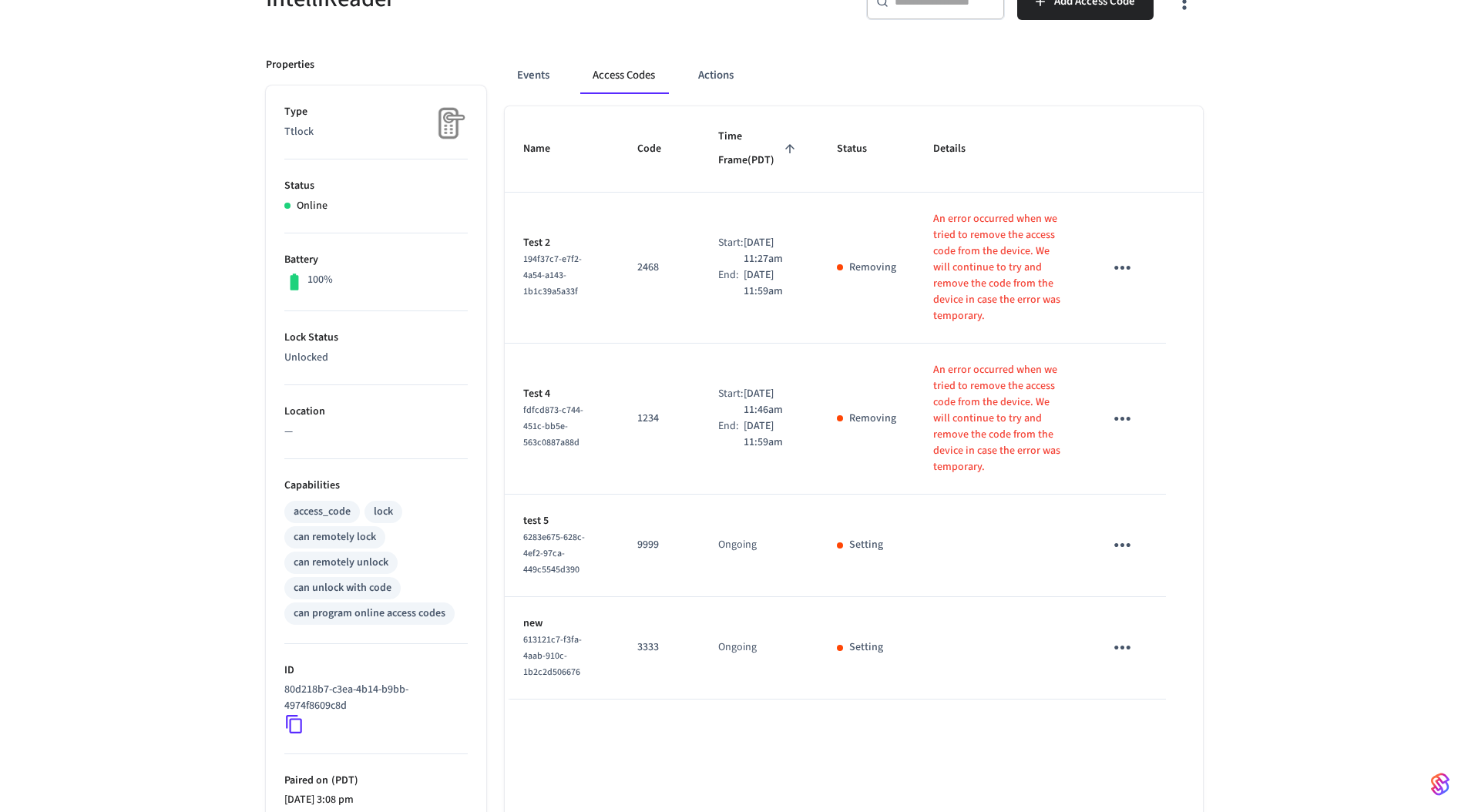
scroll to position [214, 0]
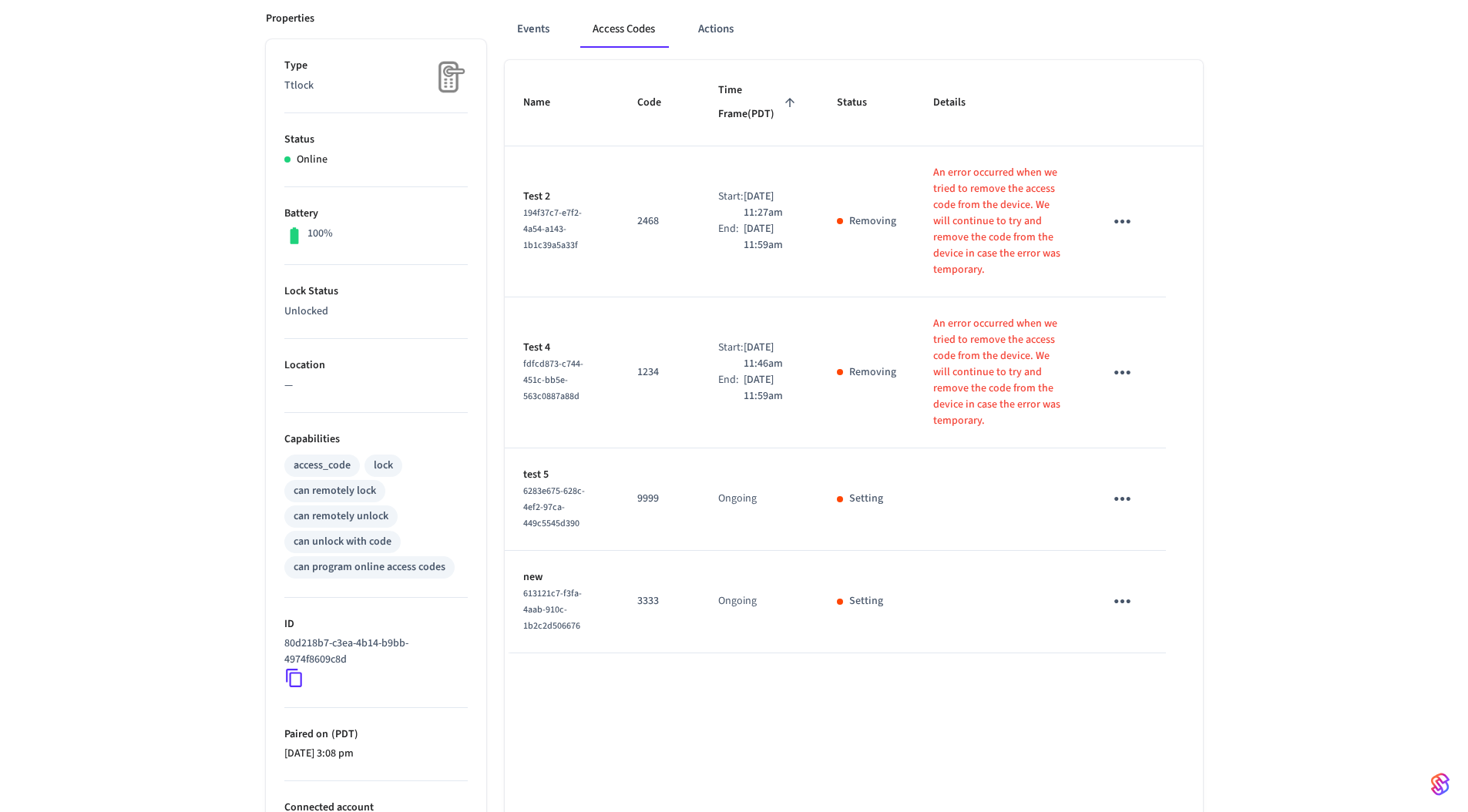
click at [861, 500] on p "Setting" at bounding box center [865, 499] width 34 height 16
click at [876, 499] on p "Setting" at bounding box center [865, 499] width 34 height 16
drag, startPoint x: 996, startPoint y: 427, endPoint x: 931, endPoint y: 301, distance: 141.8
click at [931, 301] on td "An error occurred when we tried to remove the access code from the device. We w…" at bounding box center [999, 373] width 171 height 151
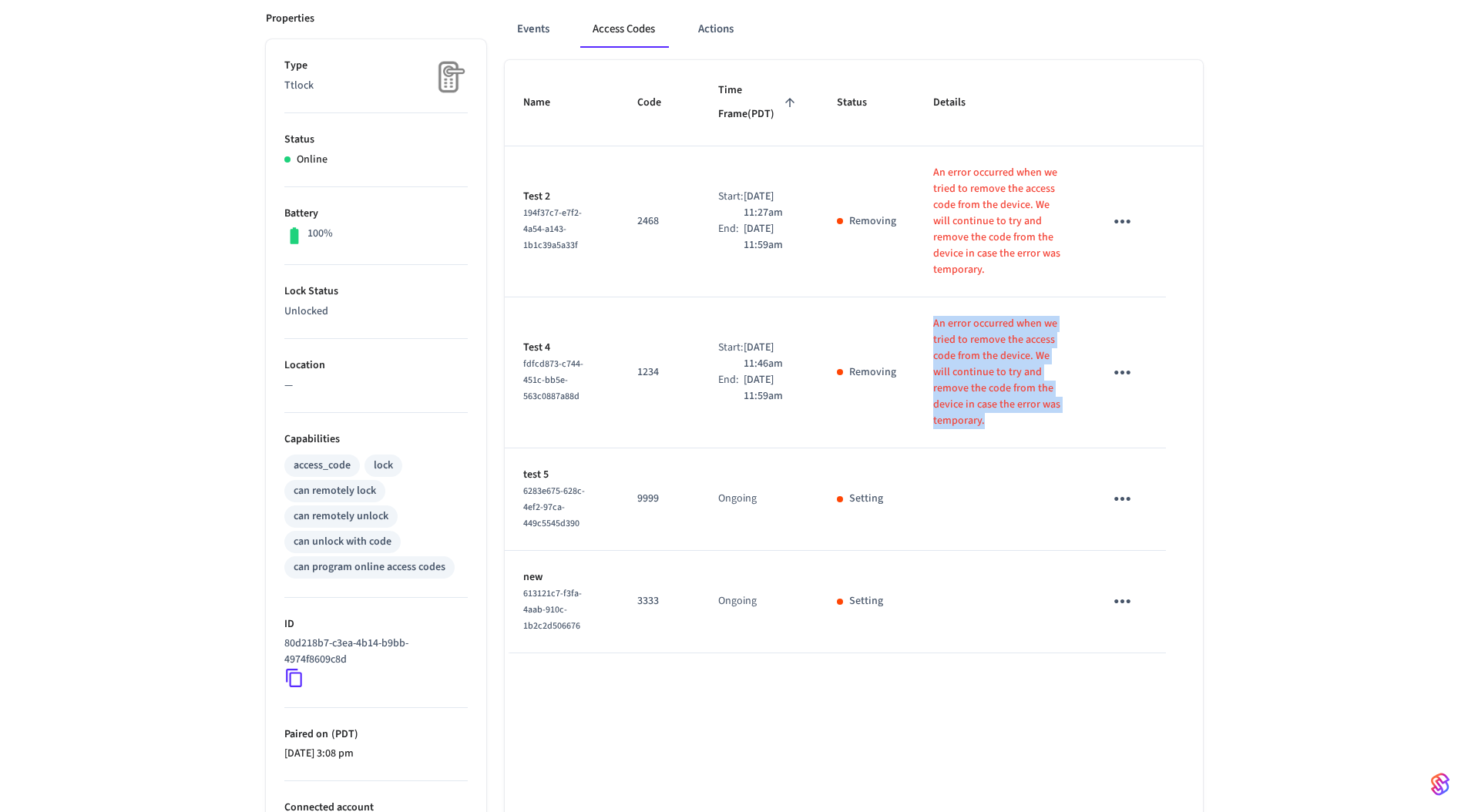
click at [931, 301] on td "An error occurred when we tried to remove the access code from the device. We w…" at bounding box center [999, 373] width 171 height 151
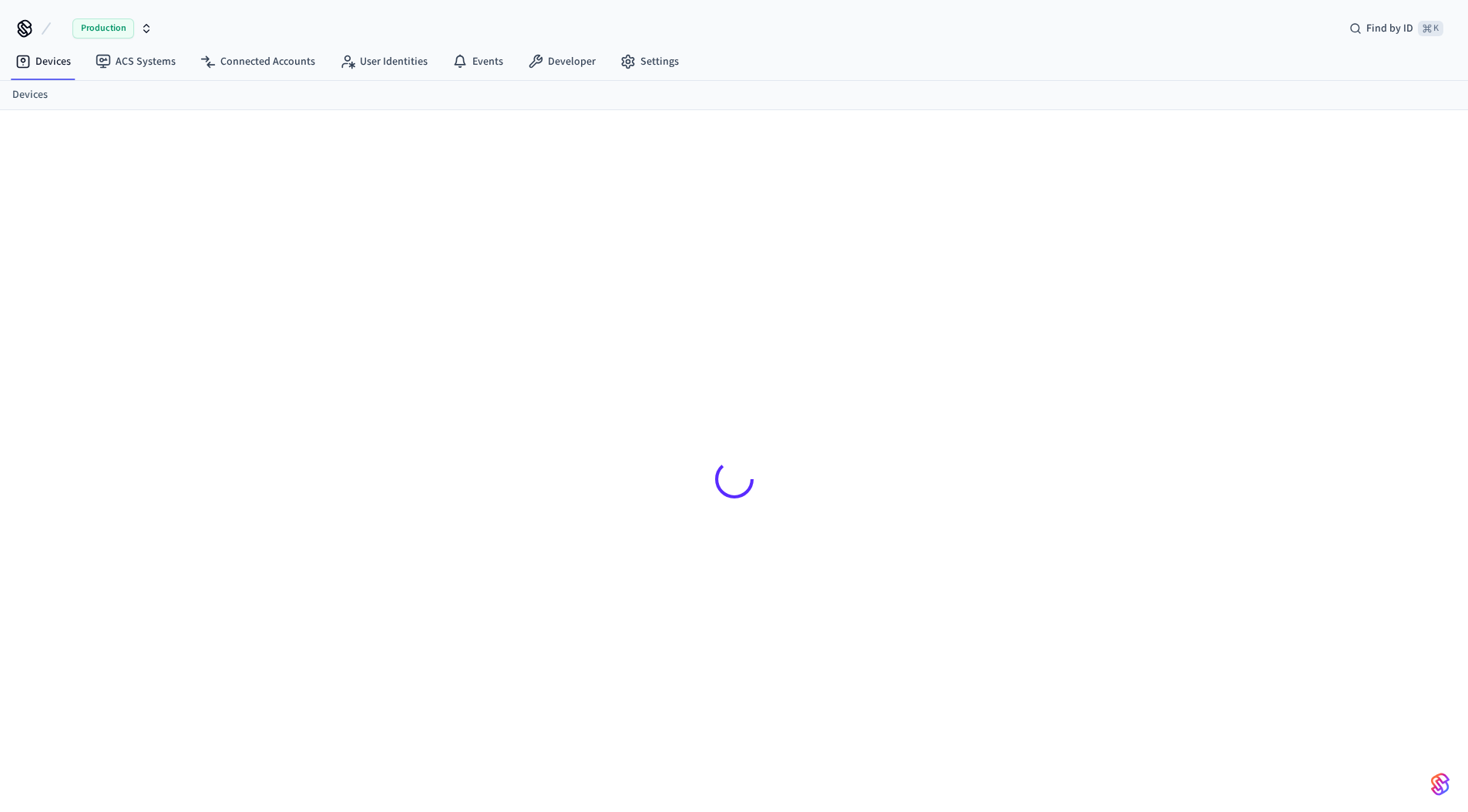
scroll to position [21, 0]
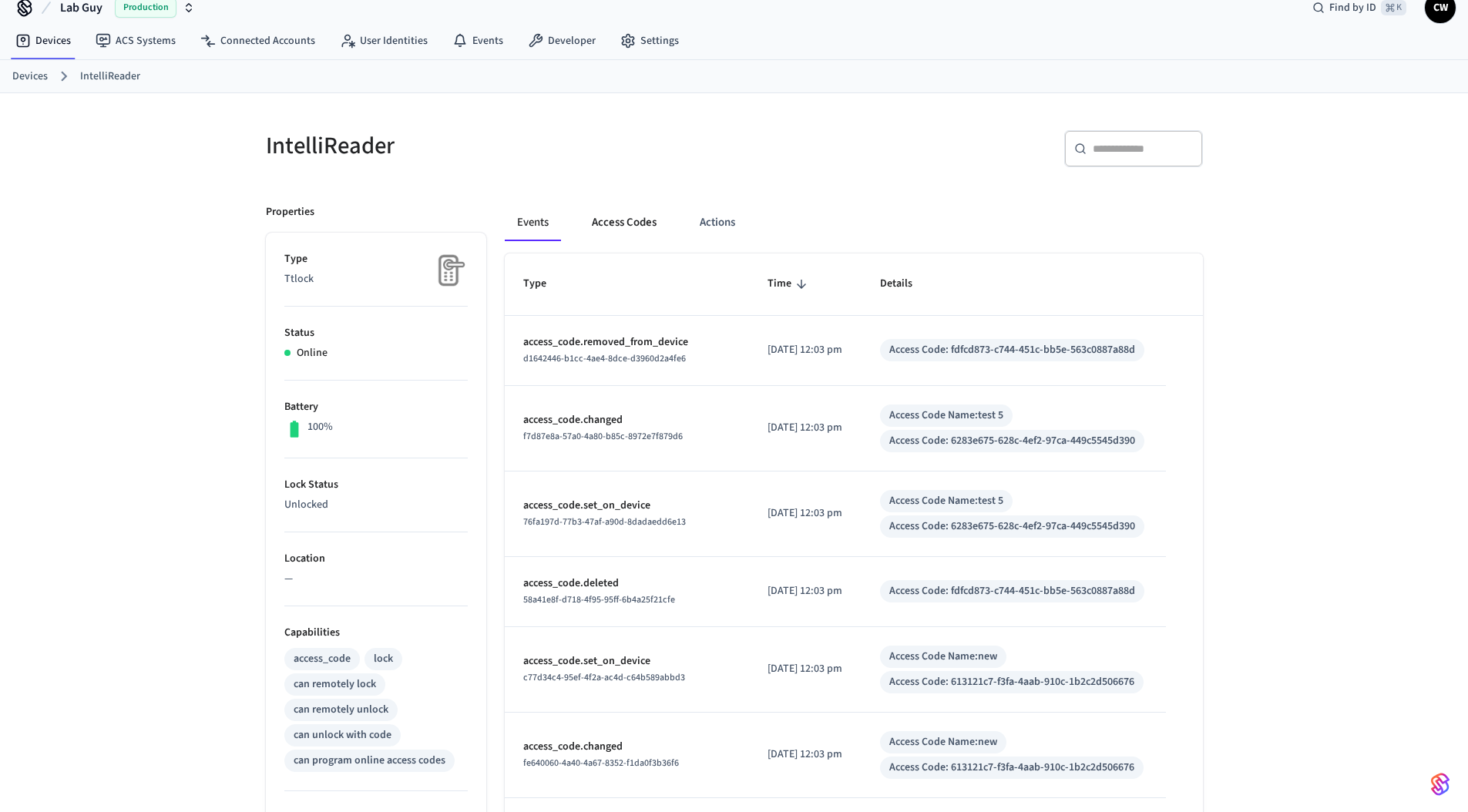
click at [628, 229] on button "Access Codes" at bounding box center [624, 222] width 90 height 37
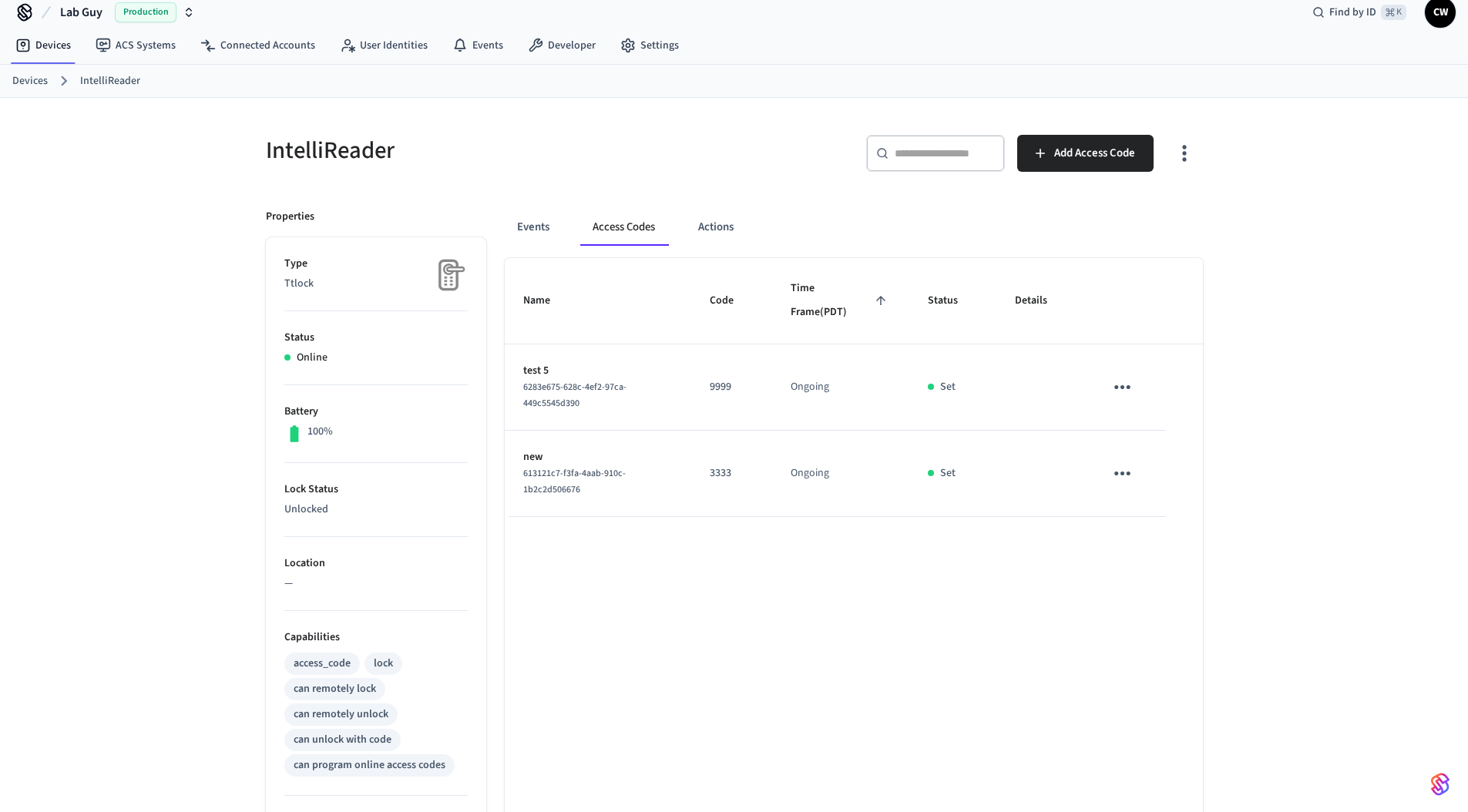
scroll to position [0, 0]
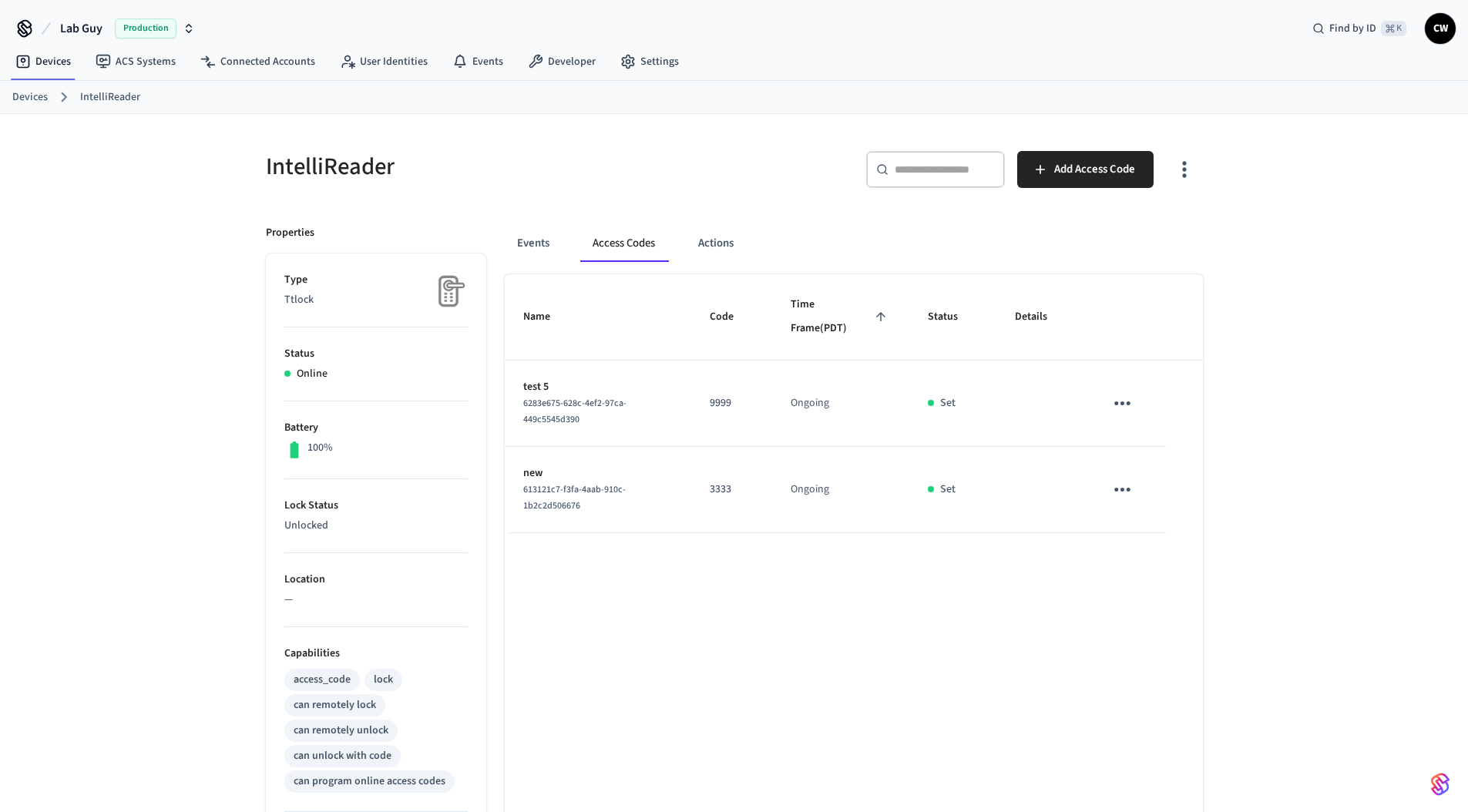
click at [119, 34] on span "Production" at bounding box center [145, 28] width 61 height 20
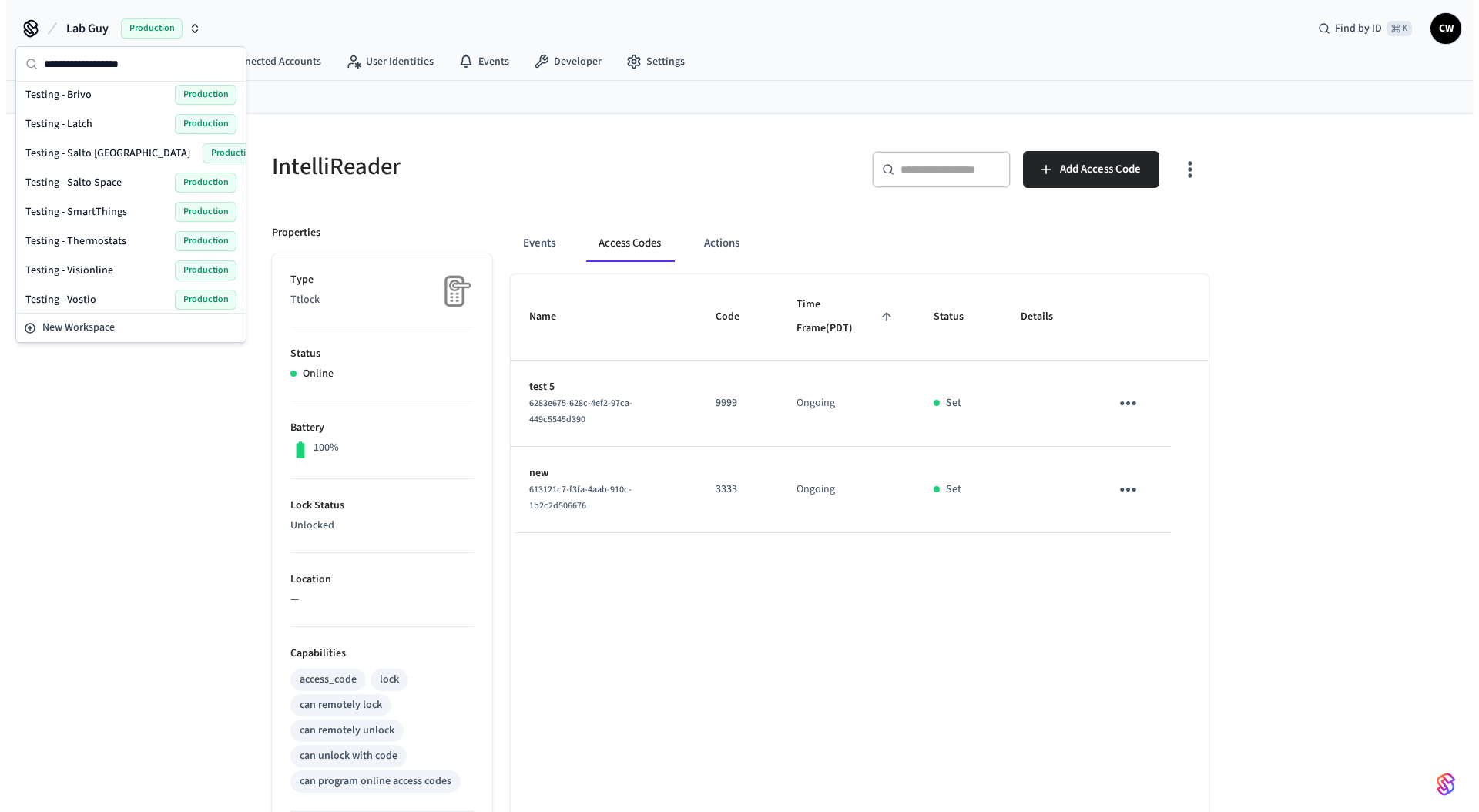
scroll to position [682, 0]
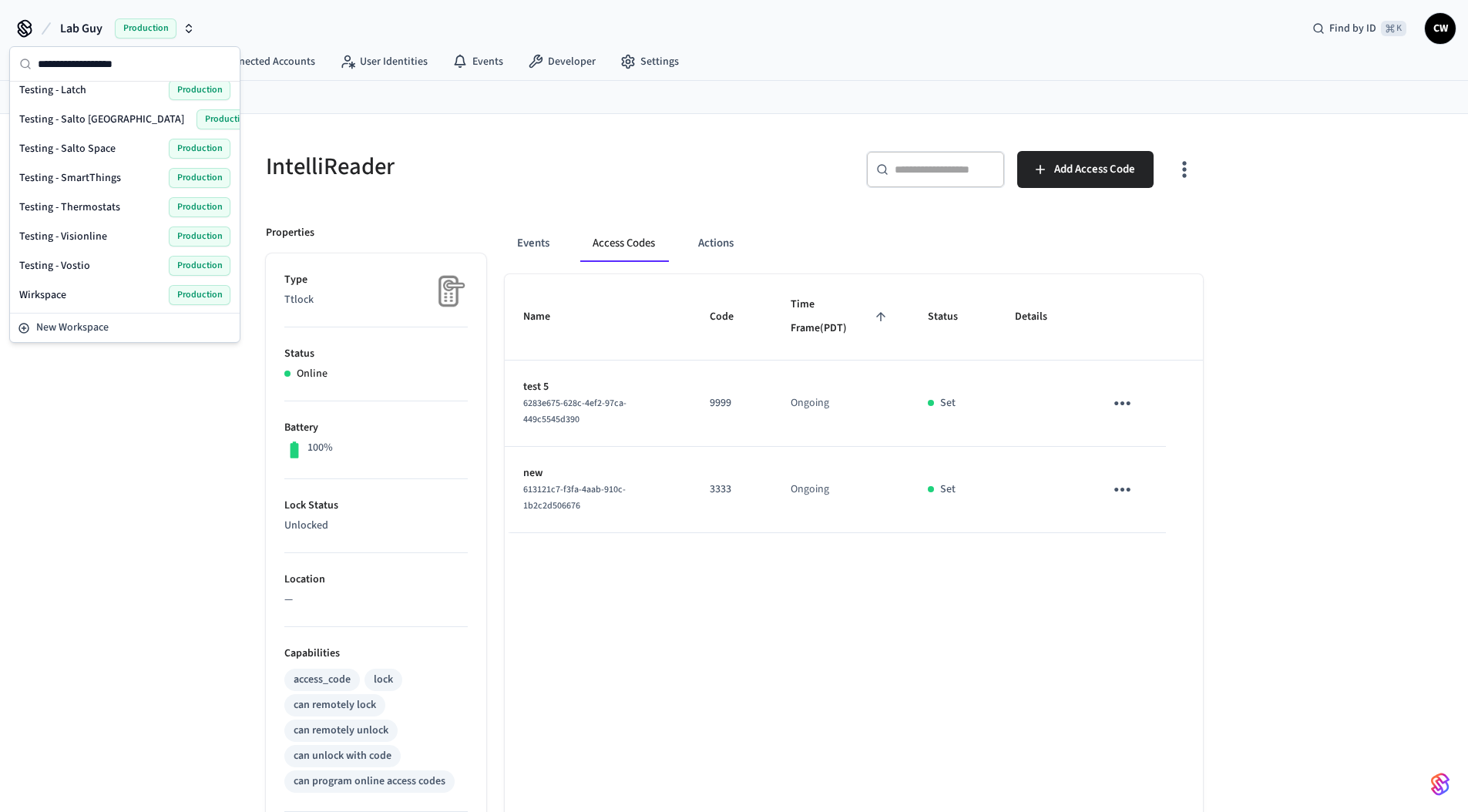
click at [151, 427] on div "IntelliReader ​ ​ Add Access Code Properties Type Ttlock Status Online Battery …" at bounding box center [734, 620] width 1468 height 1012
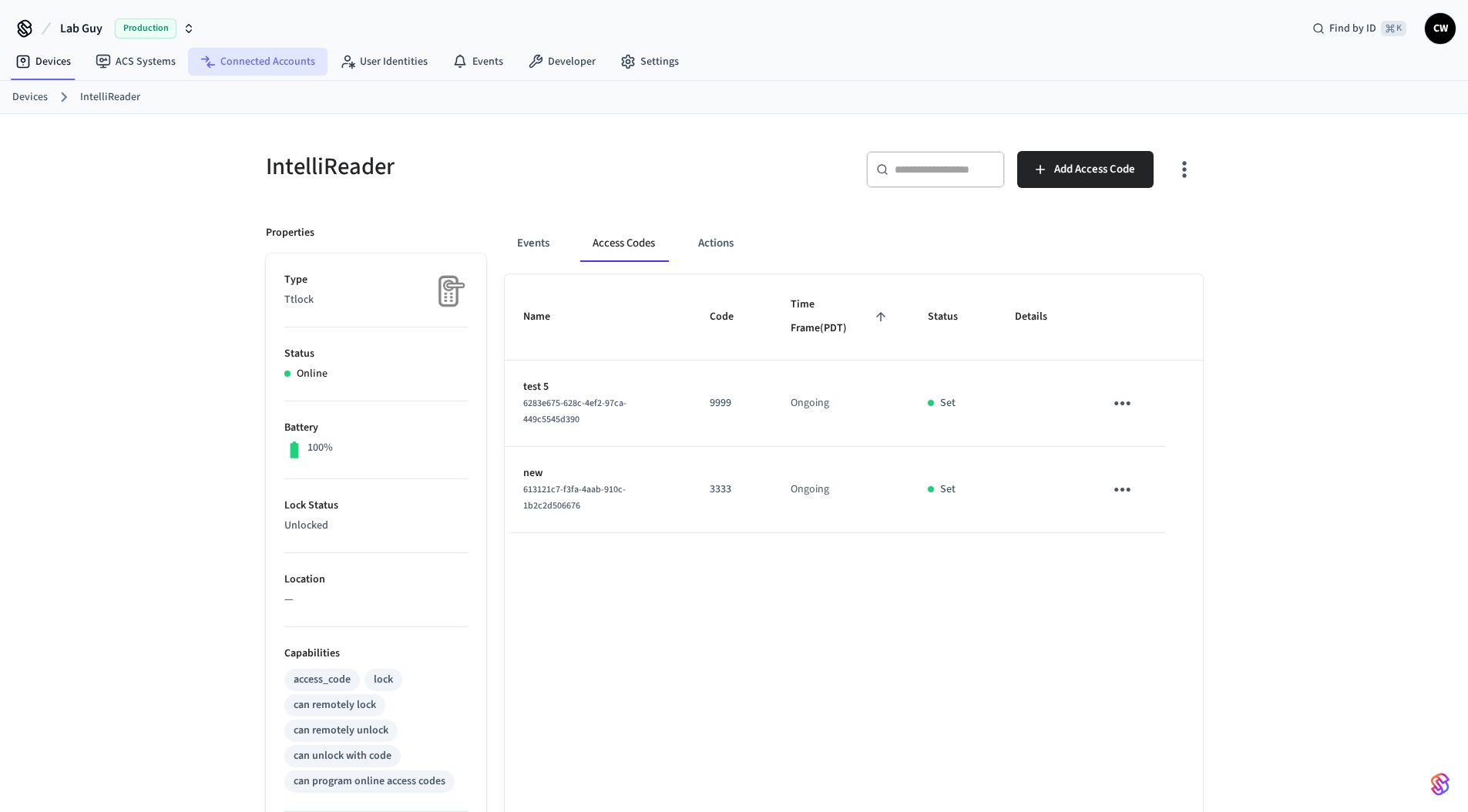
click at [247, 74] on link "Connected Accounts" at bounding box center [258, 61] width 140 height 27
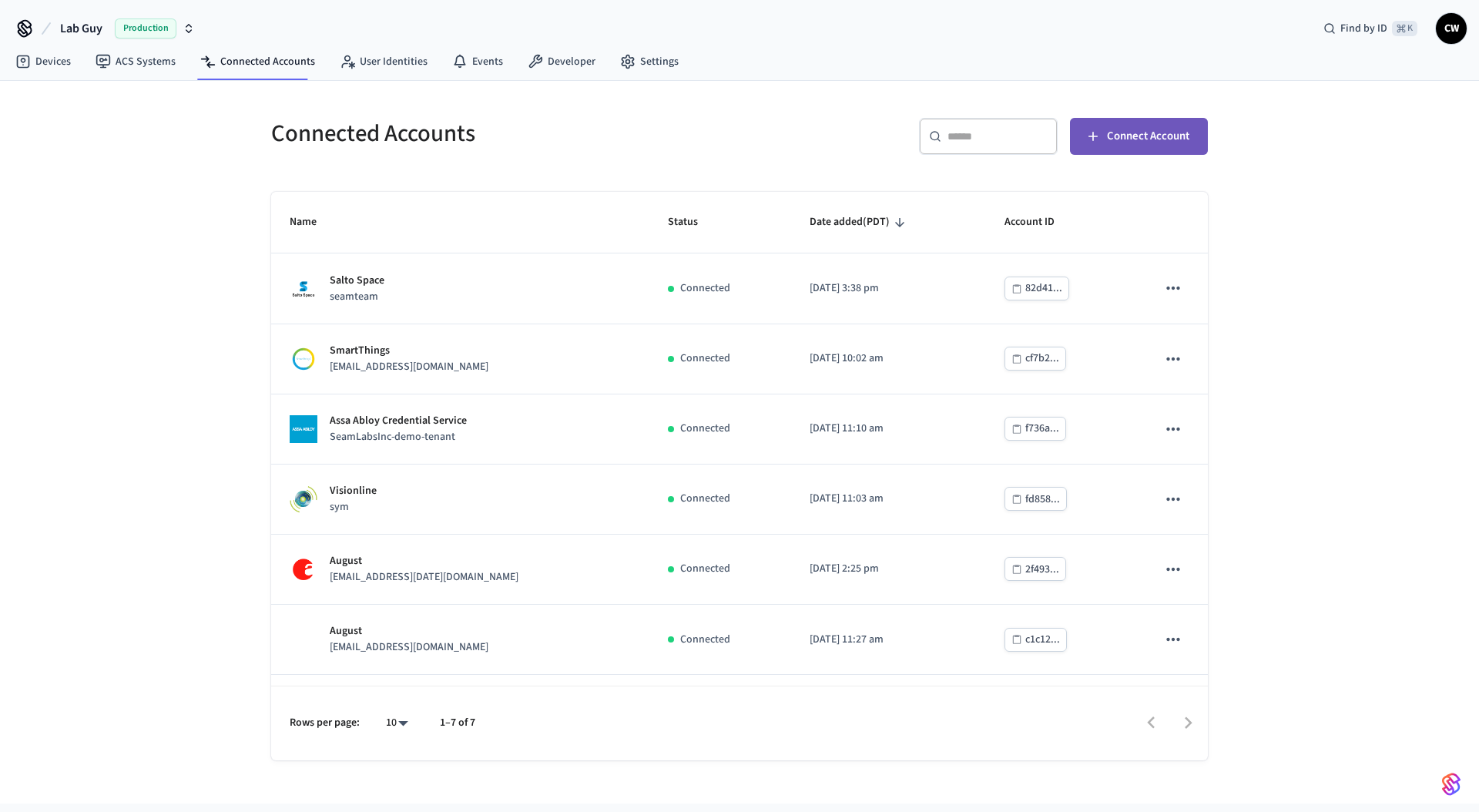
click at [1134, 144] on span "Connect Account" at bounding box center [1148, 136] width 82 height 20
click at [619, 111] on div "Connected Accounts" at bounding box center [491, 133] width 478 height 68
